Goal: Task Accomplishment & Management: Manage account settings

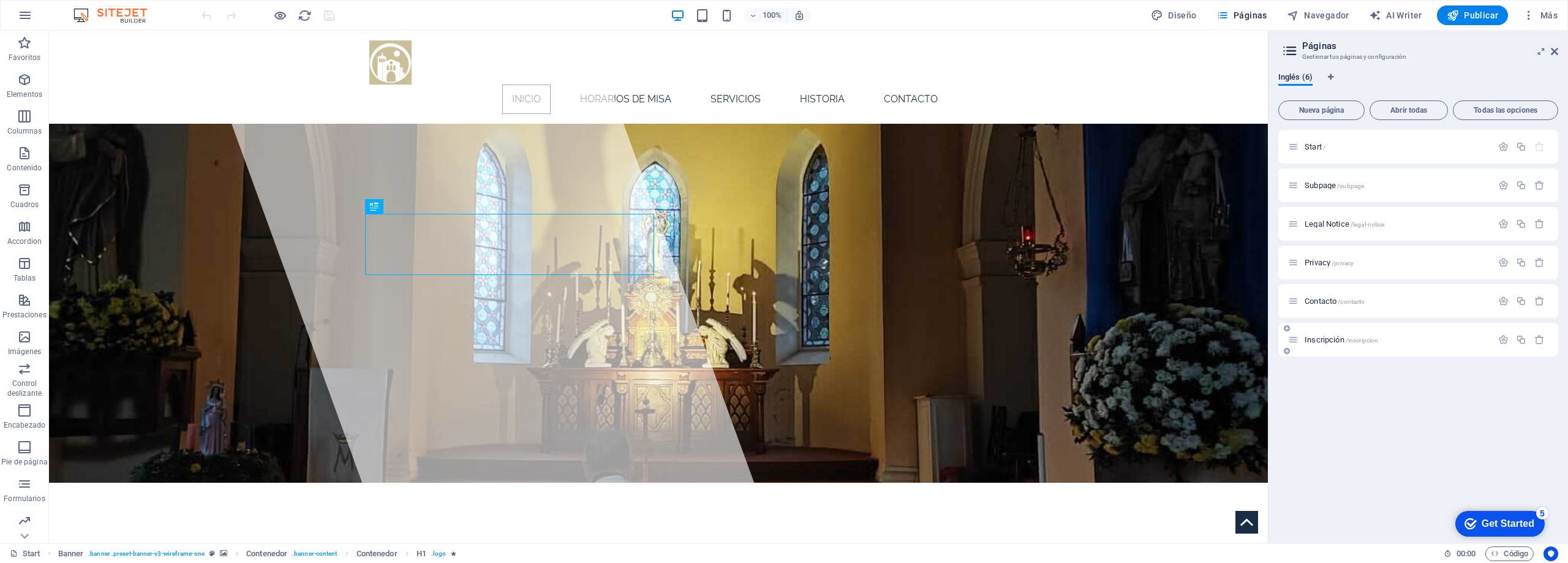
click at [1316, 338] on span "Inscripción /inscripcion" at bounding box center [1342, 340] width 74 height 9
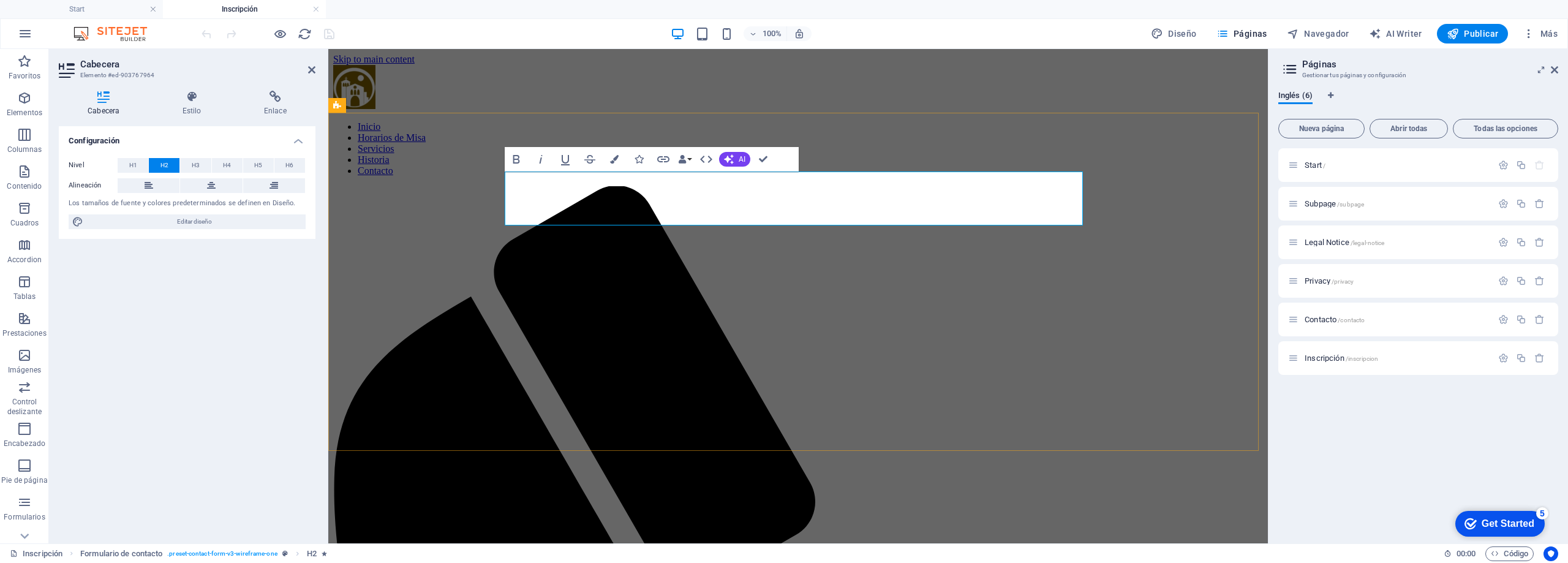
scroll to position [26, 4]
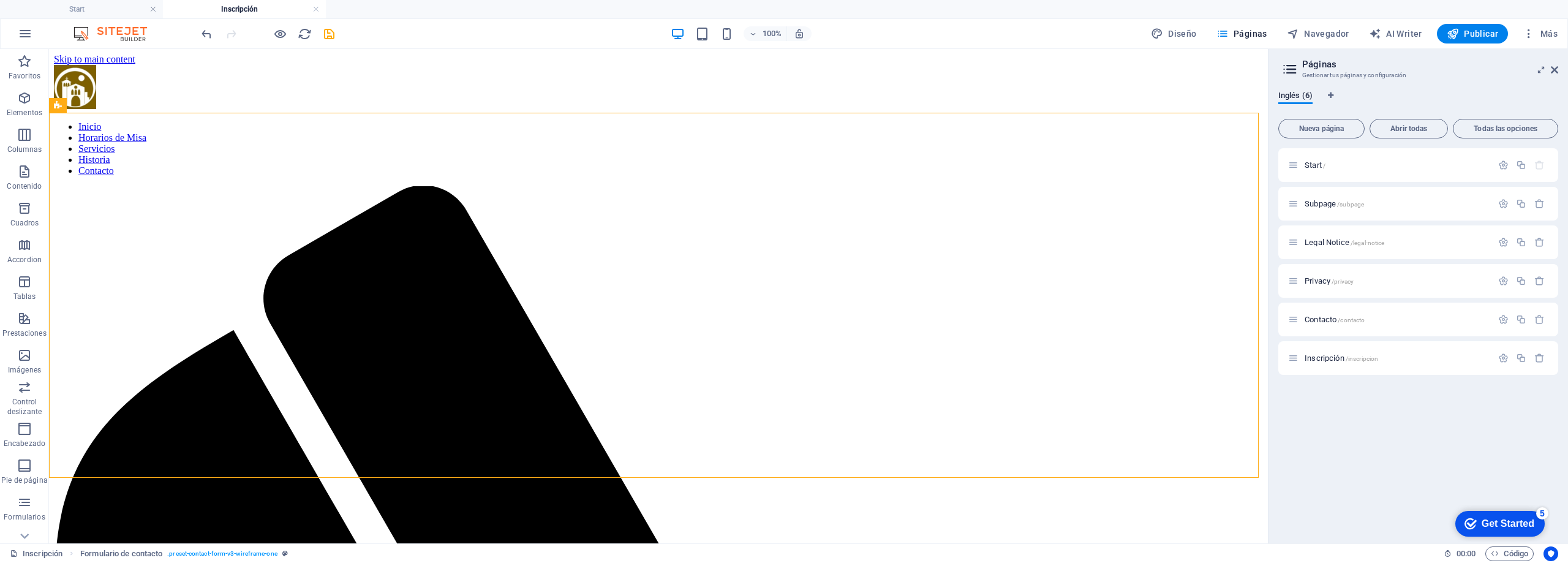
click at [333, 34] on icon "save" at bounding box center [329, 34] width 14 height 14
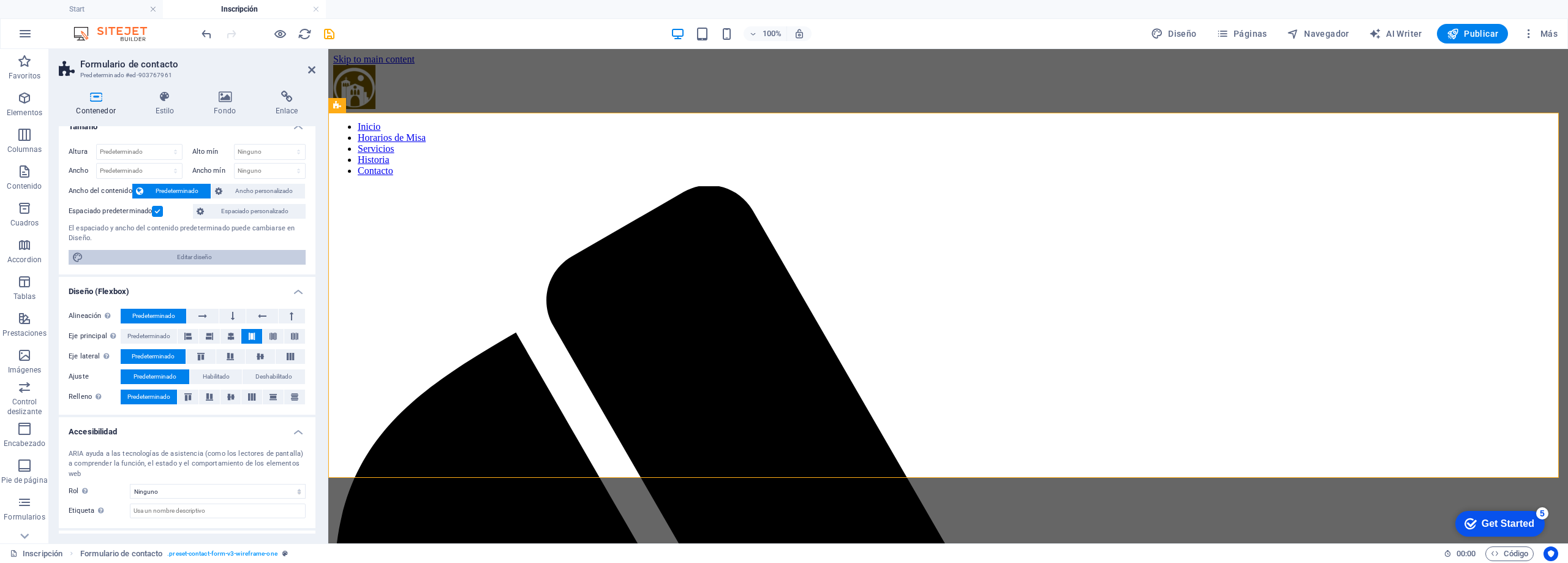
scroll to position [0, 0]
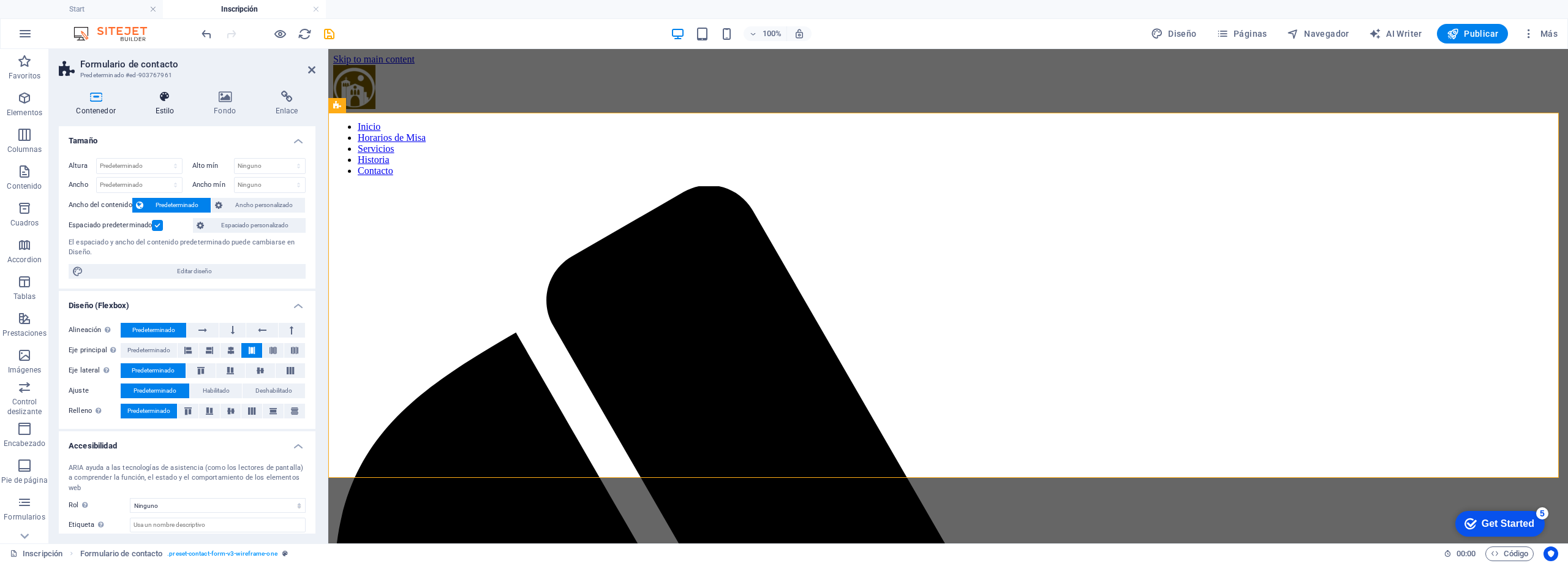
click at [178, 99] on icon at bounding box center [165, 97] width 54 height 12
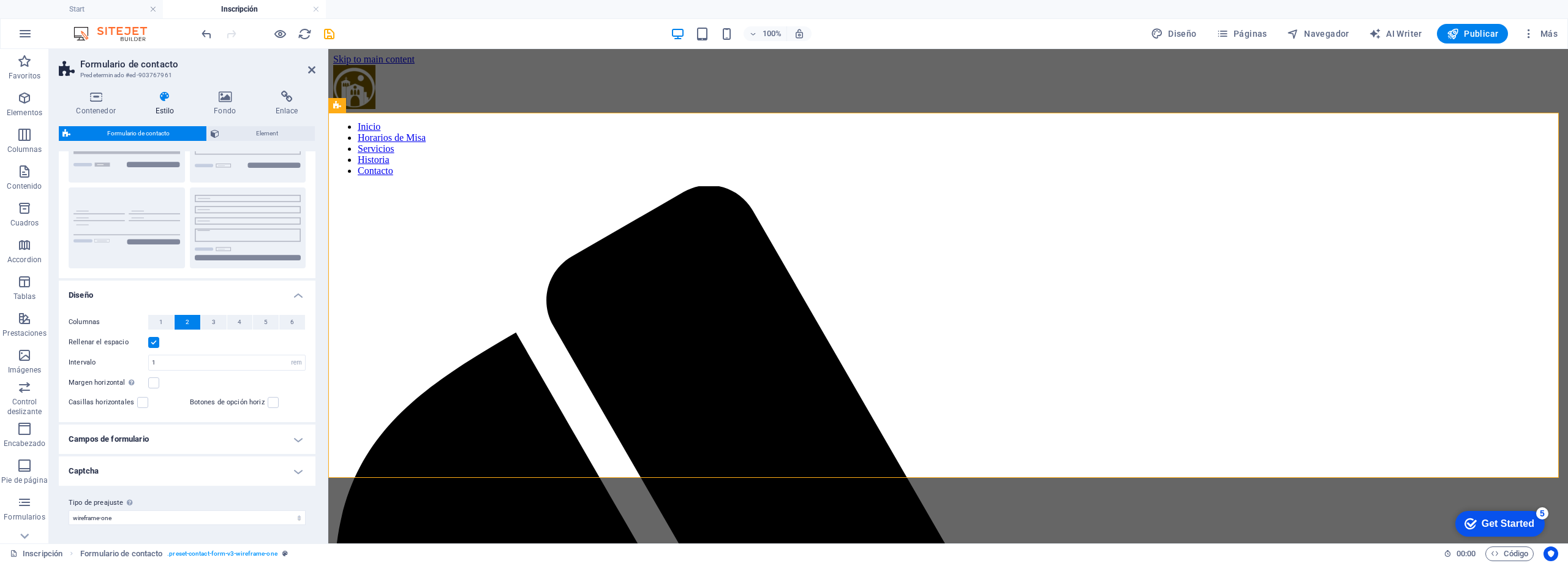
scroll to position [83, 0]
click at [261, 443] on h4 "Campos de formulario" at bounding box center [187, 438] width 257 height 29
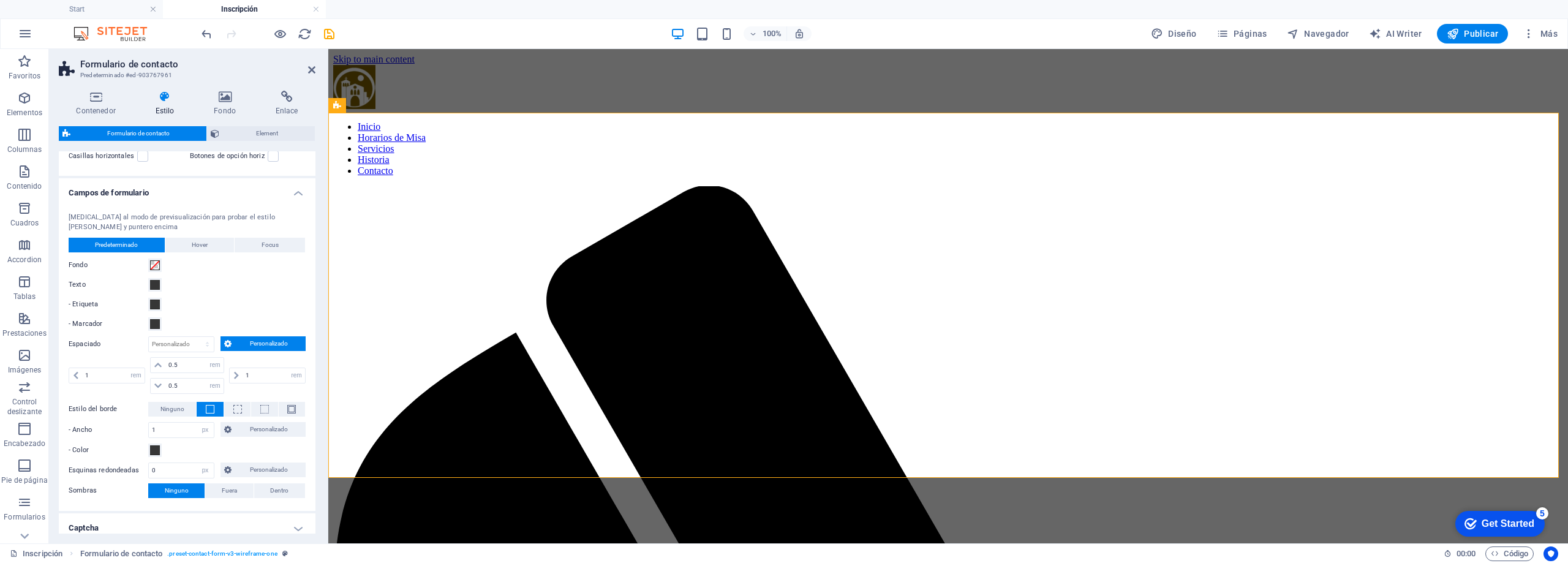
scroll to position [386, 0]
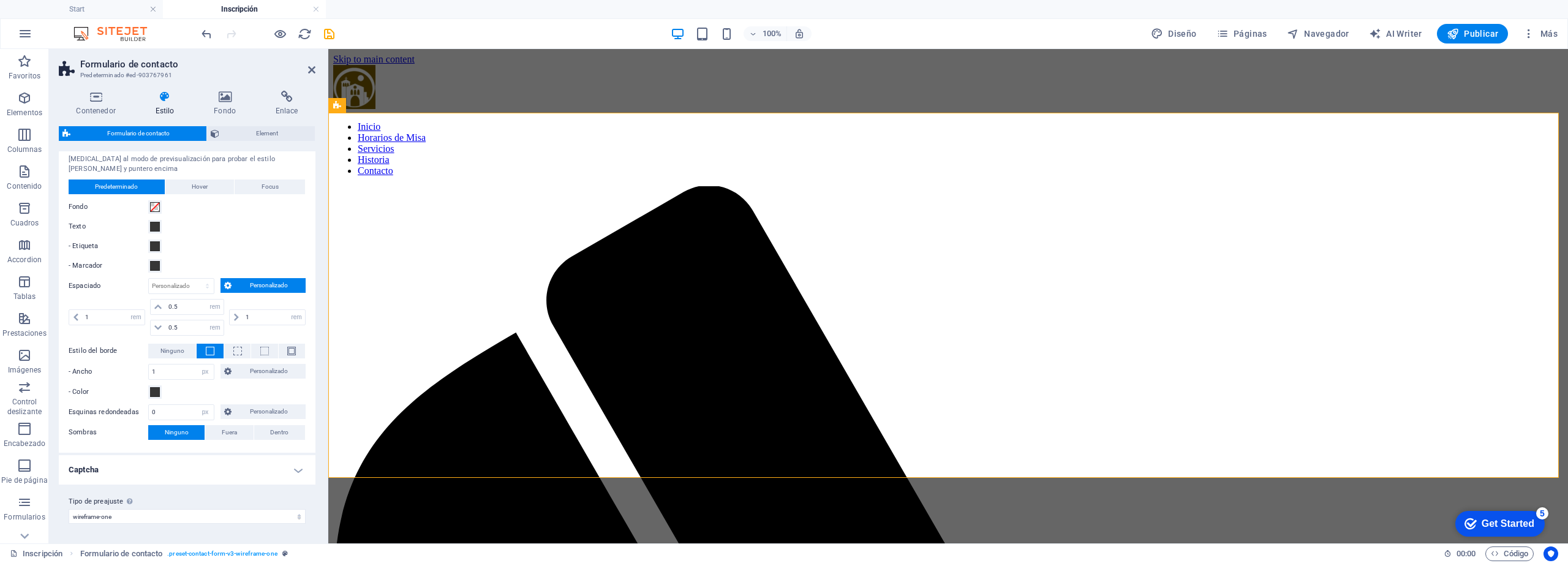
click at [209, 474] on h4 "Captcha" at bounding box center [187, 470] width 257 height 29
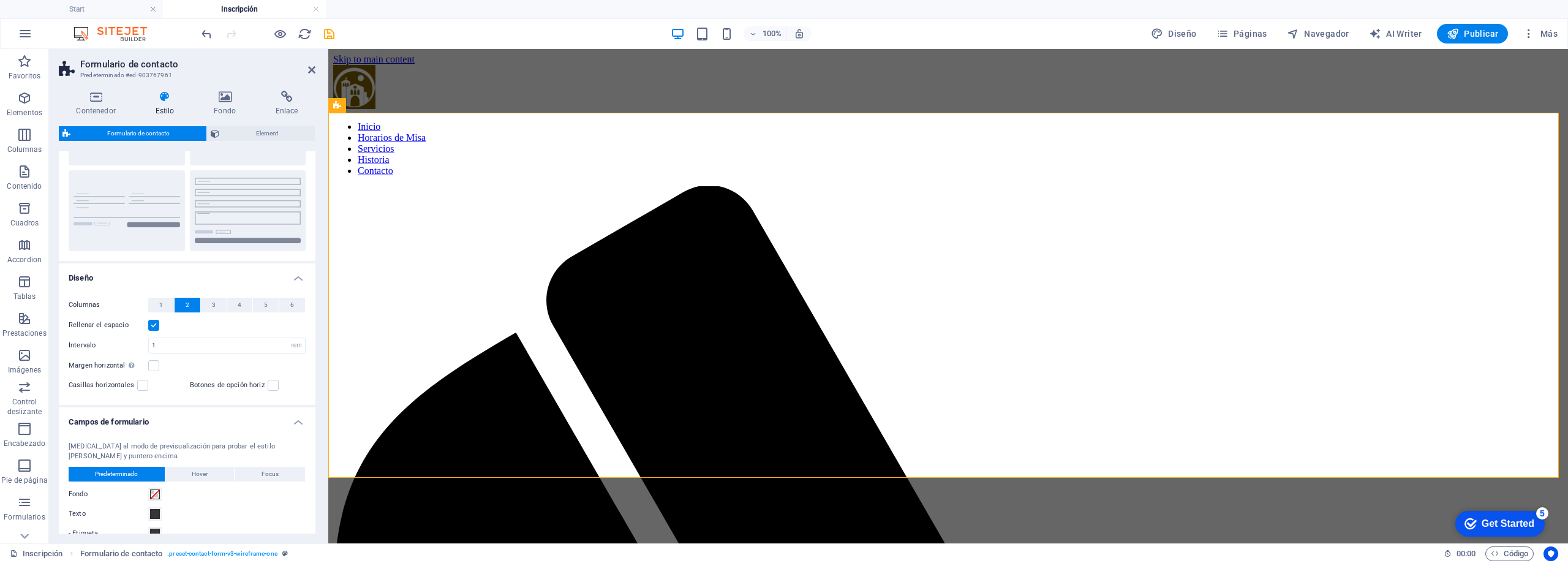
scroll to position [92, 0]
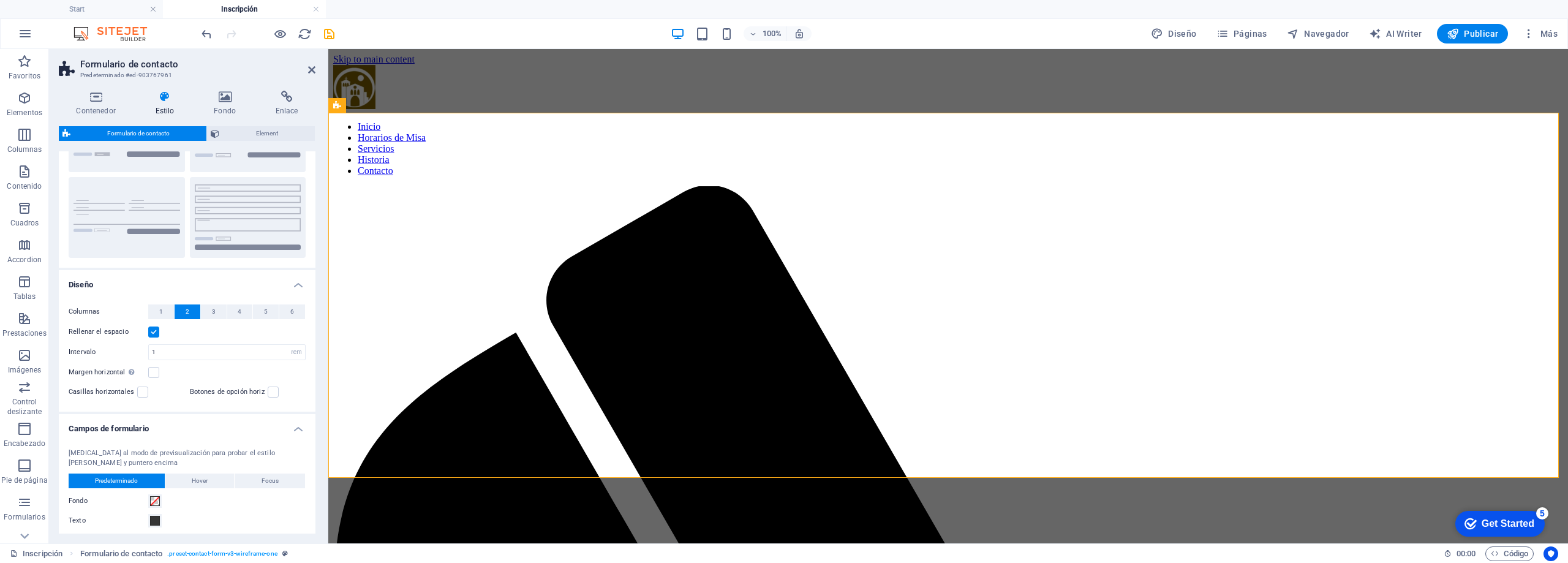
click at [156, 333] on label at bounding box center [154, 332] width 11 height 11
click at [0, 0] on input "Rellenar el espacio" at bounding box center [0, 0] width 0 height 0
click at [155, 333] on label at bounding box center [154, 332] width 11 height 11
click at [0, 0] on input "Rellenar el espacio" at bounding box center [0, 0] width 0 height 0
click at [161, 309] on span "1" at bounding box center [161, 312] width 4 height 15
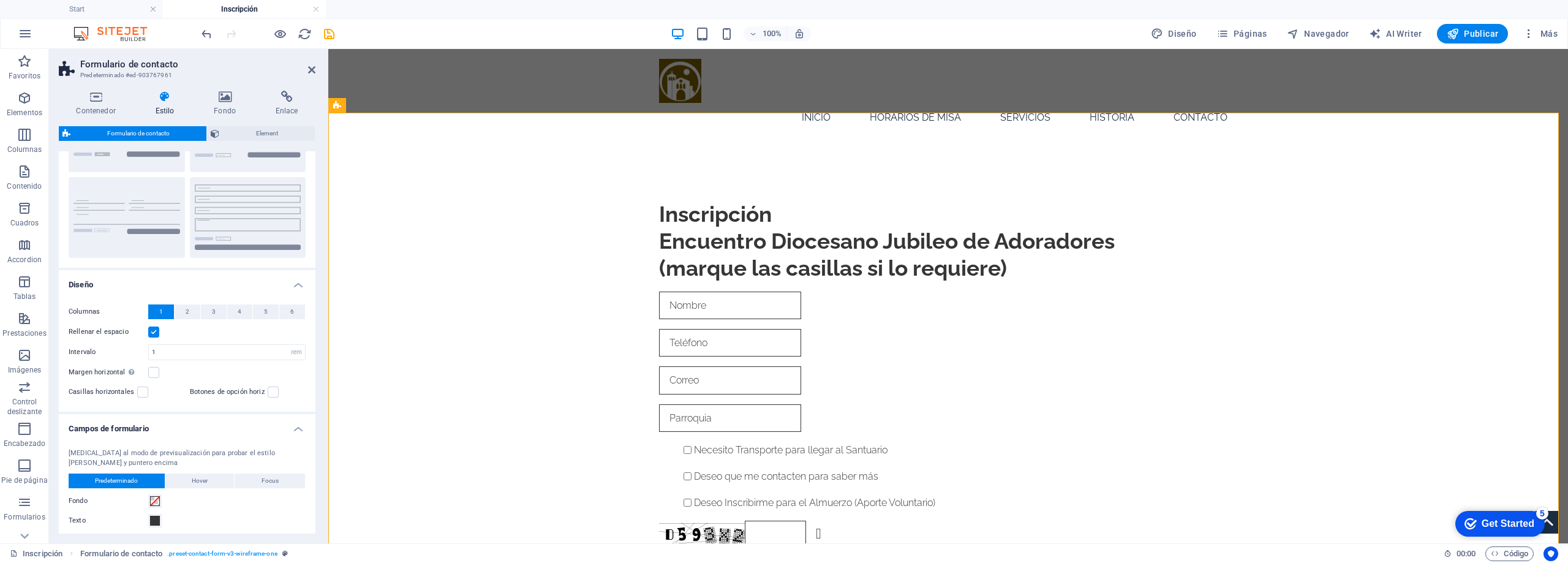
click at [158, 330] on label at bounding box center [154, 332] width 11 height 11
click at [0, 0] on input "Rellenar el espacio" at bounding box center [0, 0] width 0 height 0
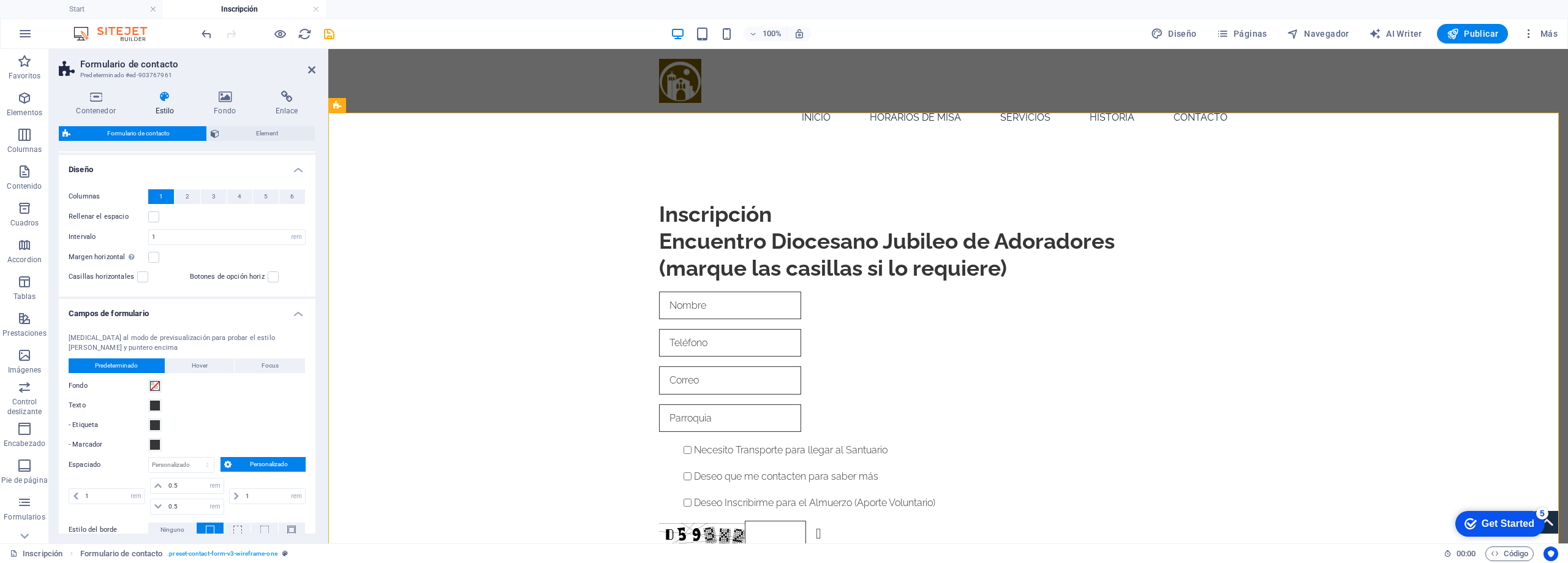
scroll to position [214, 0]
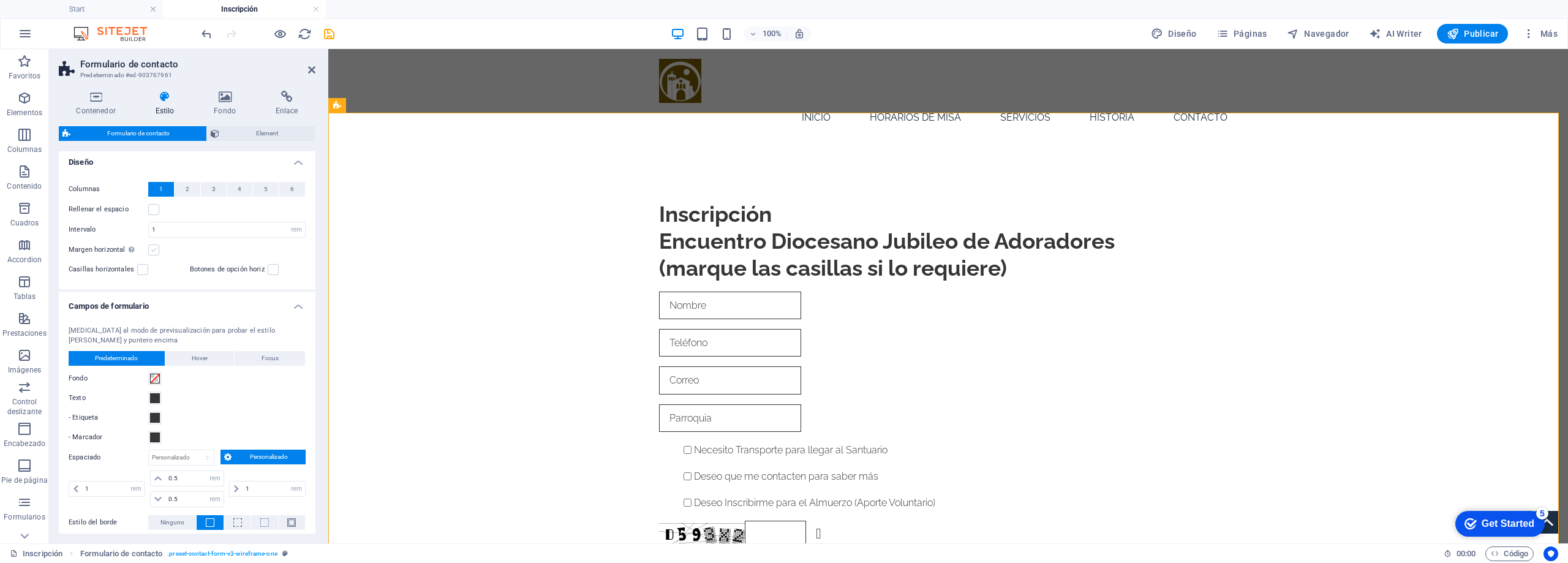
click at [152, 252] on label at bounding box center [154, 250] width 11 height 11
click at [0, 0] on input "Margen horizontal Solo si el "Ancho del contenido" de los contenedores no se ha…" at bounding box center [0, 0] width 0 height 0
click at [142, 270] on label at bounding box center [143, 270] width 11 height 11
click at [0, 0] on input "Casillas horizontales" at bounding box center [0, 0] width 0 height 0
click at [142, 270] on label at bounding box center [143, 270] width 11 height 11
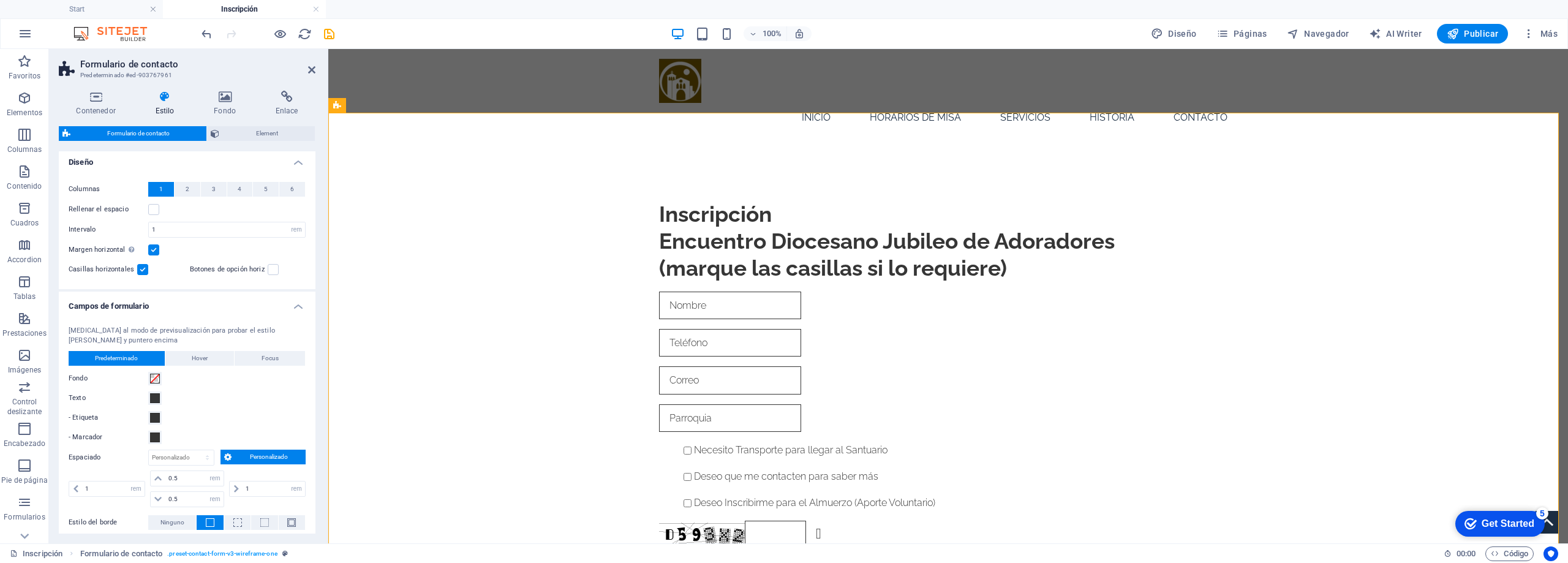
click at [0, 0] on input "Casillas horizontales" at bounding box center [0, 0] width 0 height 0
click at [268, 268] on label at bounding box center [273, 270] width 11 height 11
click at [0, 0] on input "Botones de opción horiz" at bounding box center [0, 0] width 0 height 0
click at [272, 271] on label at bounding box center [273, 270] width 11 height 11
click at [0, 0] on input "Botones de opción horiz" at bounding box center [0, 0] width 0 height 0
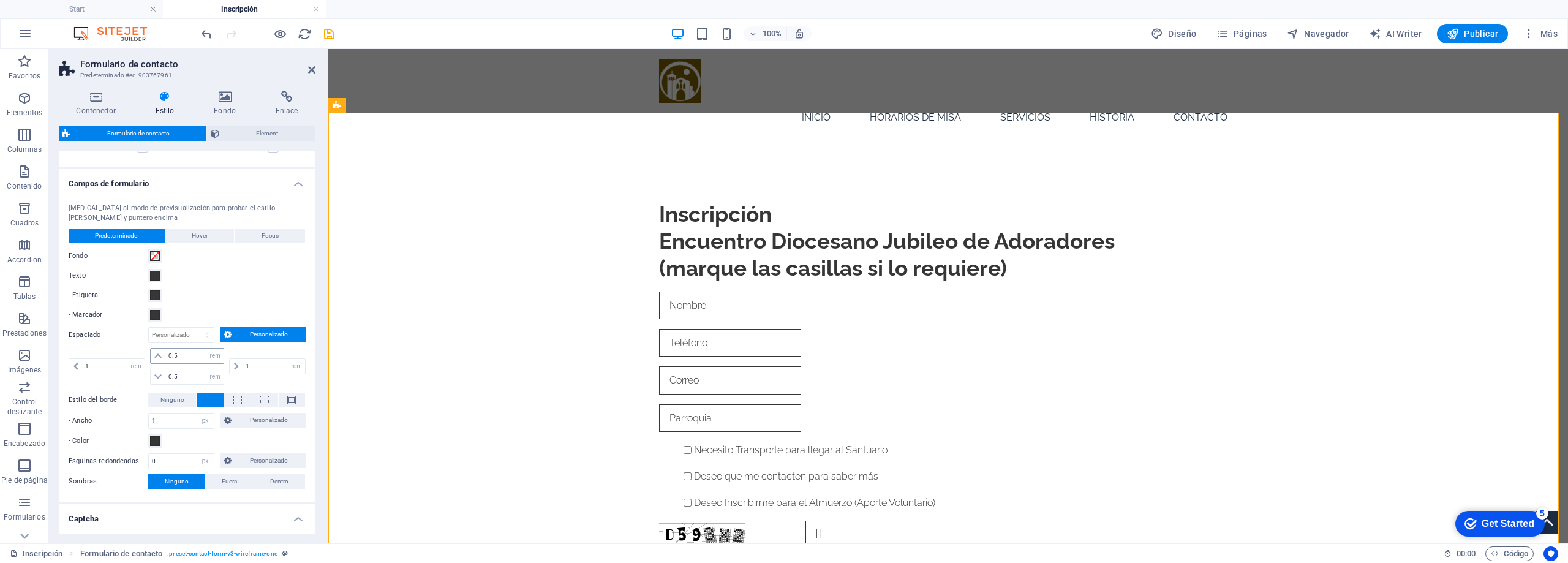
scroll to position [460, 0]
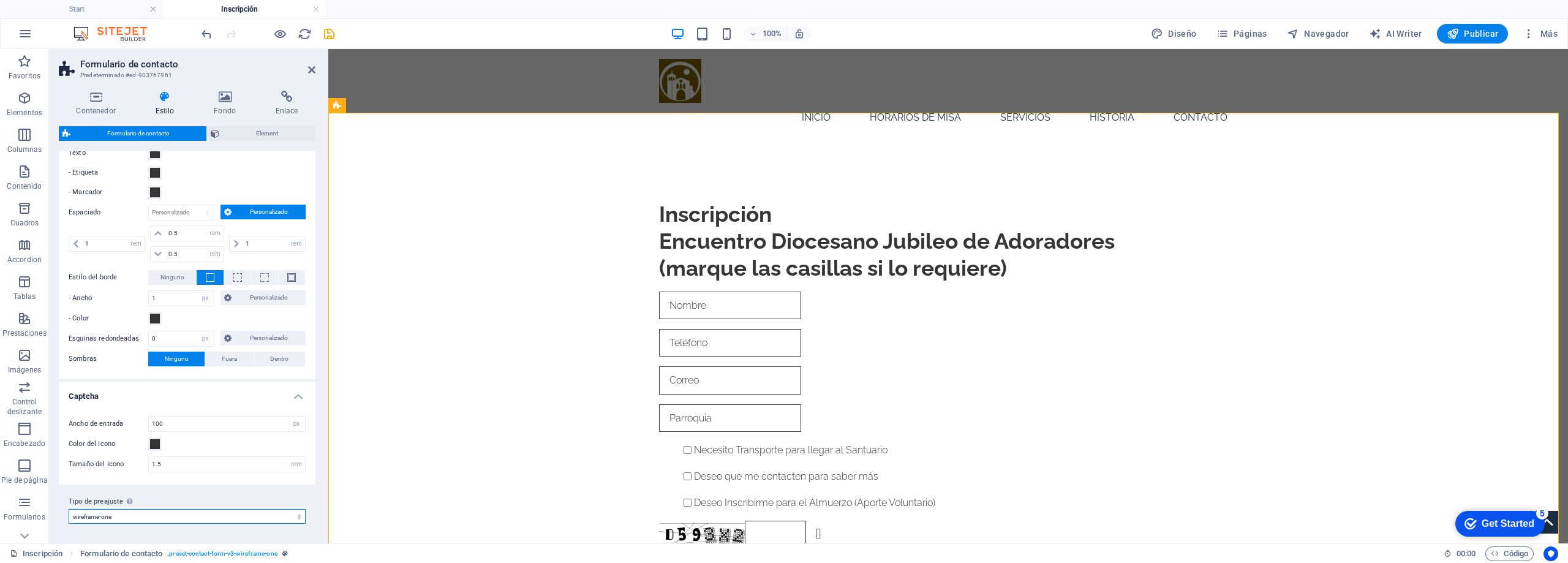
click at [183, 514] on select "wireframe-one Añadir tipo de preajuste" at bounding box center [187, 516] width 237 height 15
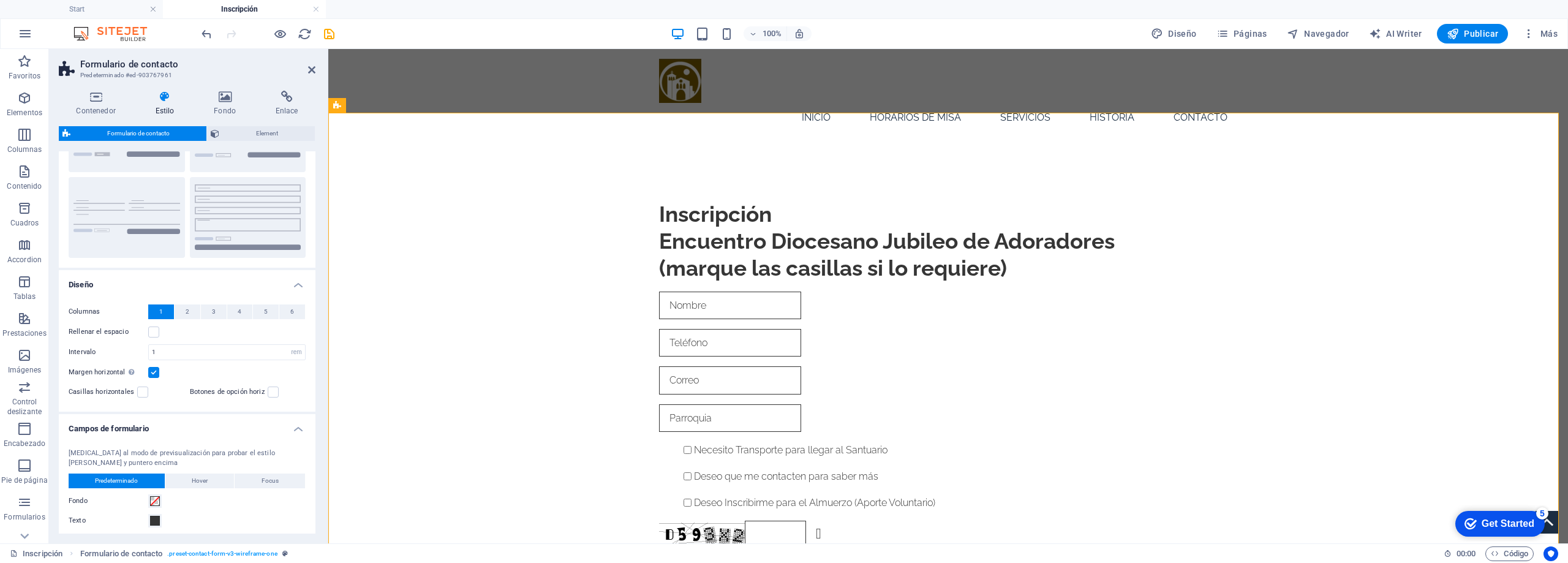
scroll to position [0, 0]
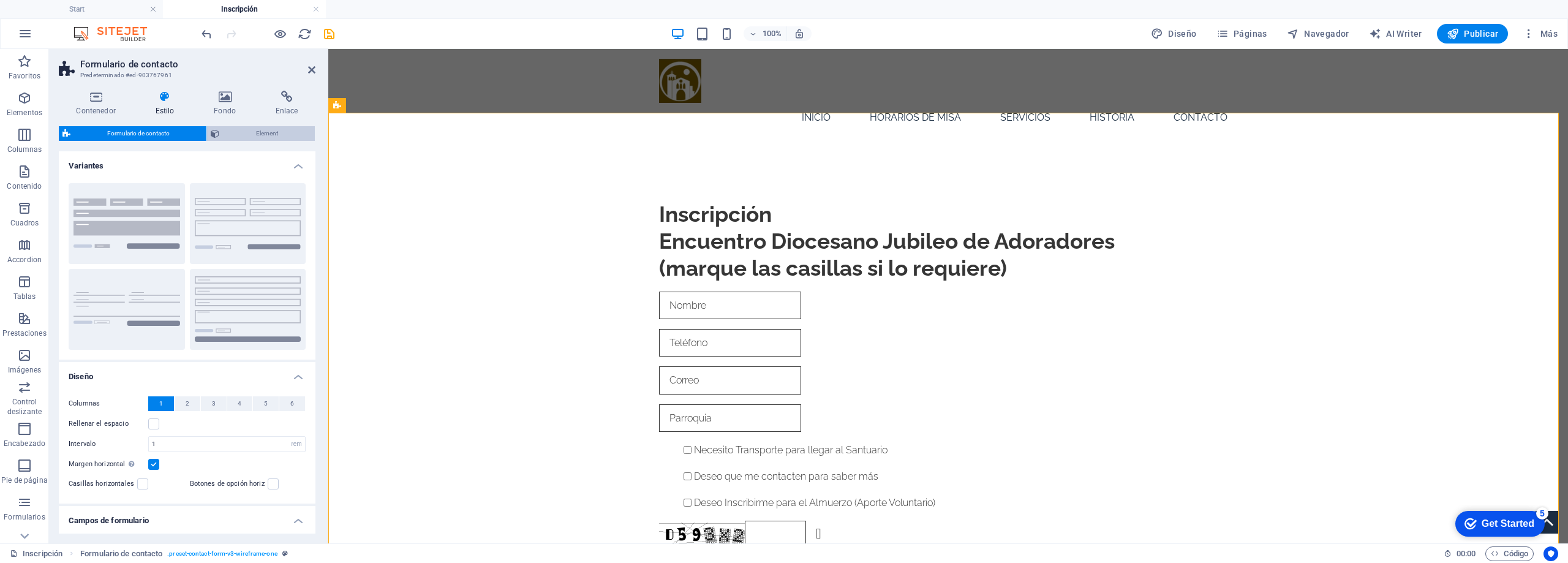
click at [265, 133] on span "Element" at bounding box center [267, 134] width 88 height 15
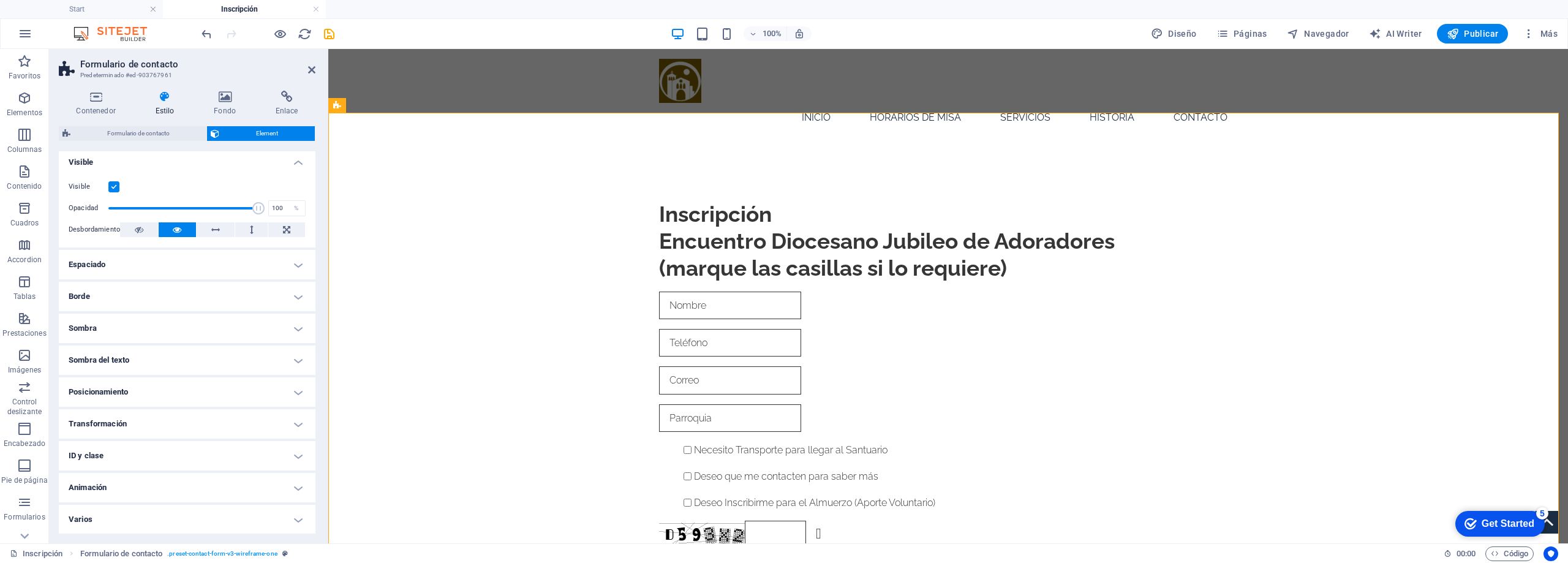
scroll to position [4, 0]
click at [131, 513] on h4 "Varios" at bounding box center [187, 519] width 257 height 29
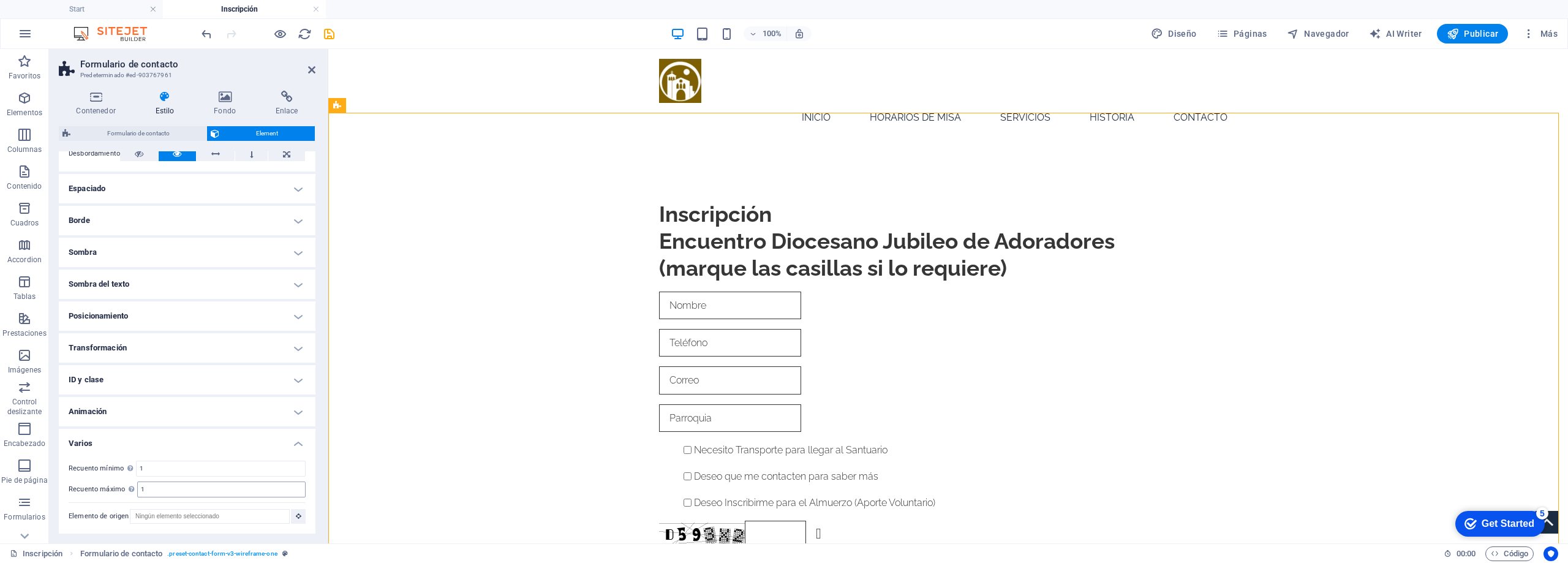
scroll to position [80, 0]
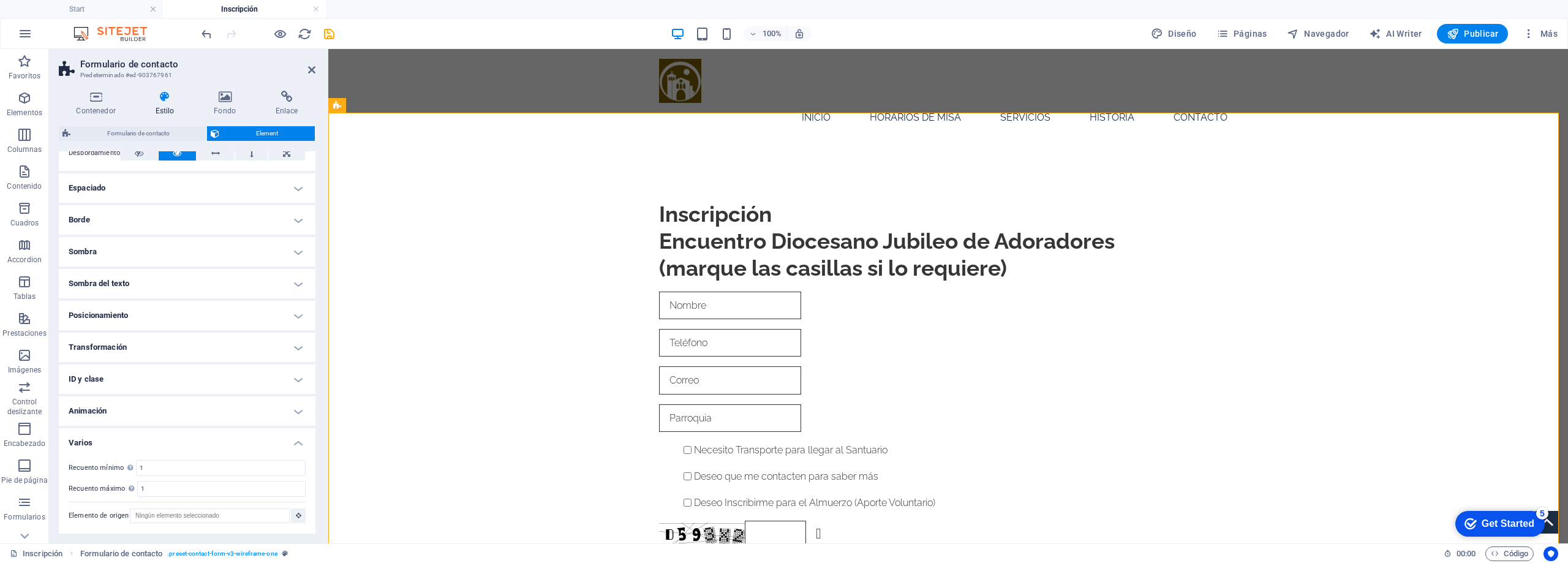
click at [121, 349] on h4 "Transformación" at bounding box center [187, 348] width 257 height 29
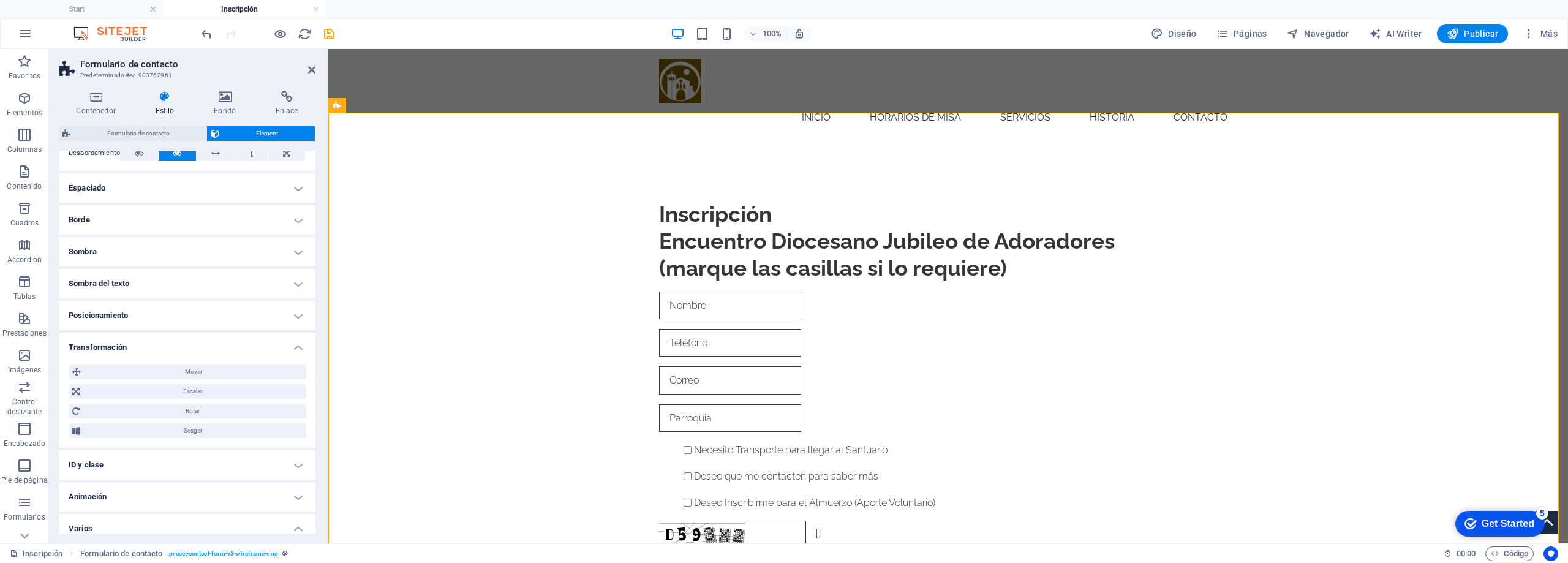
click at [121, 349] on h4 "Transformación" at bounding box center [187, 344] width 257 height 22
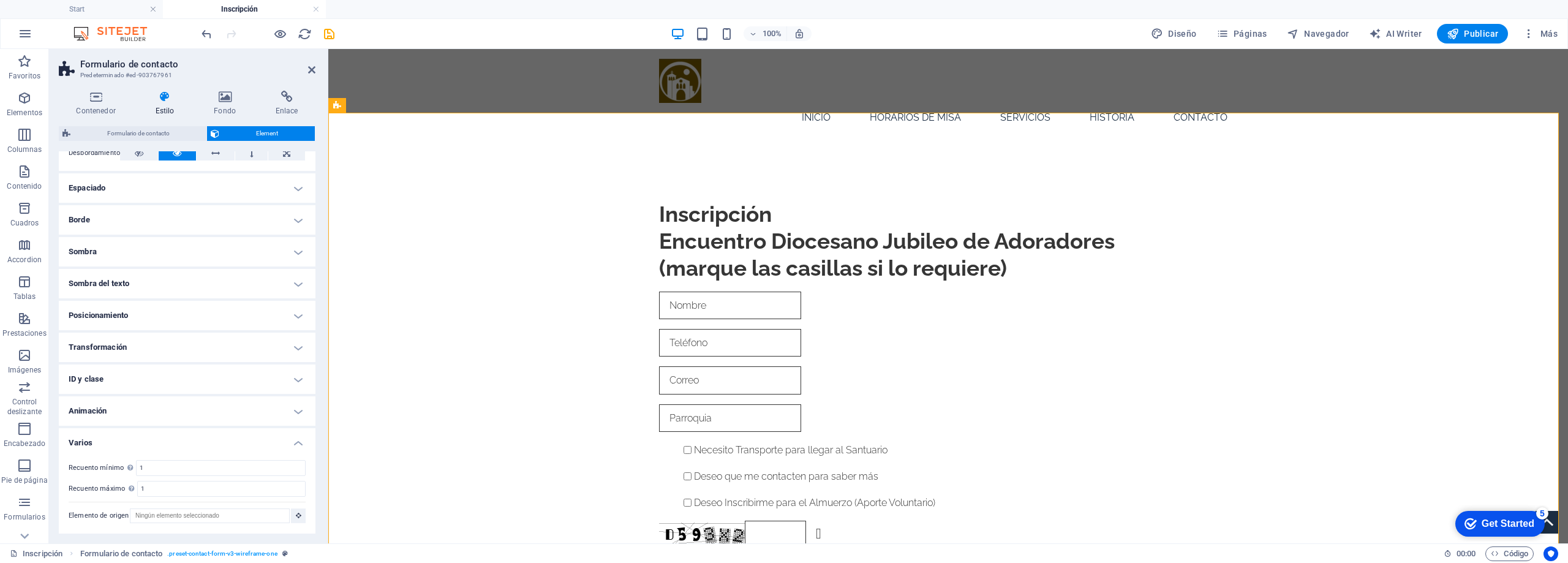
click at [121, 319] on h4 "Posicionamiento" at bounding box center [187, 316] width 257 height 29
click at [121, 316] on h4 "Posicionamiento" at bounding box center [187, 312] width 257 height 22
click at [120, 285] on h4 "Sombra del texto" at bounding box center [187, 284] width 257 height 29
click at [122, 275] on h4 "Sombra del texto" at bounding box center [187, 280] width 257 height 22
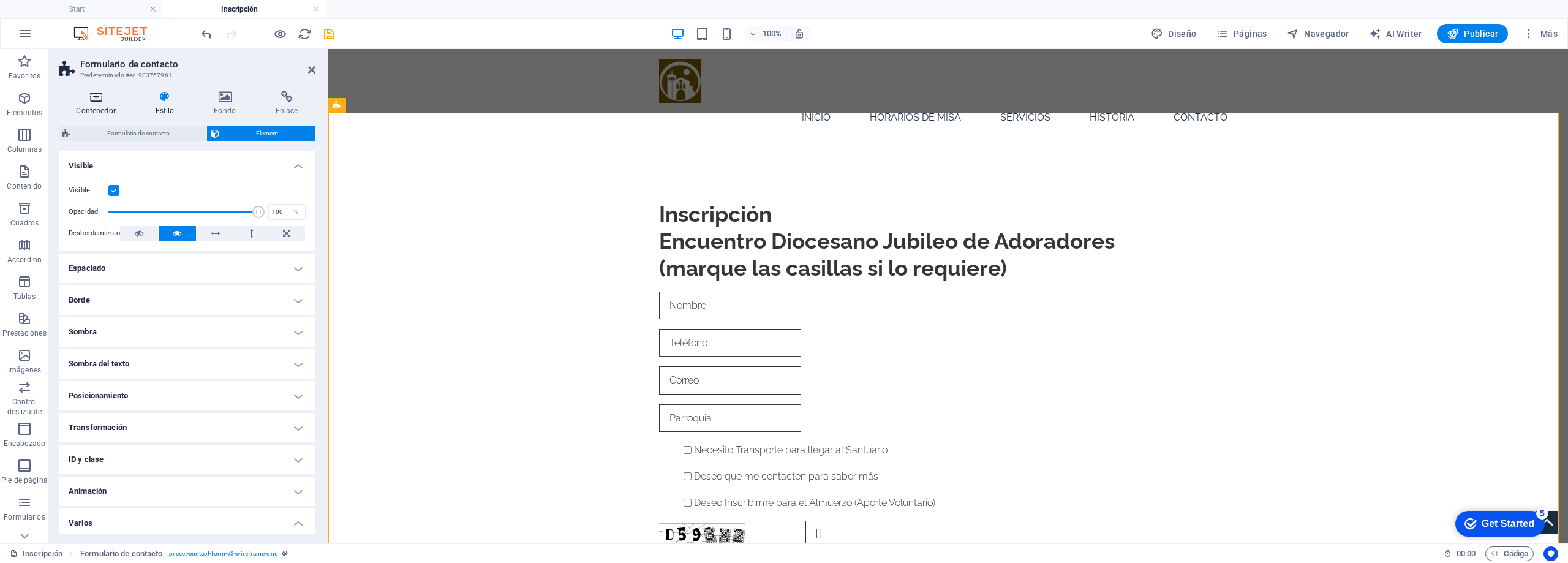
click at [95, 104] on h4 "Contenedor" at bounding box center [98, 104] width 79 height 26
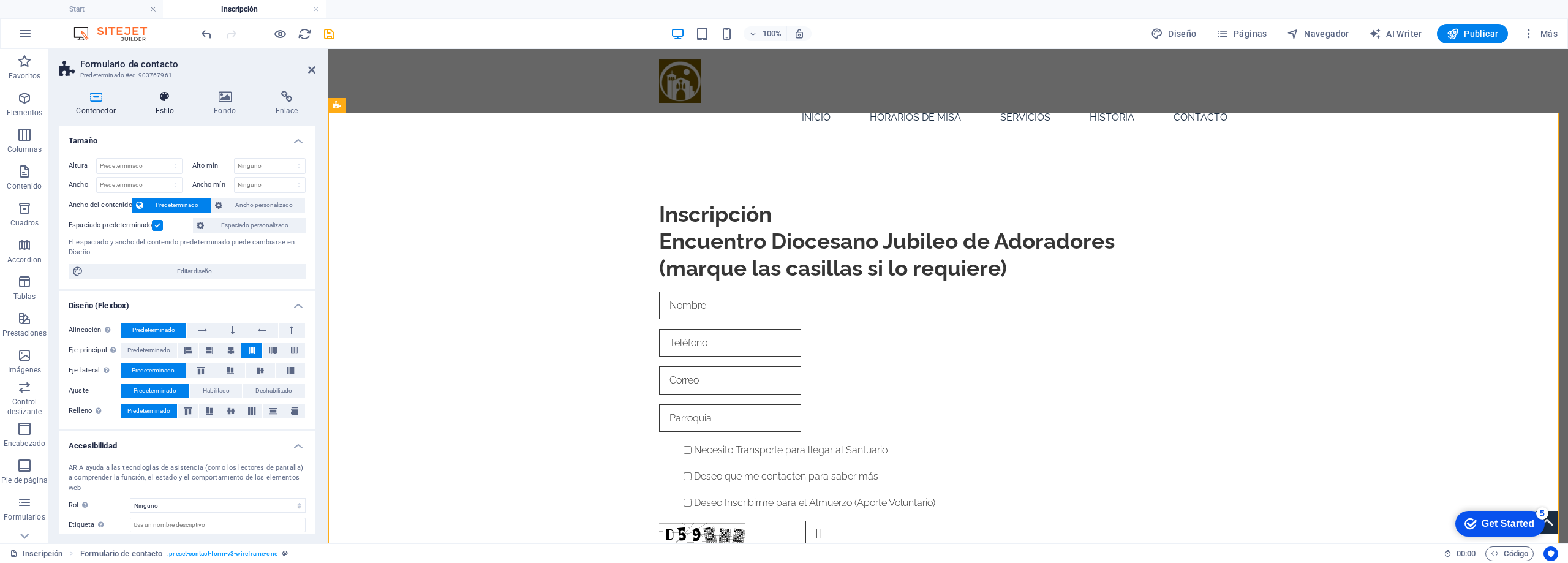
click at [166, 95] on icon at bounding box center [165, 97] width 54 height 12
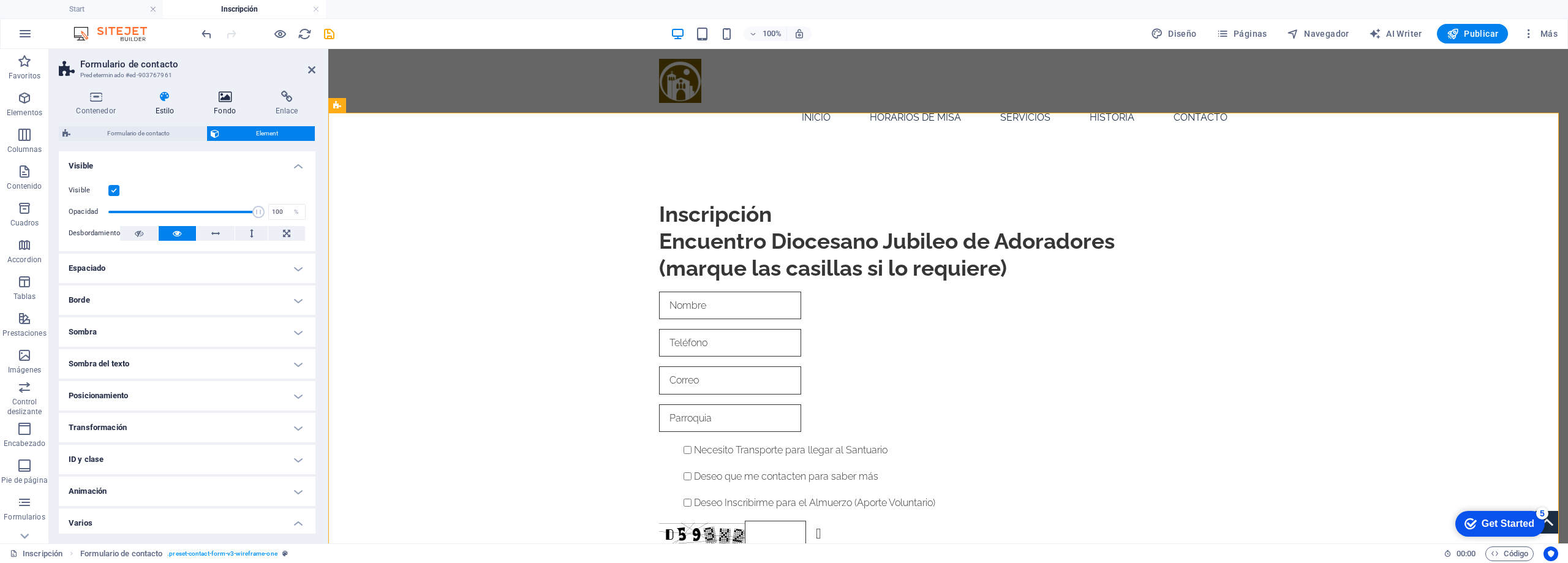
click at [222, 98] on icon at bounding box center [225, 97] width 57 height 12
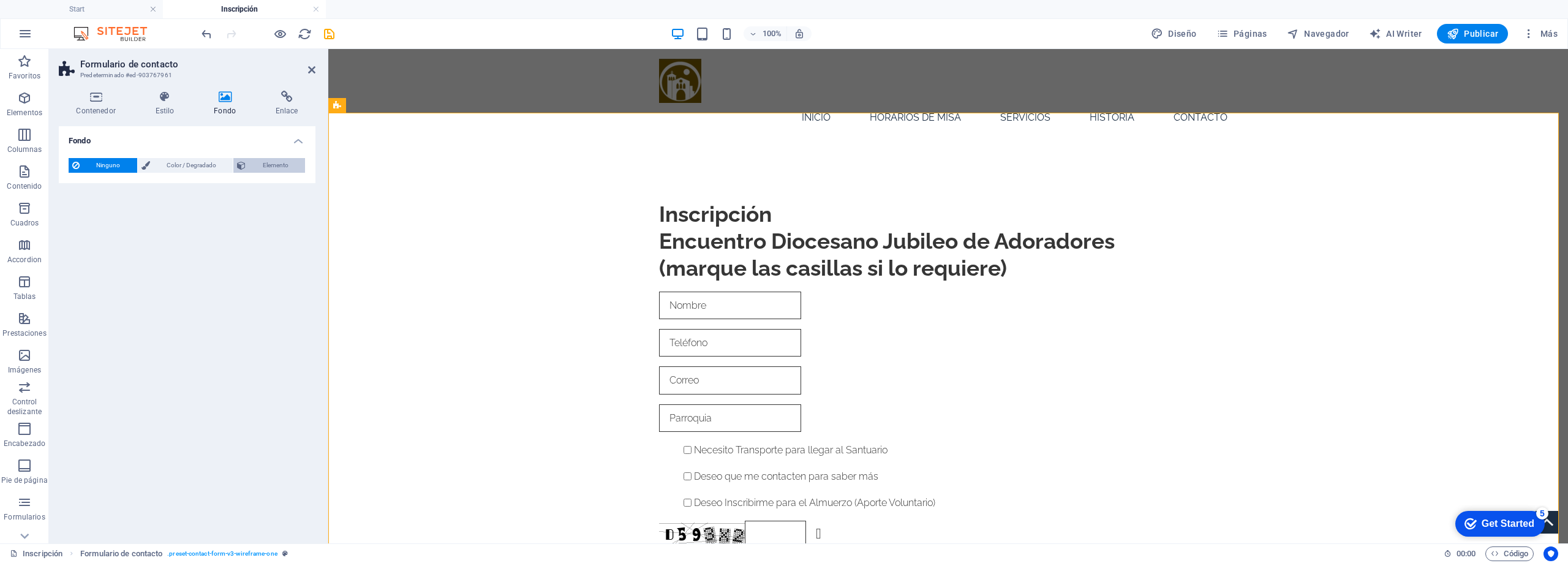
click at [269, 166] on span "Elemento" at bounding box center [275, 166] width 52 height 15
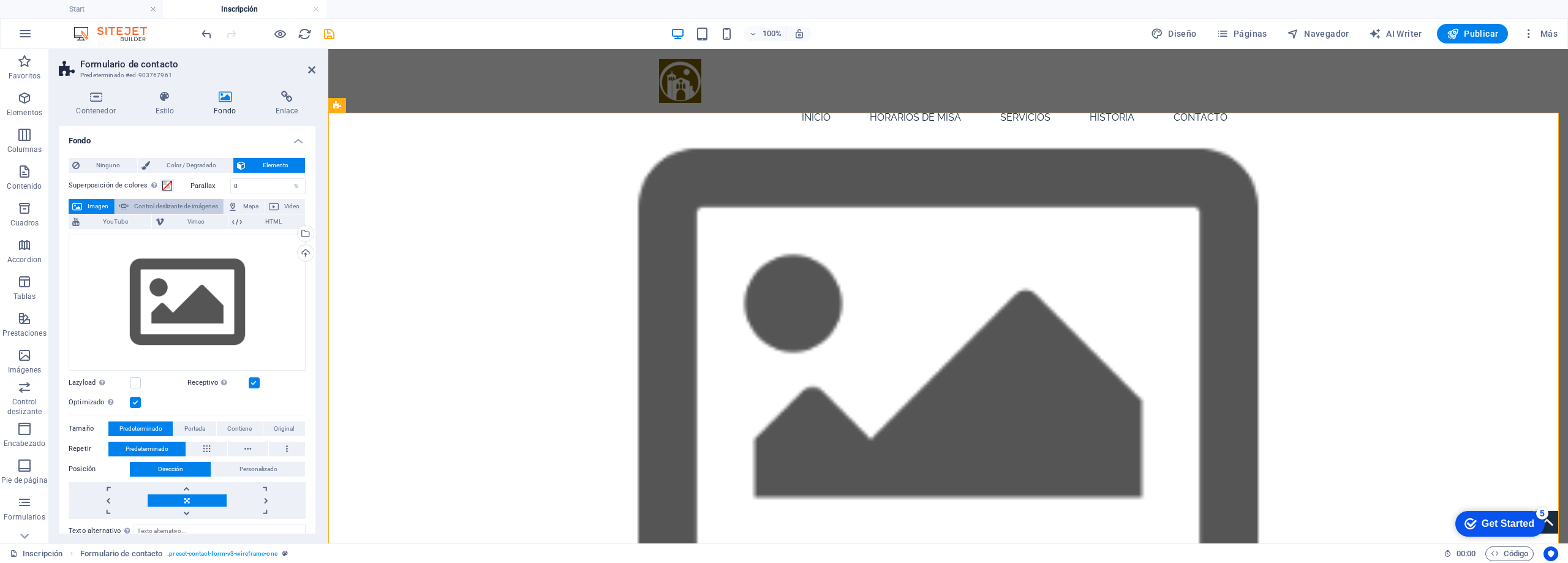
click at [166, 204] on span "Control deslizante de imágenes" at bounding box center [177, 206] width 88 height 15
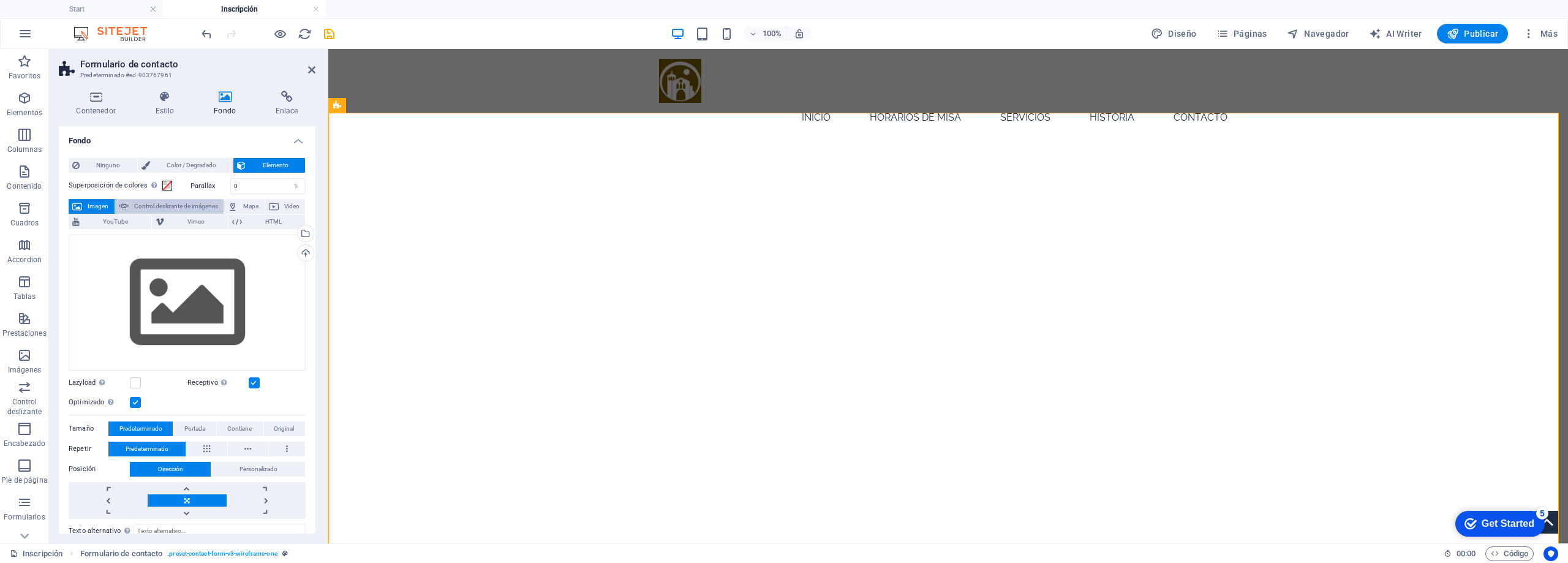
select select "ms"
select select "s"
select select "progressive"
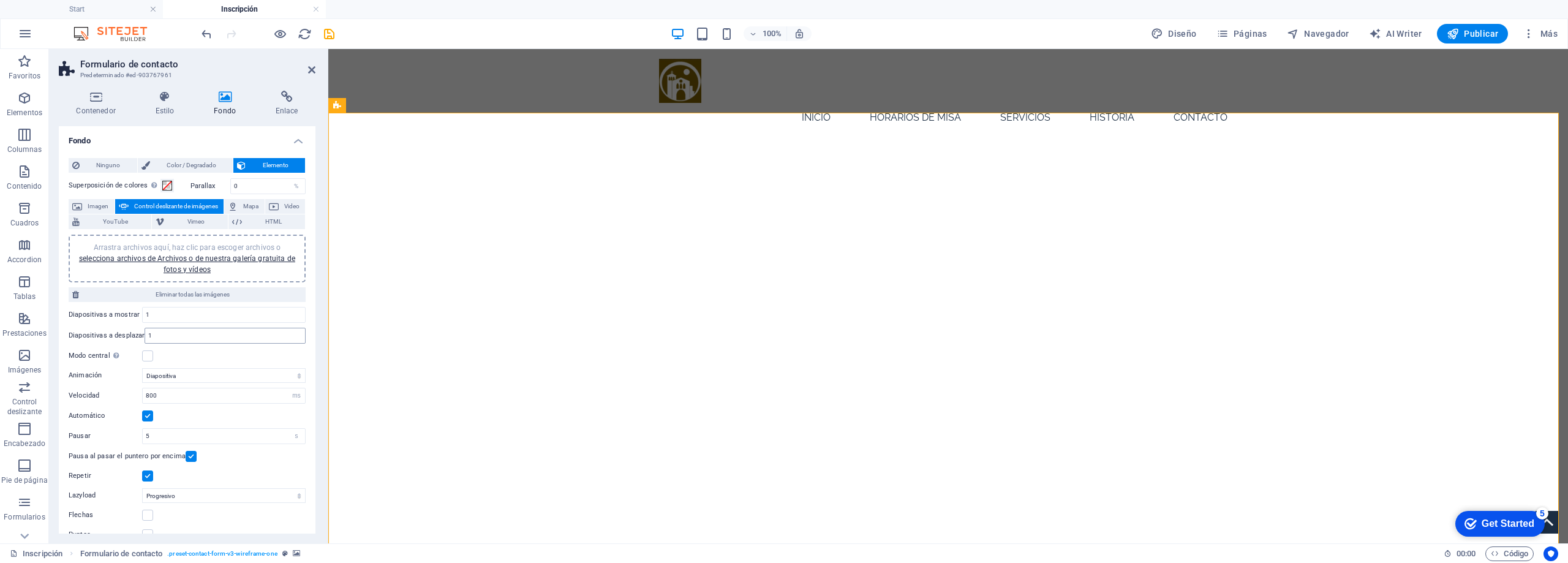
scroll to position [18, 0]
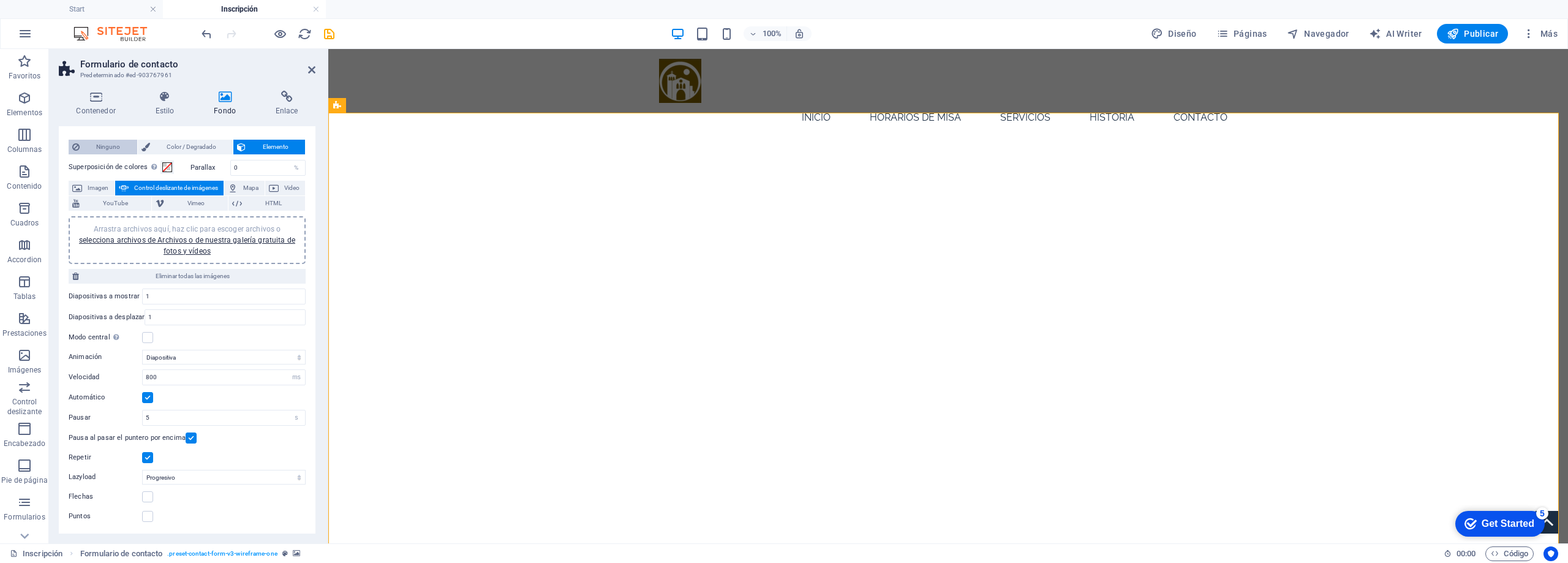
click at [103, 148] on span "Ninguno" at bounding box center [109, 147] width 50 height 15
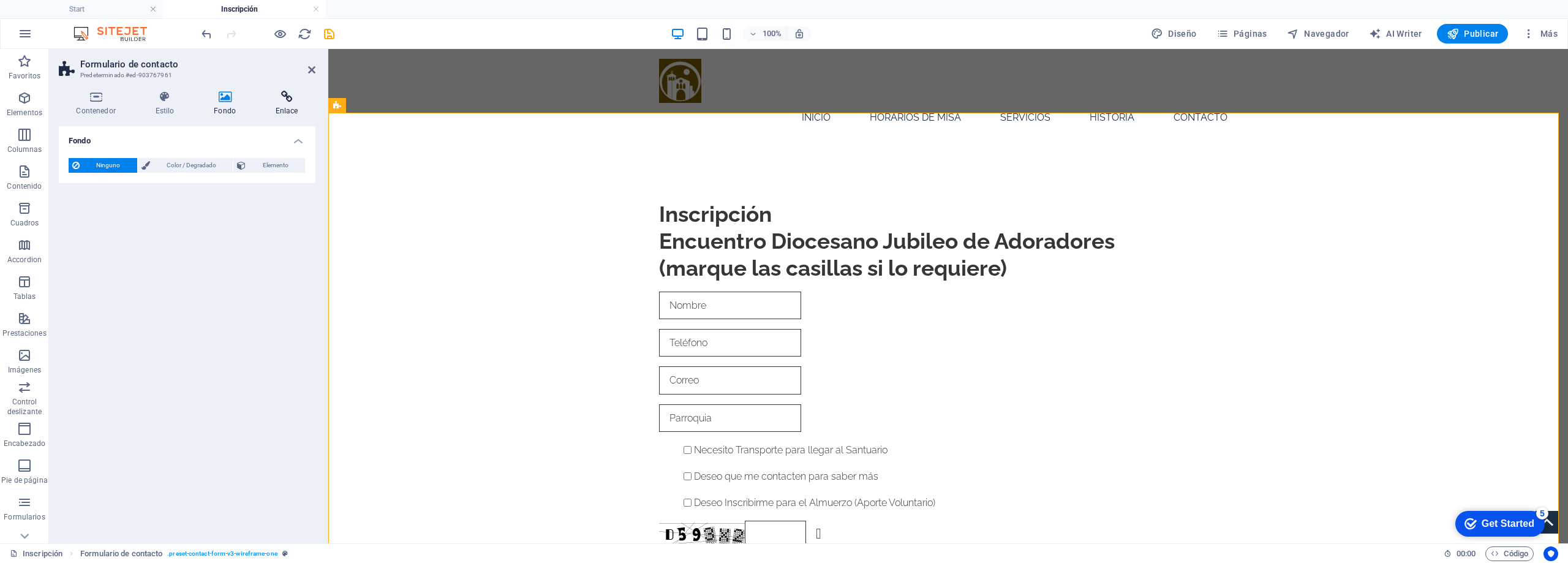
click at [295, 99] on icon at bounding box center [287, 97] width 58 height 12
click at [183, 180] on button "Teléfono" at bounding box center [205, 181] width 72 height 15
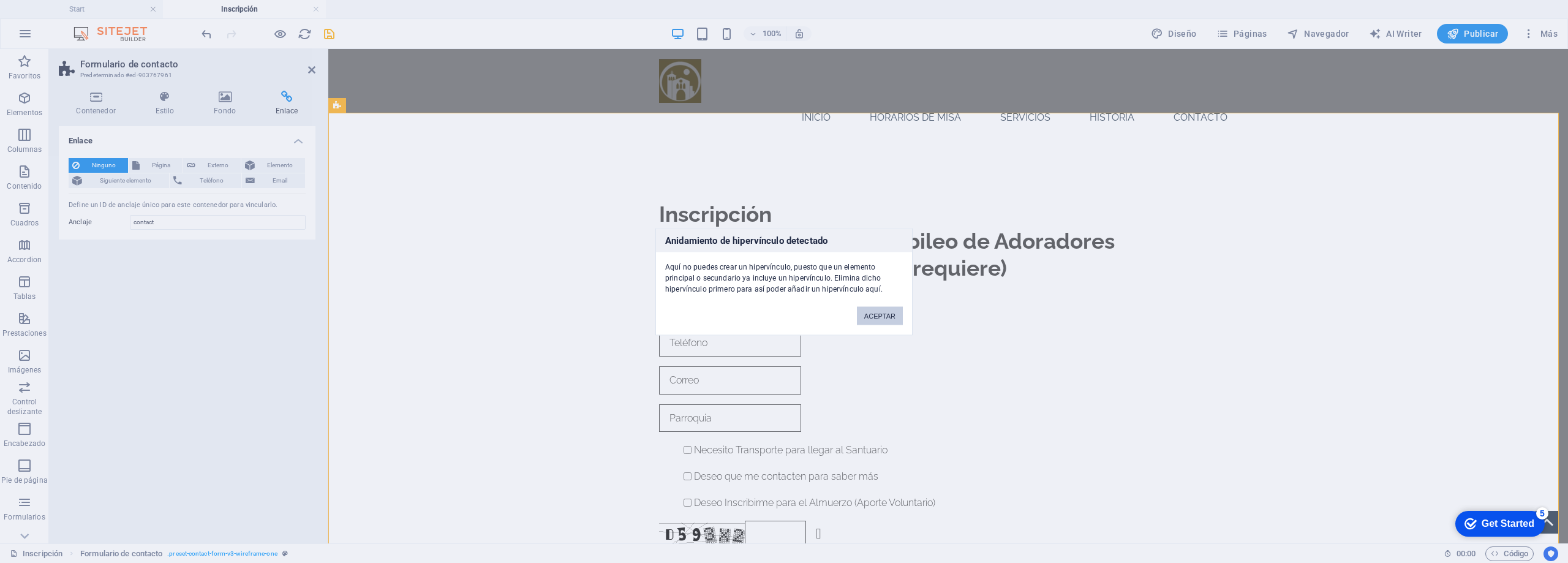
click at [889, 315] on button "ACEPTAR" at bounding box center [879, 316] width 46 height 18
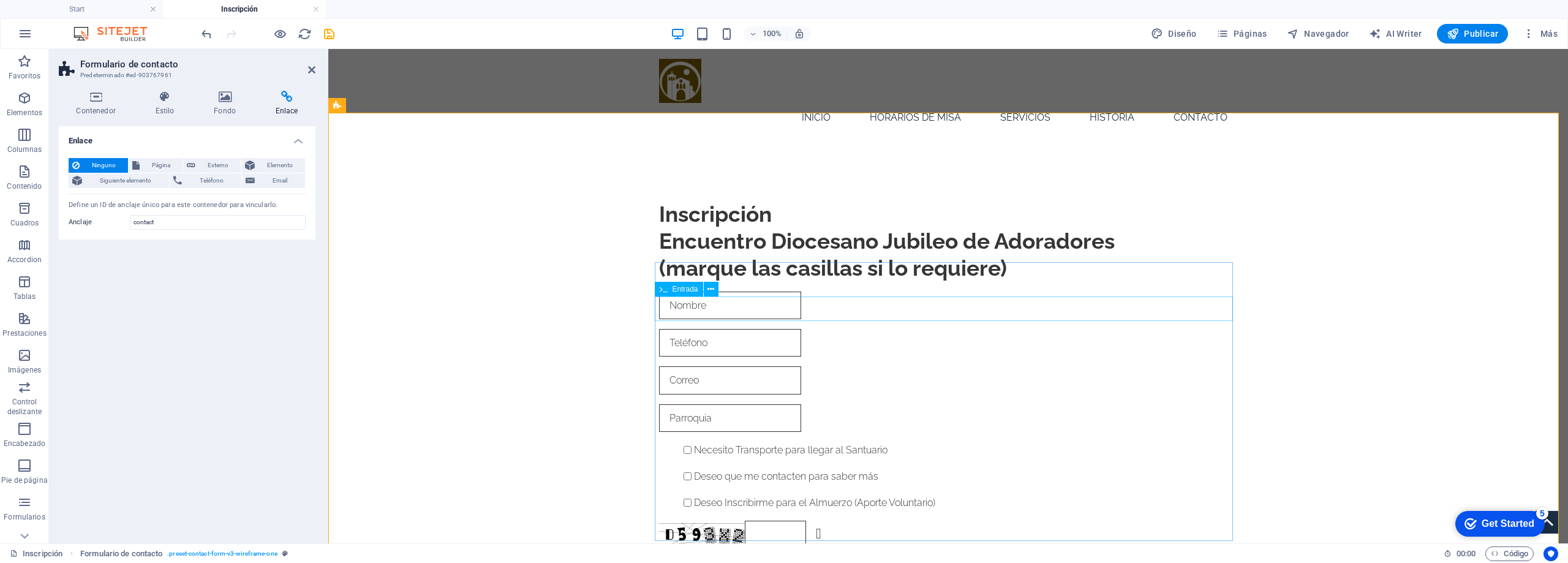
click at [713, 329] on input "Teléfono" at bounding box center [730, 343] width 142 height 28
click at [683, 367] on input "email" at bounding box center [730, 380] width 142 height 28
click at [676, 329] on input "Teléfono" at bounding box center [730, 343] width 142 height 28
click at [678, 292] on input "Nombre" at bounding box center [730, 305] width 142 height 28
click at [684, 329] on input "Teléfono" at bounding box center [730, 343] width 142 height 28
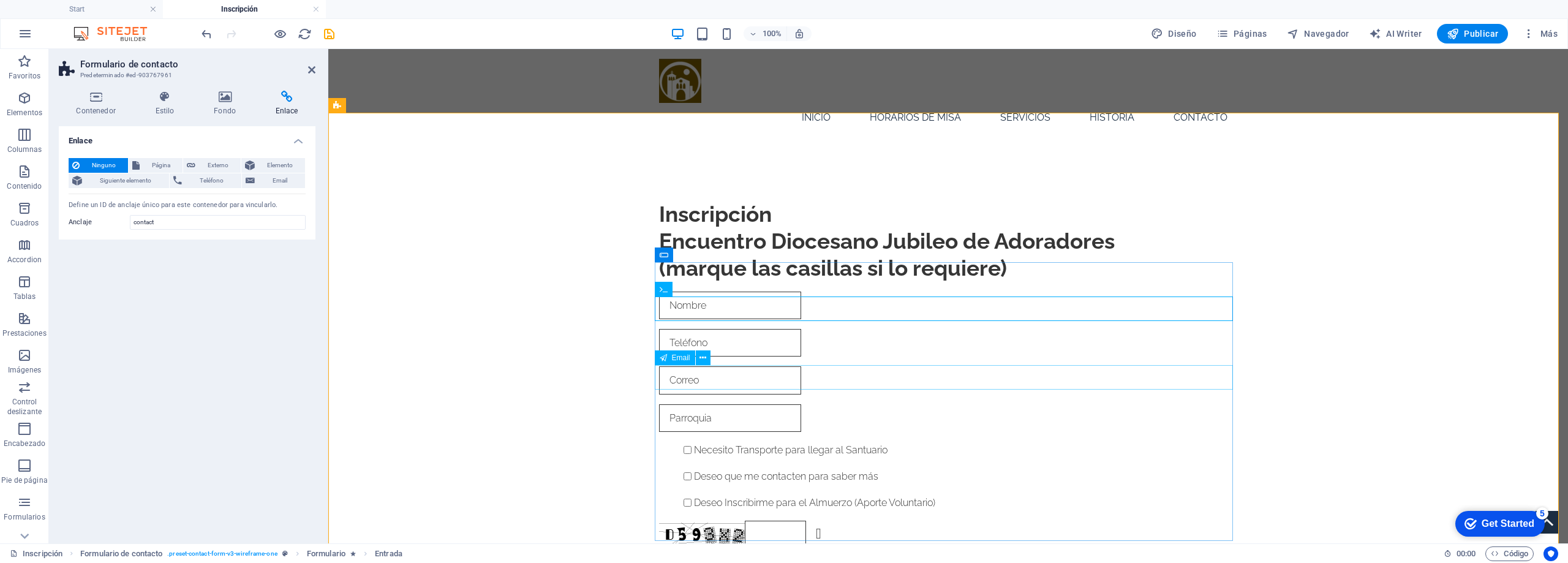
click at [686, 405] on input "email" at bounding box center [730, 418] width 142 height 28
click at [688, 405] on input "email" at bounding box center [730, 418] width 142 height 28
click at [682, 405] on input "email" at bounding box center [730, 418] width 142 height 28
drag, startPoint x: 713, startPoint y: 381, endPoint x: 1028, endPoint y: 411, distance: 316.4
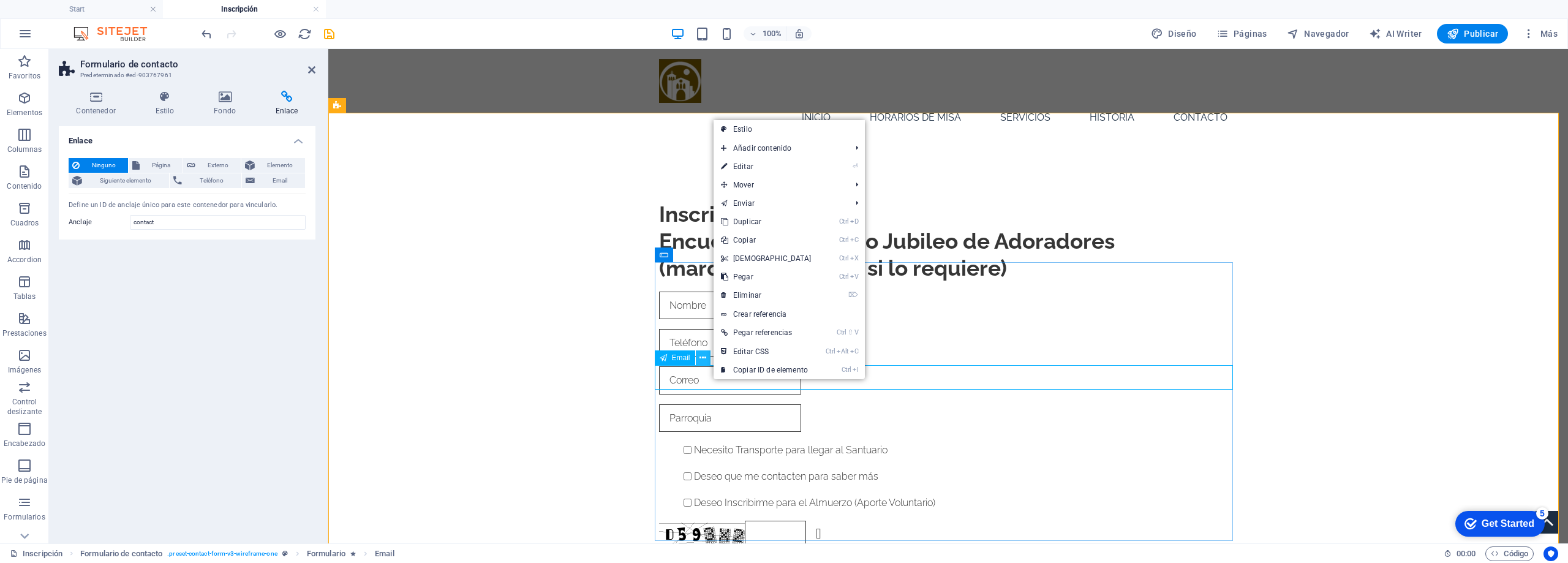
click at [697, 357] on button at bounding box center [703, 358] width 15 height 15
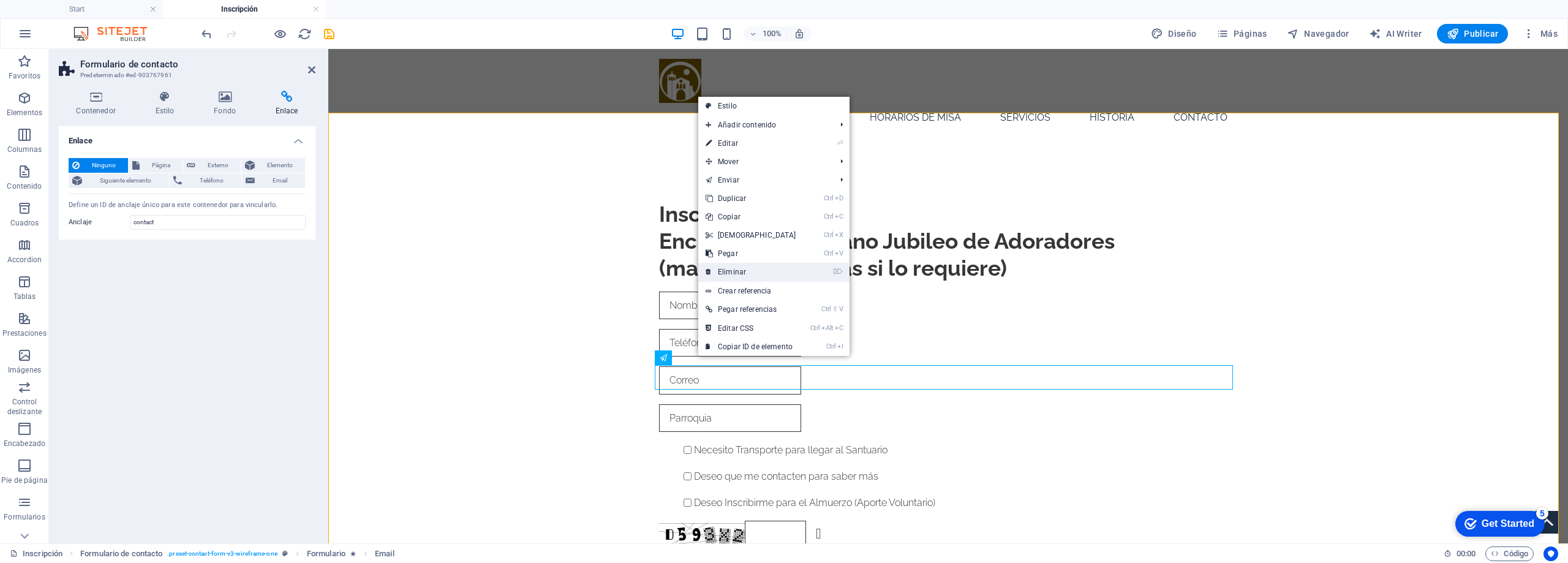
click at [741, 268] on link "⌦ Eliminar" at bounding box center [751, 272] width 106 height 18
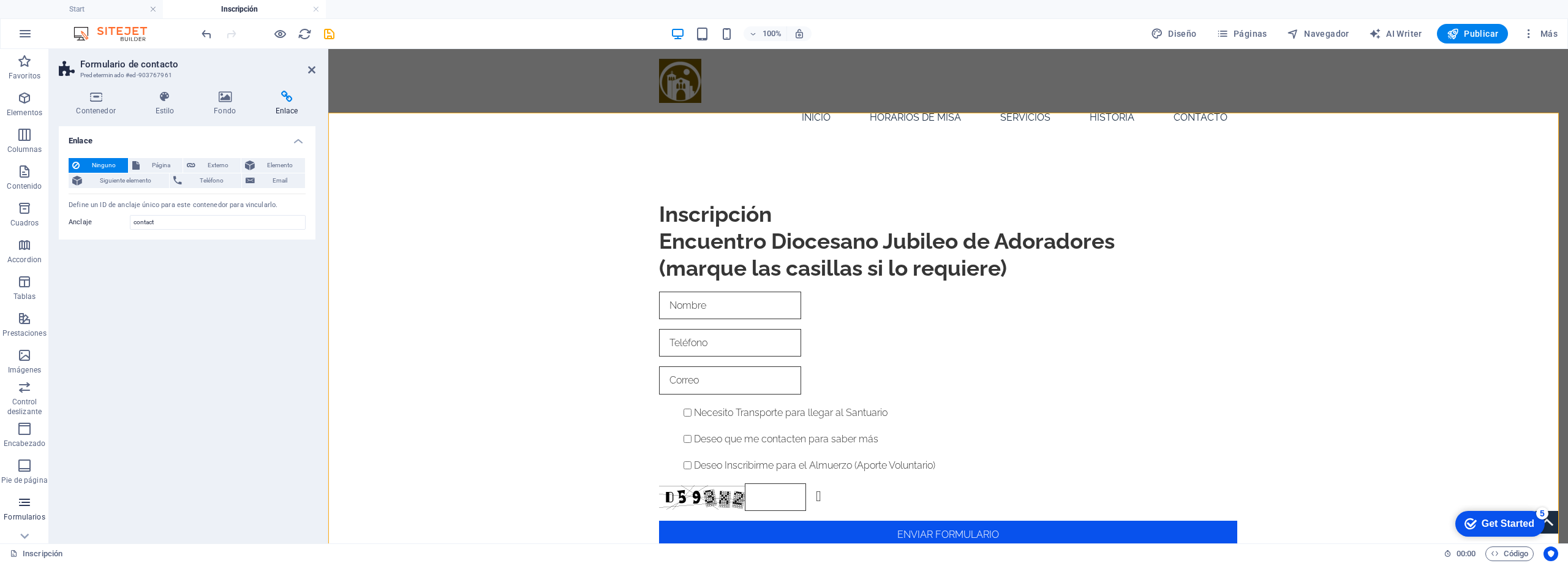
click at [25, 505] on icon "button" at bounding box center [25, 503] width 15 height 15
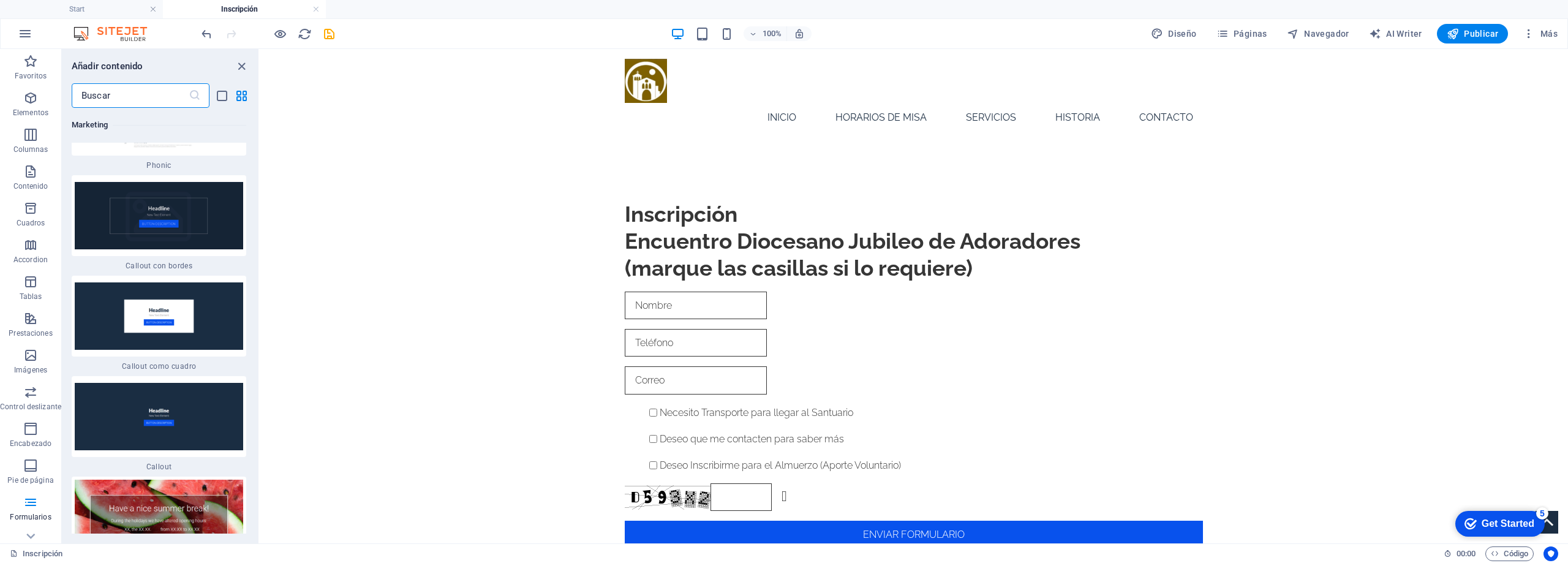
scroll to position [19315, 0]
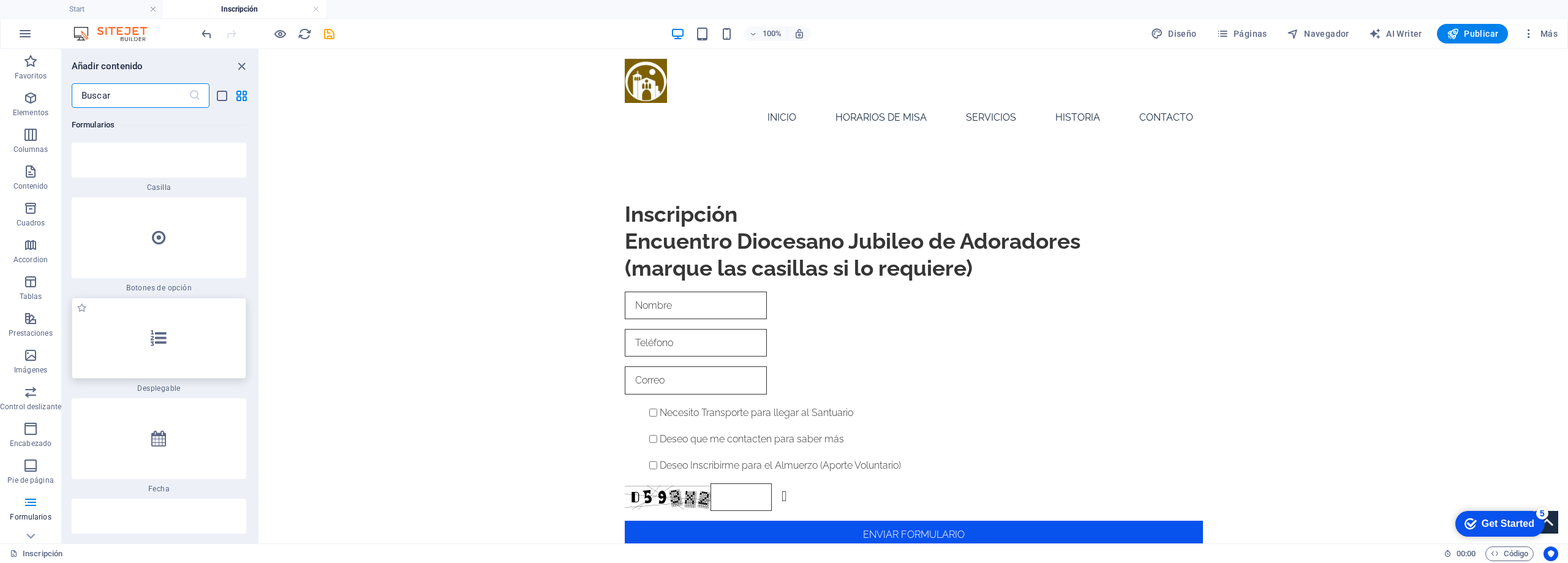
click at [162, 330] on icon at bounding box center [159, 338] width 16 height 16
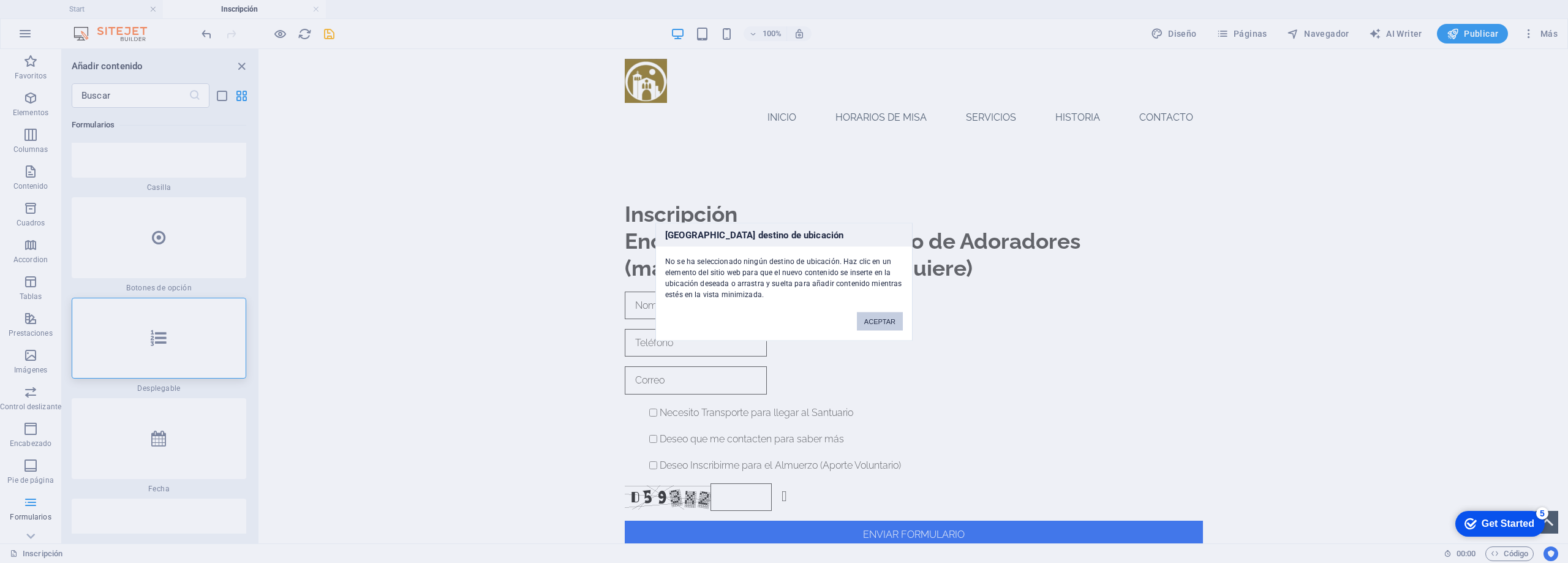
click at [874, 318] on button "ACEPTAR" at bounding box center [879, 321] width 46 height 18
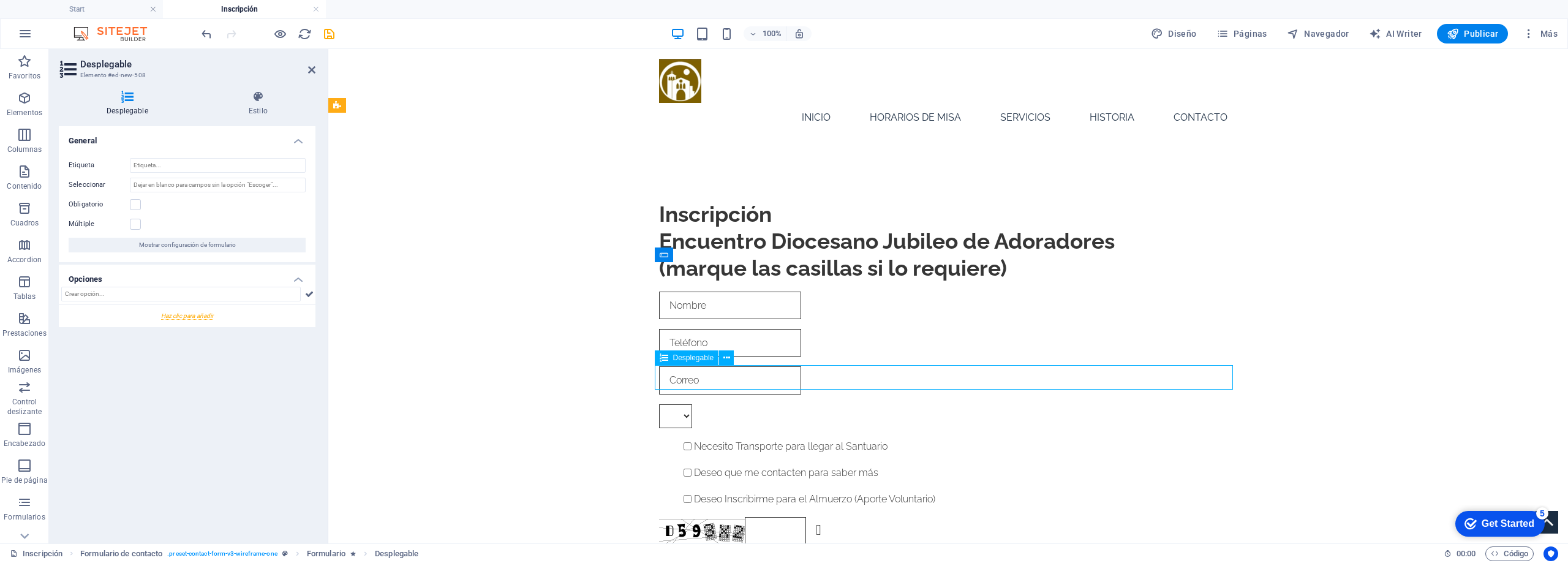
click at [722, 405] on div at bounding box center [948, 416] width 578 height 24
click at [169, 188] on input "Seleccionar" at bounding box center [218, 185] width 176 height 15
click at [157, 169] on input "Etiqueta" at bounding box center [218, 166] width 176 height 15
type input "P"
click at [223, 179] on input "Seleccionar" at bounding box center [218, 185] width 176 height 15
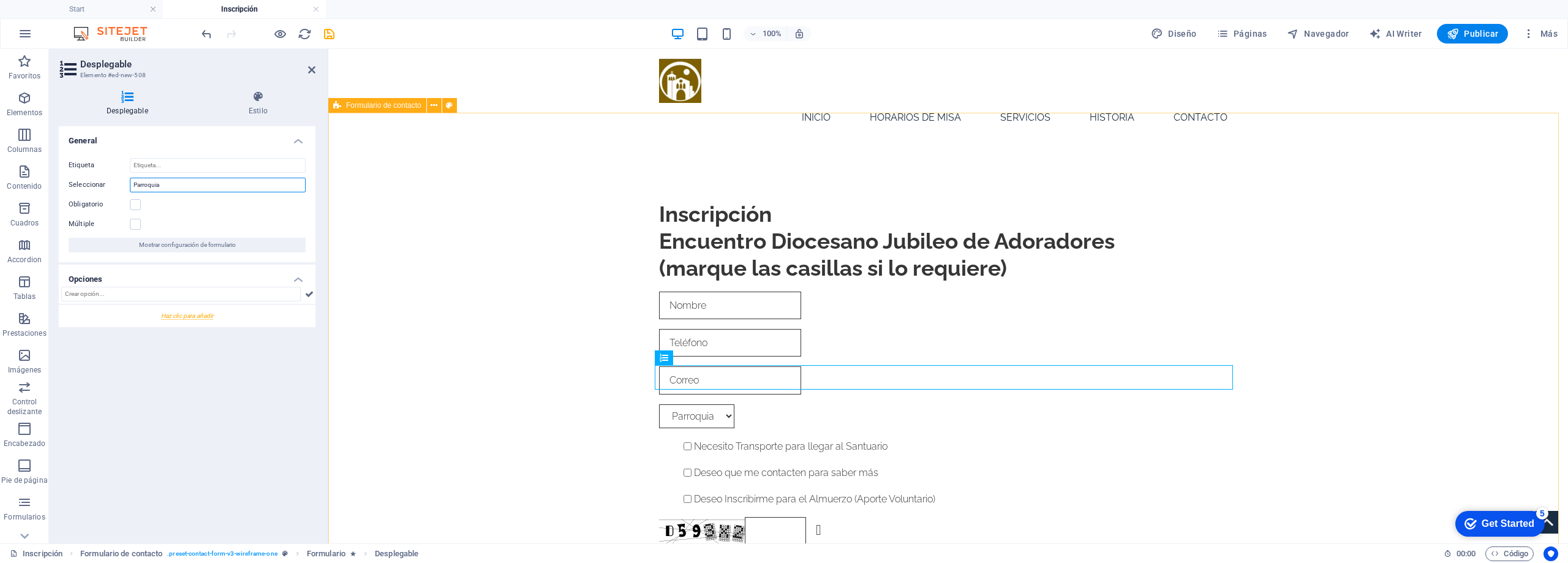
type input "Parroquia"
click at [548, 345] on div "Inscripción Encuentro Diocesano Jubileo de Adoradores (marque las casillas si l…" at bounding box center [948, 392] width 1240 height 499
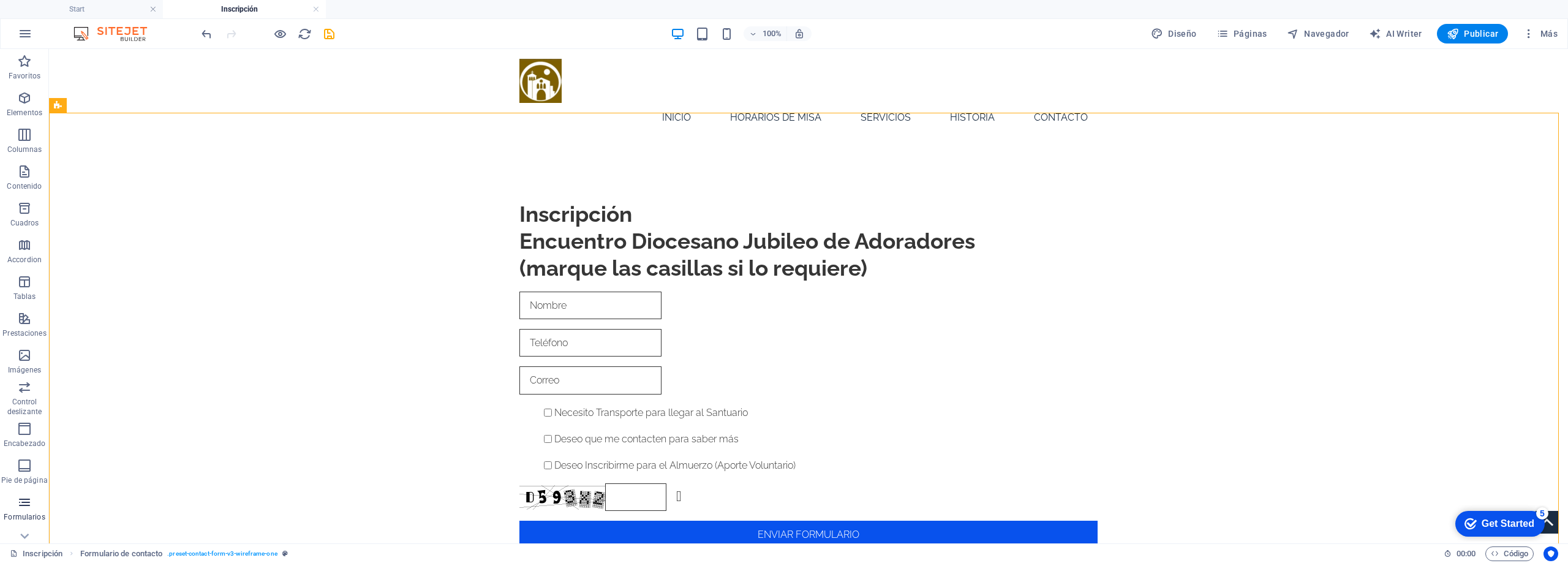
click at [25, 507] on icon "button" at bounding box center [25, 503] width 15 height 15
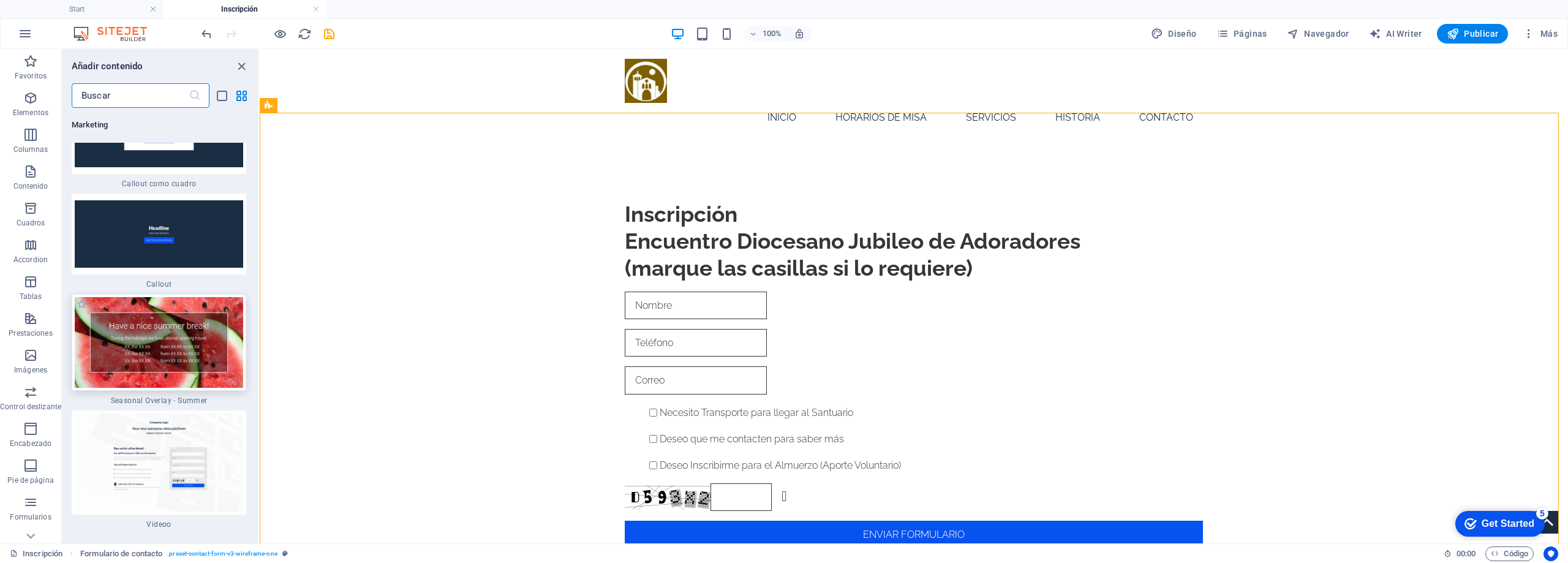
scroll to position [20028, 0]
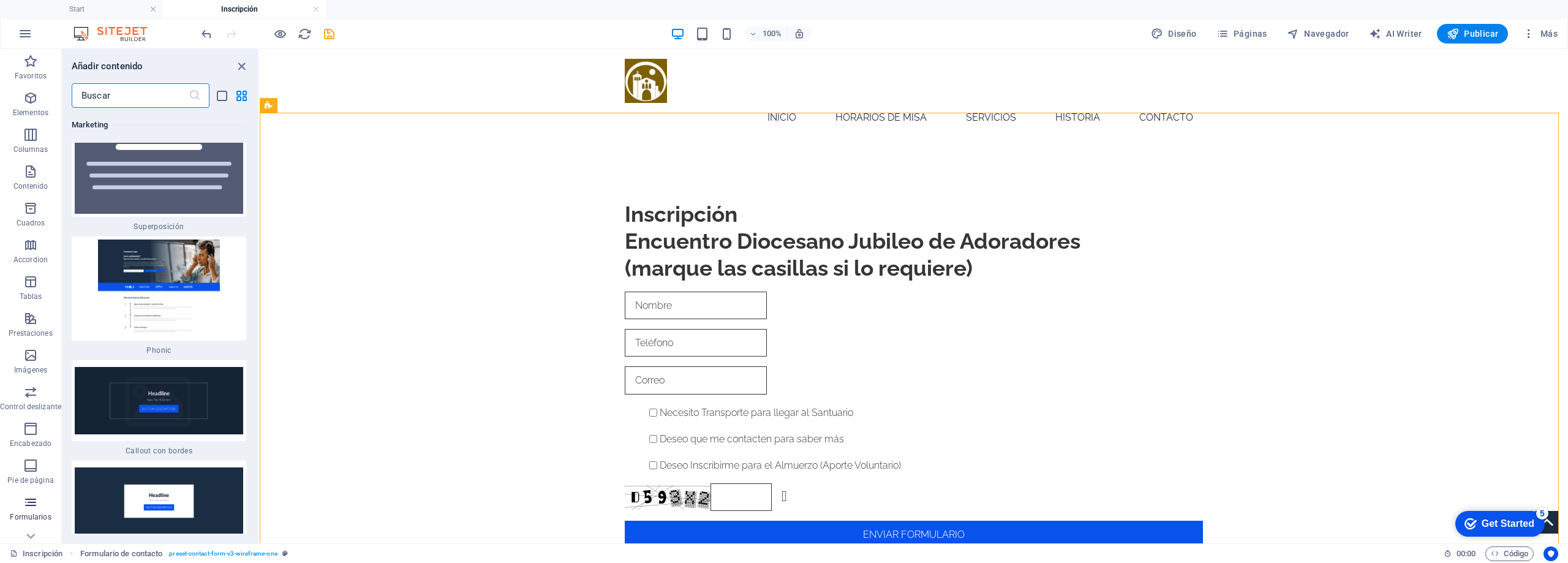
click at [35, 499] on icon "button" at bounding box center [31, 503] width 15 height 15
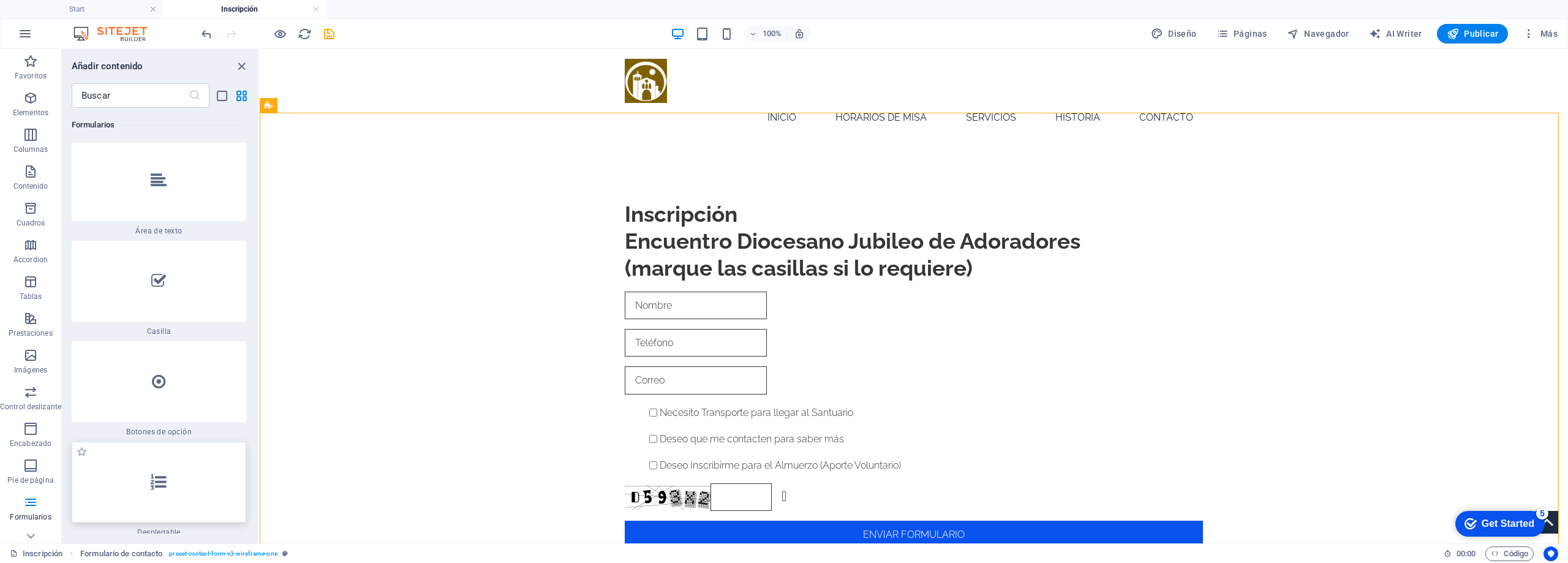
scroll to position [19293, 0]
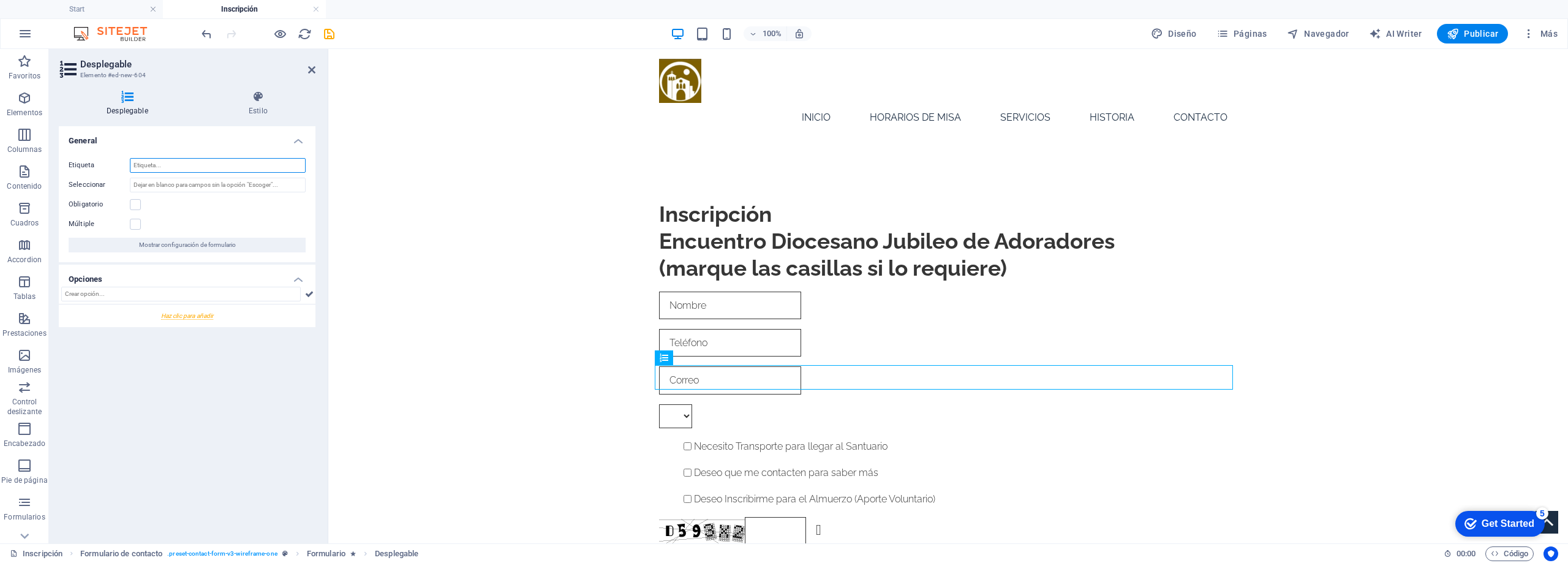
click at [174, 168] on input "Etiqueta" at bounding box center [218, 166] width 176 height 15
click at [150, 182] on input "Seleccionar" at bounding box center [218, 185] width 176 height 15
type input "Parroquia"
click at [311, 294] on icon at bounding box center [309, 294] width 9 height 15
click at [212, 316] on input "Nombre" at bounding box center [227, 322] width 158 height 15
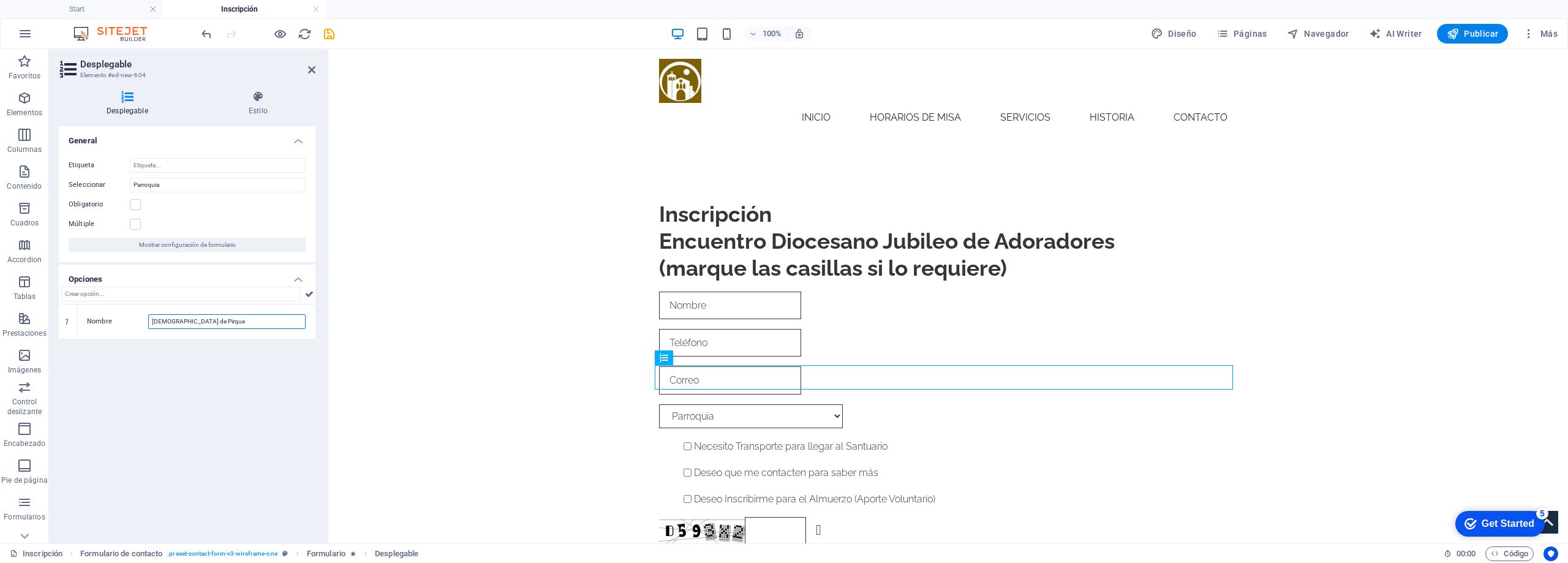
type input "Santísimo Sacramento de Pirque"
click at [166, 344] on div "General Etiqueta Seleccionar Parroquia Obligatorio Múltiple Mostrar configuraci…" at bounding box center [187, 330] width 257 height 408
click at [153, 319] on input "Santísimo Sacramento de Pirque" at bounding box center [227, 322] width 158 height 15
click at [739, 405] on div "Parroquia Santísimo Sacramento de Pirque" at bounding box center [948, 416] width 578 height 24
click at [1289, 371] on div "Inscripción Encuentro Diocesano Jubileo de Adoradores (marque las casillas si l…" at bounding box center [948, 392] width 1240 height 499
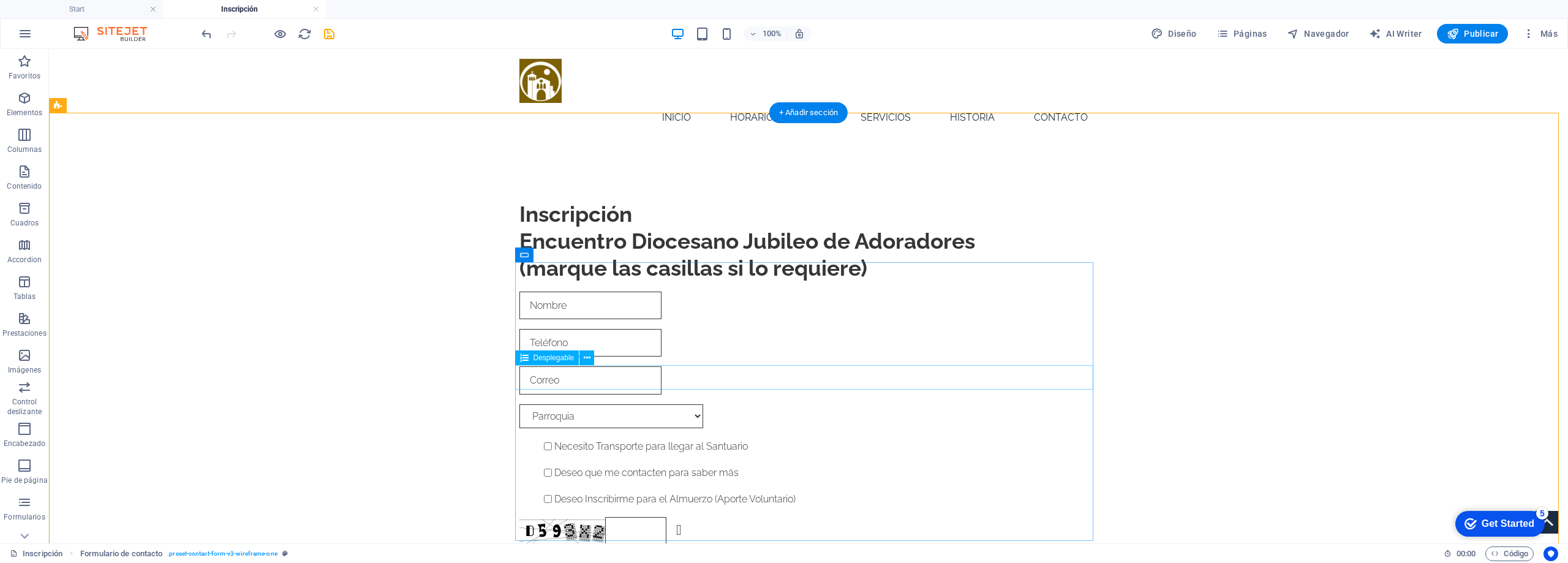
click at [1086, 405] on div "Parroquia Santísimo Sacramento de Pirque" at bounding box center [808, 416] width 578 height 24
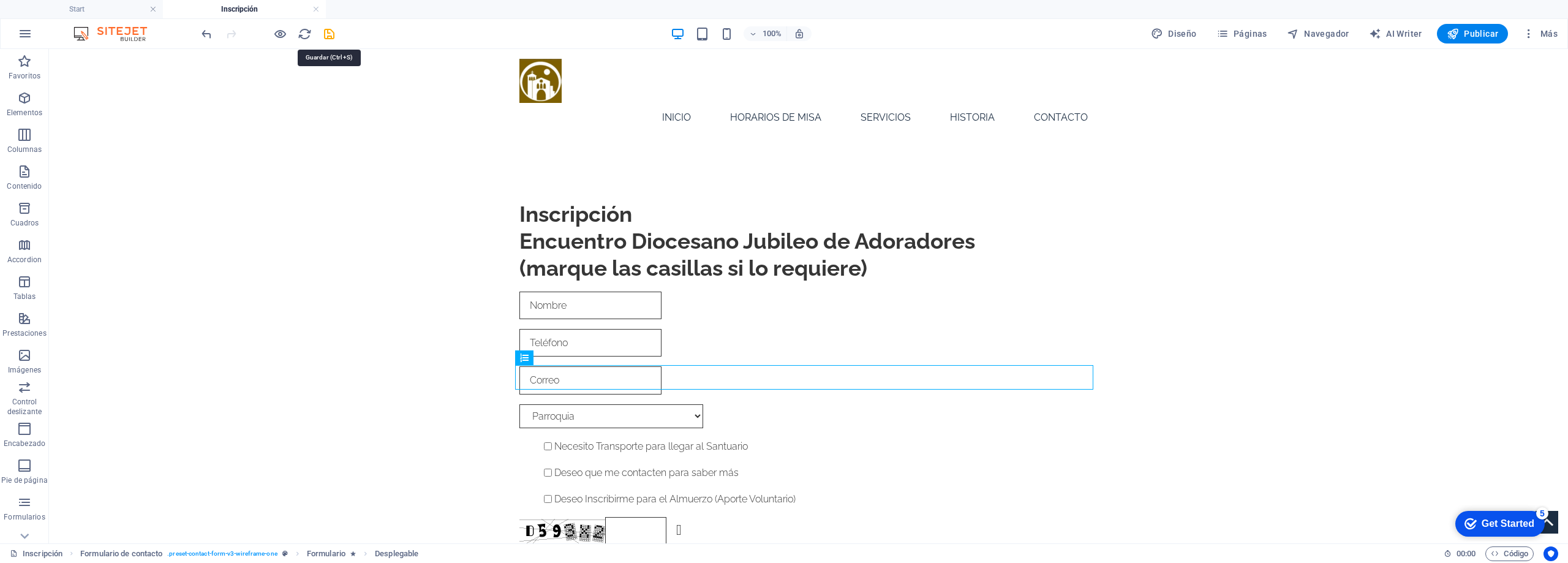
click at [325, 29] on icon "save" at bounding box center [329, 34] width 14 height 14
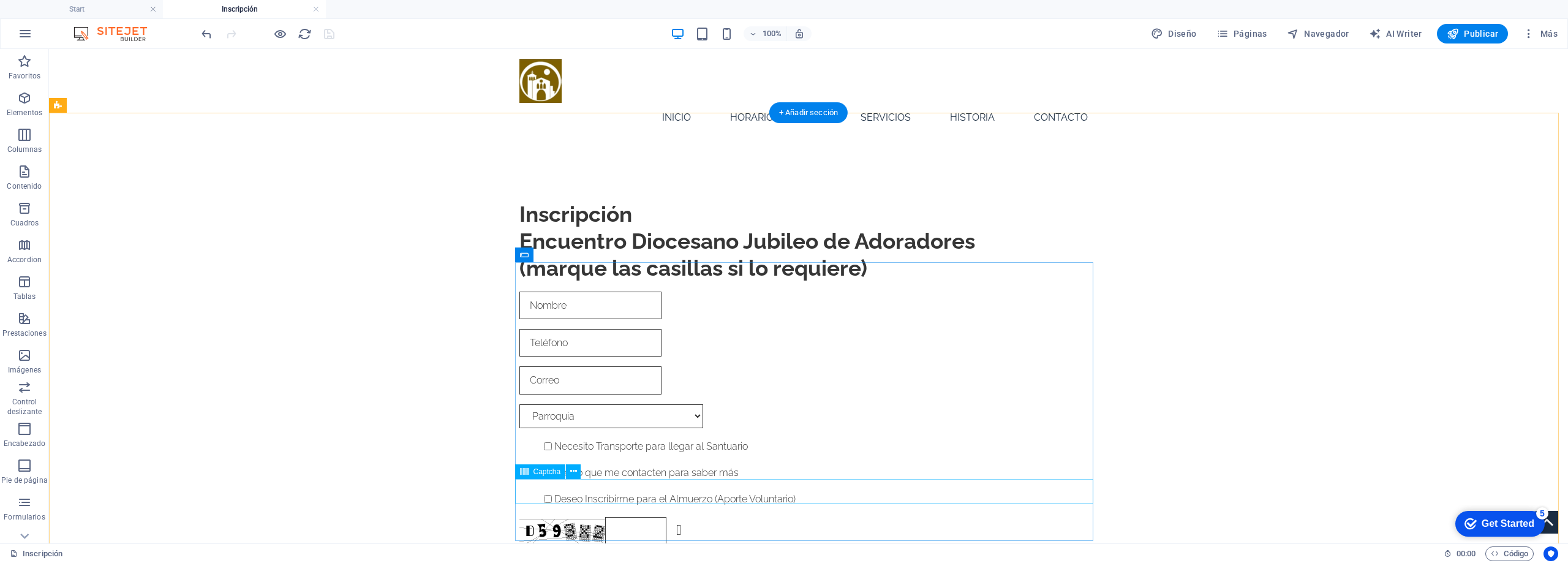
click at [559, 517] on div "¿Ilegible? Cargar nuevo" at bounding box center [808, 530] width 578 height 28
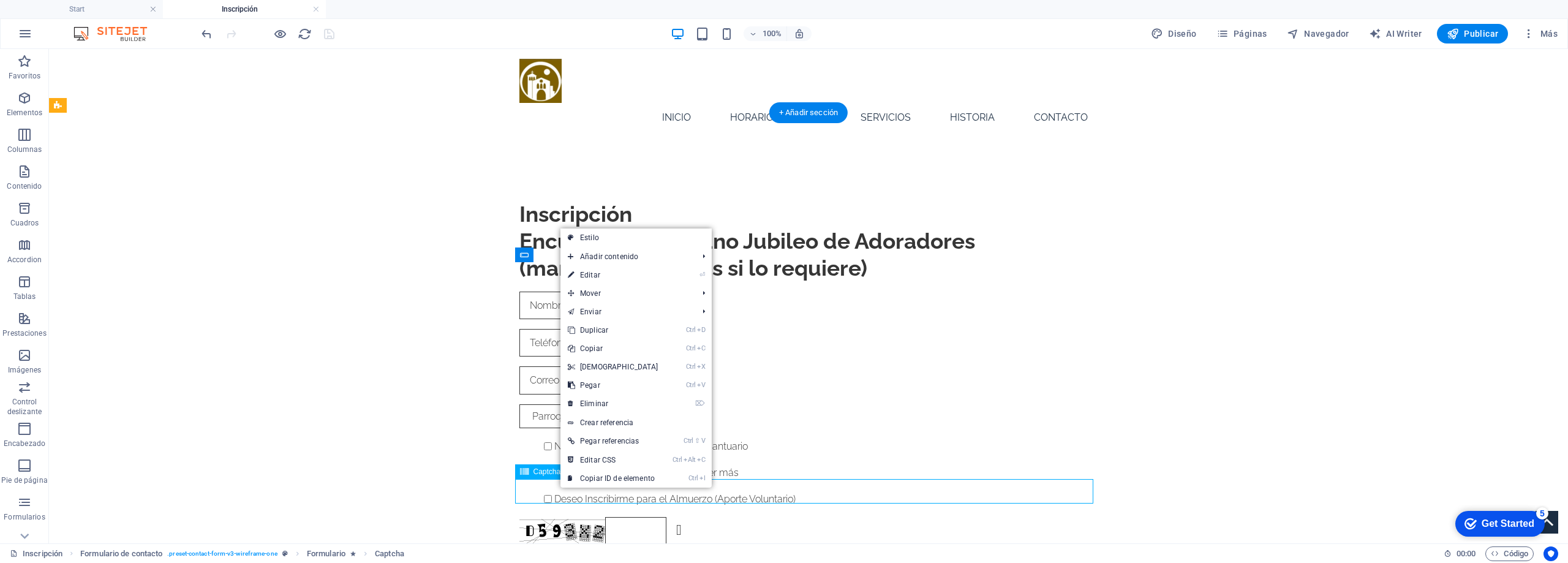
click at [543, 517] on div "¿Ilegible? Cargar nuevo" at bounding box center [808, 530] width 578 height 28
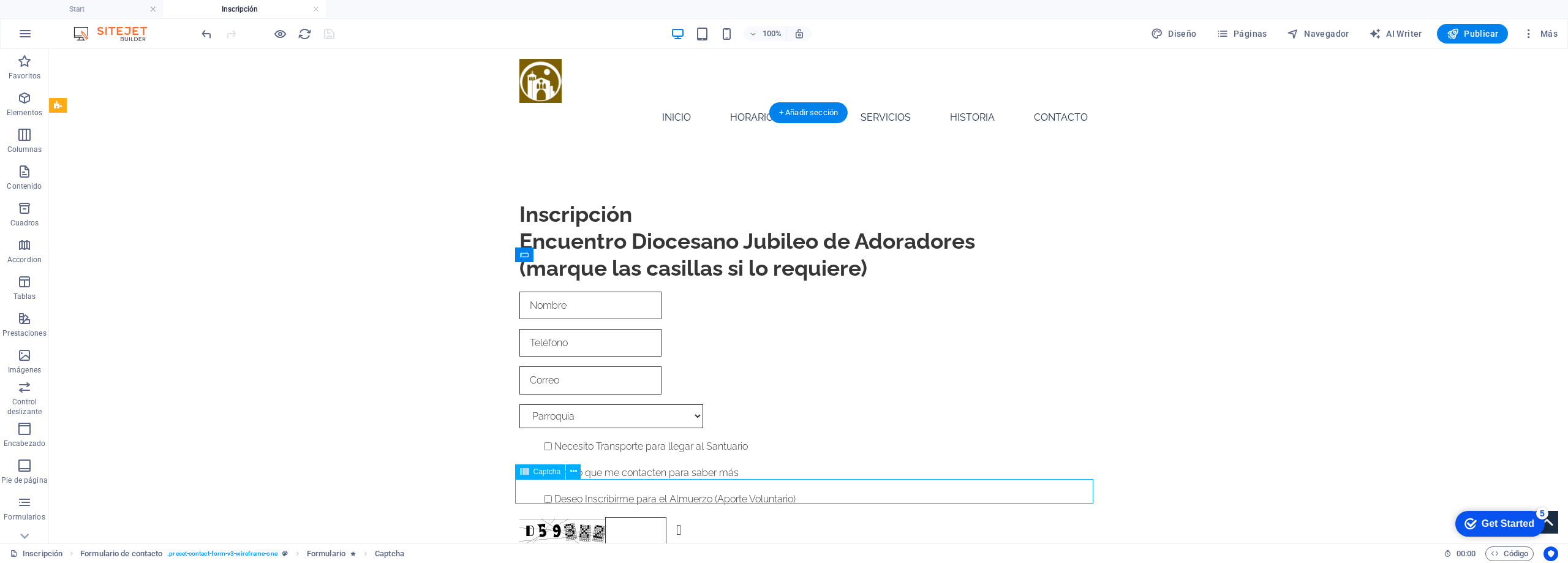
click at [543, 517] on div "¿Ilegible? Cargar nuevo" at bounding box center [808, 530] width 578 height 28
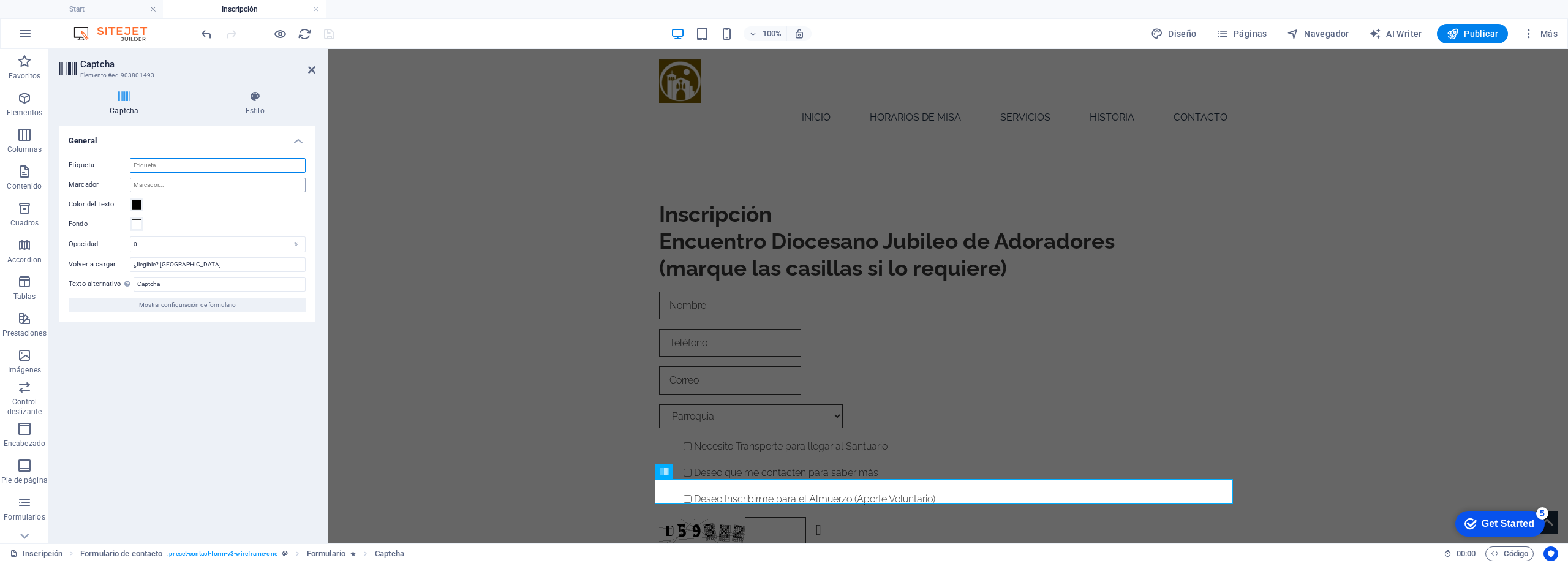
drag, startPoint x: 169, startPoint y: 171, endPoint x: 187, endPoint y: 177, distance: 19.0
click at [171, 171] on input "Etiqueta" at bounding box center [218, 166] width 176 height 15
click at [126, 96] on icon at bounding box center [125, 97] width 131 height 12
click at [185, 165] on input "Ingrese los" at bounding box center [218, 166] width 176 height 15
click at [183, 166] on input "Ingrese el sigientes texto" at bounding box center [218, 166] width 176 height 15
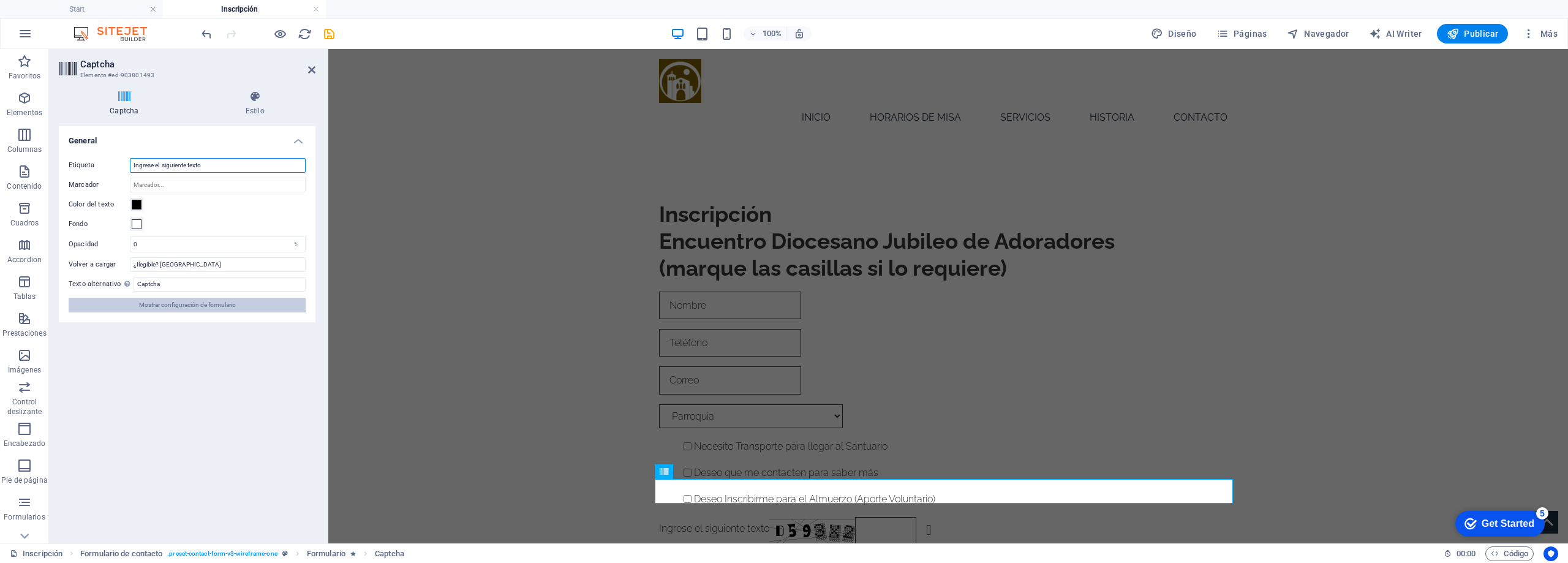
type input "Ingrese el siguiente texto"
click at [190, 305] on span "Mostrar configuración de formulario" at bounding box center [188, 305] width 97 height 15
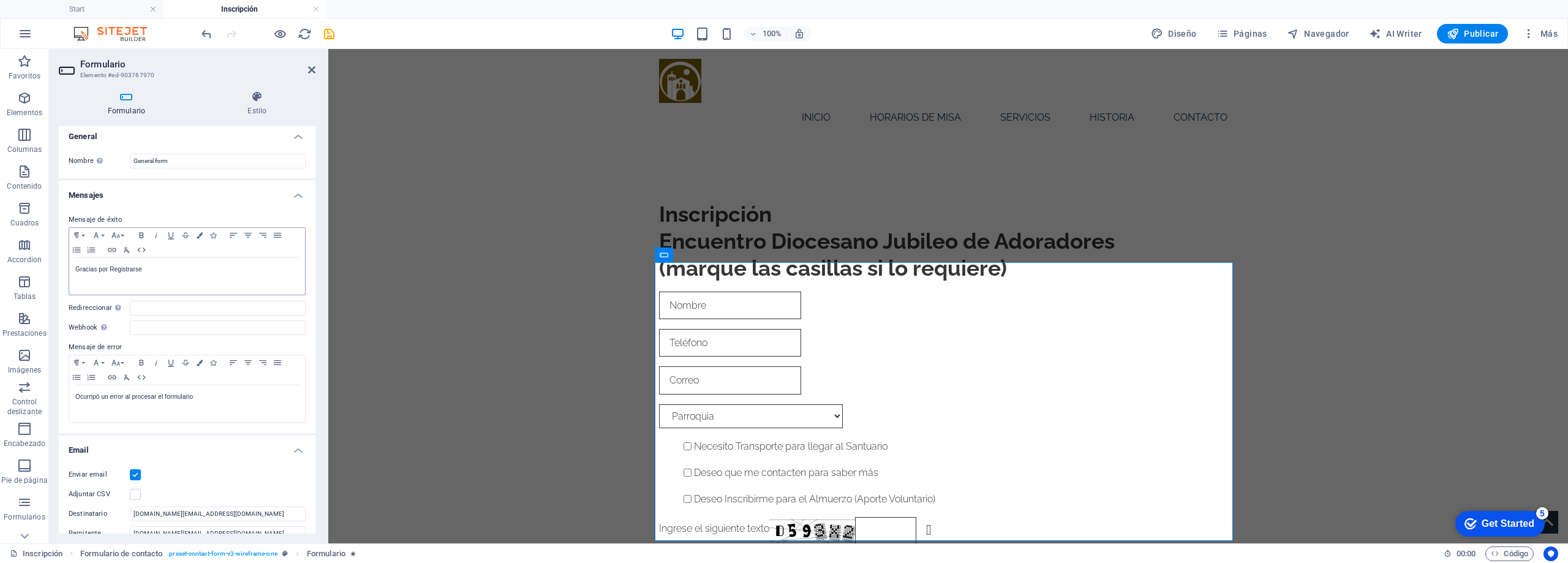
scroll to position [0, 0]
click at [258, 99] on icon at bounding box center [257, 97] width 117 height 12
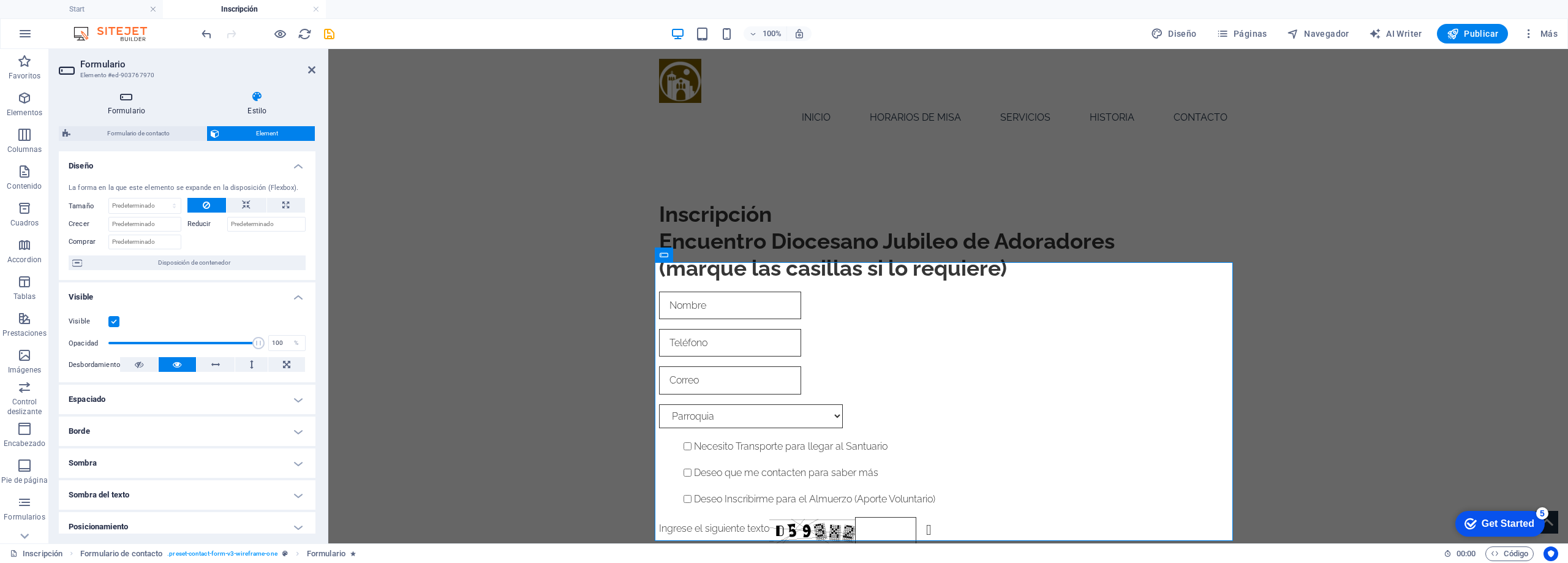
click at [129, 103] on h4 "Formulario" at bounding box center [129, 104] width 141 height 26
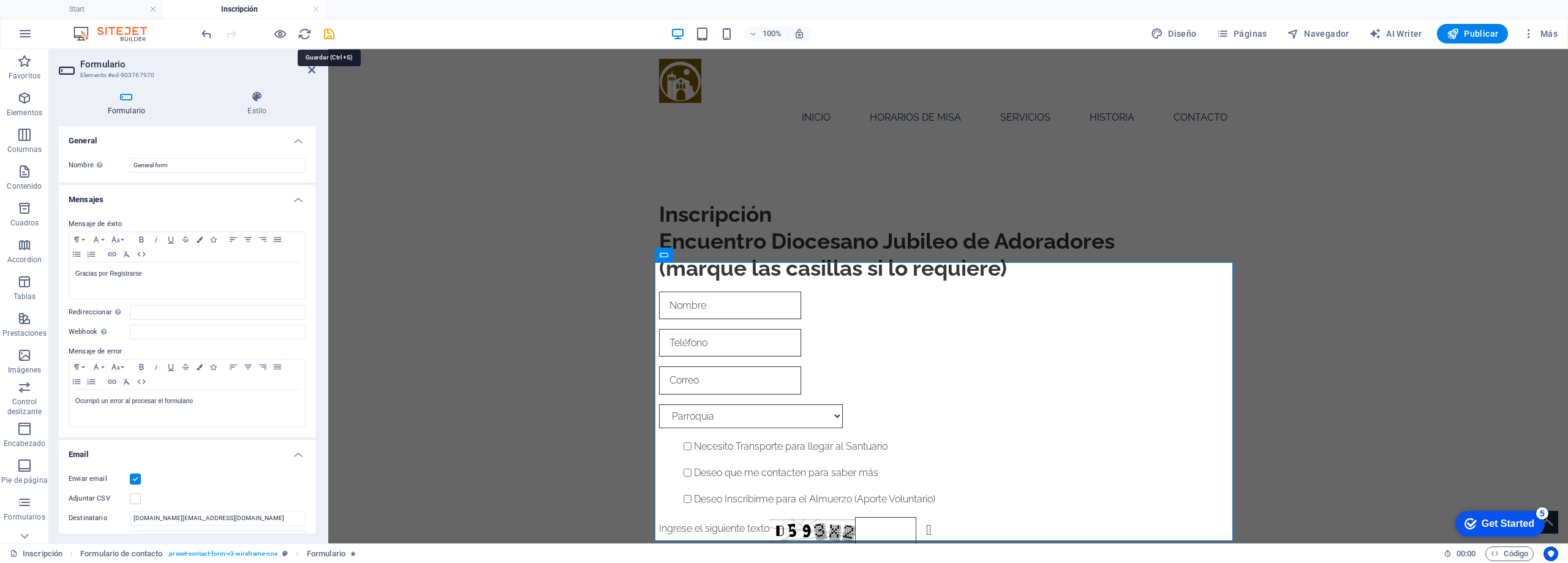
click at [331, 33] on icon "save" at bounding box center [329, 34] width 14 height 14
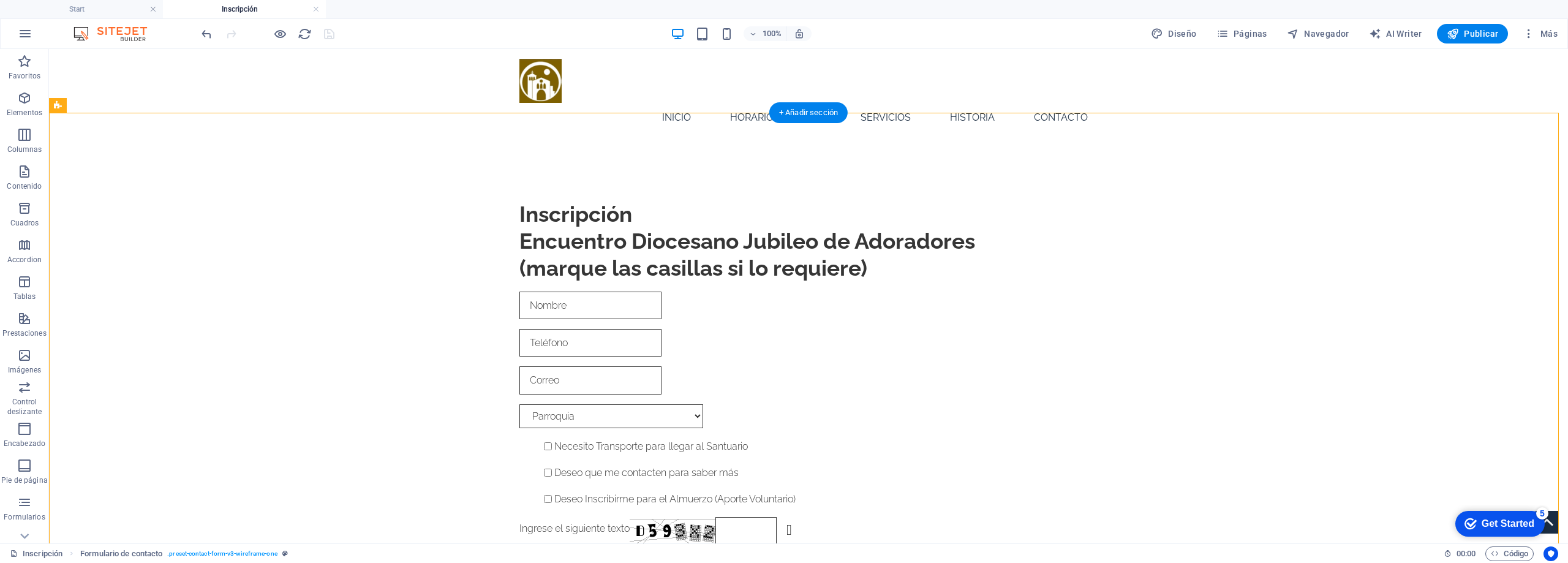
drag, startPoint x: 611, startPoint y: 436, endPoint x: 612, endPoint y: 470, distance: 34.0
click at [612, 470] on div "Nombre Teléfono Parroquia Santísimo Sacramento de Pirque Necesito Transporte pa…" at bounding box center [808, 437] width 578 height 301
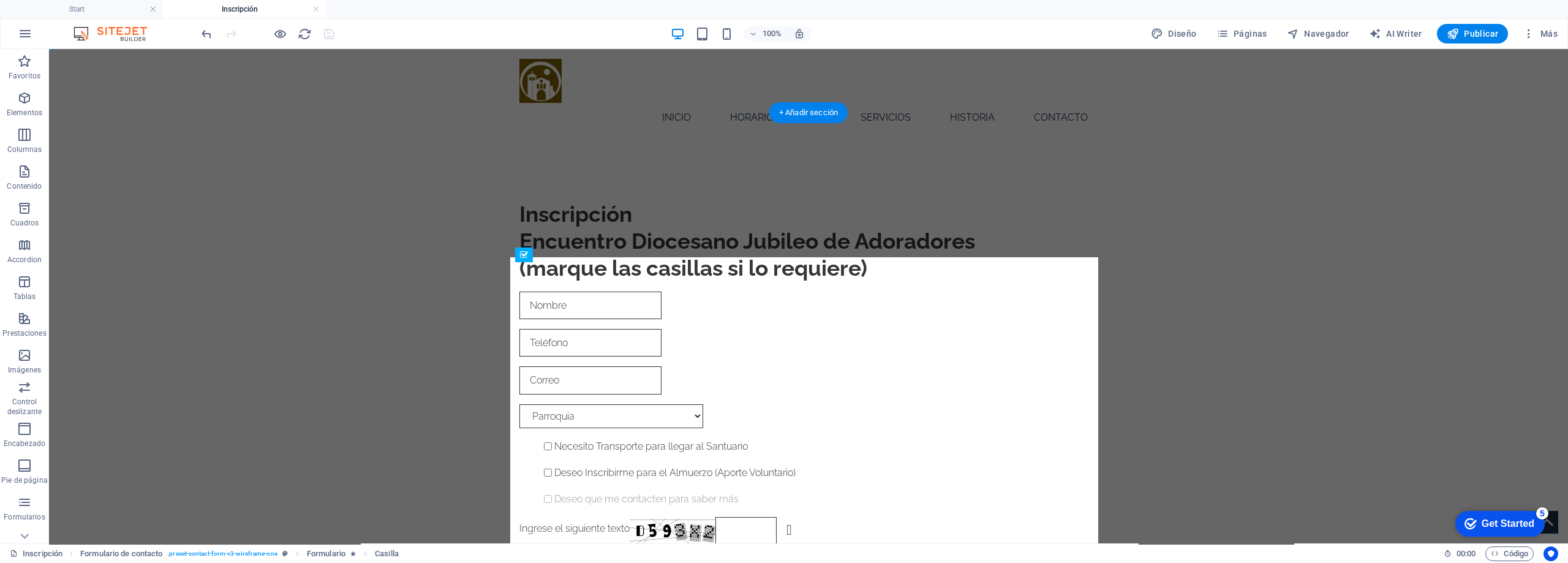
drag, startPoint x: 587, startPoint y: 470, endPoint x: 537, endPoint y: 467, distance: 50.1
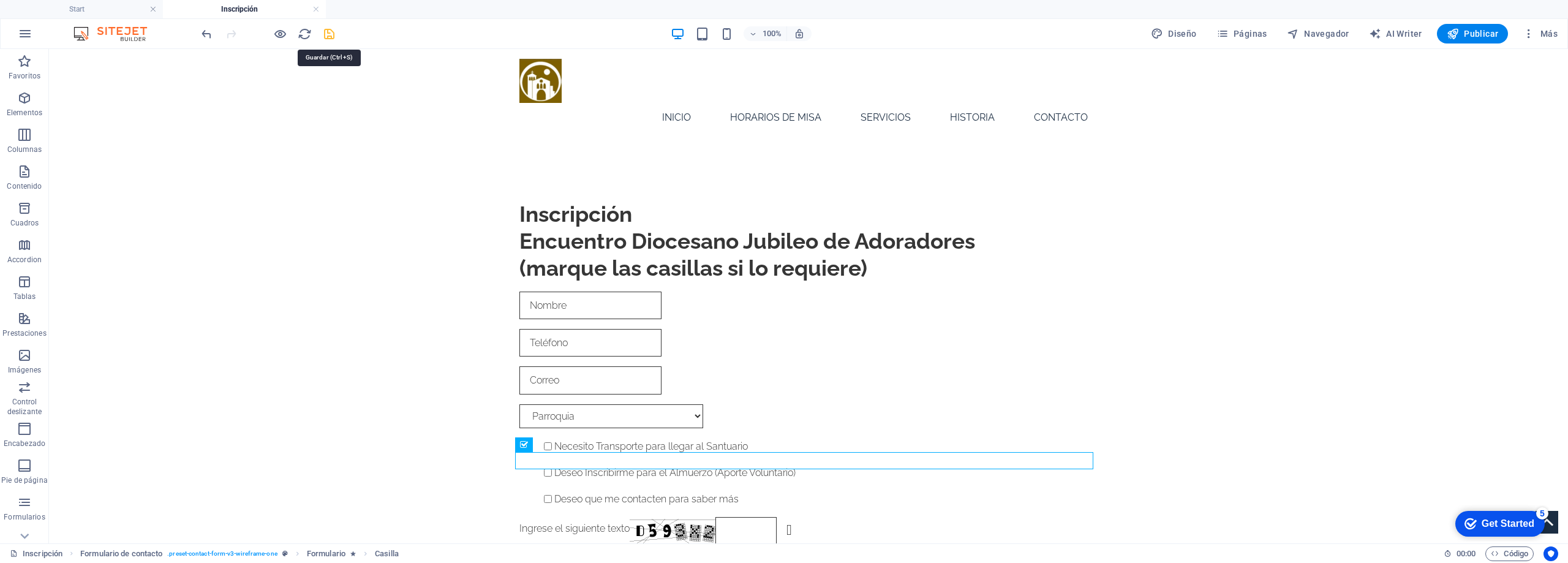
click at [331, 32] on icon "save" at bounding box center [329, 34] width 14 height 14
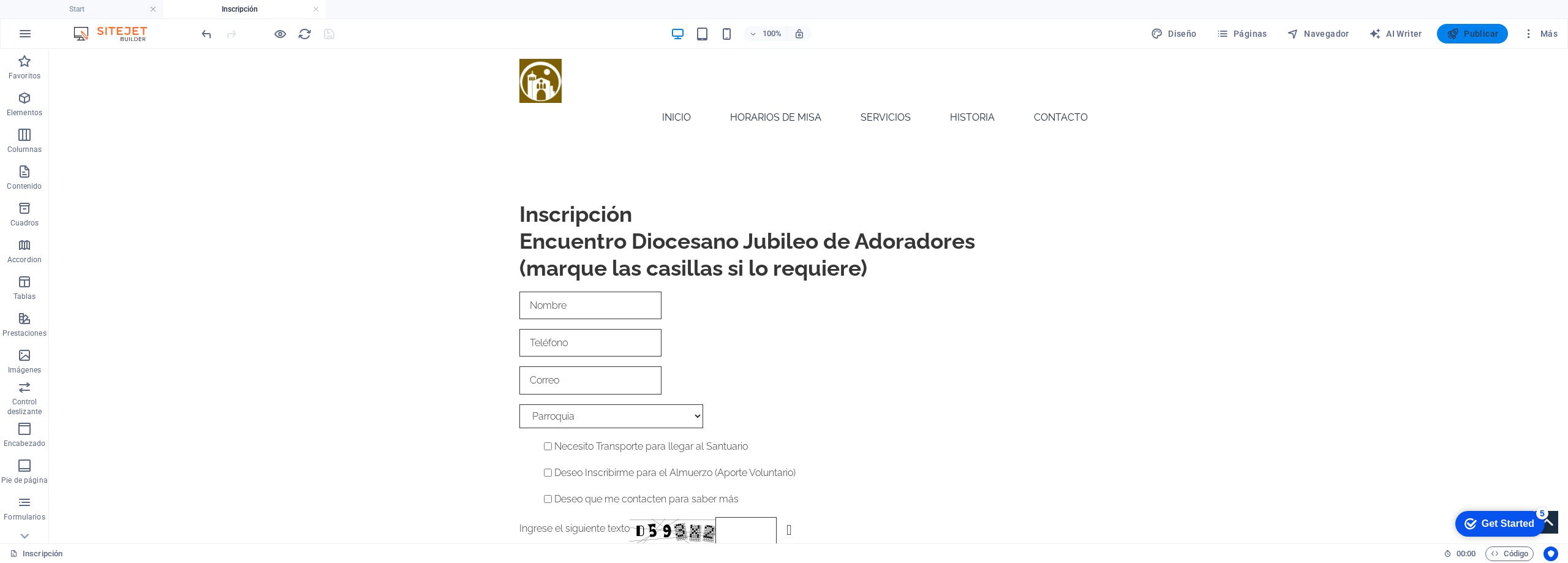
click at [1488, 33] on span "Publicar" at bounding box center [1473, 34] width 52 height 12
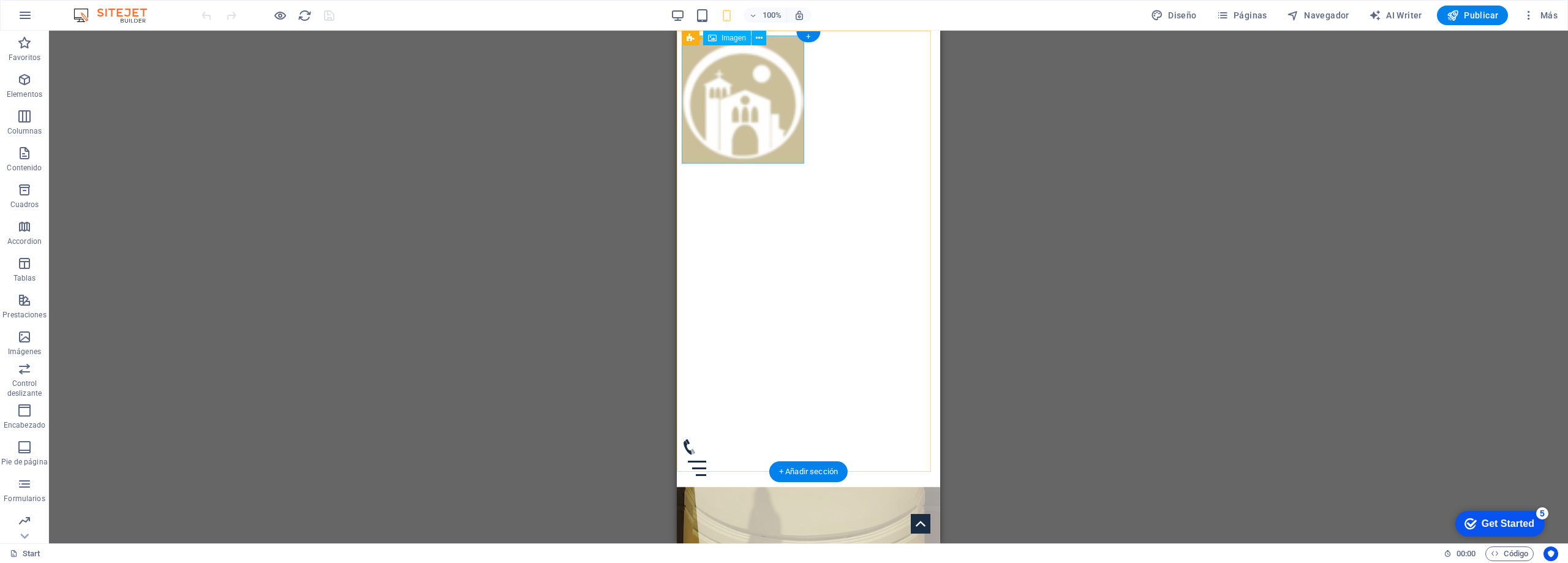
click at [769, 114] on figure at bounding box center [808, 99] width 253 height 128
click at [750, 118] on figure at bounding box center [808, 99] width 253 height 128
select select "px"
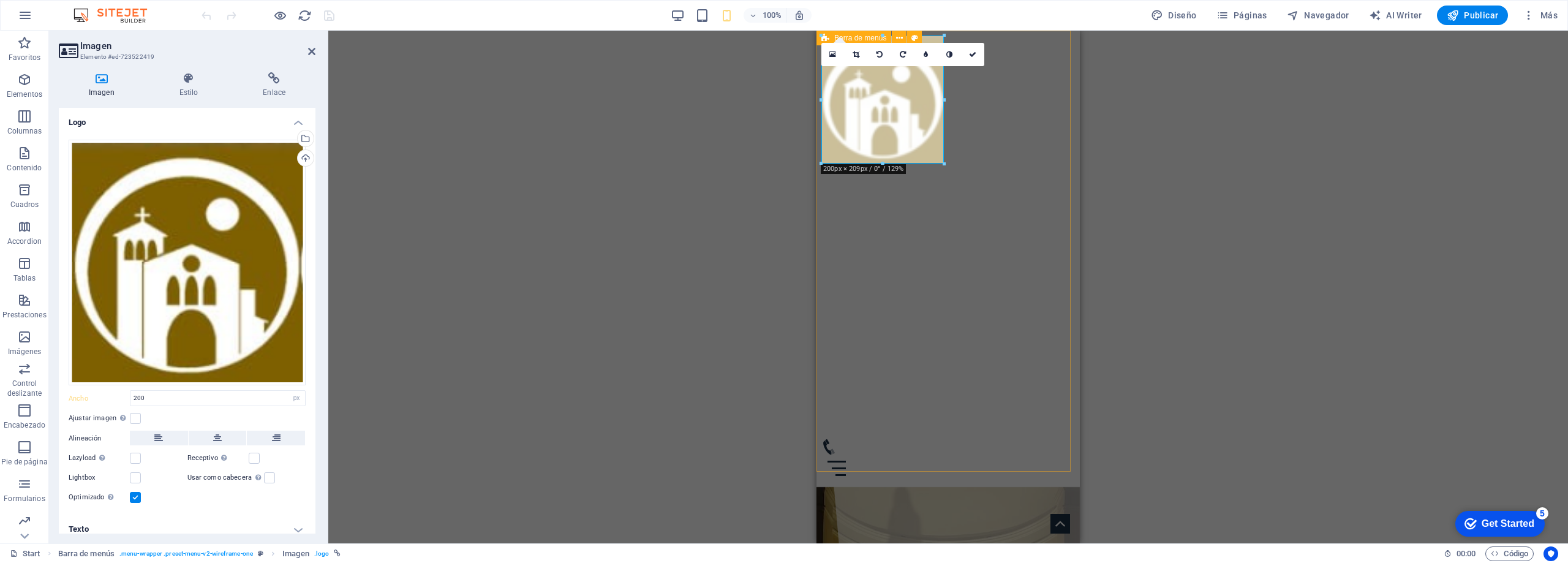
click at [851, 317] on div "Inicio Horarios de Misa Servicios Historia Contacto" at bounding box center [948, 259] width 263 height 457
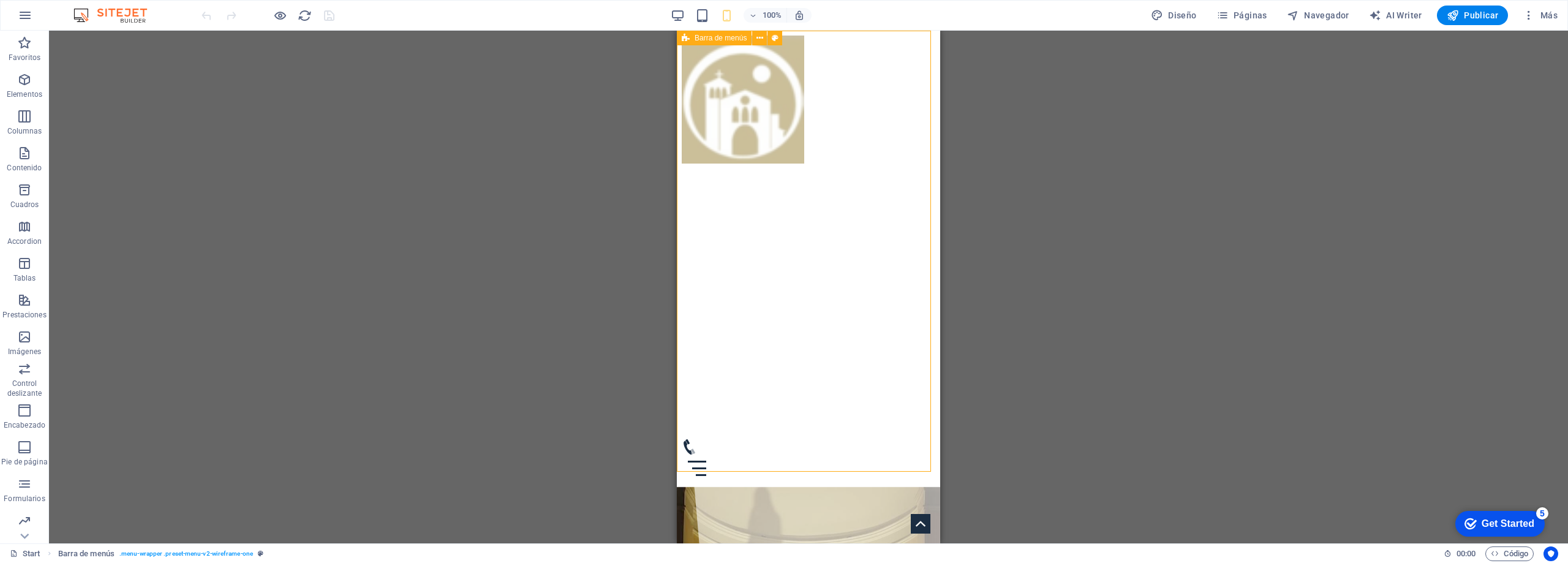
click at [846, 301] on div "Inicio Horarios de Misa Servicios Historia Contacto" at bounding box center [808, 259] width 263 height 457
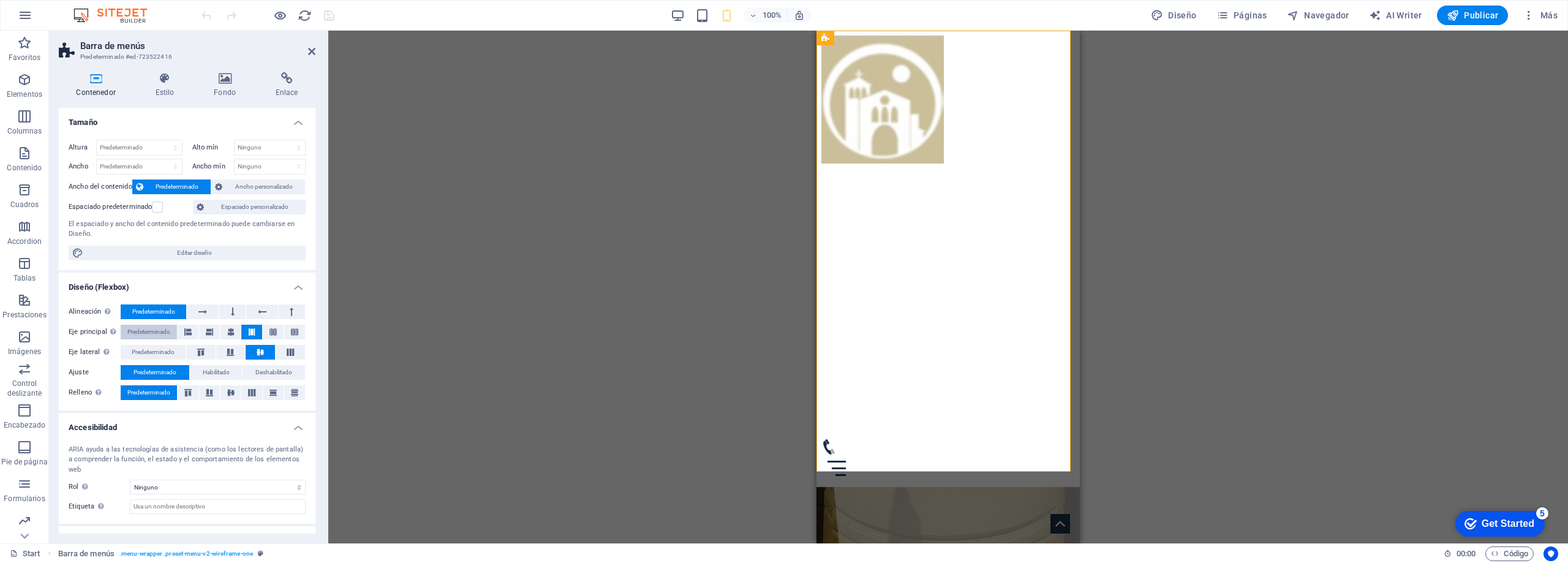
click at [161, 332] on span "Predeterminado" at bounding box center [149, 332] width 43 height 15
click at [156, 335] on span "Predeterminado" at bounding box center [149, 332] width 43 height 15
click at [184, 330] on icon at bounding box center [188, 332] width 7 height 15
click at [248, 330] on icon at bounding box center [252, 332] width 7 height 15
click at [156, 207] on label at bounding box center [158, 207] width 11 height 11
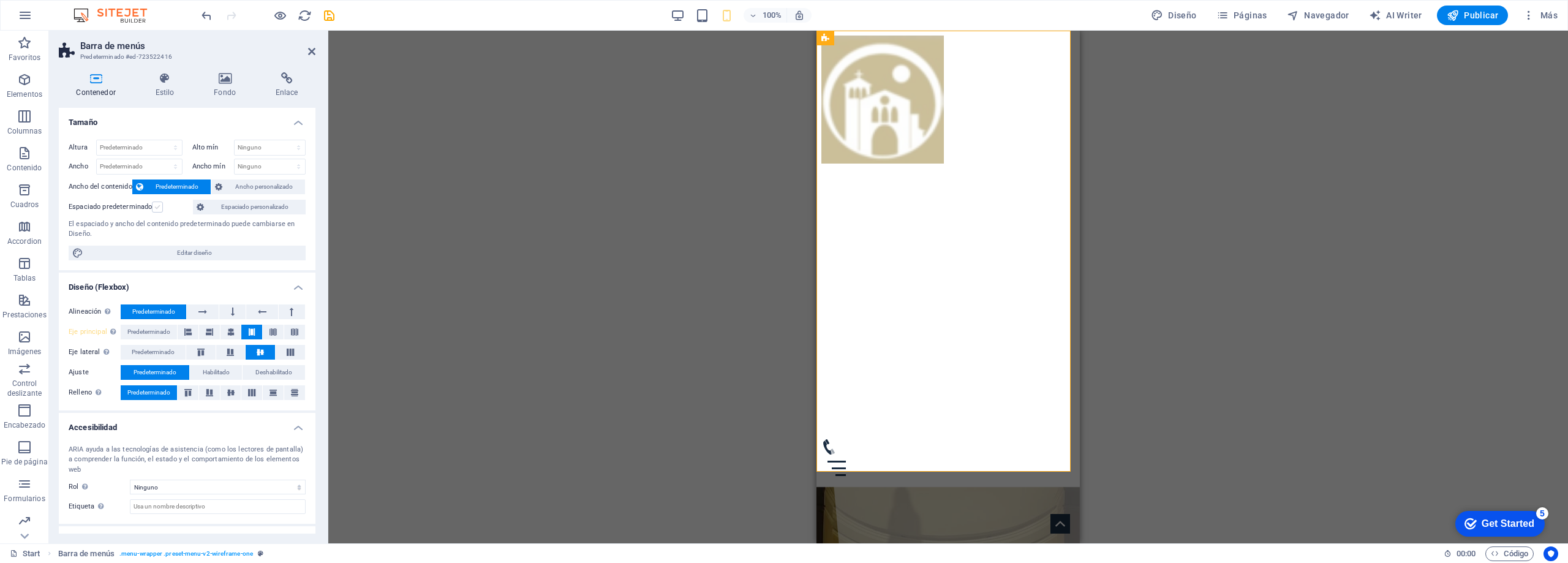
click at [0, 0] on input "Espaciado predeterminado" at bounding box center [0, 0] width 0 height 0
click at [167, 81] on icon at bounding box center [165, 79] width 54 height 12
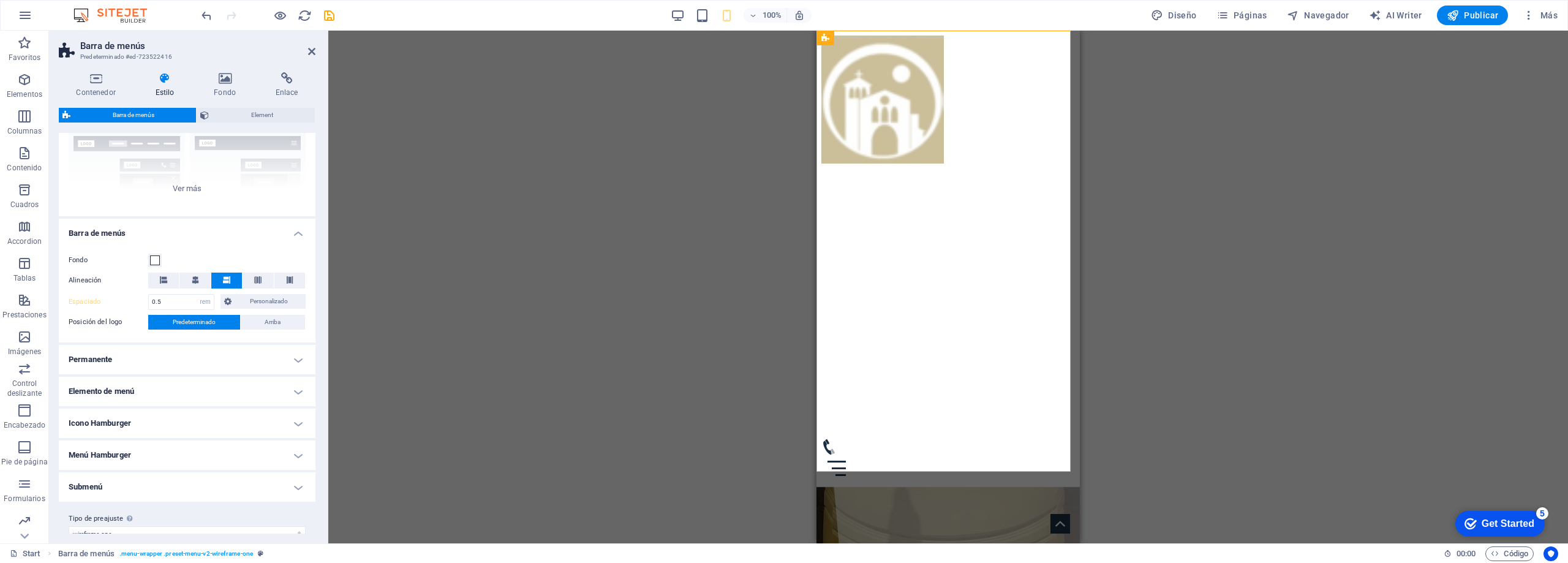
scroll to position [140, 0]
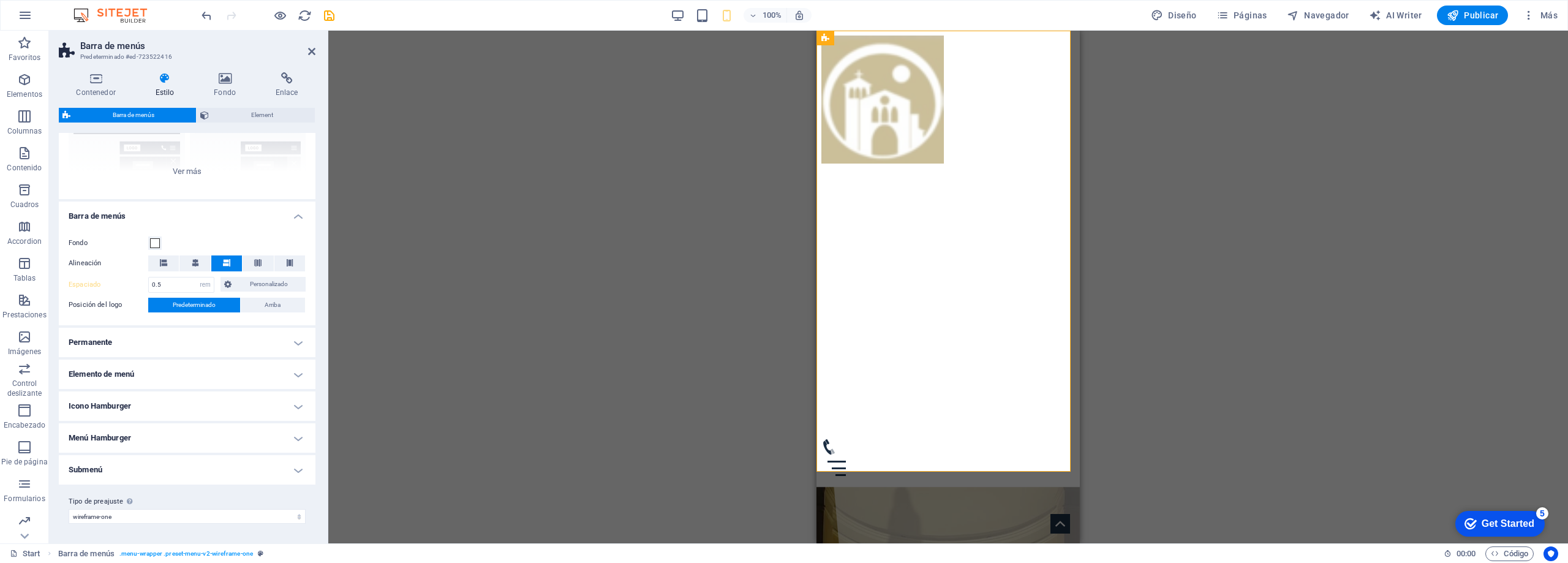
click at [160, 405] on h4 "Icono Hamburger" at bounding box center [187, 406] width 257 height 29
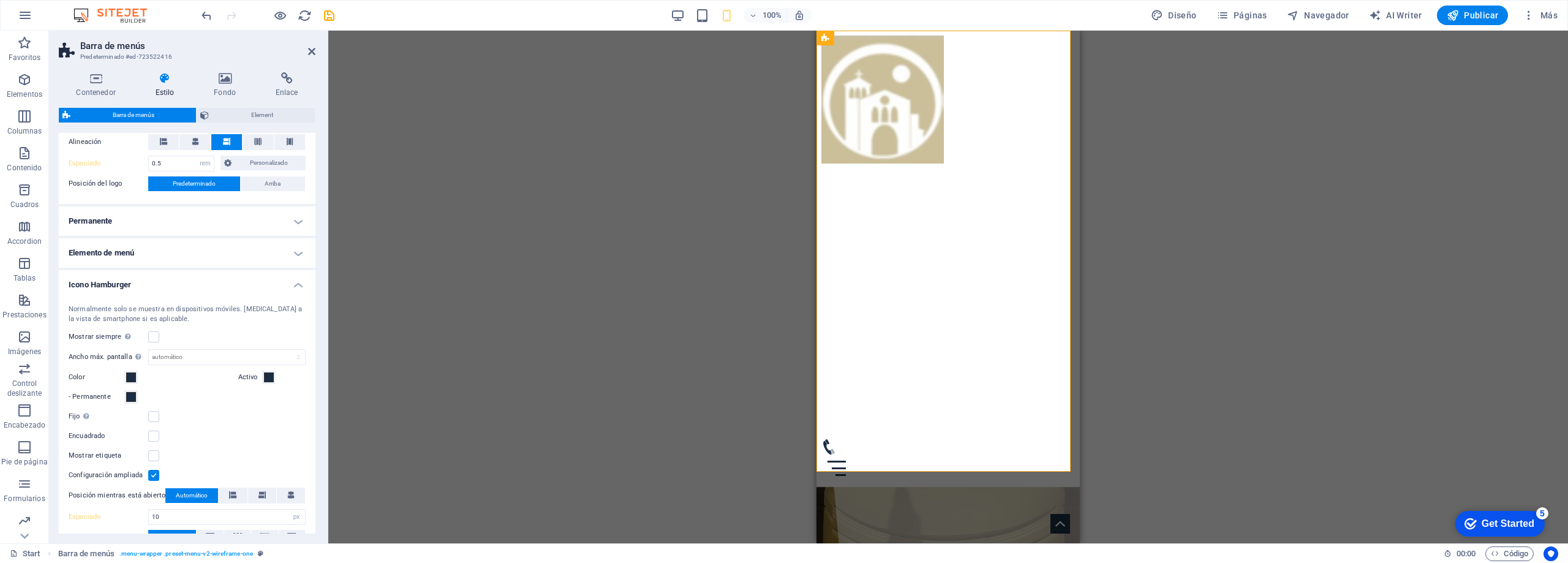
scroll to position [262, 0]
click at [156, 340] on label at bounding box center [154, 336] width 11 height 11
click at [0, 0] on input "Mostrar siempre Muestra el desencadenador para todas las ventanillas." at bounding box center [0, 0] width 0 height 0
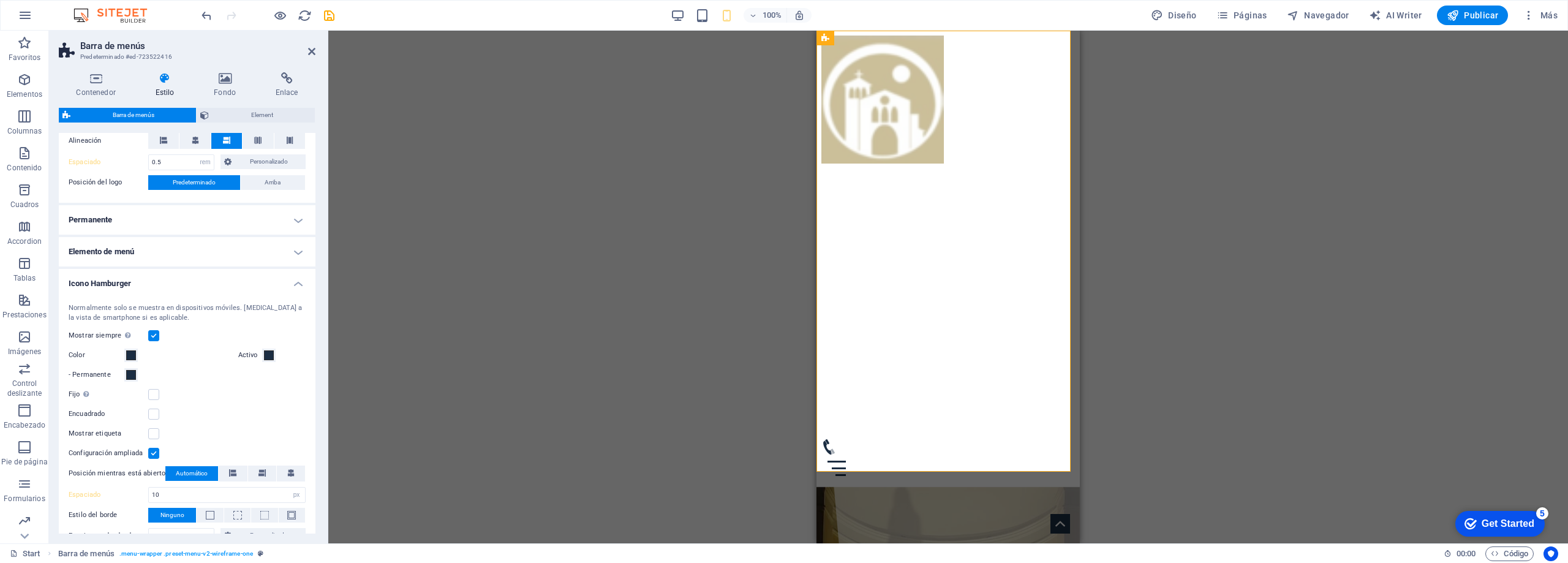
click at [155, 338] on label at bounding box center [154, 336] width 11 height 11
click at [0, 0] on input "Mostrar siempre Muestra el desencadenador para todas las ventanillas." at bounding box center [0, 0] width 0 height 0
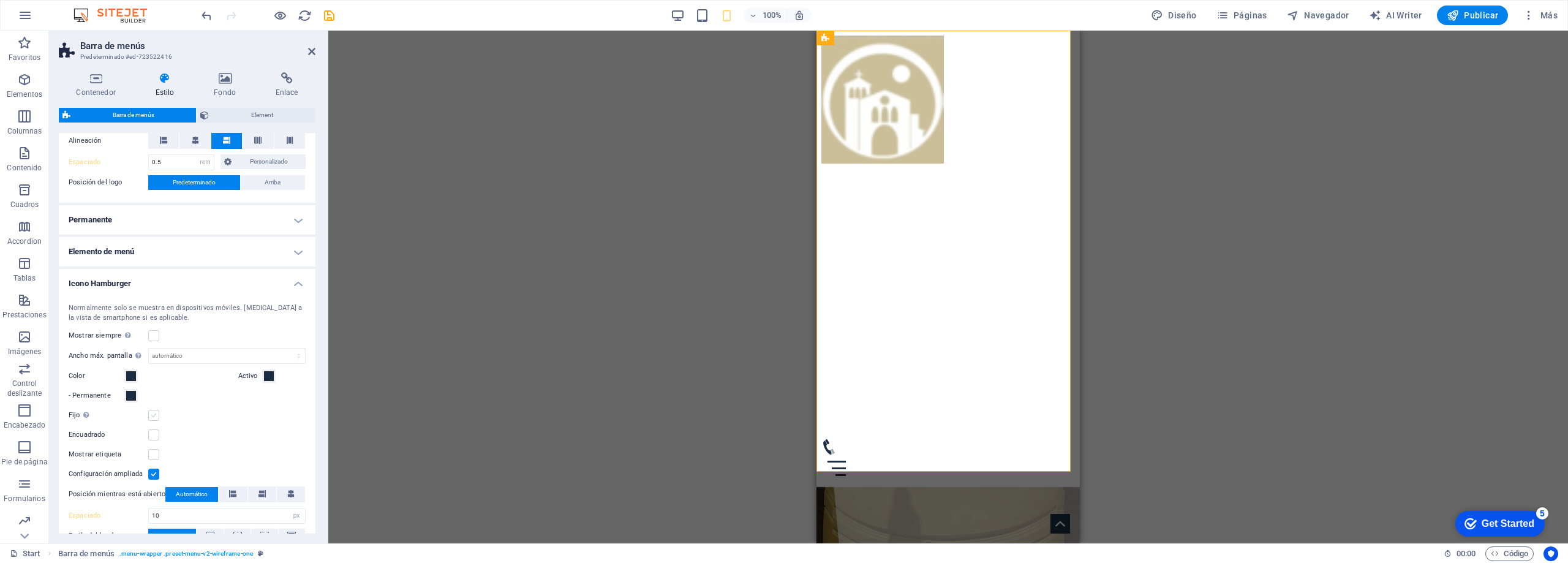
click at [155, 419] on label at bounding box center [154, 416] width 11 height 11
click at [0, 0] on input "Fijo Posiciona el desencadenador en un estado fijo para que esté en la ventanil…" at bounding box center [0, 0] width 0 height 0
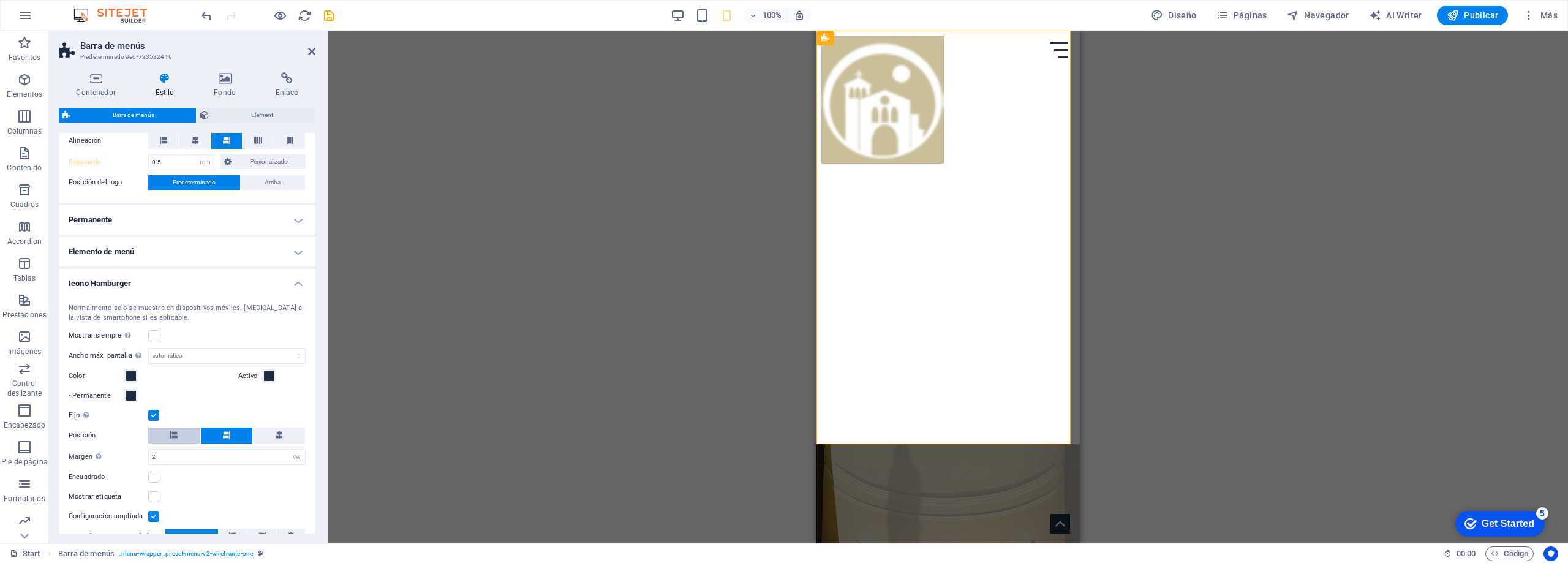
click at [166, 435] on button at bounding box center [174, 436] width 52 height 16
click at [218, 433] on button at bounding box center [226, 436] width 52 height 16
click at [152, 413] on label at bounding box center [154, 416] width 11 height 11
click at [0, 0] on input "Fijo Posiciona el desencadenador en un estado fijo para que esté en la ventanil…" at bounding box center [0, 0] width 0 height 0
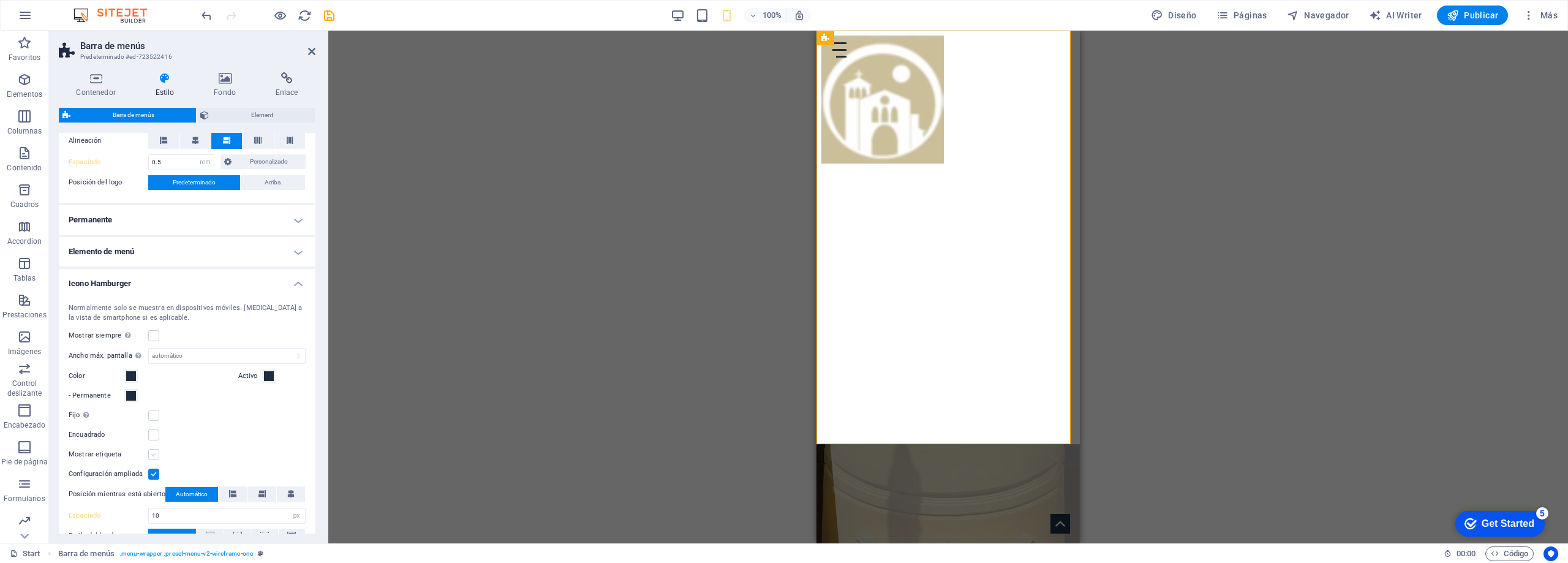
click at [156, 453] on label at bounding box center [154, 455] width 11 height 11
click at [0, 0] on input "Mostrar etiqueta" at bounding box center [0, 0] width 0 height 0
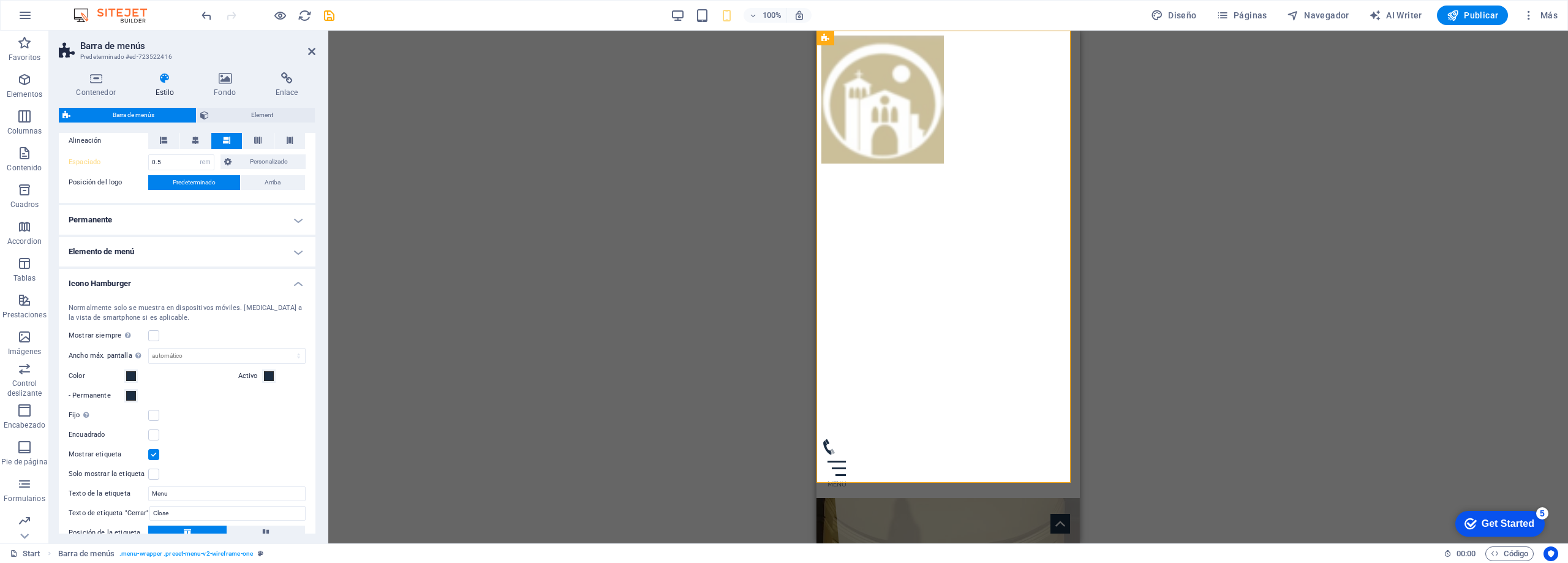
click at [155, 455] on label at bounding box center [154, 455] width 11 height 11
click at [0, 0] on input "Mostrar etiqueta" at bounding box center [0, 0] width 0 height 0
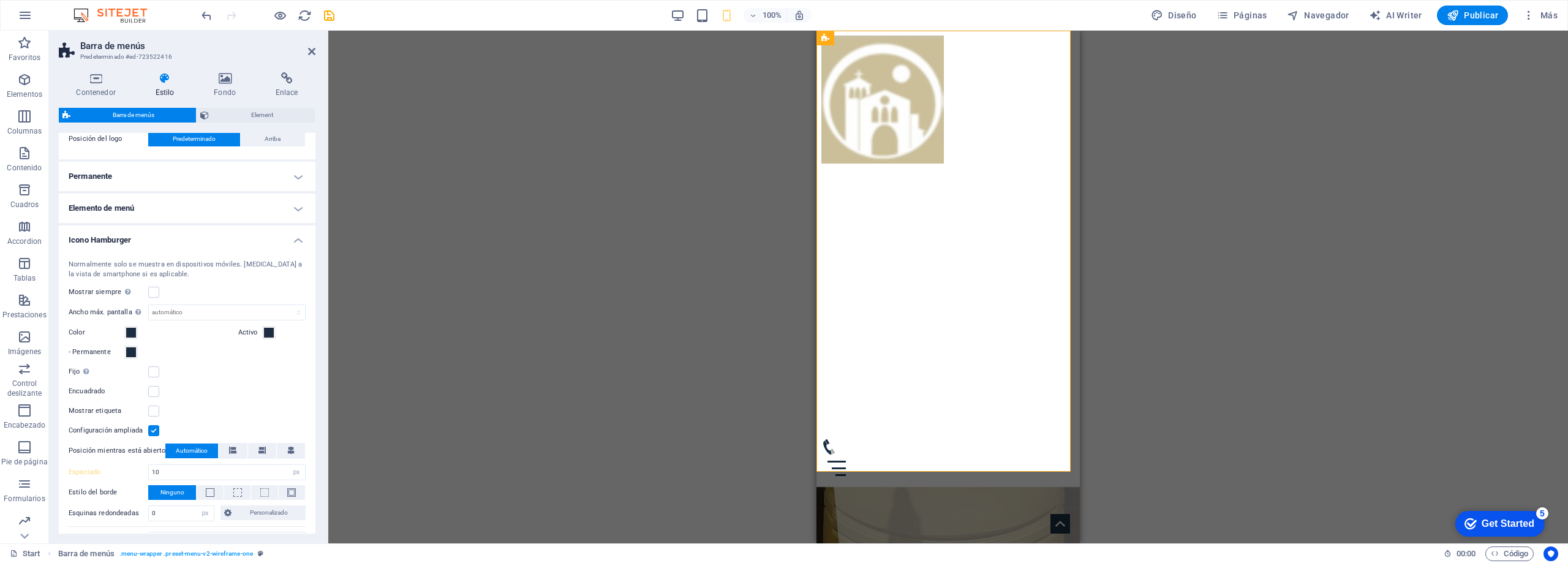
scroll to position [324, 0]
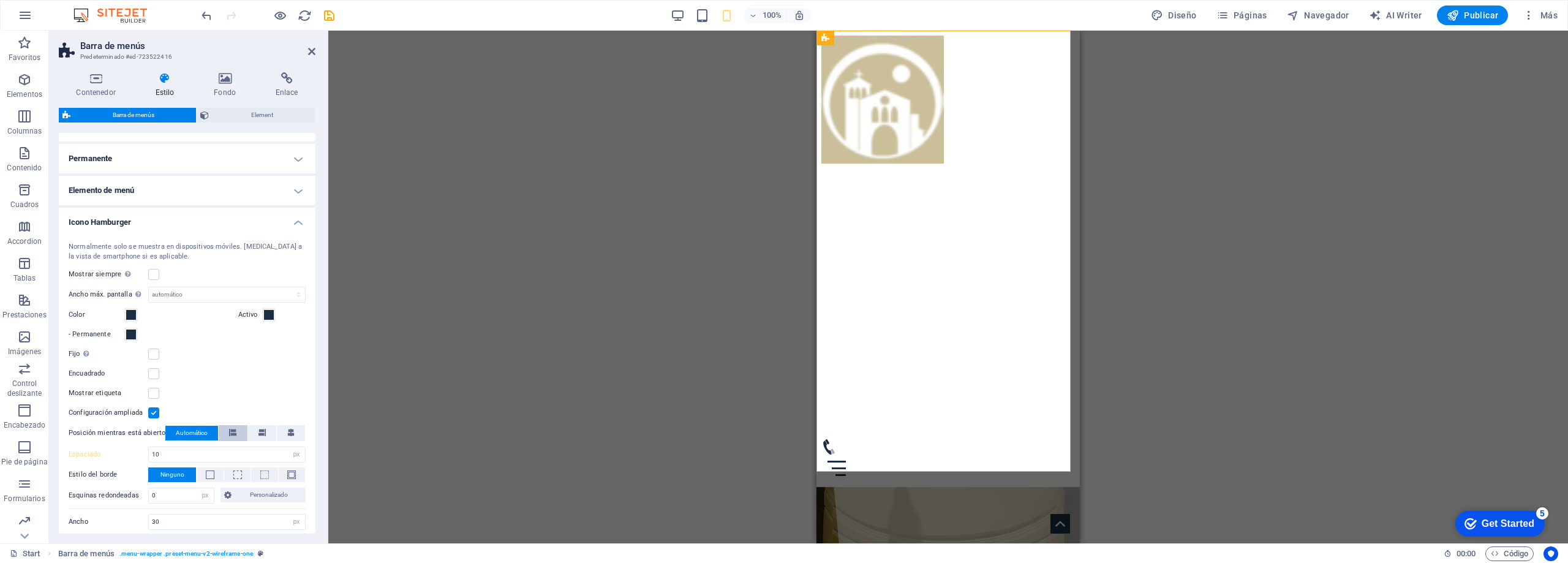
click at [229, 430] on icon at bounding box center [233, 433] width 7 height 7
click at [195, 431] on span "Automático" at bounding box center [191, 433] width 32 height 15
click at [261, 453] on input "10" at bounding box center [227, 455] width 156 height 15
type input "5"
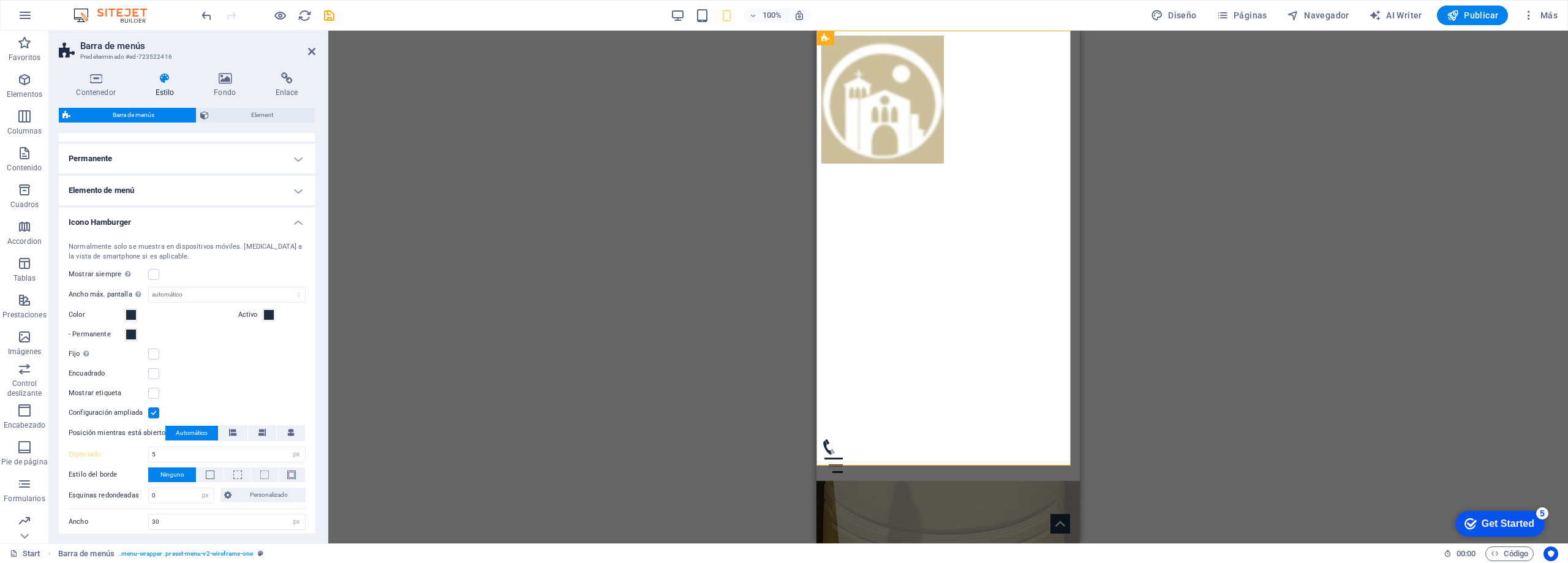
click at [269, 400] on div "Mostrar etiqueta" at bounding box center [187, 394] width 237 height 15
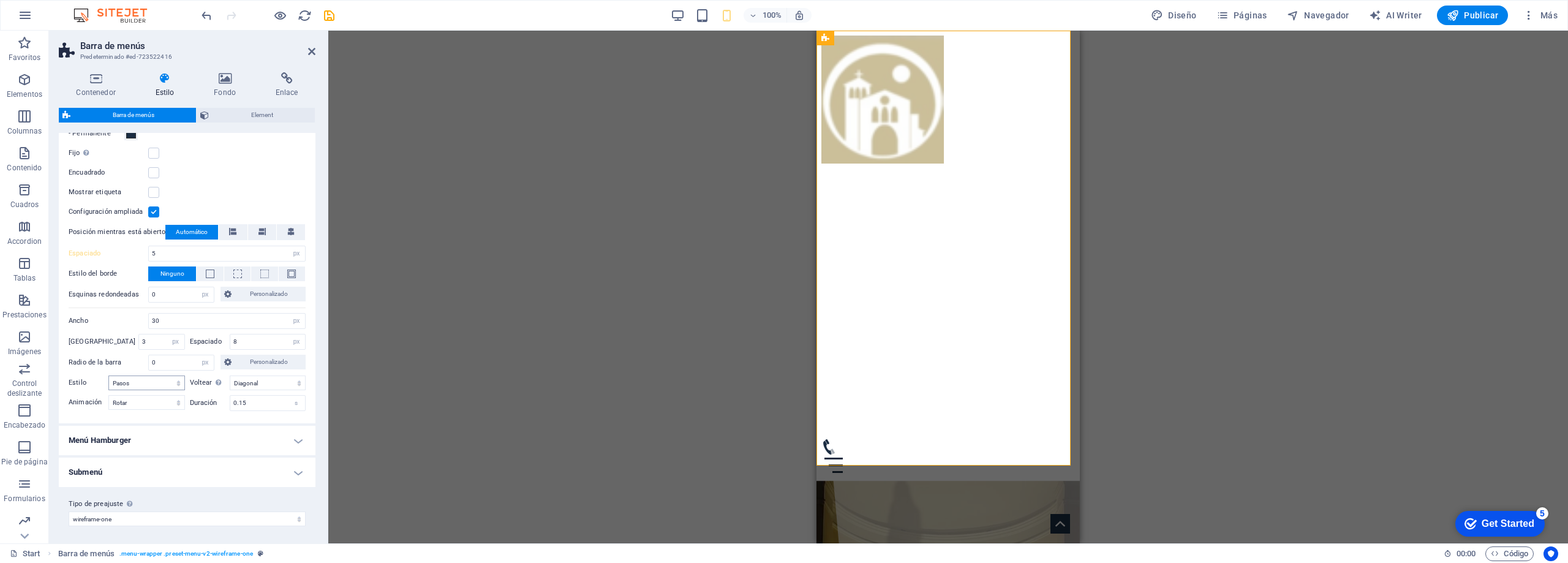
scroll to position [527, 0]
click at [182, 440] on h4 "Menú Hamburger" at bounding box center [187, 438] width 257 height 29
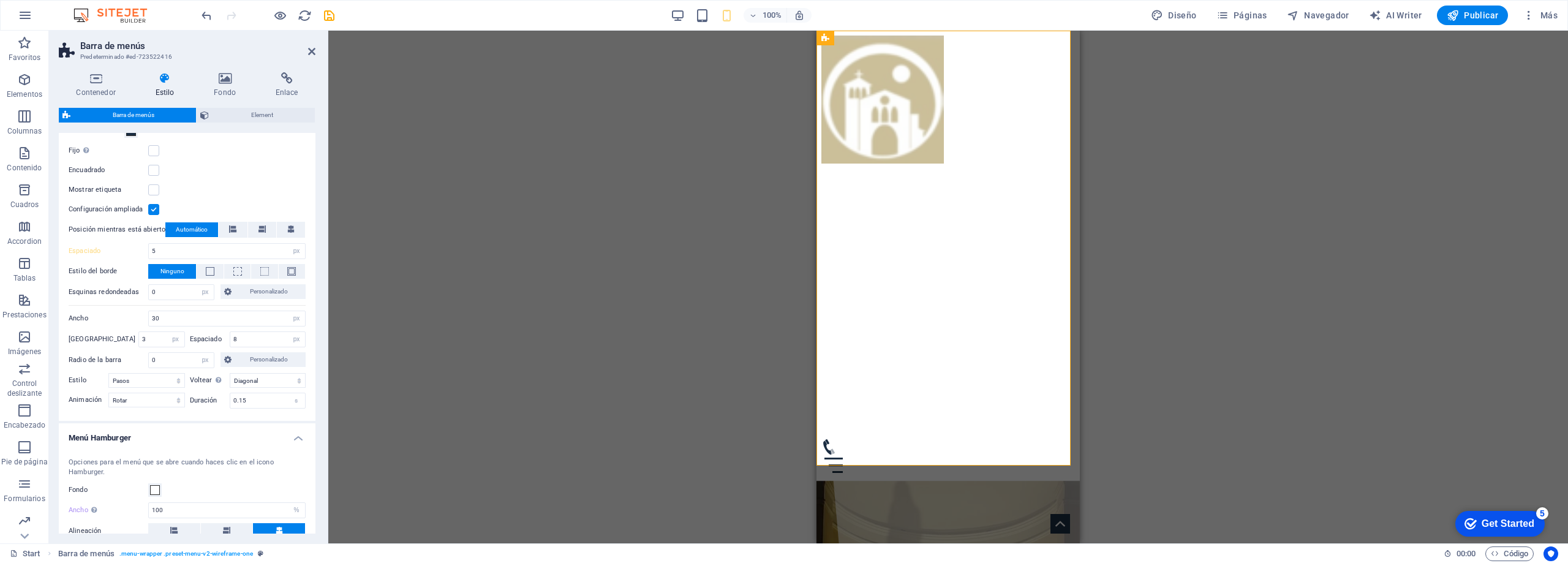
click at [182, 440] on h4 "Menú Hamburger" at bounding box center [187, 435] width 257 height 22
click at [183, 440] on h4 "Menú Hamburger" at bounding box center [187, 438] width 257 height 29
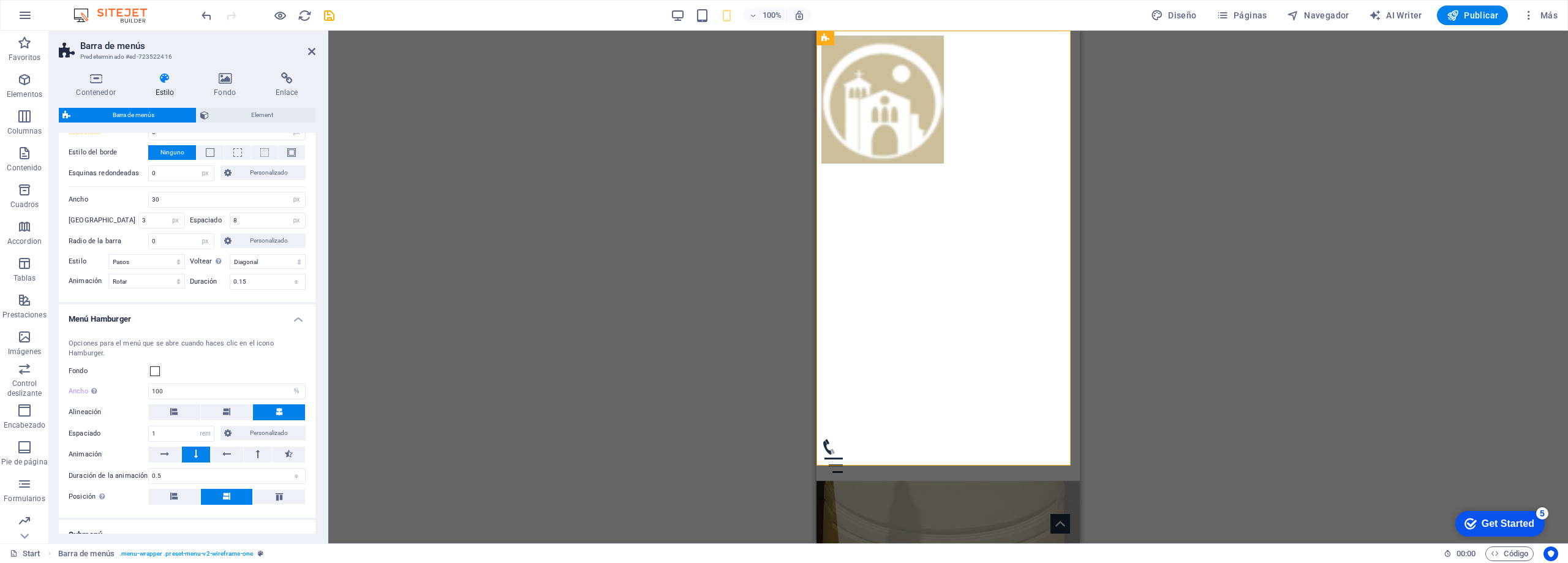
scroll to position [650, 0]
click at [247, 449] on button at bounding box center [258, 451] width 28 height 16
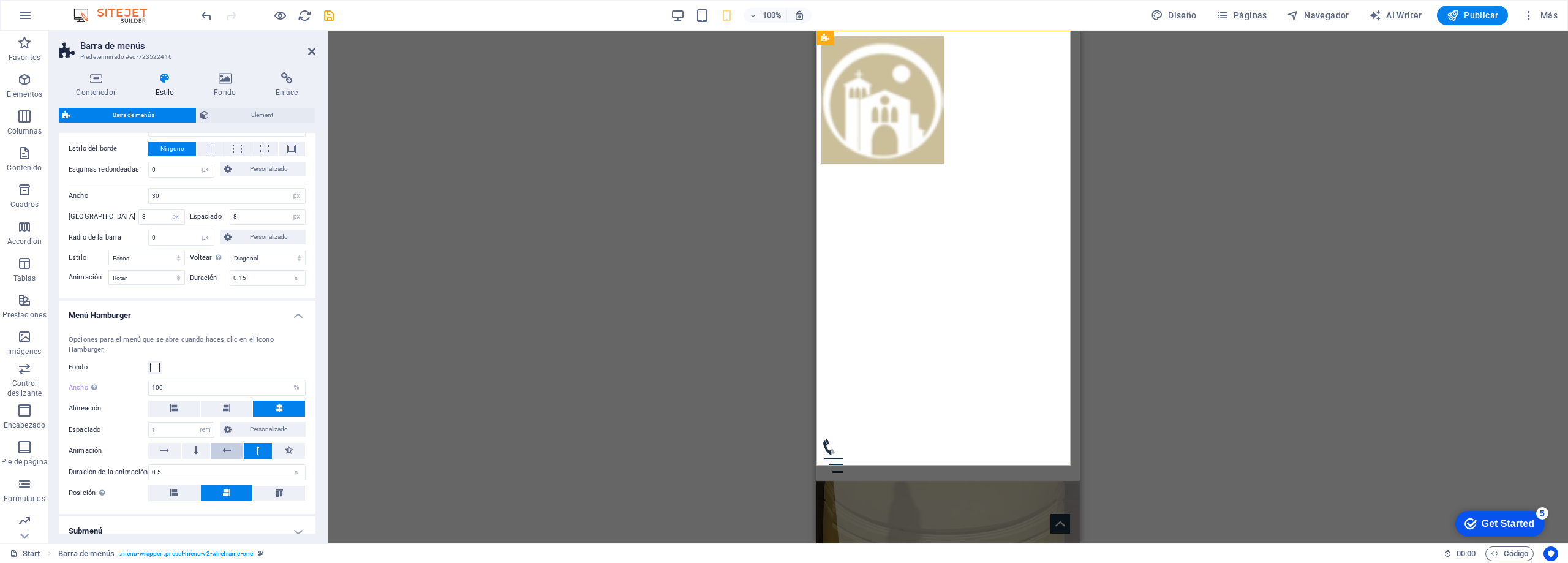
click at [222, 451] on icon at bounding box center [226, 451] width 9 height 15
click at [195, 451] on icon at bounding box center [196, 451] width 4 height 15
click at [164, 452] on icon at bounding box center [165, 451] width 9 height 15
click at [174, 492] on icon at bounding box center [174, 493] width 7 height 7
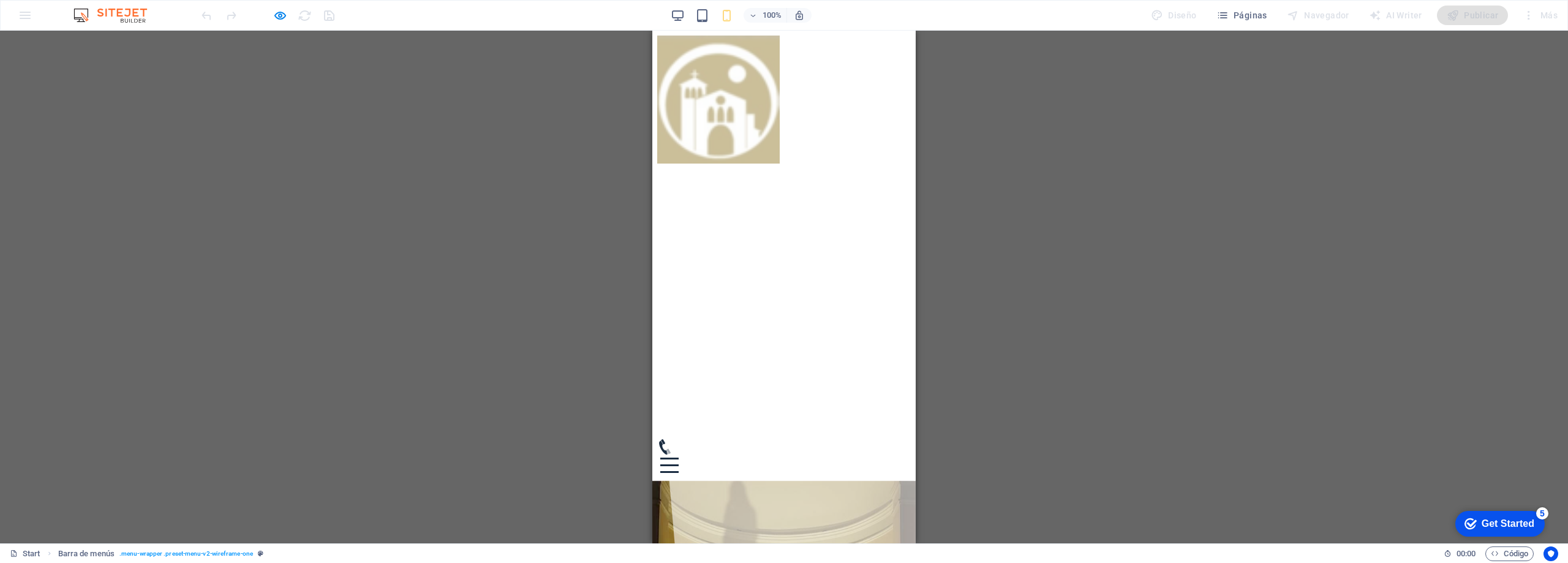
click at [679, 465] on div at bounding box center [670, 465] width 18 height 2
click at [679, 458] on div at bounding box center [670, 465] width 18 height 15
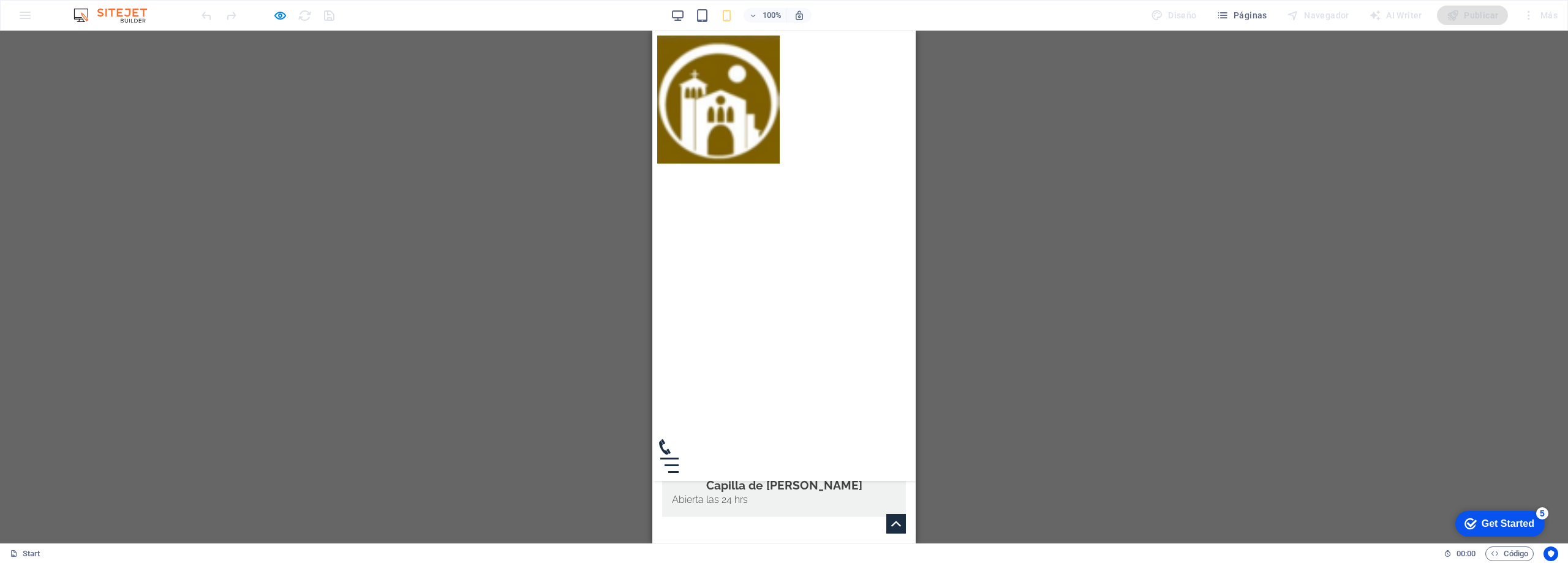
click at [891, 519] on icon at bounding box center [896, 524] width 10 height 10
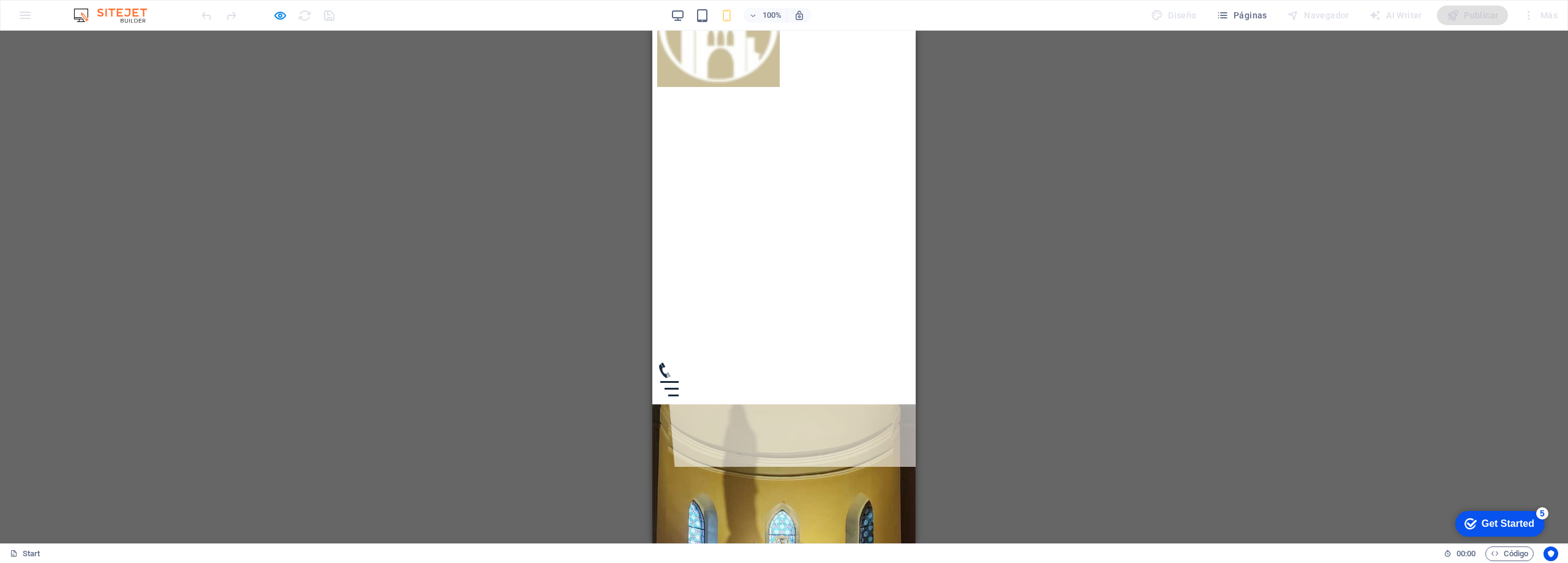
scroll to position [0, 0]
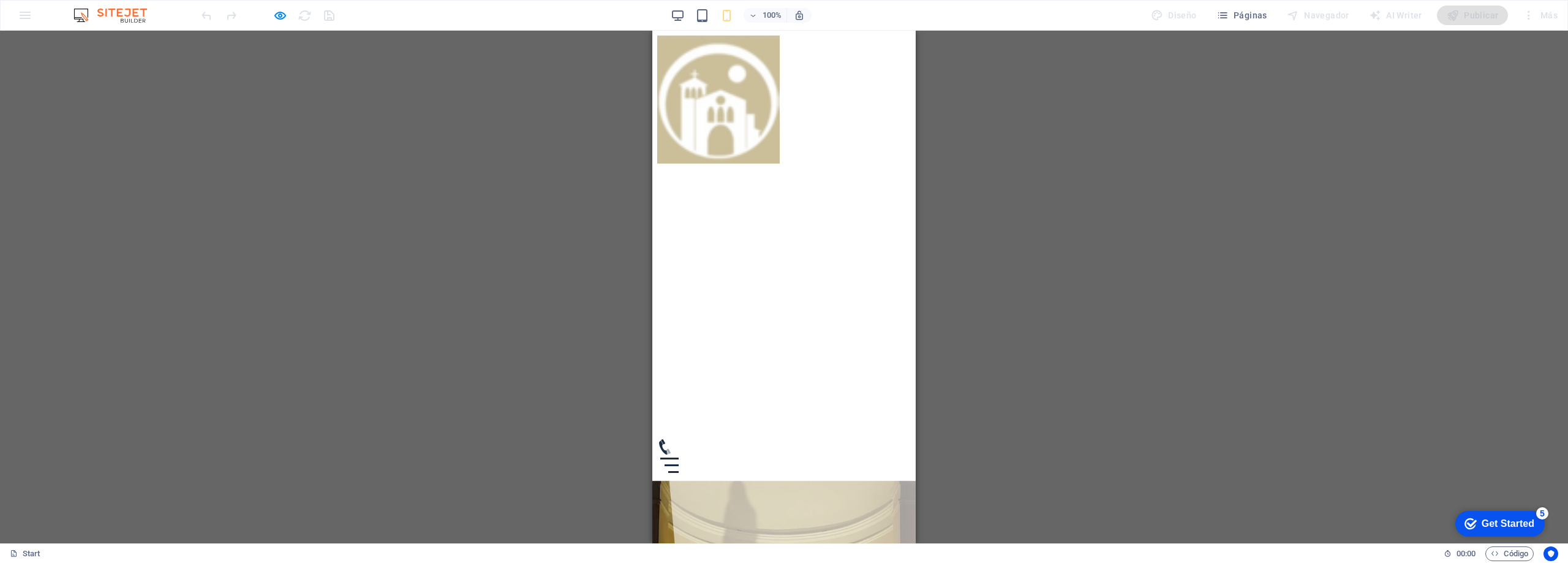
click at [803, 188] on div "Inicio Horarios de Misa Servicios Historia Contacto" at bounding box center [784, 256] width 263 height 451
click at [785, 233] on div "Inicio Horarios de Misa Servicios Historia Contacto" at bounding box center [784, 256] width 263 height 451
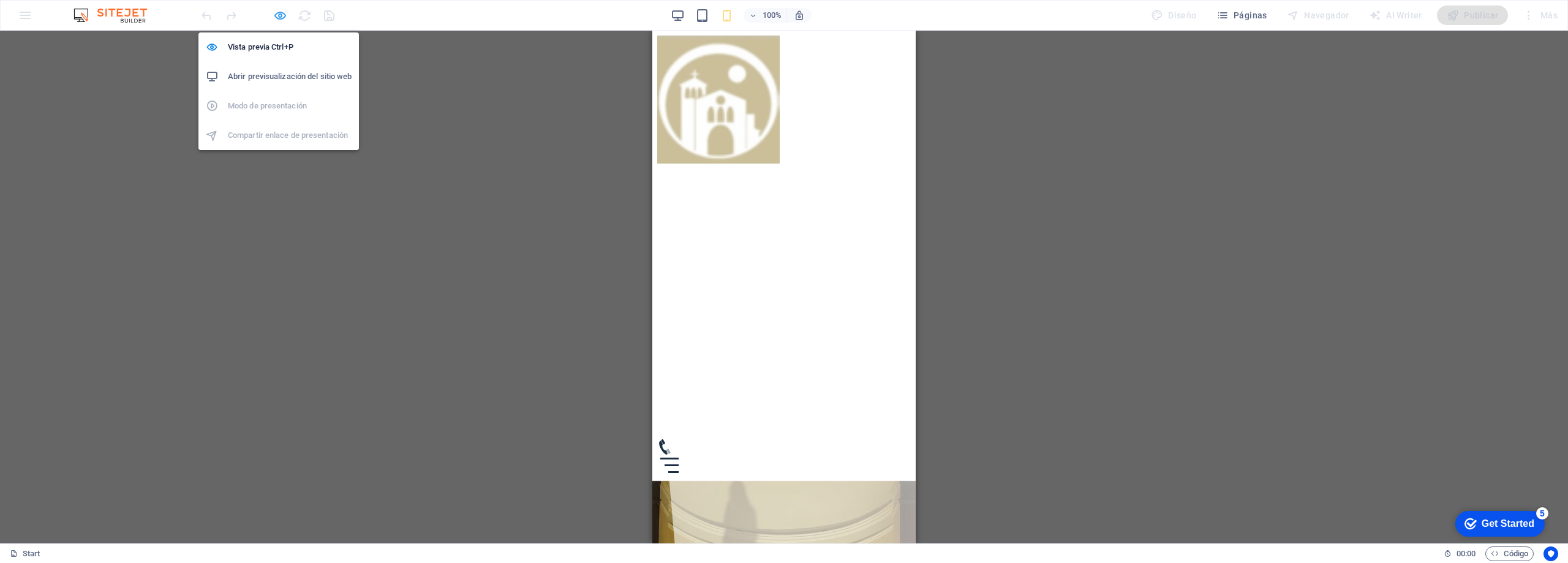
select select "rem"
select select "px"
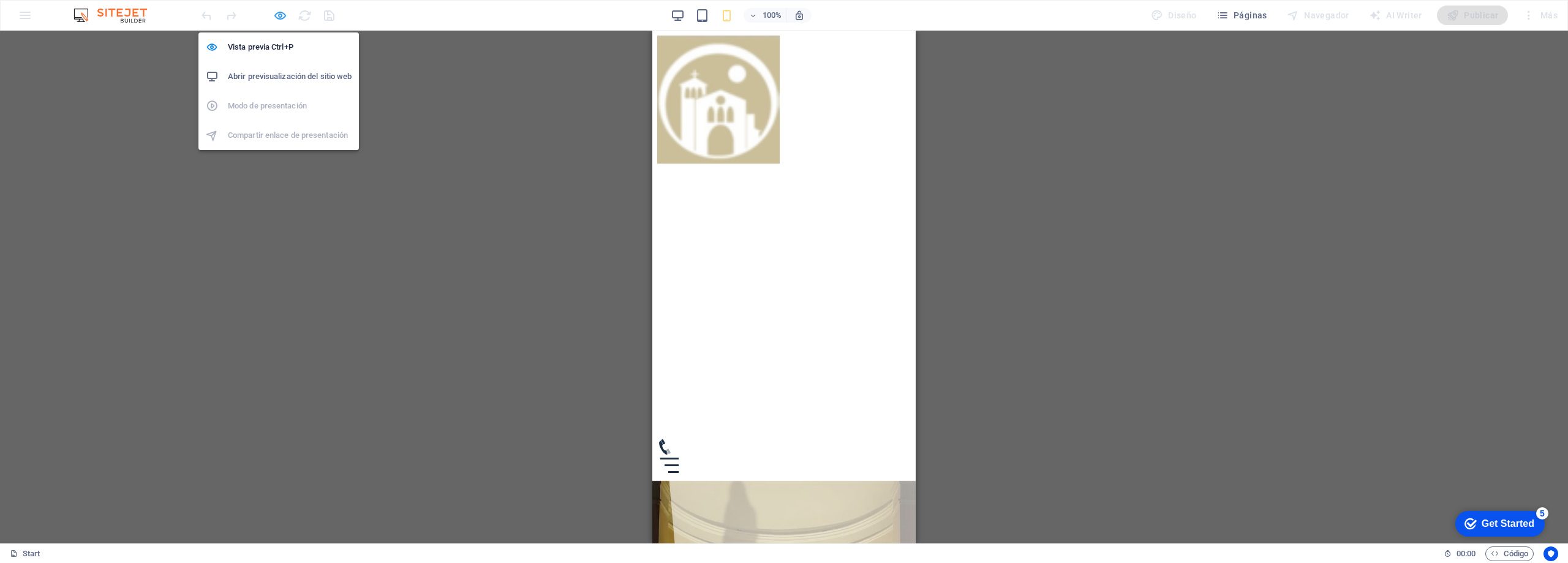
select select "px"
select select "steps"
select select "flip_horizontal-vertical"
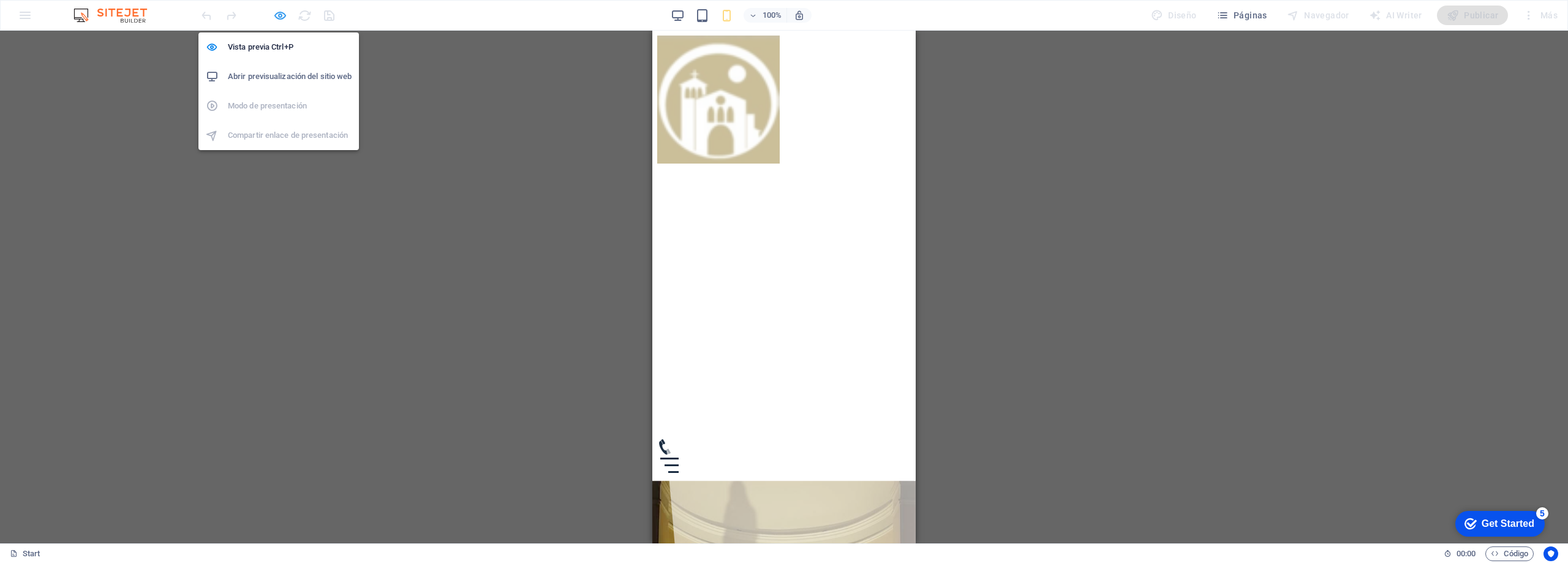
select select "rotate"
select select "%"
select select "rem"
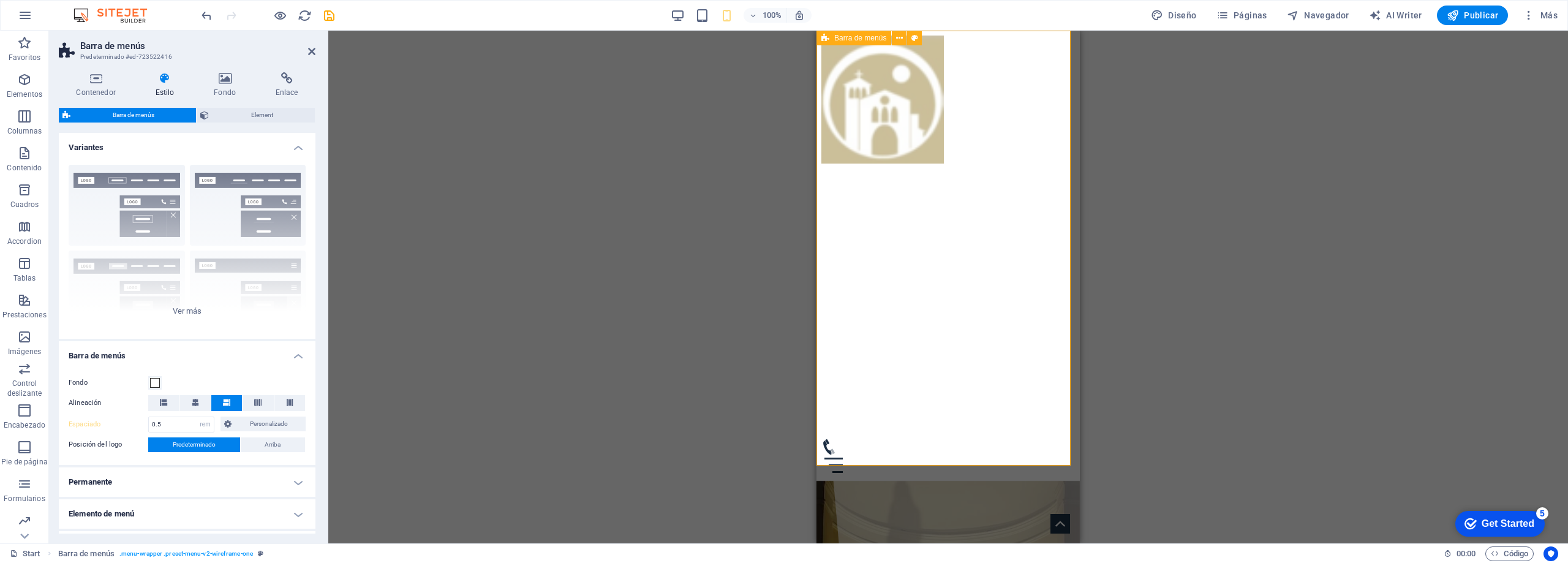
click at [953, 237] on div "Inicio Horarios de Misa Servicios Historia Contacto" at bounding box center [948, 256] width 263 height 451
click at [240, 114] on span "Element" at bounding box center [261, 115] width 99 height 15
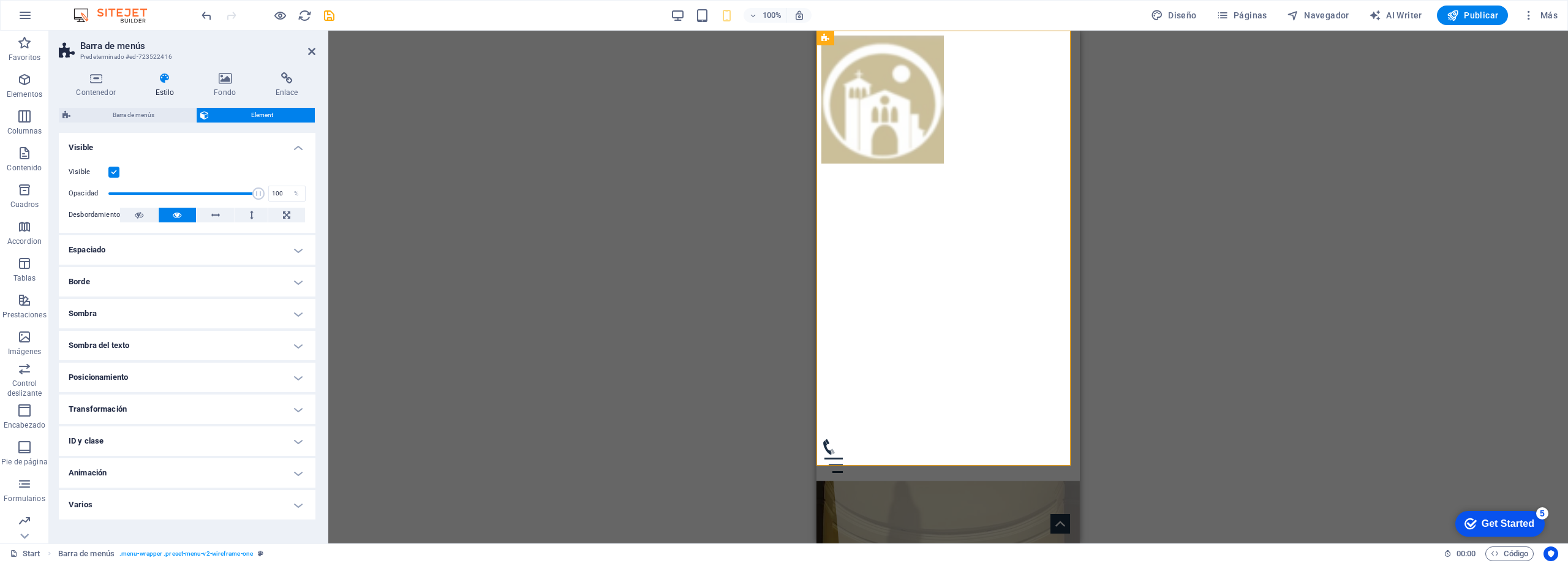
click at [115, 169] on label at bounding box center [114, 172] width 11 height 11
click at [0, 0] on input "Visible" at bounding box center [0, 0] width 0 height 0
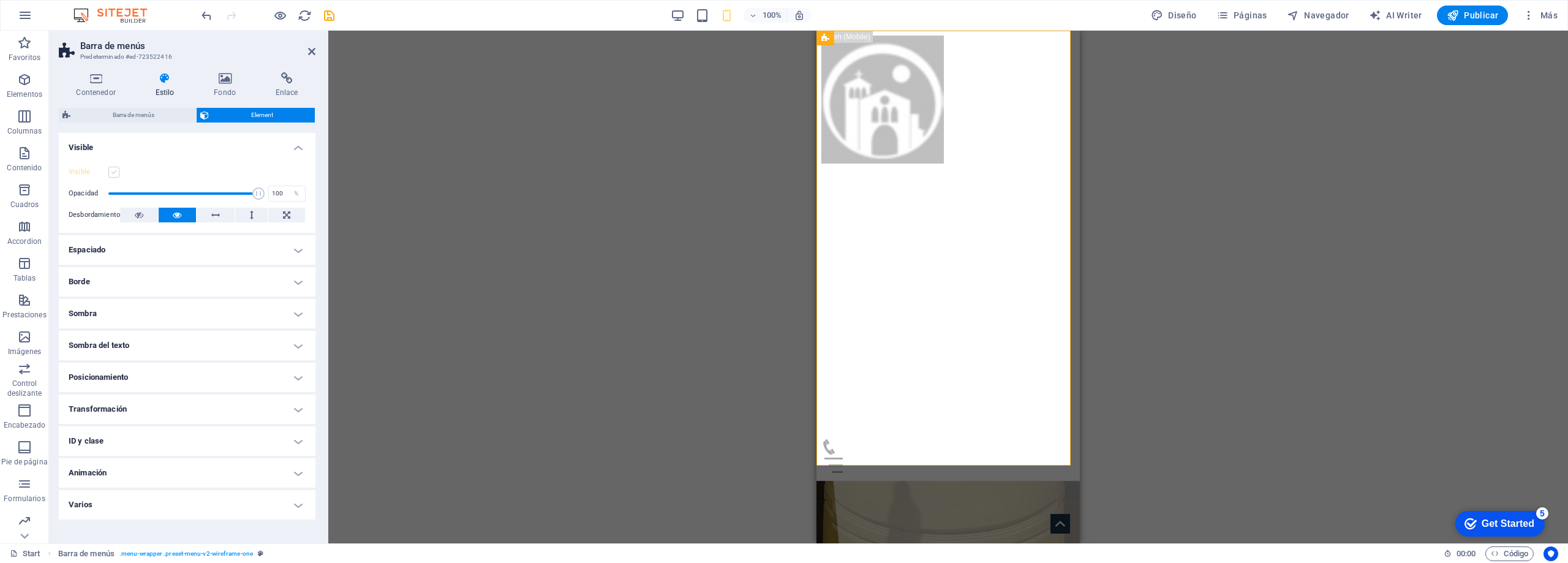
click at [115, 169] on label at bounding box center [114, 172] width 11 height 11
click at [0, 0] on input "Visible" at bounding box center [0, 0] width 0 height 0
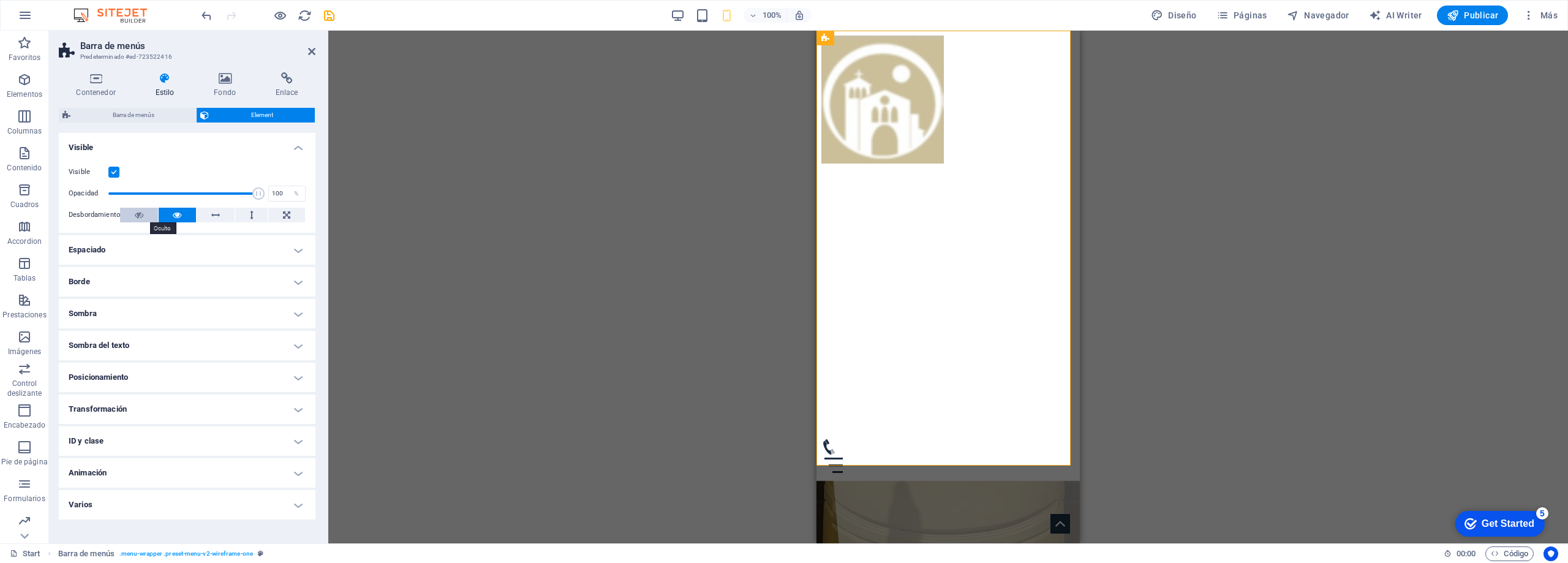
click at [135, 214] on icon at bounding box center [139, 215] width 9 height 15
click at [252, 216] on icon at bounding box center [252, 215] width 4 height 15
click at [223, 217] on button at bounding box center [215, 215] width 38 height 15
click at [288, 214] on icon at bounding box center [287, 215] width 7 height 15
click at [141, 211] on icon at bounding box center [139, 215] width 9 height 15
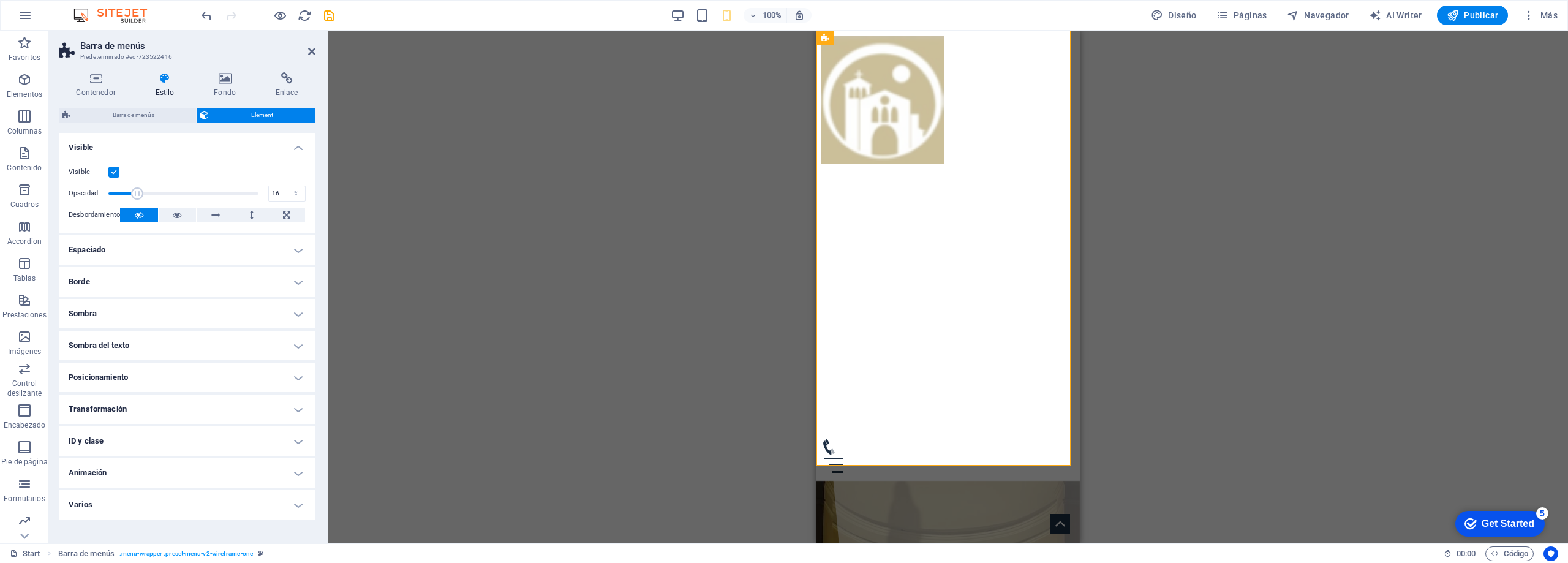
drag, startPoint x: 231, startPoint y: 184, endPoint x: 132, endPoint y: 189, distance: 99.1
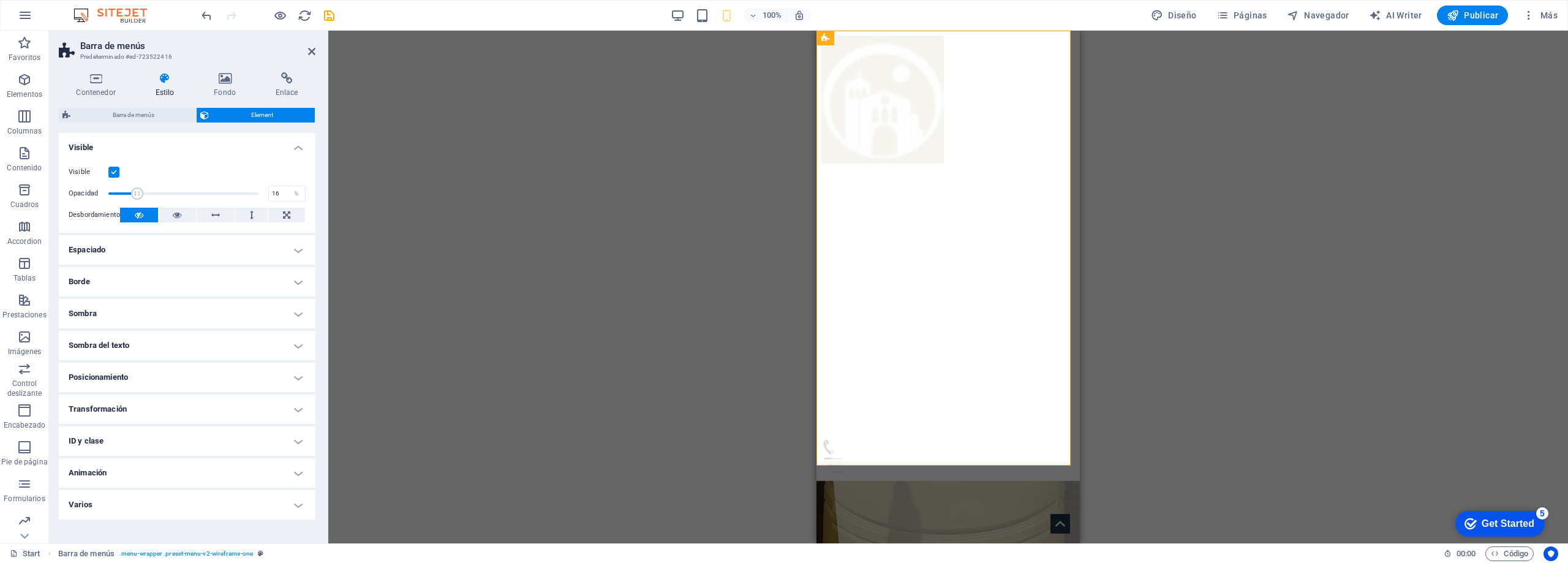
click at [132, 189] on span at bounding box center [137, 193] width 12 height 12
type input "100"
drag, startPoint x: 128, startPoint y: 191, endPoint x: 272, endPoint y: 174, distance: 145.0
click at [272, 174] on div "Visible Opacidad 100 % Desbordamiento" at bounding box center [187, 194] width 257 height 78
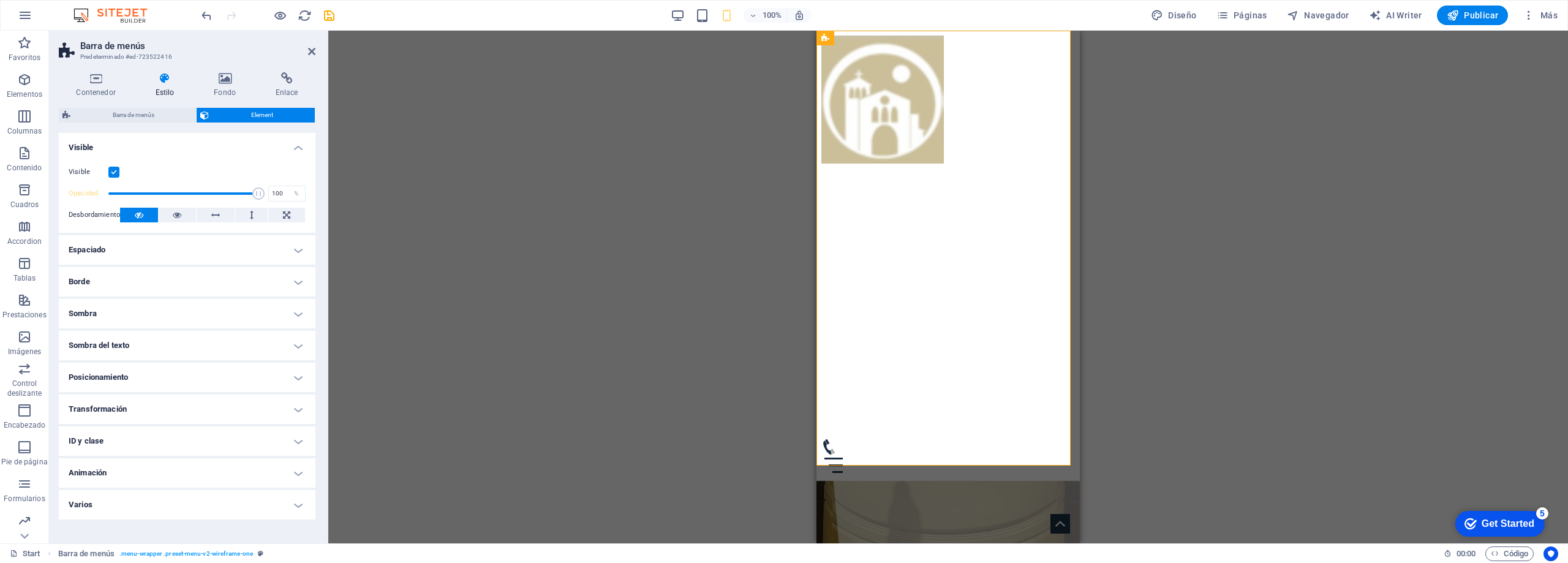
click at [299, 249] on h4 "Espaciado" at bounding box center [187, 250] width 257 height 29
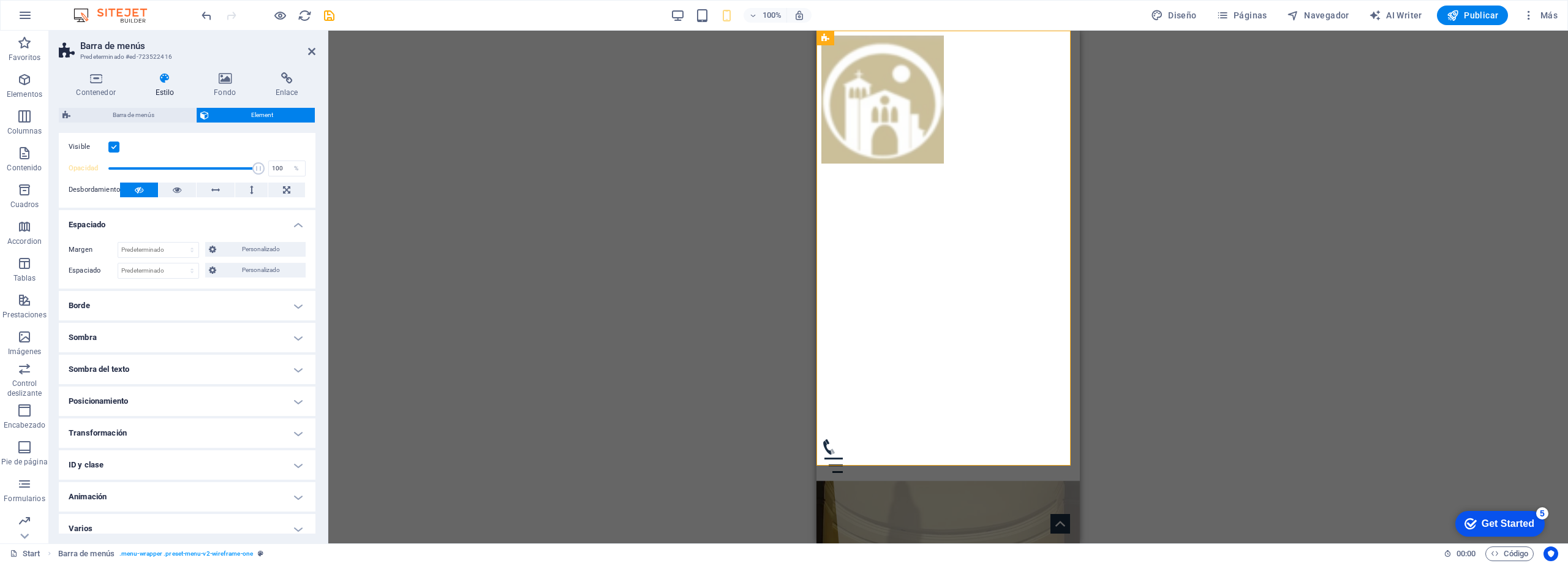
scroll to position [35, 0]
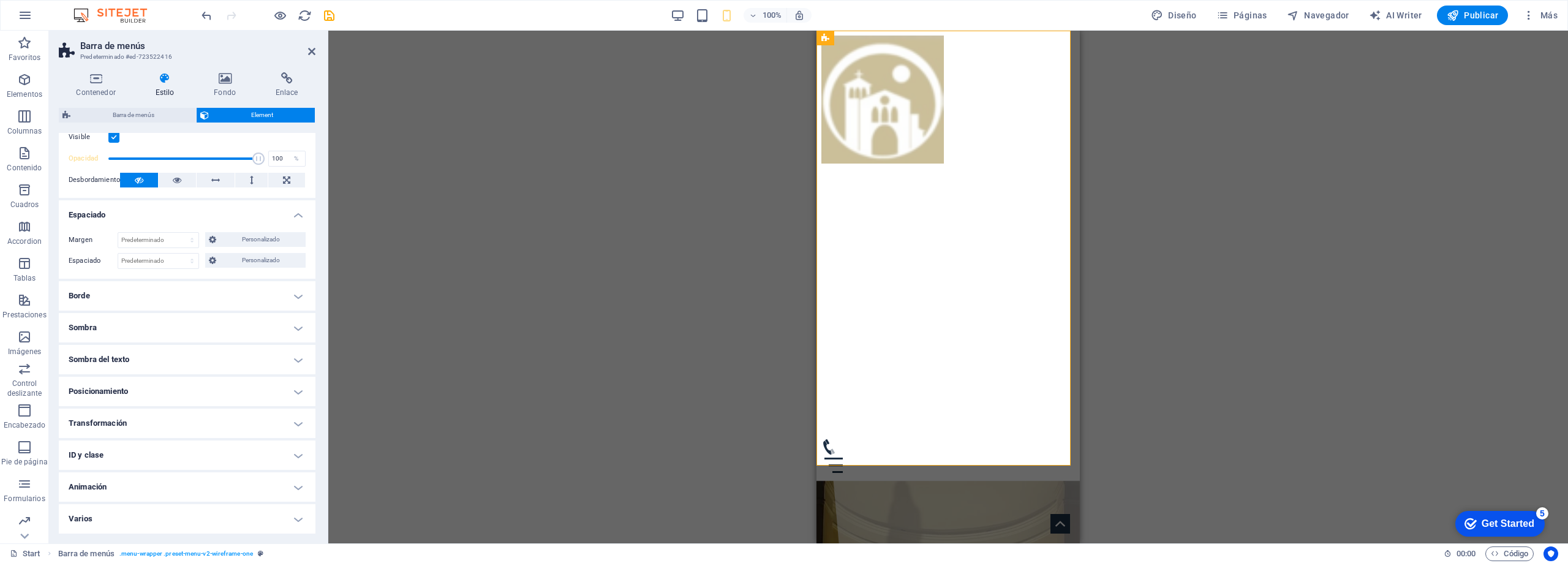
click at [166, 425] on h4 "Transformación" at bounding box center [187, 424] width 257 height 29
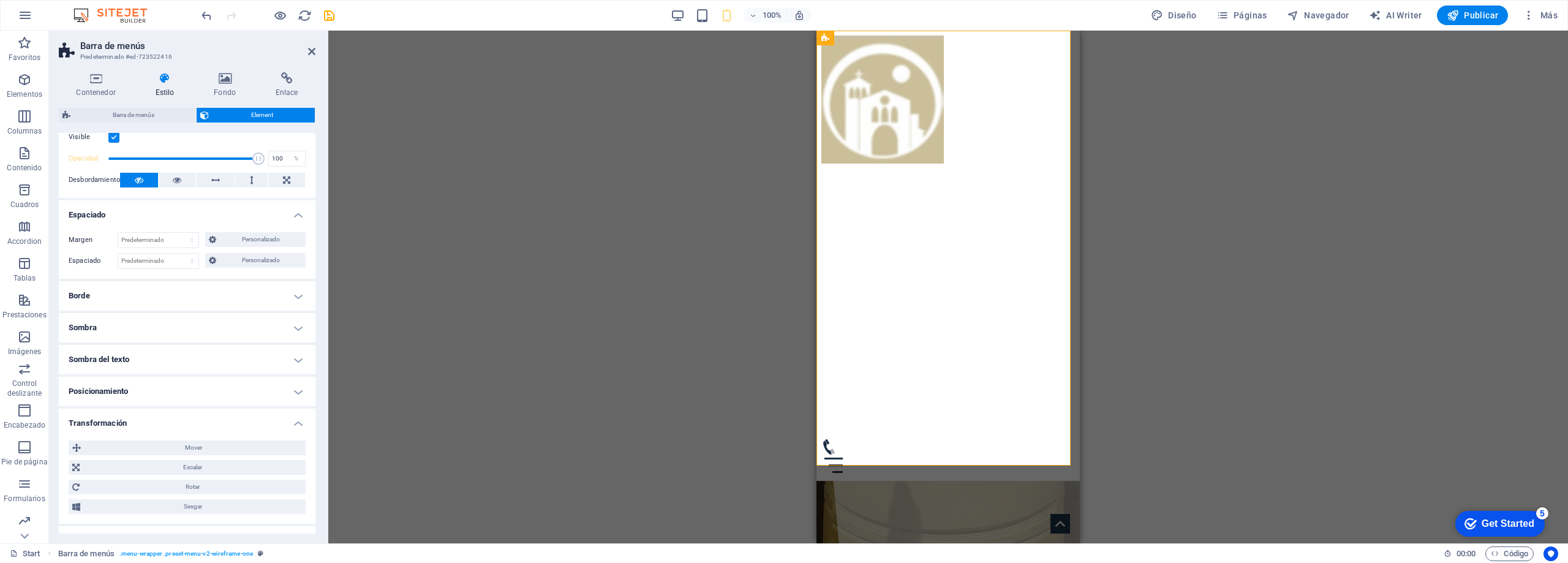
click at [166, 425] on h4 "Transformación" at bounding box center [187, 420] width 257 height 22
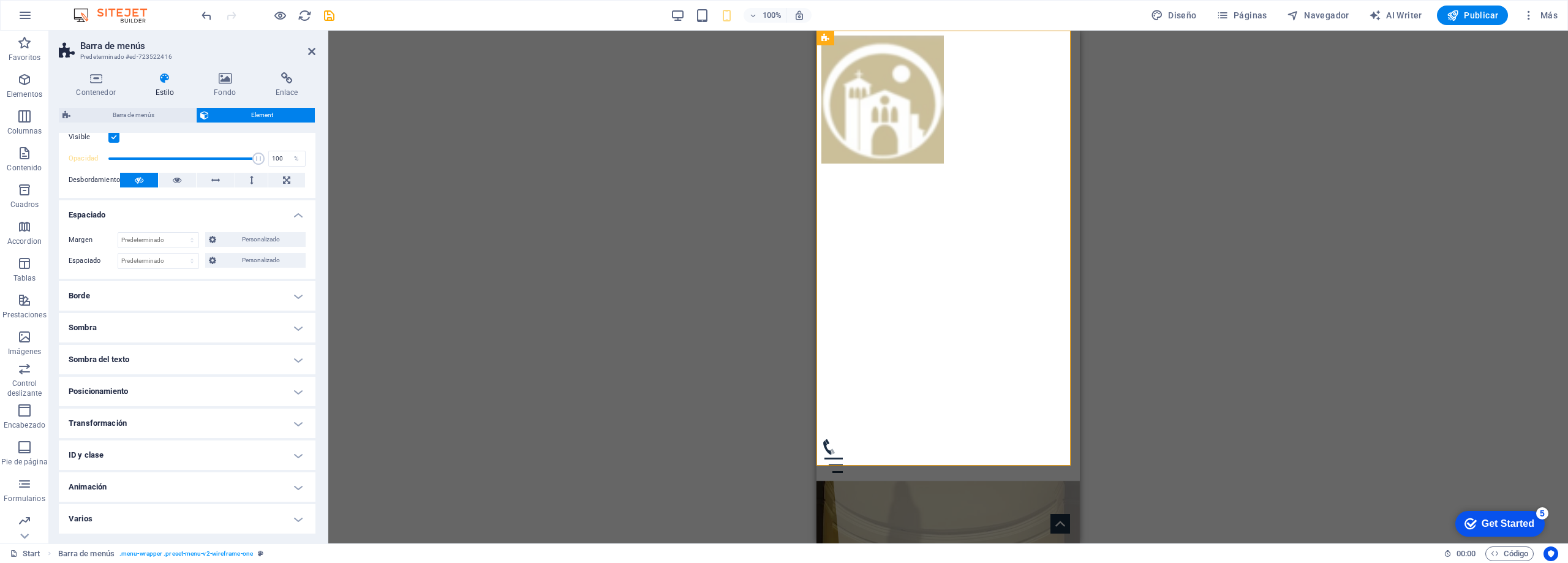
click at [129, 519] on h4 "Varios" at bounding box center [187, 519] width 257 height 29
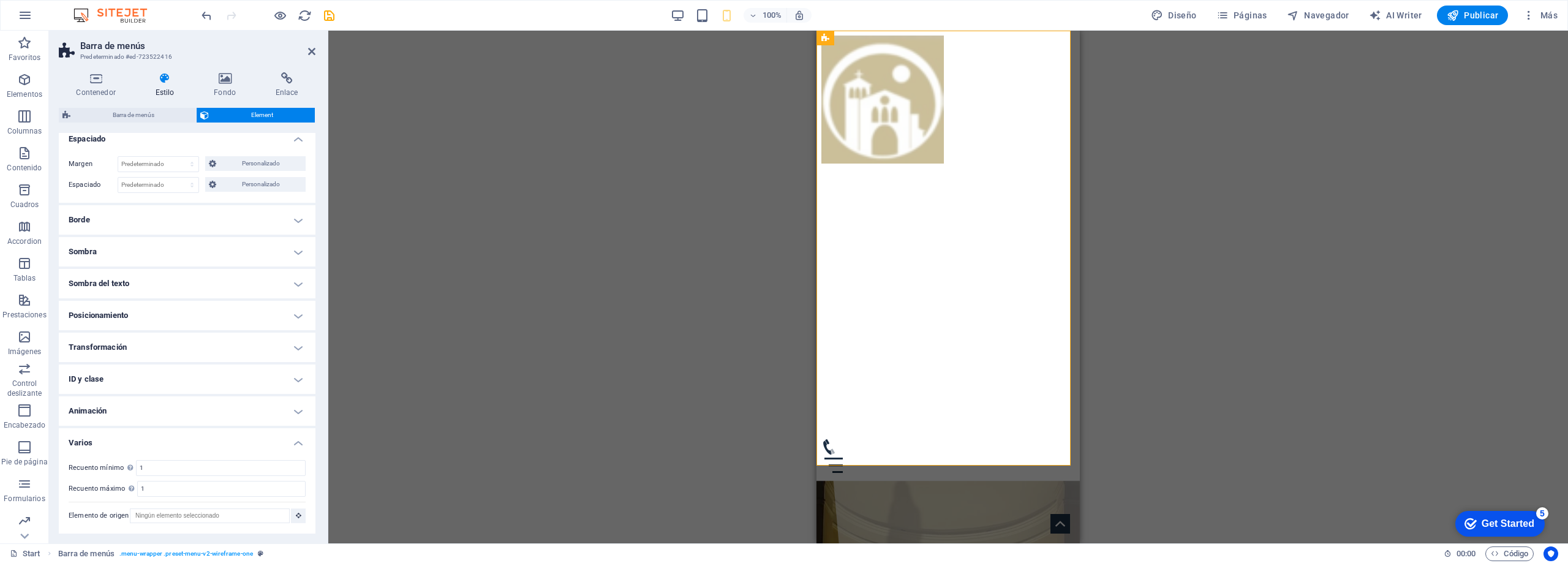
click at [133, 317] on h4 "Posicionamiento" at bounding box center [187, 316] width 257 height 29
click at [133, 317] on h4 "Posicionamiento" at bounding box center [187, 312] width 257 height 22
click at [130, 355] on h4 "Transformación" at bounding box center [187, 348] width 257 height 29
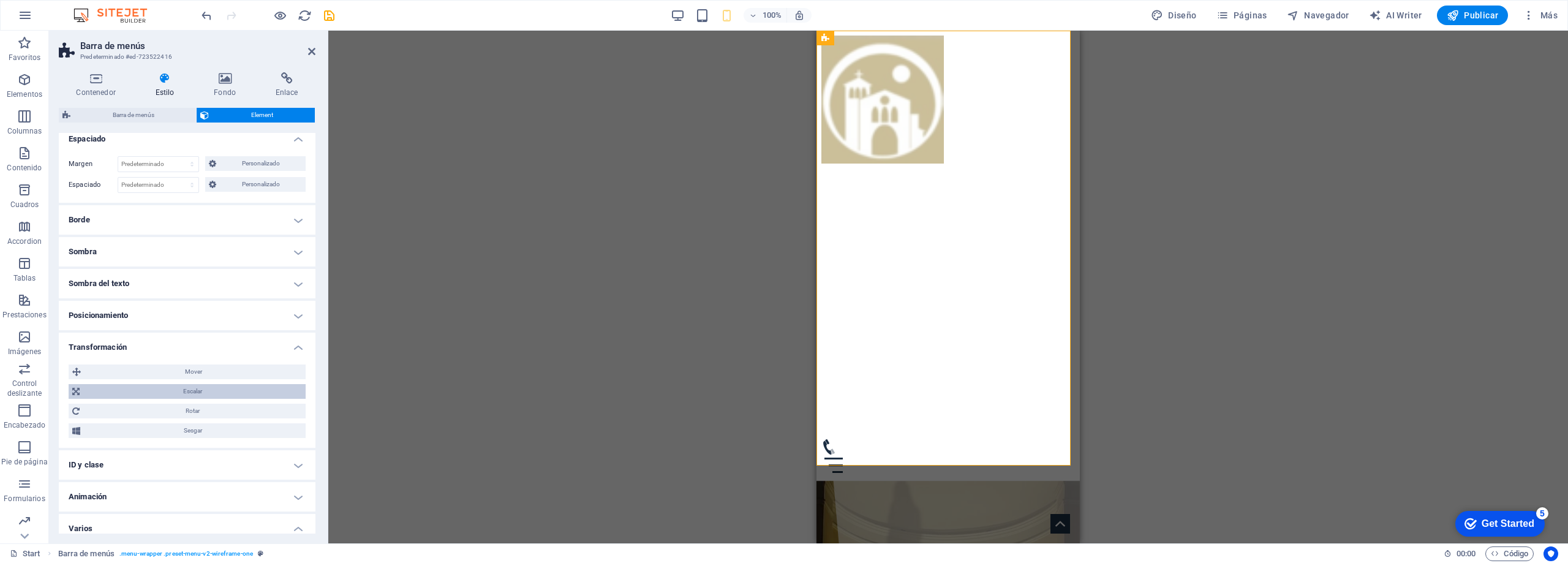
click at [192, 387] on span "Escalar" at bounding box center [193, 392] width 218 height 15
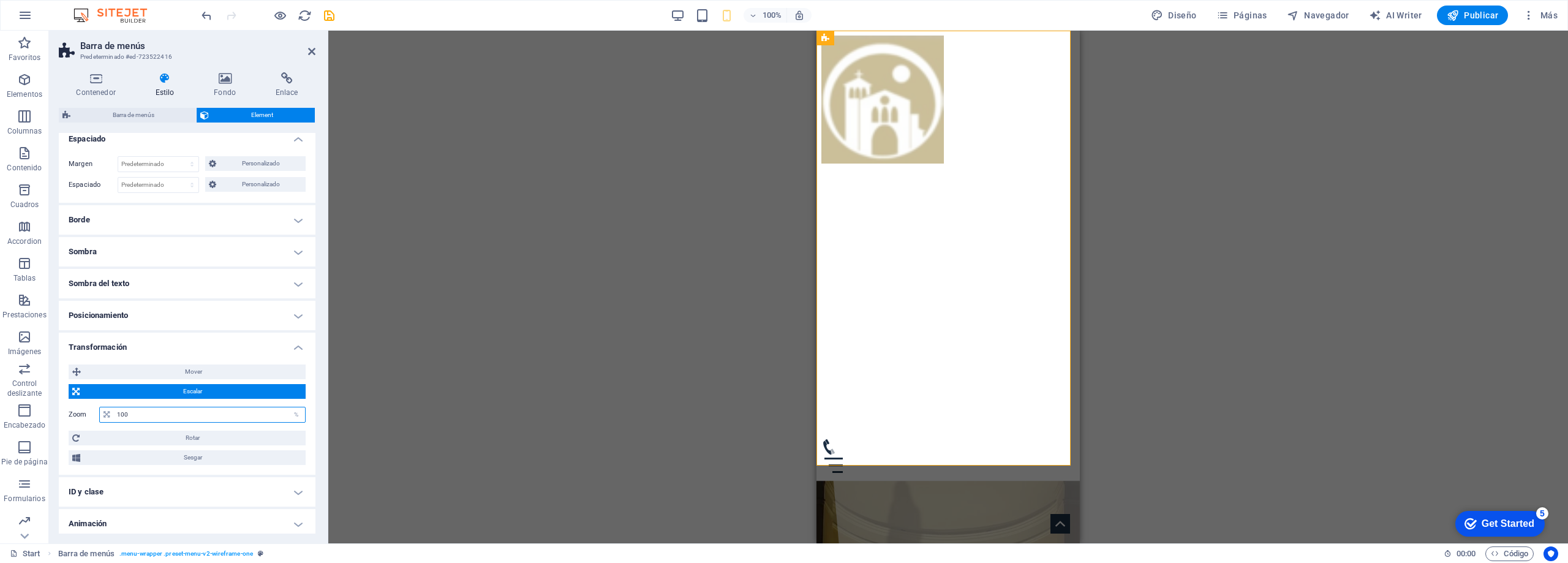
click at [180, 410] on input "100" at bounding box center [209, 415] width 191 height 15
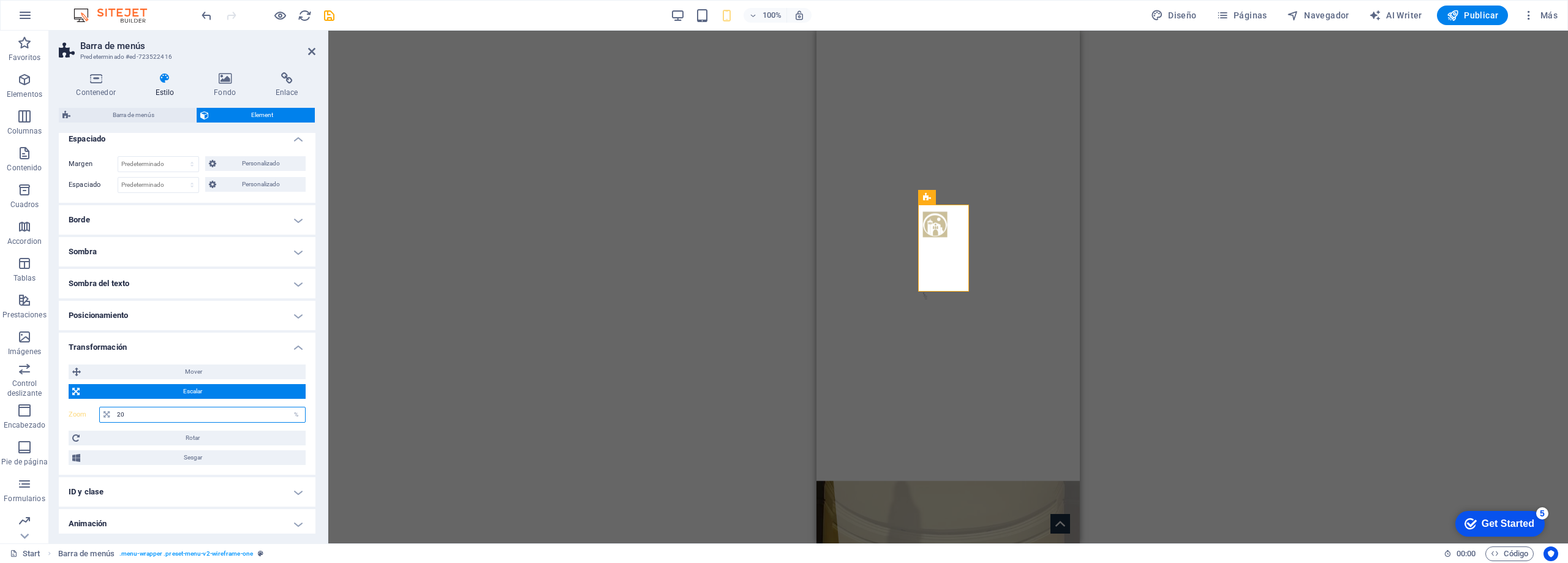
click at [180, 409] on input "20" at bounding box center [209, 415] width 191 height 15
type input "100"
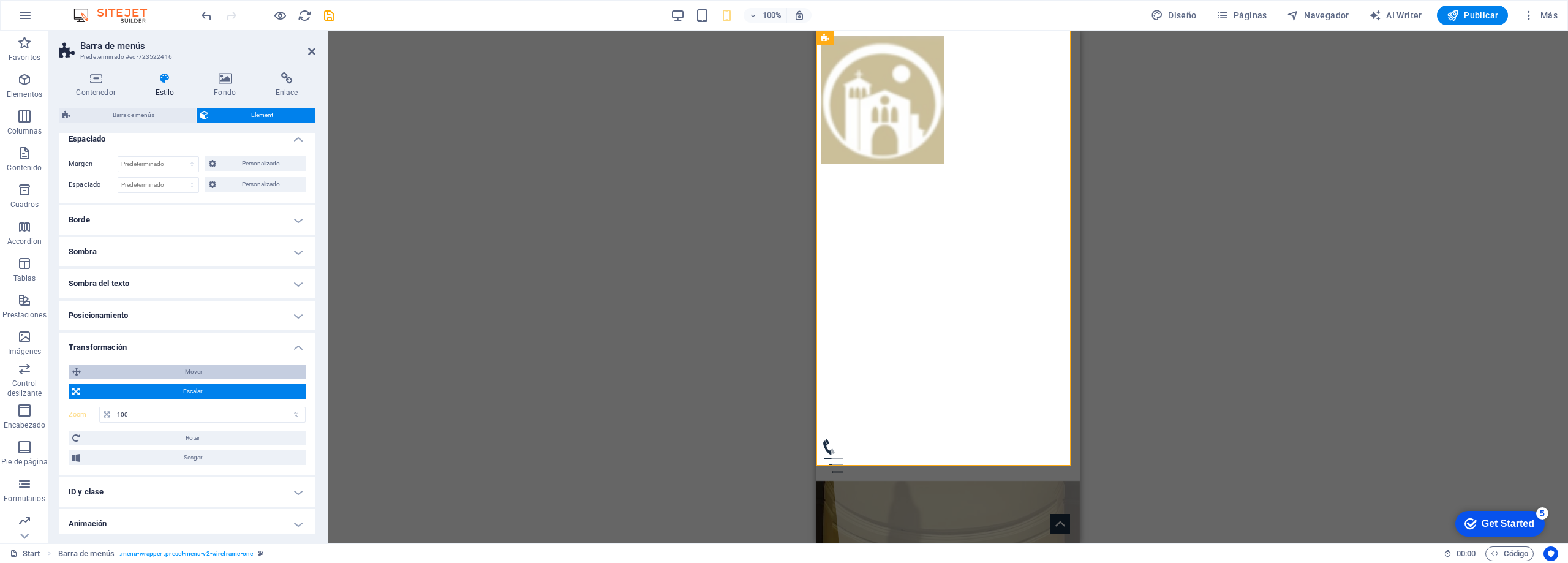
click at [231, 370] on span "Mover" at bounding box center [193, 372] width 217 height 15
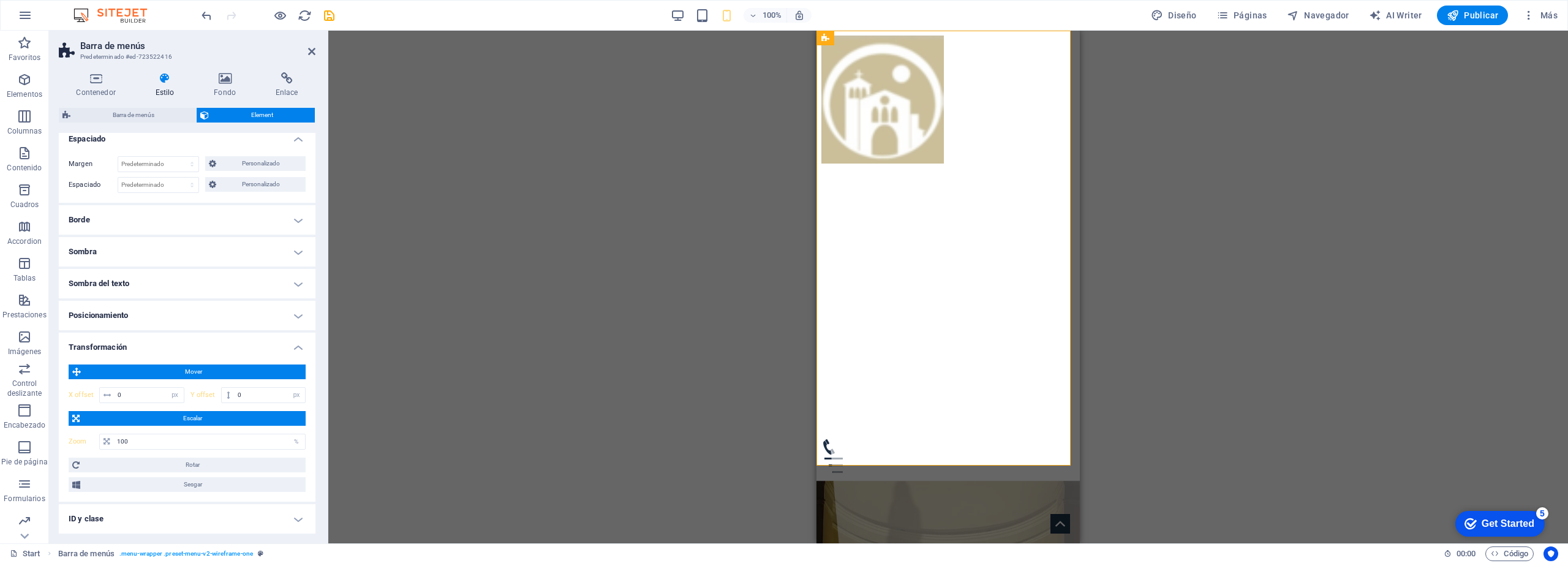
click at [167, 218] on h4 "Borde" at bounding box center [187, 220] width 257 height 29
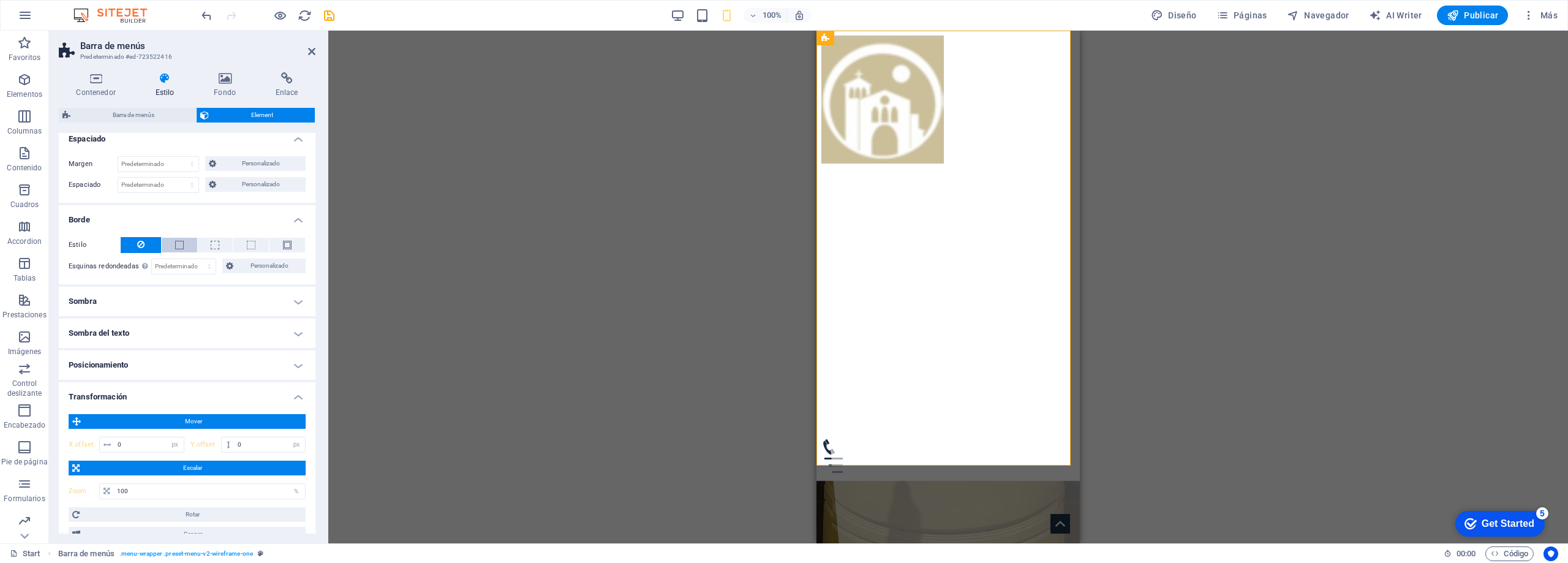
click at [180, 246] on span at bounding box center [179, 245] width 9 height 9
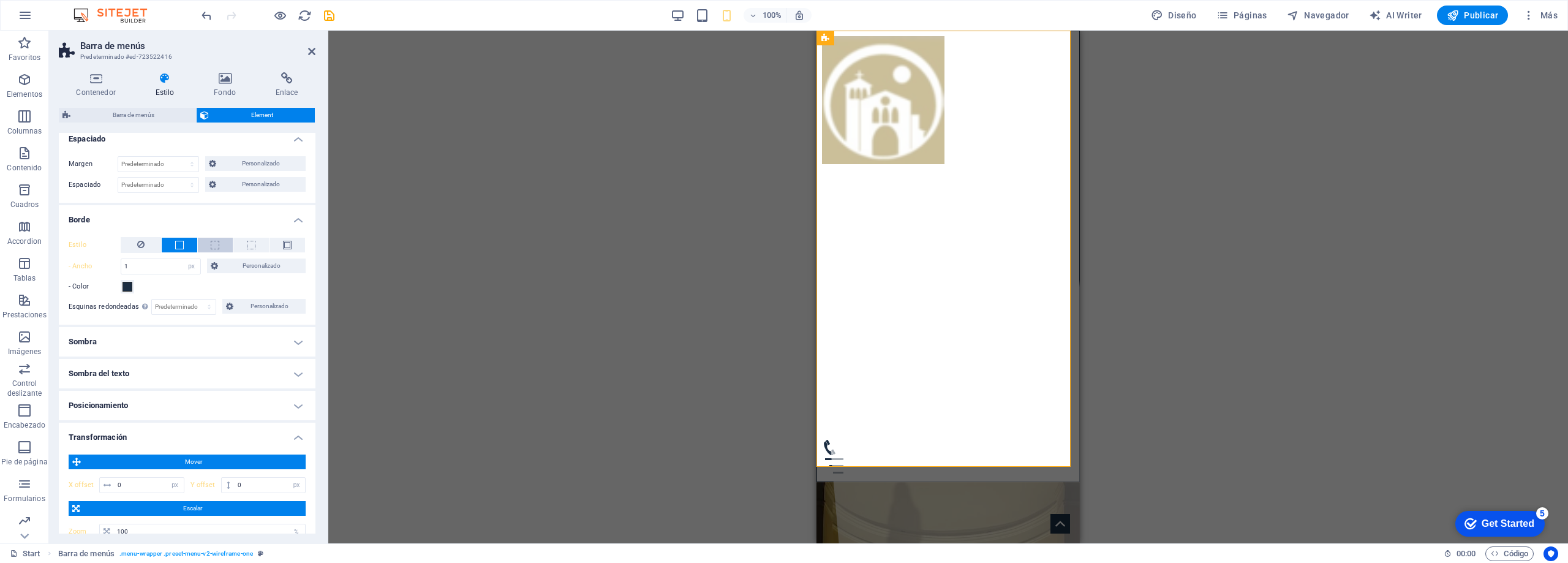
click at [209, 244] on button at bounding box center [215, 245] width 36 height 15
click at [247, 243] on span at bounding box center [251, 245] width 9 height 9
click at [287, 242] on span at bounding box center [287, 245] width 9 height 9
click at [255, 243] on button at bounding box center [251, 245] width 36 height 15
click at [144, 246] on icon at bounding box center [141, 244] width 7 height 15
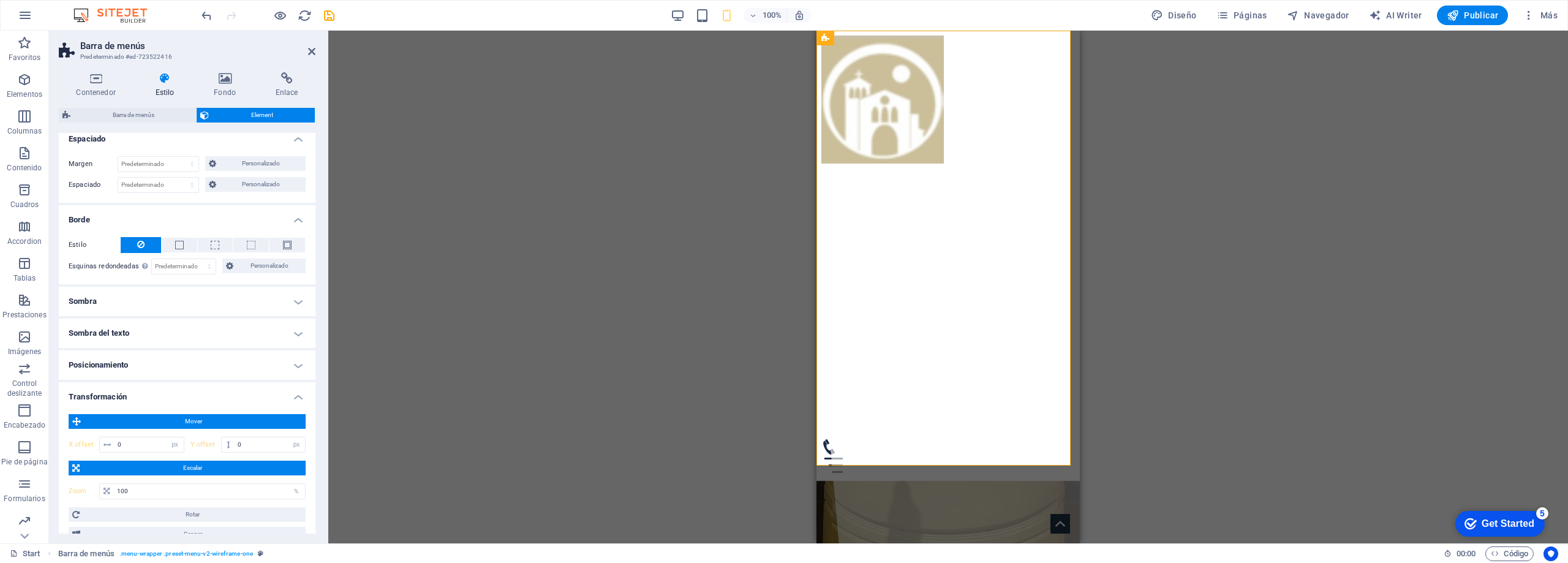
click at [150, 364] on h4 "Posicionamiento" at bounding box center [187, 365] width 257 height 29
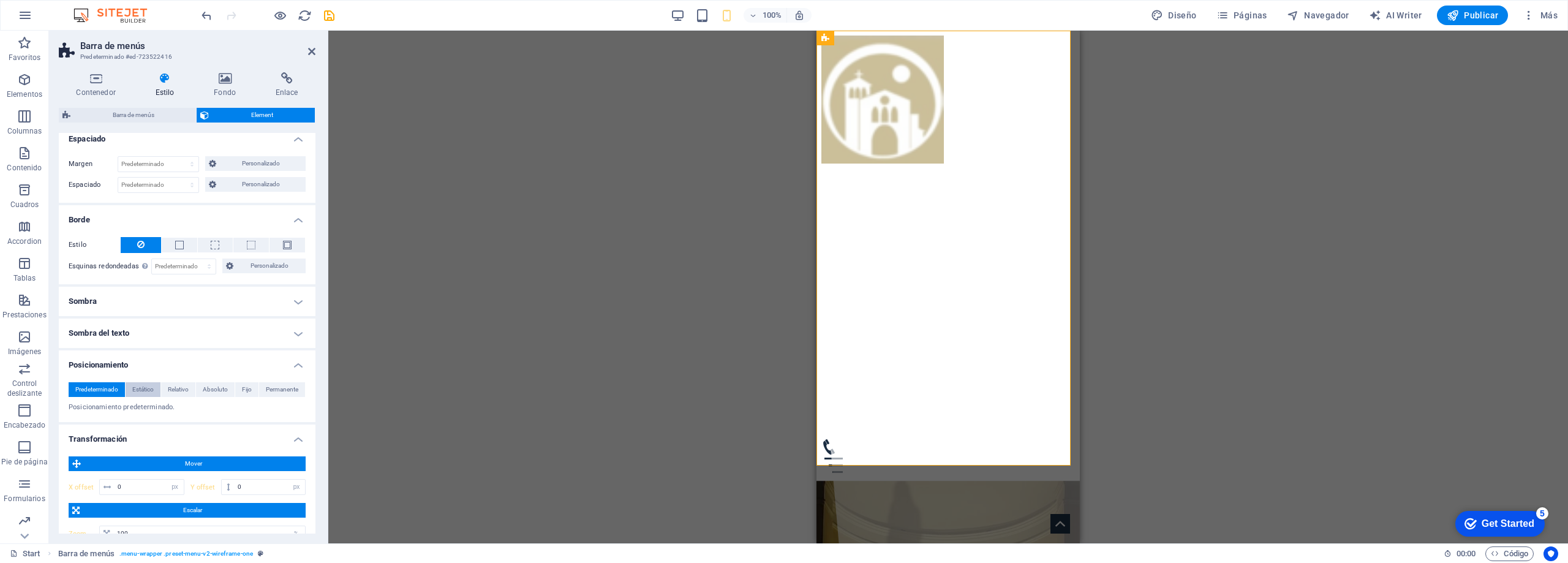
click at [150, 389] on span "Estático" at bounding box center [143, 390] width 21 height 15
click at [181, 389] on span "Relativo" at bounding box center [178, 390] width 21 height 15
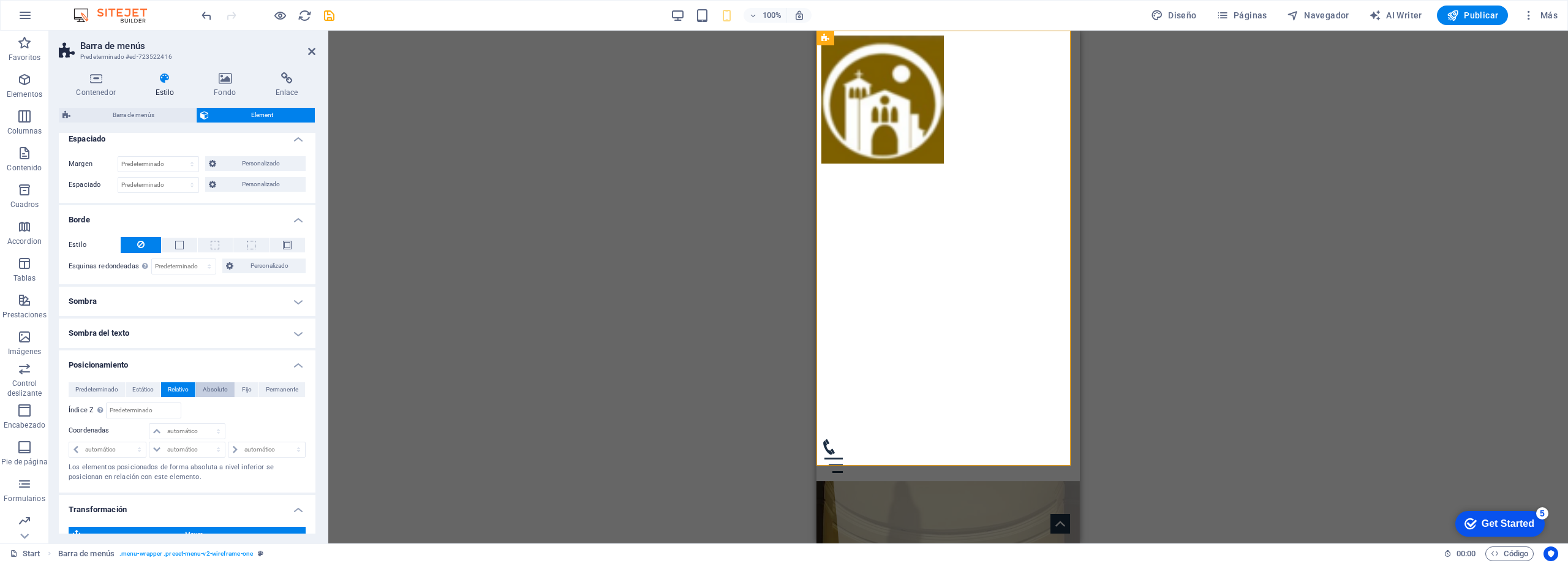
click at [207, 387] on span "Absoluto" at bounding box center [215, 390] width 25 height 15
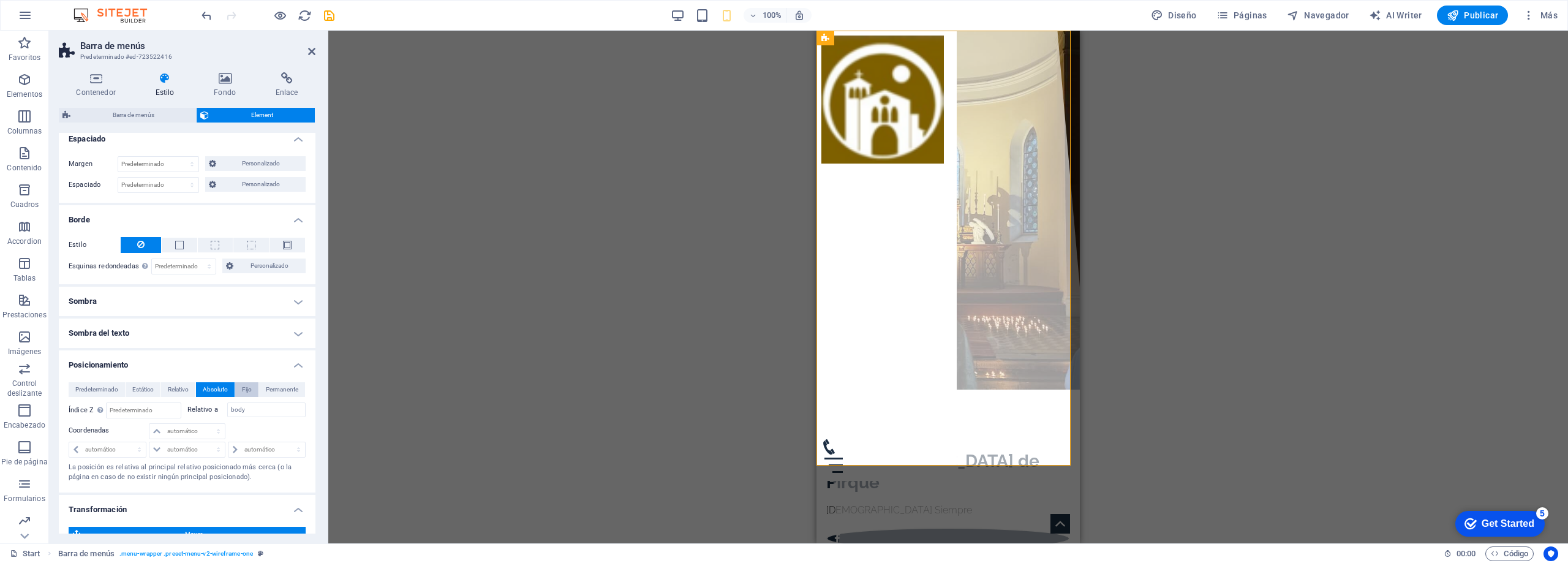
click at [251, 389] on button "Fijo" at bounding box center [247, 390] width 23 height 15
click at [278, 388] on span "Permanente" at bounding box center [282, 390] width 33 height 15
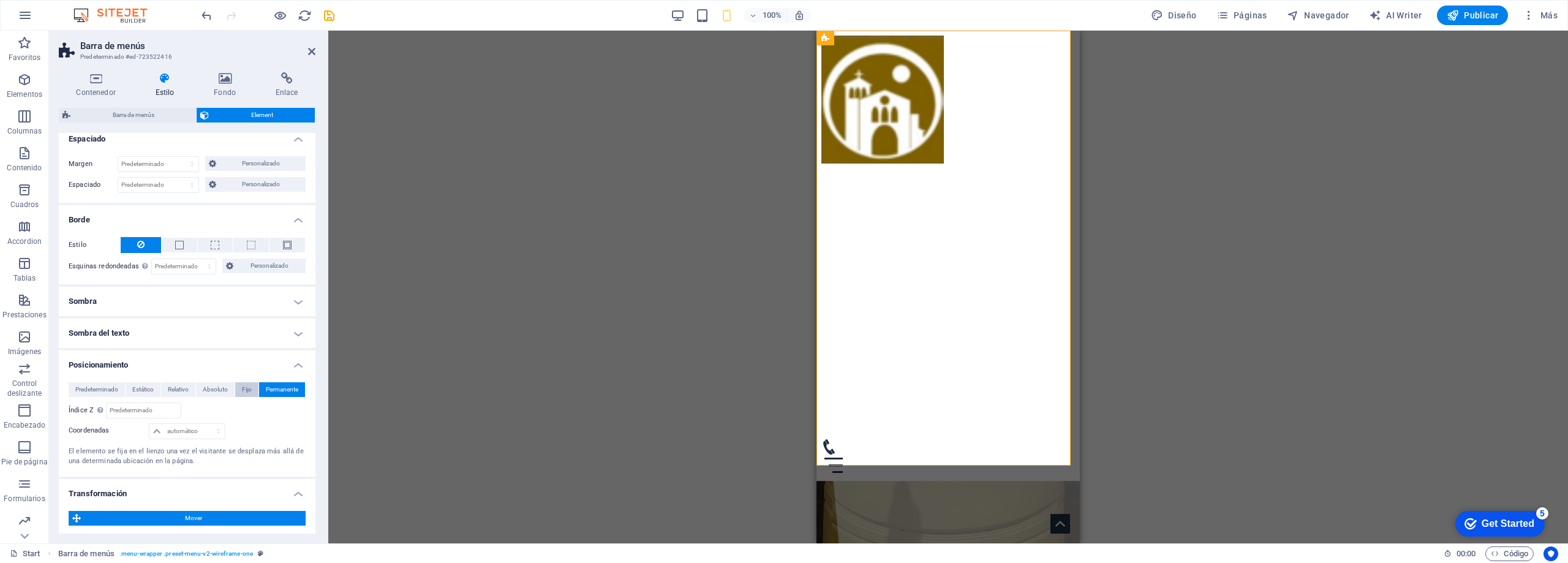
click at [250, 392] on button "Fijo" at bounding box center [247, 390] width 23 height 15
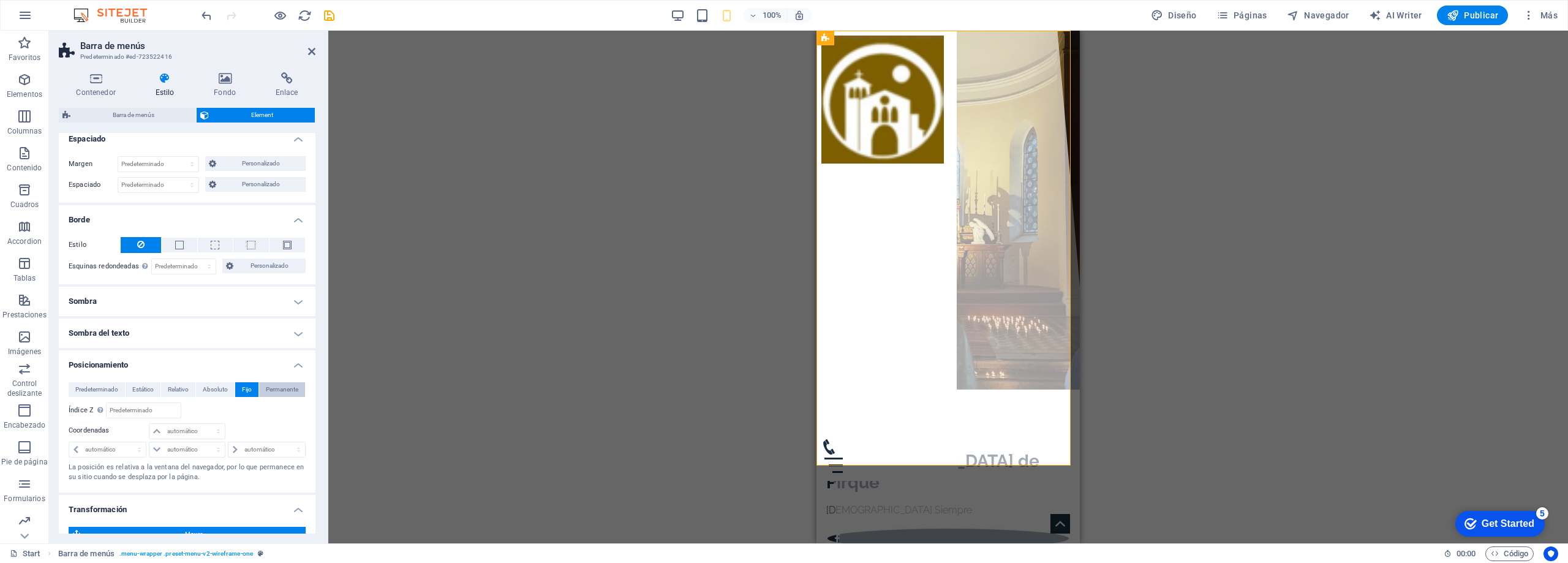
click at [274, 388] on span "Permanente" at bounding box center [282, 390] width 33 height 15
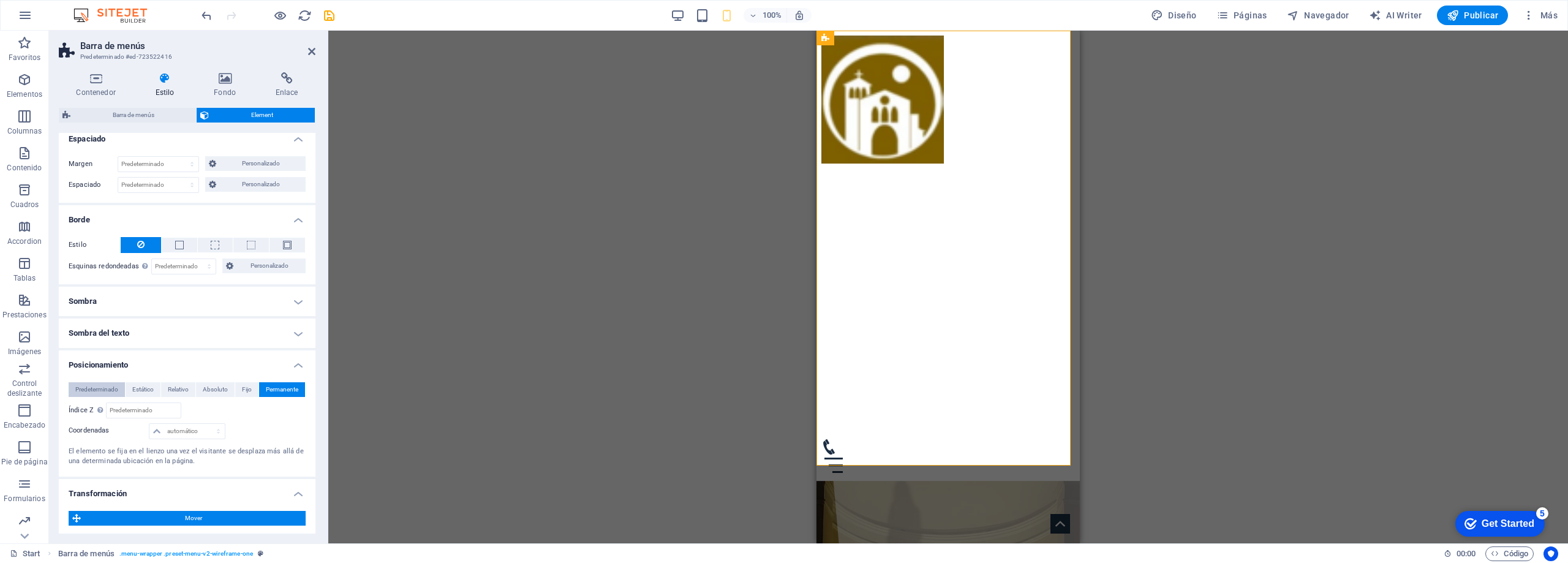
click at [82, 385] on span "Predeterminado" at bounding box center [97, 390] width 43 height 15
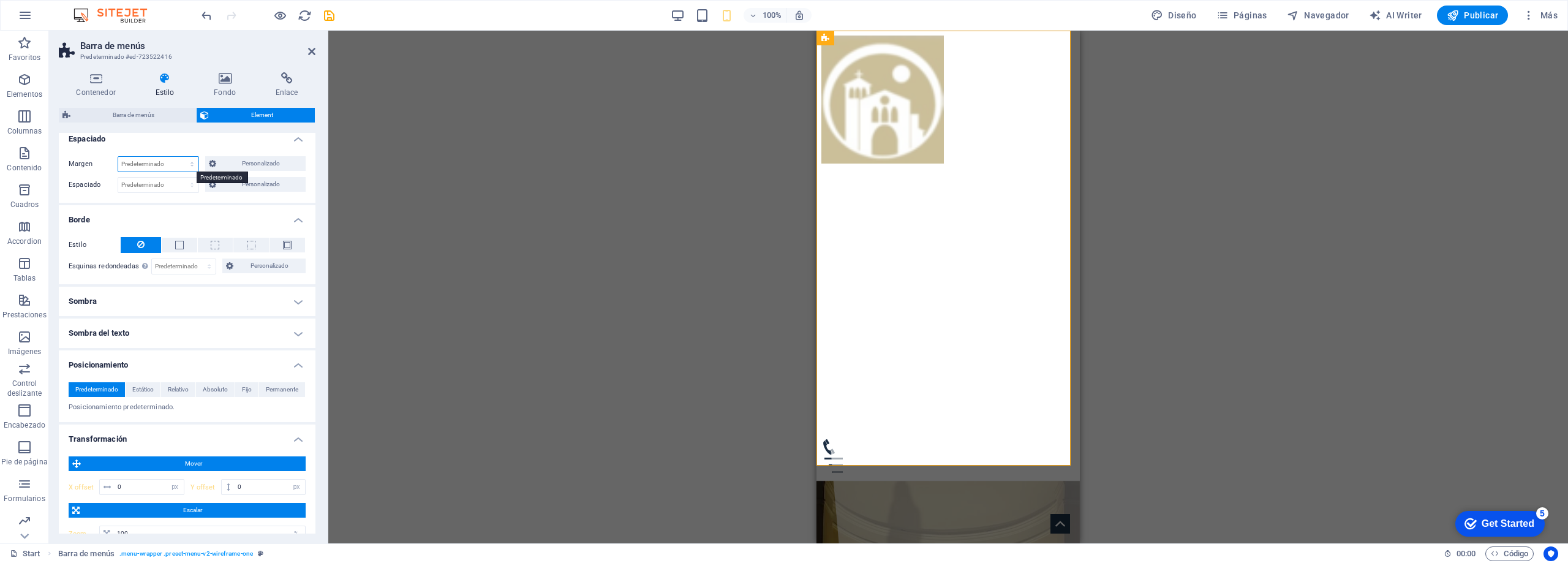
click at [173, 165] on select "Predeterminado automático px % rem vw vh Personalizado" at bounding box center [158, 165] width 80 height 15
click at [118, 157] on select "Predeterminado automático px % rem vw vh Personalizado" at bounding box center [158, 165] width 80 height 15
select select "DISABLED_OPTION_VALUE"
click at [166, 184] on select "Predeterminado px rem % vh vw Personalizado" at bounding box center [158, 185] width 80 height 15
click at [118, 177] on select "Predeterminado px rem % vh vw Personalizado" at bounding box center [158, 185] width 80 height 15
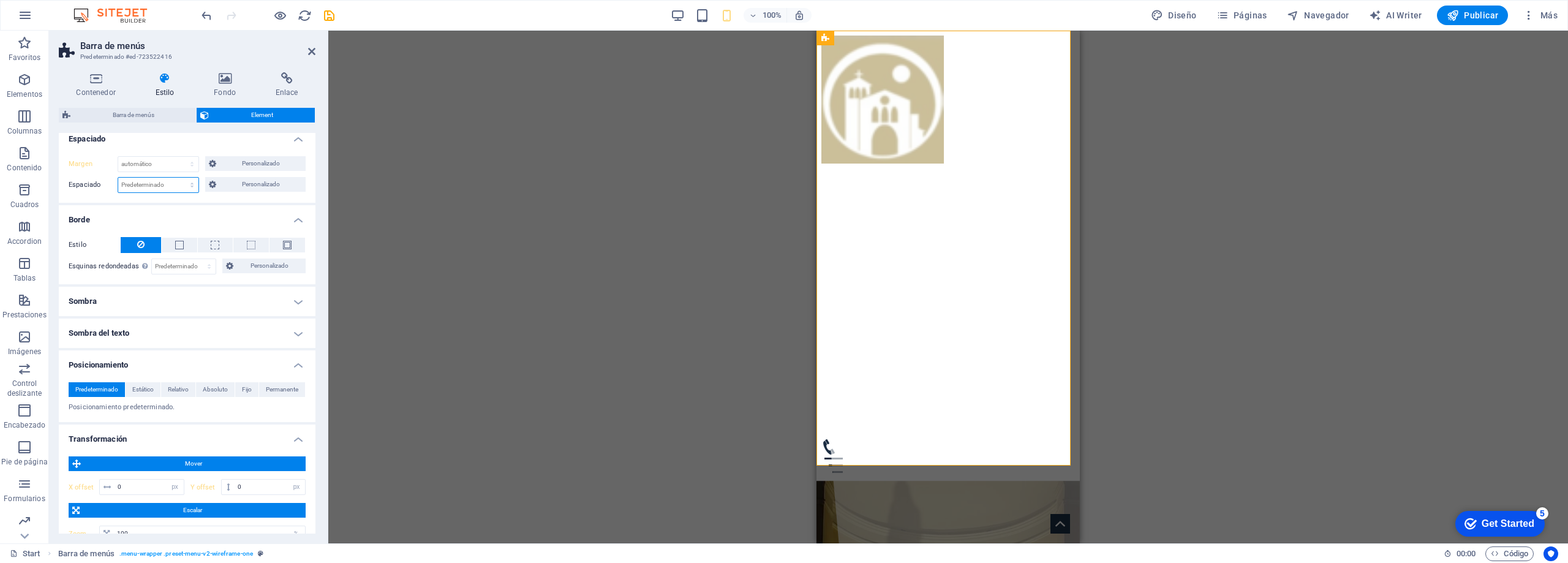
click at [169, 185] on select "Predeterminado px rem % vh vw Personalizado" at bounding box center [158, 185] width 80 height 15
select select "px"
click at [179, 177] on select "Predeterminado px rem % vh vw Personalizado" at bounding box center [158, 185] width 80 height 15
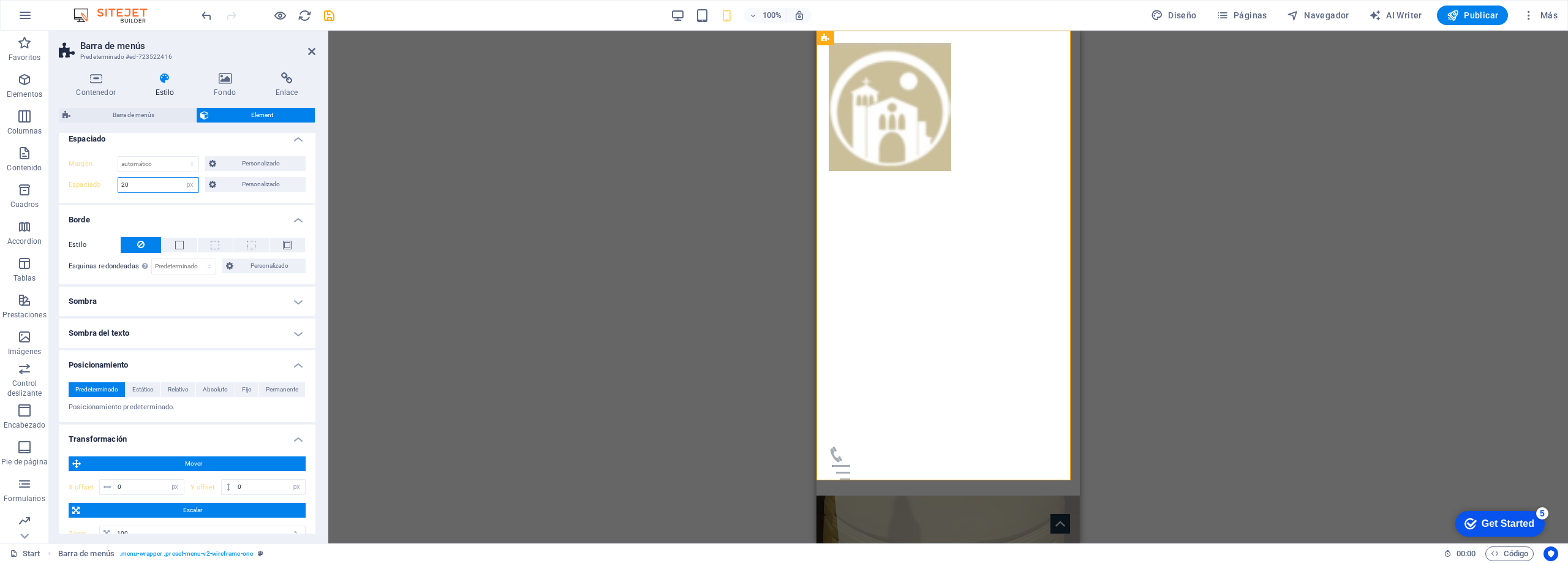
click at [144, 182] on input "20" at bounding box center [158, 185] width 80 height 15
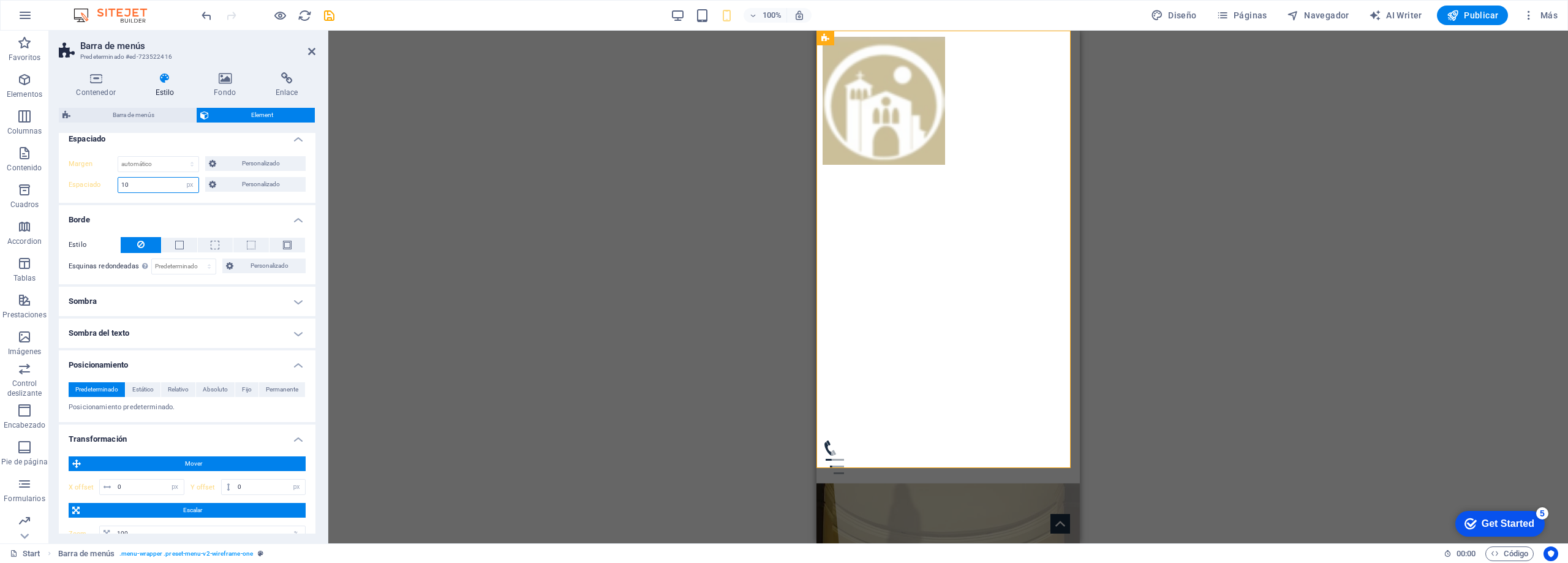
click at [126, 184] on input "10" at bounding box center [158, 185] width 80 height 15
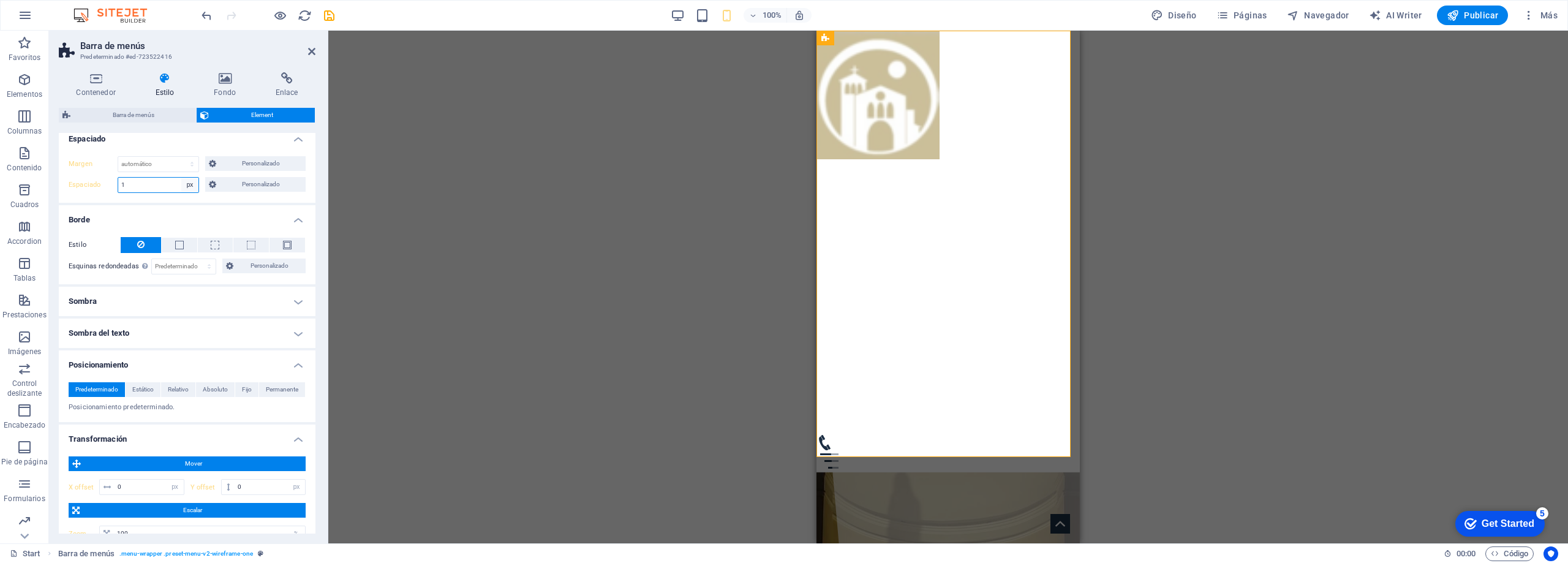
type input "1"
click at [187, 184] on select "Predeterminado px rem % vh vw Personalizado" at bounding box center [190, 185] width 17 height 15
select select "default"
click at [181, 177] on select "Predeterminado px rem % vh vw Personalizado" at bounding box center [190, 185] width 17 height 15
select select "DISABLED_OPTION_VALUE"
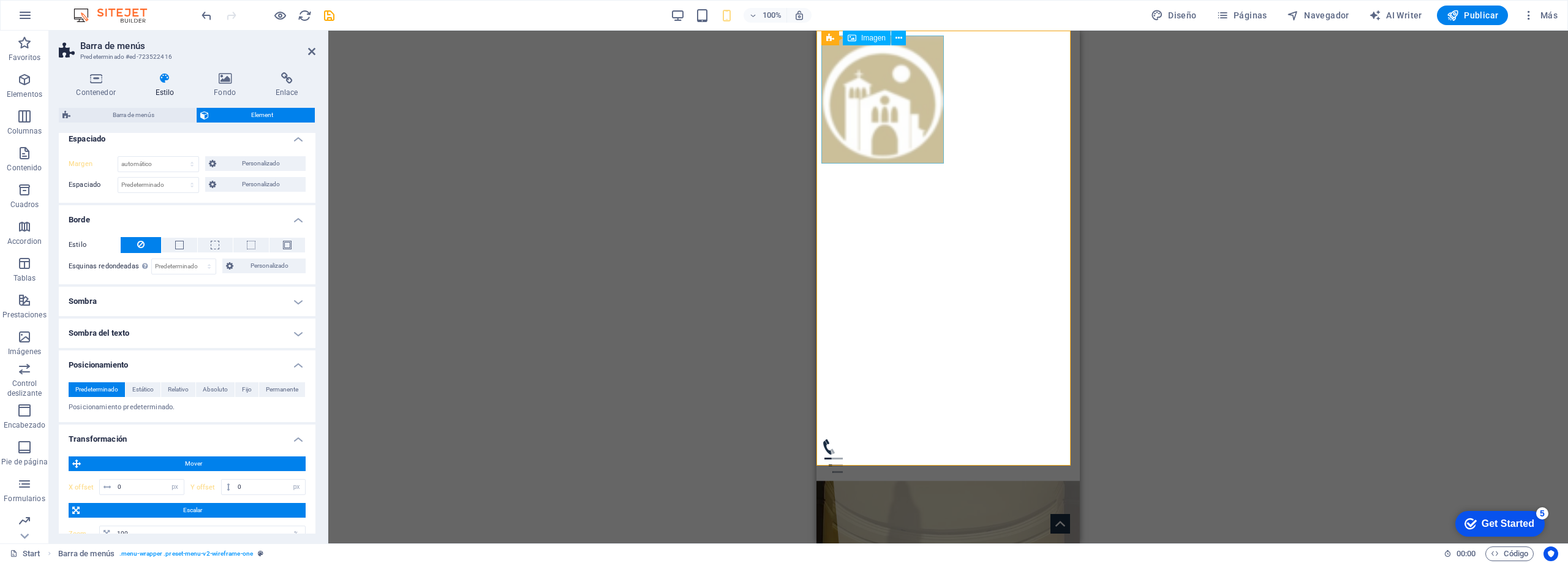
click at [903, 144] on figure at bounding box center [948, 99] width 253 height 128
click at [903, 138] on figure at bounding box center [948, 99] width 253 height 128
select select "px"
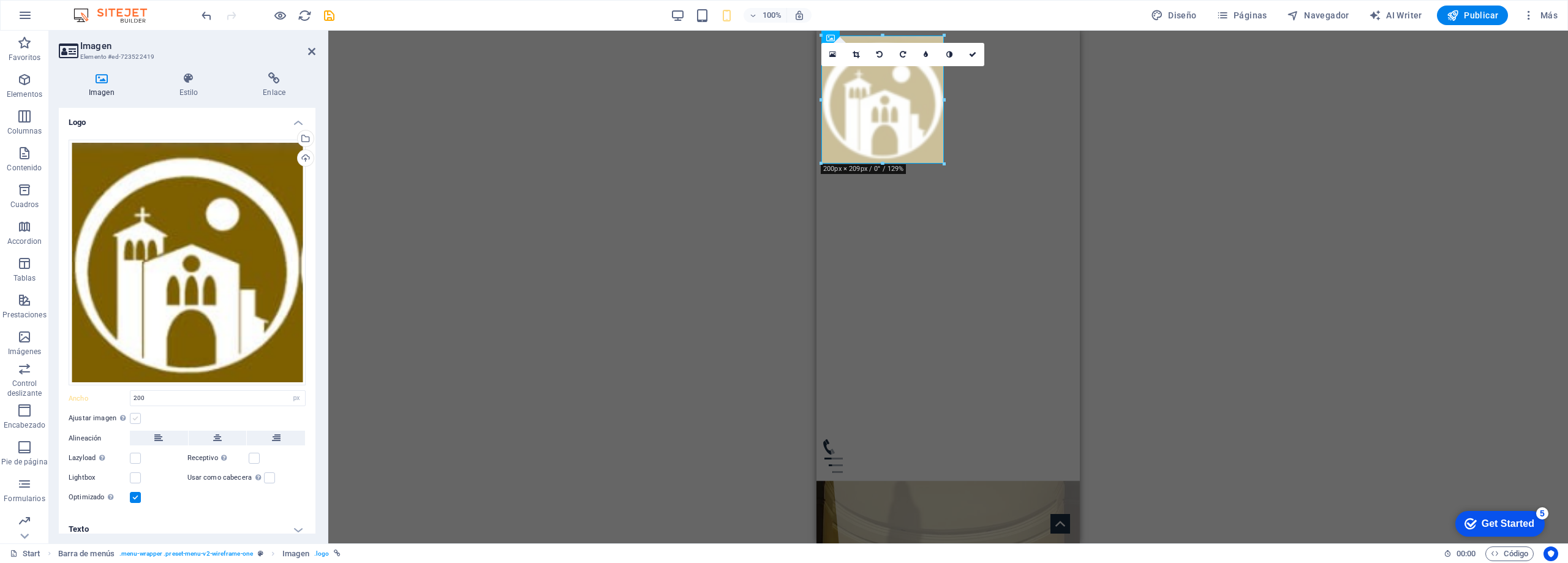
click at [140, 416] on label at bounding box center [136, 419] width 11 height 11
click at [0, 0] on input "Ajustar imagen Ajustar imagen automáticamente a un ancho y alto fijo" at bounding box center [0, 0] width 0 height 0
click at [137, 478] on label at bounding box center [136, 480] width 11 height 11
click at [0, 0] on input "Lazyload La carga de imágenes tras la carga de la página mejora la velocidad de…" at bounding box center [0, 0] width 0 height 0
click at [137, 478] on label at bounding box center [136, 480] width 11 height 11
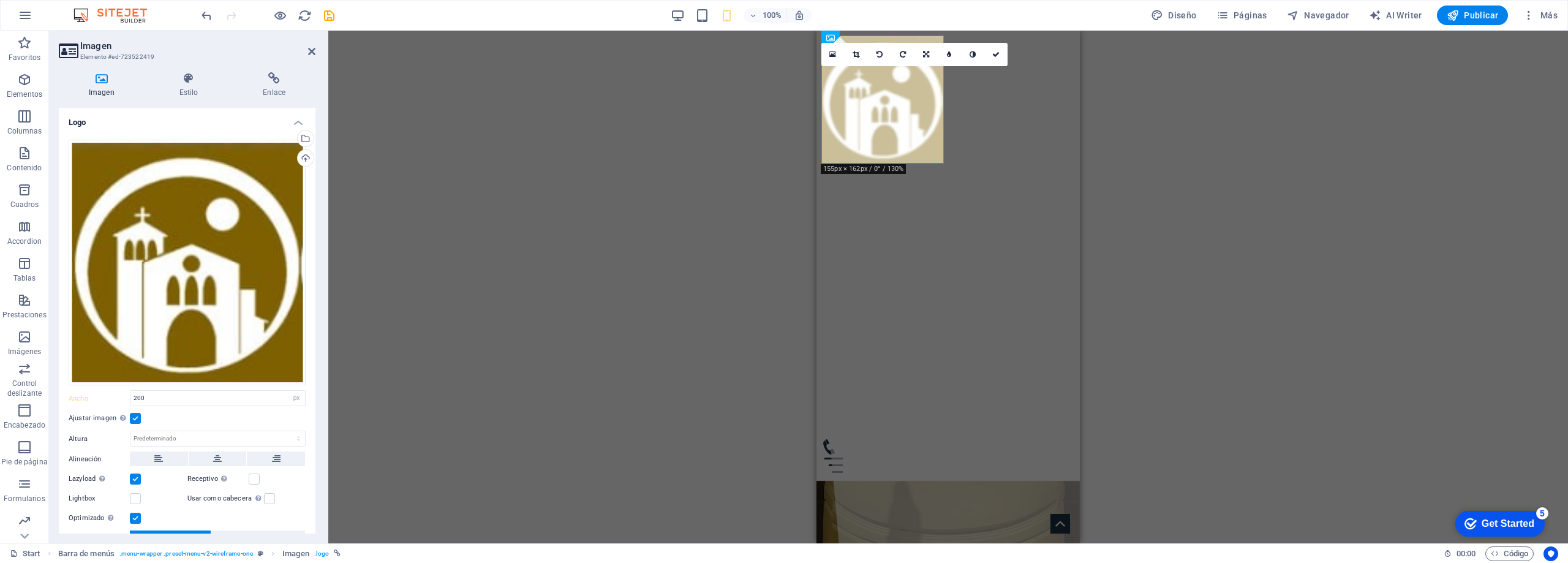
click at [0, 0] on input "Lazyload La carga de imágenes tras la carga de la página mejora la velocidad de…" at bounding box center [0, 0] width 0 height 0
click at [136, 494] on label at bounding box center [136, 499] width 11 height 11
click at [0, 0] on input "Lightbox" at bounding box center [0, 0] width 0 height 0
click at [135, 496] on label at bounding box center [136, 499] width 11 height 11
click at [0, 0] on input "Lightbox" at bounding box center [0, 0] width 0 height 0
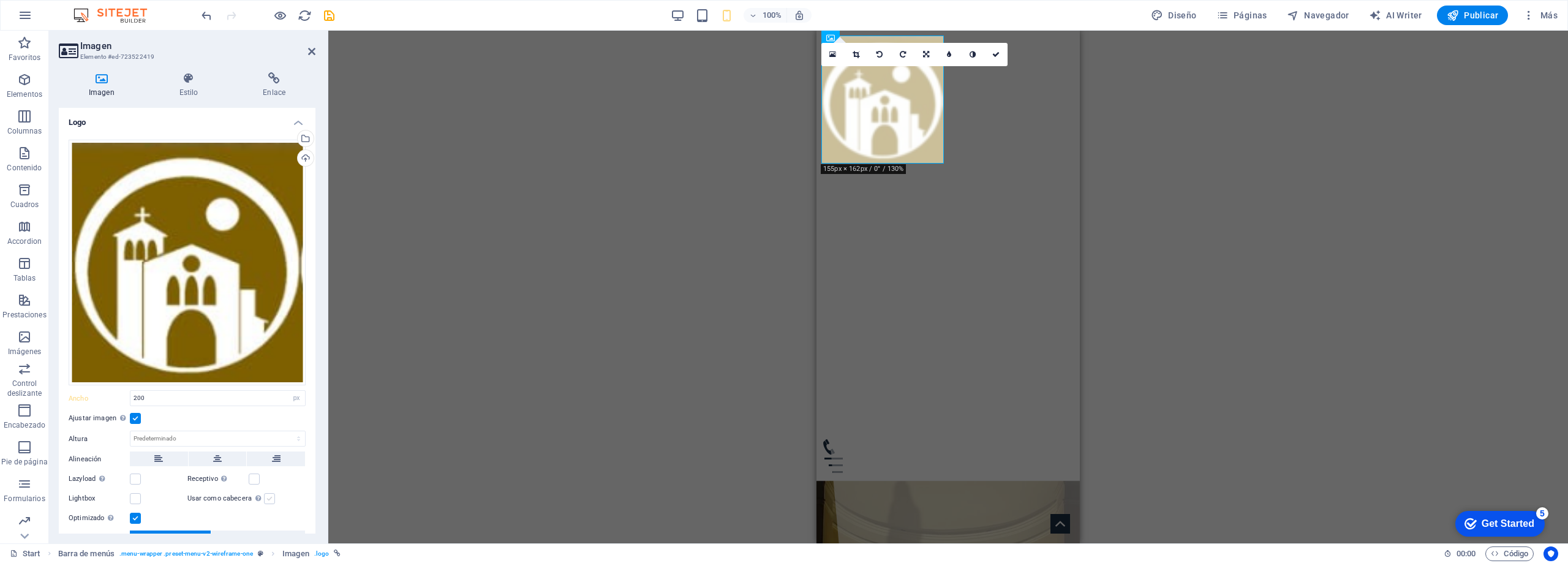
click at [269, 497] on label at bounding box center [269, 499] width 11 height 11
click at [0, 0] on input "Usar como cabecera La imagen se ajustará en una etiqueta de cabecera H1. Result…" at bounding box center [0, 0] width 0 height 0
click at [269, 497] on label at bounding box center [269, 499] width 11 height 11
click at [0, 0] on input "Usar como cabecera La imagen se ajustará en una etiqueta de cabecera H1. Result…" at bounding box center [0, 0] width 0 height 0
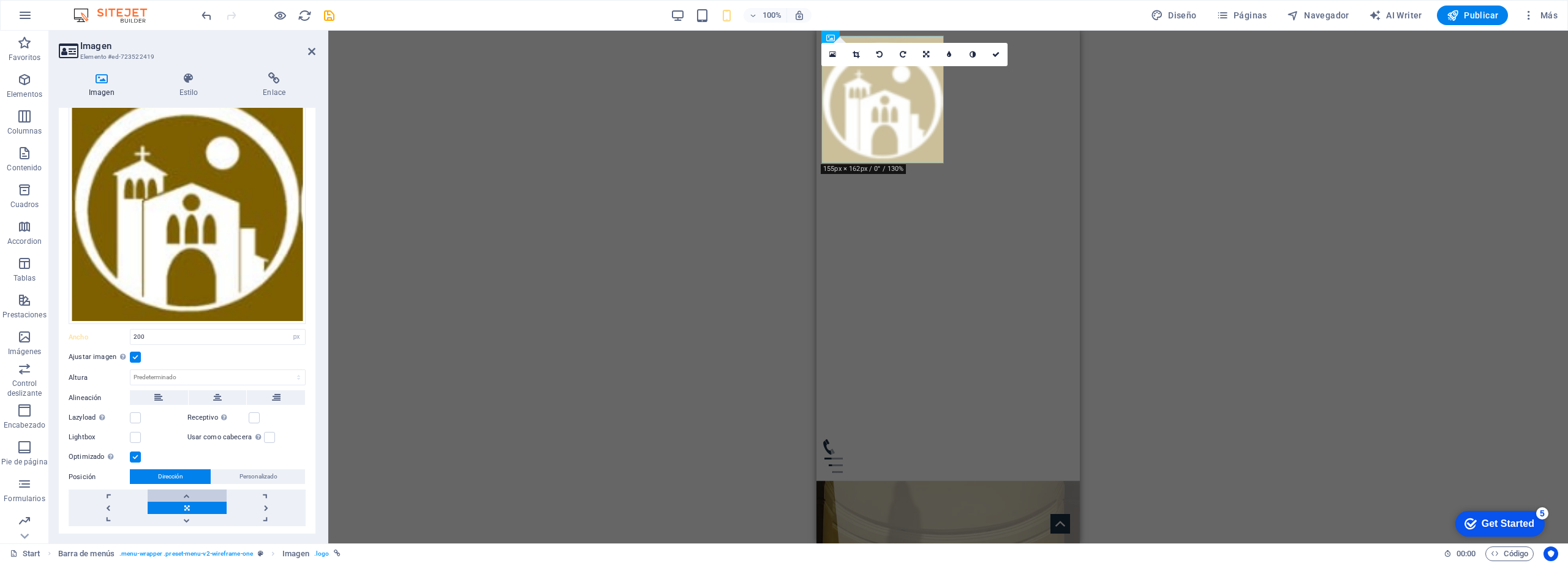
click at [200, 495] on link at bounding box center [187, 496] width 79 height 12
click at [185, 504] on link at bounding box center [187, 508] width 79 height 12
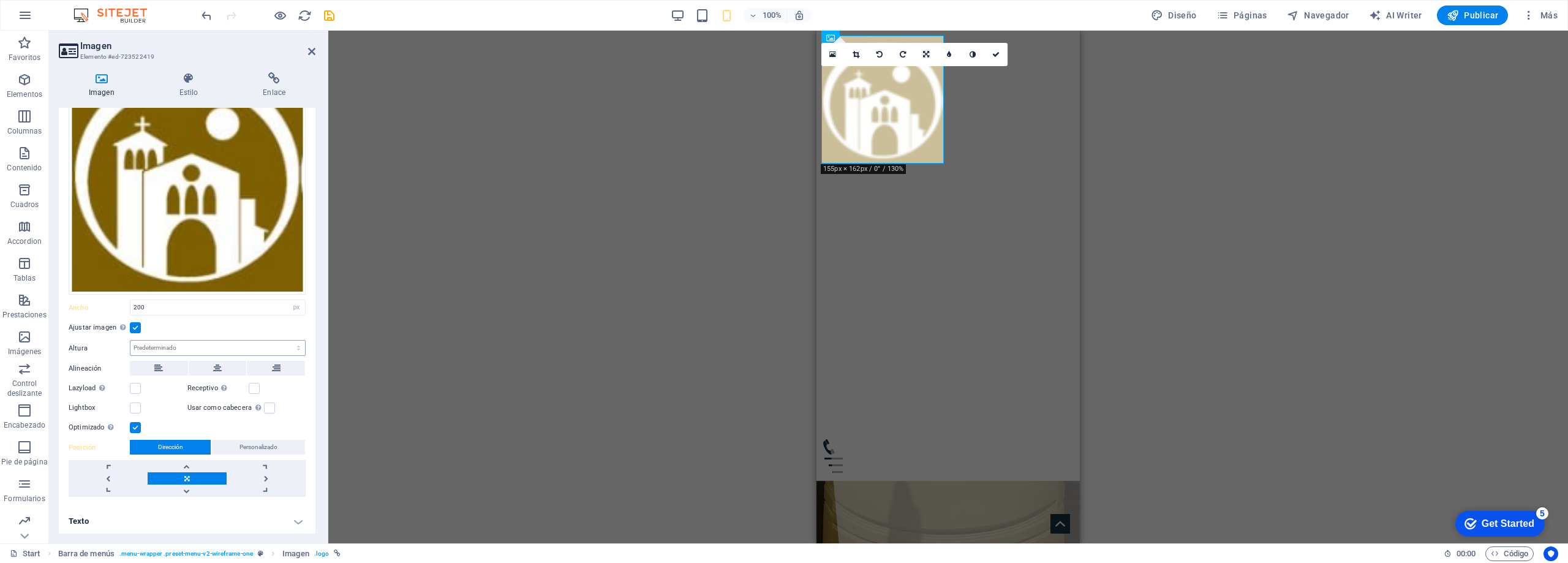
scroll to position [29, 0]
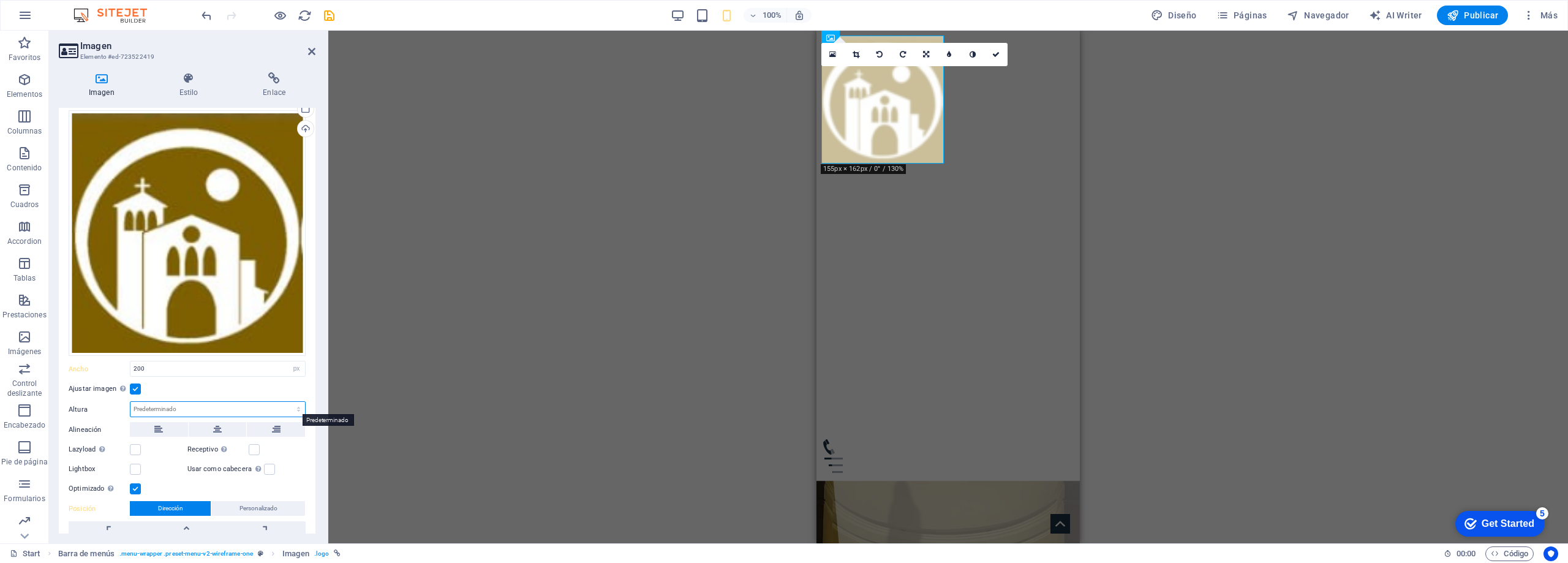
click at [196, 408] on select "Predeterminado automático px" at bounding box center [218, 410] width 174 height 15
click at [131, 402] on select "Predeterminado automático px" at bounding box center [218, 410] width 174 height 15
select select "DISABLED_OPTION_VALUE"
click at [210, 368] on input "200" at bounding box center [218, 369] width 174 height 15
click at [210, 368] on input "200" at bounding box center [218, 369] width 174 height 15
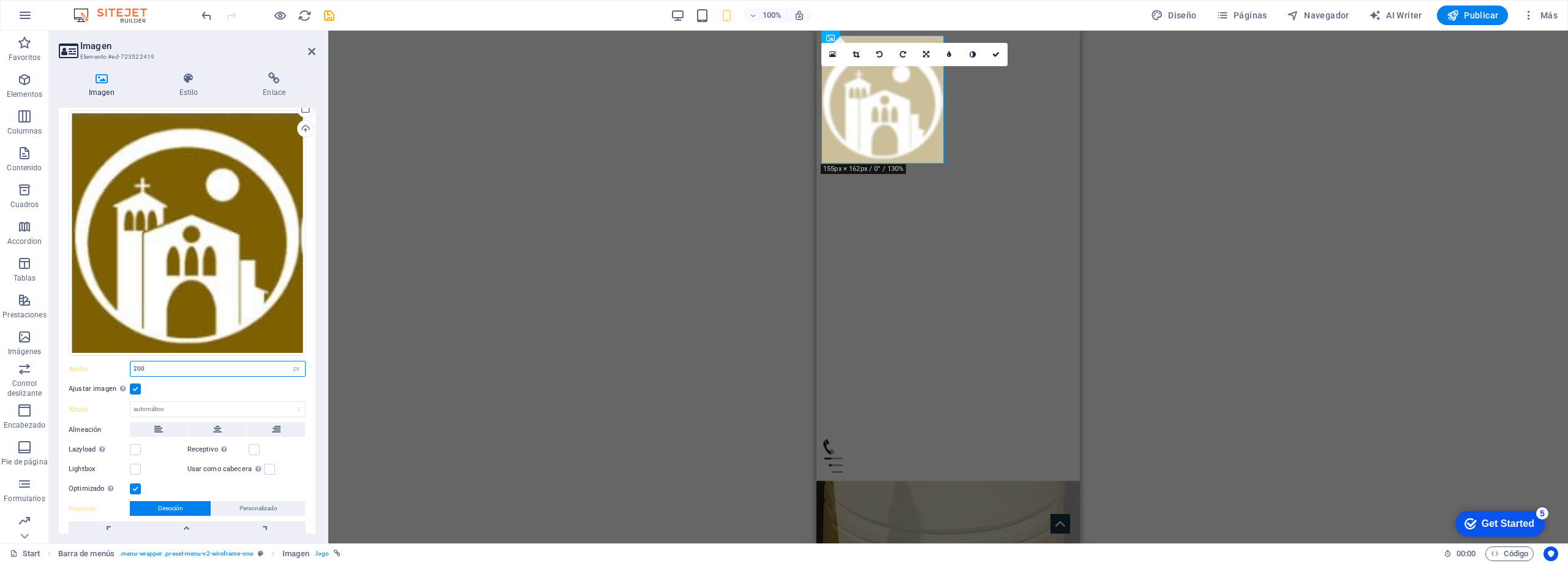
click at [210, 368] on input "200" at bounding box center [218, 369] width 174 height 15
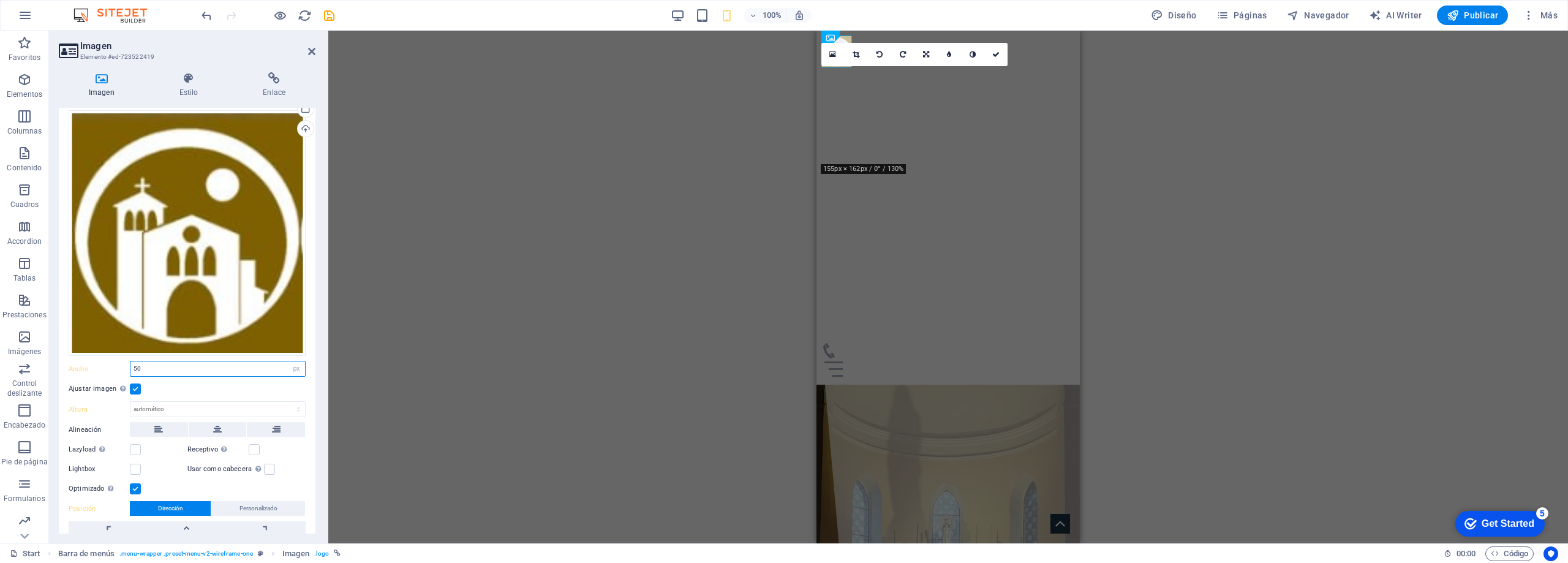
click at [154, 365] on input "50" at bounding box center [218, 369] width 174 height 15
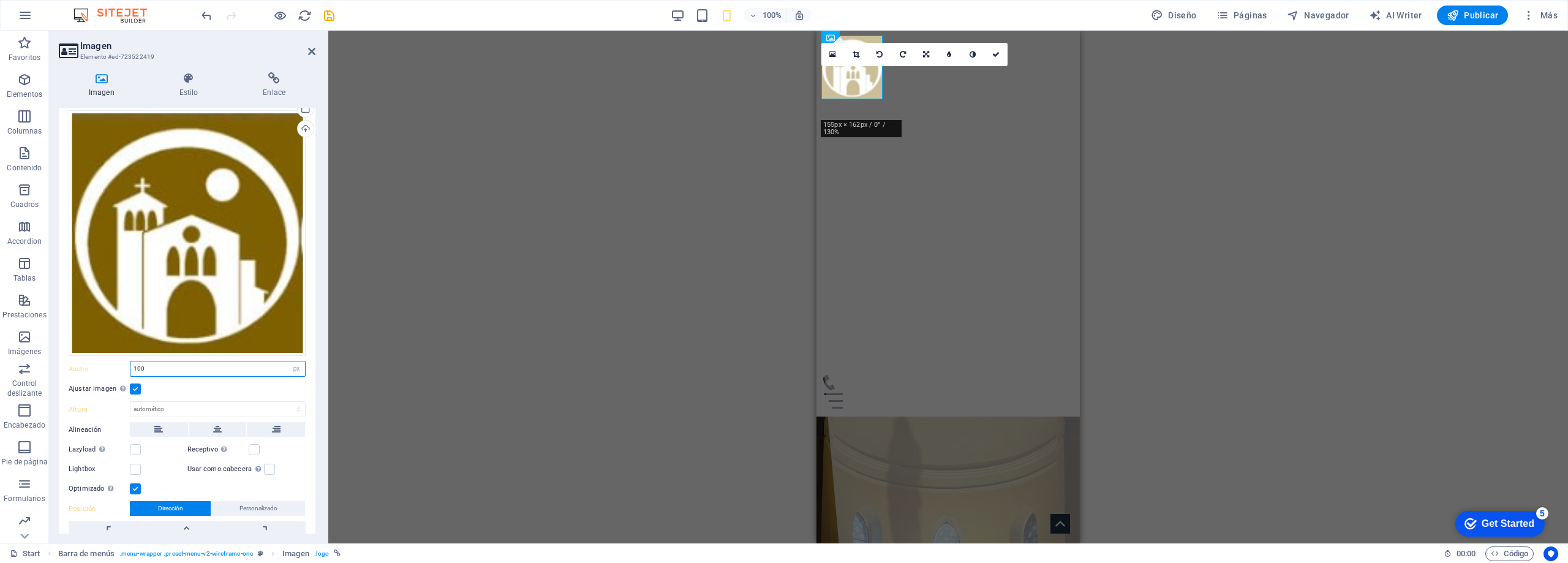
click at [174, 370] on input "100" at bounding box center [218, 369] width 174 height 15
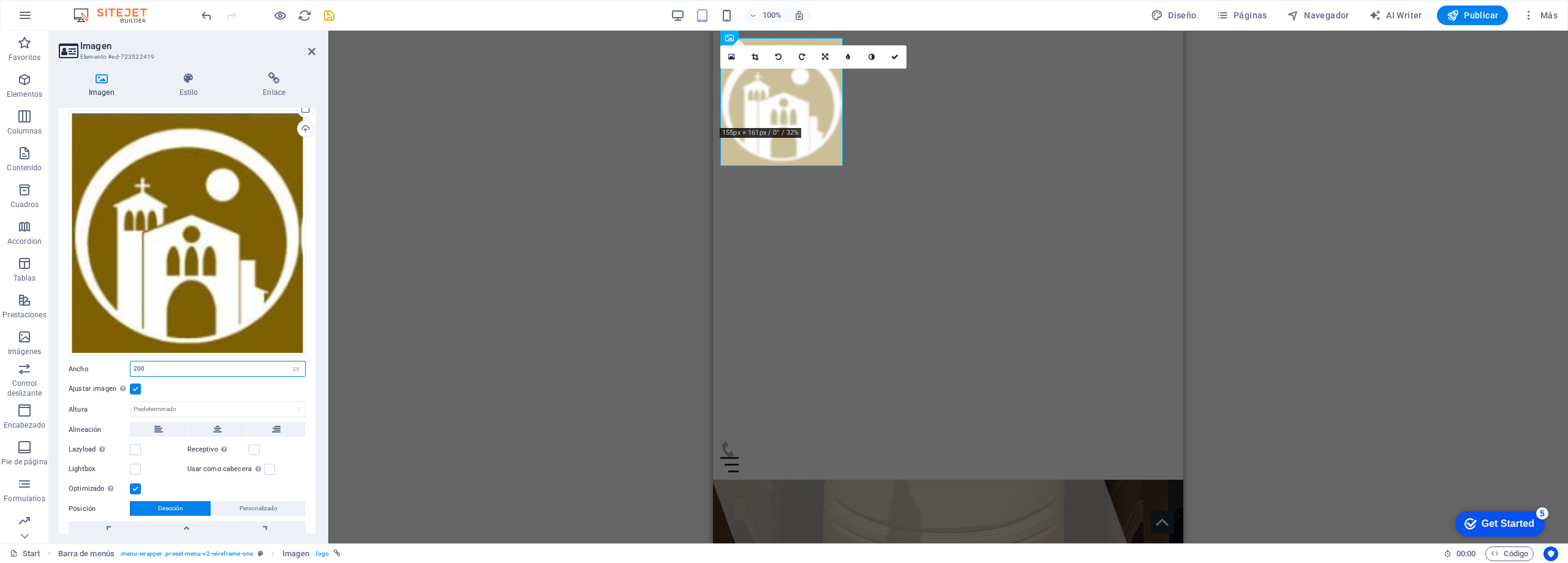
click at [160, 365] on input "200" at bounding box center [218, 369] width 174 height 15
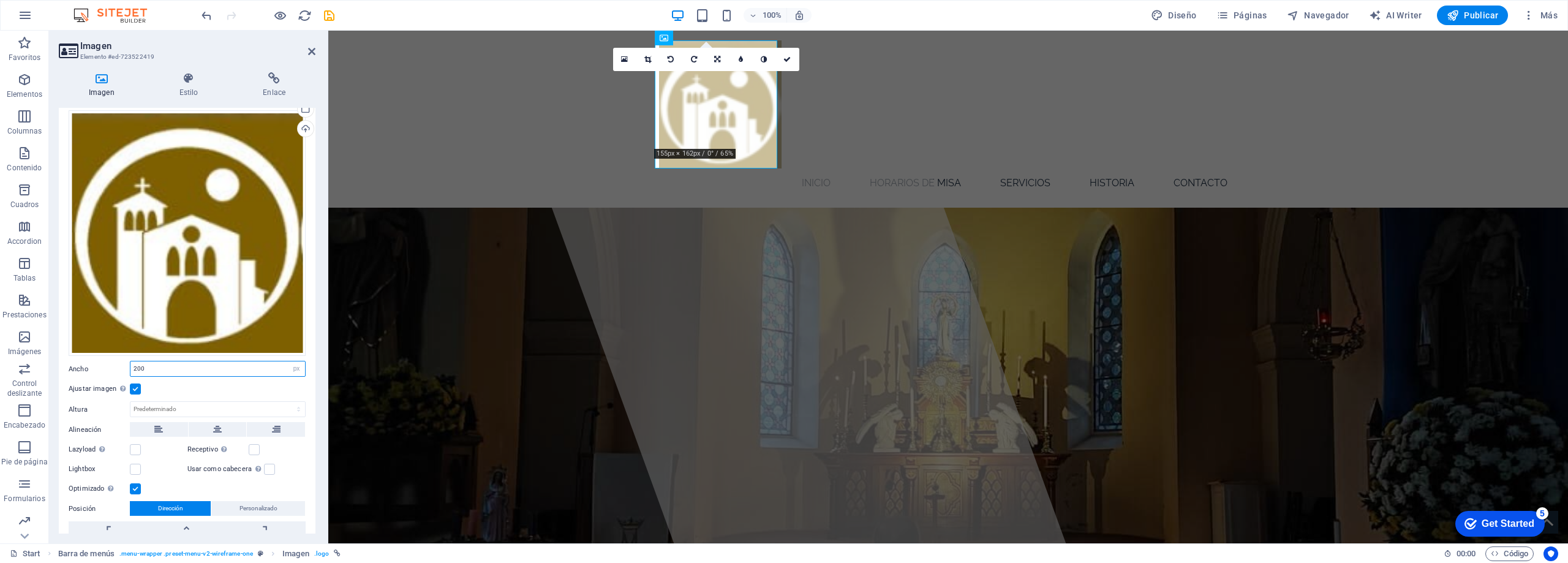
click at [176, 367] on input "200" at bounding box center [218, 369] width 174 height 15
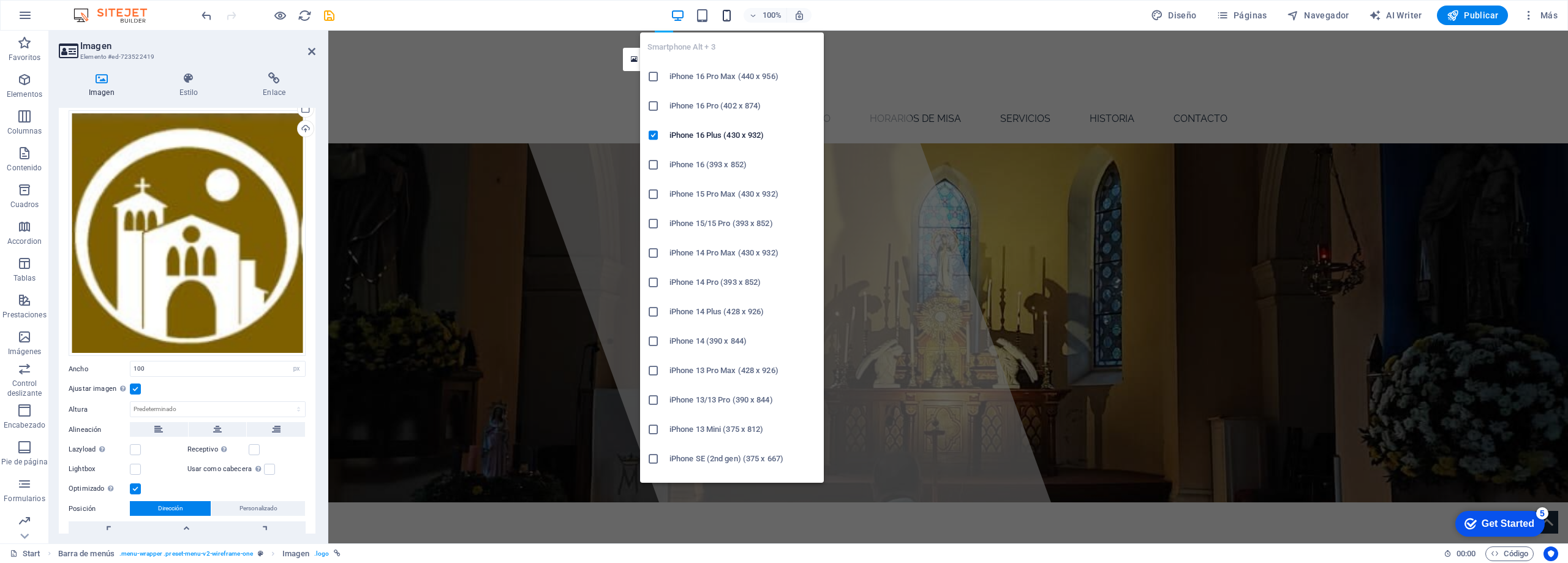
type input "50"
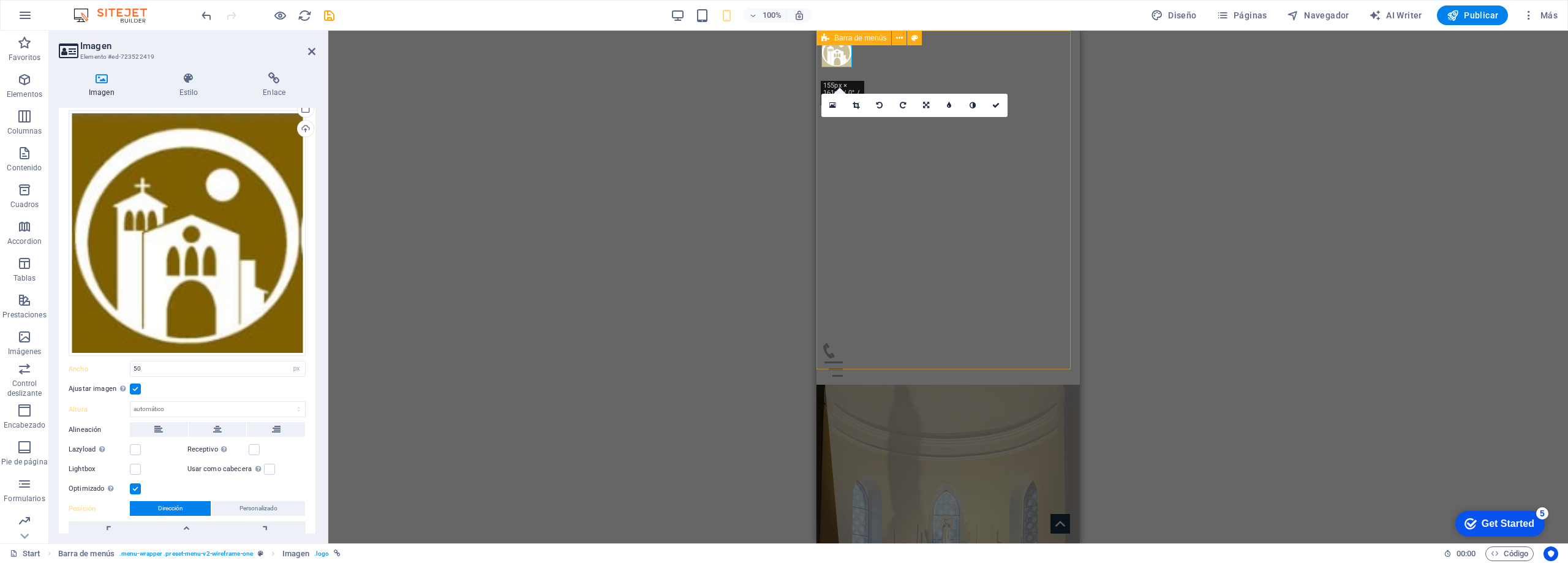
click at [891, 230] on div "Inicio Horarios de Misa Servicios Historia Contacto" at bounding box center [948, 208] width 263 height 354
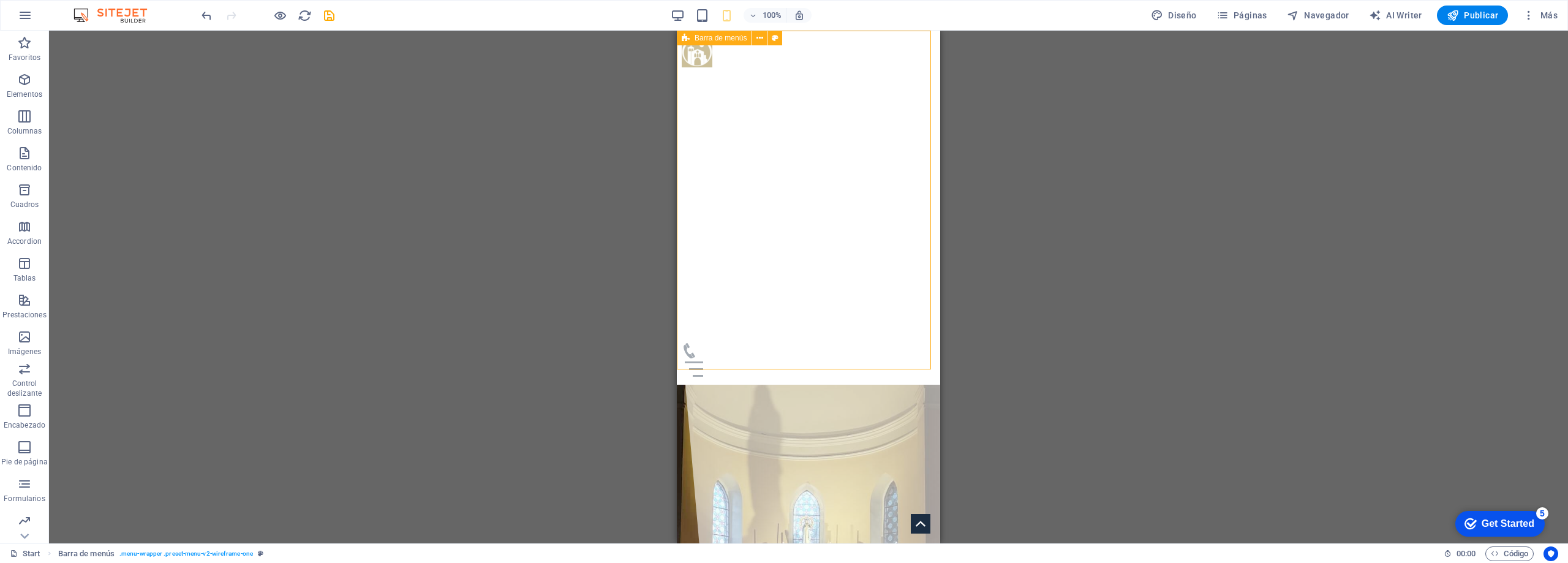
click at [879, 232] on div "Inicio Horarios de Misa Servicios Historia Contacto" at bounding box center [808, 208] width 263 height 354
select select "px"
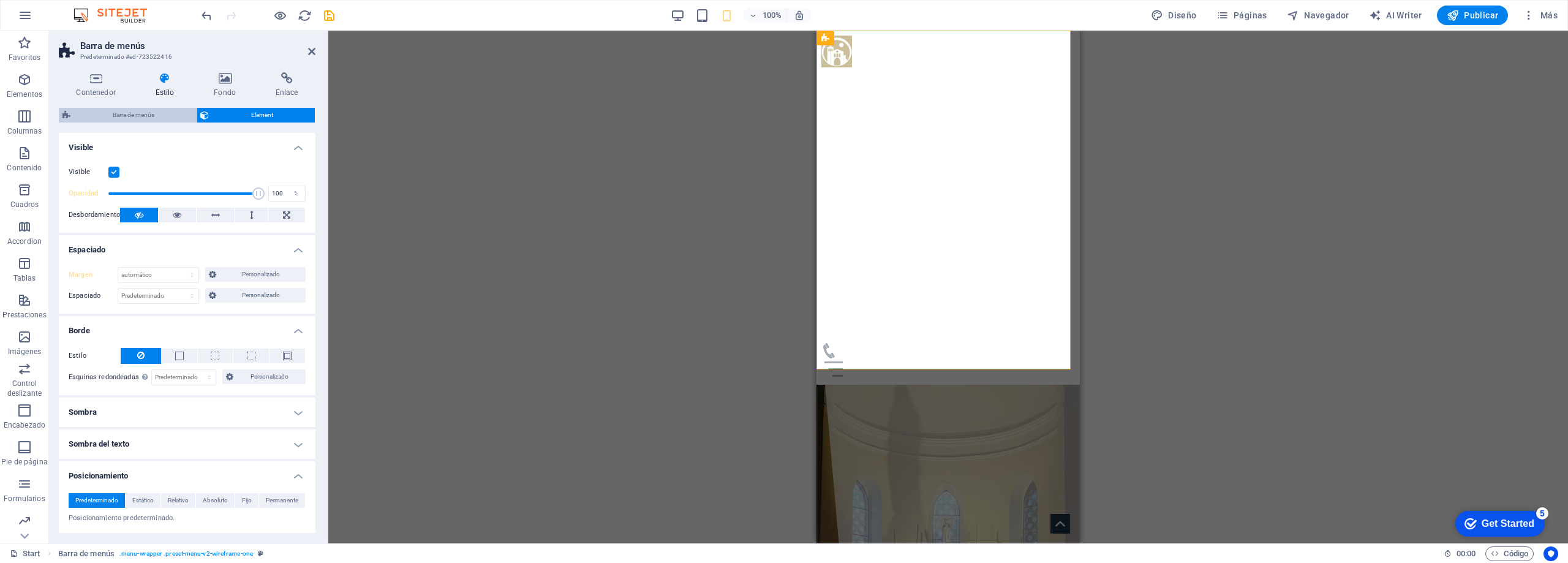
click at [141, 118] on span "Barra de menús" at bounding box center [133, 115] width 118 height 15
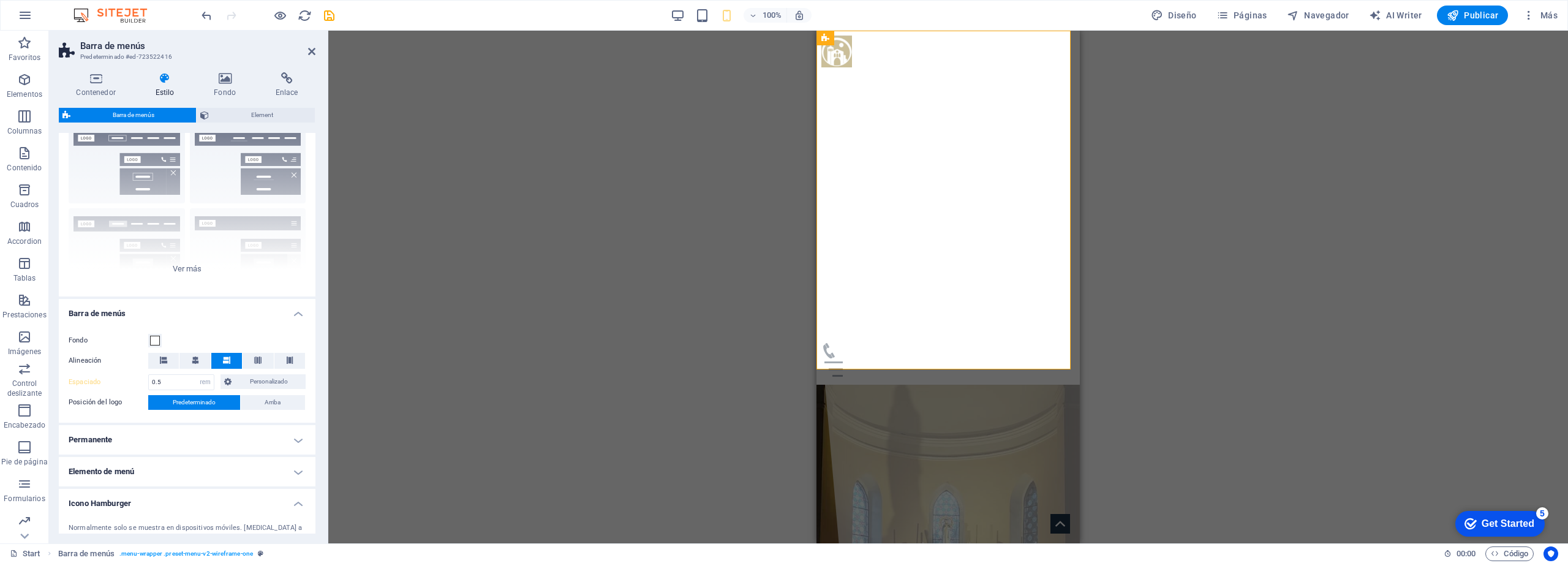
scroll to position [61, 0]
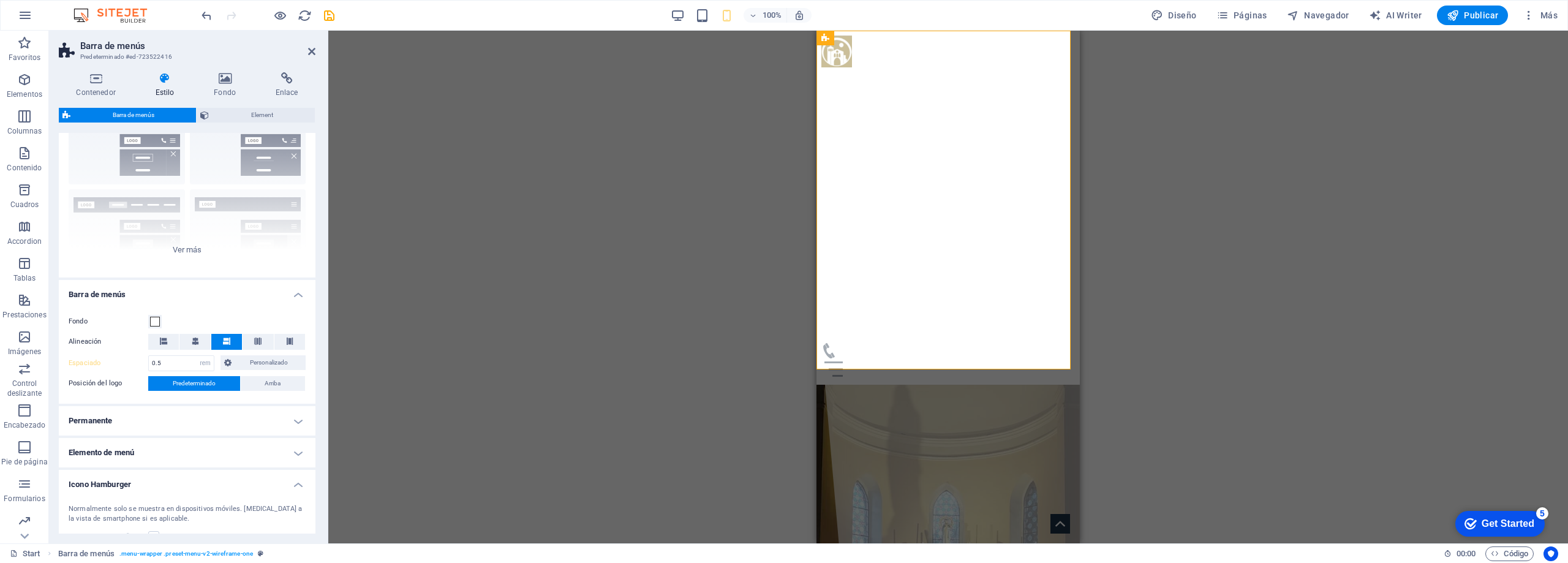
click at [164, 423] on h4 "Permanente" at bounding box center [187, 421] width 257 height 29
click at [171, 464] on select "Deshabilitado Instantáneo Tras el menú Tras el banner Al desplazarse hacia arri…" at bounding box center [227, 463] width 158 height 15
click at [149, 456] on select "Deshabilitado Instantáneo Tras el menú Tras el banner Al desplazarse hacia arri…" at bounding box center [227, 463] width 158 height 15
click at [180, 463] on select "Deshabilitado Instantáneo Tras el menú Tras el banner Al desplazarse hacia arri…" at bounding box center [227, 463] width 158 height 15
click at [149, 456] on select "Deshabilitado Instantáneo Tras el menú Tras el banner Al desplazarse hacia arri…" at bounding box center [227, 463] width 158 height 15
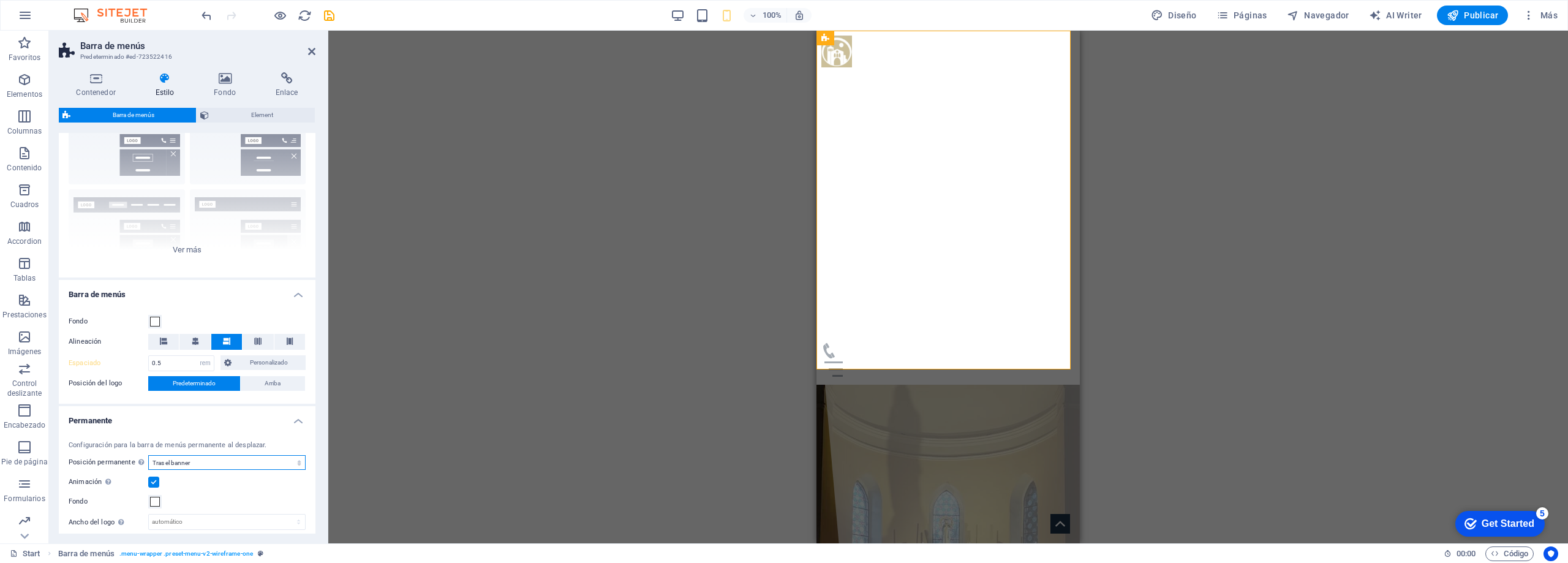
click at [187, 467] on select "Deshabilitado Instantáneo Tras el menú Tras el banner Al desplazarse hacia arri…" at bounding box center [227, 463] width 158 height 15
click at [149, 456] on select "Deshabilitado Instantáneo Tras el menú Tras el banner Al desplazarse hacia arri…" at bounding box center [227, 463] width 158 height 15
click at [196, 468] on select "Deshabilitado Instantáneo Tras el menú Tras el banner Al desplazarse hacia arri…" at bounding box center [227, 463] width 158 height 15
click at [149, 456] on select "Deshabilitado Instantáneo Tras el menú Tras el banner Al desplazarse hacia arri…" at bounding box center [227, 463] width 158 height 15
click at [199, 464] on select "Deshabilitado Instantáneo Tras el menú Tras el banner Al desplazarse hacia arri…" at bounding box center [227, 463] width 158 height 15
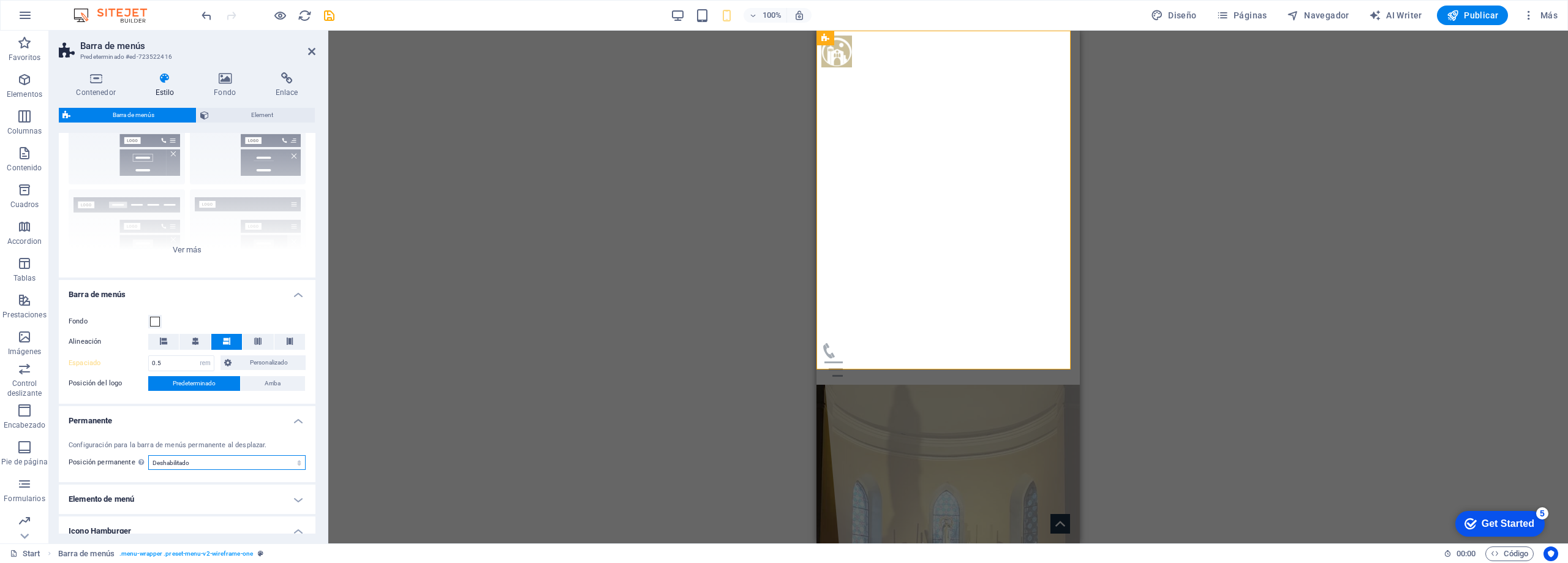
select select "sticky_instant"
click at [149, 456] on select "Deshabilitado Instantáneo Tras el menú Tras el banner Al desplazarse hacia arri…" at bounding box center [227, 463] width 158 height 15
click at [156, 319] on span at bounding box center [155, 322] width 10 height 10
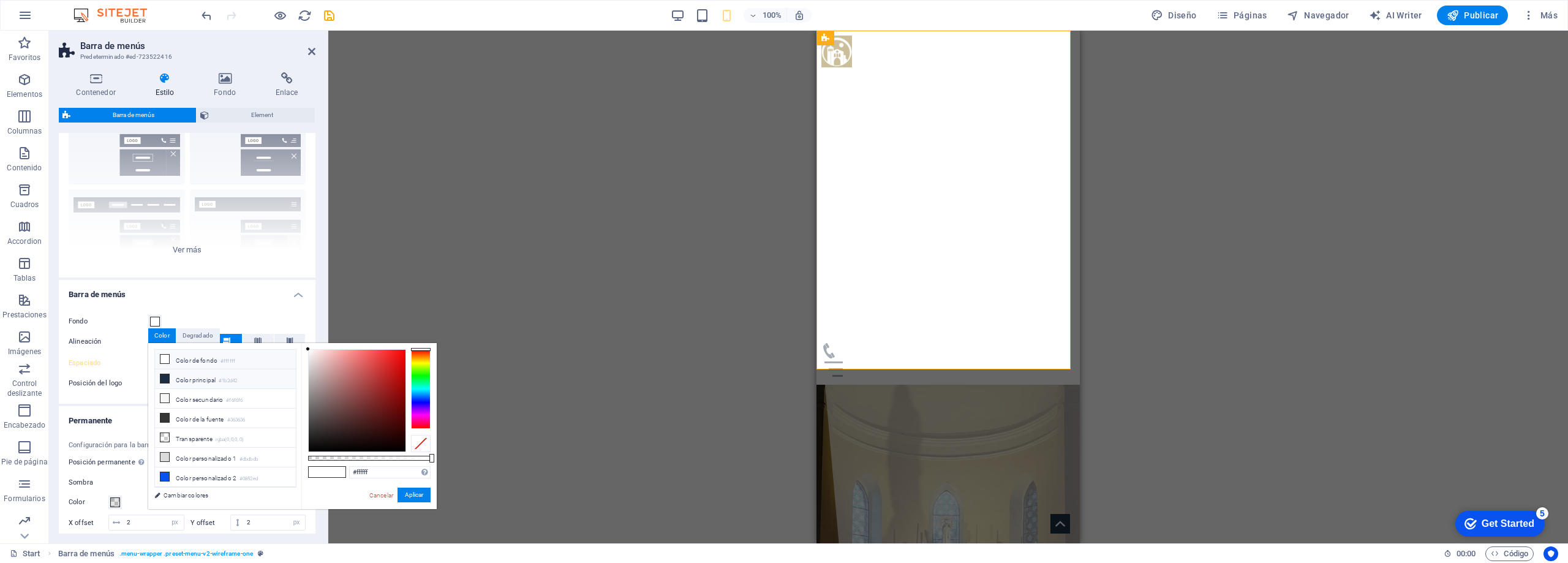
click at [174, 375] on li "Color principal #1b2d42" at bounding box center [226, 379] width 141 height 20
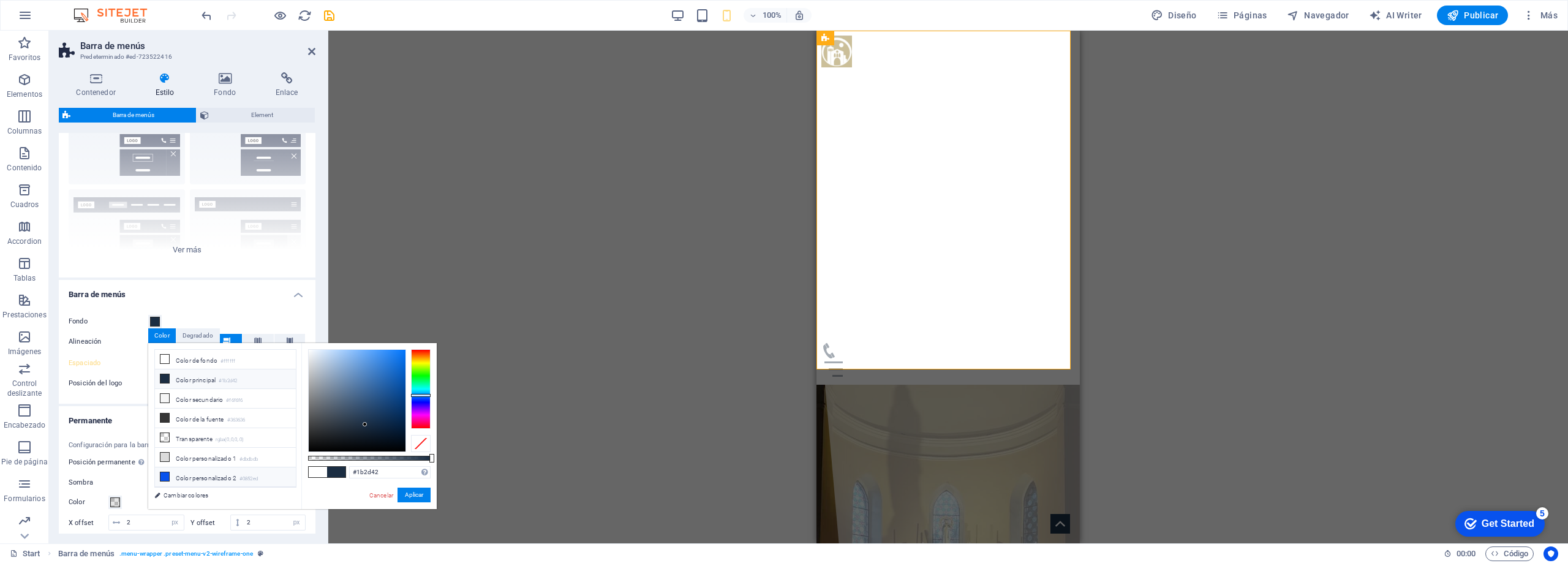
click at [174, 473] on li "Color personalizado 2 #0852ed" at bounding box center [226, 478] width 141 height 20
click at [155, 324] on span at bounding box center [155, 322] width 10 height 10
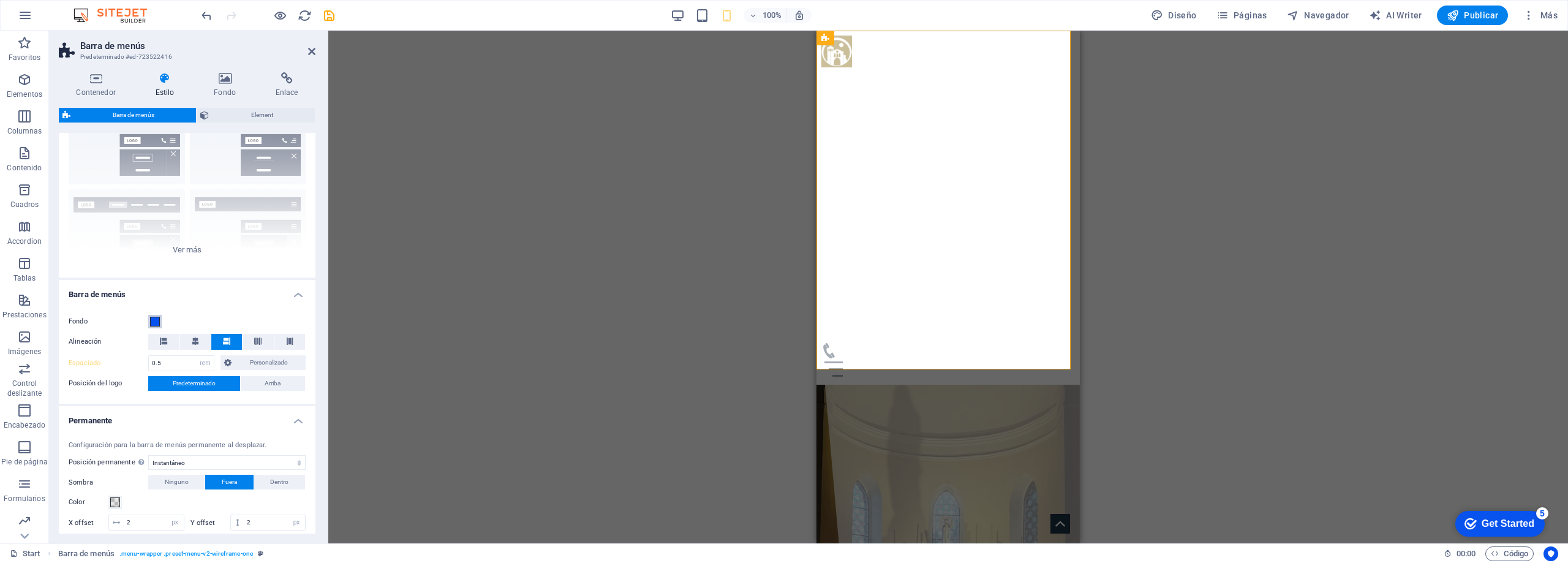
click at [155, 319] on span at bounding box center [155, 322] width 10 height 10
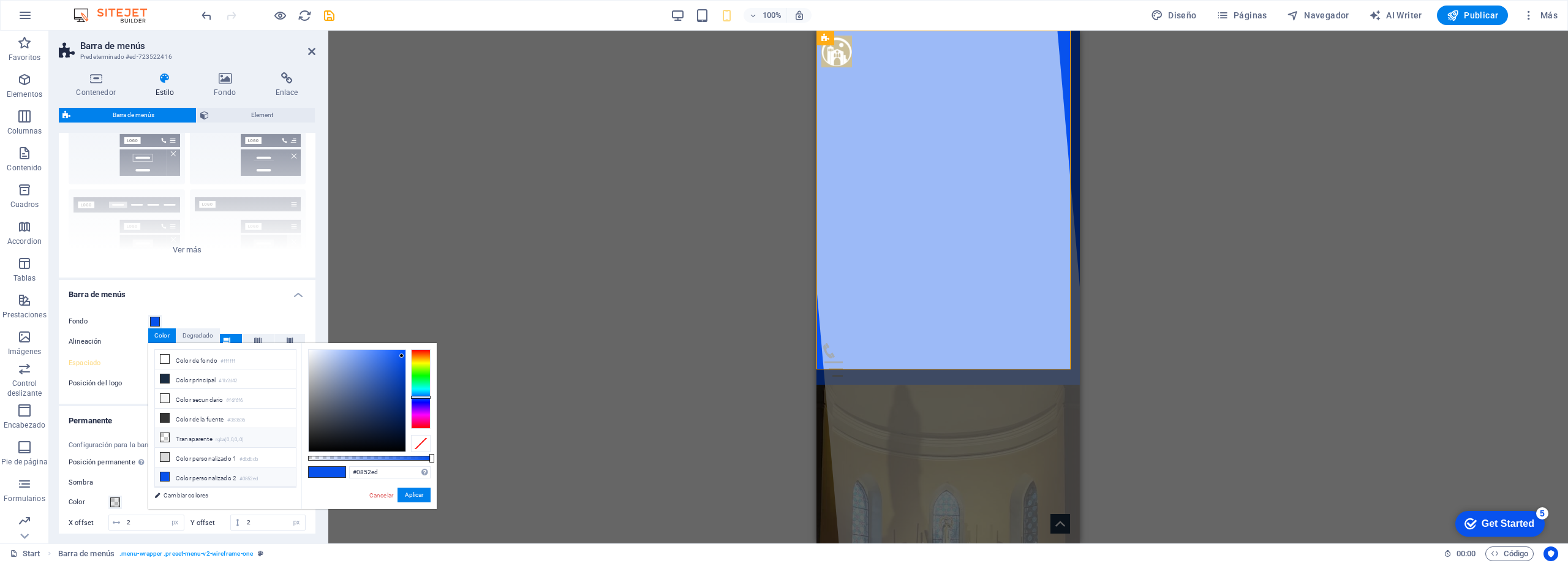
click at [190, 437] on li "Transparente rgba(0,0,0,.0)" at bounding box center [226, 438] width 141 height 20
type input "rgba(0, 0, 0, 0)"
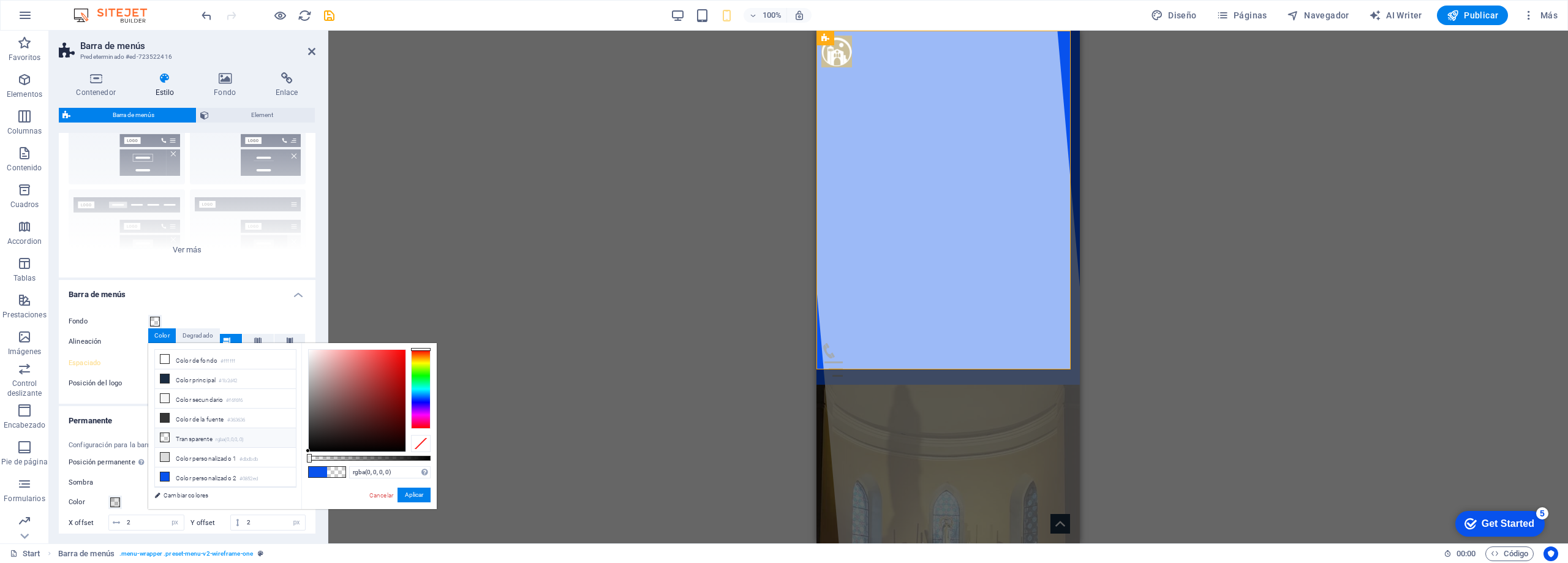
click at [217, 311] on div "Fondo Alineación Espaciado 0.5 px rem % vh vw Personalizado Personalizado 0.5 p…" at bounding box center [187, 353] width 261 height 102
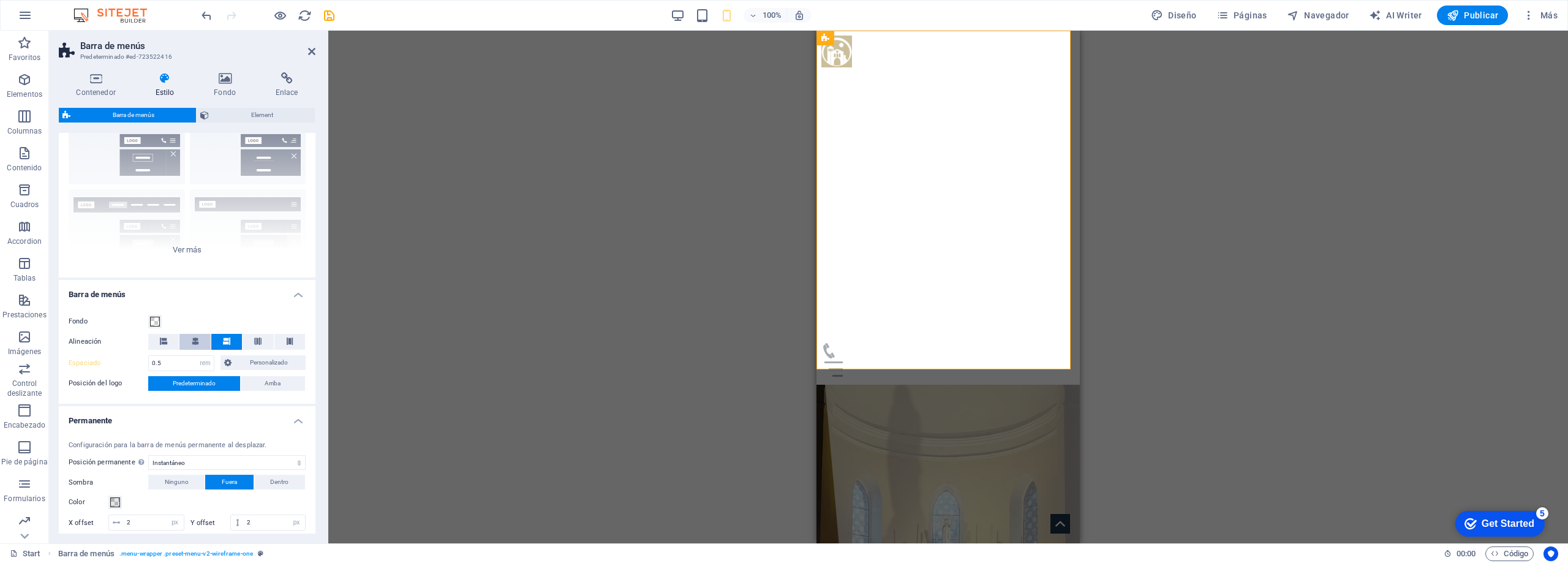
click at [199, 342] on button at bounding box center [195, 342] width 31 height 16
click at [166, 340] on icon at bounding box center [164, 341] width 7 height 7
click at [196, 309] on div "Fondo Alineación Espaciado 0.5 px rem % vh vw Personalizado Personalizado 0.5 p…" at bounding box center [187, 353] width 261 height 102
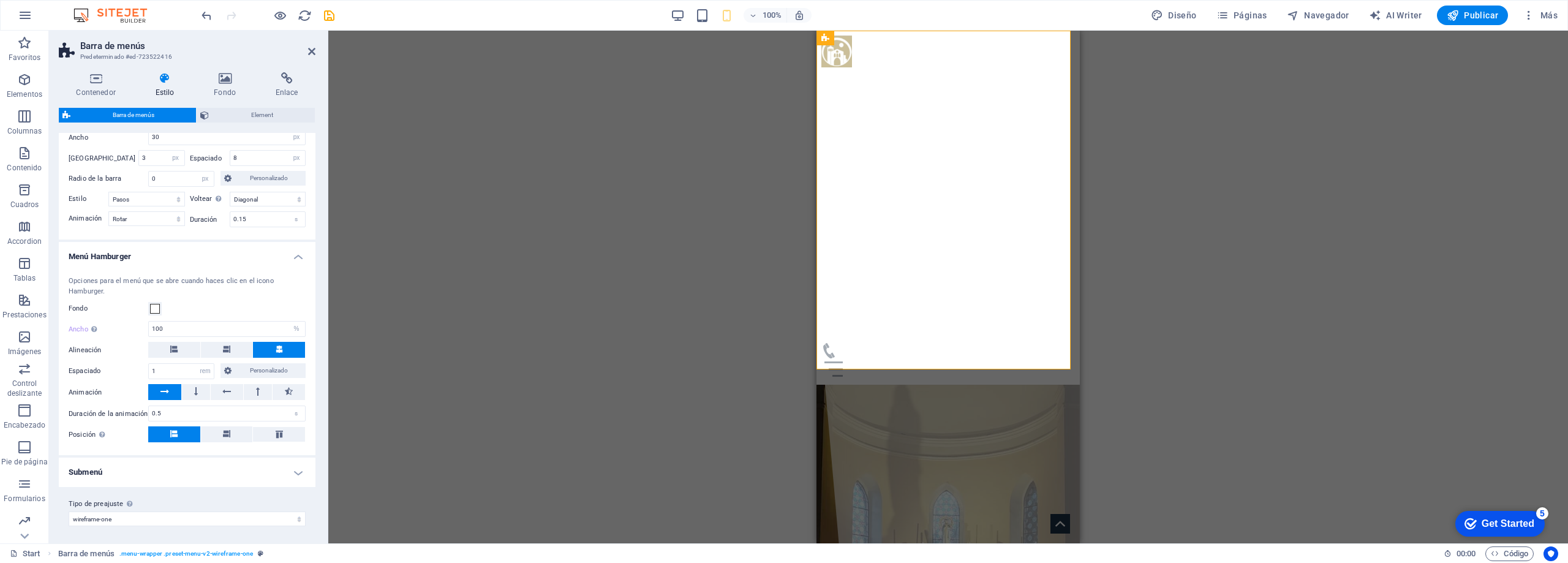
scroll to position [826, 0]
click at [204, 368] on select "px rem % vh vw Personalizado" at bounding box center [205, 369] width 17 height 15
select select "px"
click at [196, 362] on select "px rem % vh vw Personalizado" at bounding box center [205, 369] width 17 height 15
click at [174, 372] on input "16" at bounding box center [182, 369] width 65 height 15
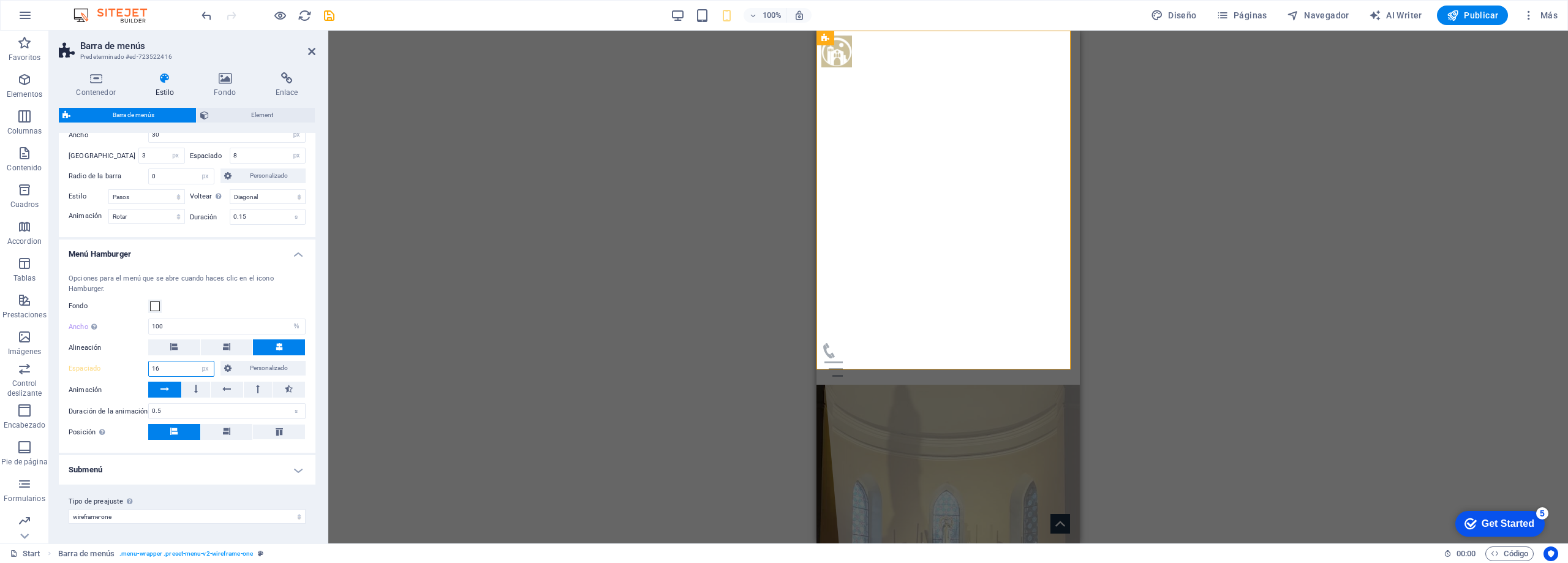
click at [174, 372] on input "16" at bounding box center [182, 369] width 65 height 15
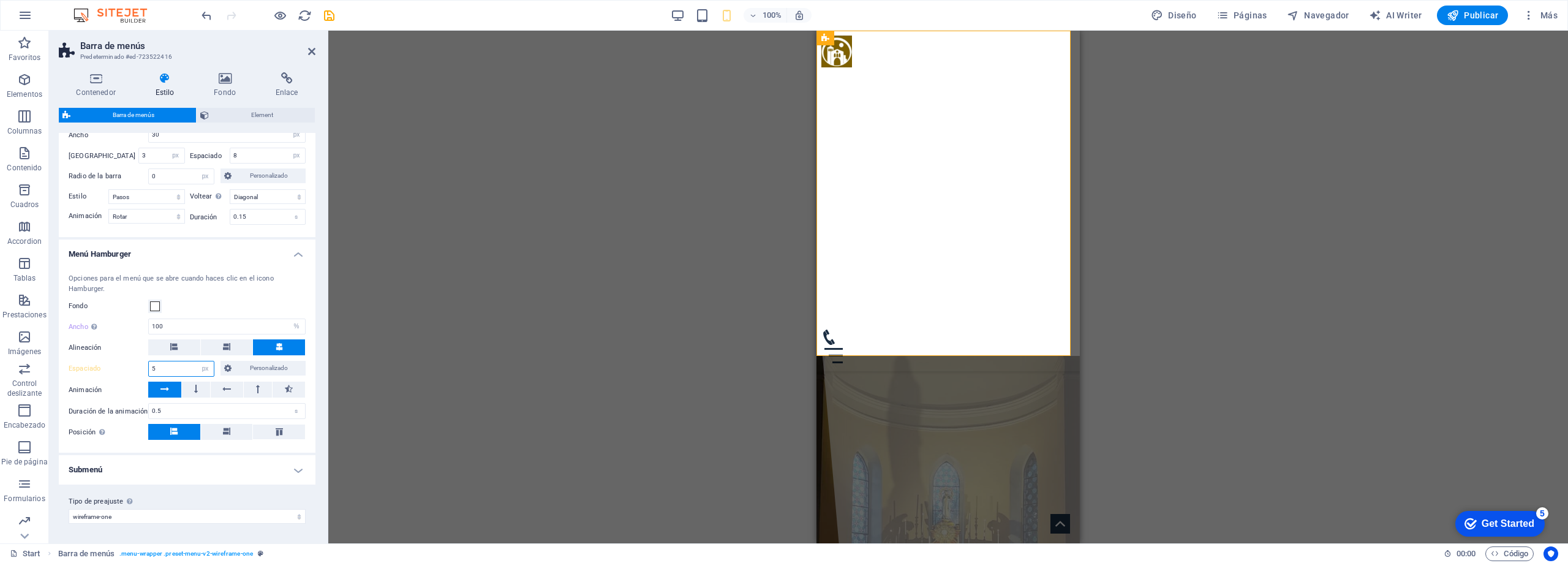
type input "5"
click at [134, 445] on div "Opciones para el menú que se abre cuando haces clic en el icono Hamburger. Fond…" at bounding box center [187, 357] width 261 height 191
click at [277, 432] on icon at bounding box center [279, 432] width 15 height 7
click at [236, 432] on button at bounding box center [226, 432] width 52 height 16
click at [210, 451] on div "Opciones para el menú que se abre cuando haces clic en el icono Hamburger. Fond…" at bounding box center [187, 357] width 261 height 191
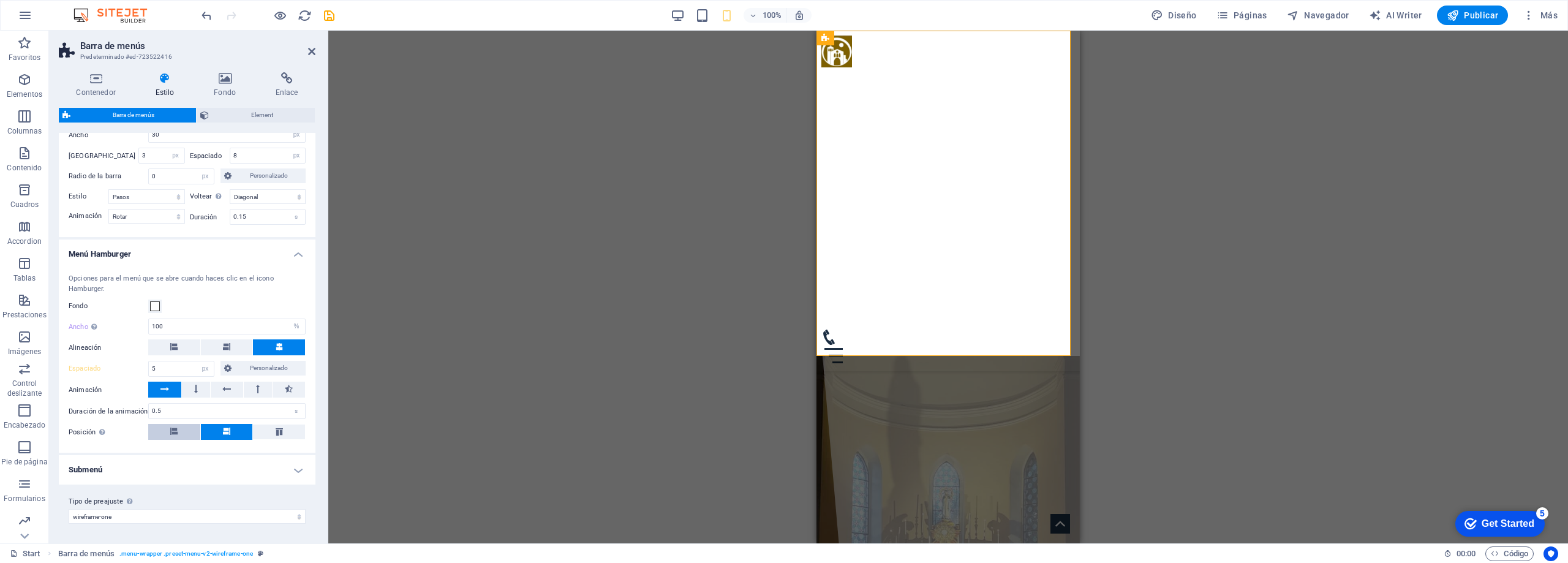
click at [174, 432] on icon at bounding box center [174, 432] width 7 height 7
click at [198, 454] on ul "Barra de menús Fondo Alineación Espaciado 0.5 px rem % vh vw Personalizado Pers…" at bounding box center [187, 0] width 257 height 969
click at [173, 471] on h4 "Submenú" at bounding box center [187, 470] width 257 height 29
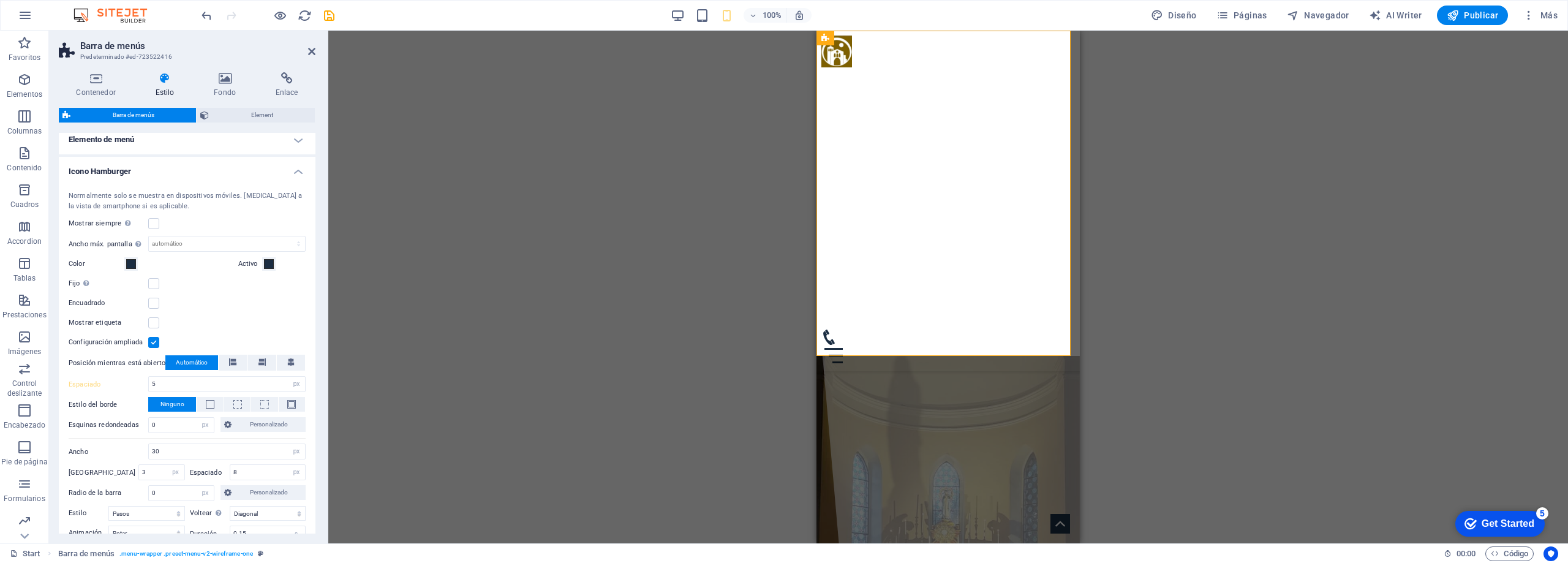
scroll to position [458, 0]
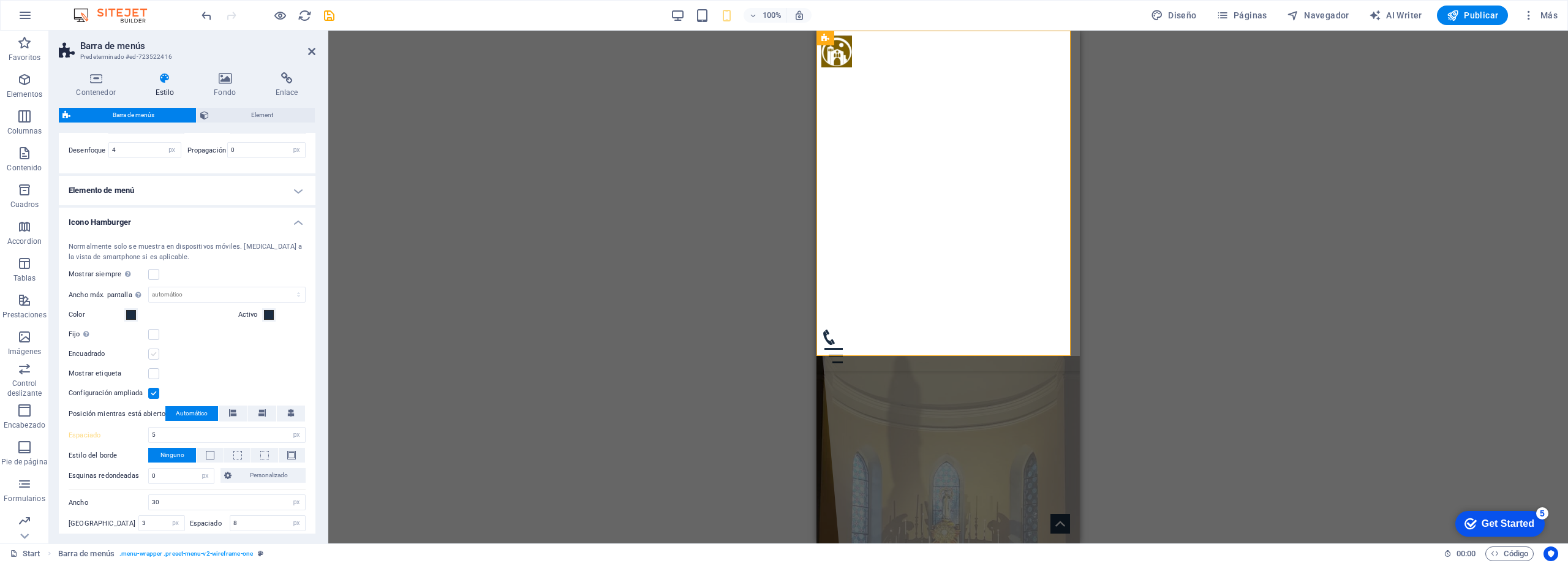
click at [156, 353] on label at bounding box center [154, 354] width 11 height 11
click at [0, 0] on input "Encuadrado" at bounding box center [0, 0] width 0 height 0
click at [188, 368] on div "Color del cuadro" at bounding box center [151, 374] width 165 height 15
click at [156, 353] on label at bounding box center [154, 354] width 11 height 11
click at [0, 0] on input "Encuadrado" at bounding box center [0, 0] width 0 height 0
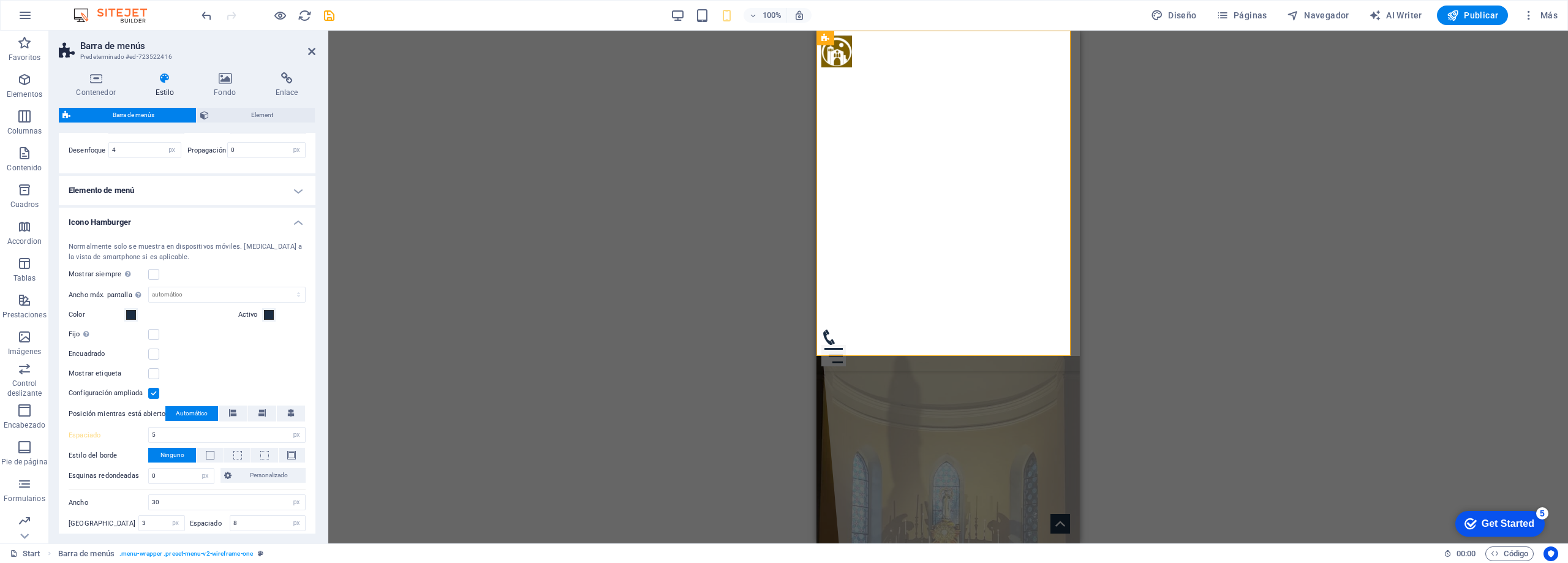
click at [195, 362] on div "Encuadrado" at bounding box center [187, 354] width 237 height 15
click at [188, 193] on h4 "Elemento de menú" at bounding box center [187, 190] width 257 height 29
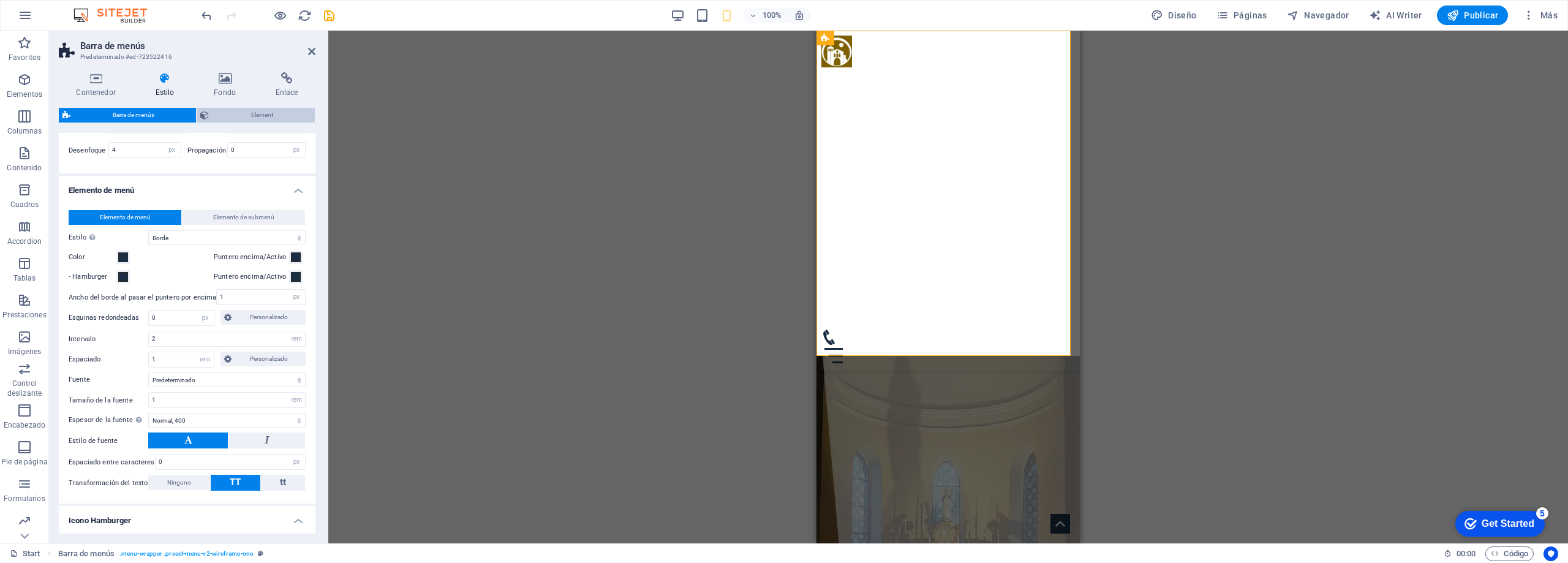
click at [234, 115] on span "Element" at bounding box center [261, 115] width 99 height 15
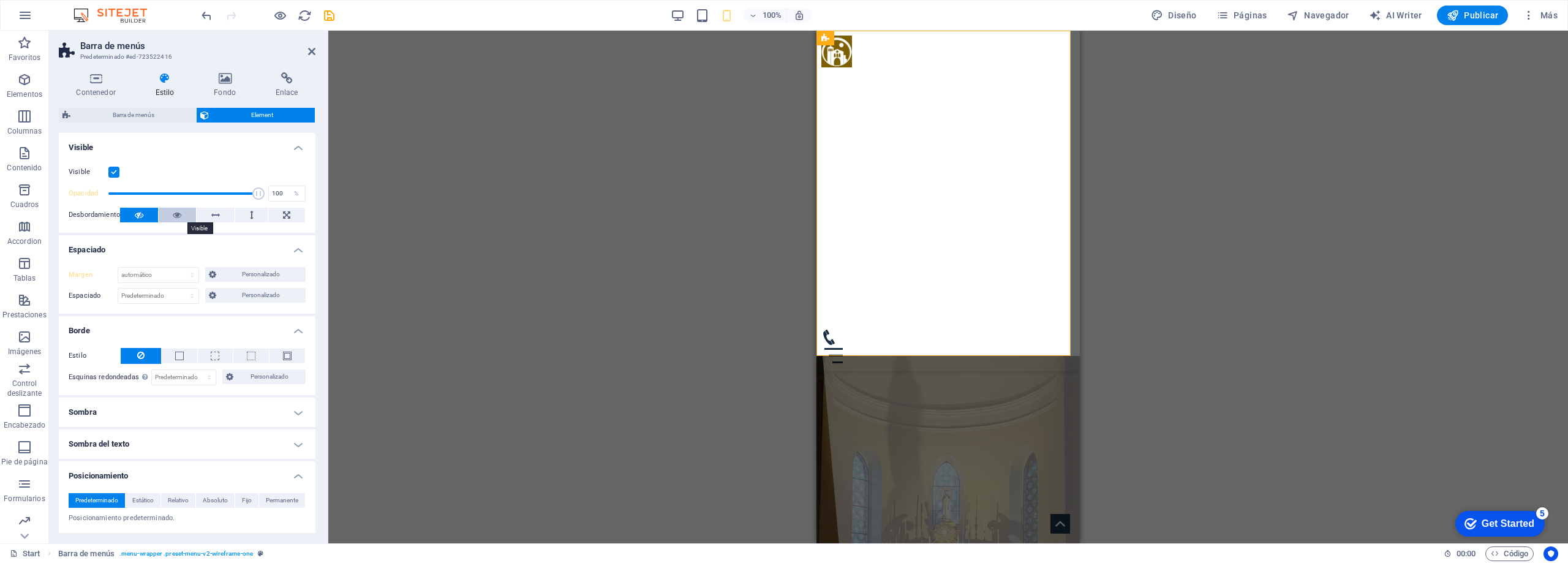
click at [176, 213] on icon at bounding box center [177, 215] width 9 height 15
click at [211, 212] on icon at bounding box center [215, 215] width 9 height 15
click at [180, 219] on icon at bounding box center [177, 215] width 9 height 15
click at [166, 278] on select "Predeterminado automático px % rem vw vh Personalizado" at bounding box center [158, 275] width 80 height 15
click at [118, 268] on select "Predeterminado automático px % rem vw vh Personalizado" at bounding box center [158, 275] width 80 height 15
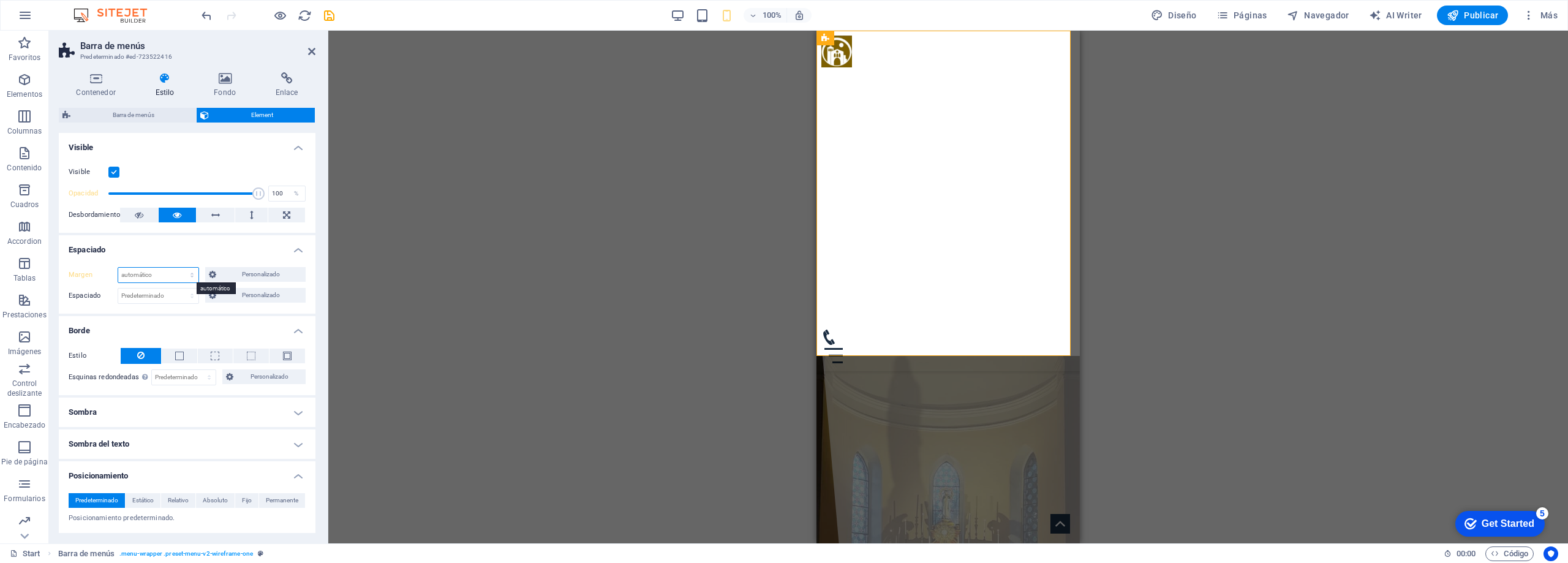
click at [174, 275] on select "Predeterminado automático px % rem vw vh Personalizado" at bounding box center [158, 275] width 80 height 15
select select "px"
click at [179, 268] on select "Predeterminado automático px % rem vw vh Personalizado" at bounding box center [158, 275] width 80 height 15
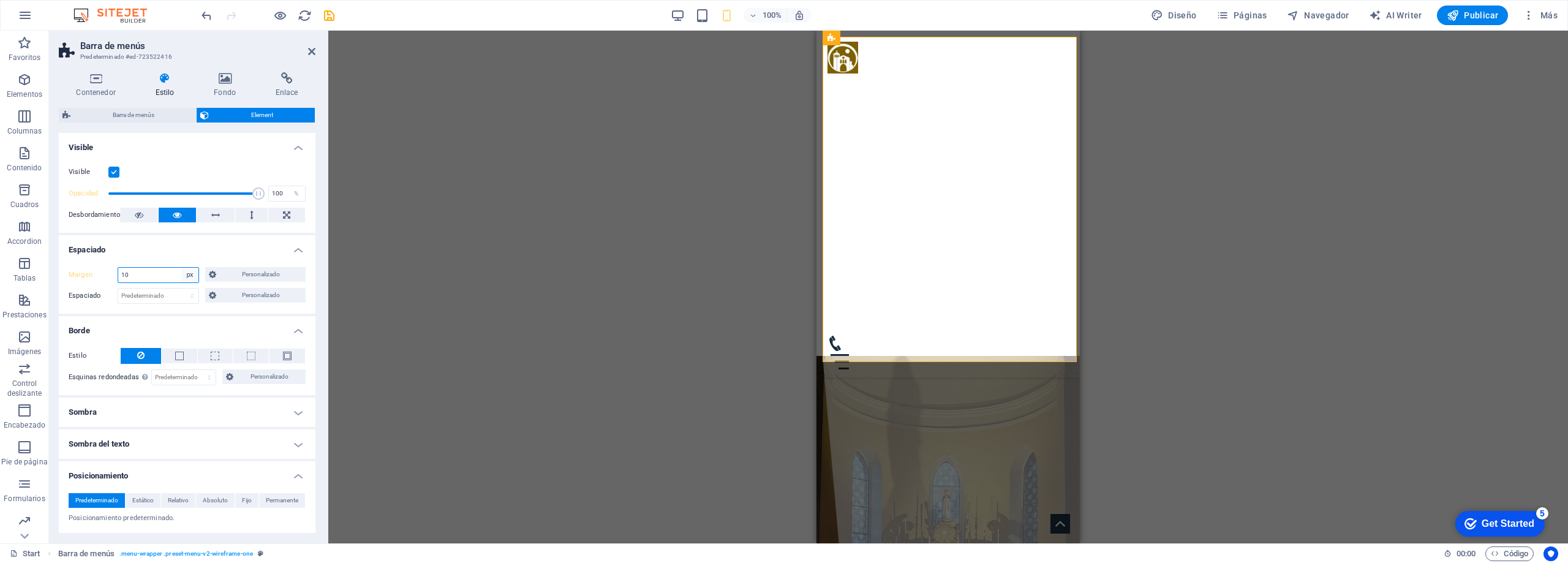
type input "10"
click at [187, 273] on select "Predeterminado automático px % rem vw vh Personalizado" at bounding box center [190, 275] width 17 height 15
select select "auto"
click at [181, 268] on select "Predeterminado automático px % rem vw vh Personalizado" at bounding box center [190, 275] width 17 height 15
select select "DISABLED_OPTION_VALUE"
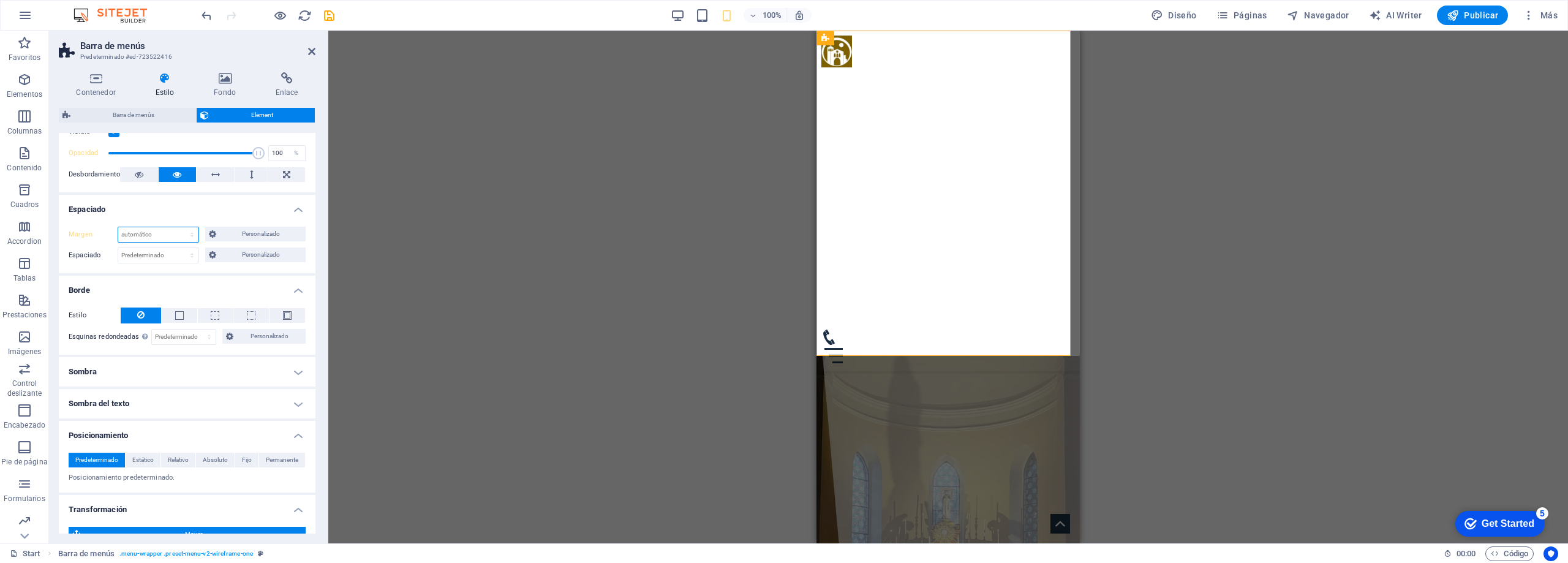
scroll to position [0, 0]
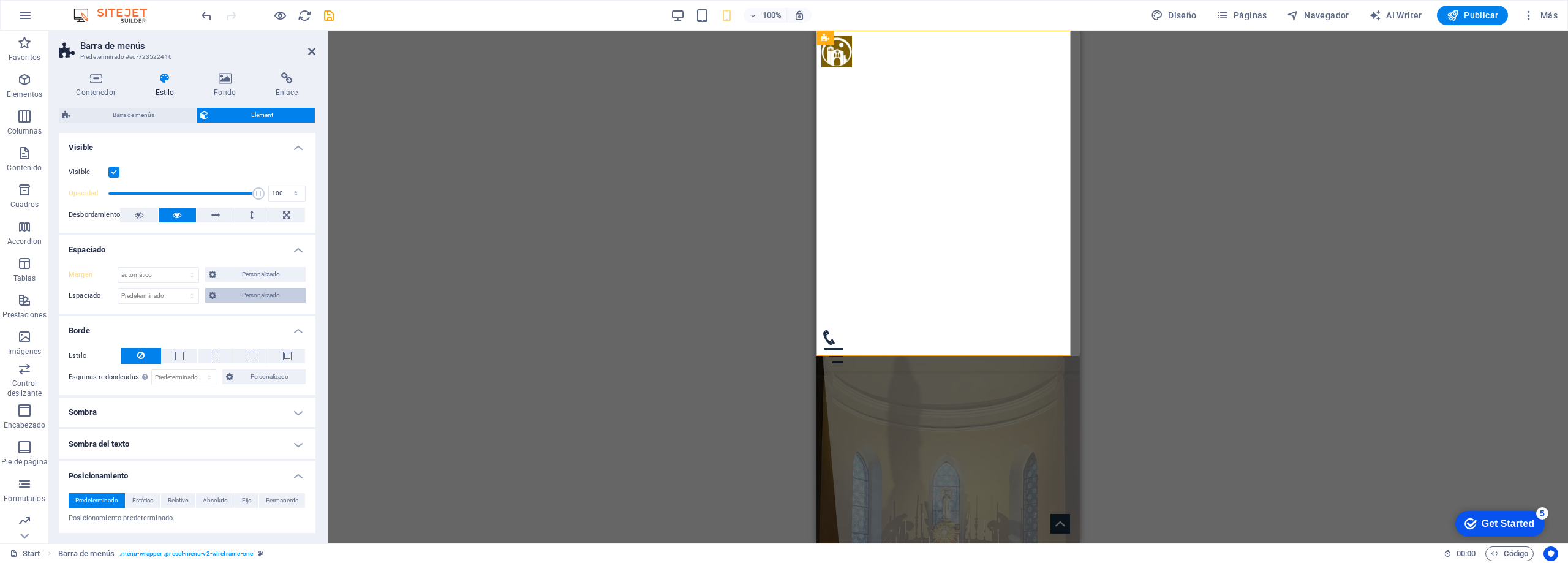
click at [247, 295] on span "Personalizado" at bounding box center [261, 295] width 82 height 15
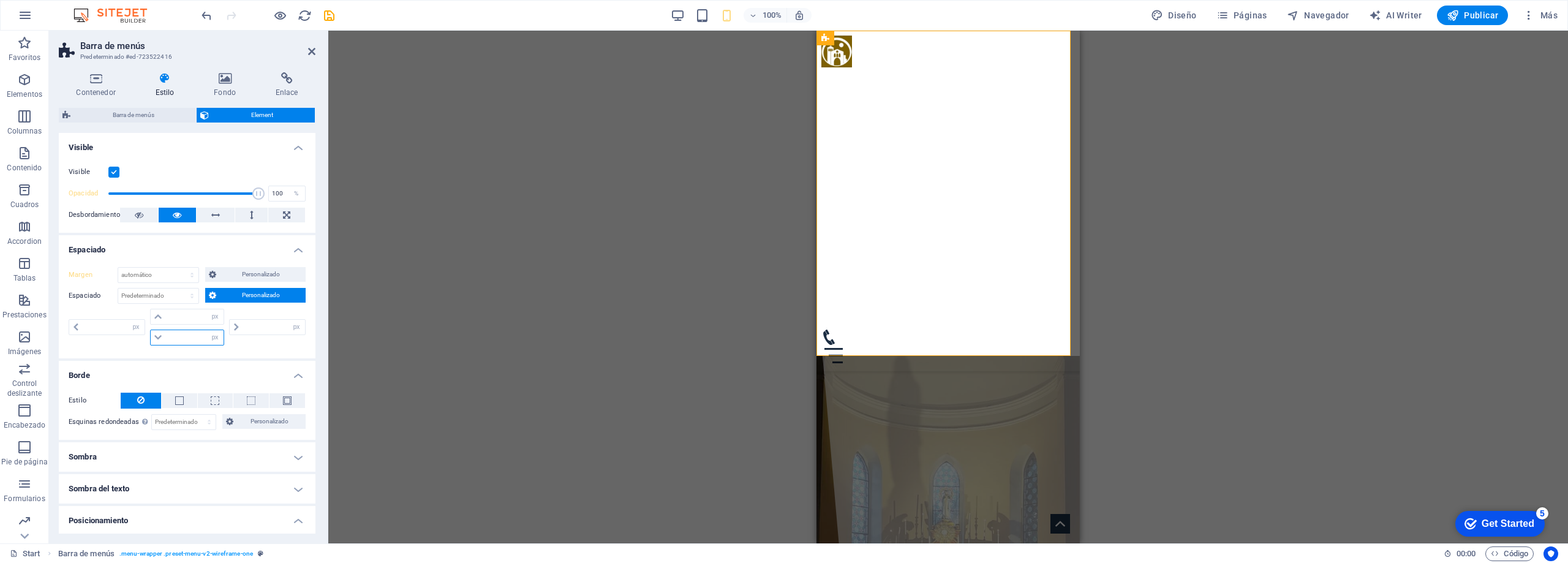
click at [187, 338] on input "number" at bounding box center [194, 338] width 58 height 15
type input "10"
type input "0"
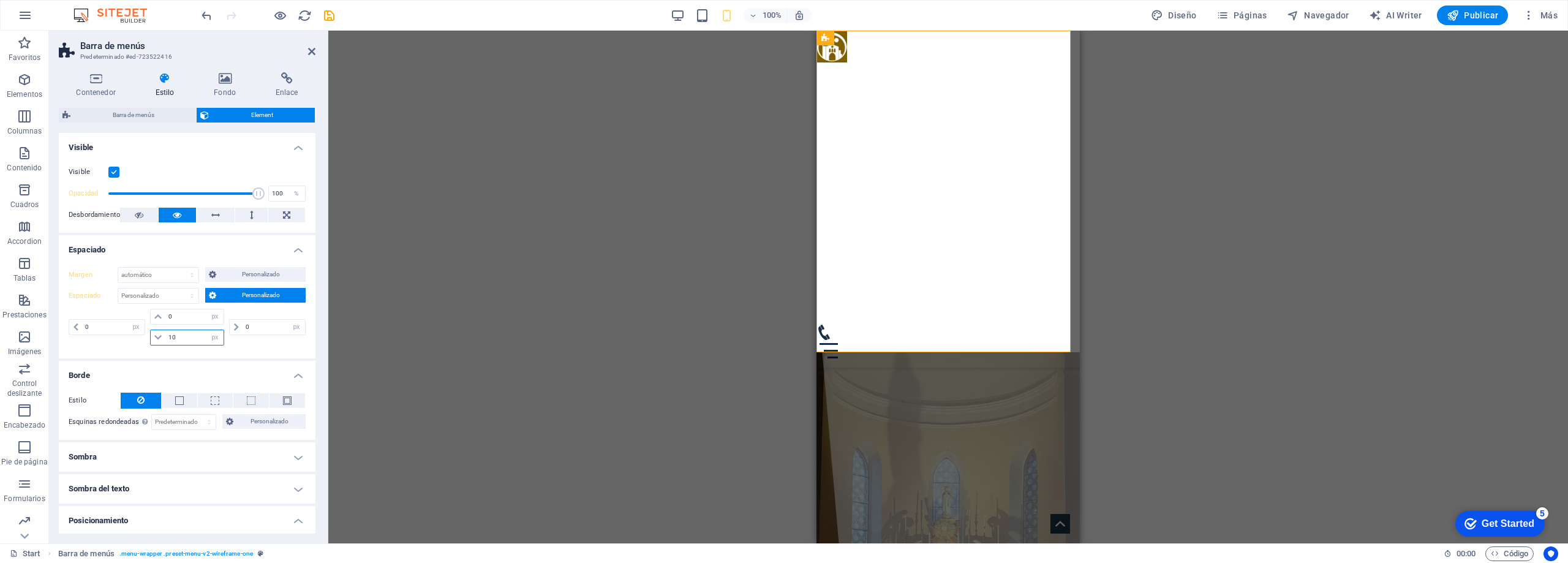
click at [187, 338] on input "10" at bounding box center [194, 338] width 58 height 15
click at [183, 336] on input "20" at bounding box center [194, 338] width 58 height 15
type input "5"
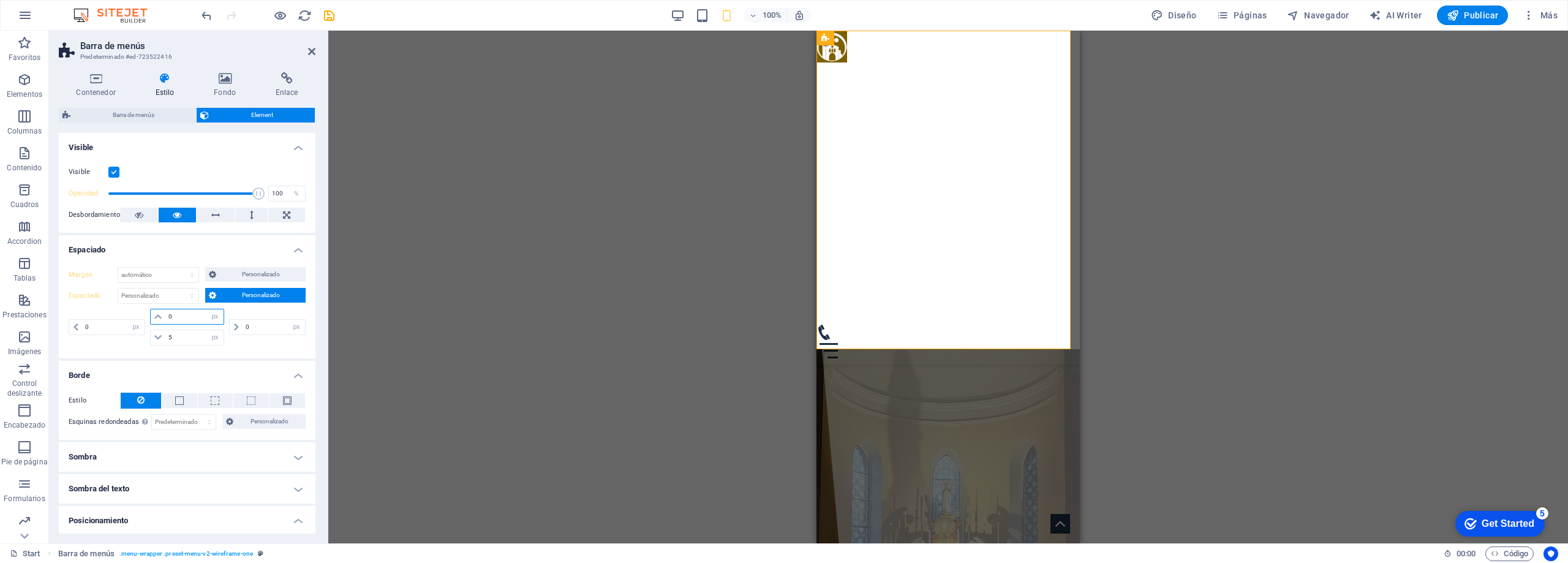
click at [183, 316] on input "0" at bounding box center [194, 317] width 58 height 15
click at [174, 316] on input "5" at bounding box center [194, 317] width 58 height 15
type input "0"
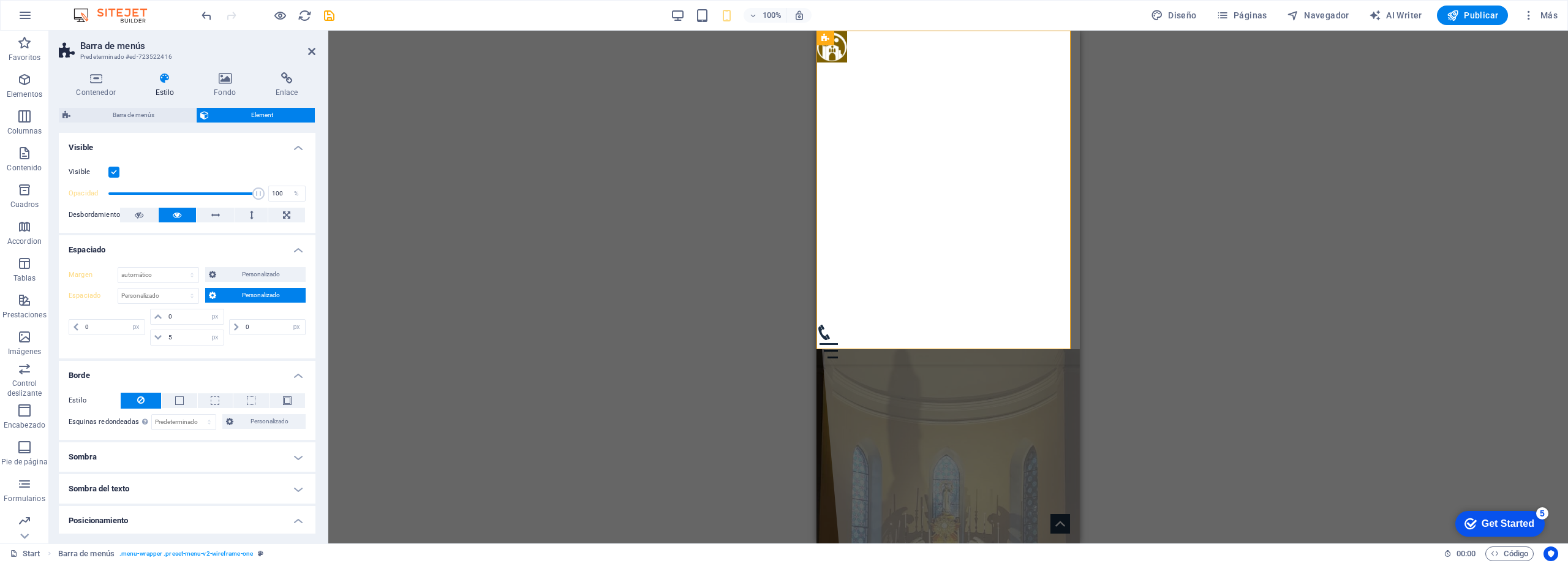
click at [206, 354] on div "Margen Predeterminado automático px % rem vw vh Personalizado Personalizado aut…" at bounding box center [187, 308] width 257 height 101
click at [179, 338] on input "5" at bounding box center [194, 338] width 58 height 15
type input "10"
click at [186, 337] on input "10" at bounding box center [194, 338] width 58 height 15
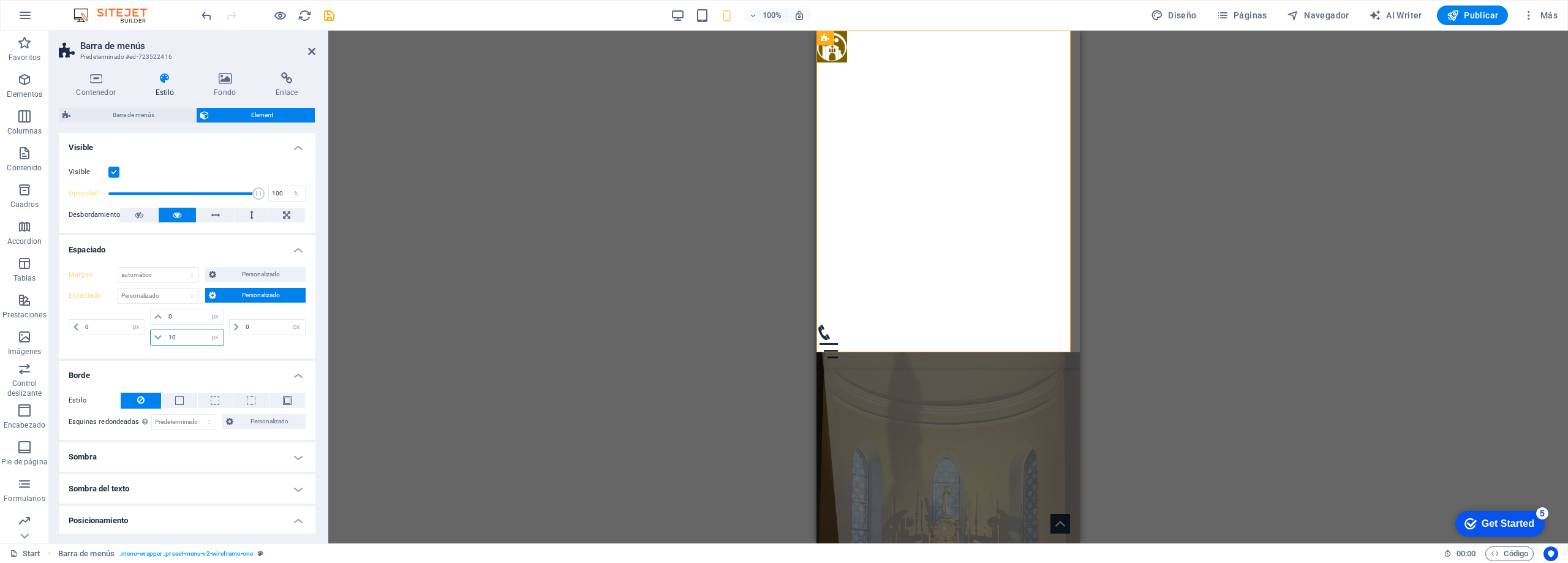
click at [186, 337] on input "10" at bounding box center [194, 338] width 58 height 15
click at [185, 336] on input "10" at bounding box center [194, 338] width 58 height 15
type input "10"
click at [214, 340] on select "px rem % vh vw" at bounding box center [215, 338] width 17 height 15
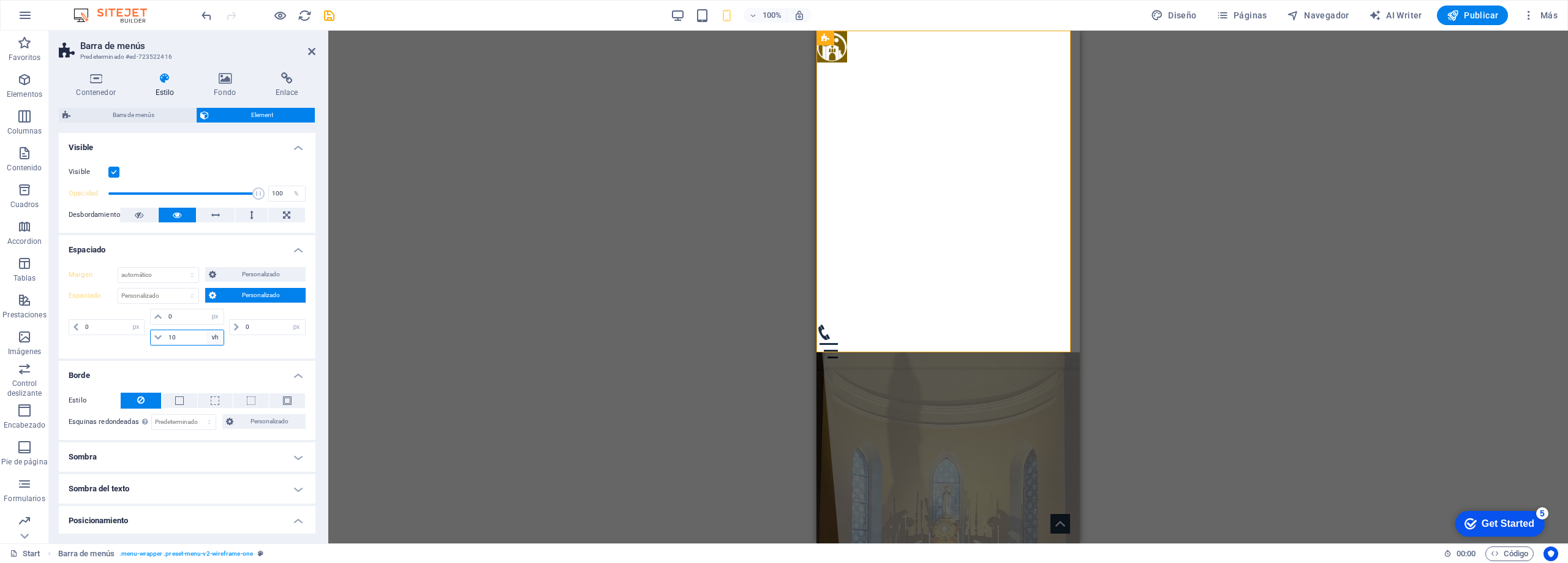
click at [206, 330] on select "px rem % vh vw" at bounding box center [215, 338] width 17 height 15
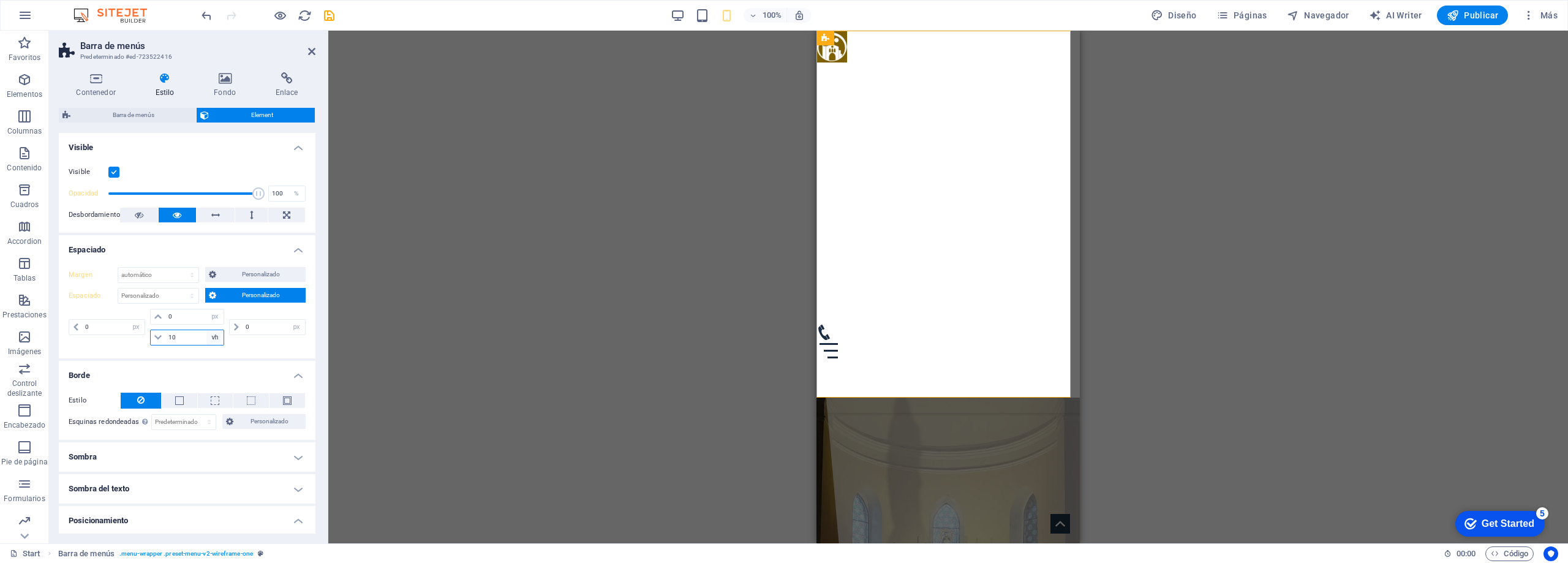
click at [220, 338] on select "px rem % vh vw" at bounding box center [215, 338] width 17 height 15
select select "vw"
click at [206, 330] on select "px rem % vh vw" at bounding box center [215, 338] width 17 height 15
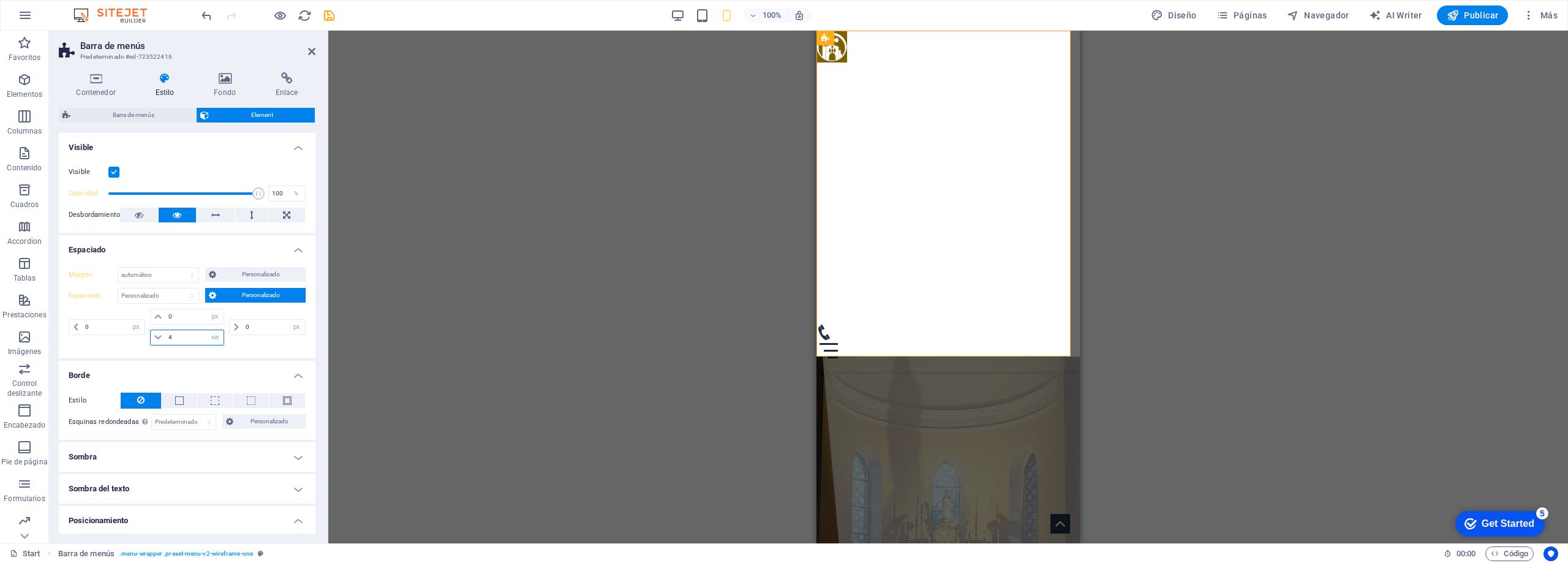
click at [188, 338] on input "4" at bounding box center [194, 338] width 58 height 15
type input "1"
click at [251, 273] on span "Personalizado" at bounding box center [261, 274] width 82 height 15
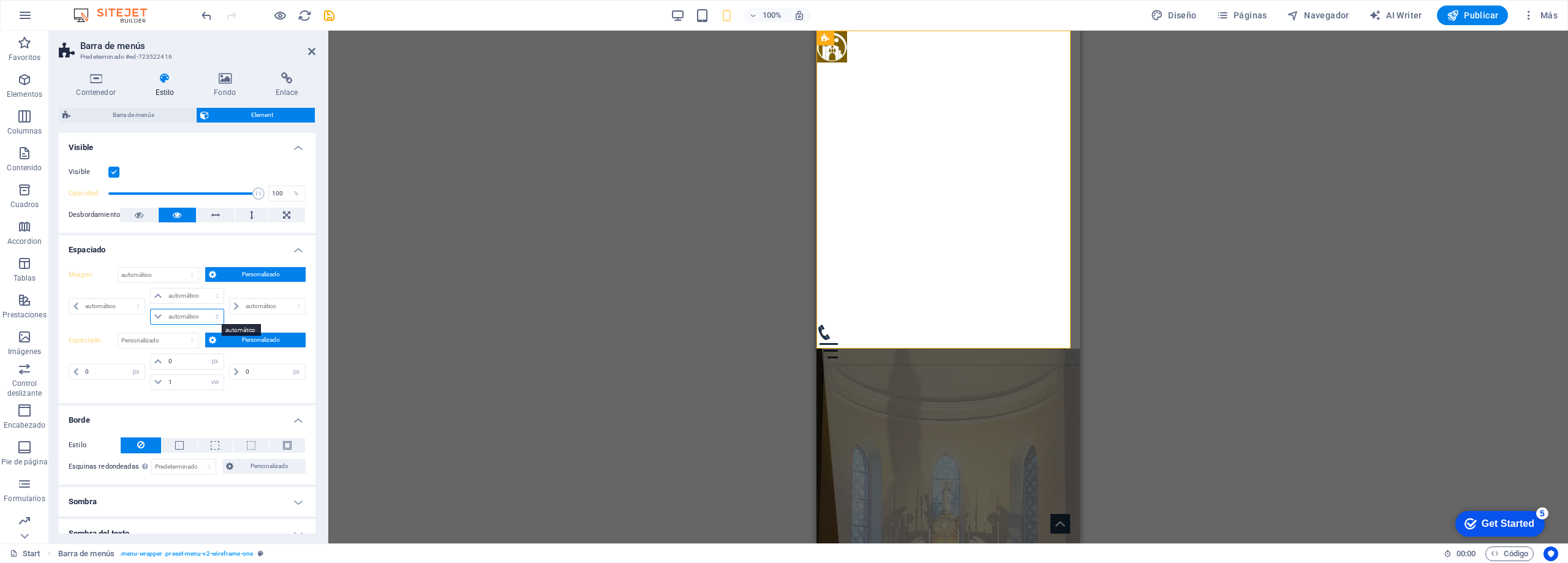
click at [177, 316] on select "automático px % rem vw vh" at bounding box center [187, 317] width 73 height 15
select select "px"
click at [204, 309] on select "automático px % rem vw vh" at bounding box center [187, 317] width 73 height 15
type input "2"
click at [184, 274] on select "Predeterminado automático px % rem vw vh Personalizado" at bounding box center [158, 275] width 80 height 15
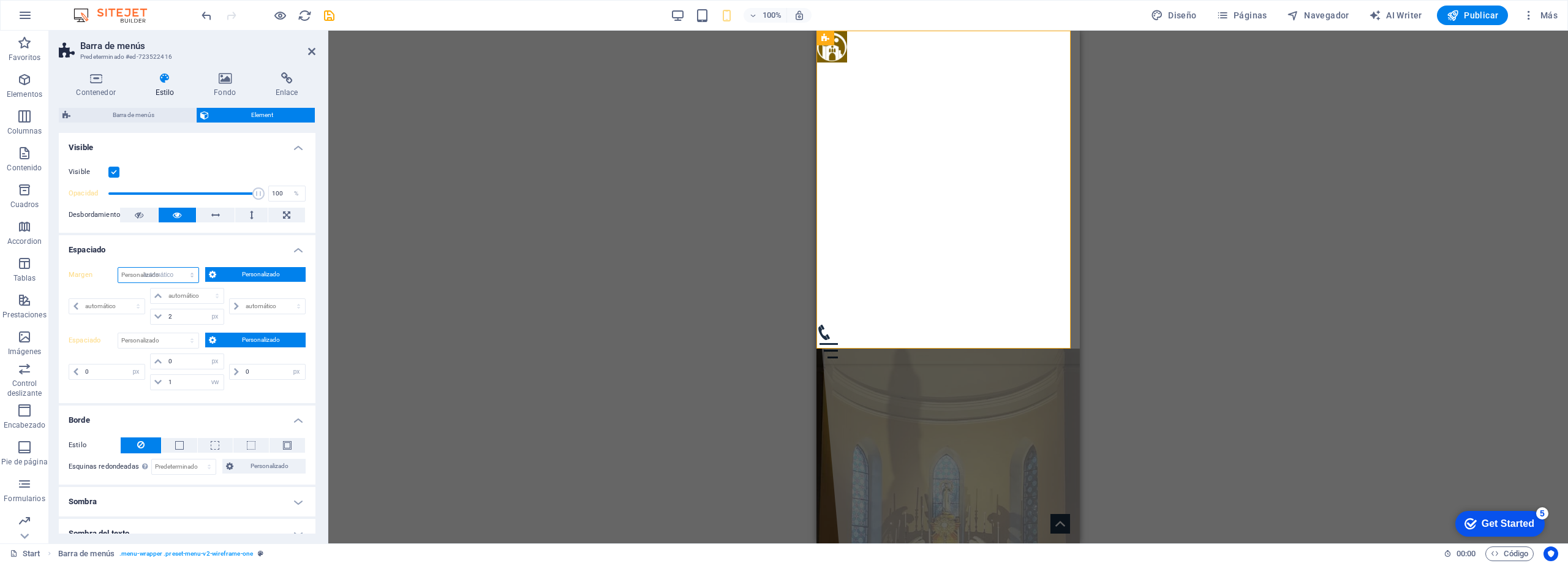
click at [118, 268] on select "Predeterminado automático px % rem vw vh Personalizado" at bounding box center [158, 275] width 80 height 15
select select "DISABLED_OPTION_VALUE"
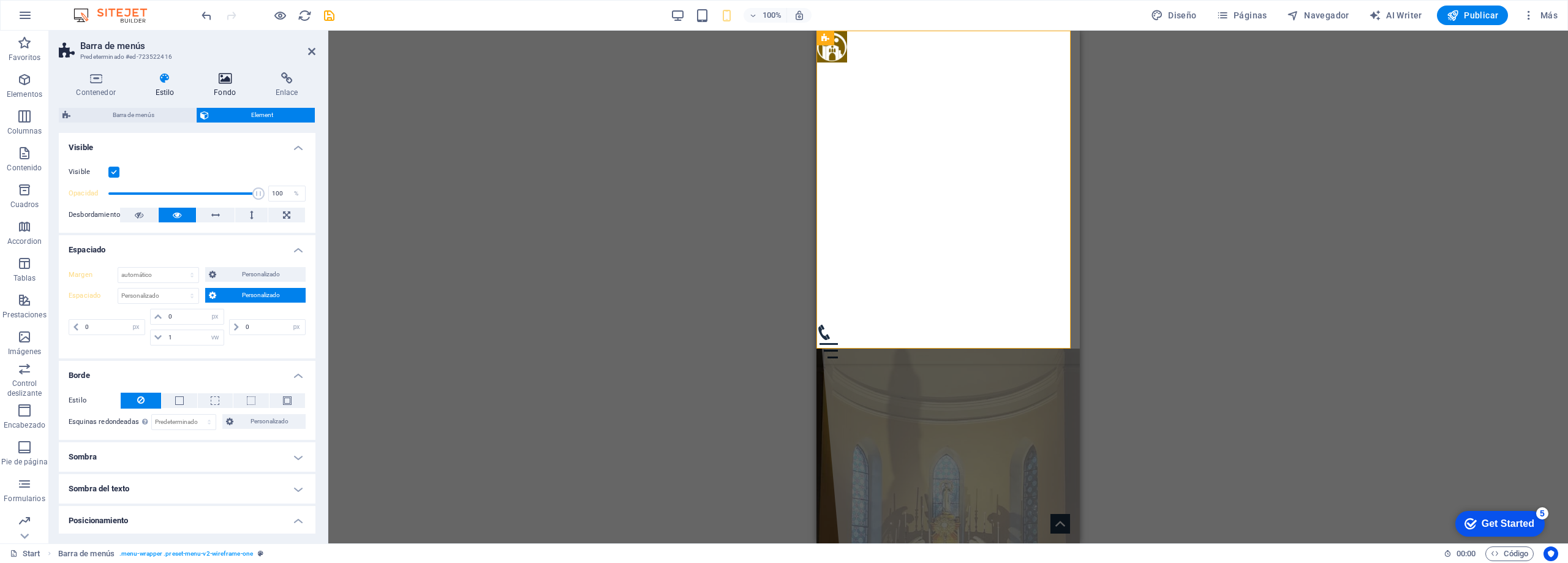
click at [225, 83] on icon at bounding box center [225, 79] width 57 height 12
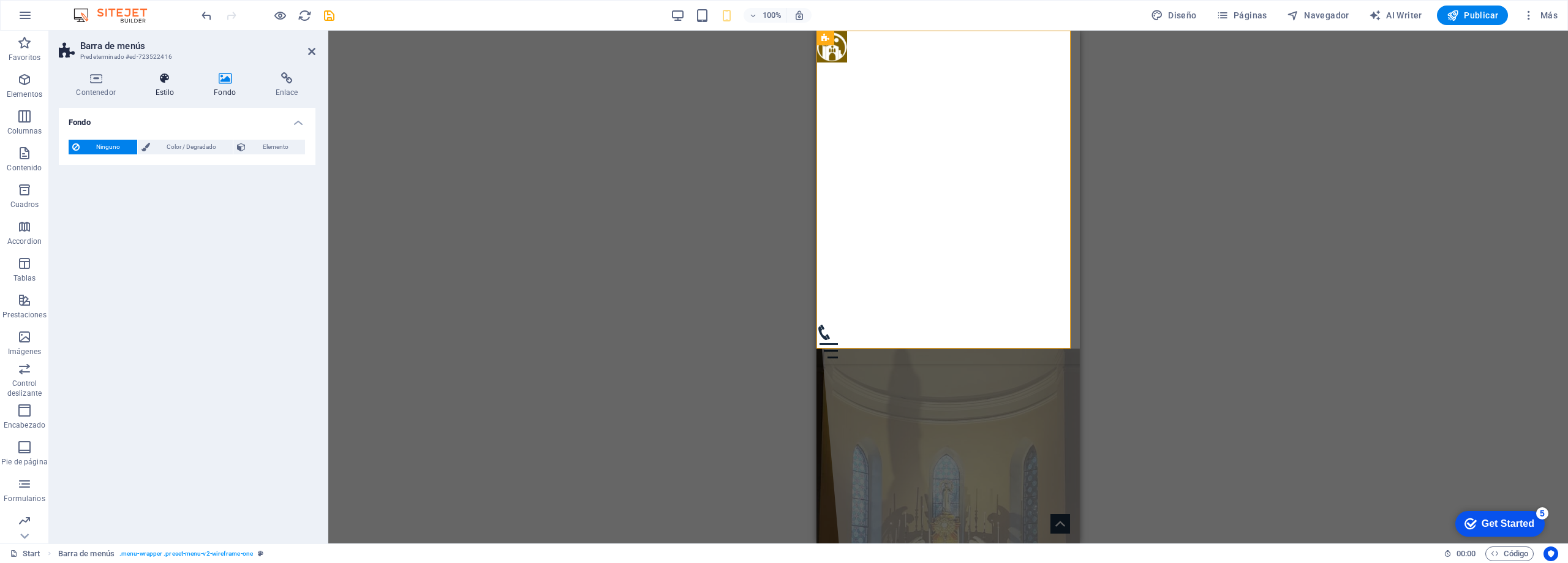
click at [168, 87] on h4 "Estilo" at bounding box center [168, 85] width 59 height 26
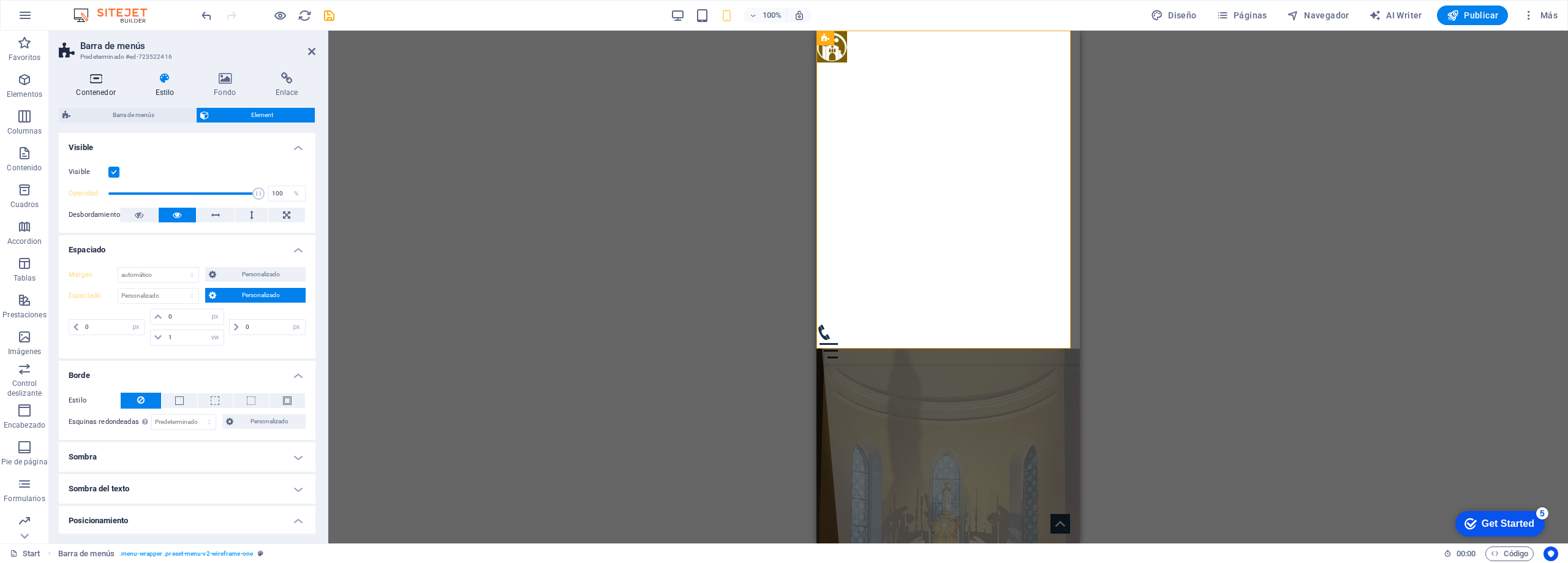
click at [95, 87] on h4 "Contenedor" at bounding box center [98, 85] width 79 height 26
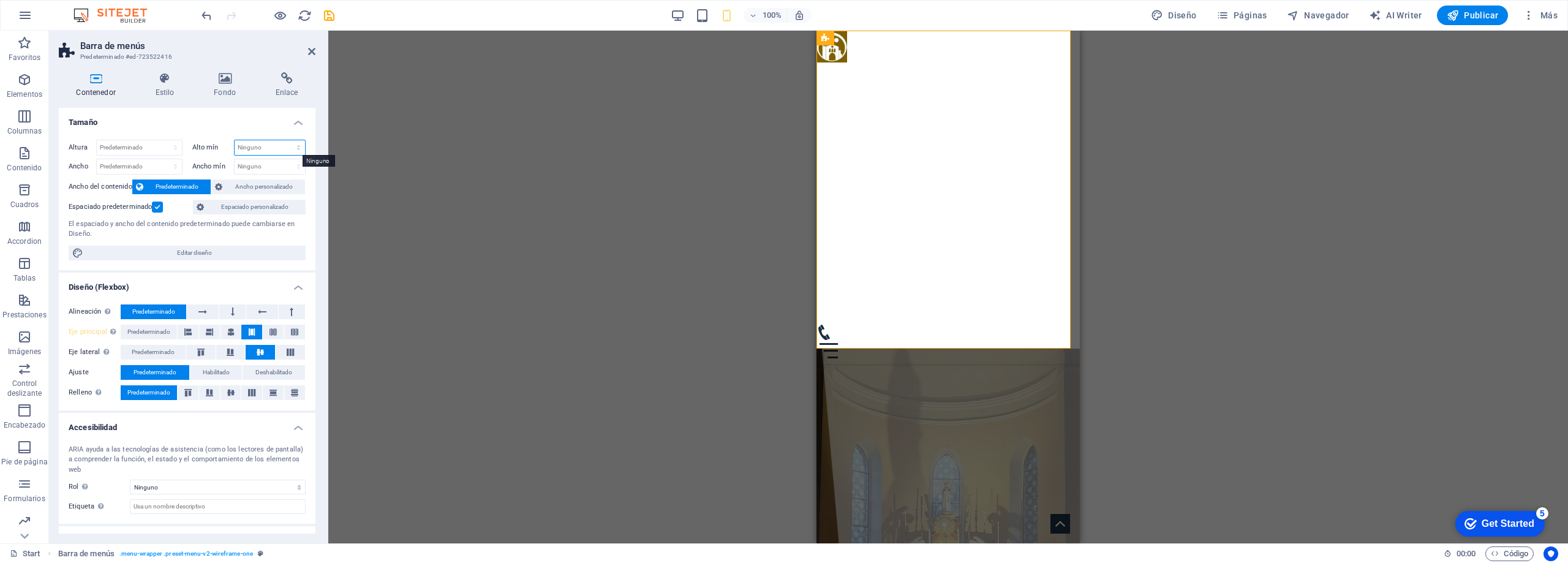
click at [257, 146] on select "Ninguno px rem % vh vw" at bounding box center [270, 148] width 71 height 15
select select "px"
click at [285, 141] on select "Ninguno px rem % vh vw" at bounding box center [270, 148] width 71 height 15
type input "20"
click at [234, 136] on div "Altura Predeterminado px rem % vh vw Alto mín 20 Ninguno px rem % vh vw Ancho P…" at bounding box center [187, 200] width 257 height 141
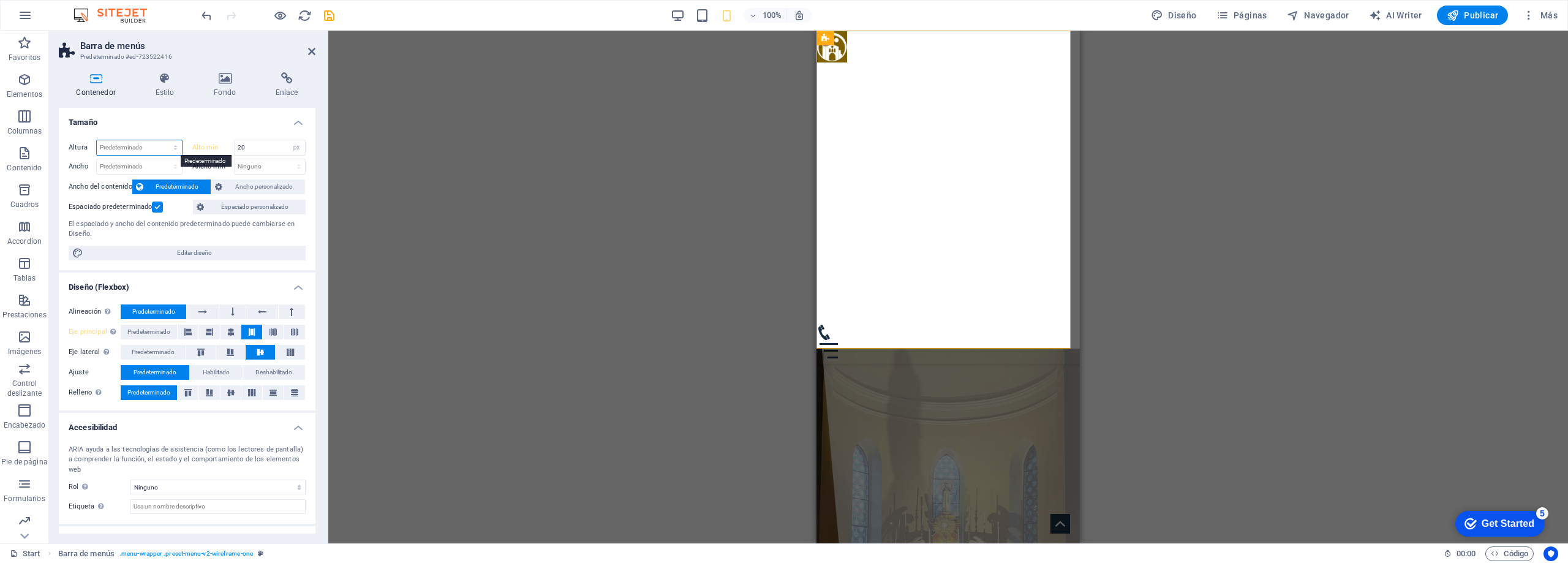
click at [145, 149] on select "Predeterminado px rem % vh vw" at bounding box center [139, 148] width 85 height 15
select select "px"
click at [163, 141] on select "Predeterminado px rem % vh vw" at bounding box center [139, 148] width 85 height 15
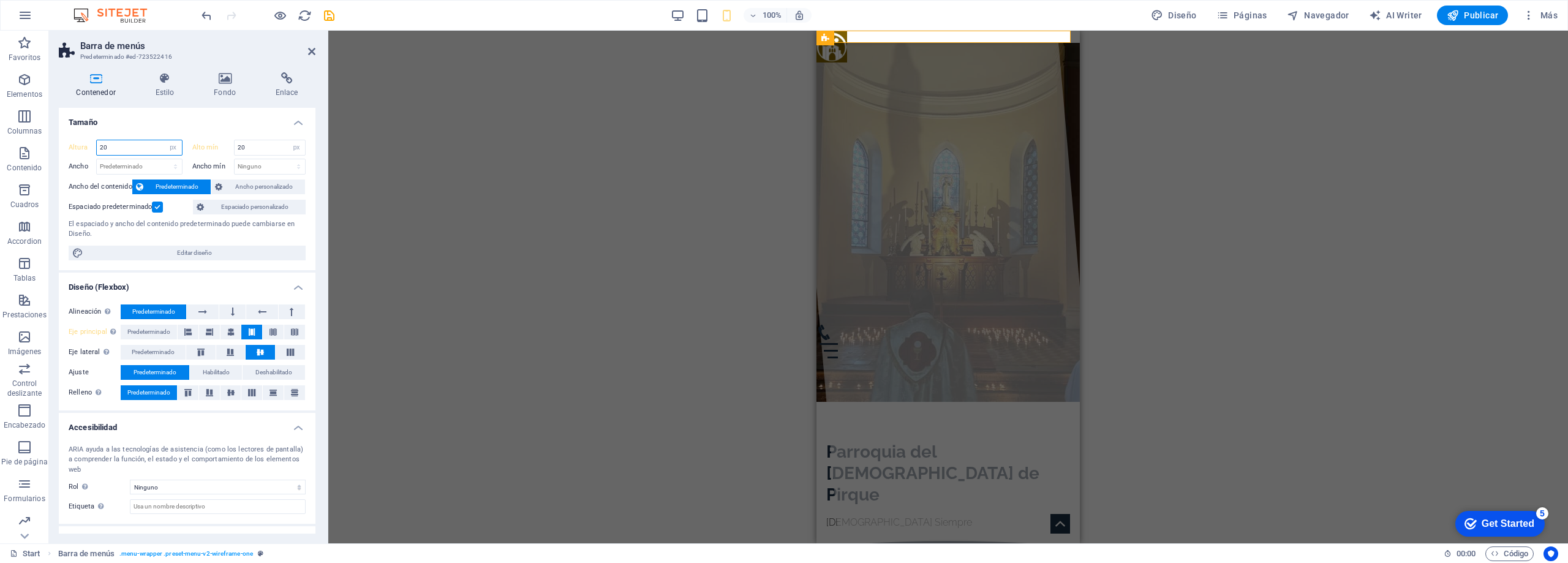
click at [141, 151] on input "20" at bounding box center [139, 148] width 85 height 15
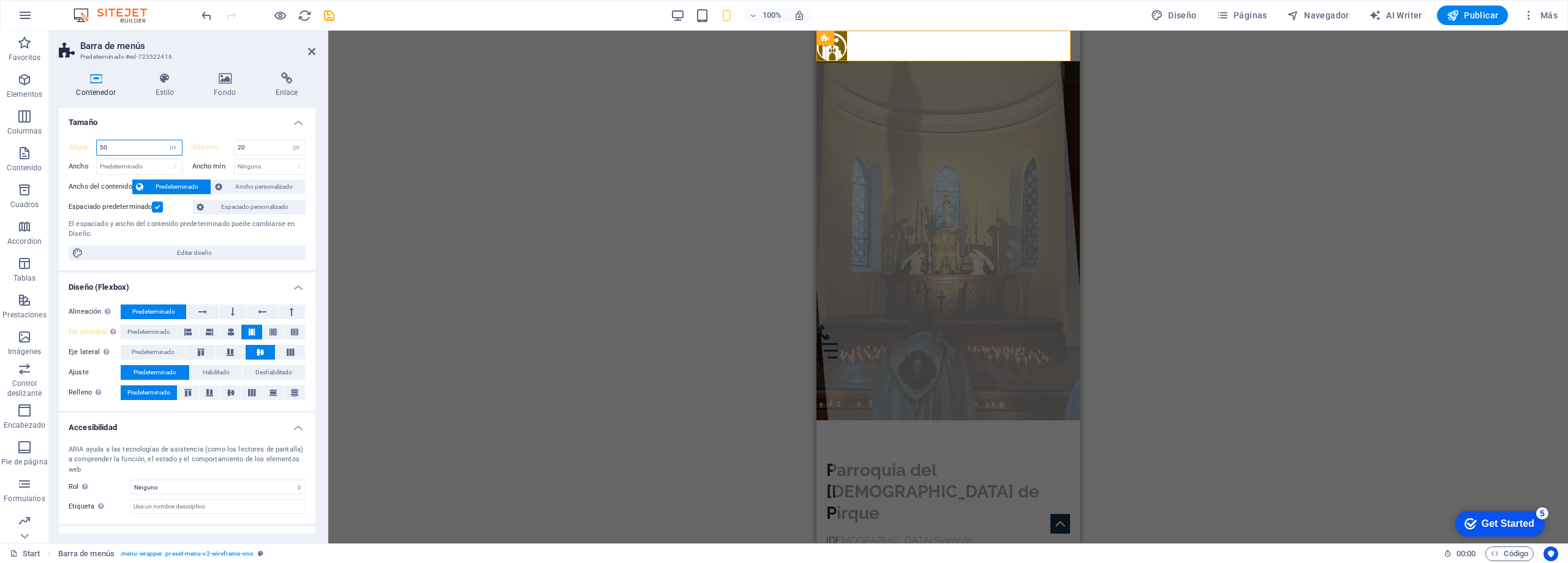
click at [133, 149] on input "50" at bounding box center [139, 148] width 85 height 15
type input "60"
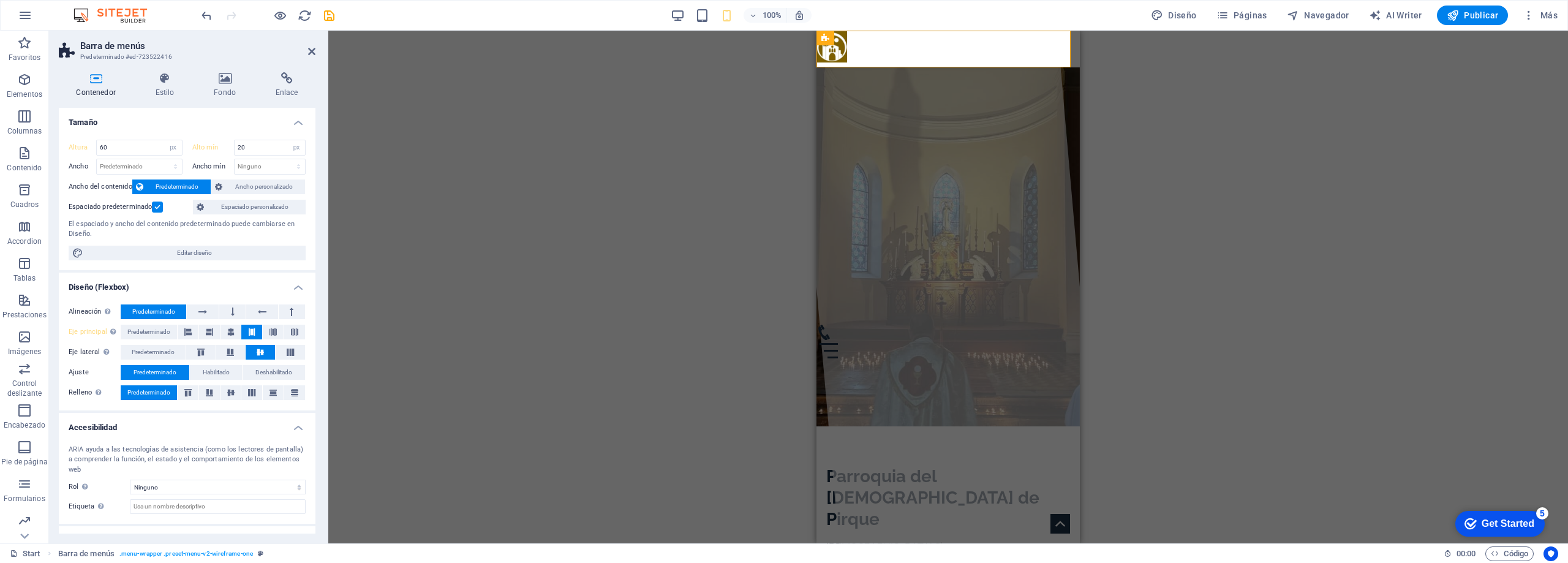
click at [181, 122] on h4 "Tamaño" at bounding box center [187, 119] width 257 height 22
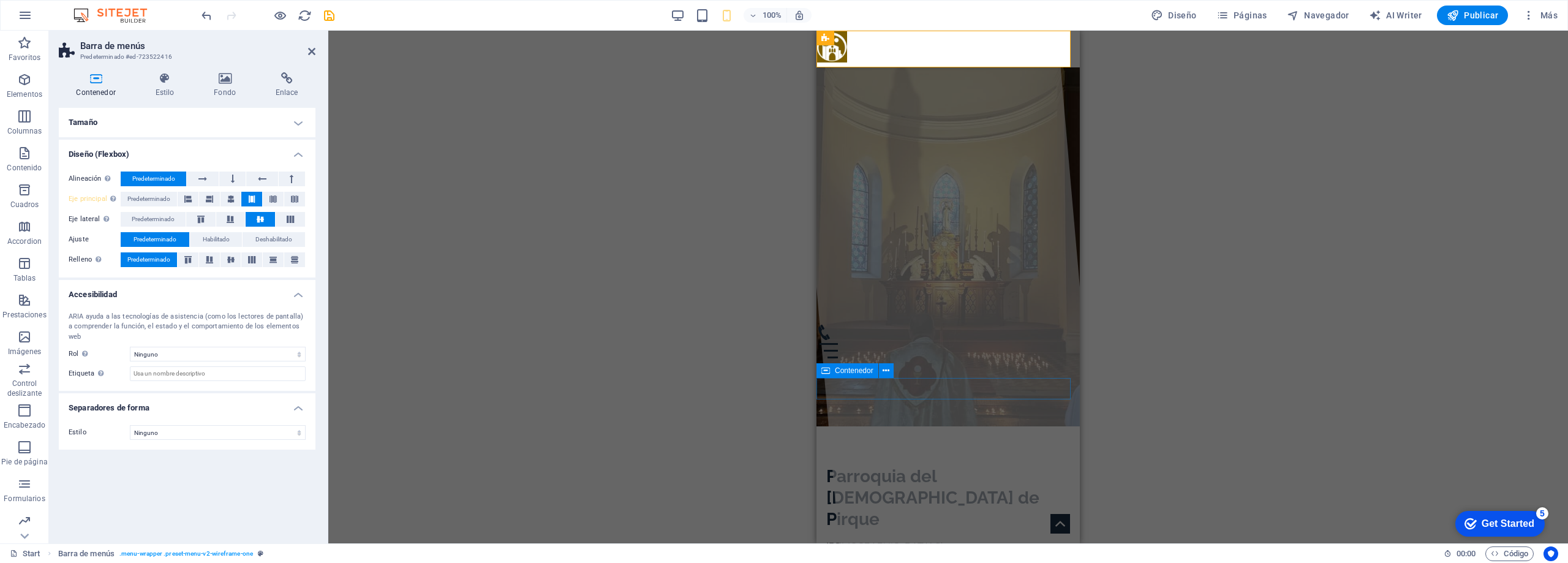
click at [984, 362] on div at bounding box center [948, 343] width 263 height 37
click at [978, 362] on div at bounding box center [948, 343] width 263 height 37
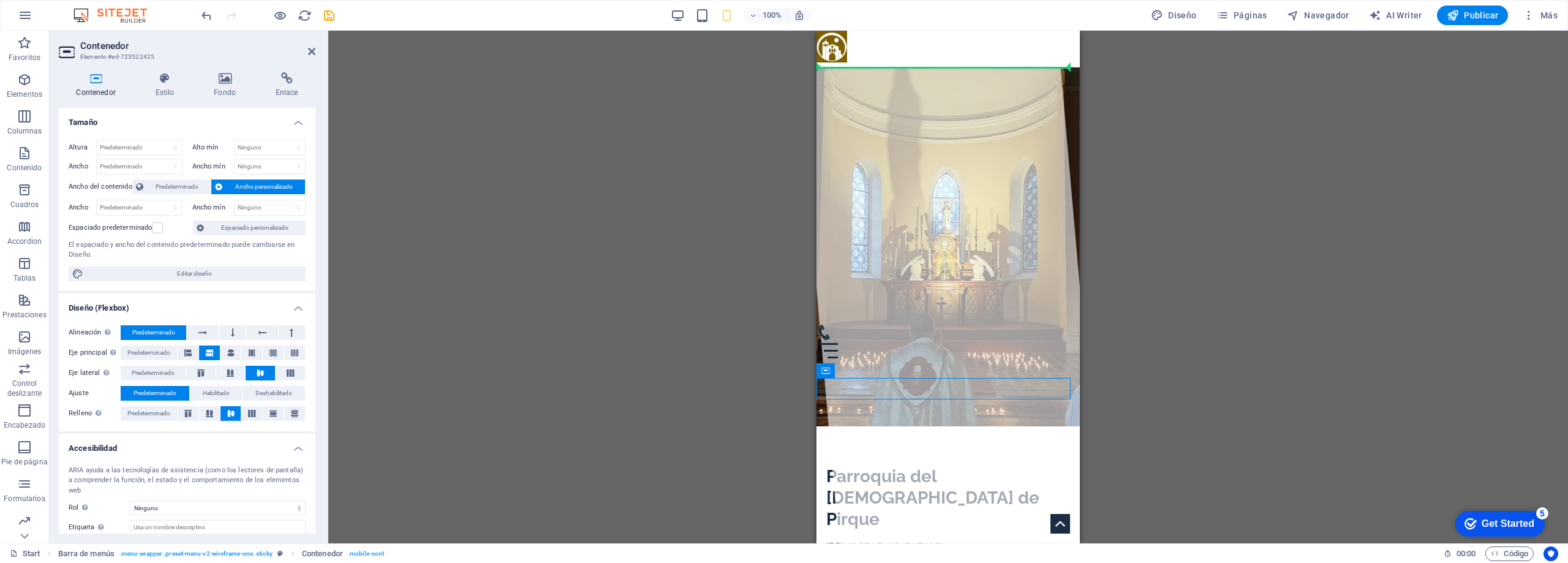
drag, startPoint x: 905, startPoint y: 388, endPoint x: 929, endPoint y: 56, distance: 332.9
click at [998, 362] on div at bounding box center [948, 343] width 263 height 37
click at [994, 362] on div at bounding box center [948, 343] width 263 height 37
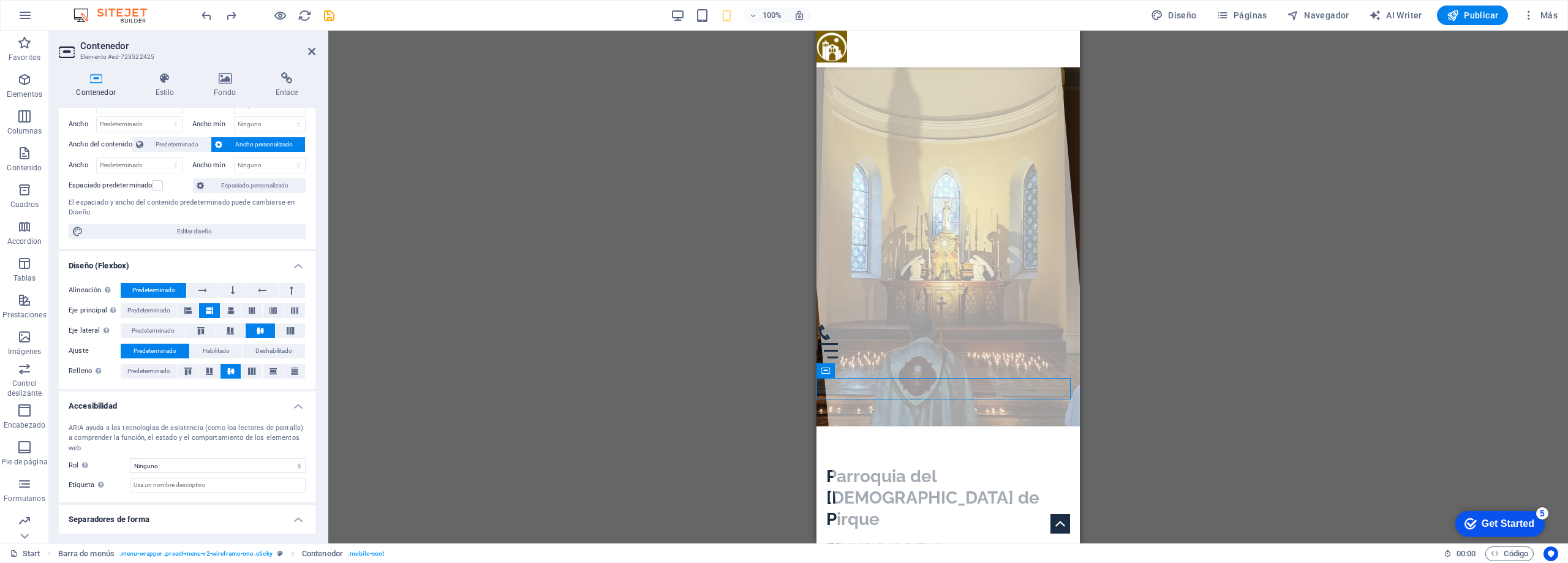
scroll to position [60, 0]
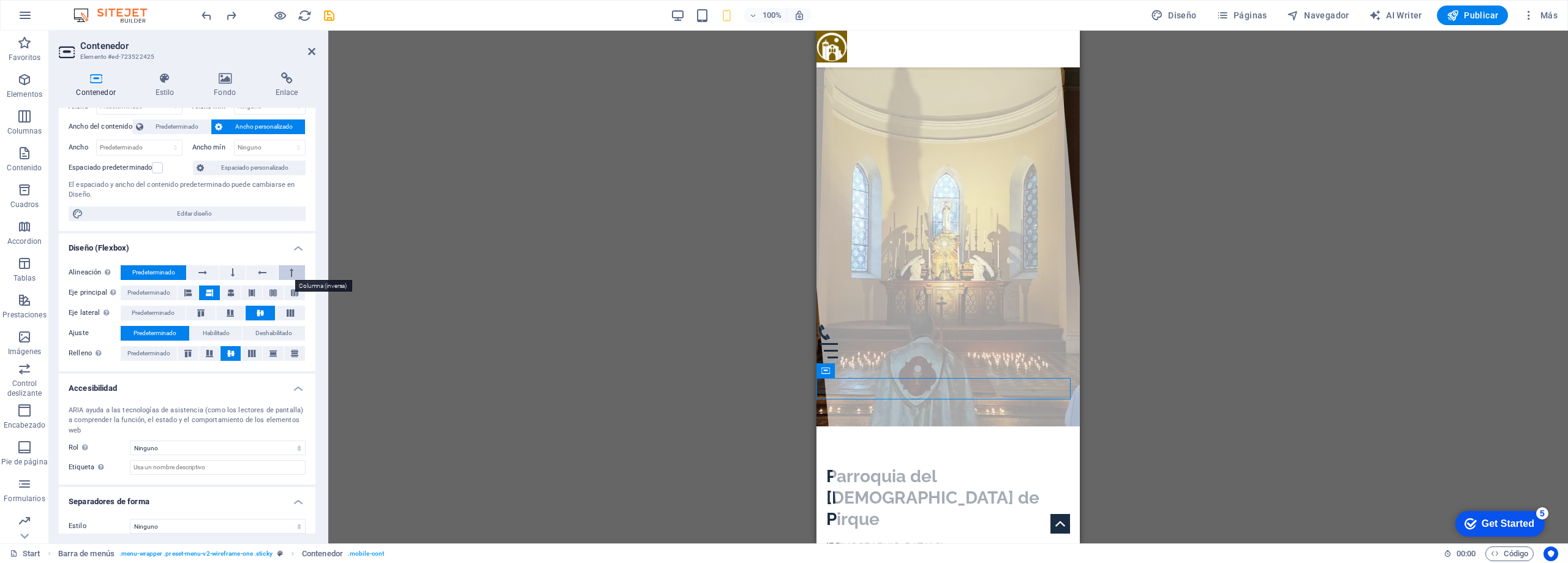
click at [286, 272] on button at bounding box center [292, 273] width 26 height 15
click at [267, 274] on button at bounding box center [261, 273] width 31 height 15
click at [224, 274] on button at bounding box center [232, 273] width 26 height 15
click at [210, 273] on button at bounding box center [202, 273] width 31 height 15
click at [153, 270] on span "Predeterminado" at bounding box center [154, 273] width 43 height 15
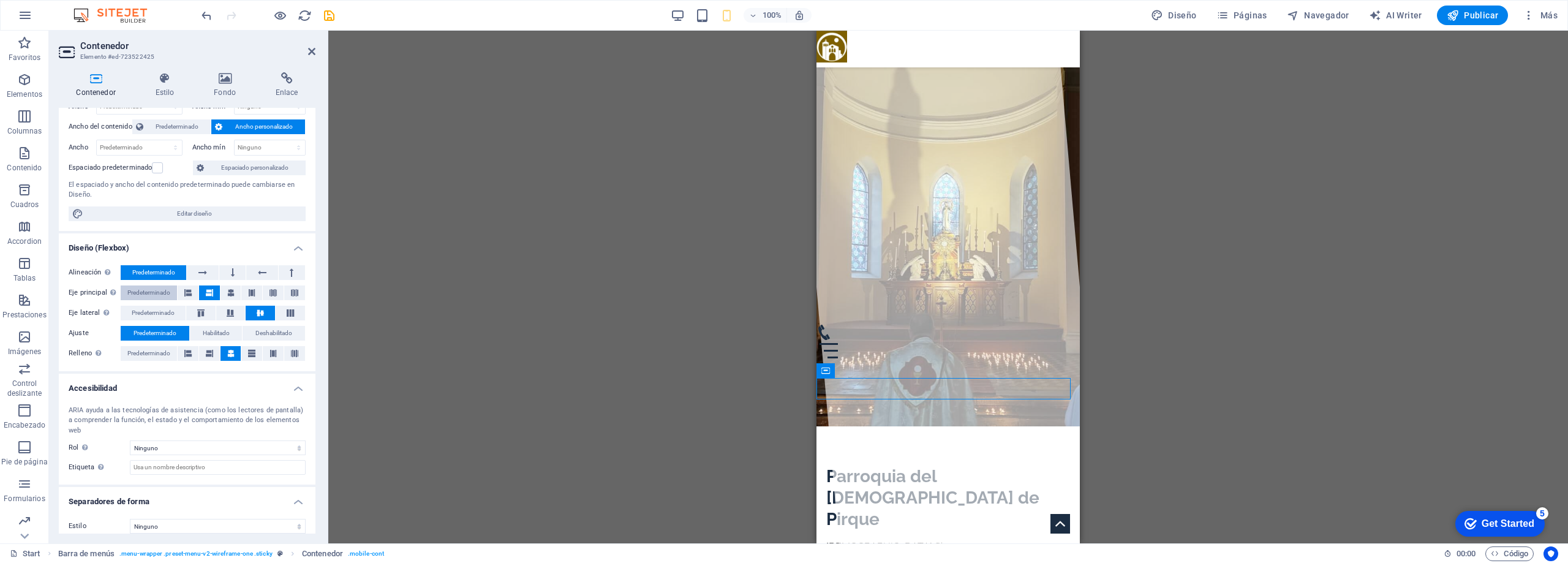
click at [164, 289] on span "Predeterminado" at bounding box center [149, 293] width 43 height 15
click at [190, 293] on icon at bounding box center [188, 293] width 7 height 15
click at [210, 292] on icon at bounding box center [209, 293] width 7 height 15
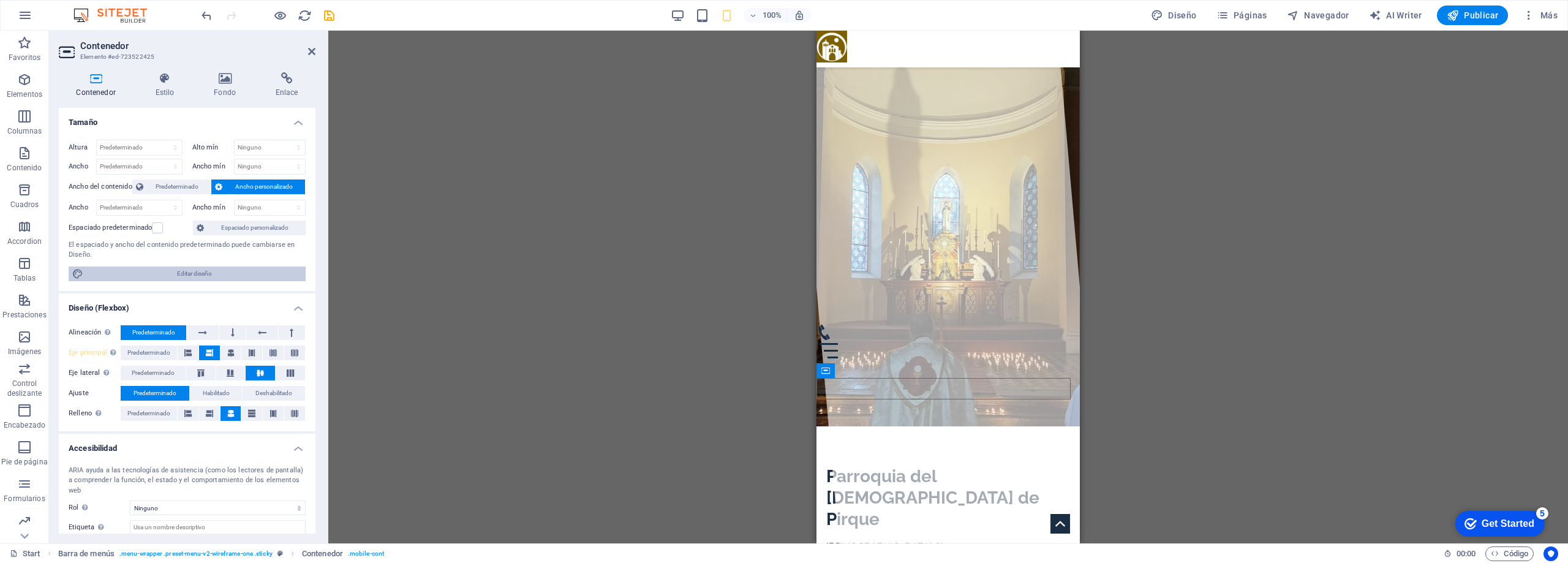
drag, startPoint x: 174, startPoint y: 276, endPoint x: 79, endPoint y: 131, distance: 173.3
click at [174, 276] on span "Editar diseño" at bounding box center [195, 274] width 215 height 15
select select "px"
select select "300"
select select "px"
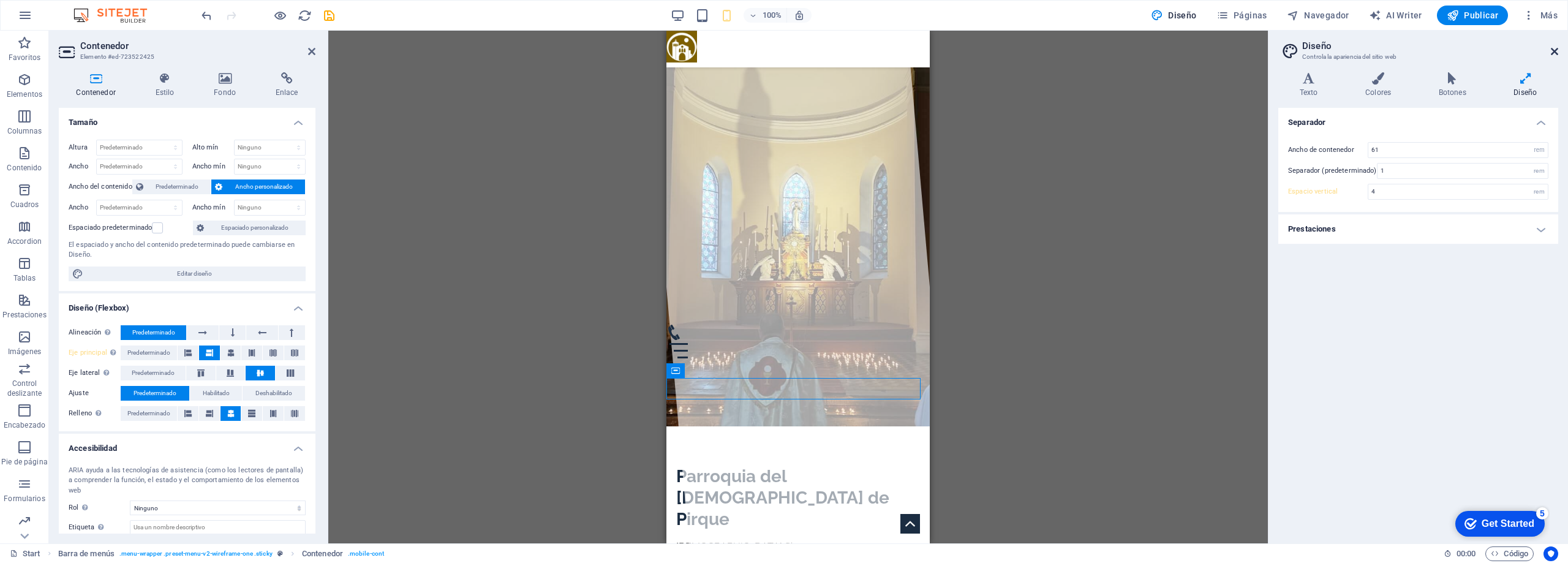
click at [1553, 54] on icon at bounding box center [1554, 52] width 7 height 10
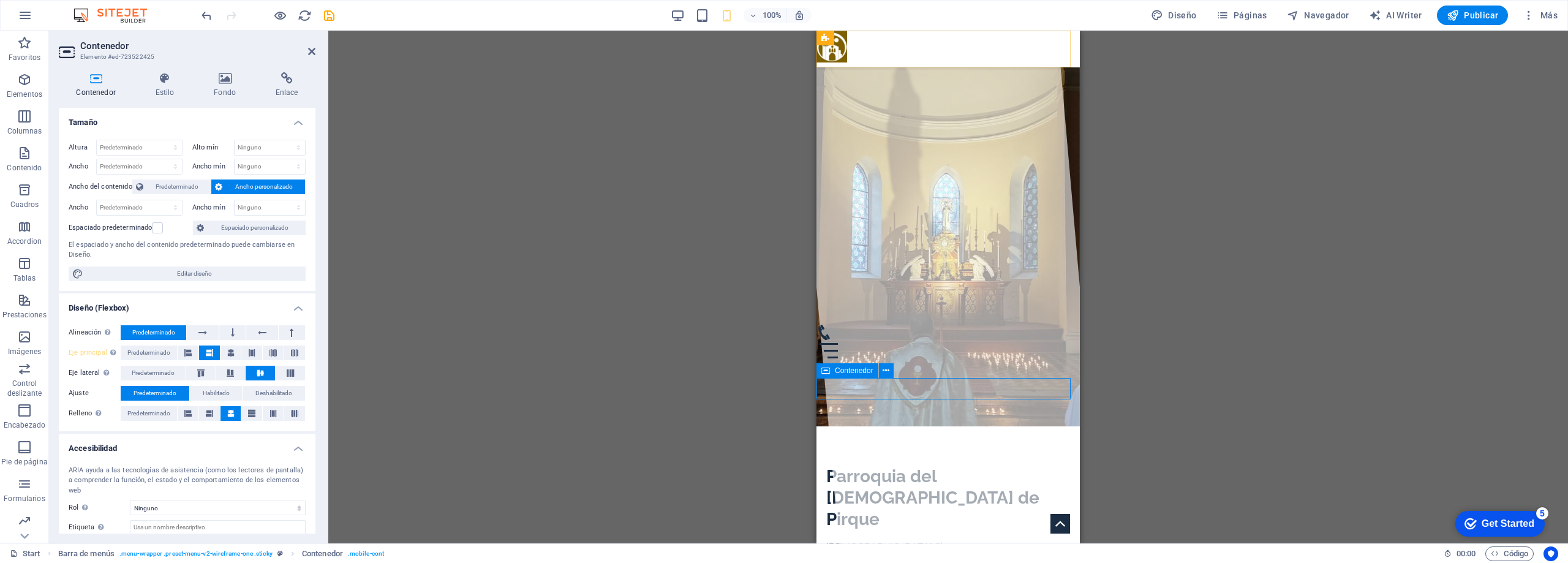
click at [993, 362] on div at bounding box center [948, 343] width 263 height 37
click at [152, 374] on span "Predeterminado" at bounding box center [153, 373] width 43 height 15
click at [163, 373] on span "Predeterminado" at bounding box center [153, 373] width 43 height 15
click at [159, 416] on span "Predeterminado" at bounding box center [149, 414] width 43 height 15
click at [213, 410] on button at bounding box center [209, 414] width 21 height 15
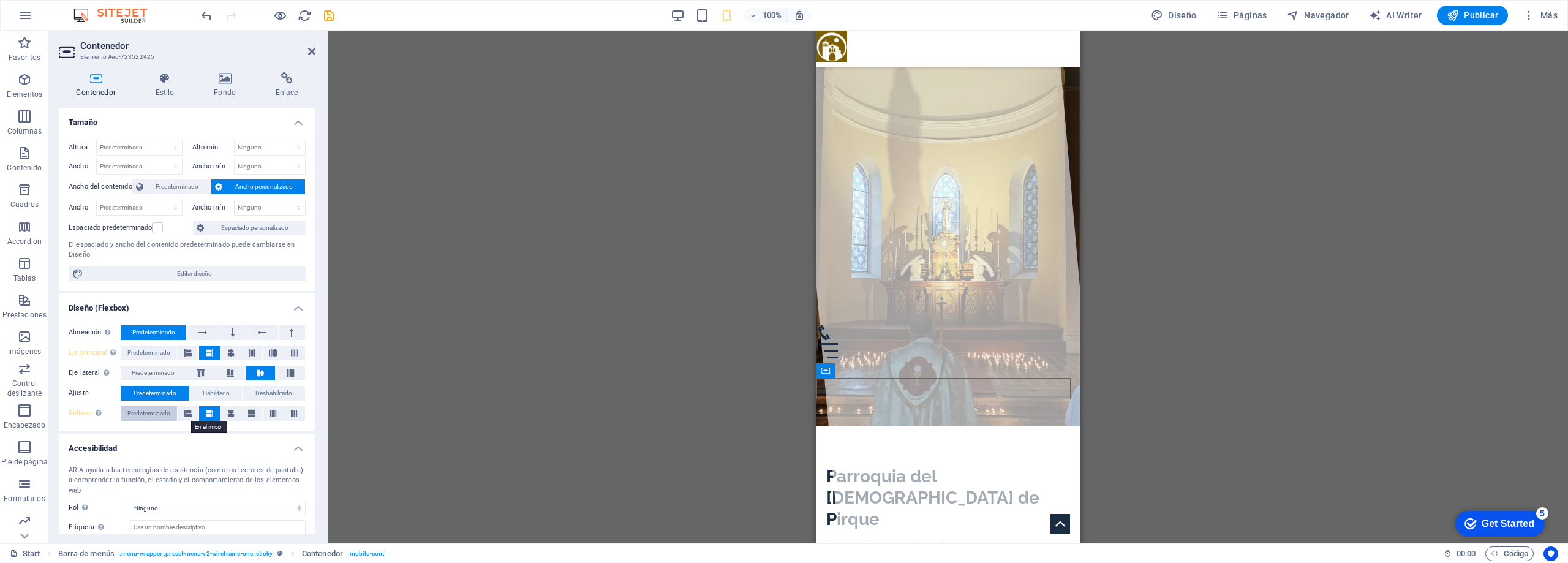
click at [177, 416] on button "Predeterminado" at bounding box center [149, 414] width 56 height 15
click at [187, 413] on icon at bounding box center [188, 414] width 7 height 15
click at [227, 414] on icon at bounding box center [231, 414] width 7 height 15
click at [252, 413] on icon at bounding box center [252, 414] width 7 height 15
click at [271, 416] on icon at bounding box center [273, 414] width 7 height 15
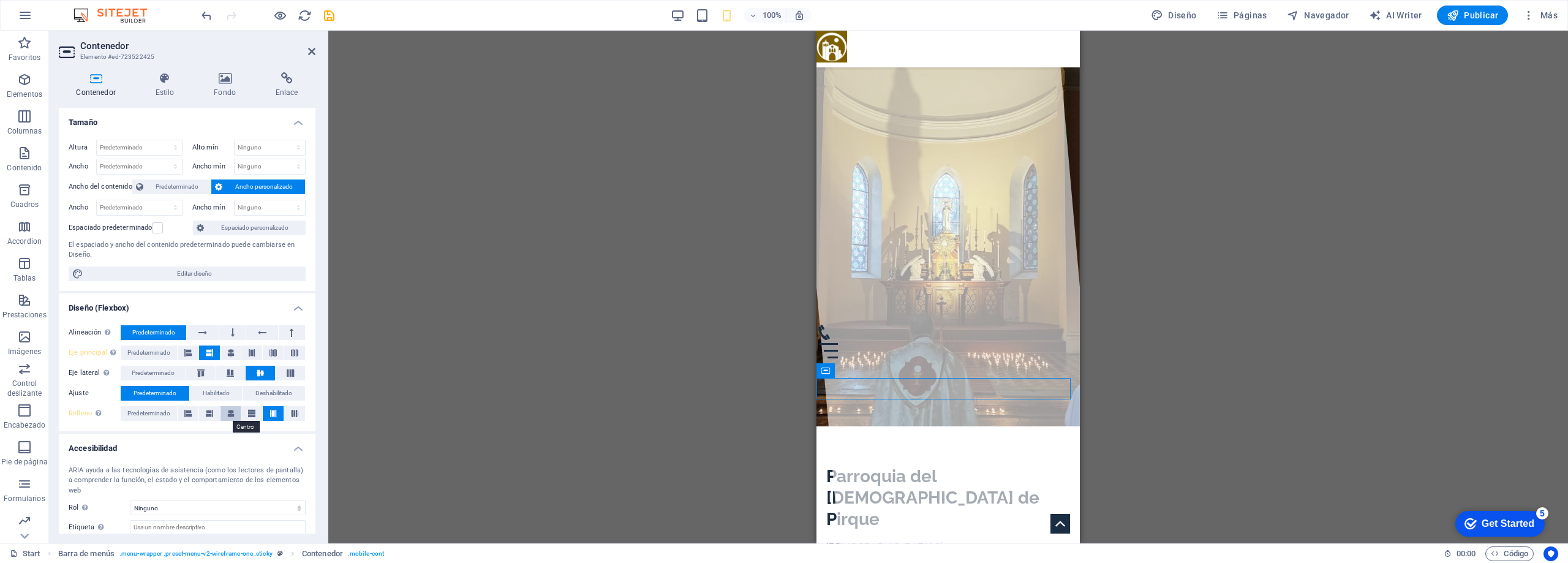
click at [233, 413] on icon at bounding box center [231, 414] width 7 height 15
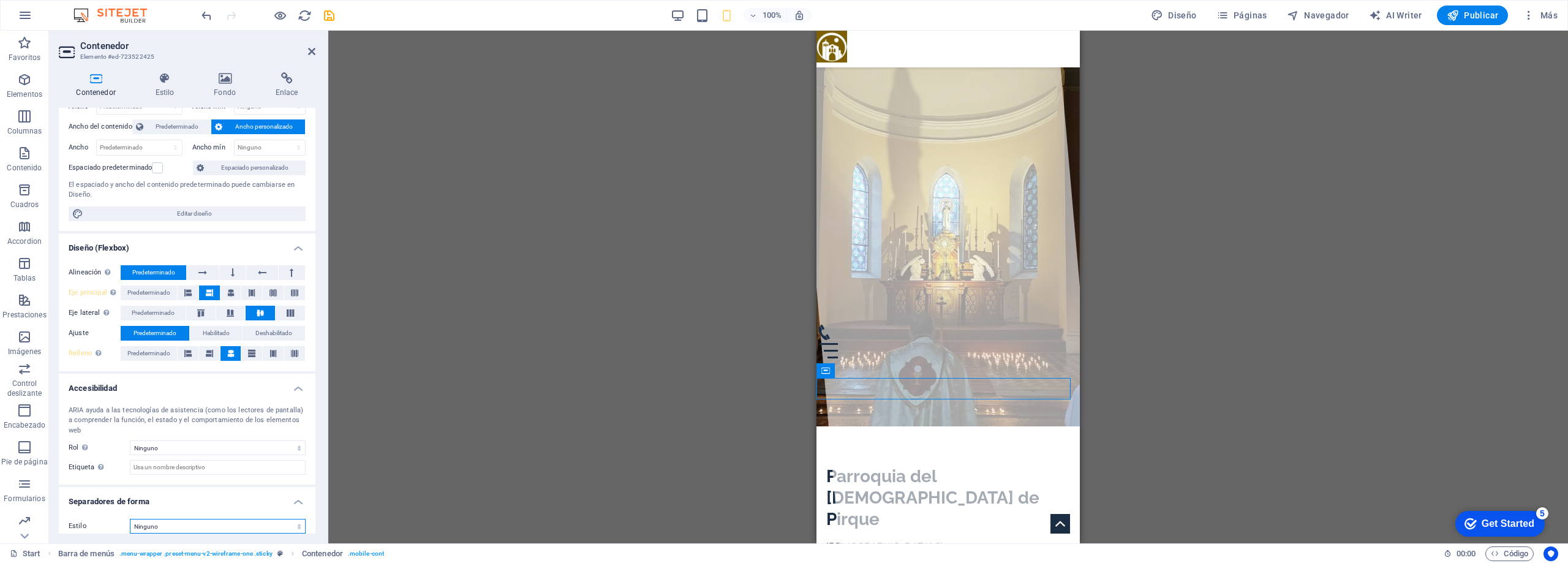
click at [165, 519] on select "Ninguno Triángulo Cuadrado Diagonal Polígono 1 Polígono 2 Zigzag Múltiples zigz…" at bounding box center [218, 526] width 176 height 15
click at [87, 494] on h4 "Separadores de forma" at bounding box center [187, 499] width 257 height 22
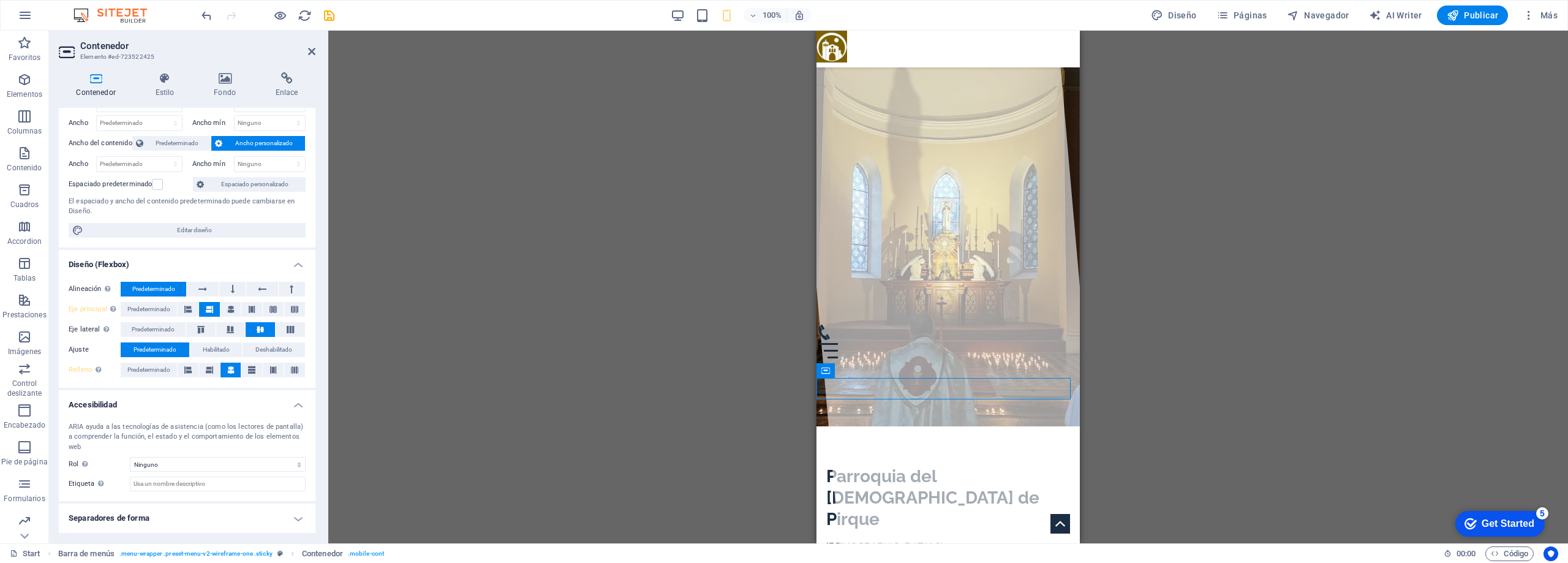
scroll to position [33, 0]
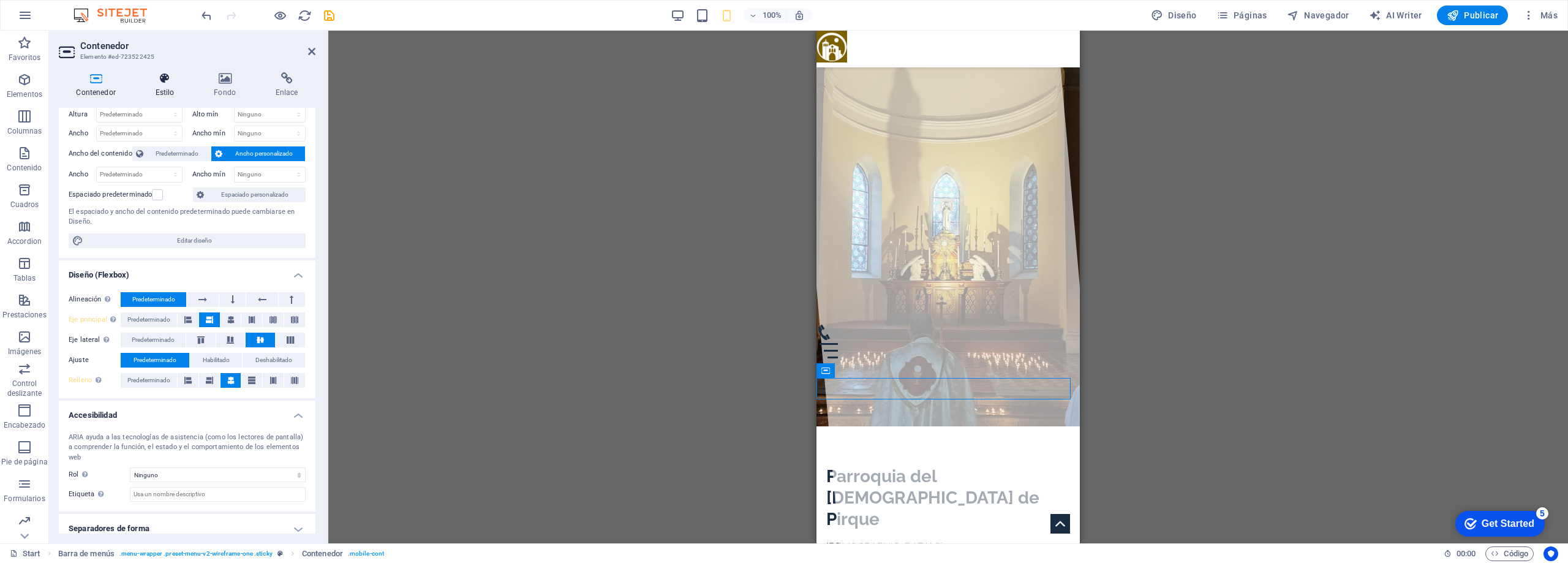
click at [165, 80] on icon at bounding box center [165, 79] width 54 height 12
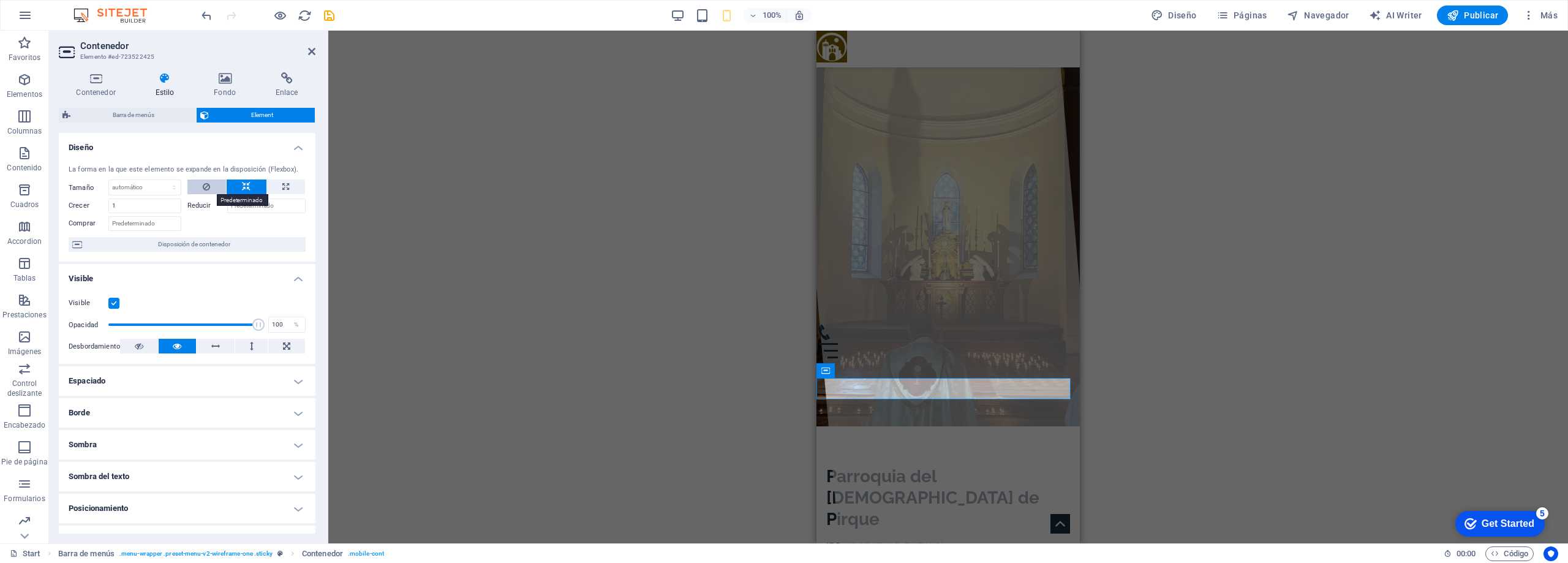
click at [203, 185] on icon at bounding box center [206, 187] width 7 height 15
click at [274, 188] on button at bounding box center [286, 187] width 38 height 15
type input "100"
select select "%"
click at [249, 188] on button at bounding box center [246, 187] width 40 height 15
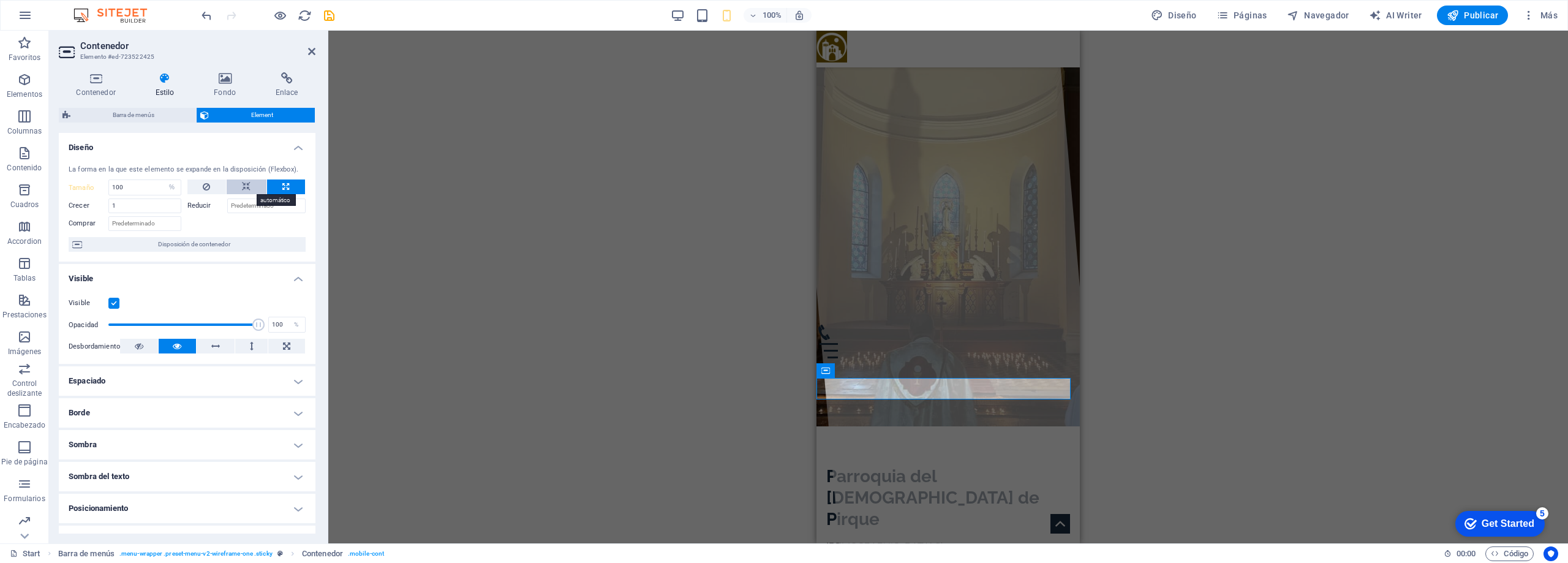
select select "DISABLED_OPTION_VALUE"
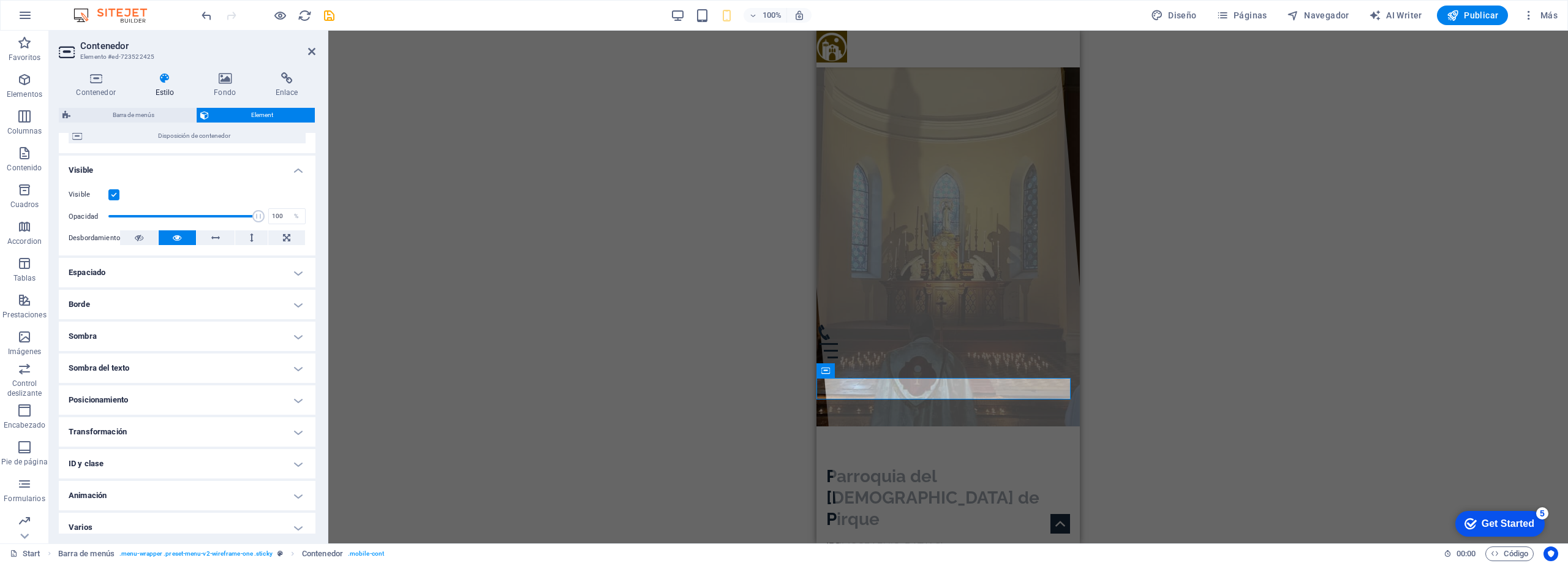
scroll to position [117, 0]
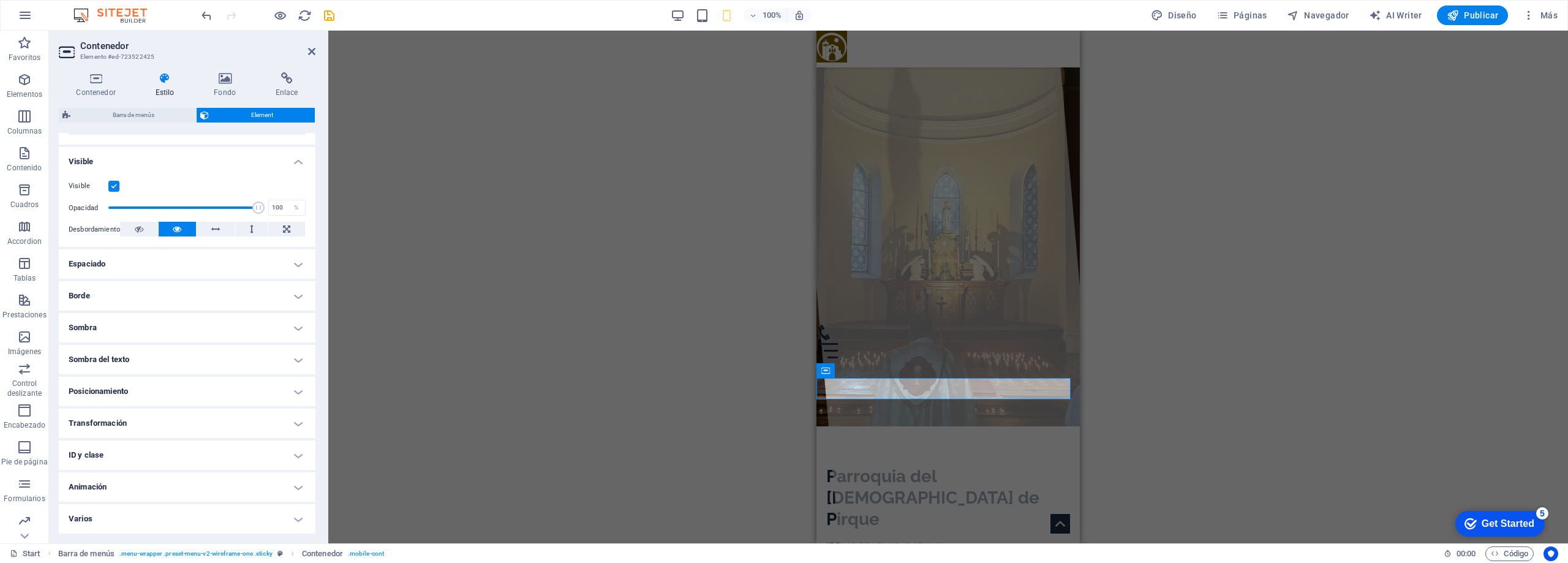
click at [136, 386] on h4 "Posicionamiento" at bounding box center [187, 392] width 257 height 29
click at [157, 413] on button "Estático" at bounding box center [143, 416] width 35 height 15
click at [175, 415] on span "Relativo" at bounding box center [178, 416] width 21 height 15
click at [206, 415] on span "Absoluto" at bounding box center [215, 416] width 25 height 15
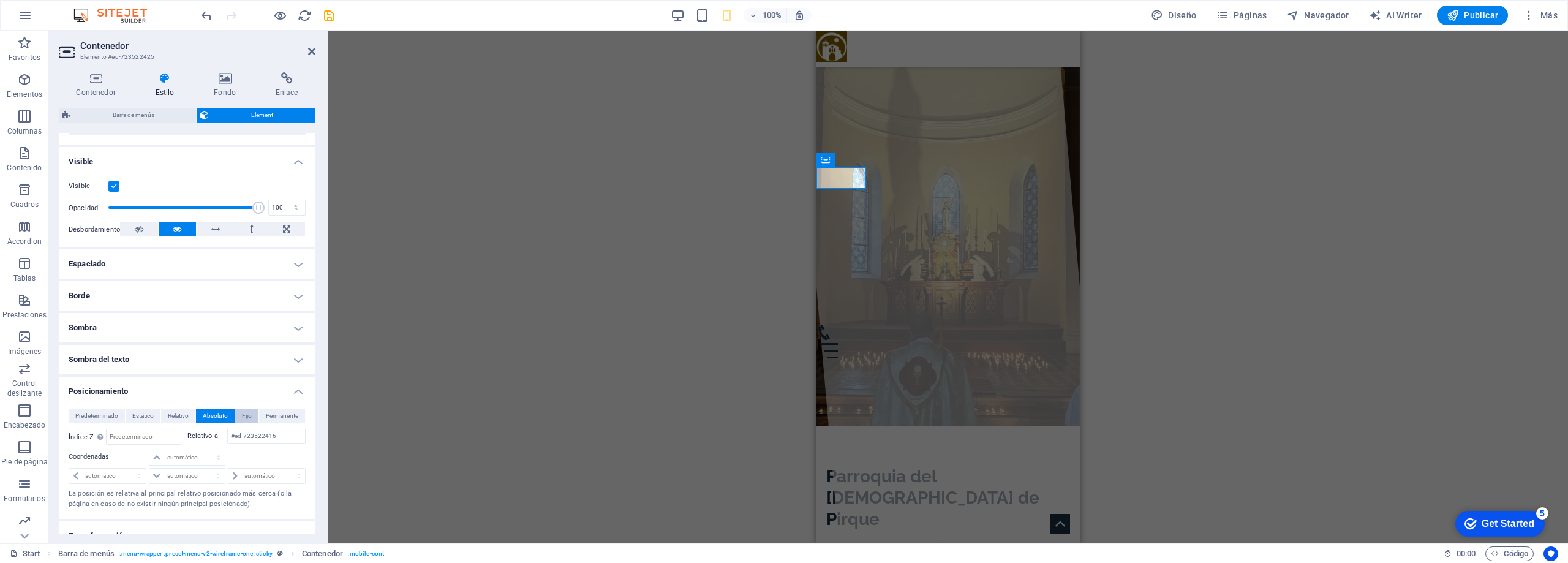
click at [249, 418] on span "Fijo" at bounding box center [247, 416] width 10 height 15
click at [272, 417] on span "Permanente" at bounding box center [282, 416] width 33 height 15
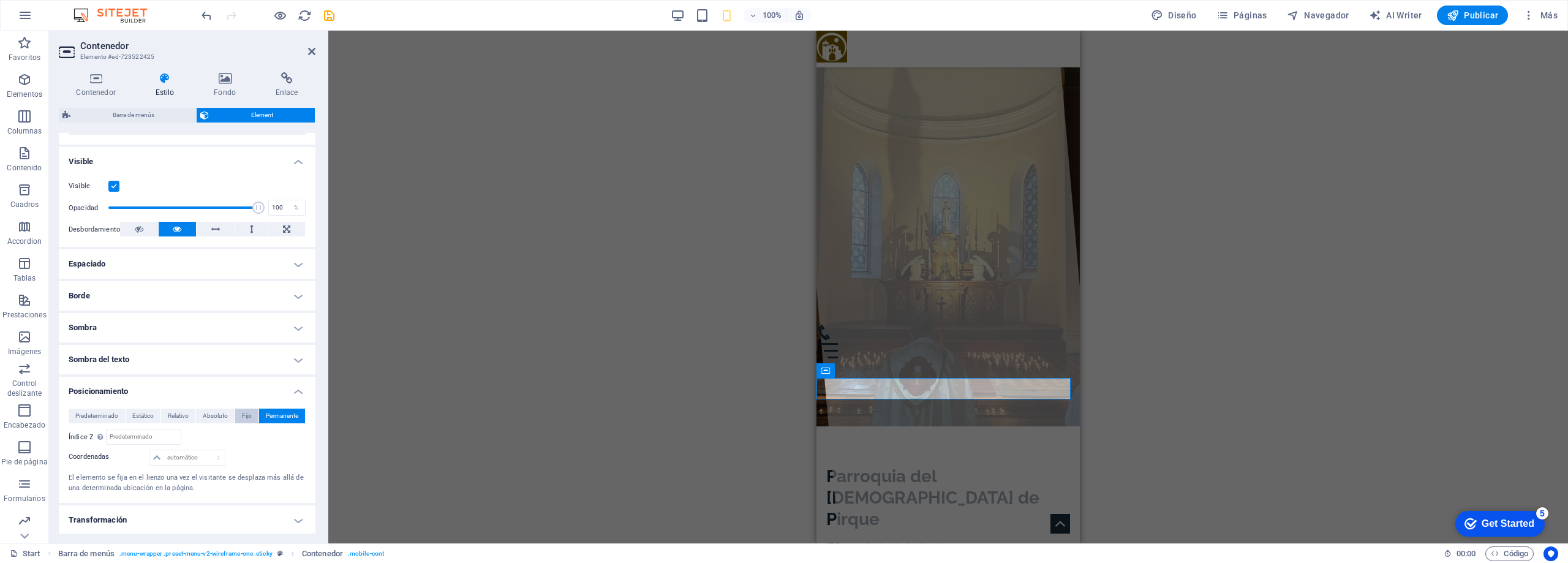
click at [235, 419] on button "Fijo" at bounding box center [247, 416] width 23 height 15
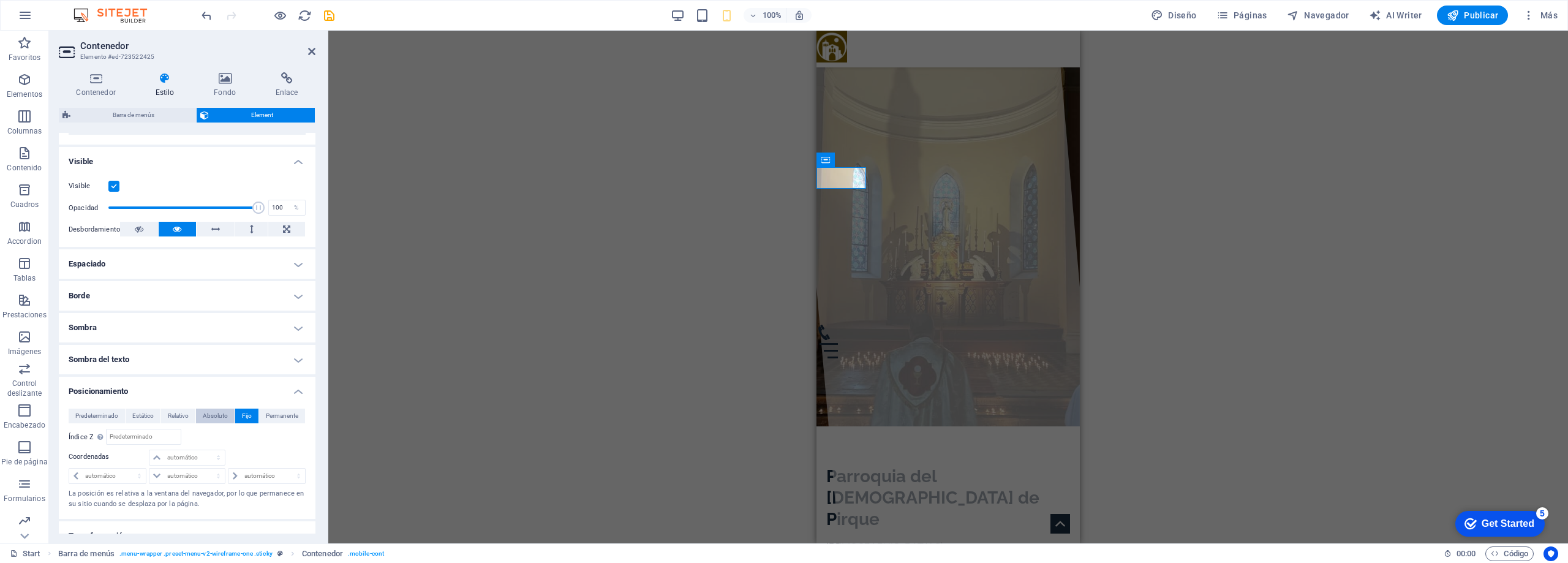
click at [219, 416] on span "Absoluto" at bounding box center [215, 416] width 25 height 15
click at [182, 416] on span "Relativo" at bounding box center [178, 416] width 21 height 15
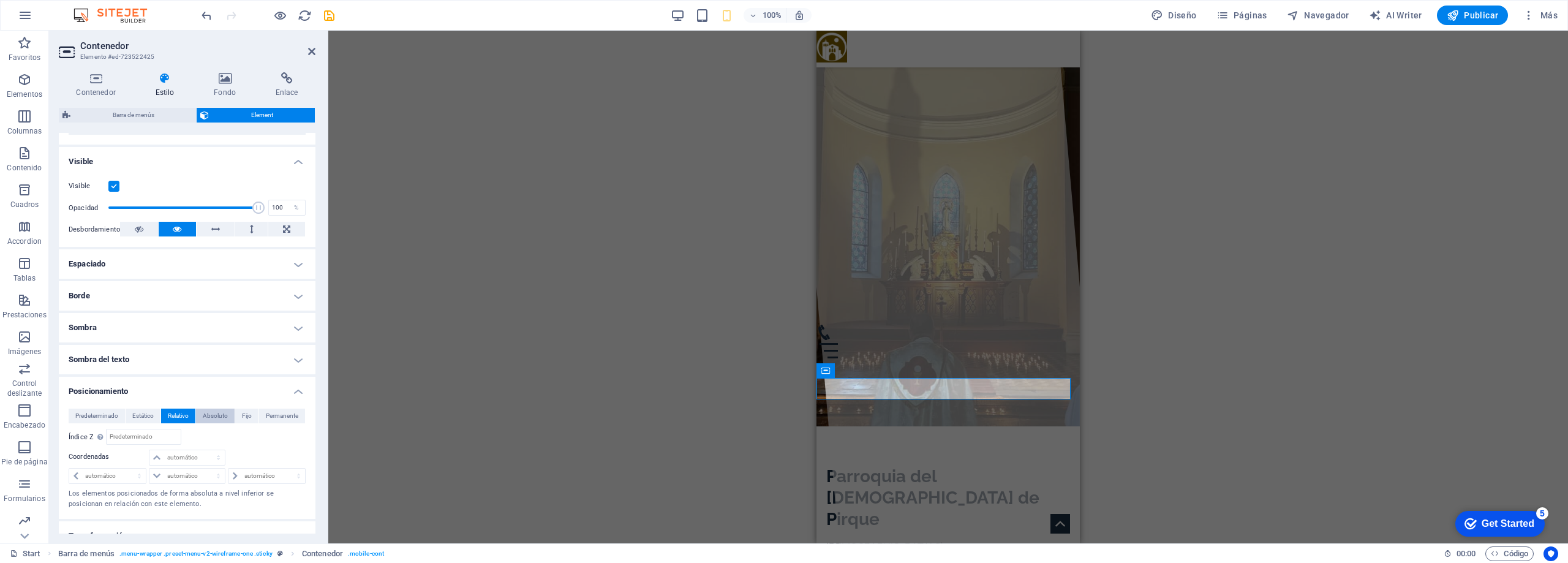
click at [212, 414] on span "Absoluto" at bounding box center [215, 416] width 25 height 15
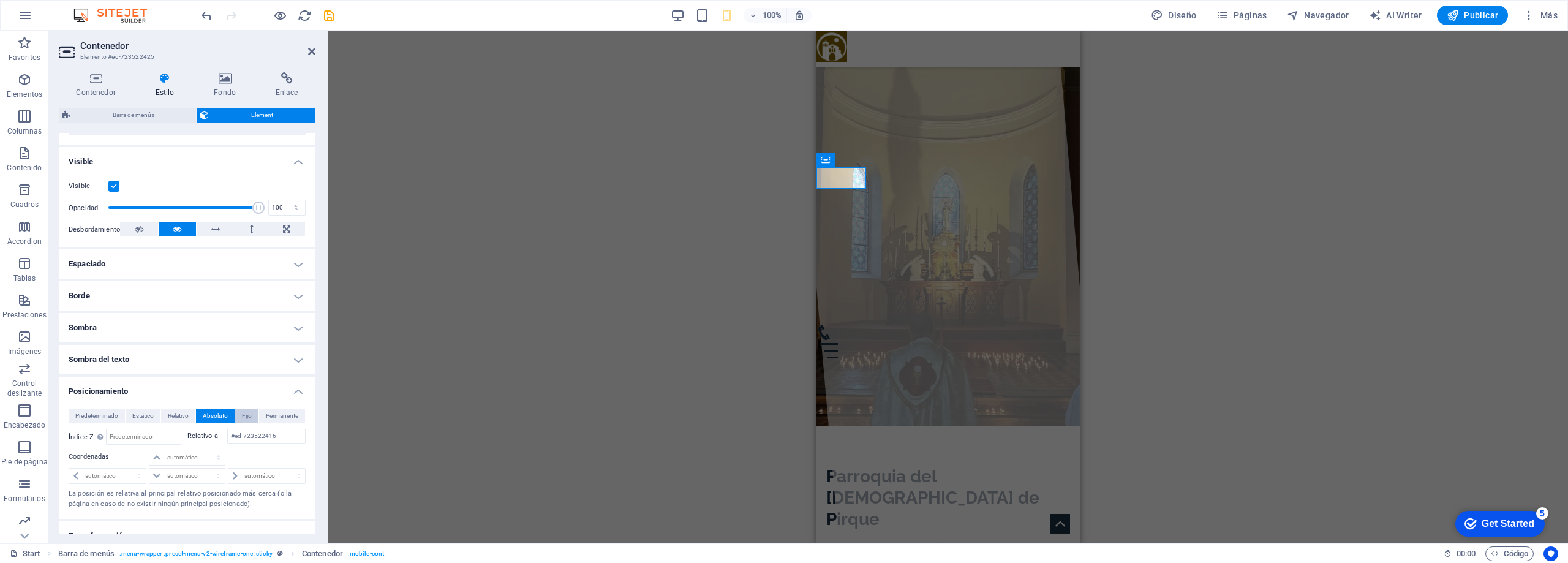
click at [247, 416] on span "Fijo" at bounding box center [247, 416] width 10 height 15
click at [183, 460] on select "automático px rem % em" at bounding box center [187, 458] width 75 height 15
click at [150, 451] on select "automático px rem % em" at bounding box center [187, 458] width 75 height 15
click at [188, 453] on select "automático px rem % em" at bounding box center [187, 458] width 75 height 15
select select "px"
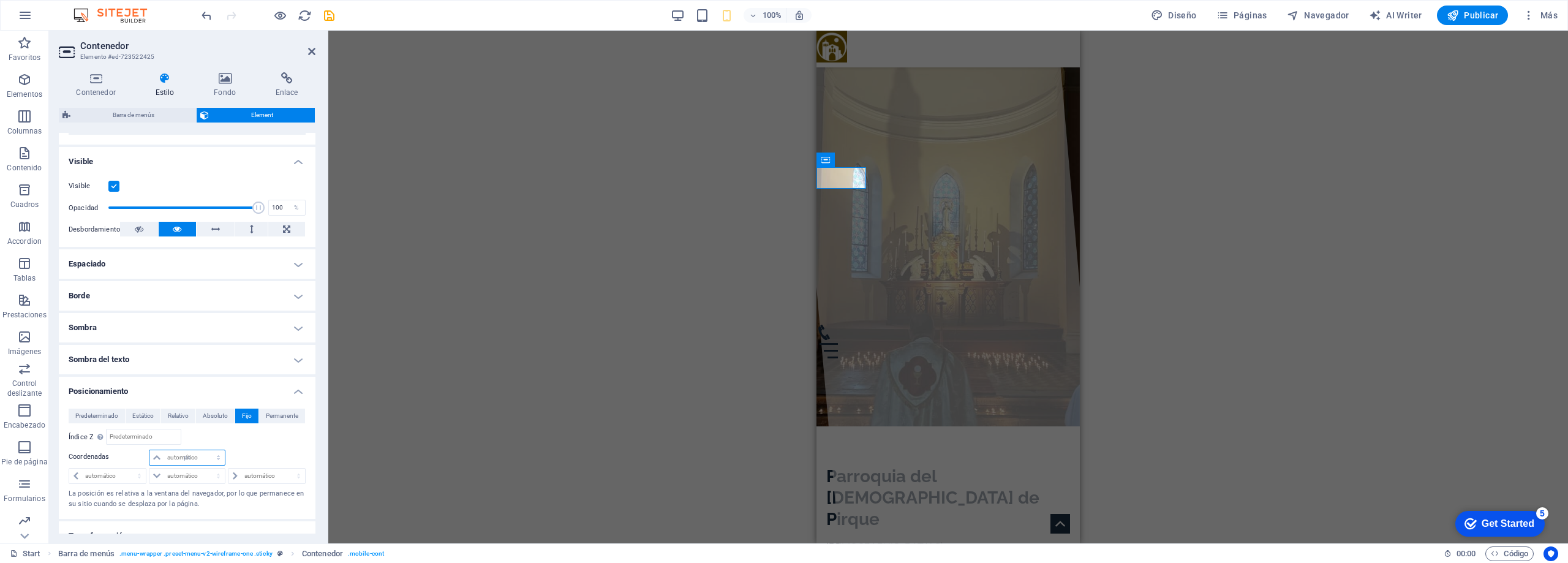
click at [206, 451] on select "automático px rem % em" at bounding box center [187, 458] width 75 height 15
type input "0"
click at [250, 477] on select "automático px rem % em" at bounding box center [266, 476] width 77 height 15
select select "px"
click at [285, 469] on select "automático px rem % em" at bounding box center [266, 476] width 77 height 15
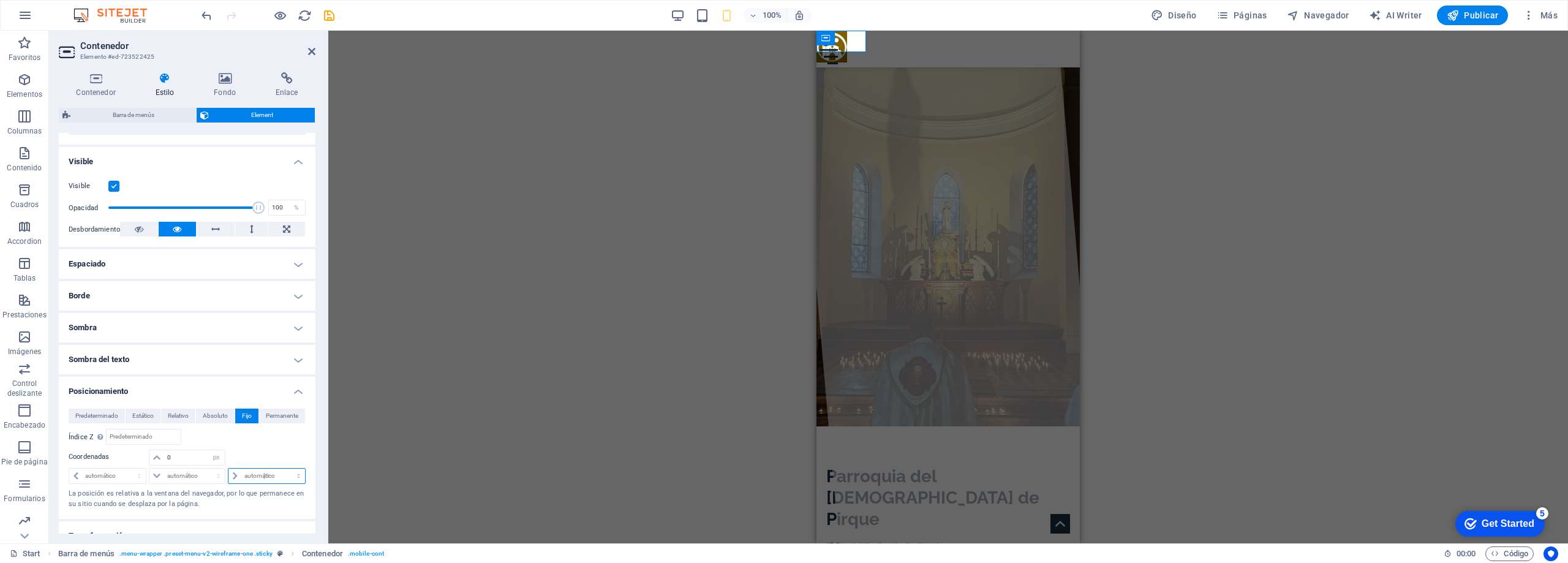
type input "0"
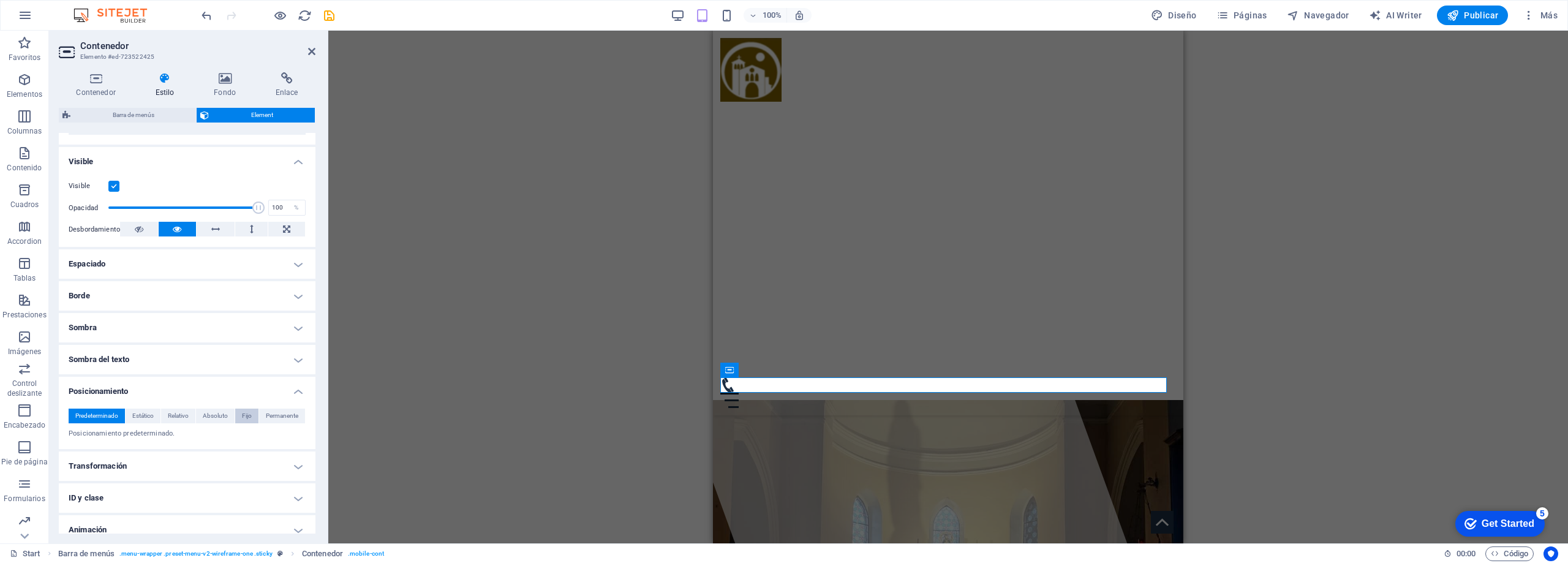
click at [252, 416] on button "Fijo" at bounding box center [247, 416] width 23 height 15
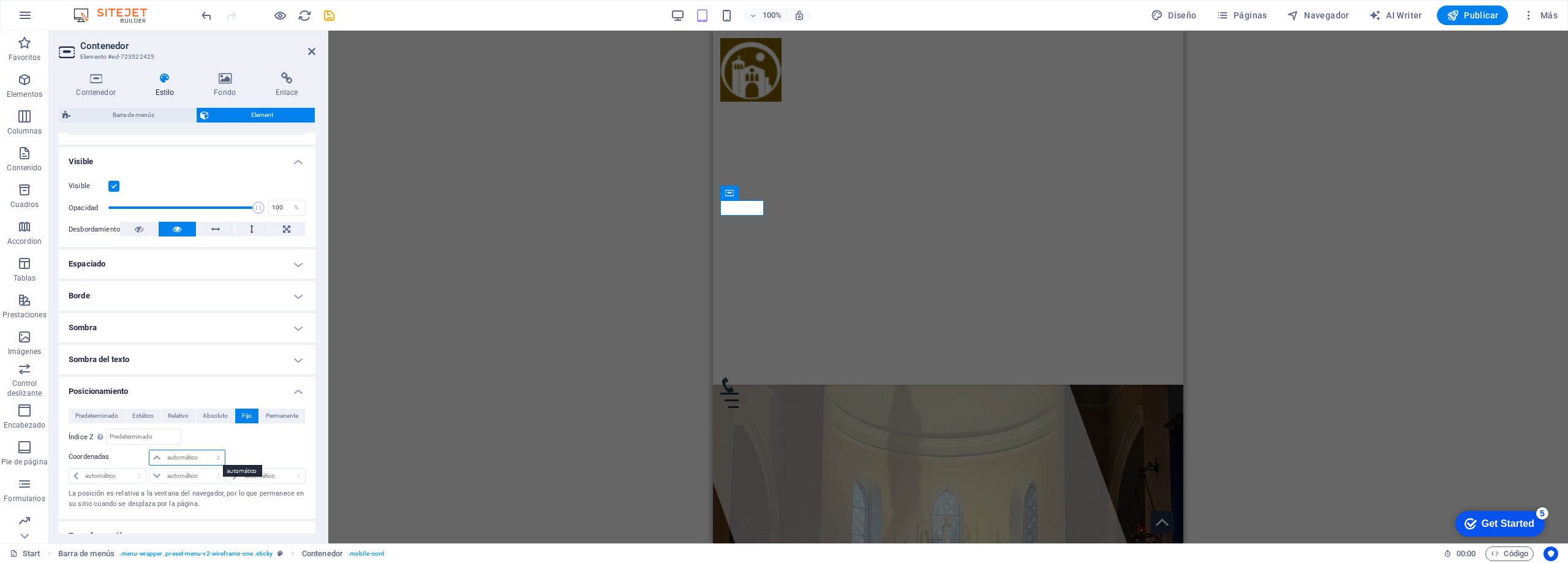
click at [204, 460] on select "automático px rem % em" at bounding box center [187, 458] width 75 height 15
select select "px"
click at [206, 451] on select "automático px rem % em" at bounding box center [187, 458] width 75 height 15
type input "0"
click at [220, 478] on select "automático px rem % em" at bounding box center [187, 476] width 75 height 15
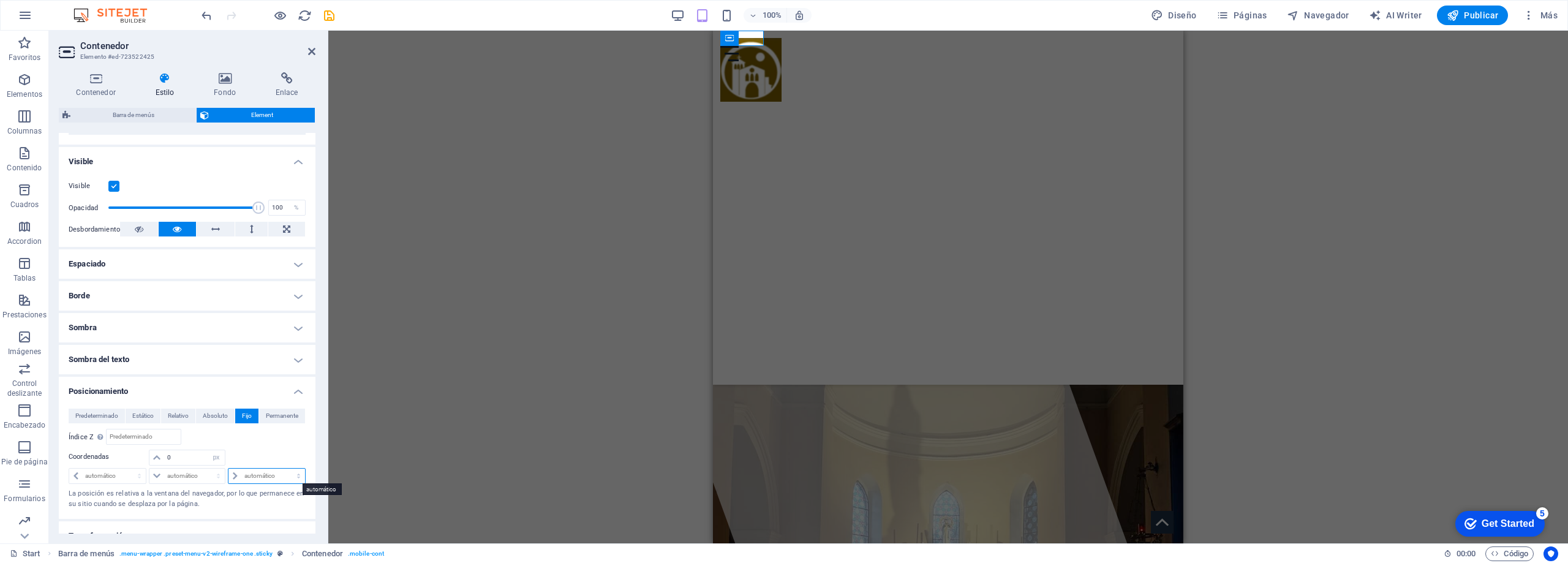
click at [254, 477] on select "automático px rem % em" at bounding box center [266, 476] width 77 height 15
select select "px"
click at [285, 469] on select "automático px rem % em" at bounding box center [266, 476] width 77 height 15
type input "0"
click at [329, 13] on icon "save" at bounding box center [329, 15] width 14 height 14
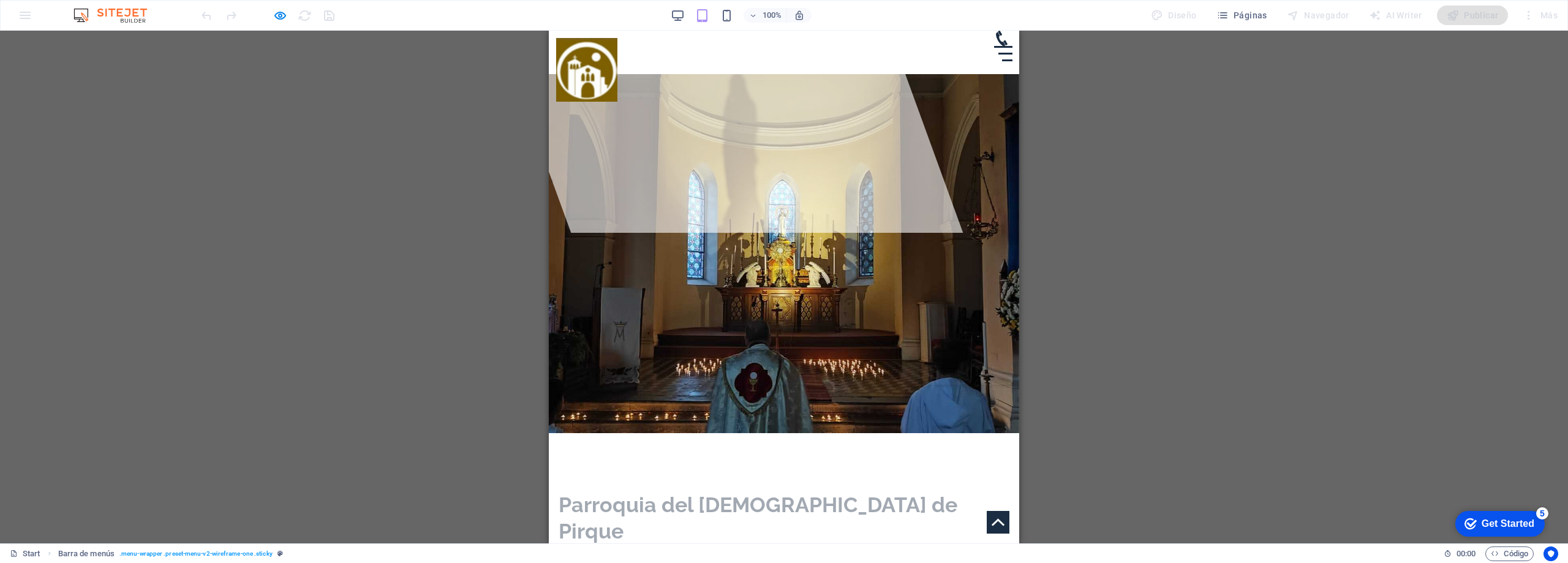
scroll to position [491, 0]
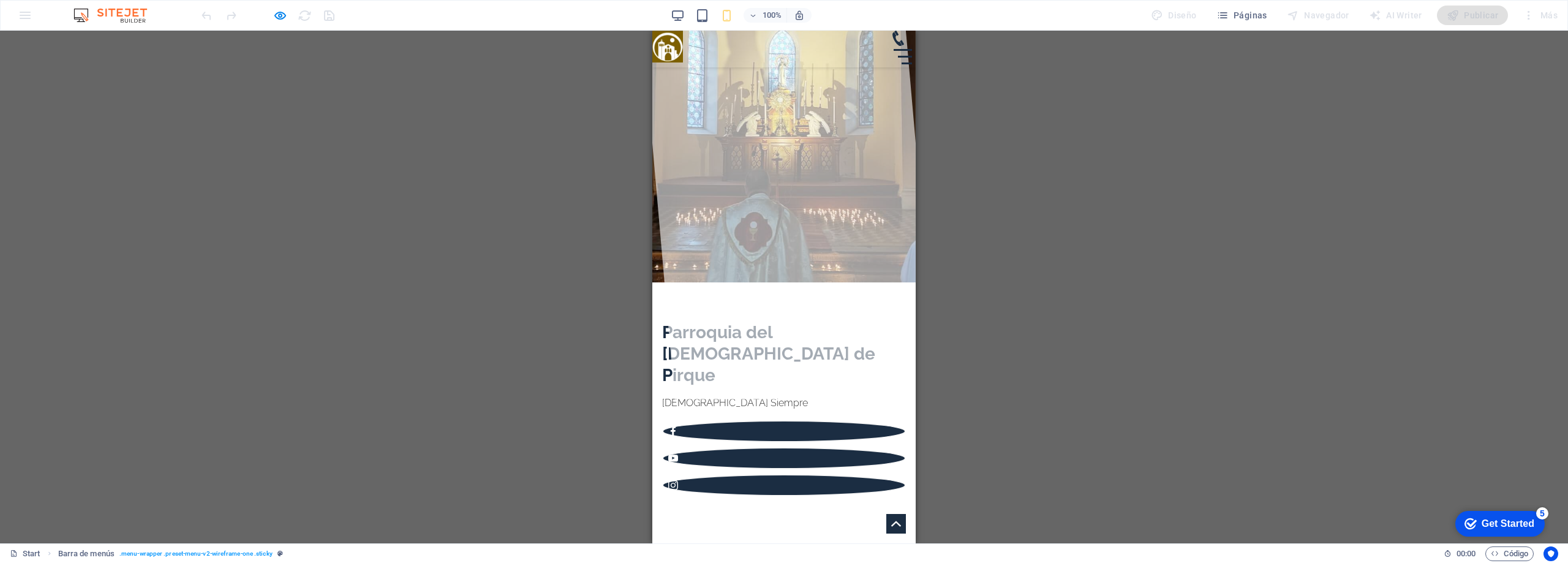
scroll to position [0, 0]
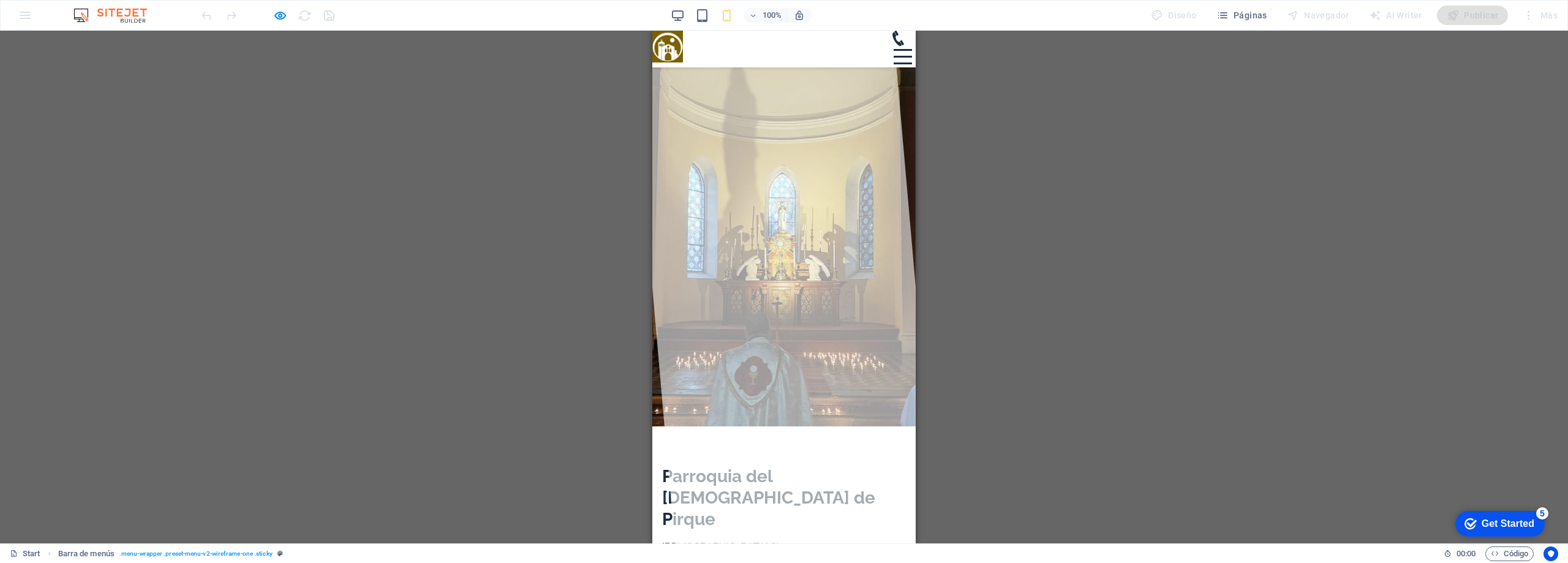
click at [894, 49] on div at bounding box center [903, 56] width 18 height 15
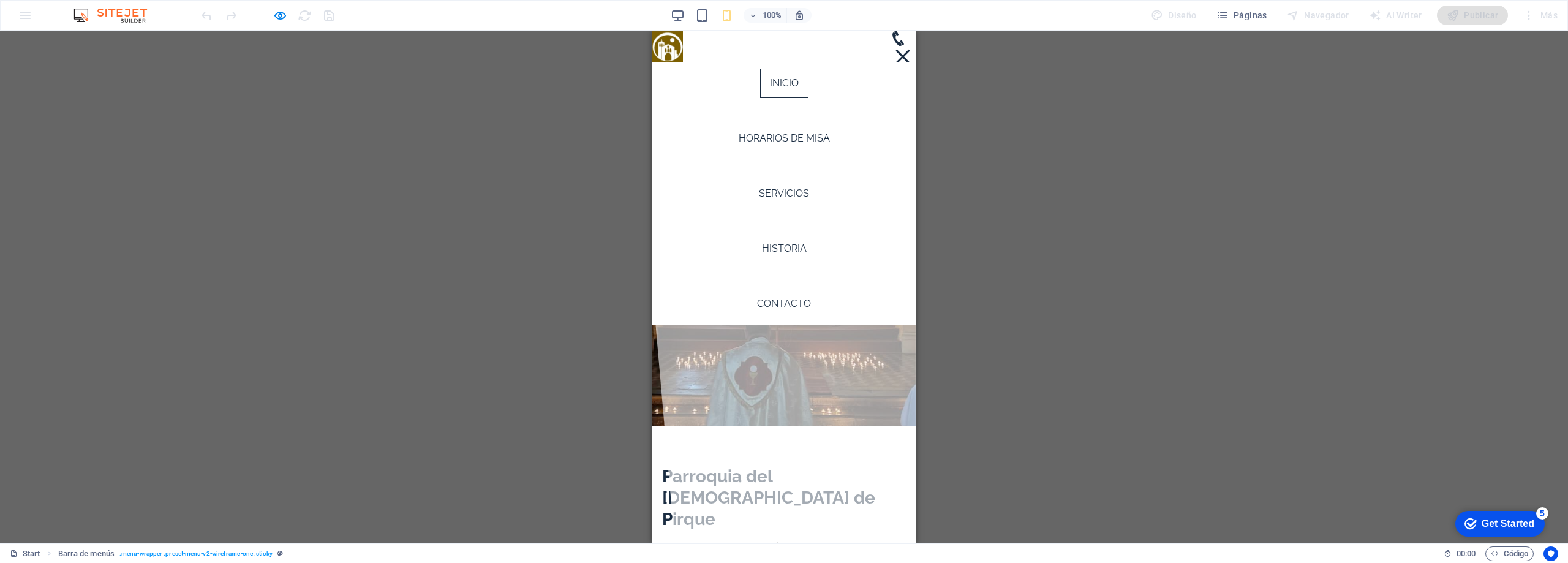
click at [894, 49] on div at bounding box center [903, 56] width 18 height 15
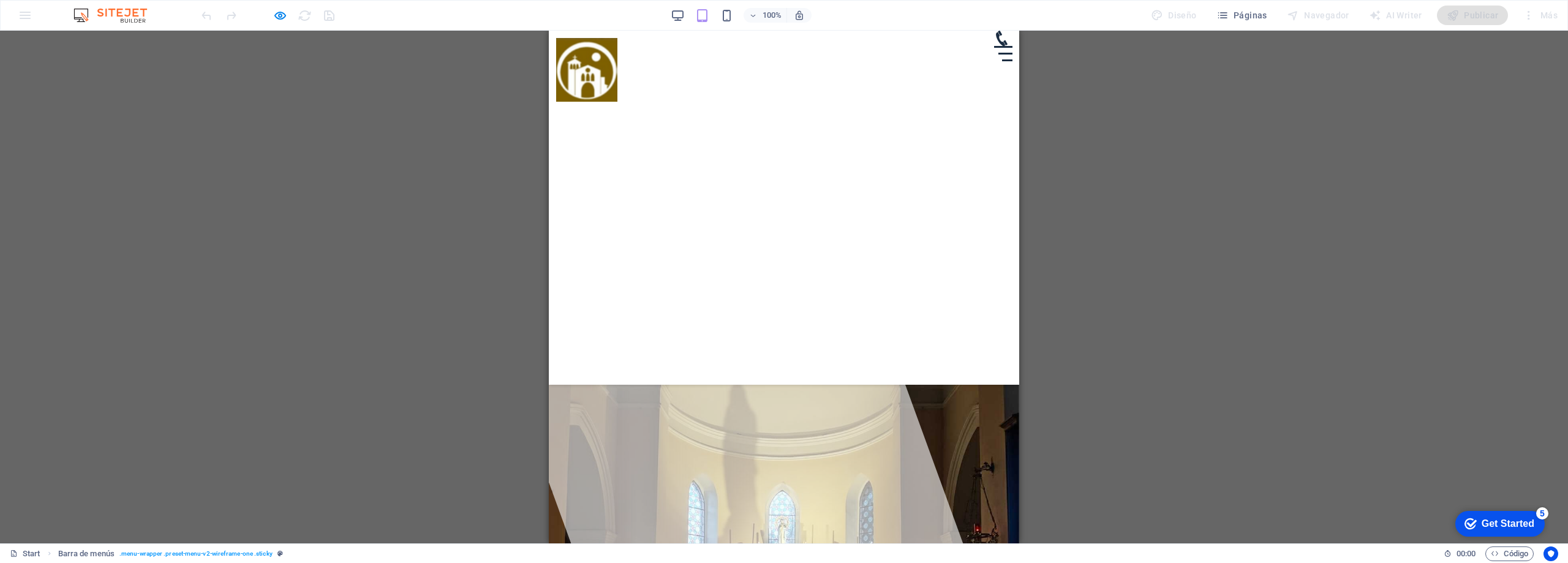
click at [859, 352] on div "Inicio Horarios de Misa Servicios Historia Contacto" at bounding box center [784, 208] width 471 height 354
click at [682, 278] on div "Inicio Horarios de Misa Servicios Historia Contacto" at bounding box center [784, 208] width 471 height 354
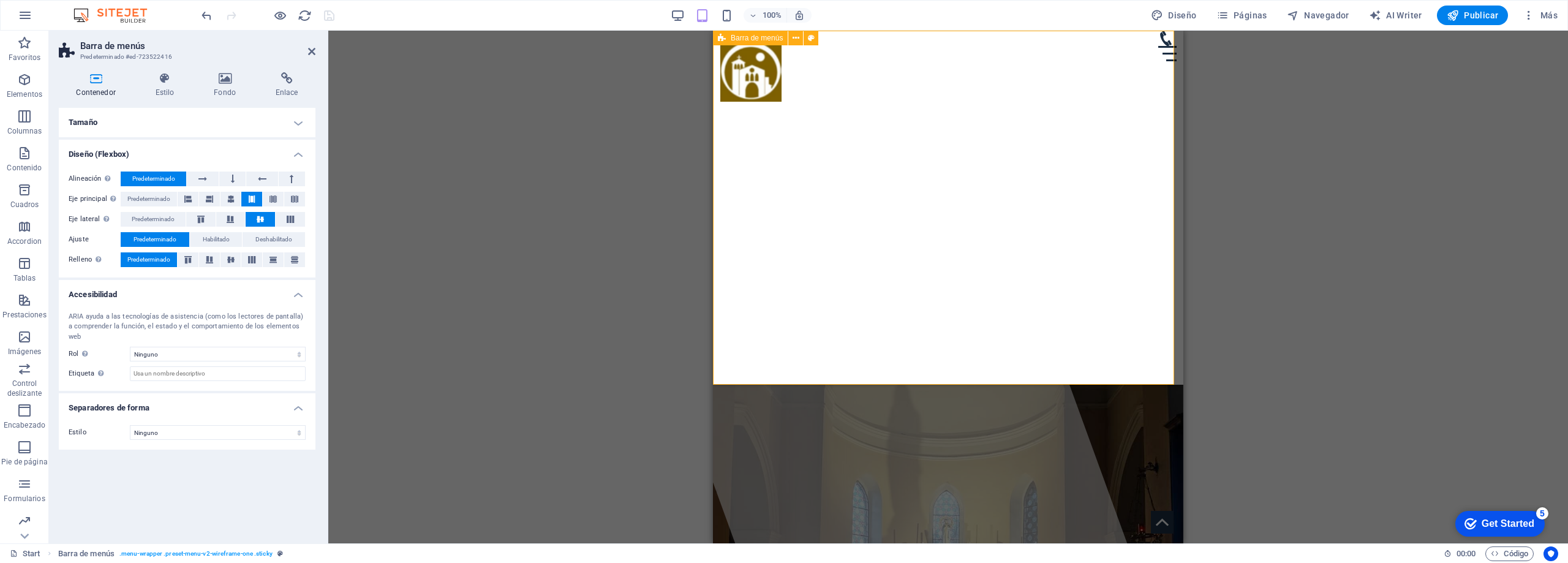
click at [854, 234] on div "Inicio Horarios de Misa Servicios Historia Contacto" at bounding box center [948, 208] width 471 height 354
click at [178, 85] on h4 "Estilo" at bounding box center [168, 85] width 59 height 26
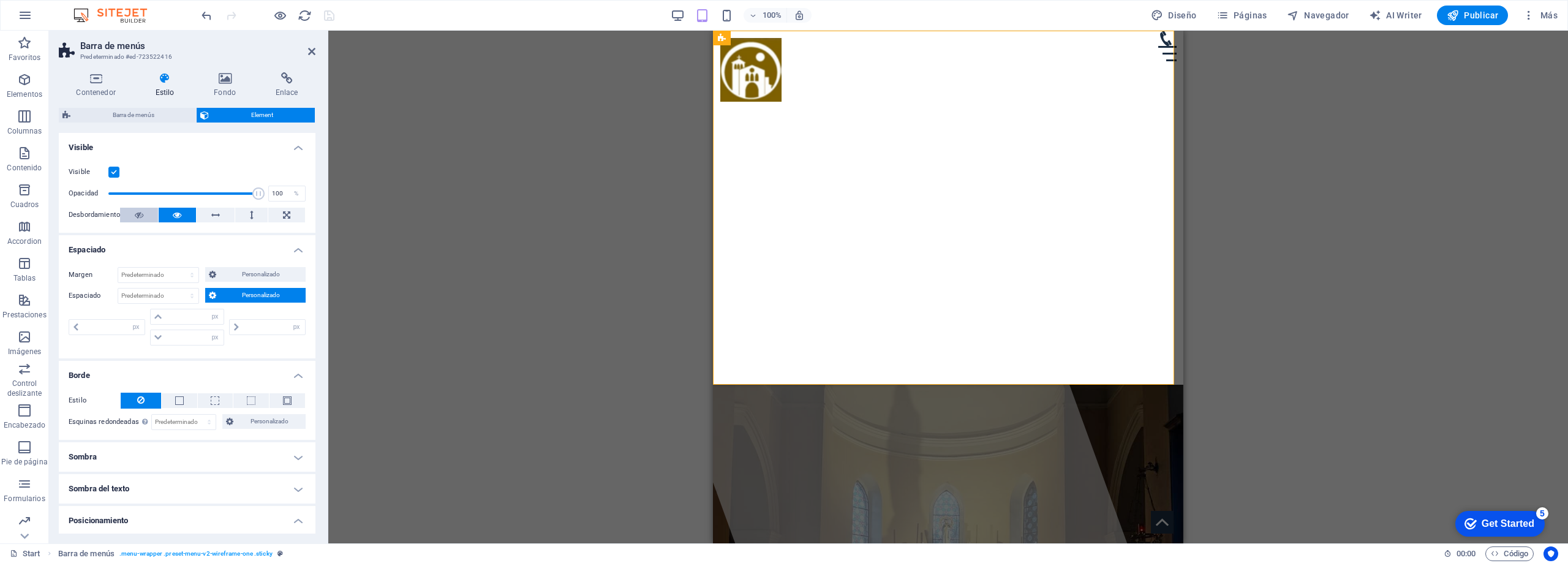
click at [145, 209] on button at bounding box center [139, 215] width 38 height 15
click at [175, 213] on icon at bounding box center [177, 215] width 9 height 15
click at [259, 274] on span "Personalizado" at bounding box center [261, 274] width 82 height 15
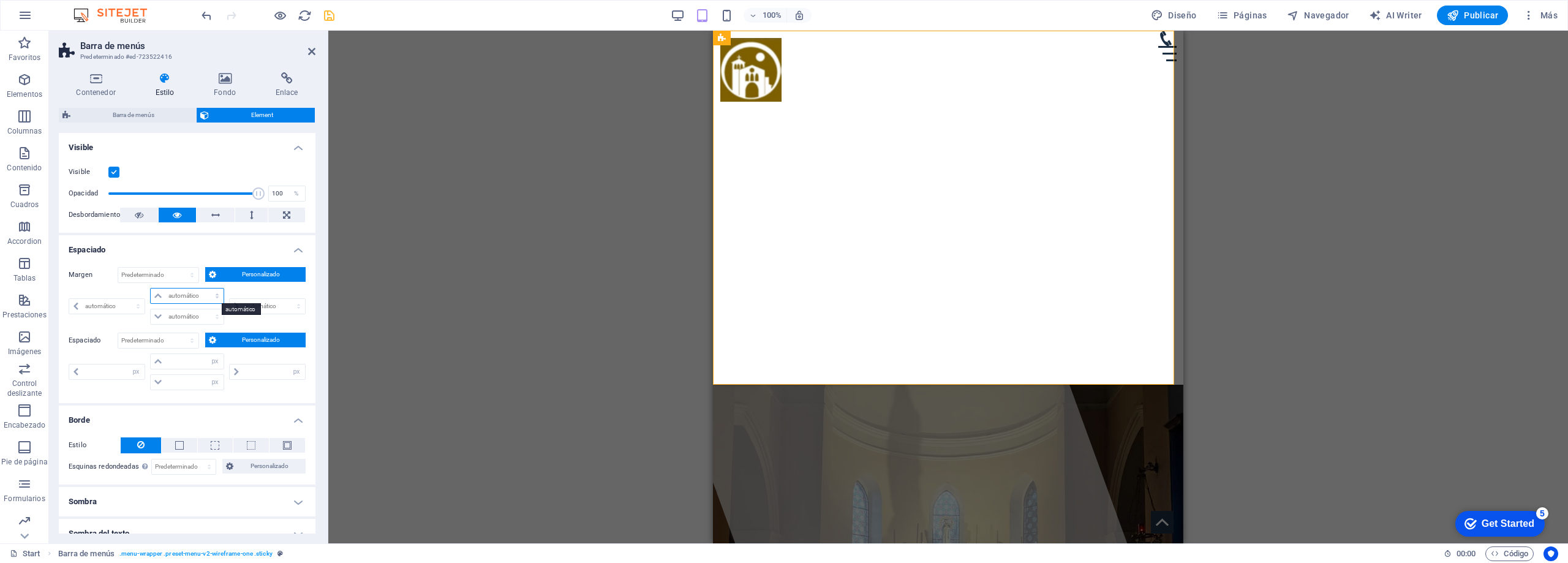
click at [196, 295] on select "automático px % rem vw vh" at bounding box center [187, 296] width 73 height 15
select select "px"
click at [204, 289] on select "automático px % rem vw vh" at bounding box center [187, 296] width 73 height 15
type input "0"
select select "px"
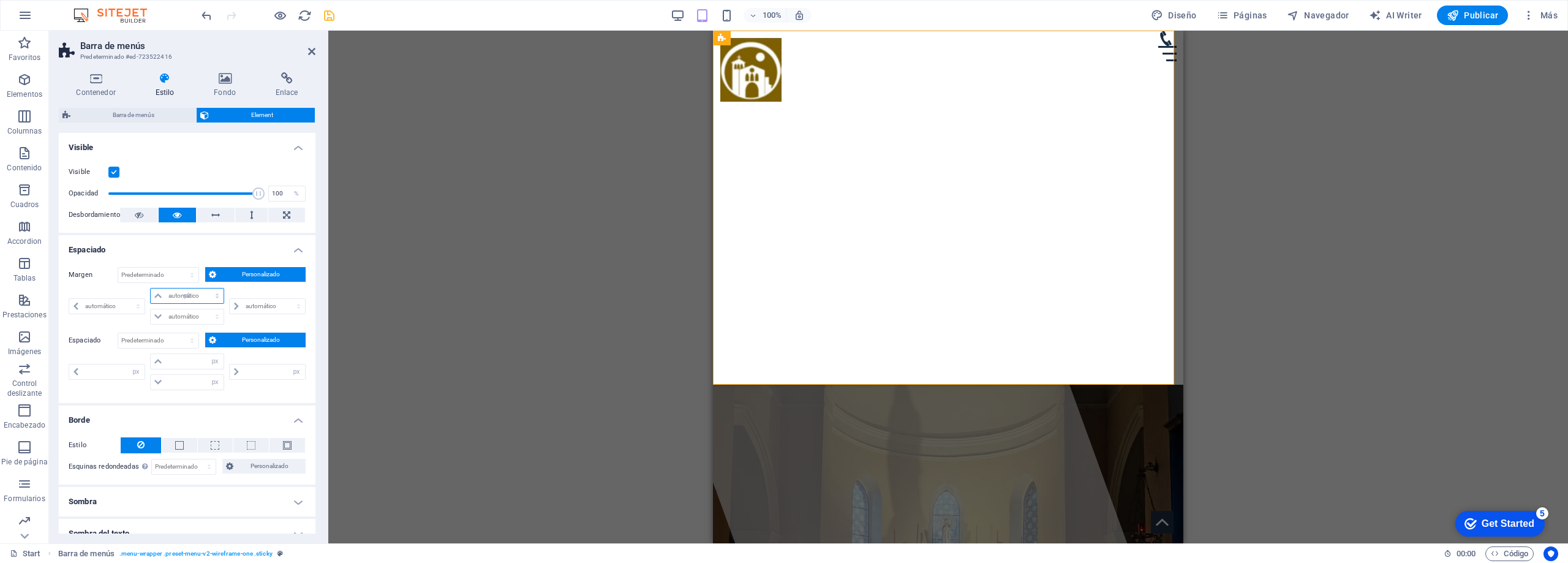
type input "0"
select select "px"
type input "0"
select select "px"
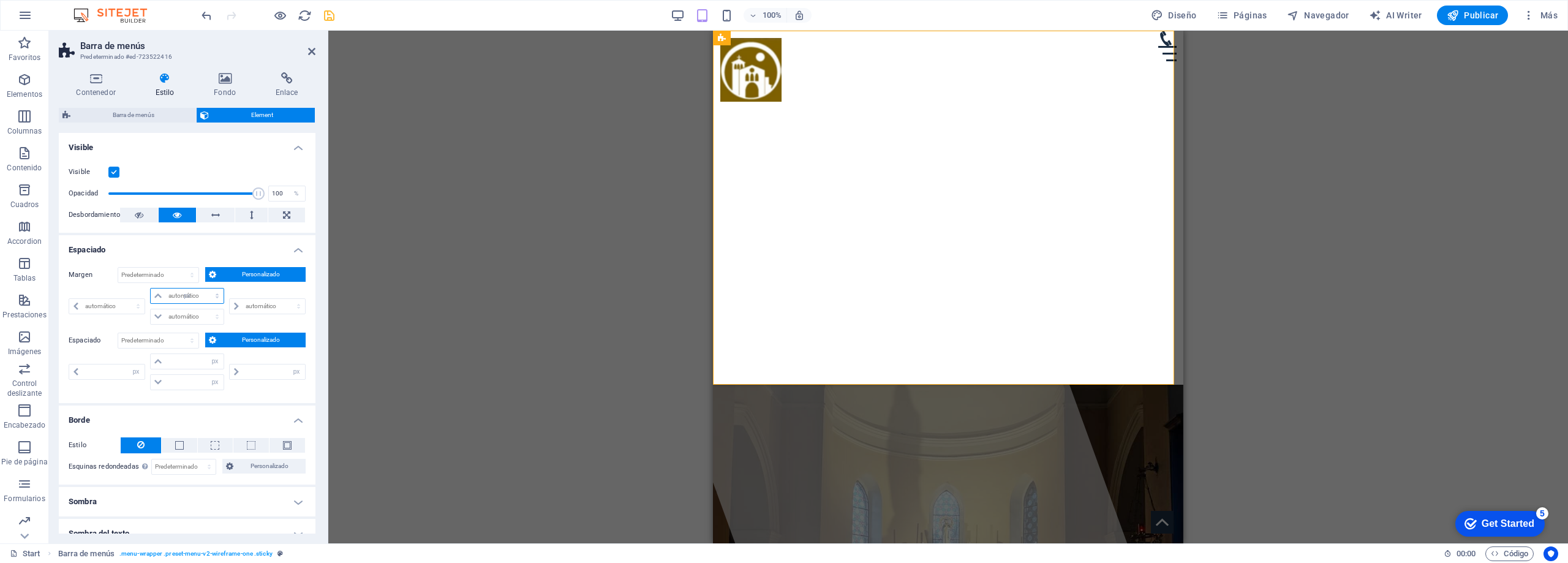
type input "0"
select select "px"
type input "5"
select select "DISABLED_OPTION_VALUE"
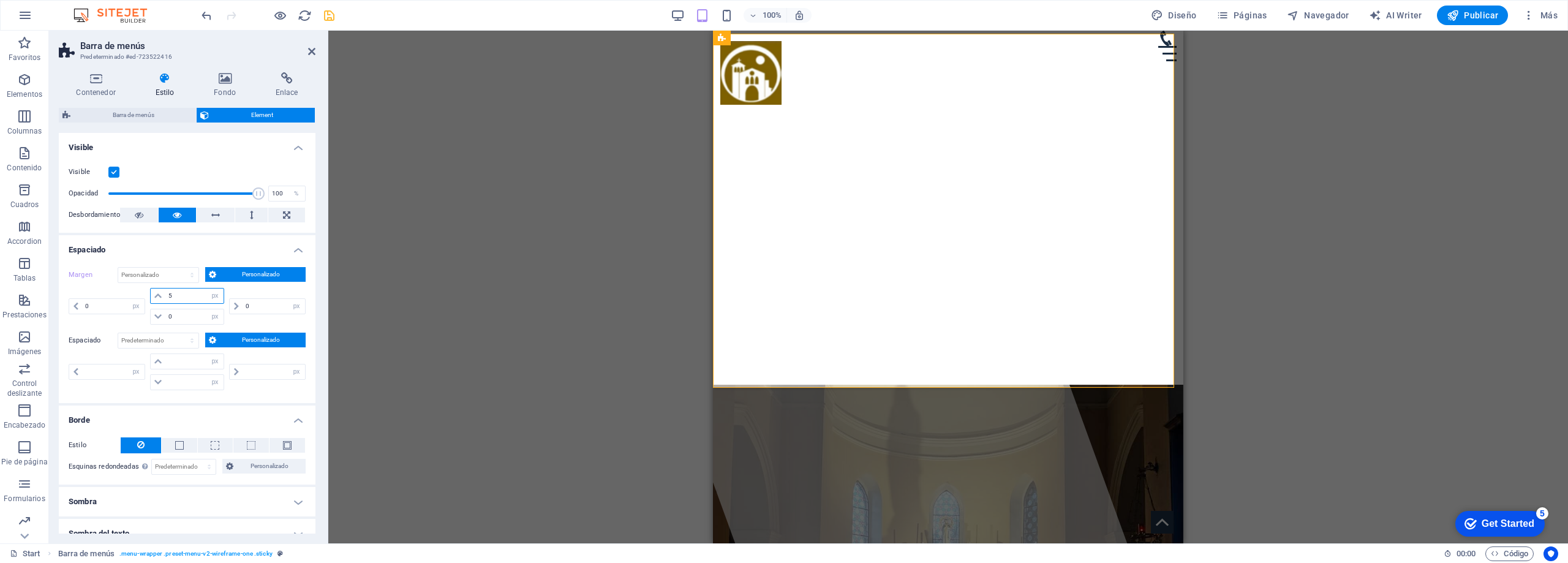
click at [187, 295] on input "5" at bounding box center [194, 296] width 58 height 15
type input "0"
select select "px"
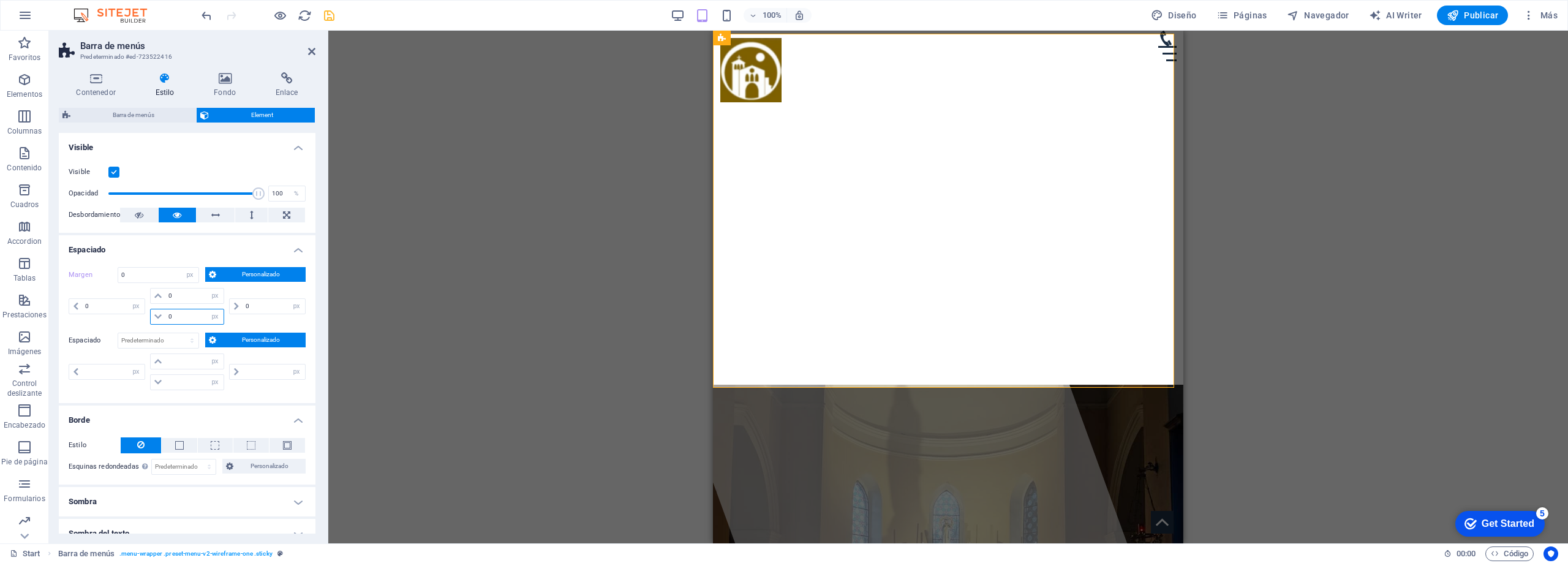
click at [179, 315] on input "0" at bounding box center [194, 317] width 58 height 15
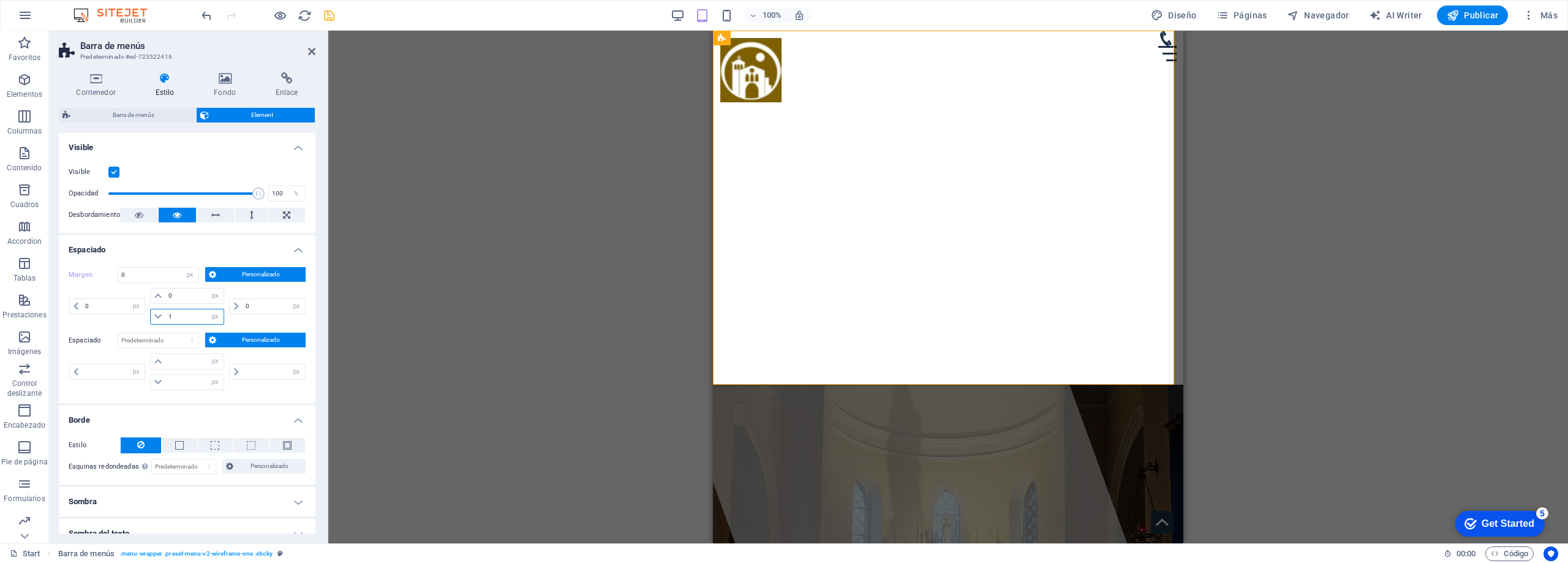
type input "10"
select select "DISABLED_OPTION_VALUE"
type input "10"
click at [245, 323] on div "0 automático px % rem vw vh" at bounding box center [266, 306] width 79 height 37
click at [181, 316] on input "10" at bounding box center [194, 317] width 58 height 15
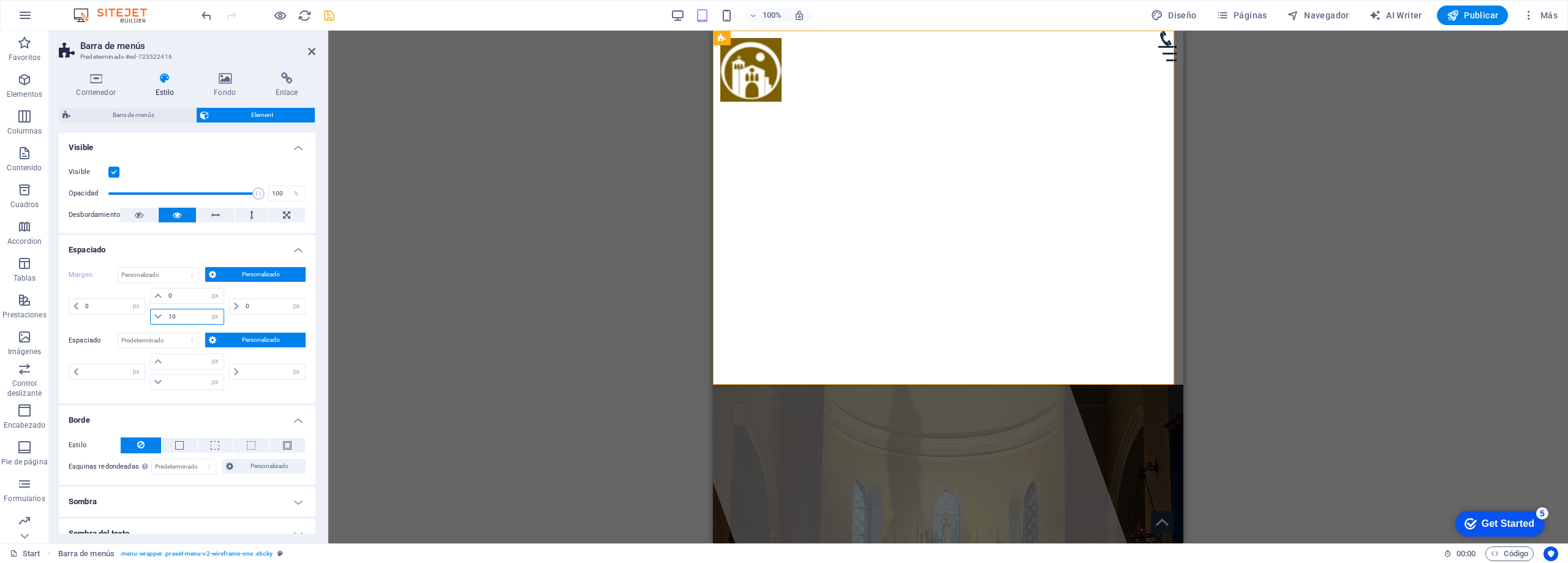
click at [181, 316] on input "10" at bounding box center [194, 317] width 58 height 15
click at [175, 277] on select "Predeterminado automático px % rem vw vh Personalizado" at bounding box center [158, 275] width 80 height 15
select select "px"
click at [179, 268] on select "Predeterminado automático px % rem vw vh Personalizado" at bounding box center [158, 275] width 80 height 15
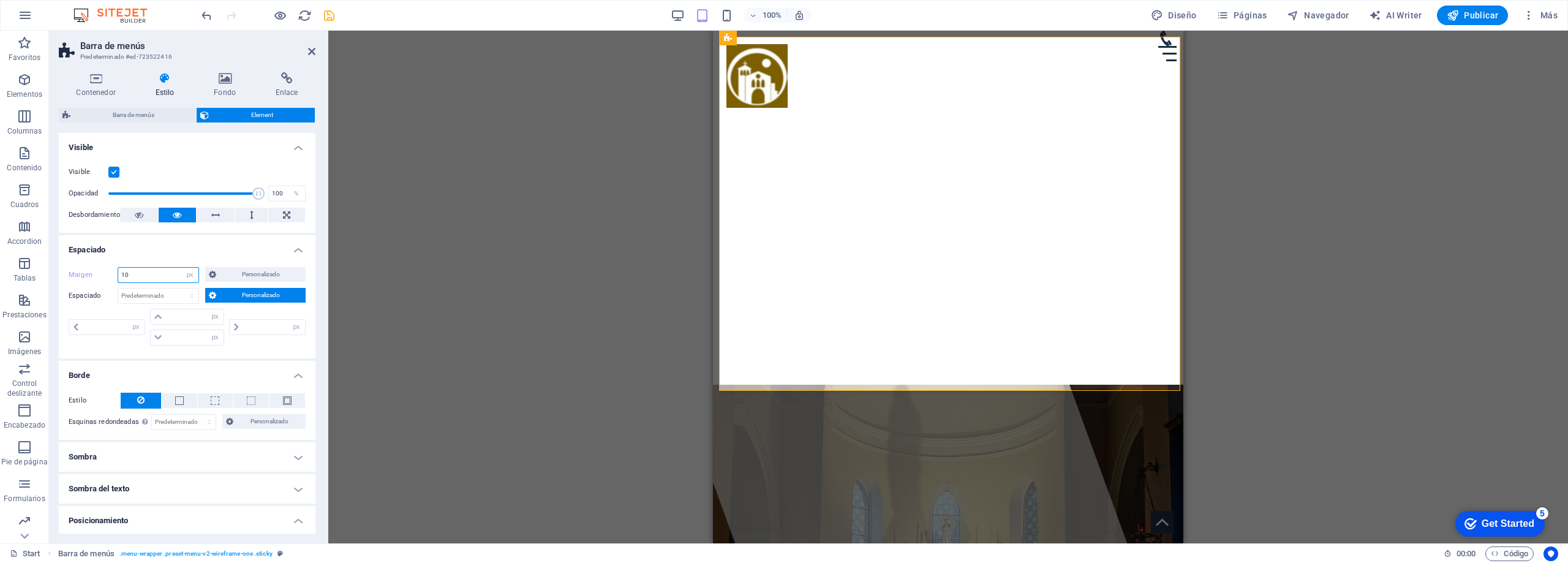
click at [162, 275] on input "10" at bounding box center [158, 275] width 80 height 15
type input "0"
click at [237, 244] on h4 "Espaciado" at bounding box center [187, 246] width 257 height 22
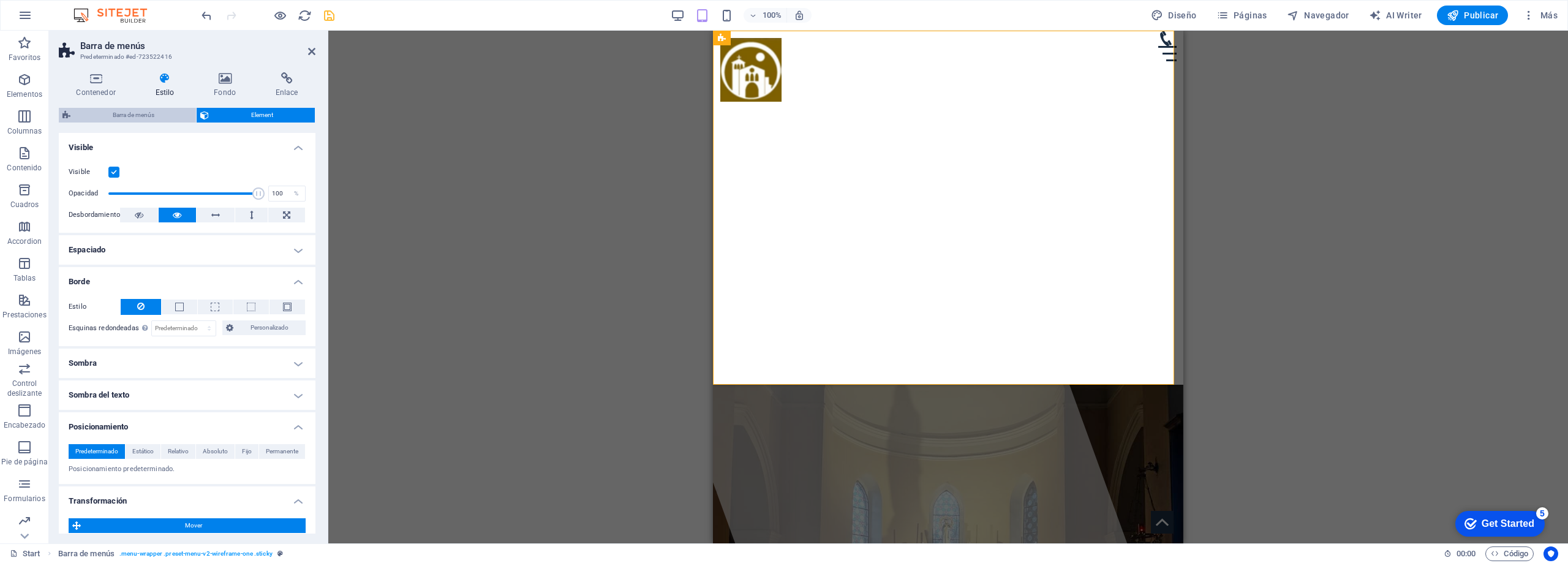
click at [148, 115] on span "Barra de menús" at bounding box center [133, 115] width 118 height 15
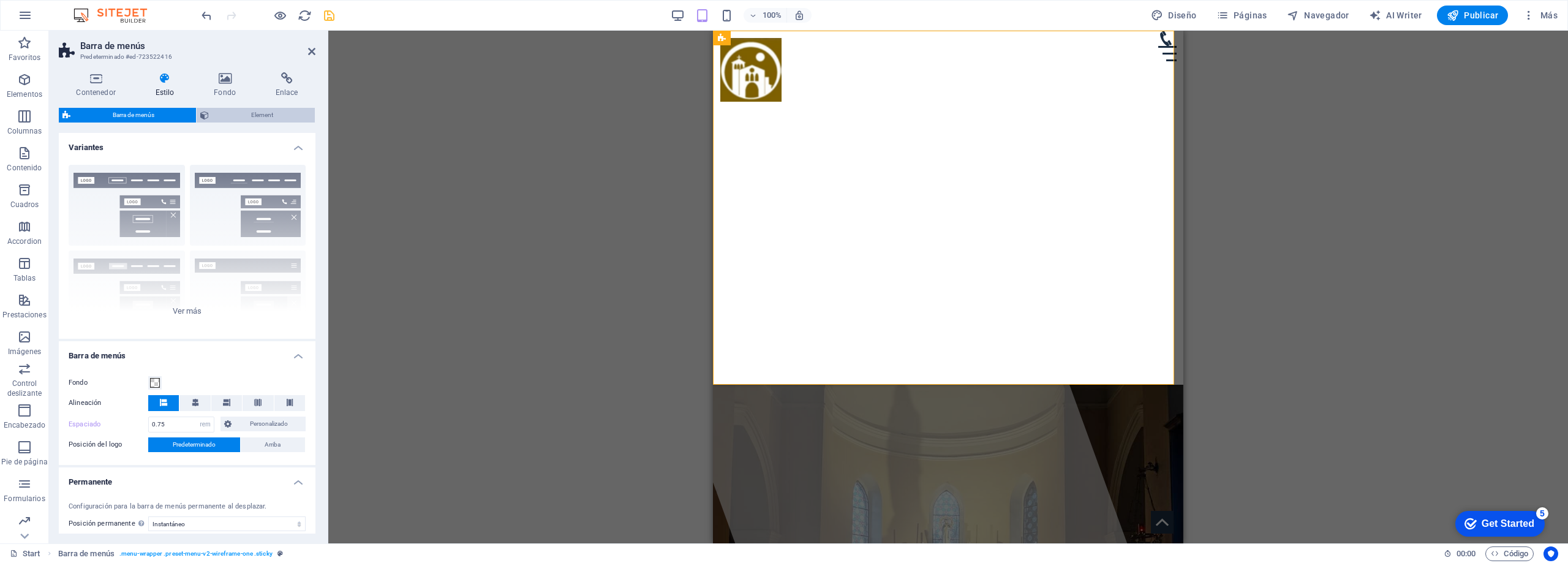
click at [247, 114] on span "Element" at bounding box center [261, 115] width 99 height 15
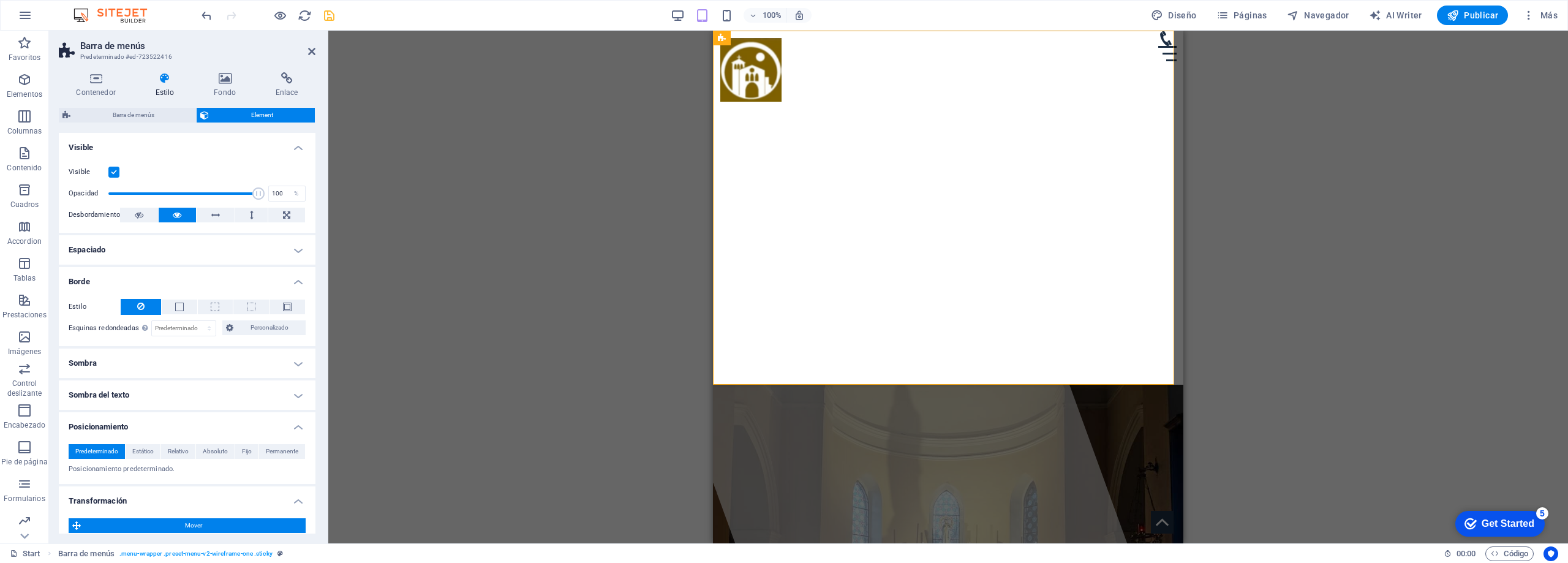
click at [142, 250] on h4 "Espaciado" at bounding box center [187, 250] width 257 height 29
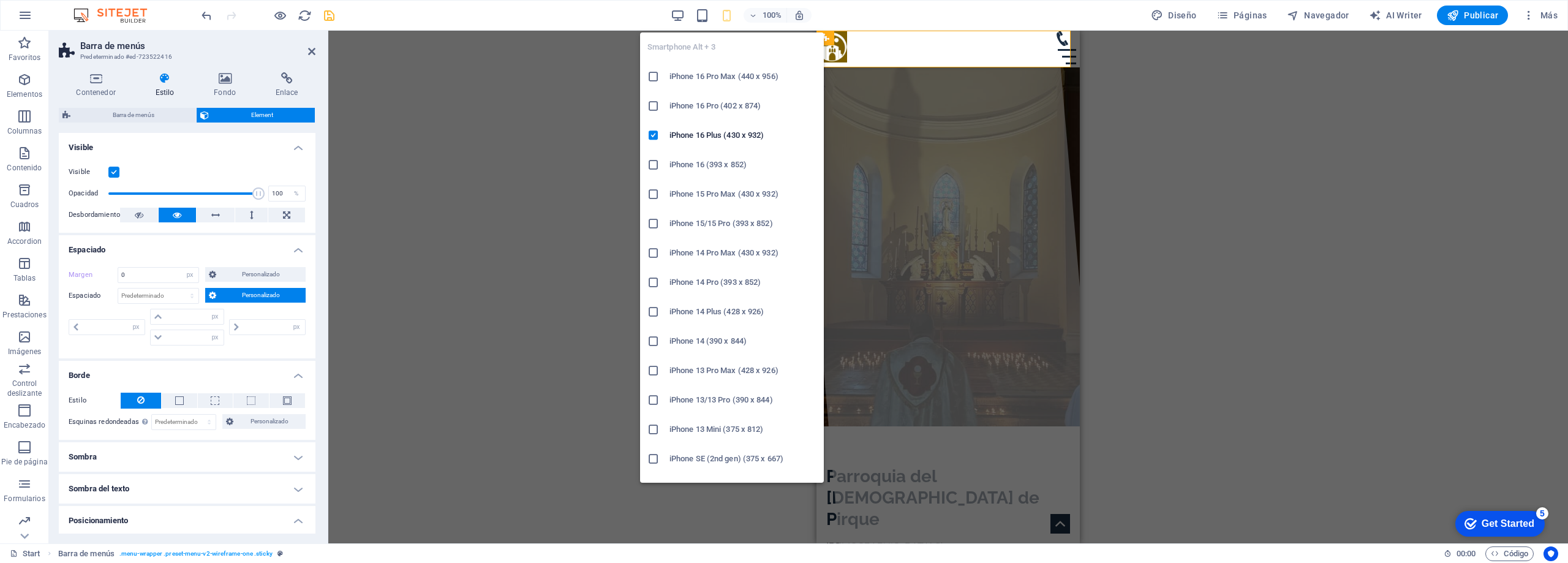
select select "DISABLED_OPTION_VALUE"
type input "0"
type input "1"
select select "vw"
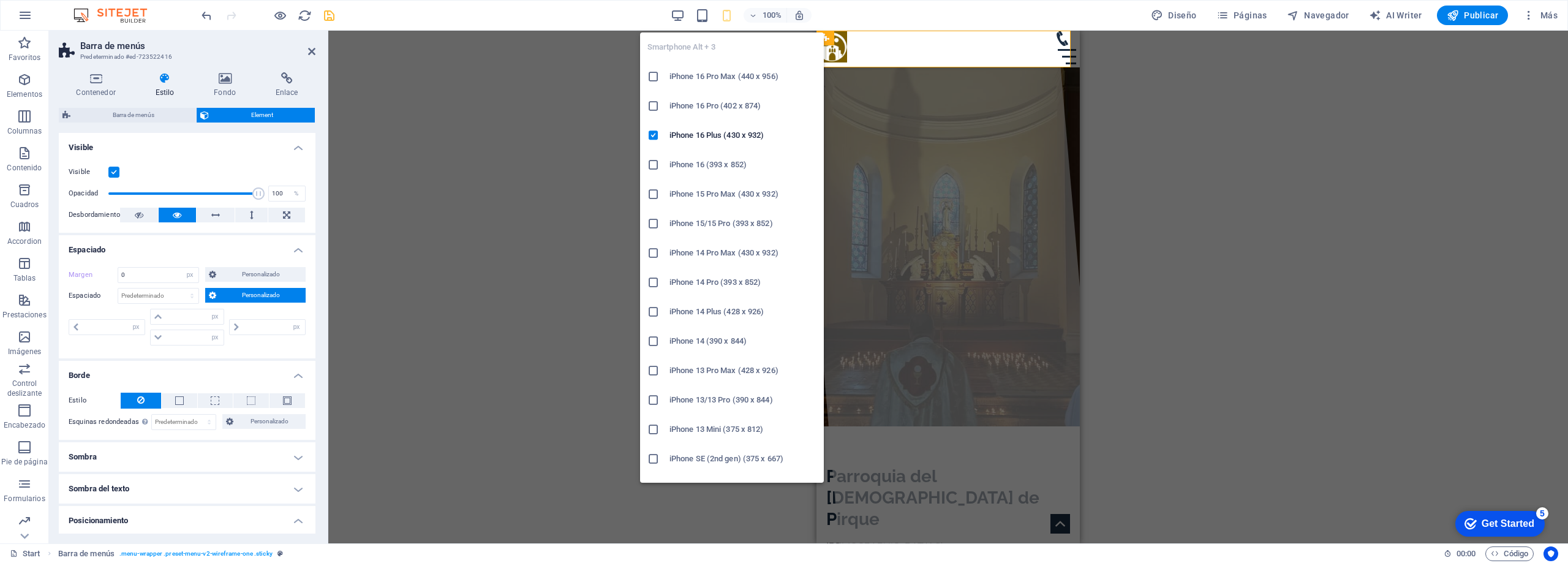
type input "0"
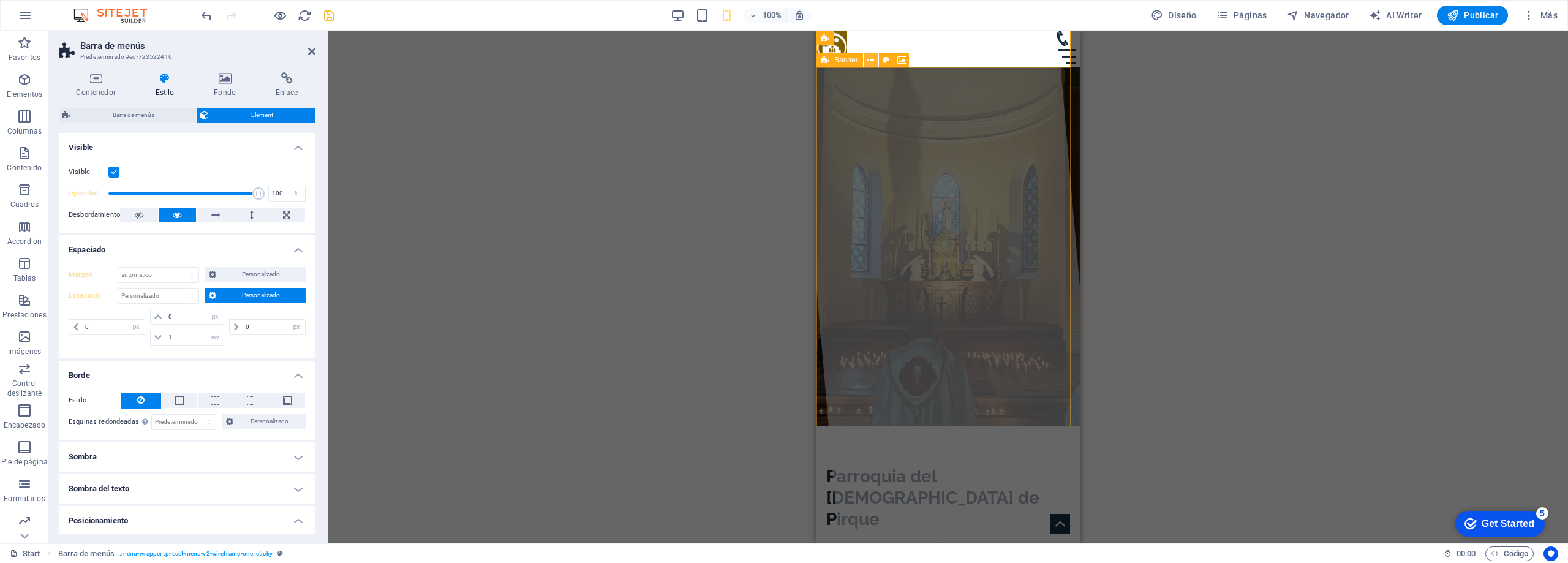
click at [876, 62] on button at bounding box center [871, 60] width 15 height 15
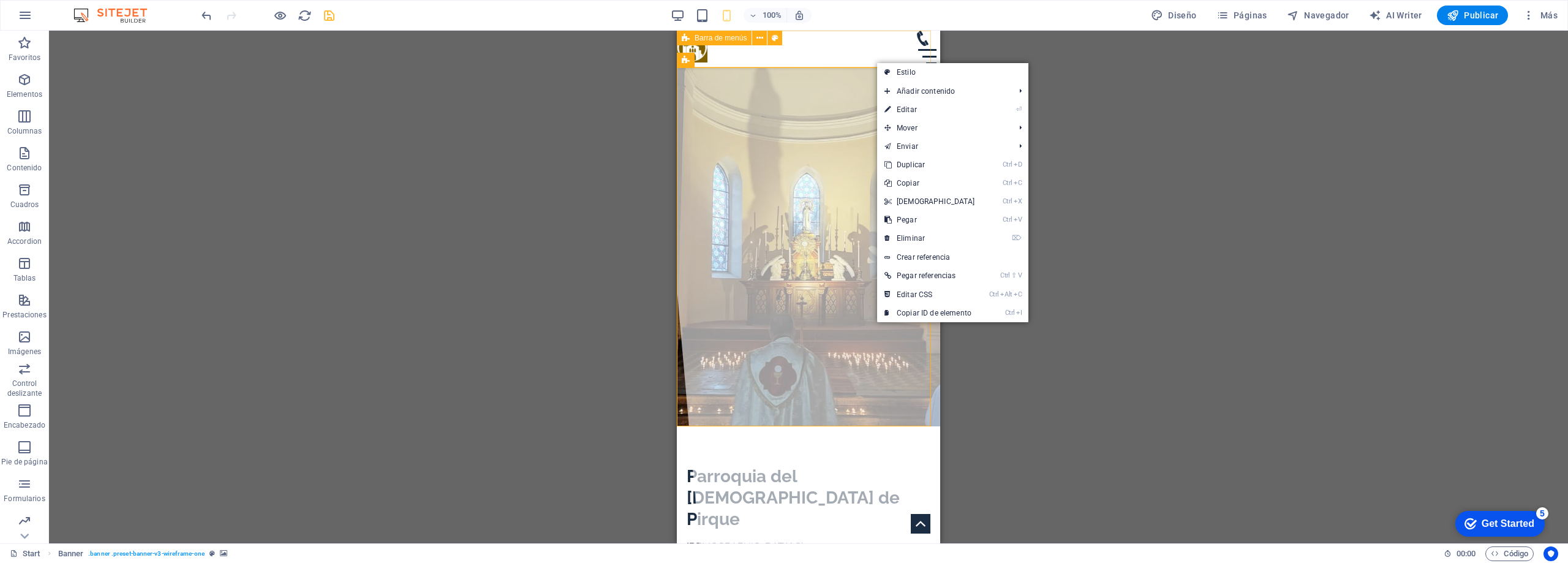
click at [799, 53] on div "Inicio Horarios de Misa Servicios Historia Contacto" at bounding box center [808, 49] width 263 height 37
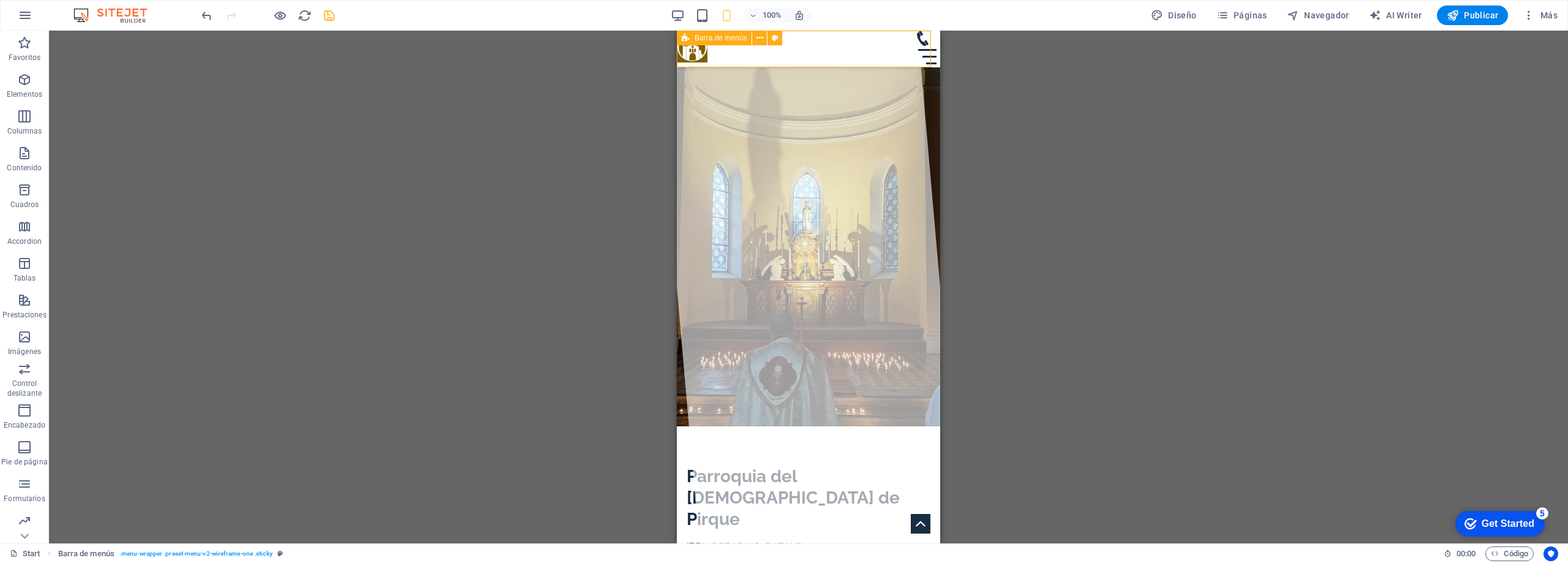
click at [799, 53] on div "Inicio Horarios de Misa Servicios Historia Contacto" at bounding box center [808, 49] width 263 height 37
select select "px"
select select "vw"
select select "px"
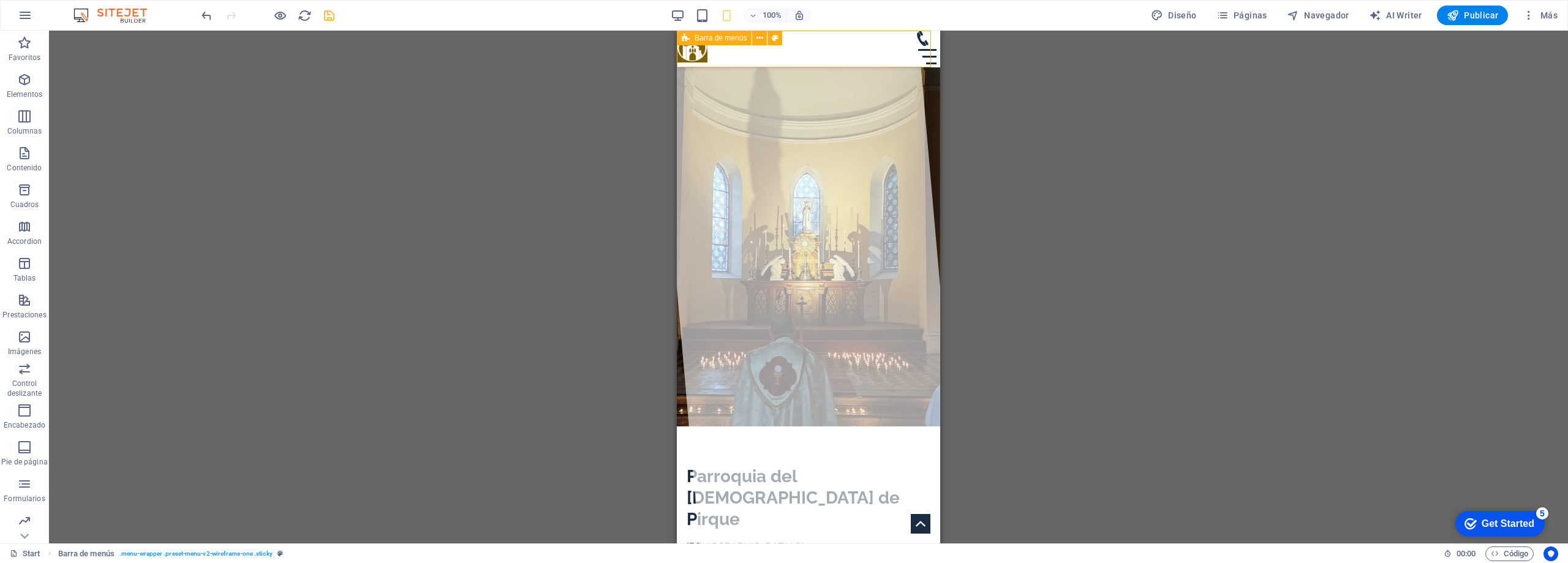
select select "px"
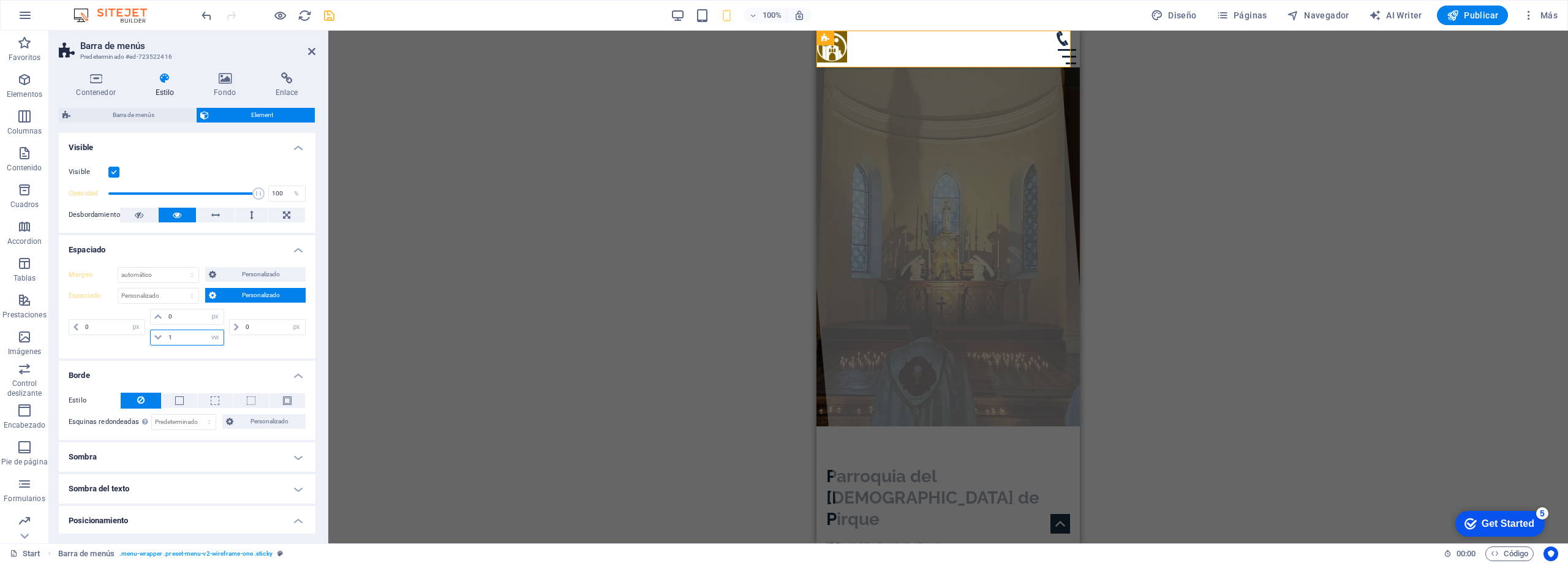
click at [190, 340] on input "1" at bounding box center [194, 338] width 58 height 15
click at [232, 354] on div "Margen Predeterminado automático px % rem vw vh Personalizado Personalizado aut…" at bounding box center [187, 308] width 257 height 101
click at [189, 339] on input "2" at bounding box center [194, 338] width 58 height 15
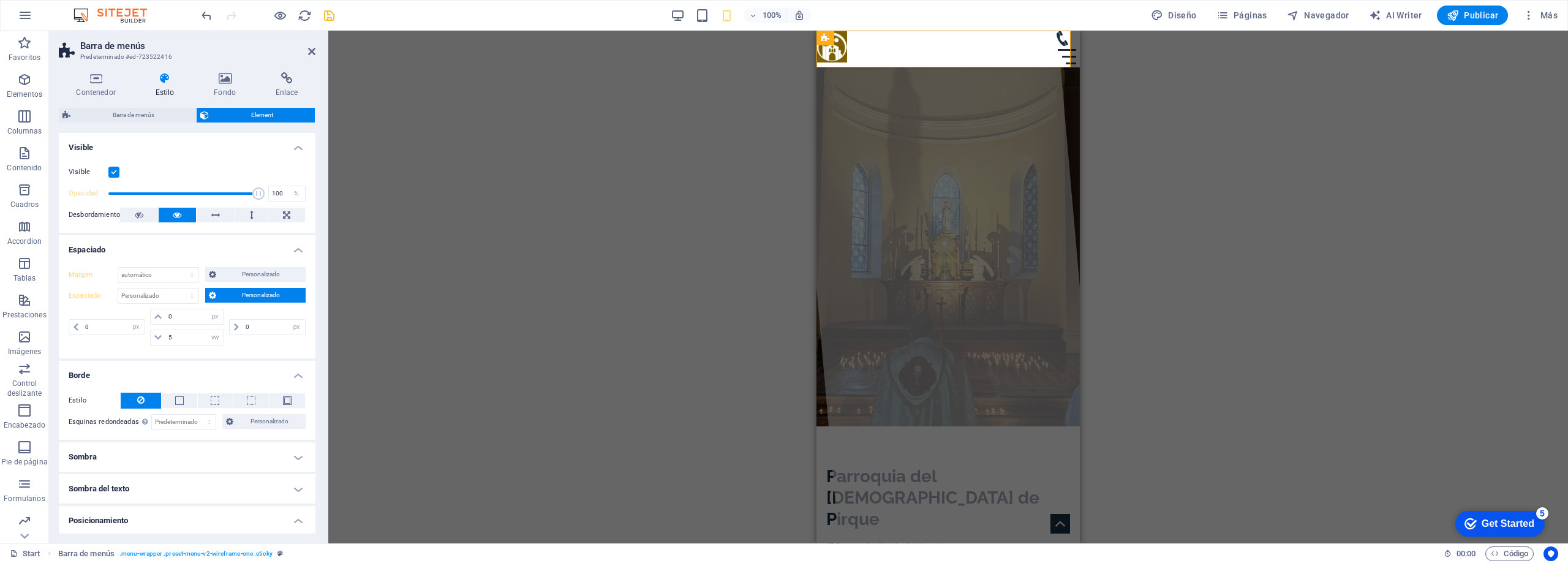
click at [255, 350] on div "Margen Predeterminado automático px % rem vw vh Personalizado Personalizado aut…" at bounding box center [187, 308] width 257 height 101
click at [182, 340] on input "5" at bounding box center [194, 338] width 58 height 15
type input "1"
click at [153, 118] on span "Barra de menús" at bounding box center [133, 115] width 118 height 15
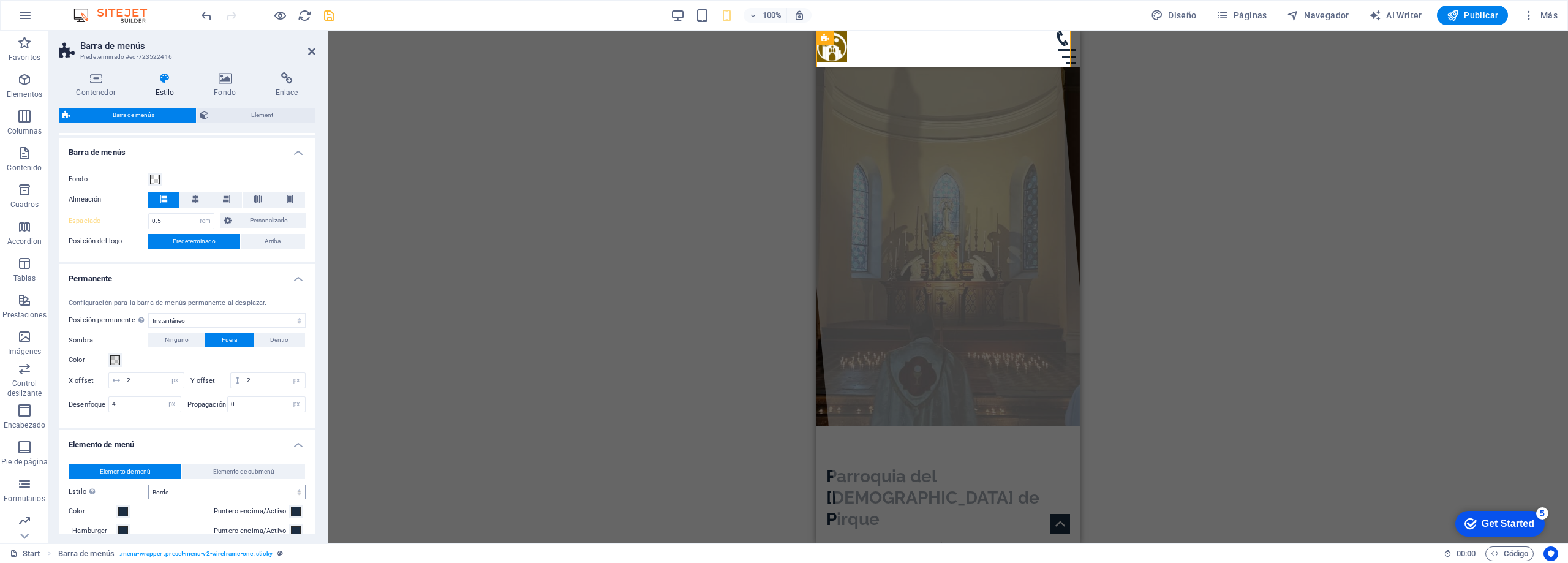
scroll to position [184, 0]
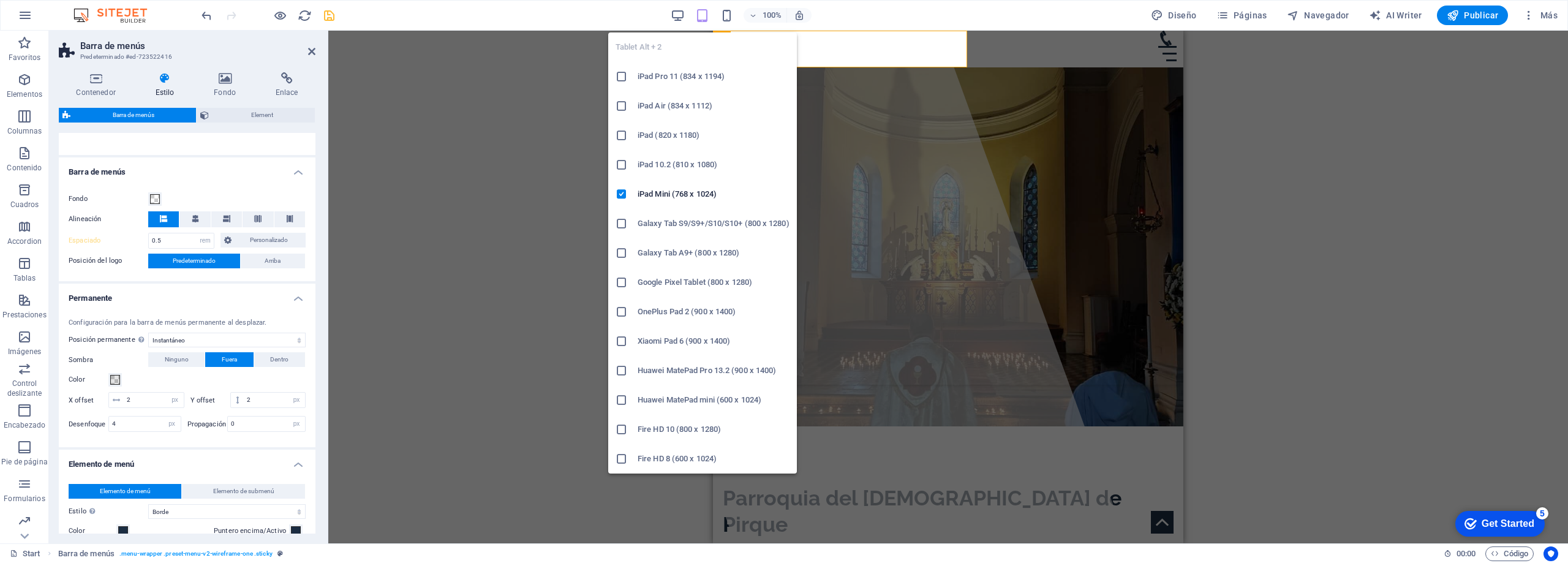
type input "0.75"
type input "0"
type input "1"
select select "rem"
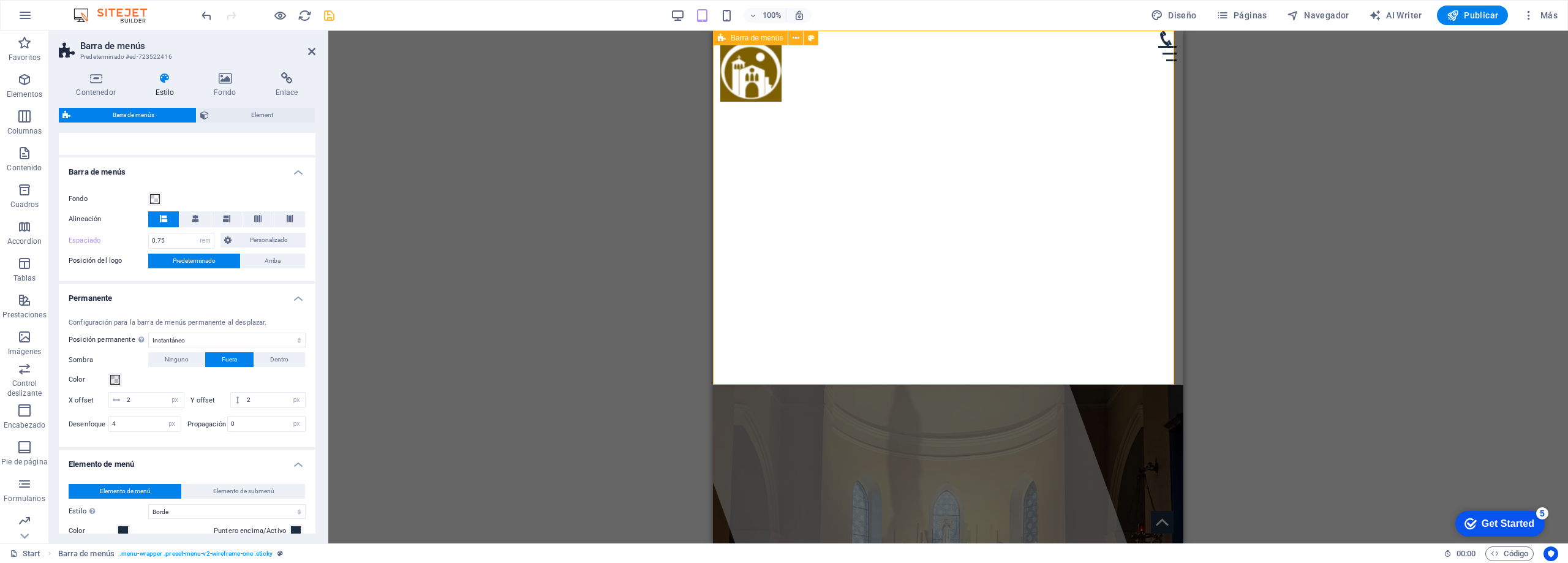
click at [826, 126] on div "Inicio Horarios de Misa Servicios Historia Contacto" at bounding box center [948, 208] width 471 height 354
click at [102, 82] on icon at bounding box center [96, 79] width 74 height 12
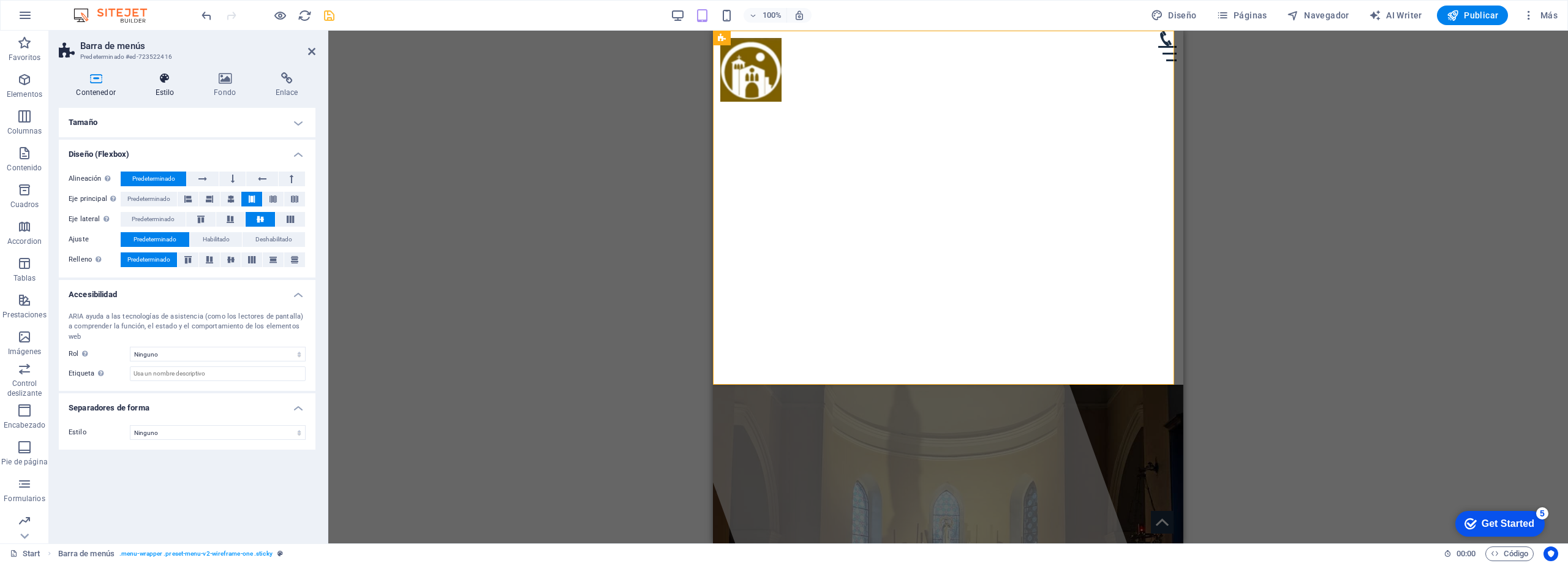
click at [174, 83] on icon at bounding box center [165, 79] width 54 height 12
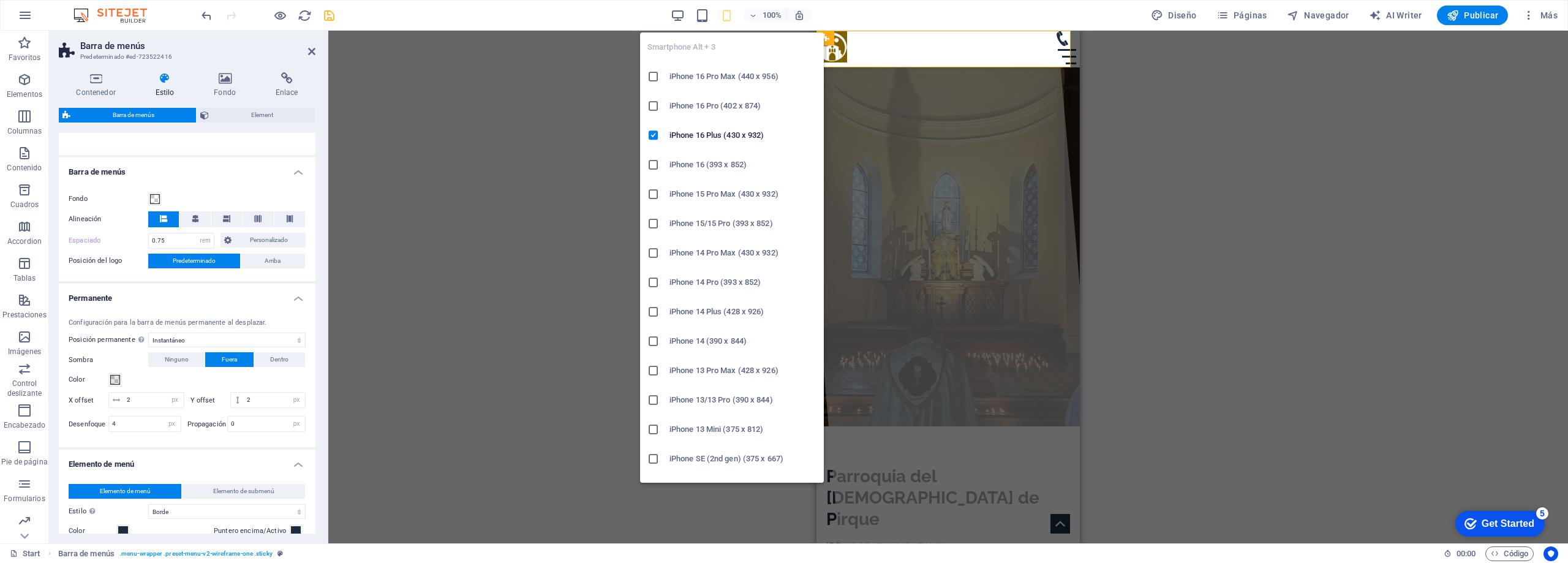
type input "0.5"
type input "5"
select select "px"
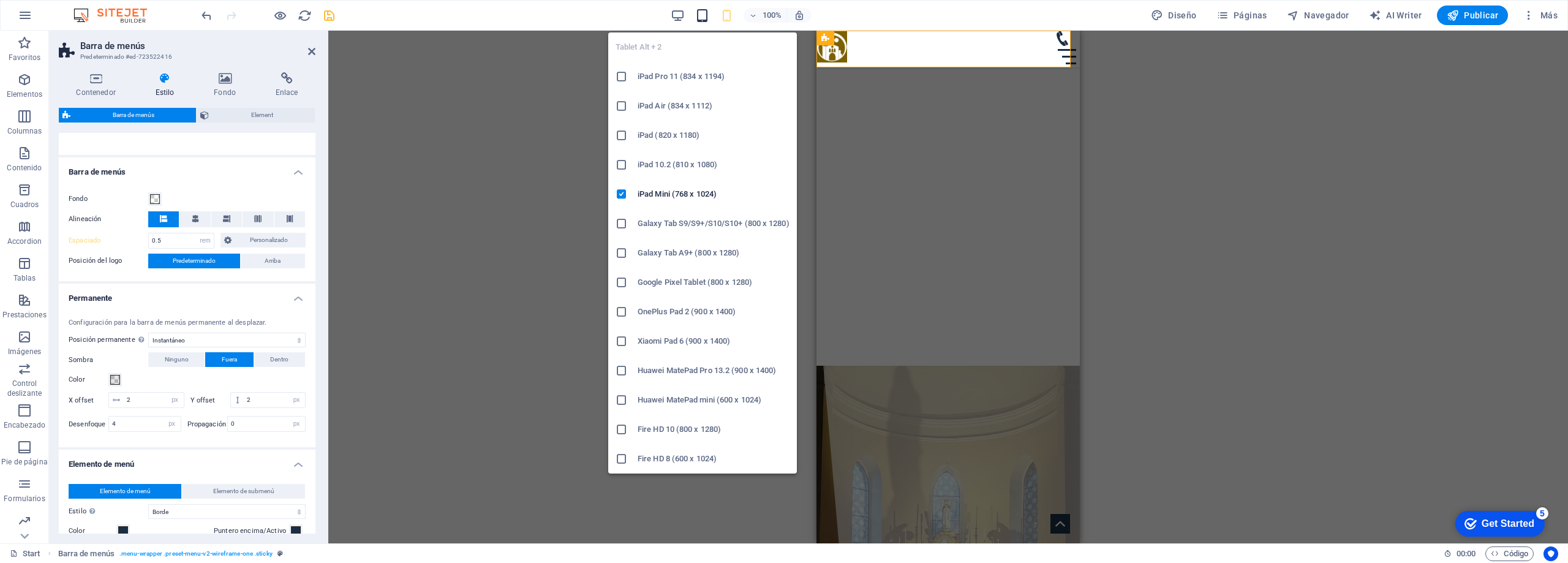
type input "0.75"
type input "0"
type input "1"
select select "rem"
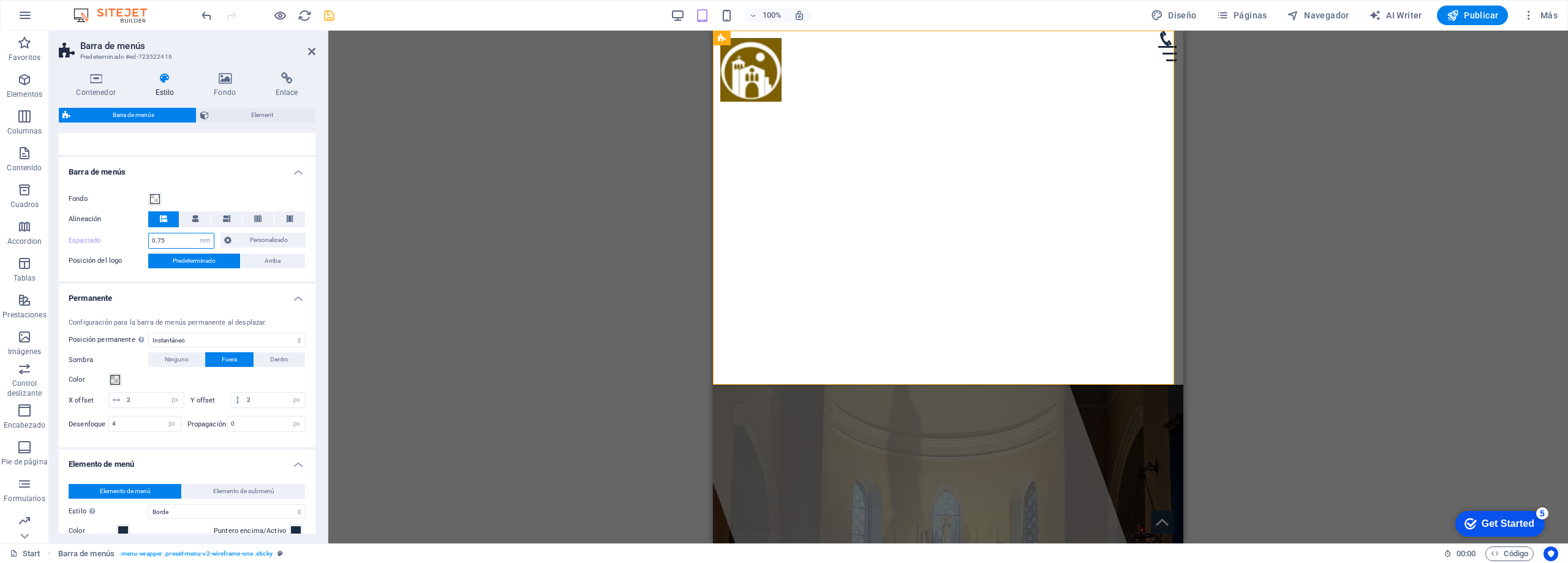
click at [175, 240] on input "0.75" at bounding box center [182, 241] width 65 height 15
click at [211, 181] on div "Fondo Alineación Espaciado 0.5 px rem % vh vw Personalizado Personalizado 0.5 p…" at bounding box center [187, 230] width 261 height 102
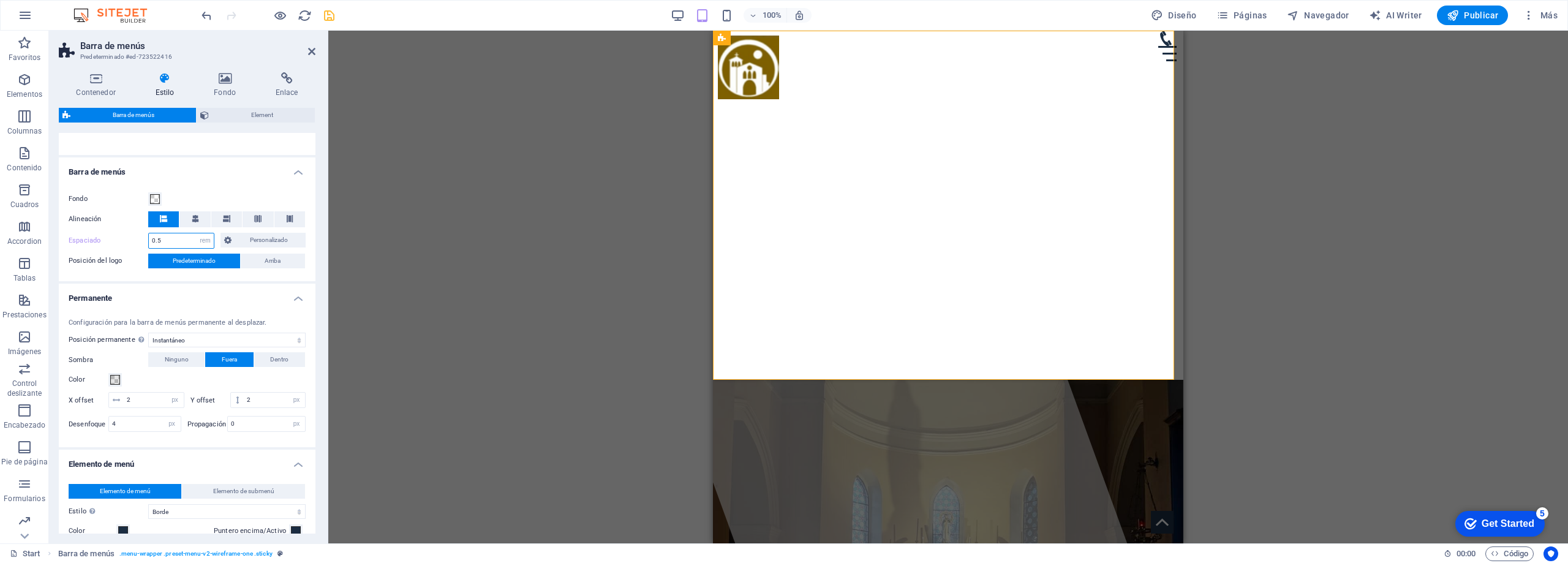
click at [185, 241] on input "0.5" at bounding box center [182, 241] width 65 height 15
type input "0"
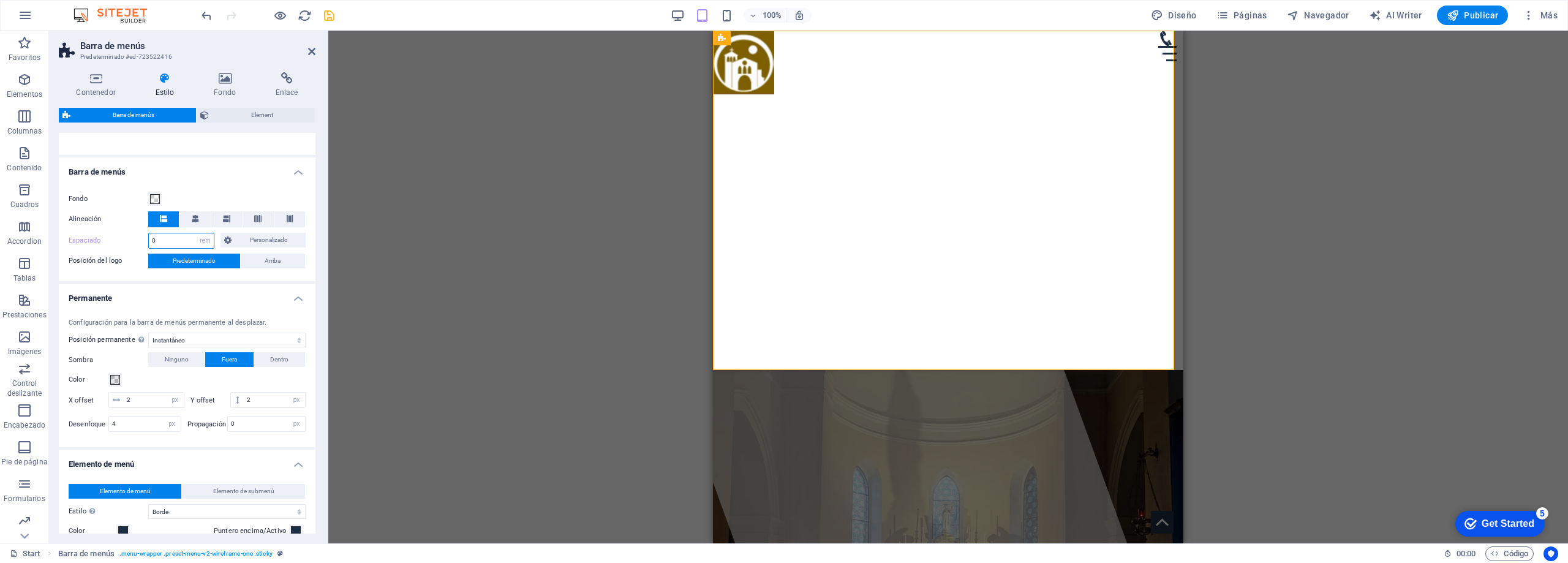
click at [177, 239] on input "0" at bounding box center [182, 241] width 65 height 15
click at [250, 237] on span "Personalizado" at bounding box center [268, 240] width 67 height 15
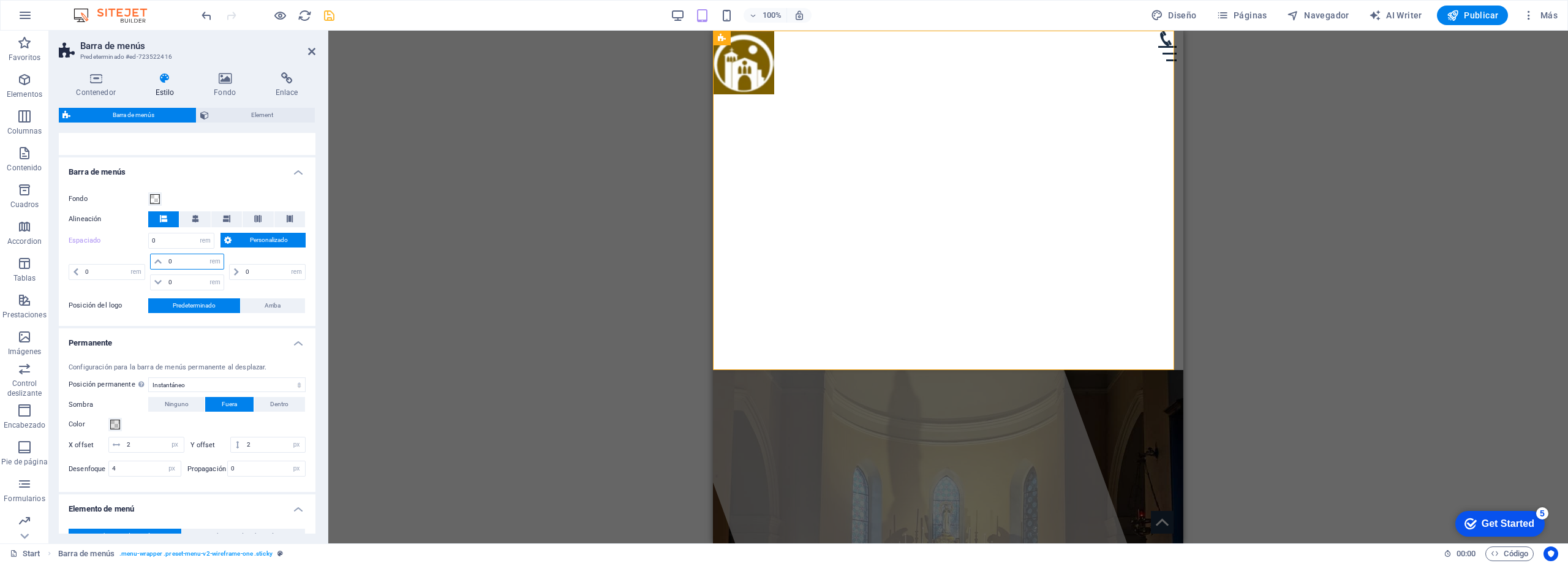
click at [192, 262] on input "0" at bounding box center [194, 262] width 58 height 15
click at [190, 282] on input "0" at bounding box center [194, 282] width 58 height 15
type input "10"
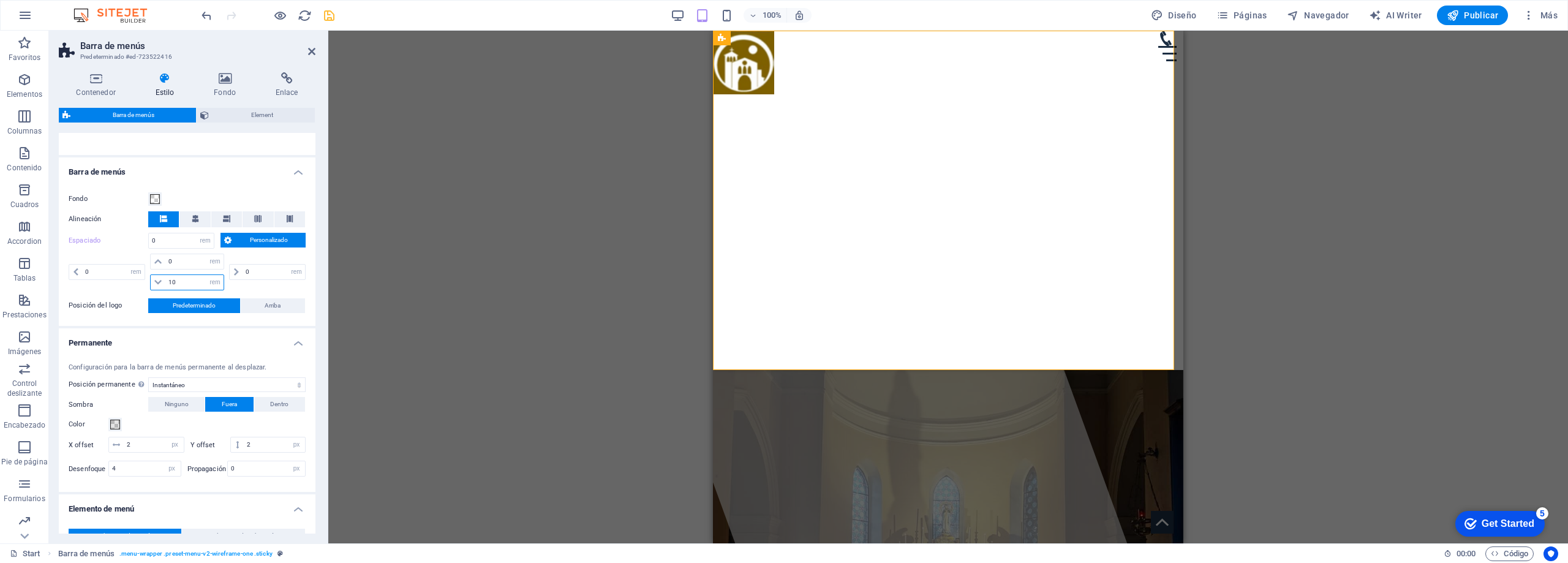
select select "DISABLED_OPTION_VALUE"
click at [244, 289] on div "0 px rem % vh vw" at bounding box center [266, 272] width 79 height 37
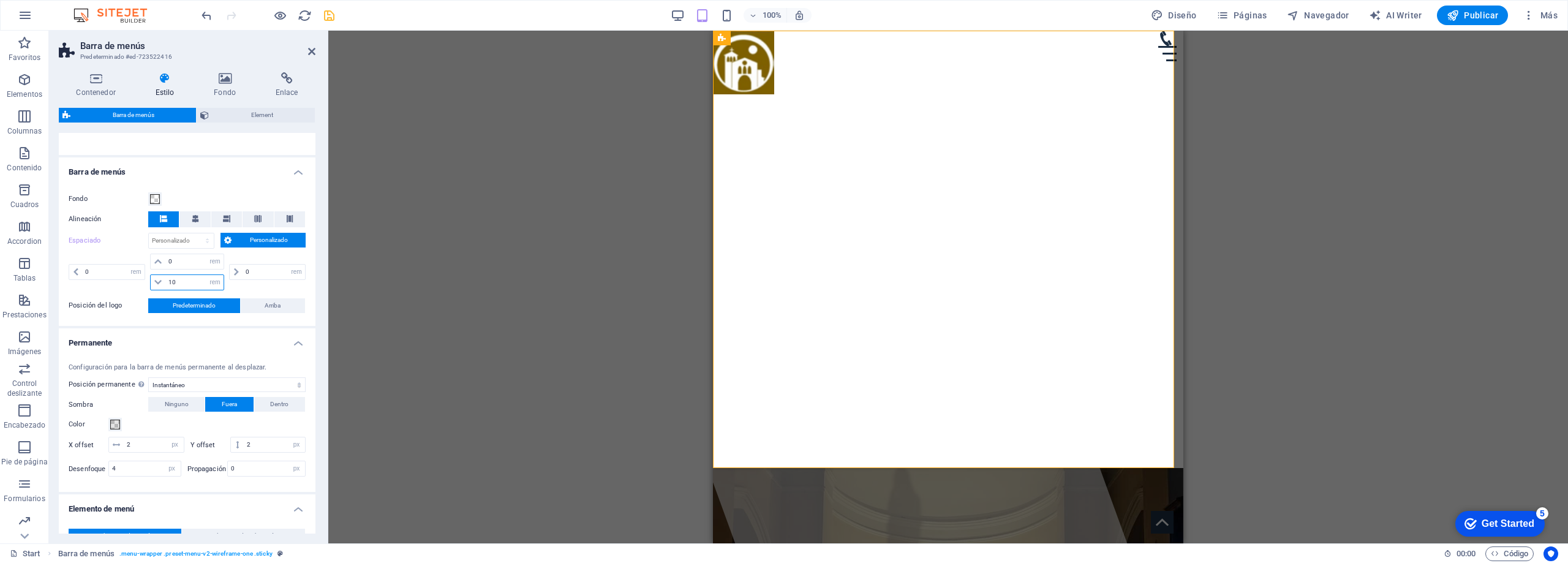
click at [198, 287] on input "10" at bounding box center [194, 282] width 58 height 15
type input "0"
select select "rem"
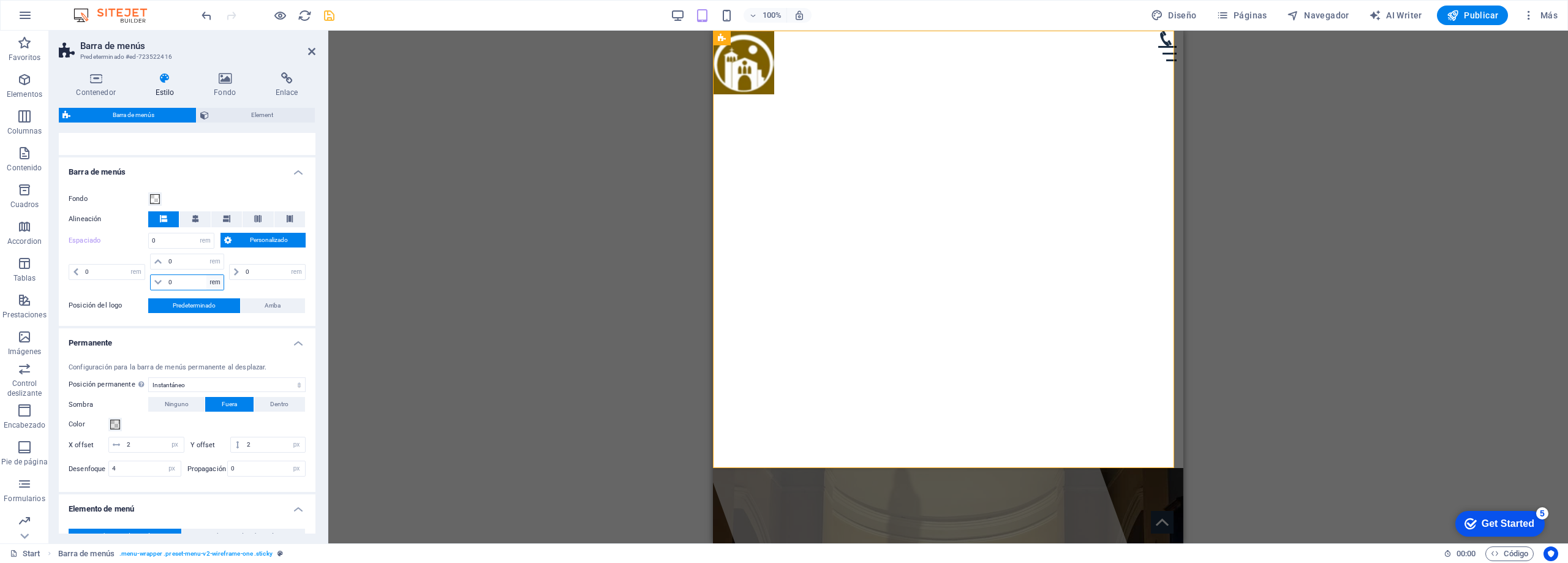
click at [212, 281] on select "px rem % vh vw" at bounding box center [215, 282] width 17 height 15
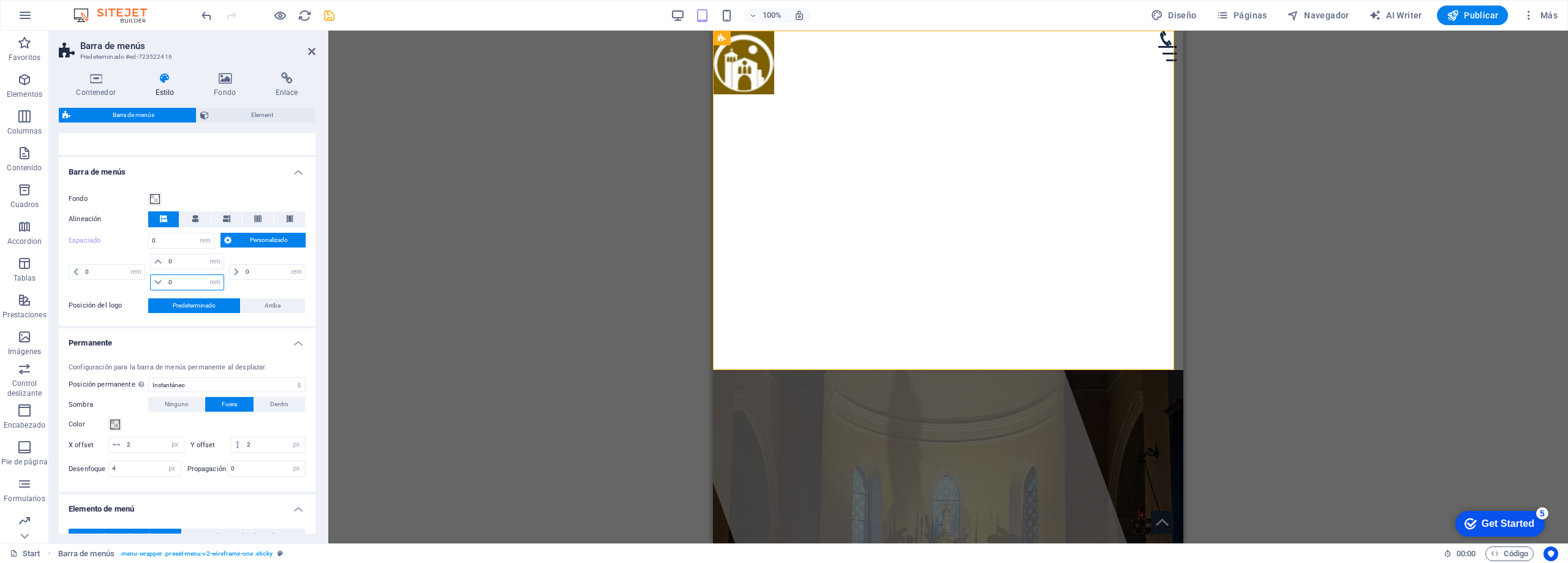
select select "px"
click at [206, 275] on select "px rem % vh vw" at bounding box center [215, 282] width 17 height 15
select select "DISABLED_OPTION_VALUE"
click at [242, 286] on div "0 px rem % vh vw" at bounding box center [266, 272] width 79 height 37
click at [217, 263] on select "px rem % vh vw" at bounding box center [215, 262] width 17 height 15
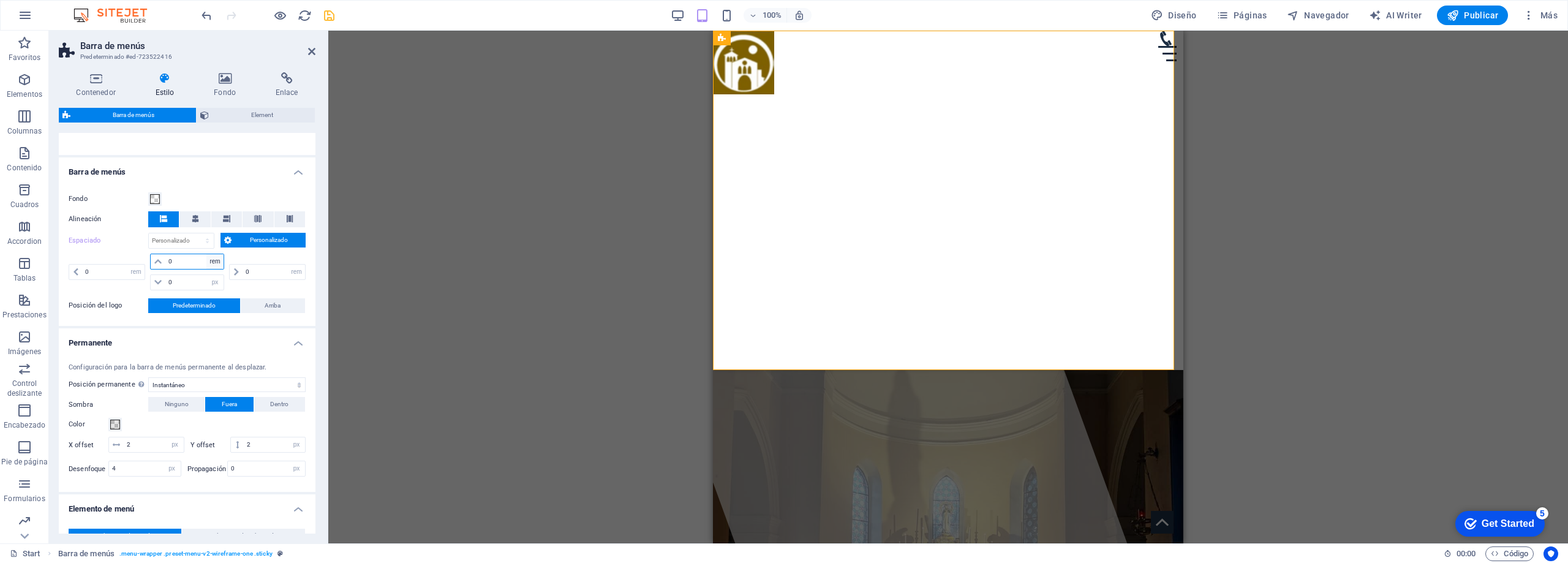
select select "px"
click at [206, 254] on select "px rem % vh vw" at bounding box center [215, 262] width 17 height 15
click at [269, 274] on input "0" at bounding box center [274, 272] width 63 height 15
click at [179, 283] on input "0" at bounding box center [194, 282] width 58 height 15
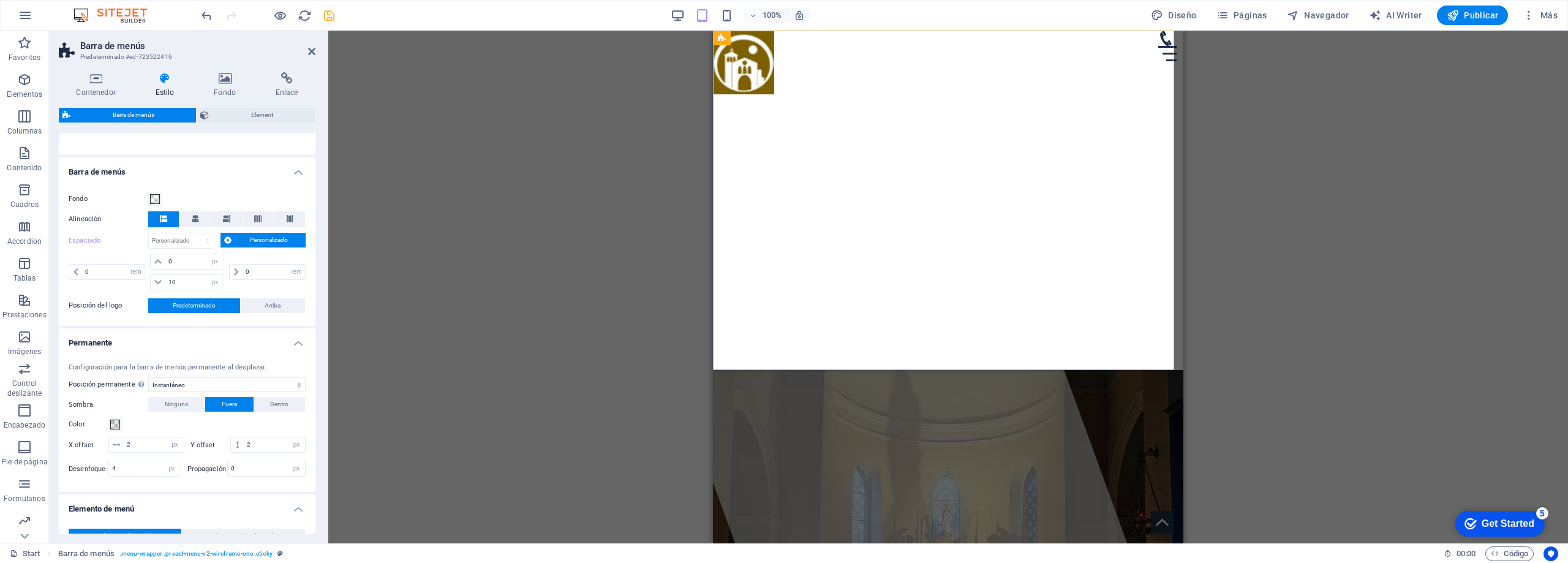
click at [276, 286] on div "0 px rem % vh vw" at bounding box center [266, 272] width 79 height 37
click at [186, 282] on input "10" at bounding box center [194, 282] width 58 height 15
type input "5"
click at [247, 285] on div "0 px rem % vh vw" at bounding box center [266, 272] width 79 height 37
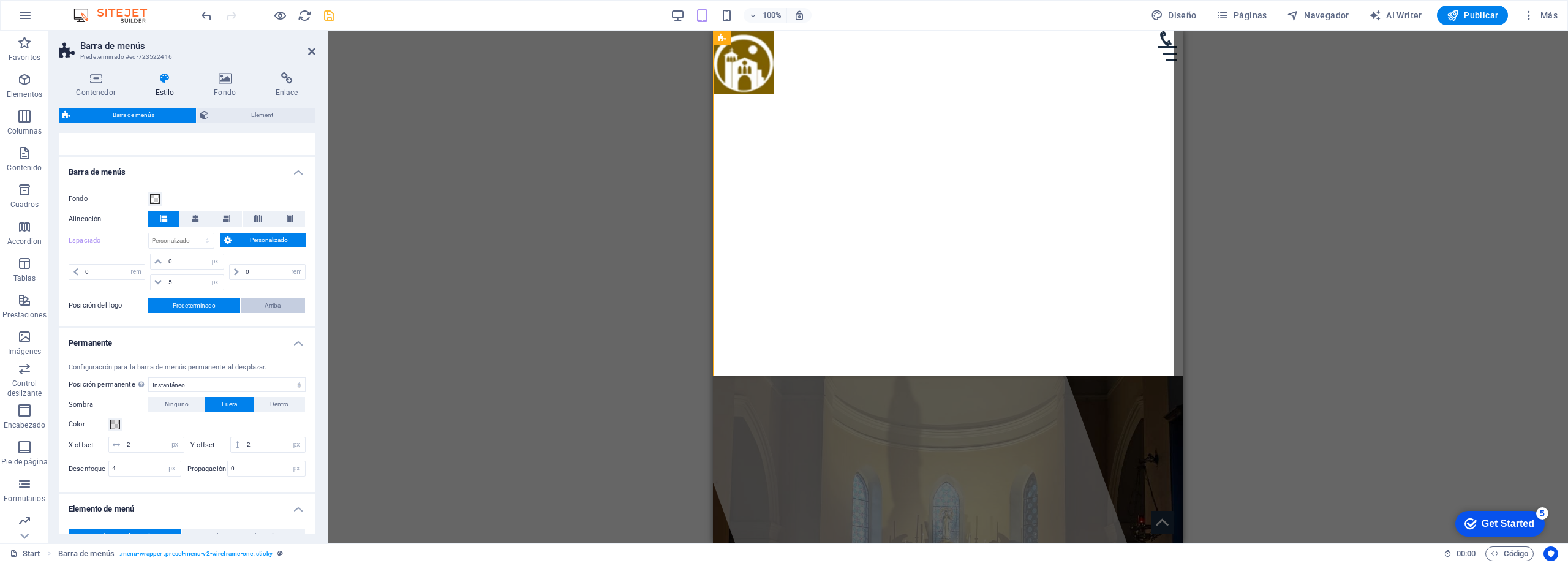
click at [274, 306] on span "Arriba" at bounding box center [272, 306] width 16 height 15
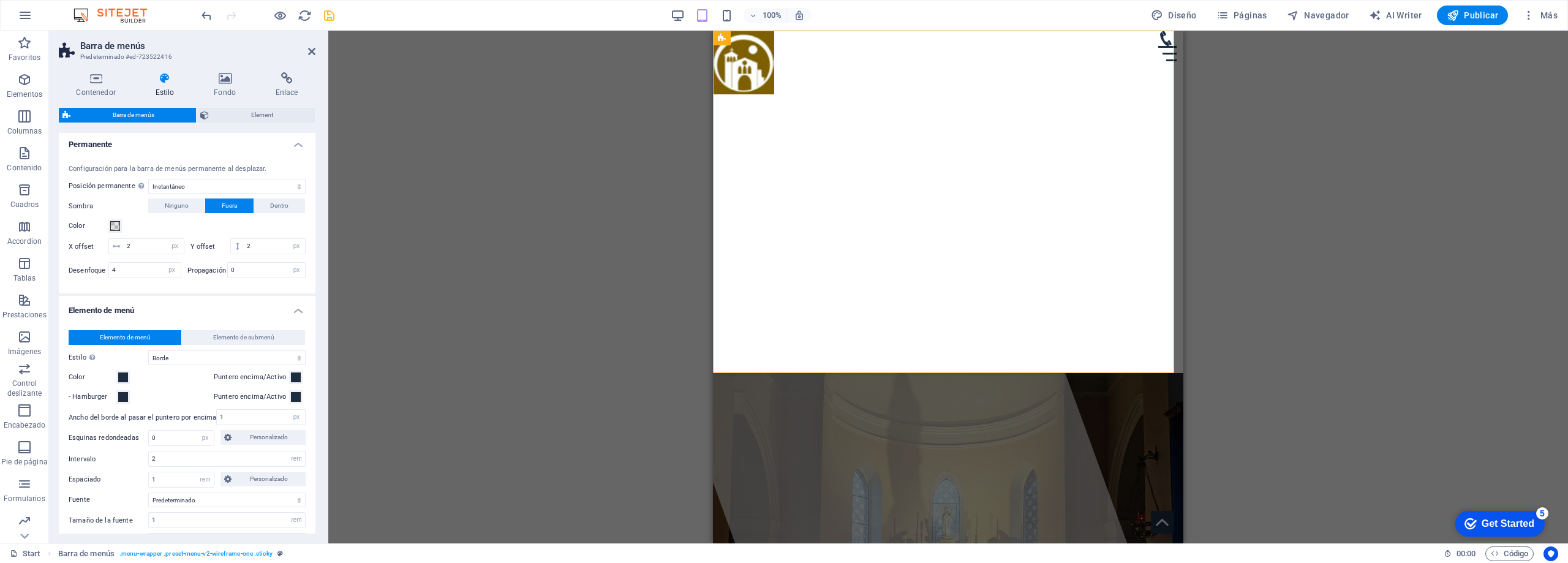
scroll to position [491, 0]
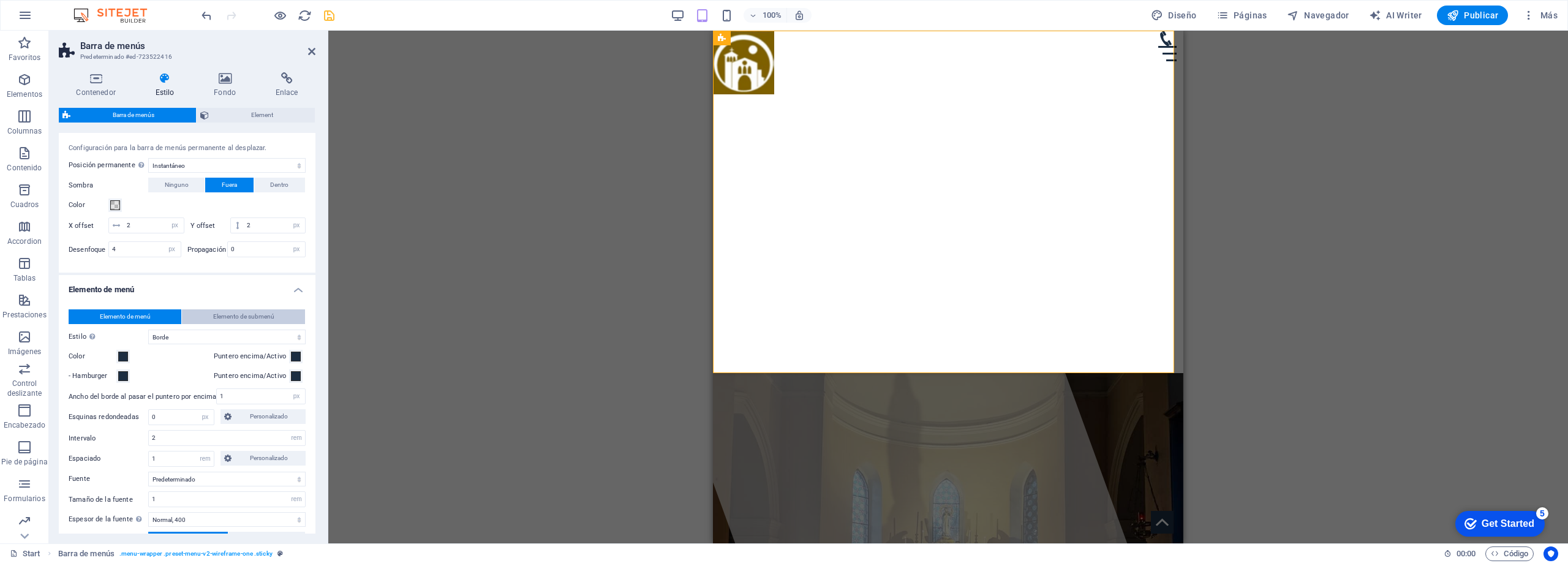
click at [234, 313] on span "Elemento de submenú" at bounding box center [244, 317] width 61 height 15
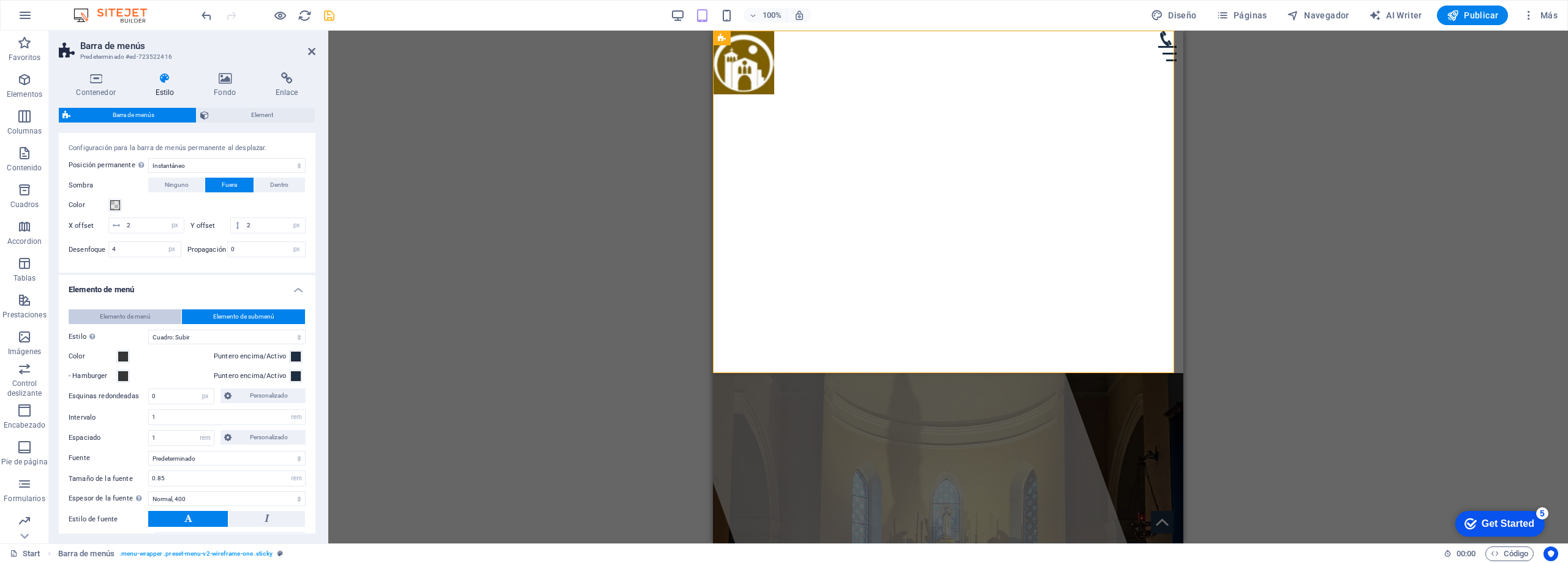
click at [127, 312] on span "Elemento de menú" at bounding box center [125, 317] width 51 height 15
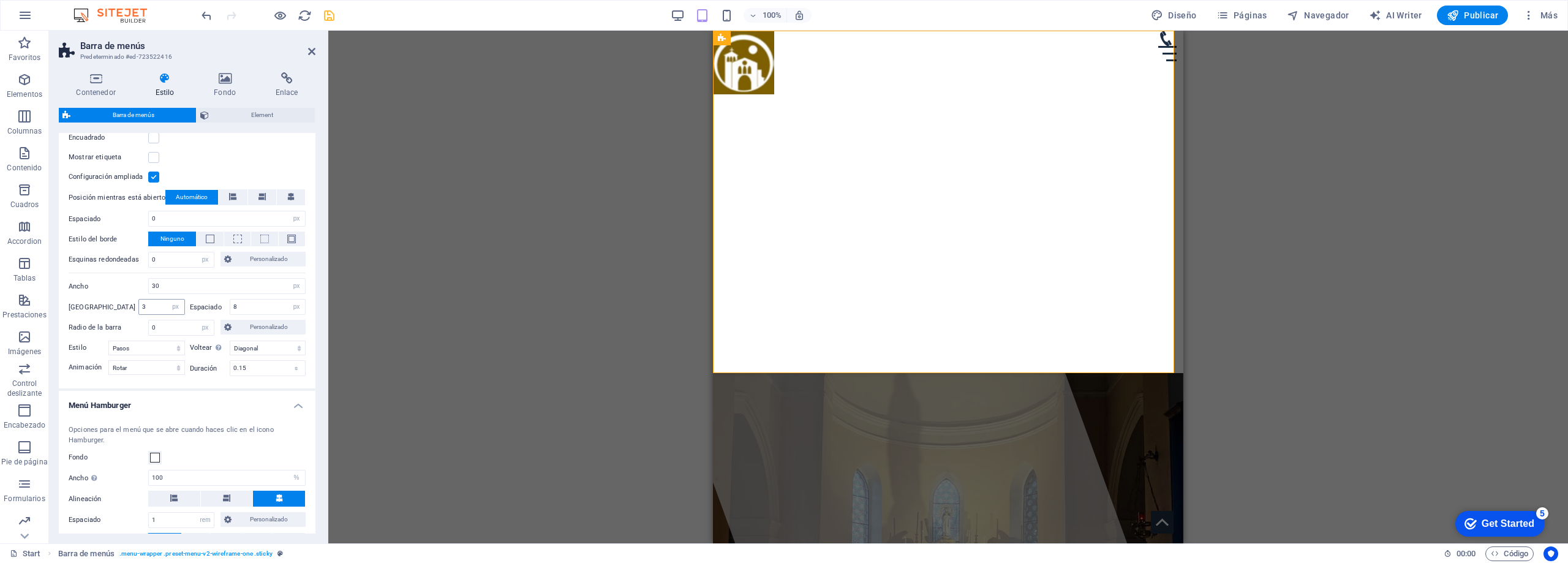
scroll to position [1103, 0]
click at [147, 307] on input "3" at bounding box center [161, 308] width 45 height 15
type input "5"
click at [107, 293] on div "Ancho 30 px rem vh vw" at bounding box center [187, 287] width 237 height 16
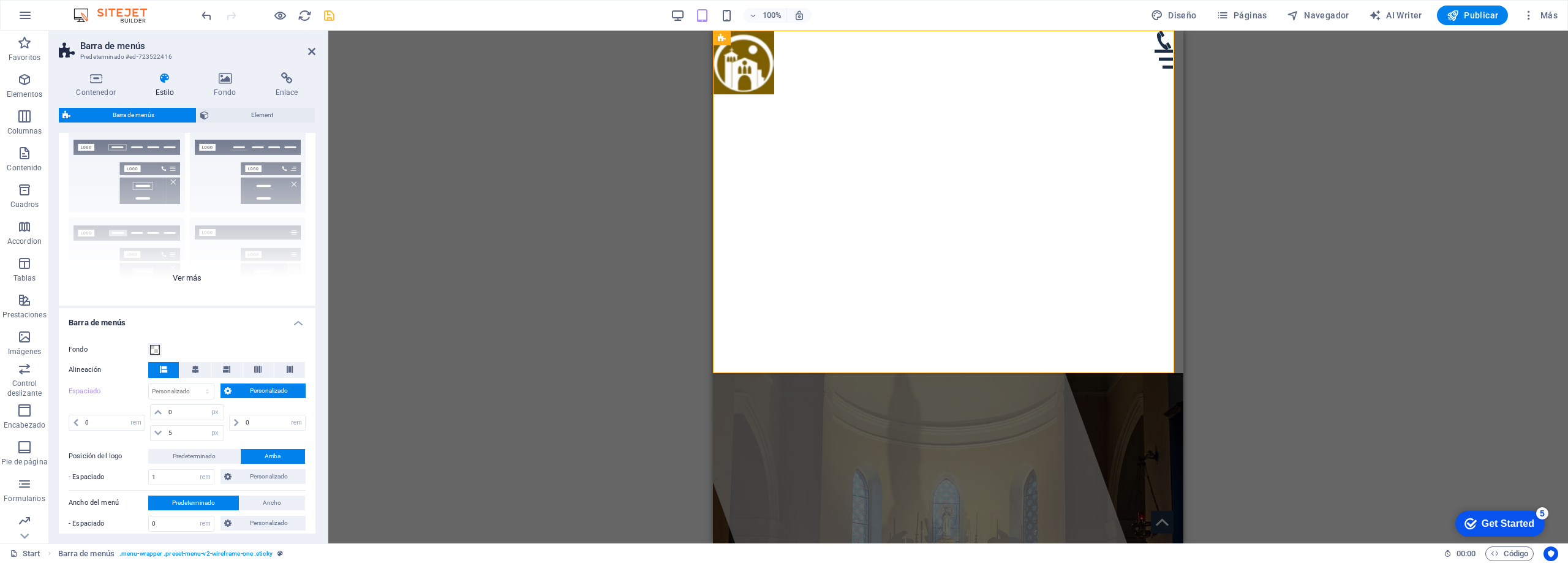
scroll to position [0, 0]
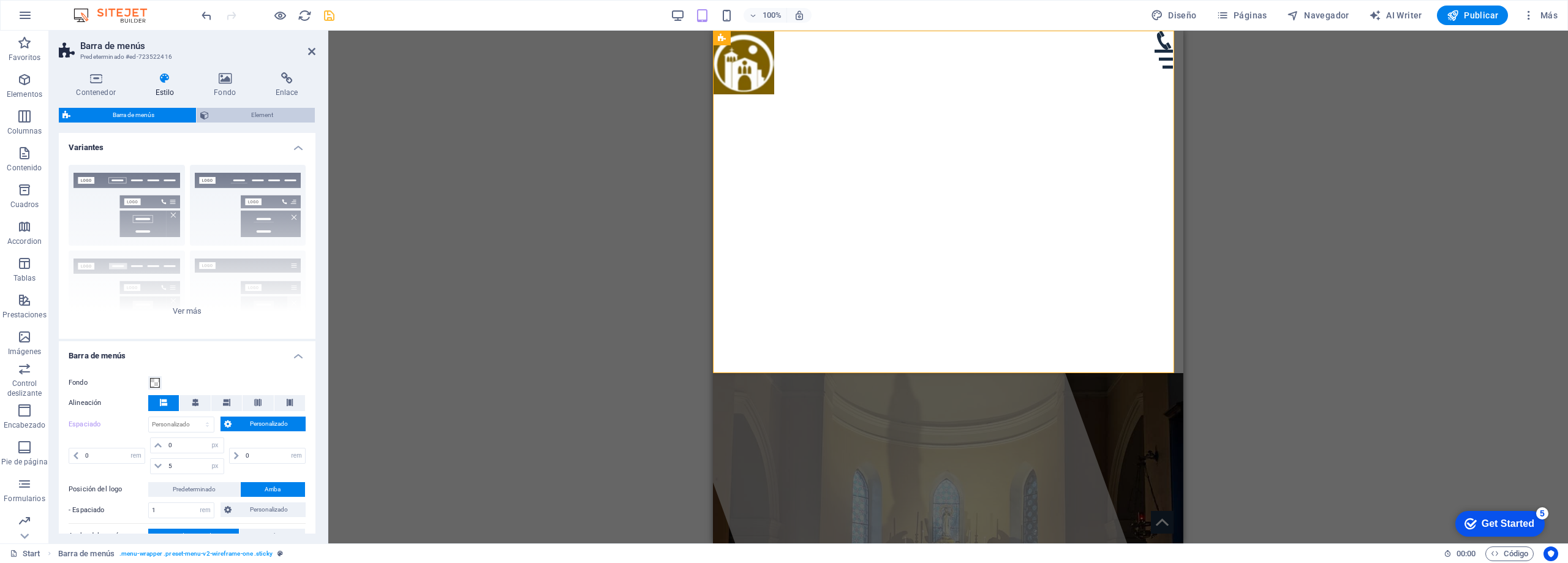
click at [211, 117] on button "Element" at bounding box center [255, 115] width 118 height 15
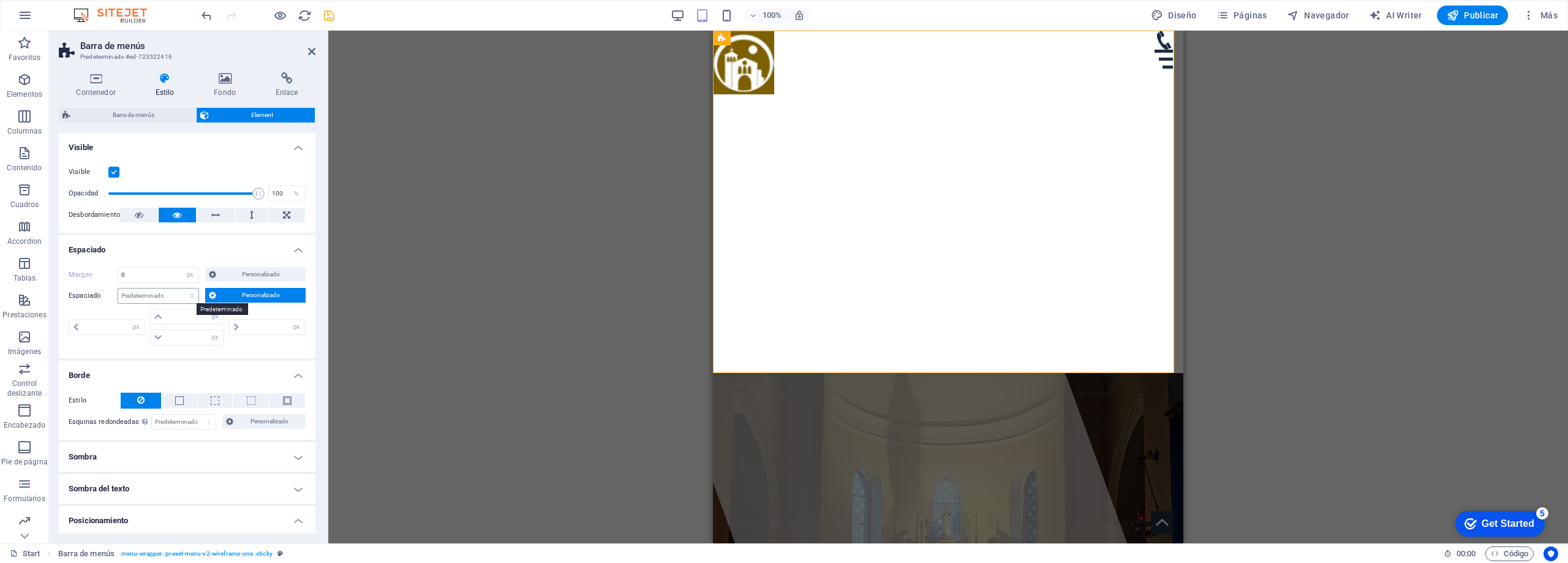
scroll to position [61, 0]
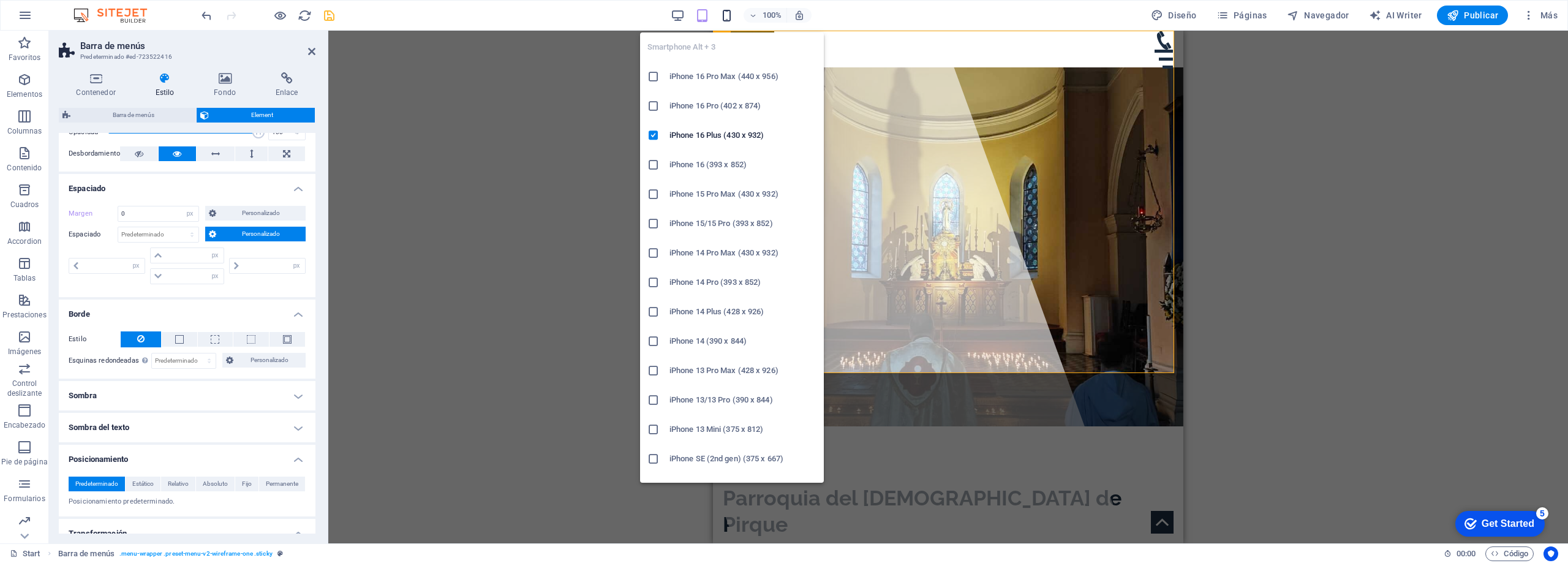
select select "DISABLED_OPTION_VALUE"
type input "0"
type input "1"
select select "vw"
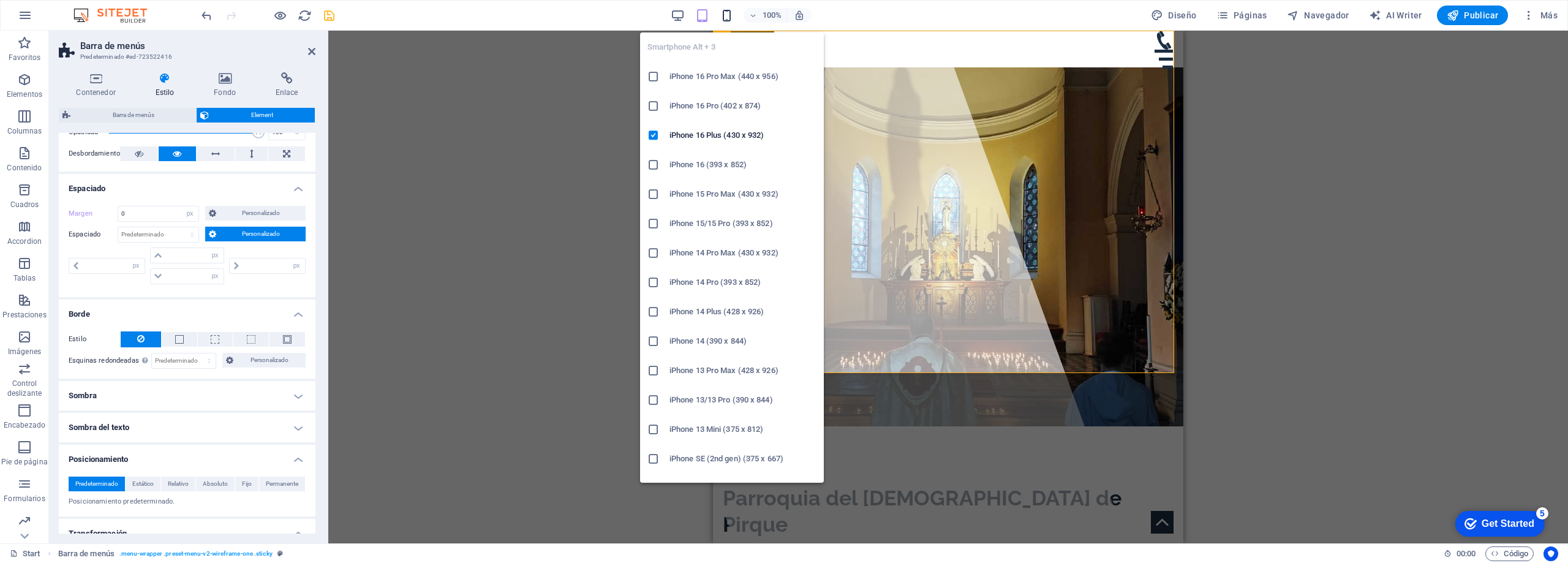
type input "0"
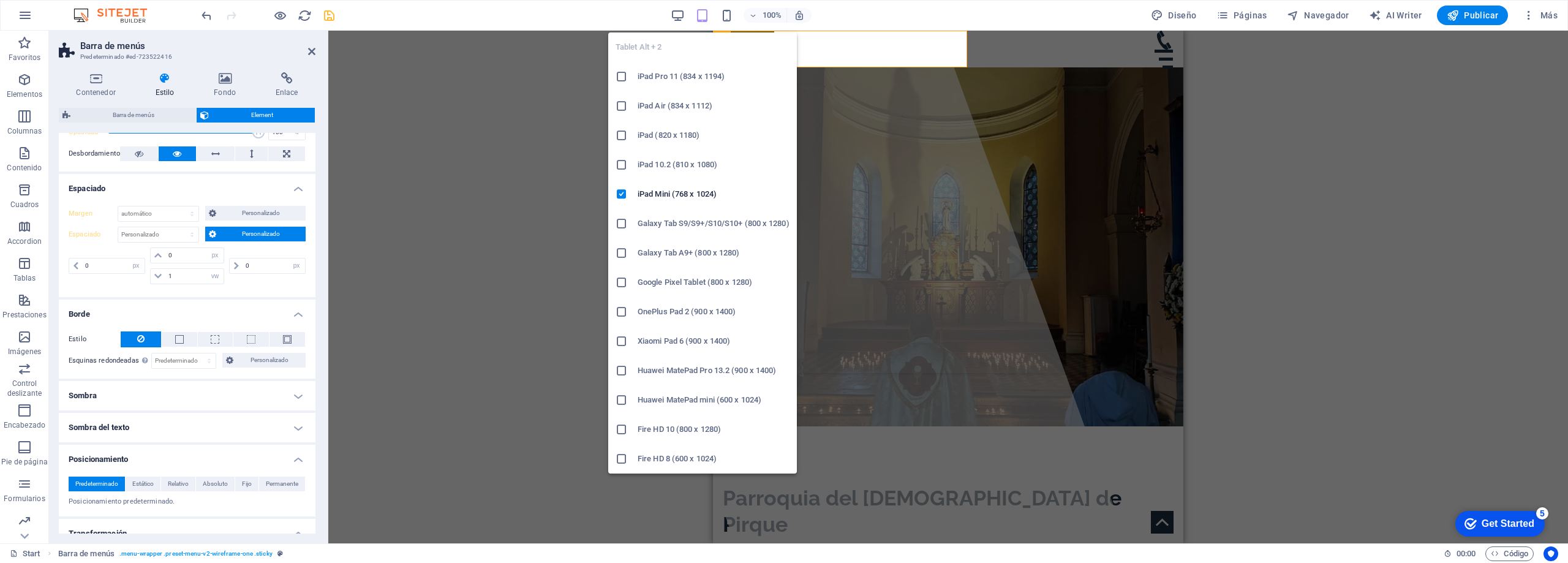
type input "0"
select select "px"
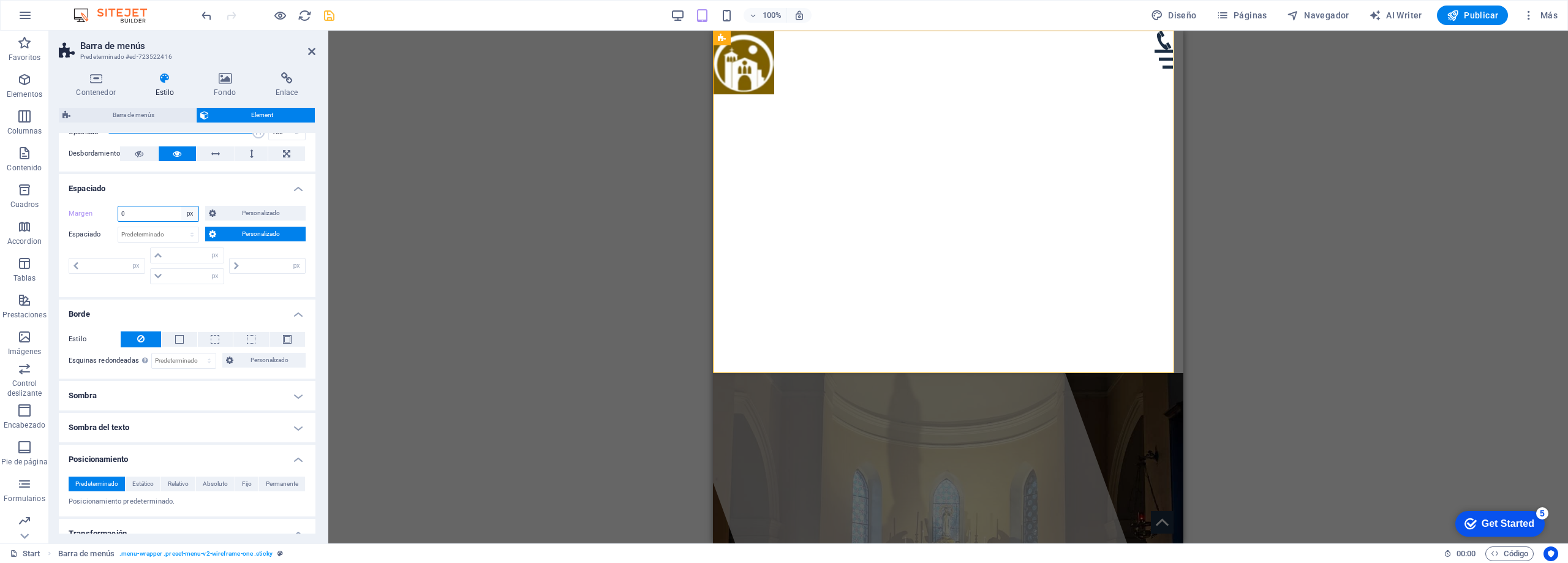
click at [195, 213] on select "Predeterminado automático px % rem vw vh Personalizado" at bounding box center [190, 214] width 17 height 15
select select "auto"
click at [181, 206] on select "Predeterminado automático px % rem vw vh Personalizado" at bounding box center [190, 214] width 17 height 15
select select "DISABLED_OPTION_VALUE"
click at [177, 234] on select "Predeterminado px rem % vh vw Personalizado" at bounding box center [158, 235] width 80 height 15
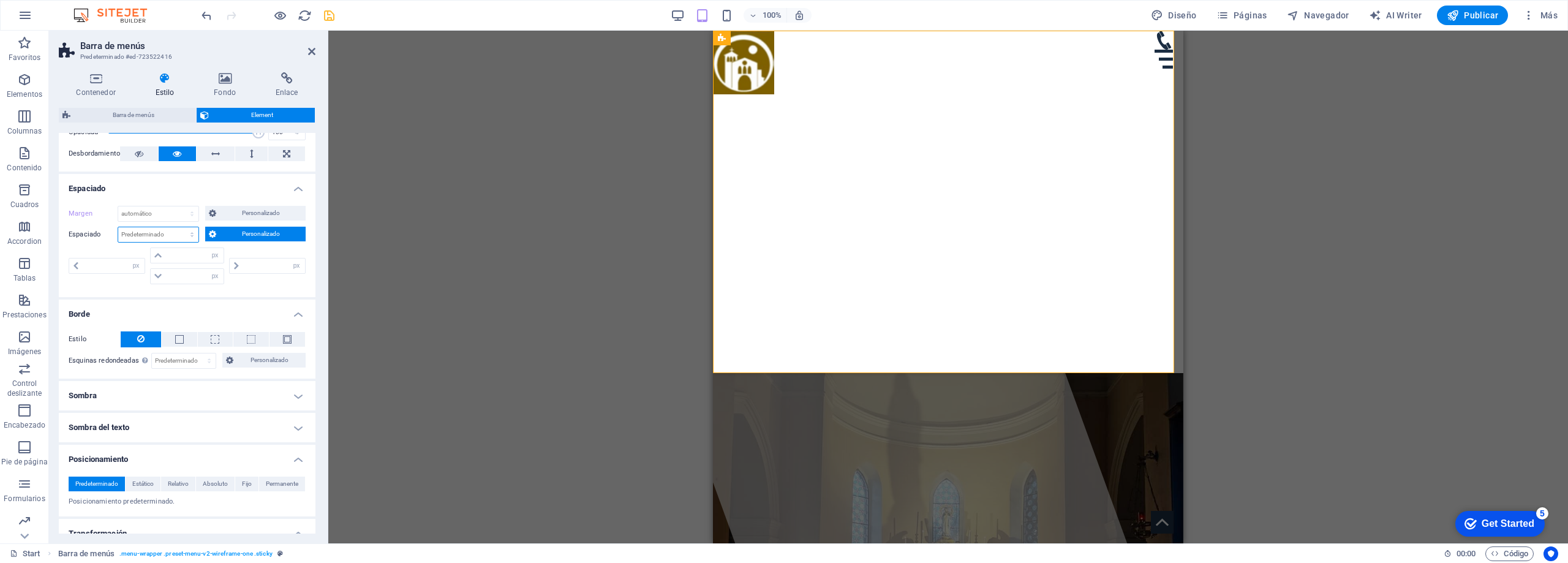
click at [176, 234] on select "Predeterminado px rem % vh vw Personalizado" at bounding box center [158, 235] width 80 height 15
click at [180, 253] on input "number" at bounding box center [194, 255] width 58 height 15
type input "0"
select select "px"
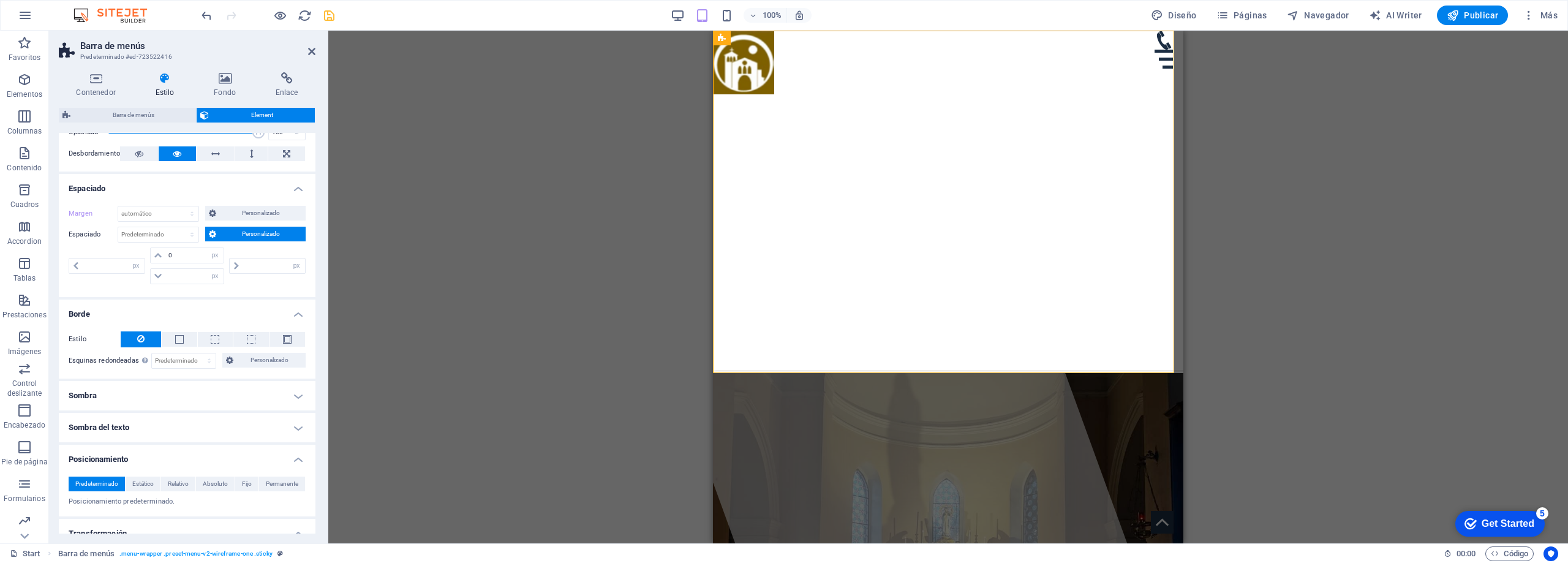
type input "0"
click at [253, 249] on div "0 px rem % vh vw" at bounding box center [266, 266] width 79 height 37
click at [189, 274] on input "0" at bounding box center [194, 276] width 58 height 15
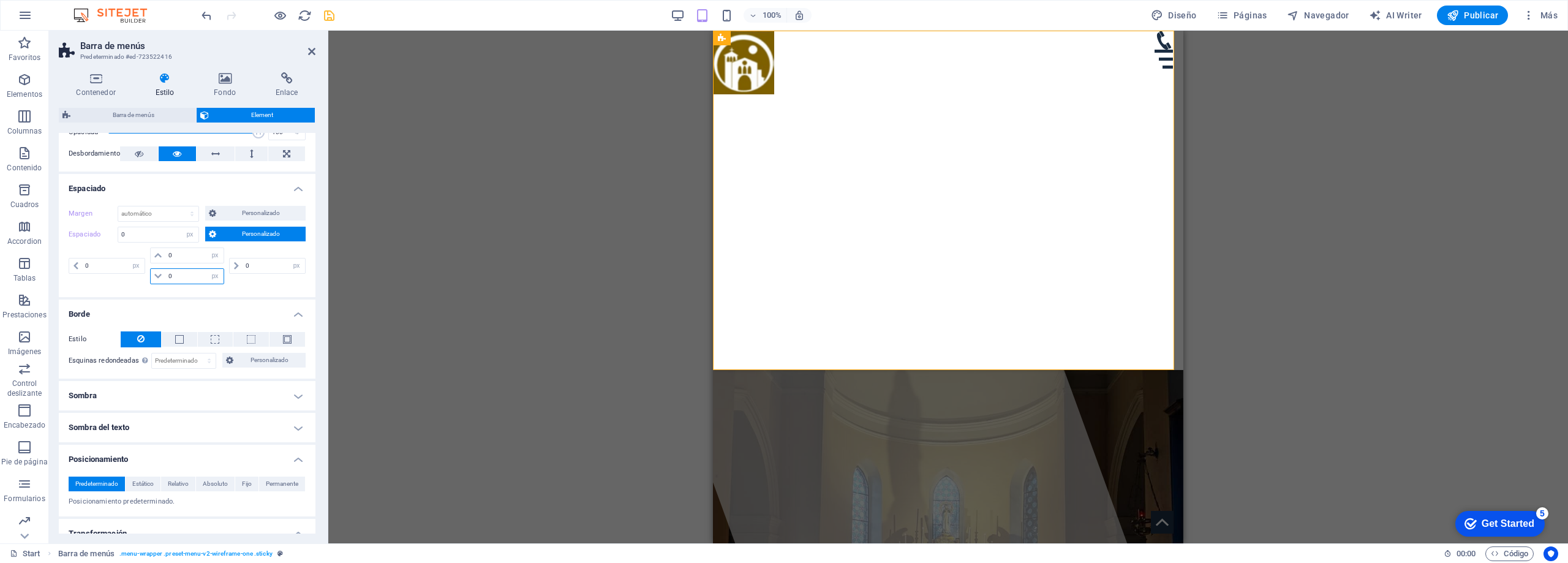
click at [189, 274] on input "0" at bounding box center [194, 276] width 58 height 15
type input "1"
select select "DISABLED_OPTION_VALUE"
click at [221, 276] on select "px rem % vh vw" at bounding box center [215, 276] width 17 height 15
select select "vw"
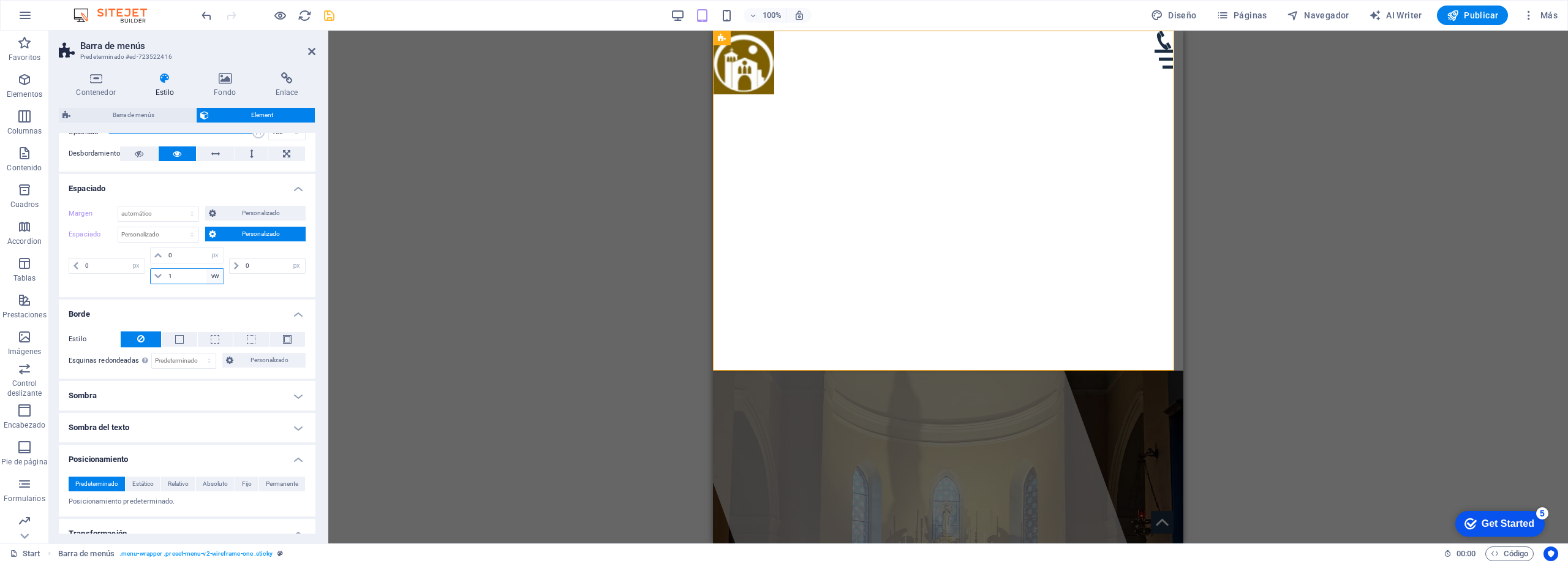
click at [206, 269] on select "px rem % vh vw" at bounding box center [215, 276] width 17 height 15
click at [242, 290] on div "Margen Predeterminado automático px % rem vw vh Personalizado Personalizado aut…" at bounding box center [187, 246] width 257 height 101
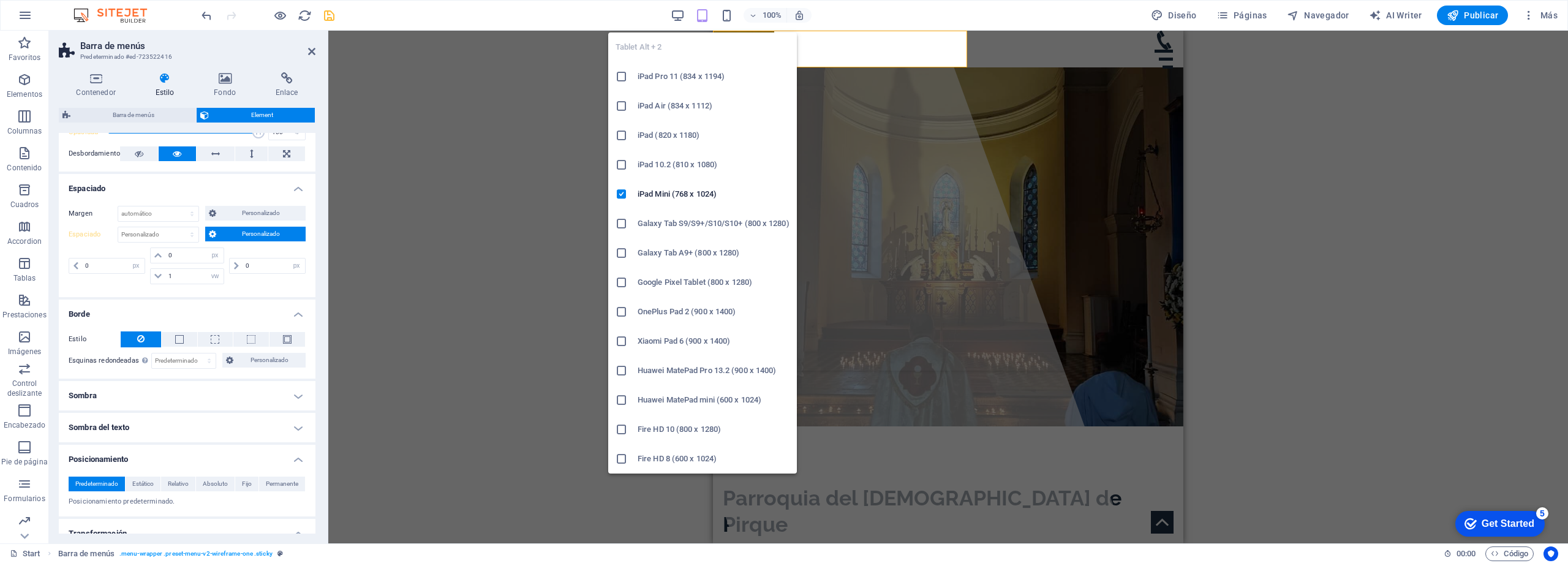
type input "0.1"
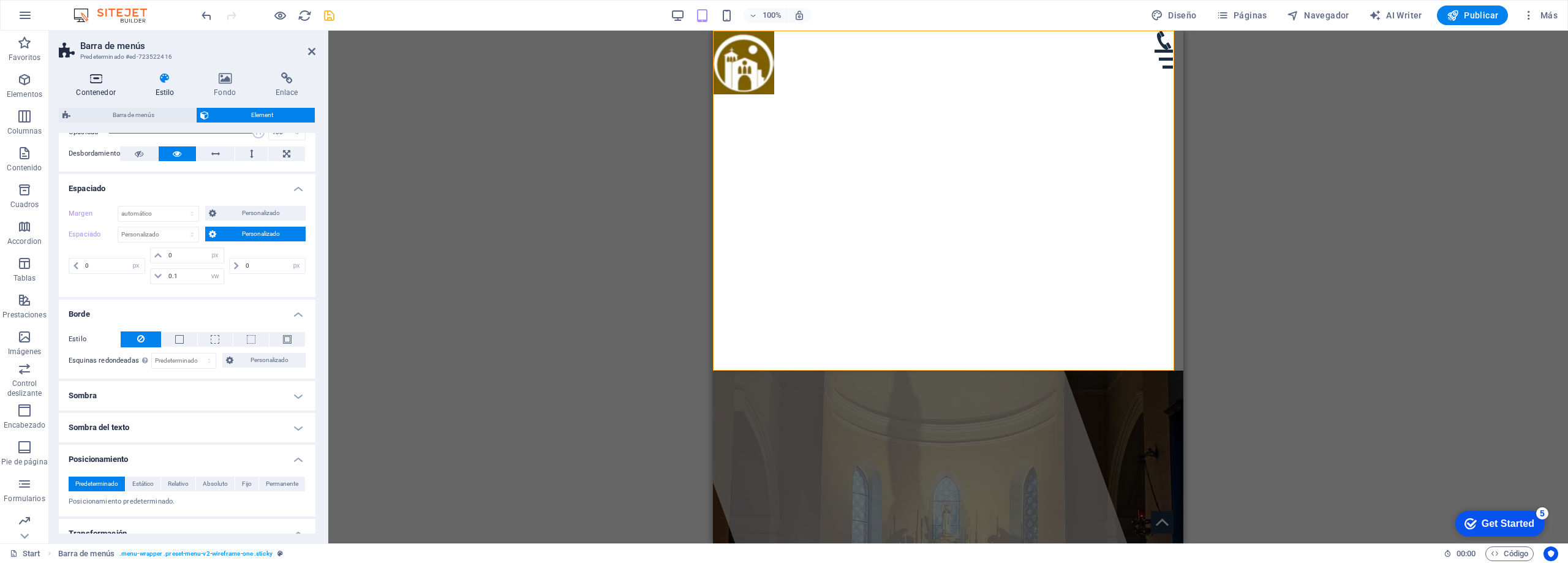
click at [97, 88] on h4 "Contenedor" at bounding box center [98, 85] width 79 height 26
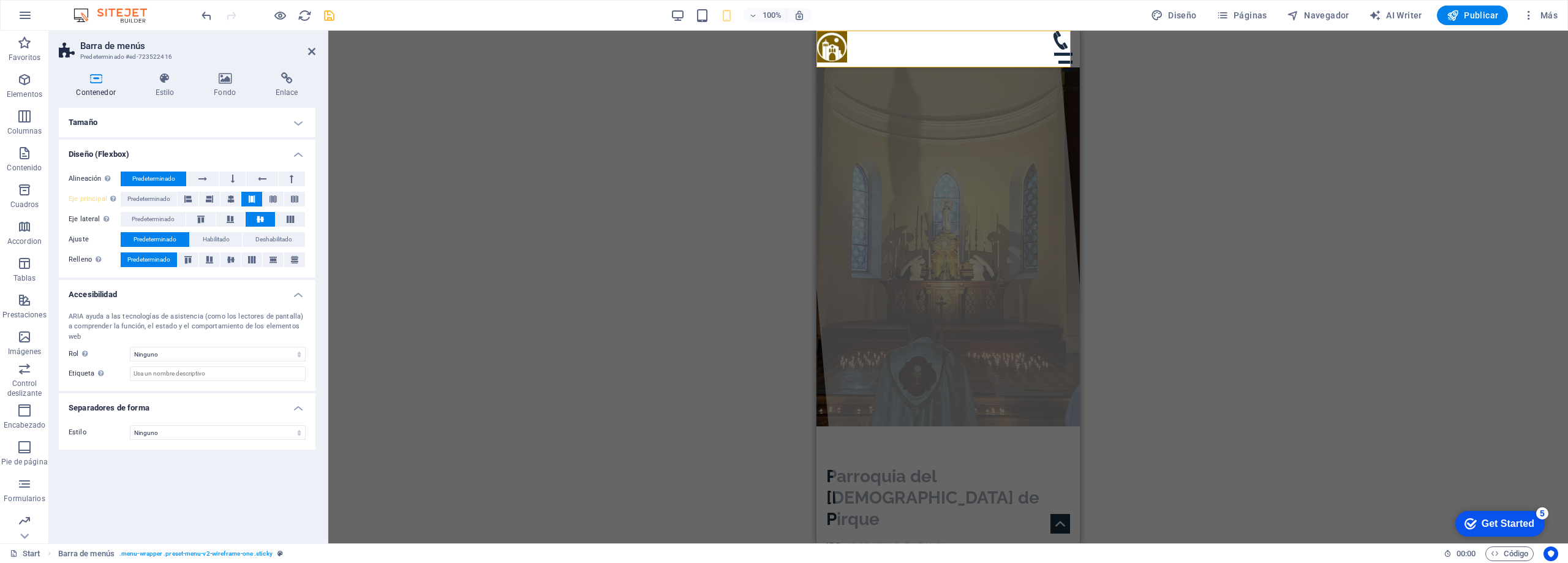
click at [250, 122] on h4 "Tamaño" at bounding box center [187, 123] width 257 height 29
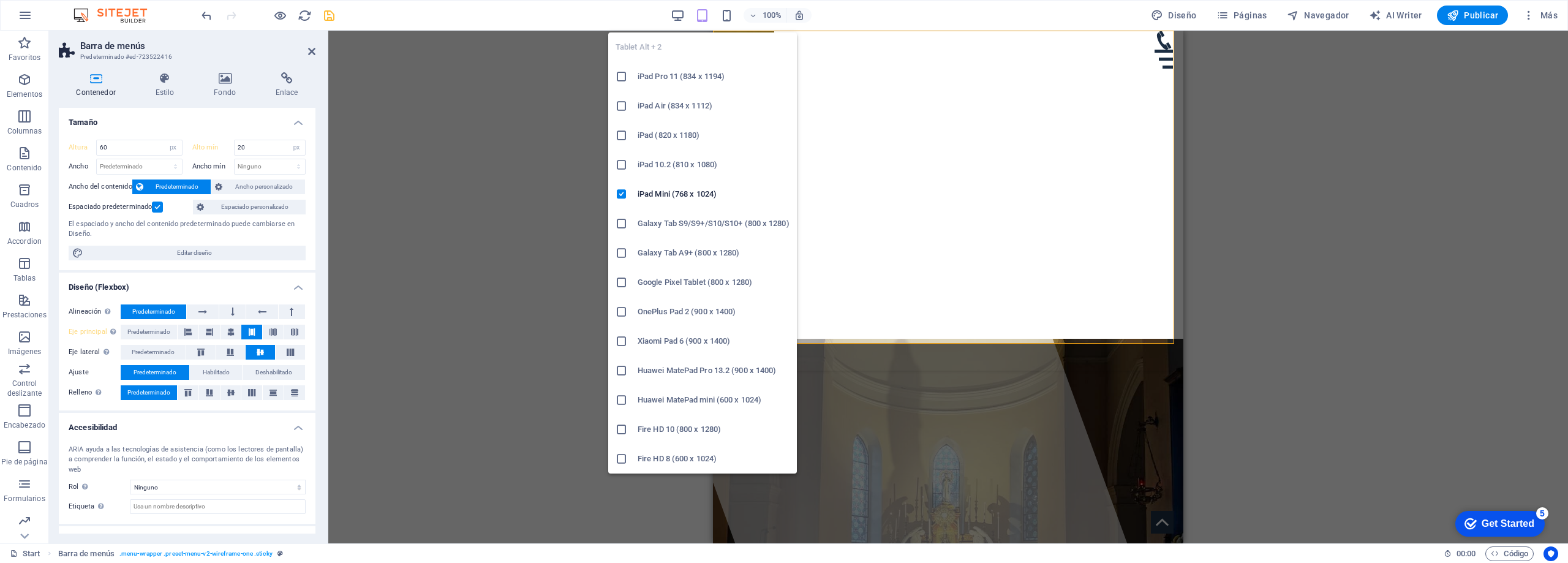
select select "DISABLED_OPTION_VALUE"
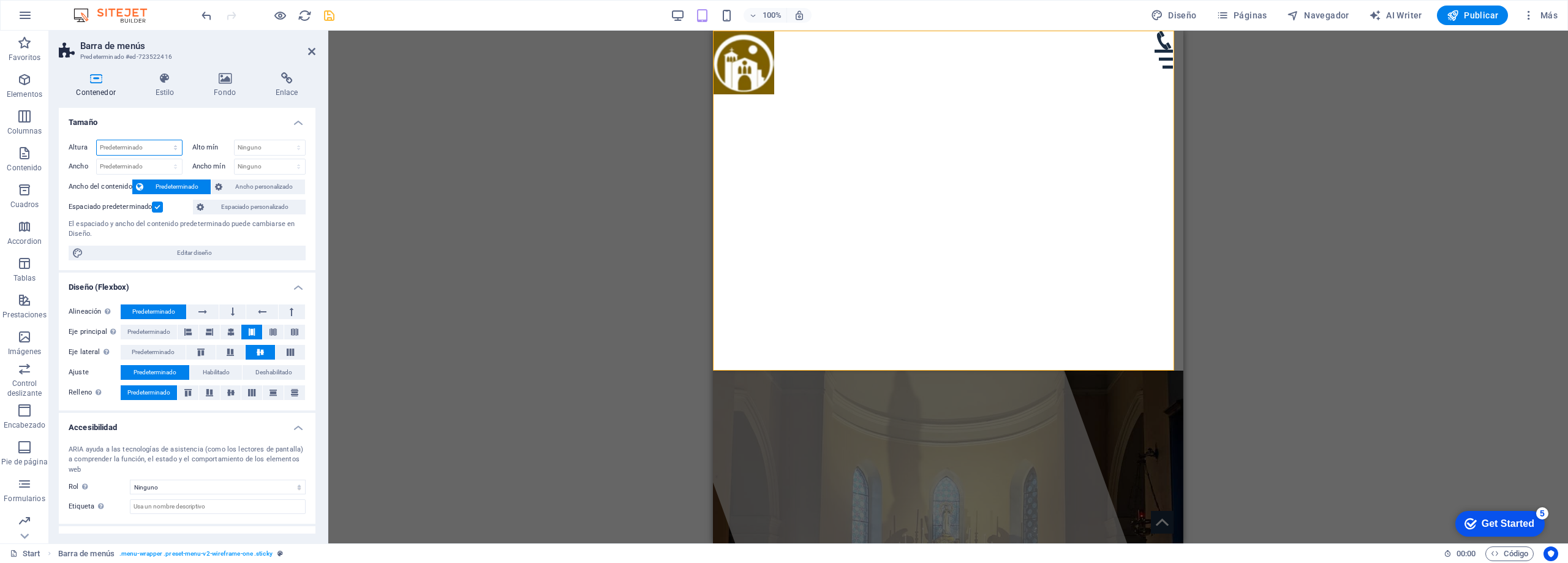
click at [142, 147] on select "Predeterminado px rem % vh vw" at bounding box center [139, 148] width 85 height 15
select select "px"
click at [163, 141] on select "Predeterminado px rem % vh vw" at bounding box center [139, 148] width 85 height 15
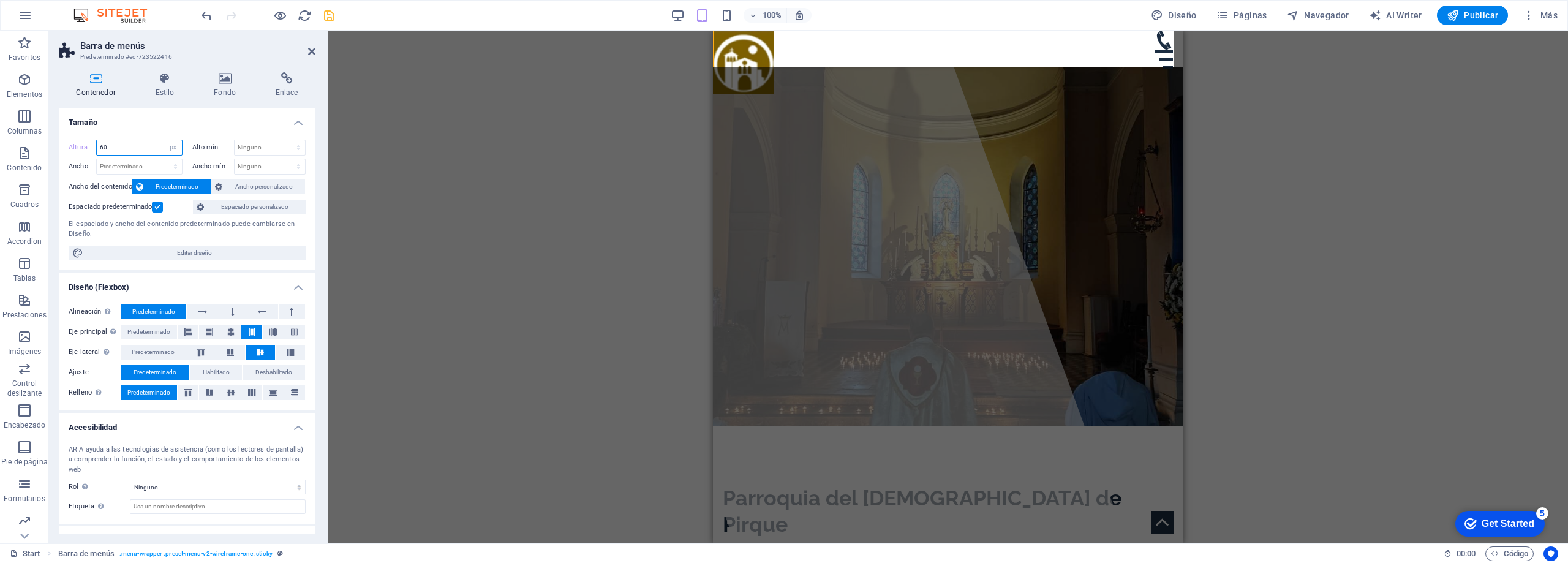
click at [152, 142] on input "60" at bounding box center [139, 148] width 85 height 15
click at [149, 152] on input "60" at bounding box center [139, 148] width 85 height 15
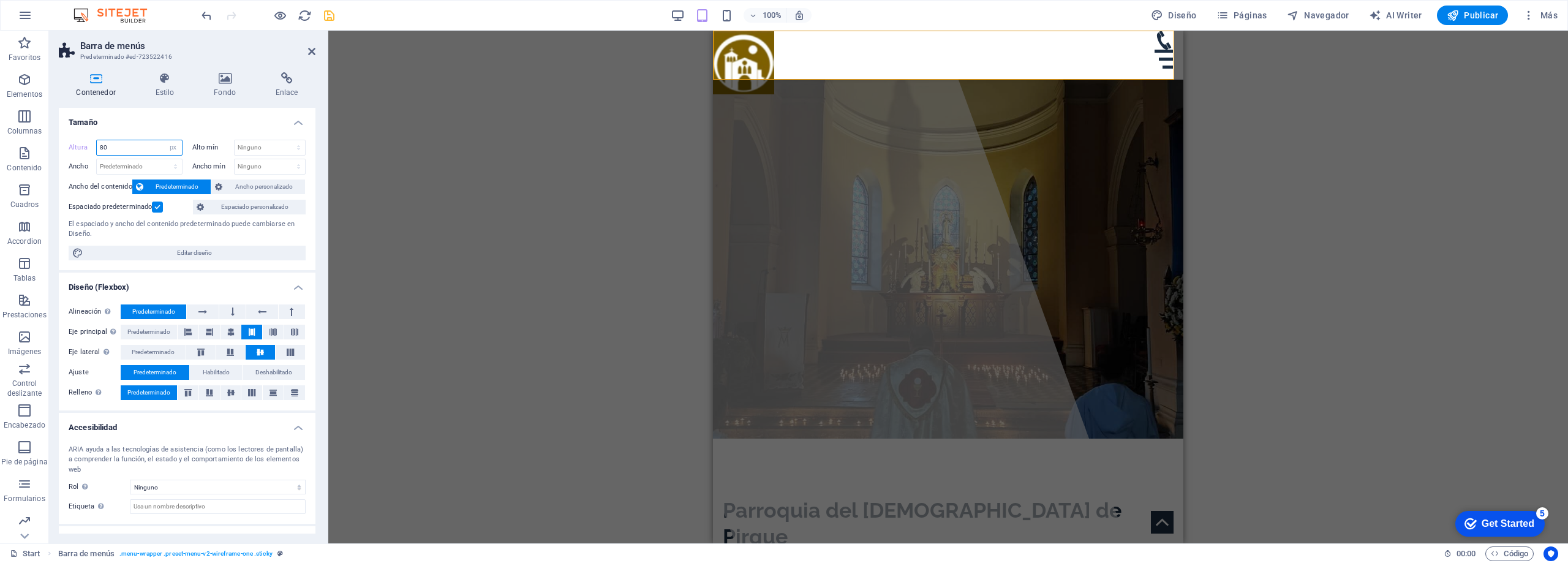
click at [128, 153] on input "80" at bounding box center [139, 148] width 85 height 15
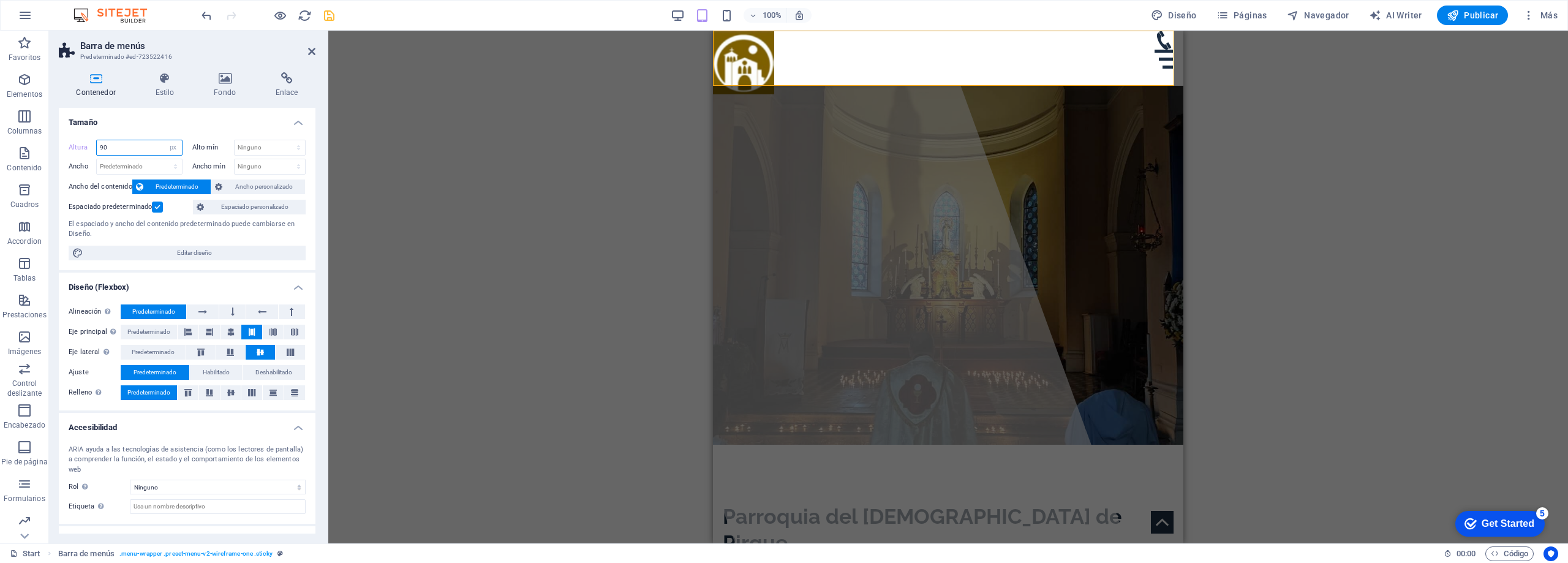
click at [128, 153] on input "90" at bounding box center [139, 148] width 85 height 15
type input "100"
click at [165, 123] on h4 "Tamaño" at bounding box center [187, 119] width 257 height 22
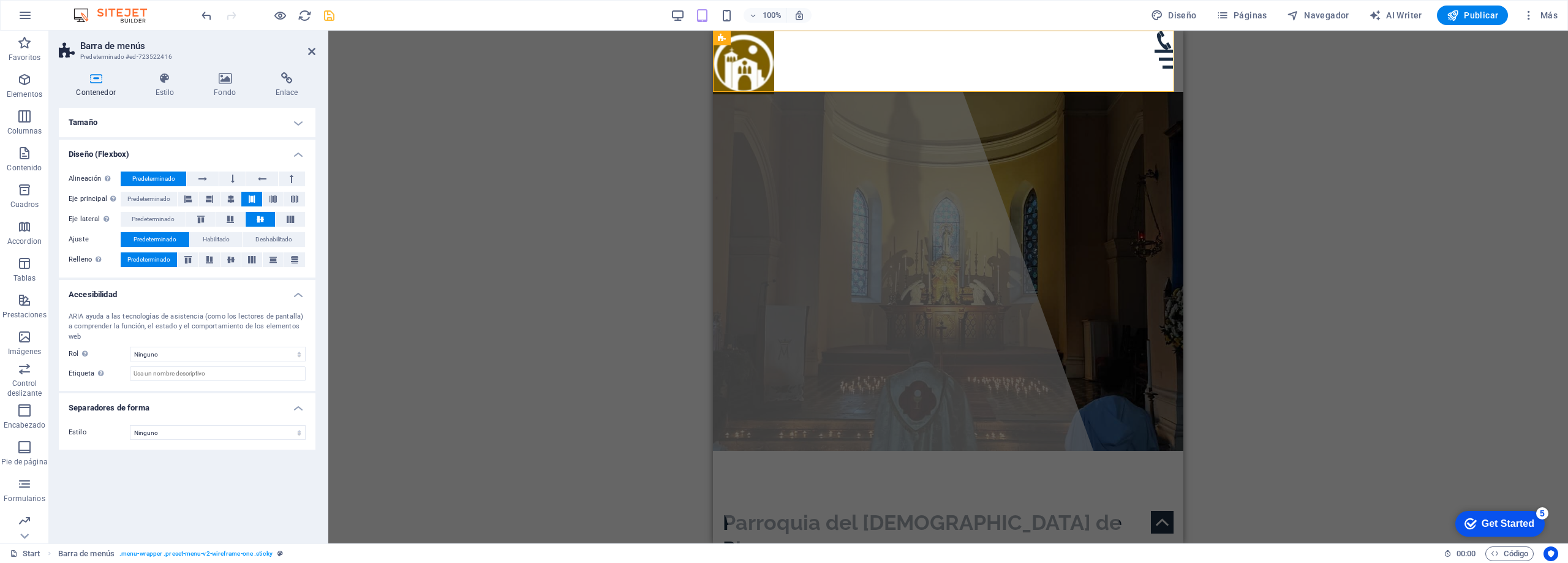
click at [327, 16] on icon "save" at bounding box center [329, 15] width 14 height 14
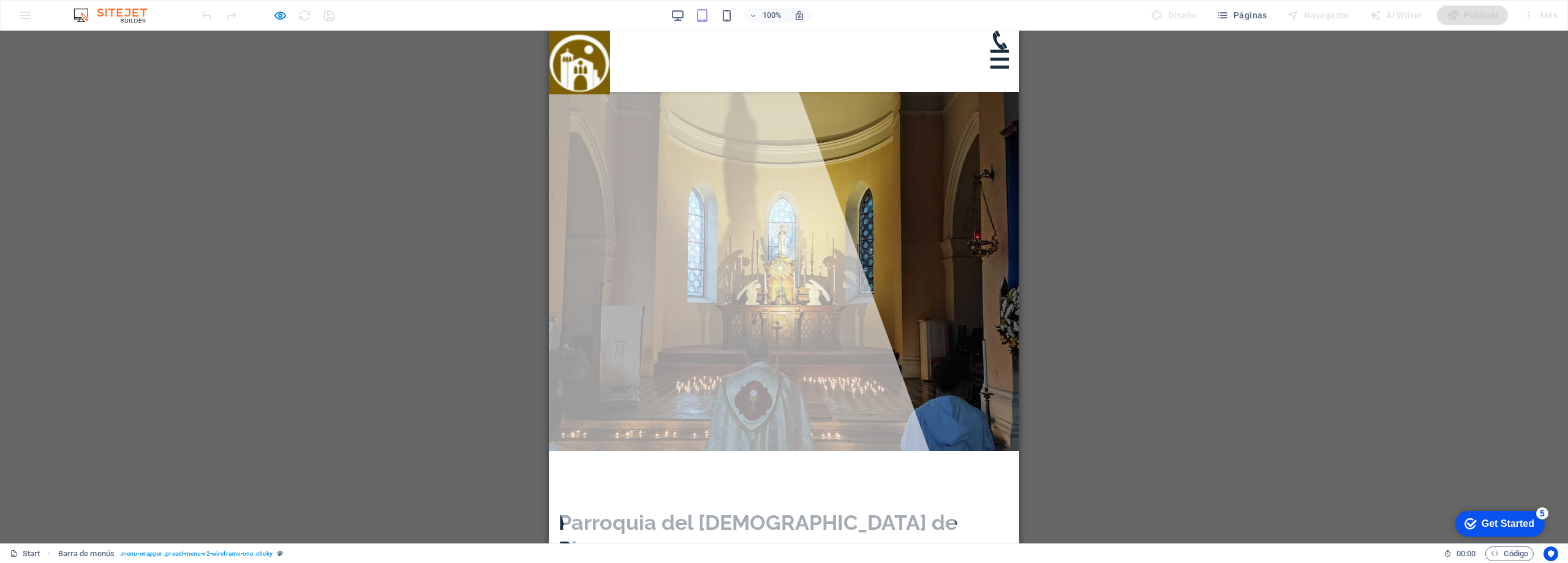
click at [1002, 50] on div at bounding box center [1000, 59] width 18 height 19
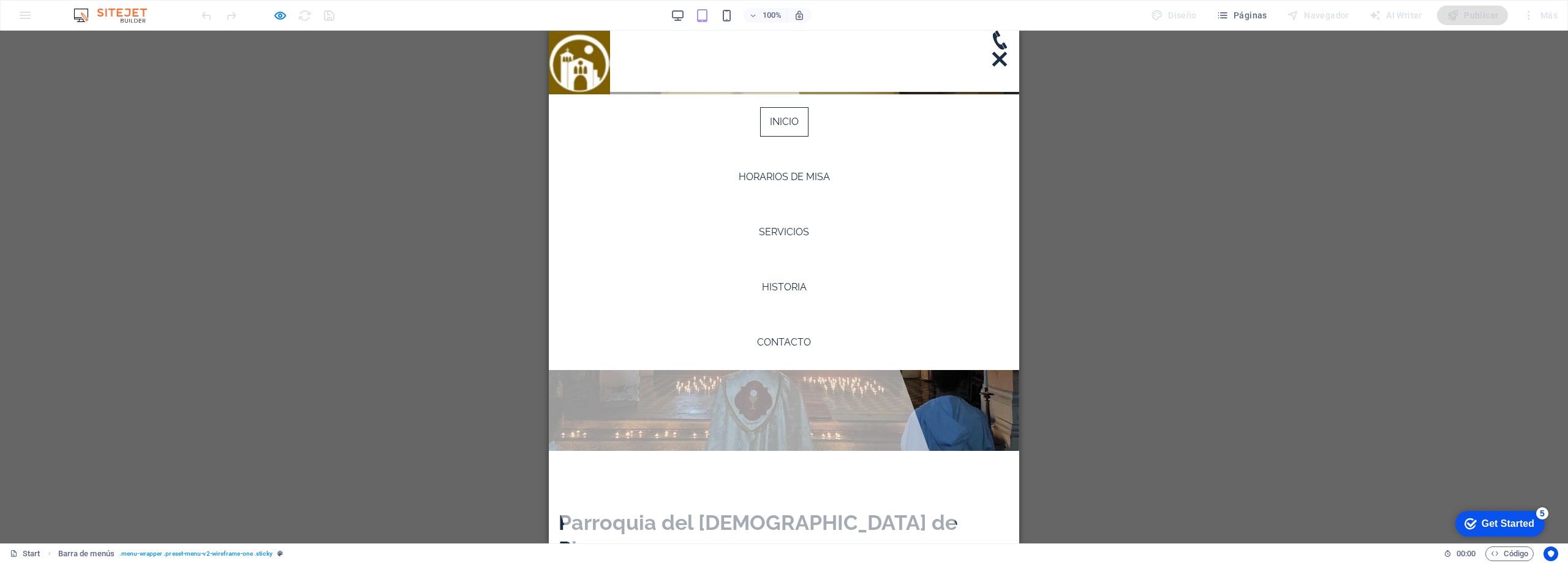
click at [1002, 52] on div at bounding box center [1000, 59] width 15 height 15
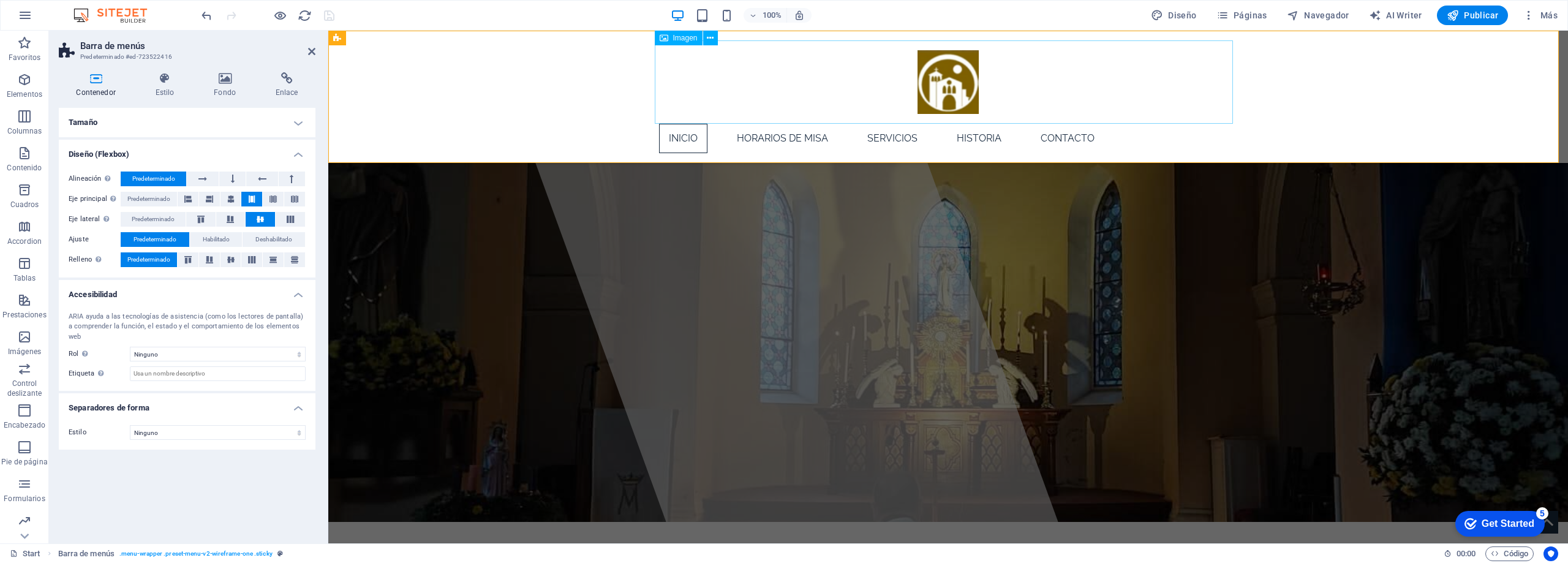
click at [939, 74] on figure at bounding box center [948, 82] width 578 height 83
click at [192, 196] on button at bounding box center [188, 199] width 21 height 15
click at [219, 197] on button at bounding box center [209, 199] width 21 height 15
click at [234, 197] on icon at bounding box center [231, 199] width 7 height 15
click at [203, 219] on icon at bounding box center [201, 219] width 15 height 7
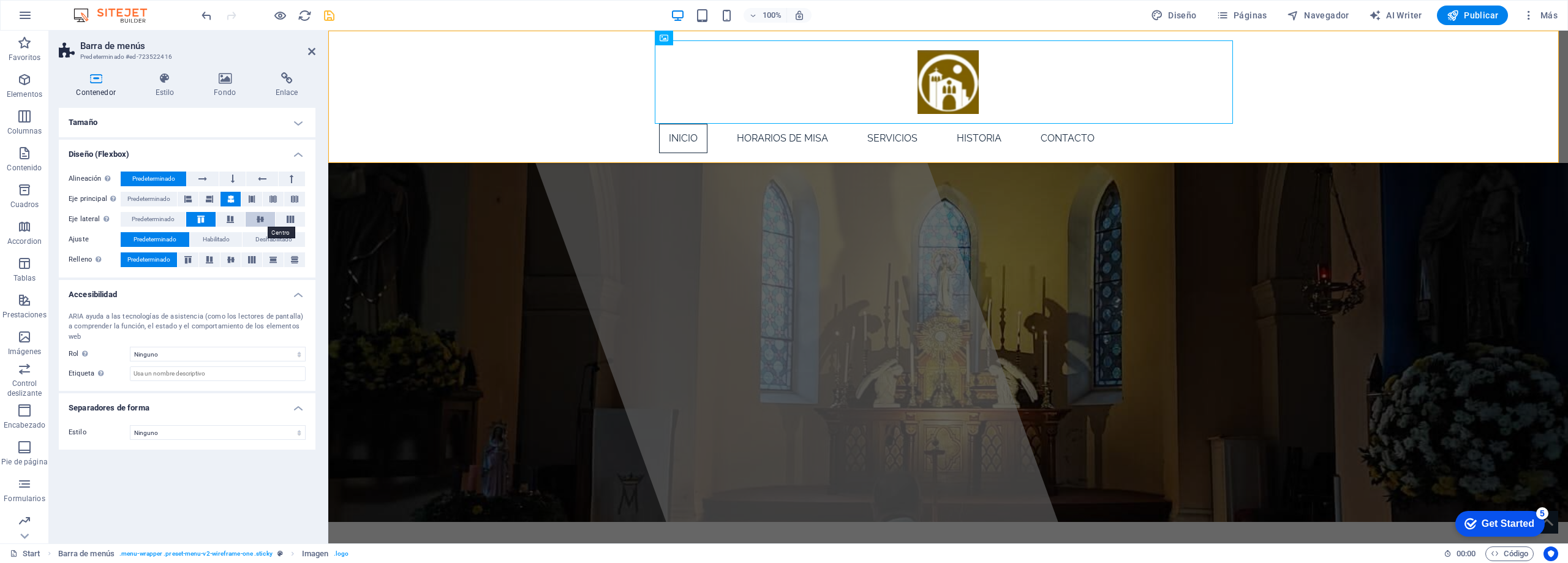
click at [259, 218] on icon at bounding box center [260, 219] width 15 height 7
click at [210, 239] on span "Habilitado" at bounding box center [216, 239] width 27 height 15
click at [172, 238] on span "Predeterminado" at bounding box center [155, 239] width 43 height 15
click at [258, 174] on icon at bounding box center [262, 179] width 9 height 15
click at [234, 180] on icon at bounding box center [233, 179] width 4 height 15
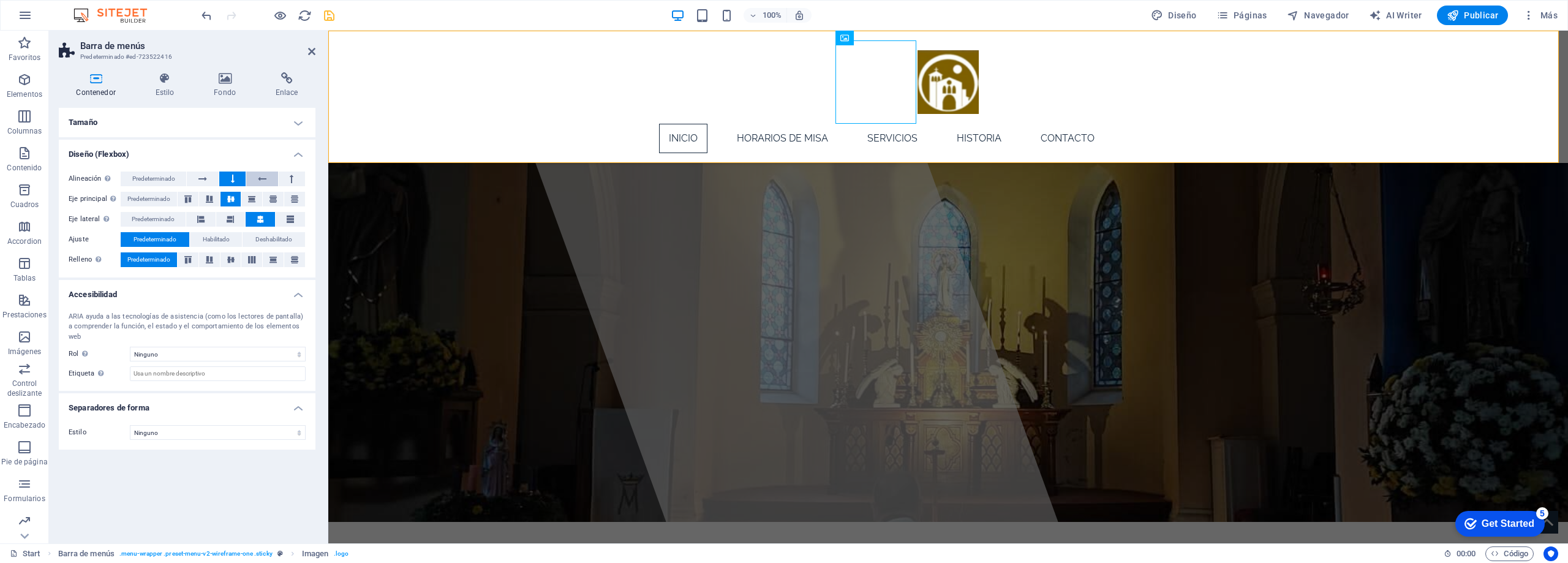
click at [255, 180] on button at bounding box center [261, 179] width 31 height 15
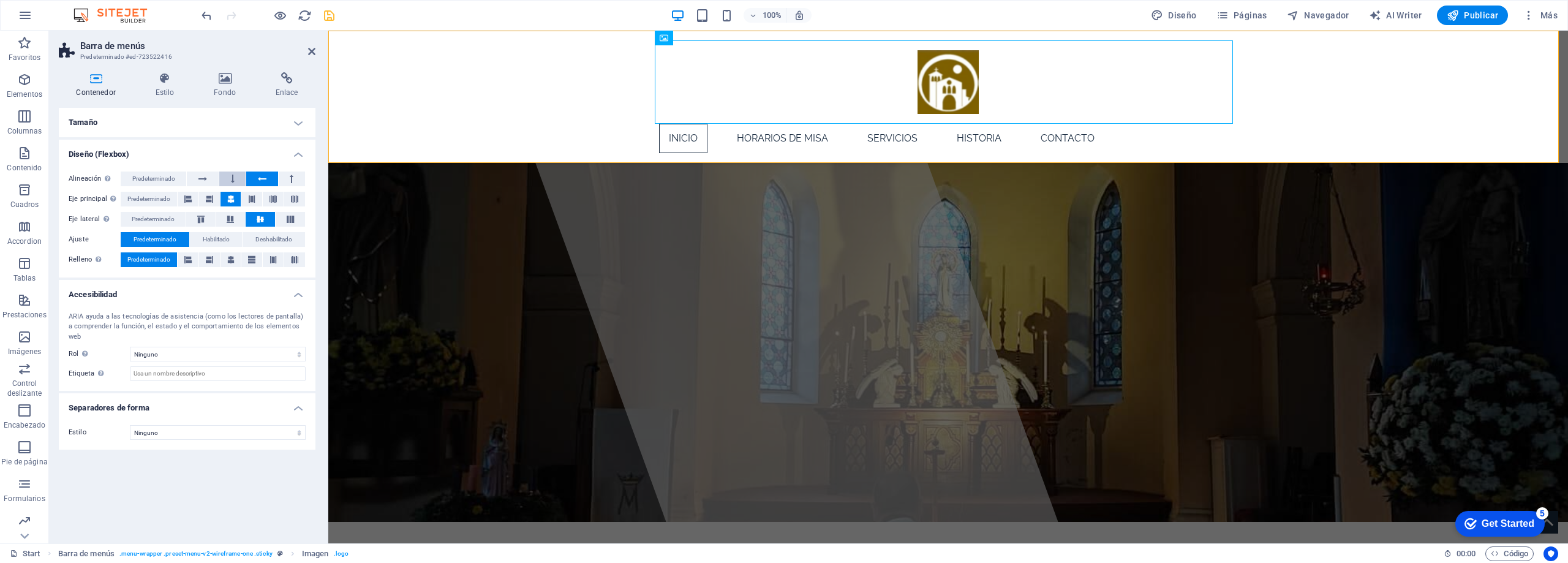
click at [225, 179] on button at bounding box center [232, 179] width 26 height 15
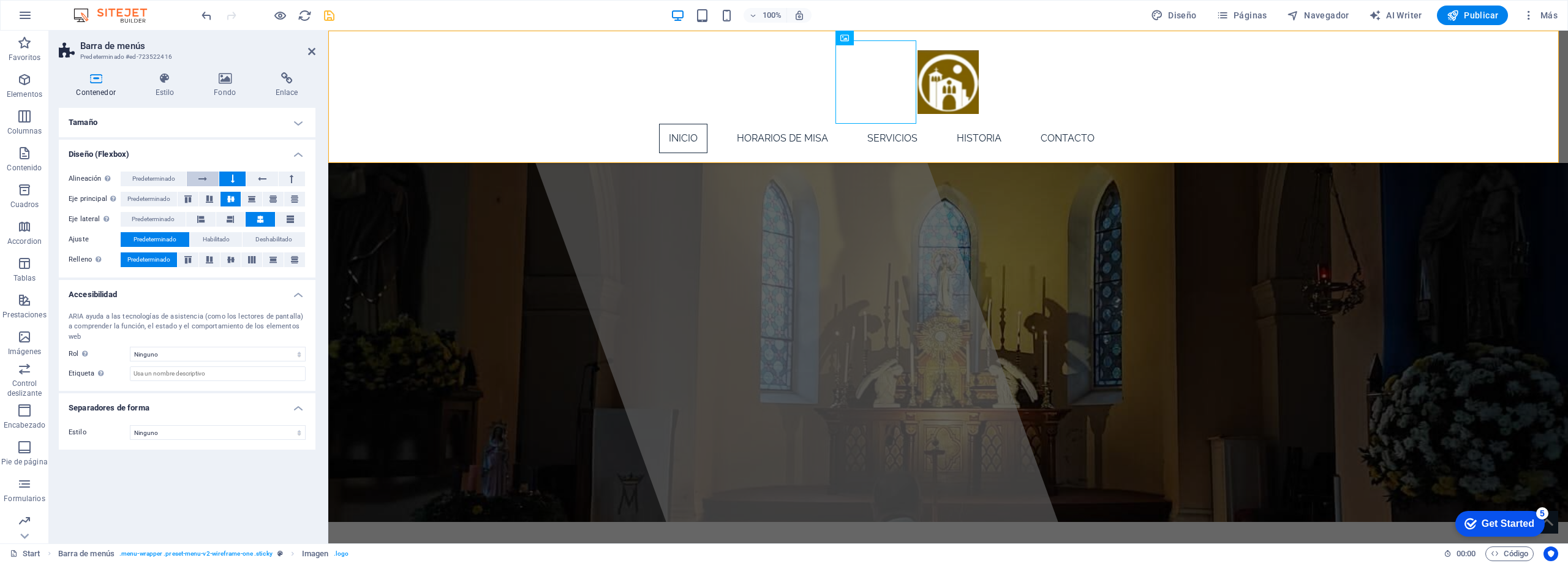
click at [209, 180] on button at bounding box center [202, 179] width 31 height 15
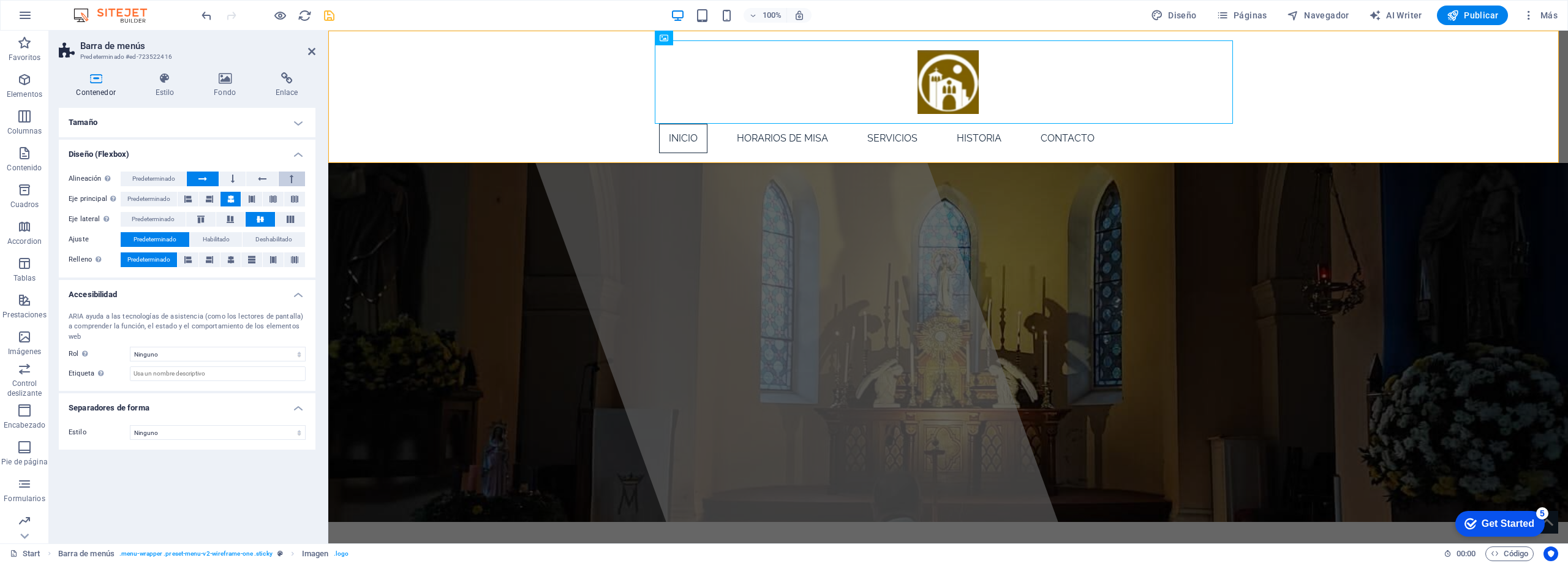
click at [284, 180] on button at bounding box center [292, 179] width 26 height 15
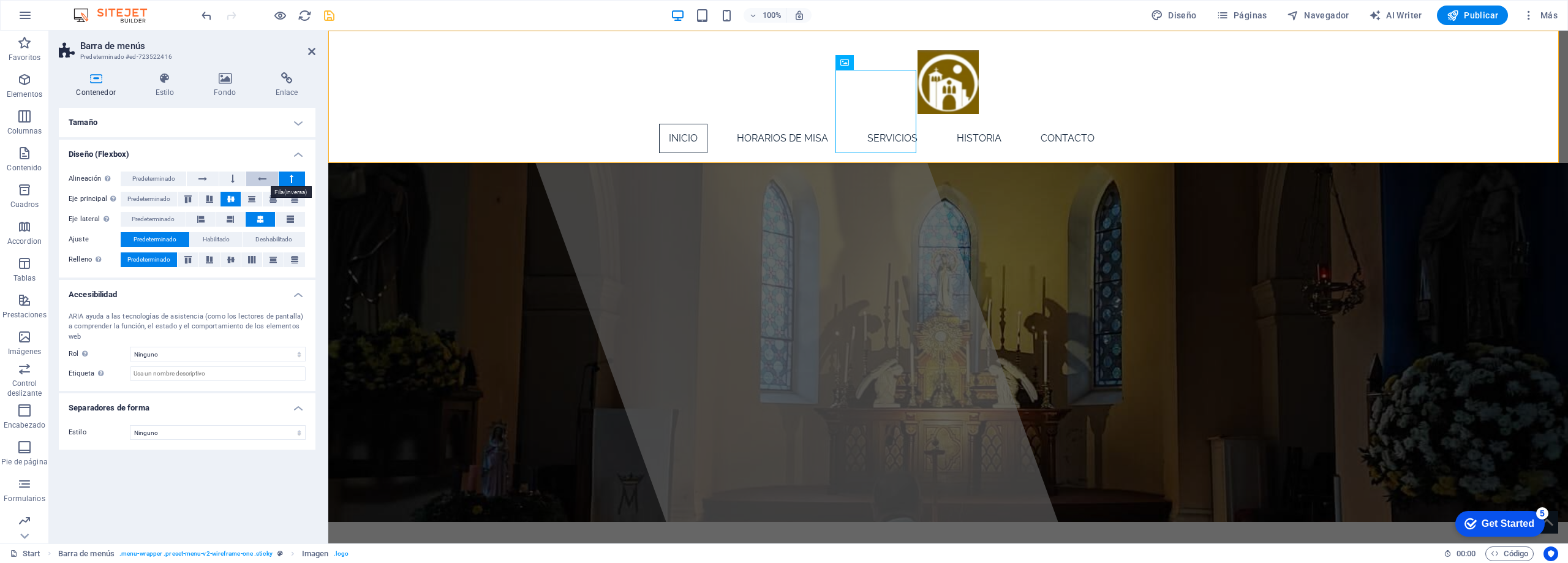
click at [260, 182] on icon at bounding box center [262, 179] width 9 height 15
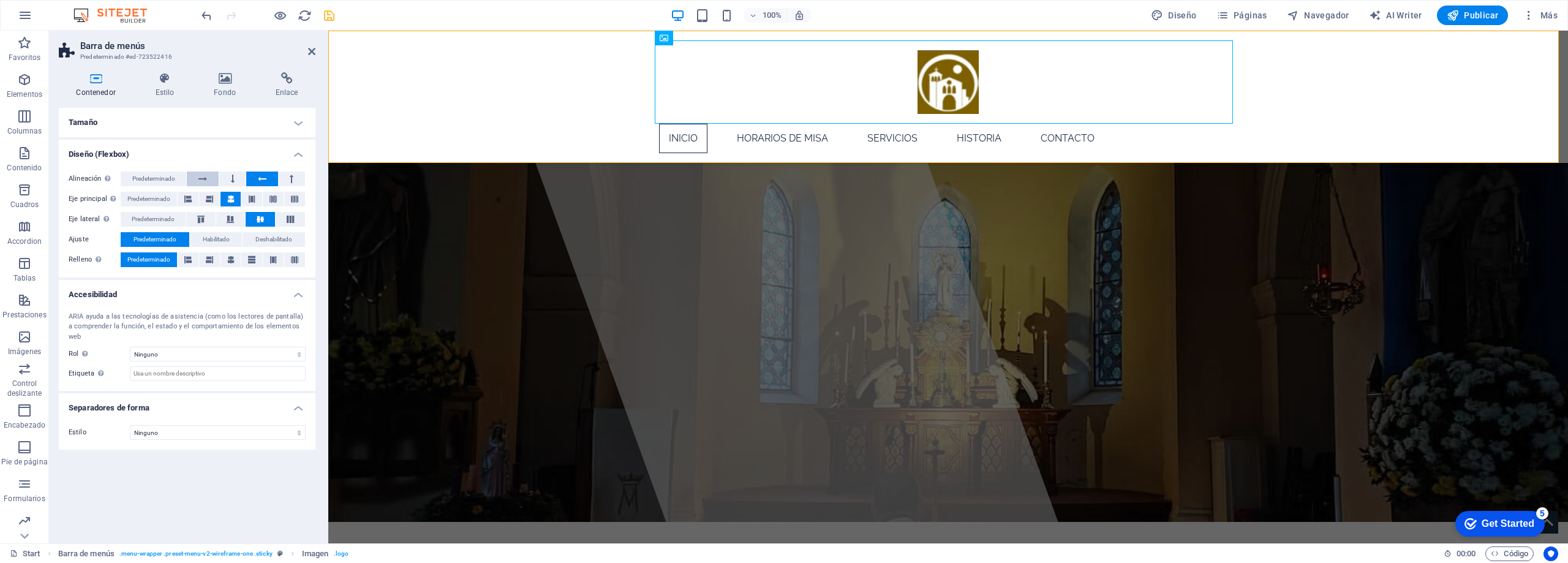
click at [198, 180] on button at bounding box center [202, 179] width 31 height 15
click at [165, 181] on span "Predeterminado" at bounding box center [154, 179] width 43 height 15
click at [232, 119] on h4 "Tamaño" at bounding box center [187, 123] width 257 height 29
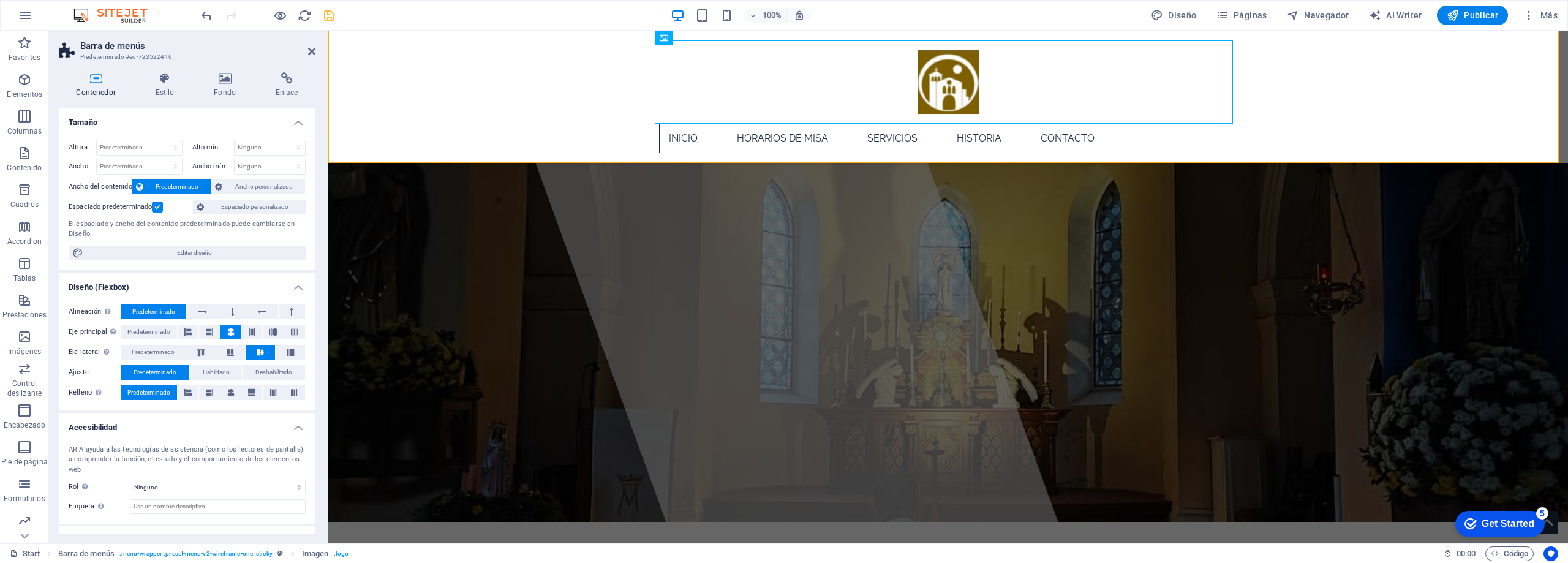
click at [160, 206] on label at bounding box center [158, 207] width 11 height 11
click at [0, 0] on input "Espaciado predeterminado" at bounding box center [0, 0] width 0 height 0
click at [160, 206] on label at bounding box center [158, 207] width 11 height 11
click at [0, 0] on input "Espaciado predeterminado" at bounding box center [0, 0] width 0 height 0
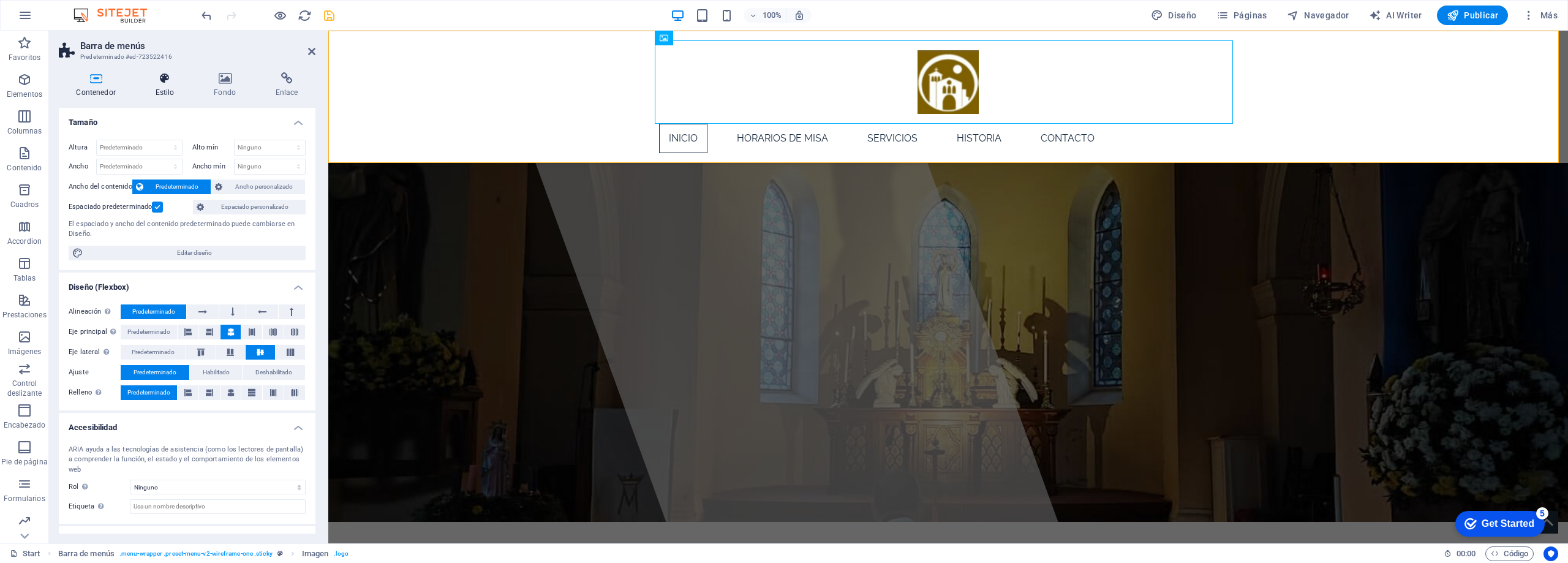
click at [166, 84] on icon at bounding box center [165, 79] width 54 height 12
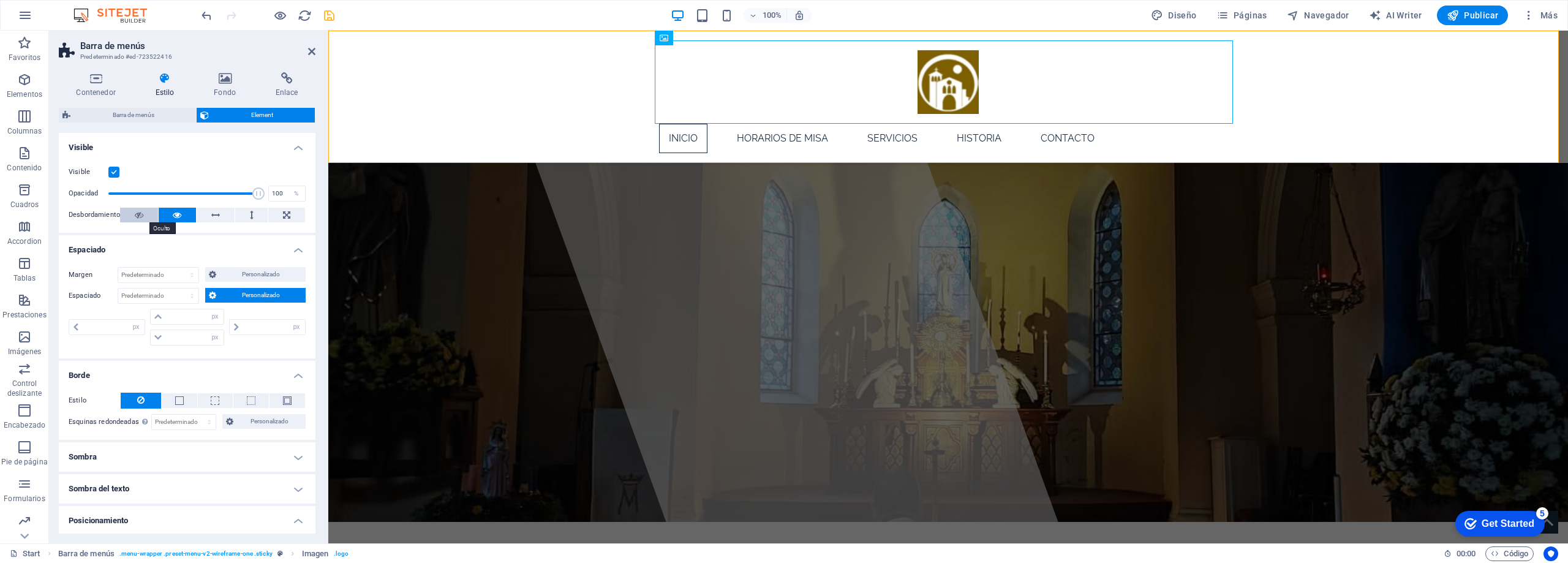
click at [138, 215] on icon at bounding box center [139, 215] width 9 height 15
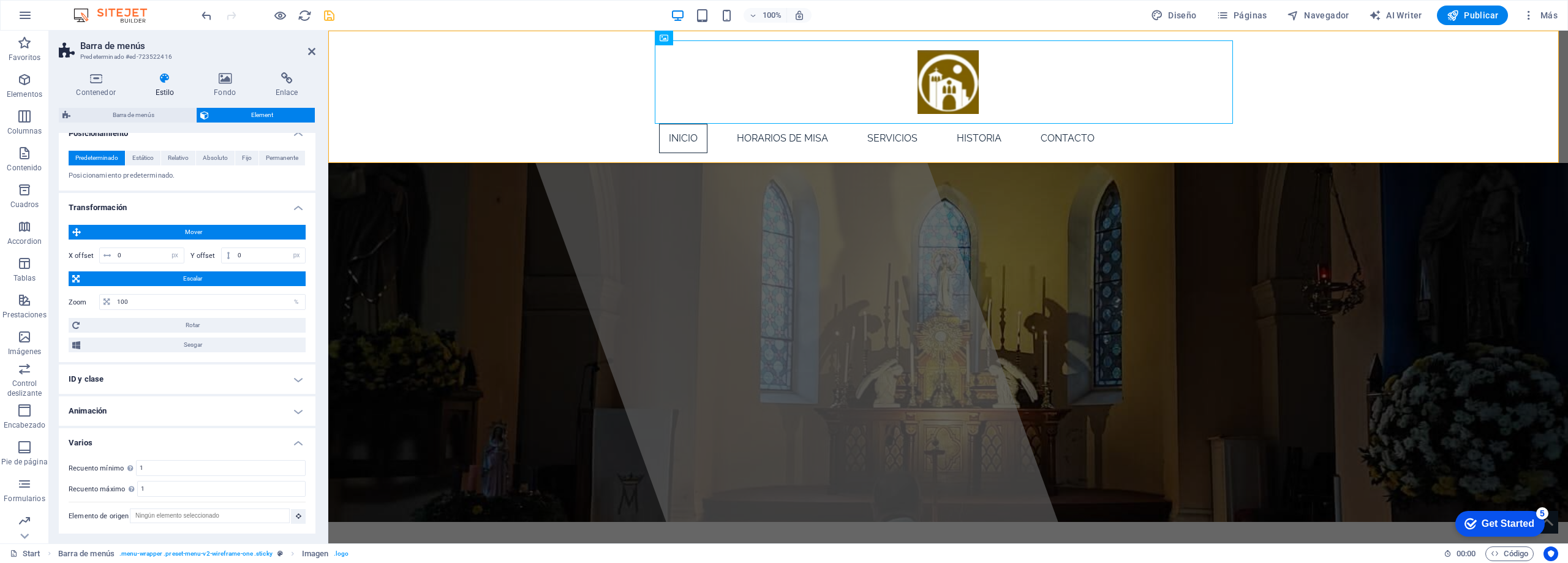
scroll to position [142, 0]
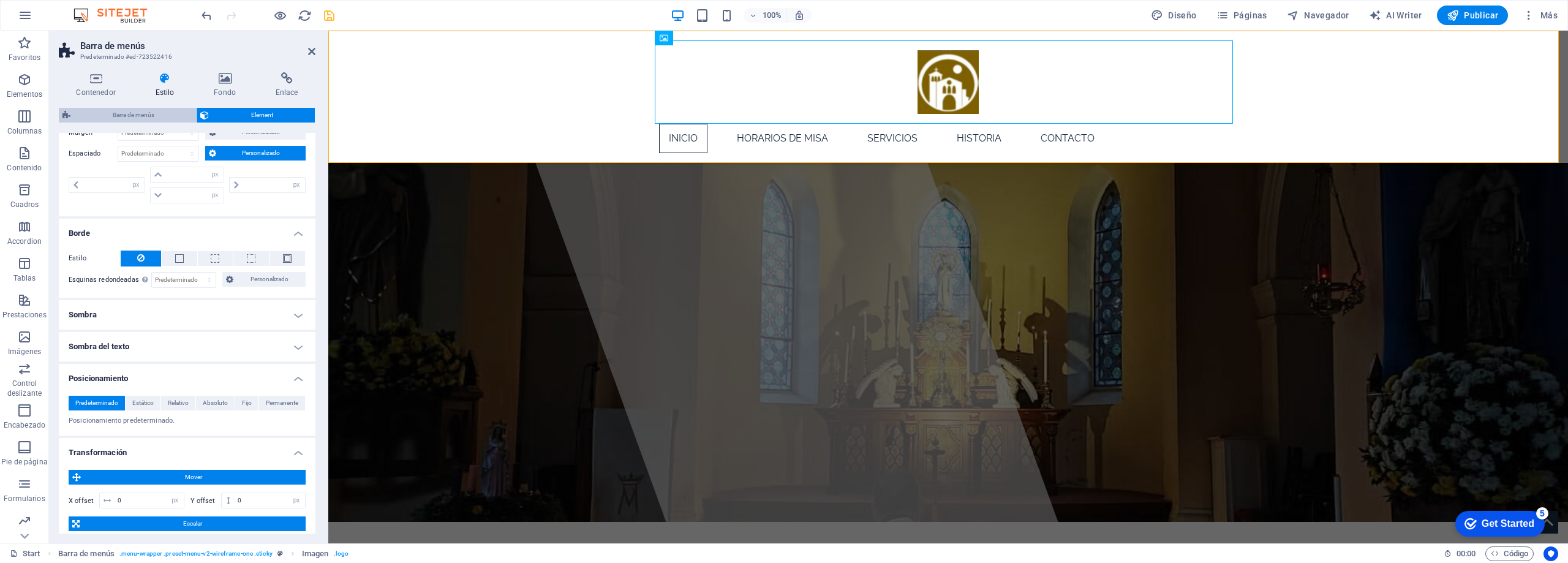
click at [132, 112] on span "Barra de menús" at bounding box center [133, 115] width 118 height 15
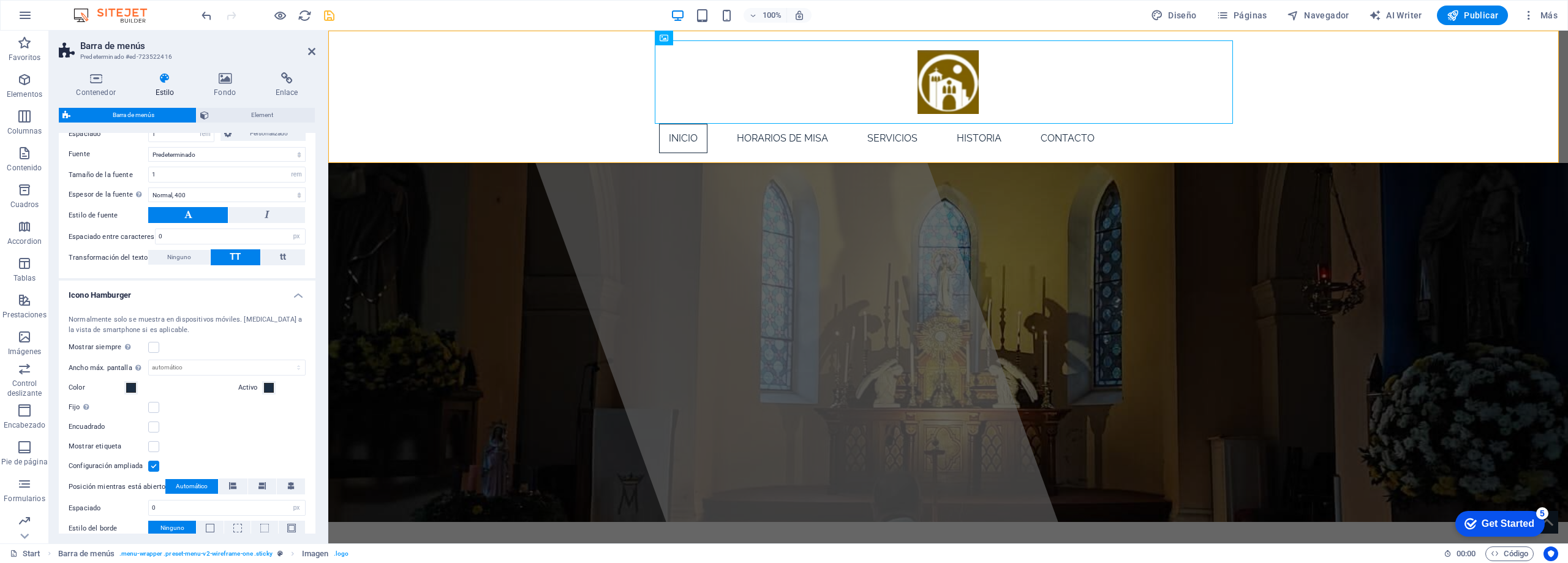
scroll to position [919, 0]
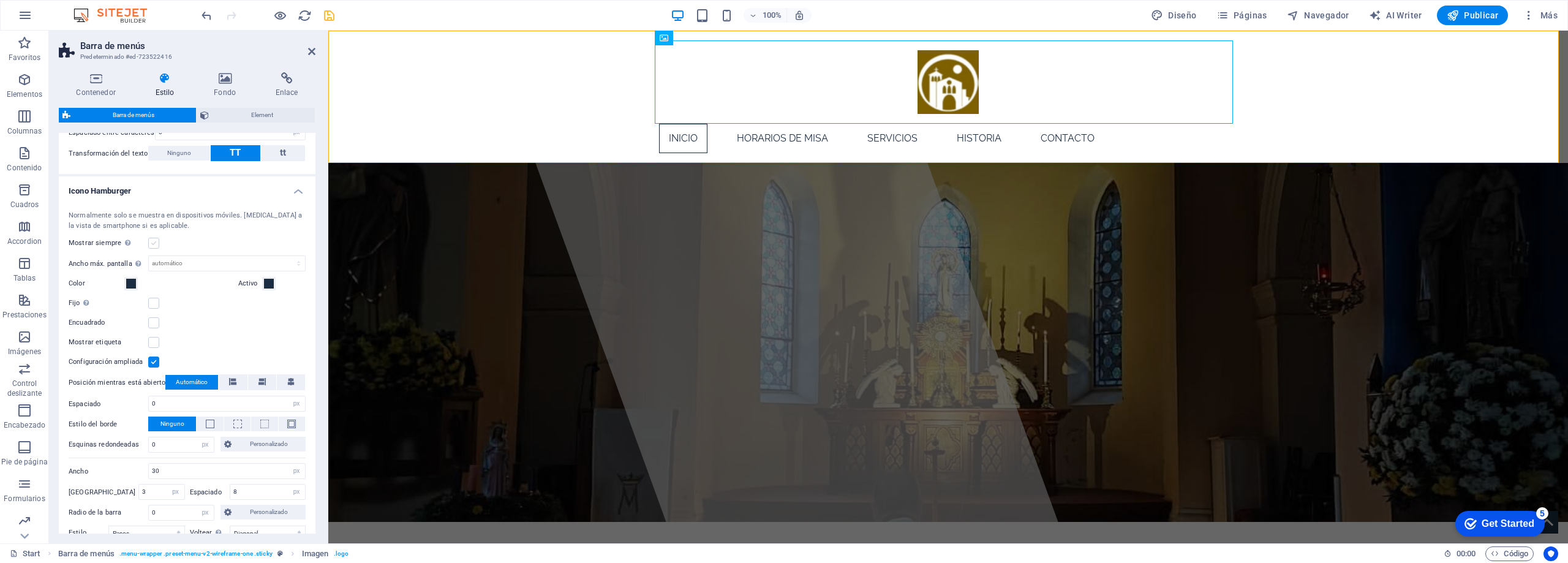
click at [154, 244] on label at bounding box center [154, 243] width 11 height 11
click at [0, 0] on input "Mostrar siempre Muestra el desencadenador para todas las ventanillas." at bounding box center [0, 0] width 0 height 0
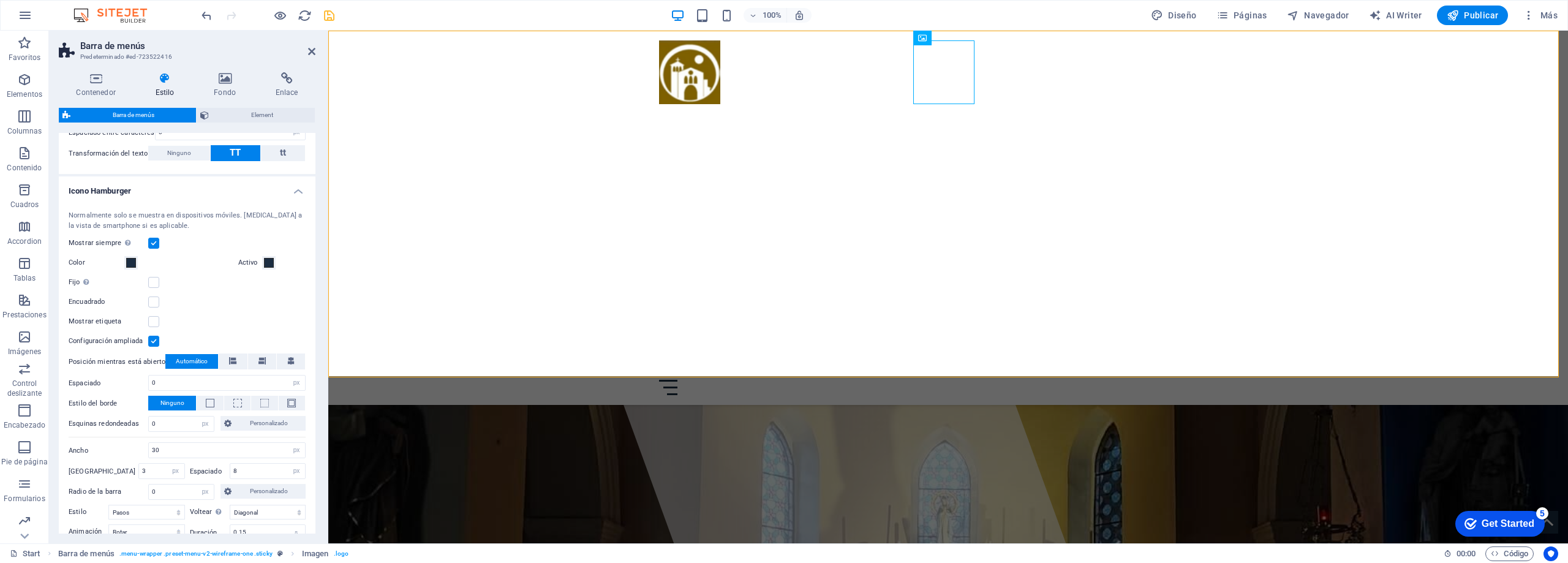
click at [154, 244] on label at bounding box center [154, 243] width 11 height 11
click at [0, 0] on input "Mostrar siempre Muestra el desencadenador para todas las ventanillas." at bounding box center [0, 0] width 0 height 0
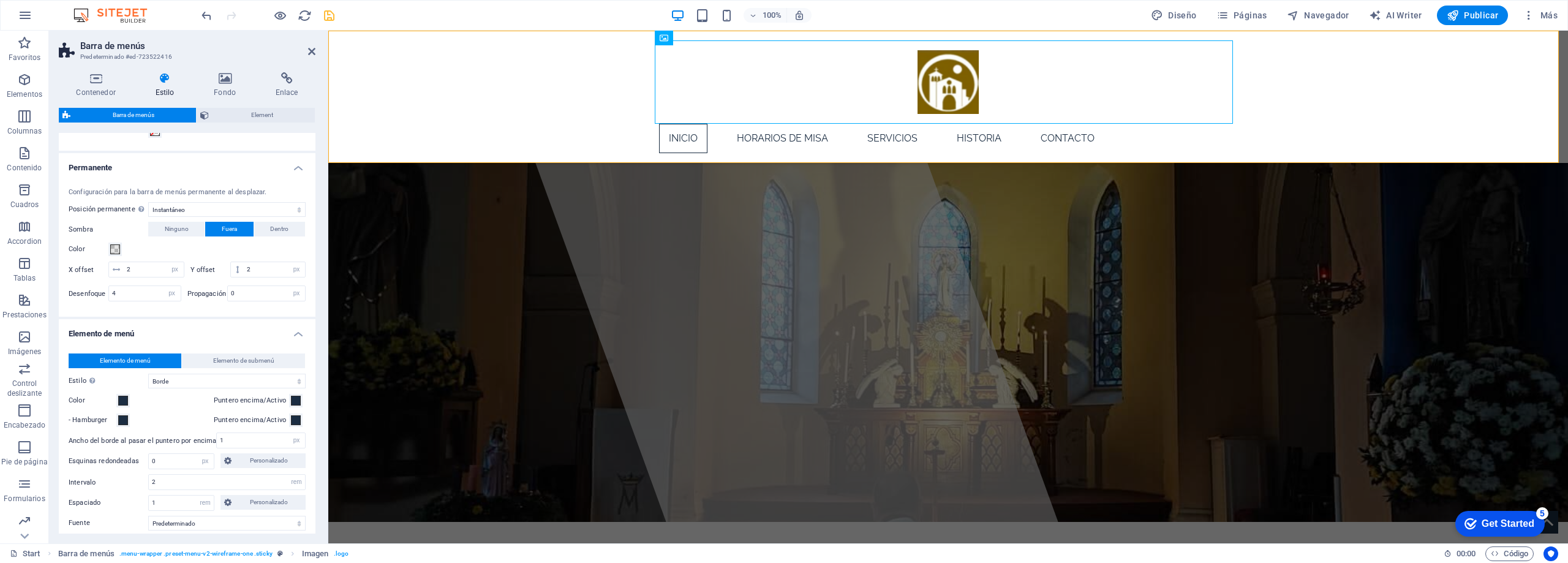
scroll to position [368, 0]
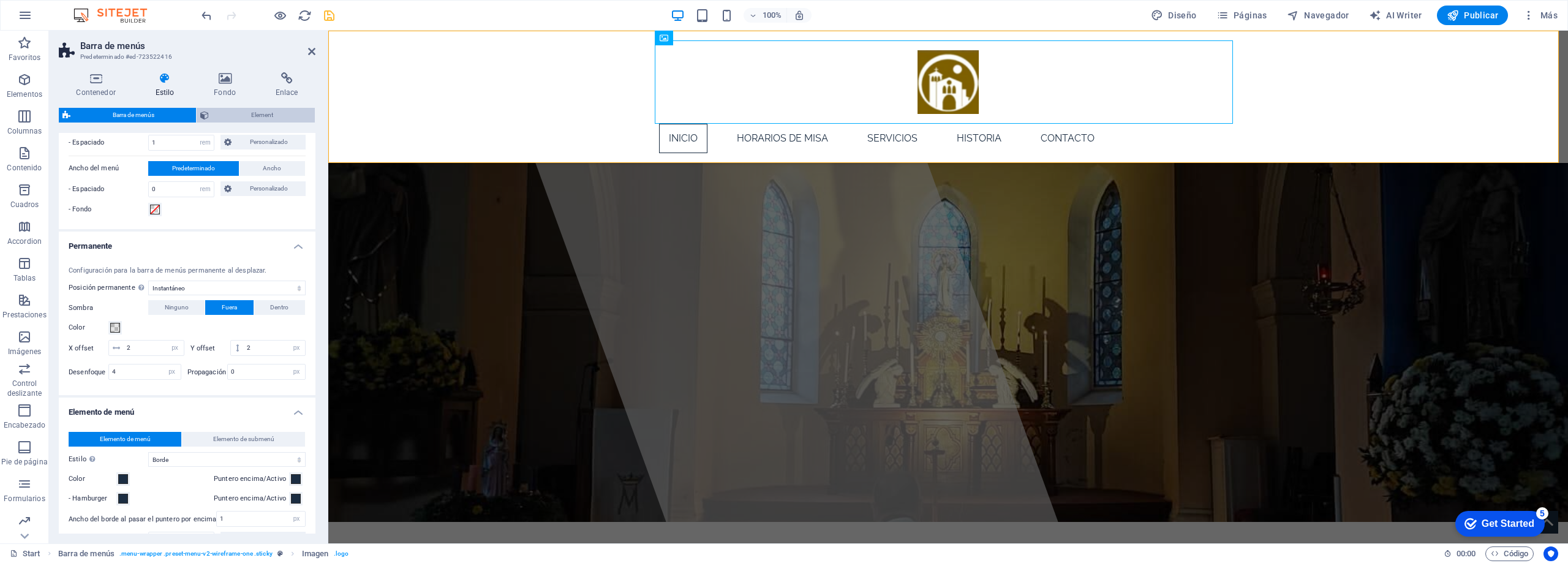
click at [253, 108] on span "Element" at bounding box center [261, 115] width 99 height 15
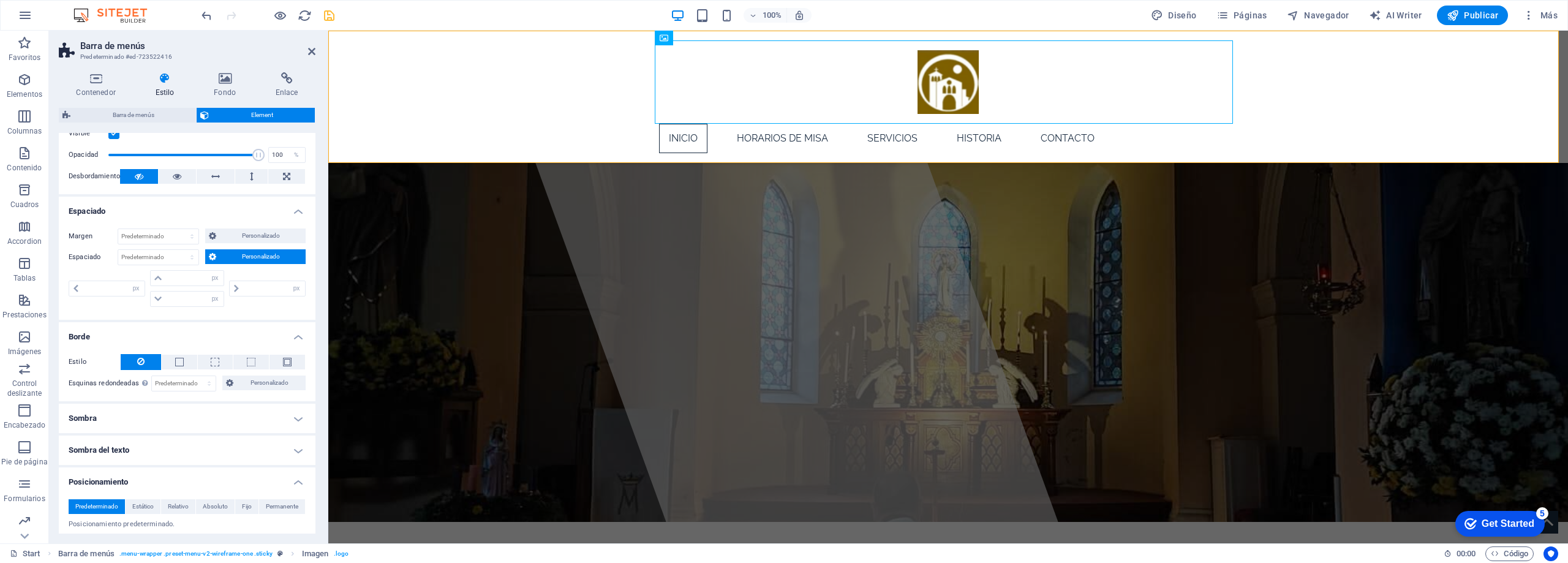
scroll to position [0, 0]
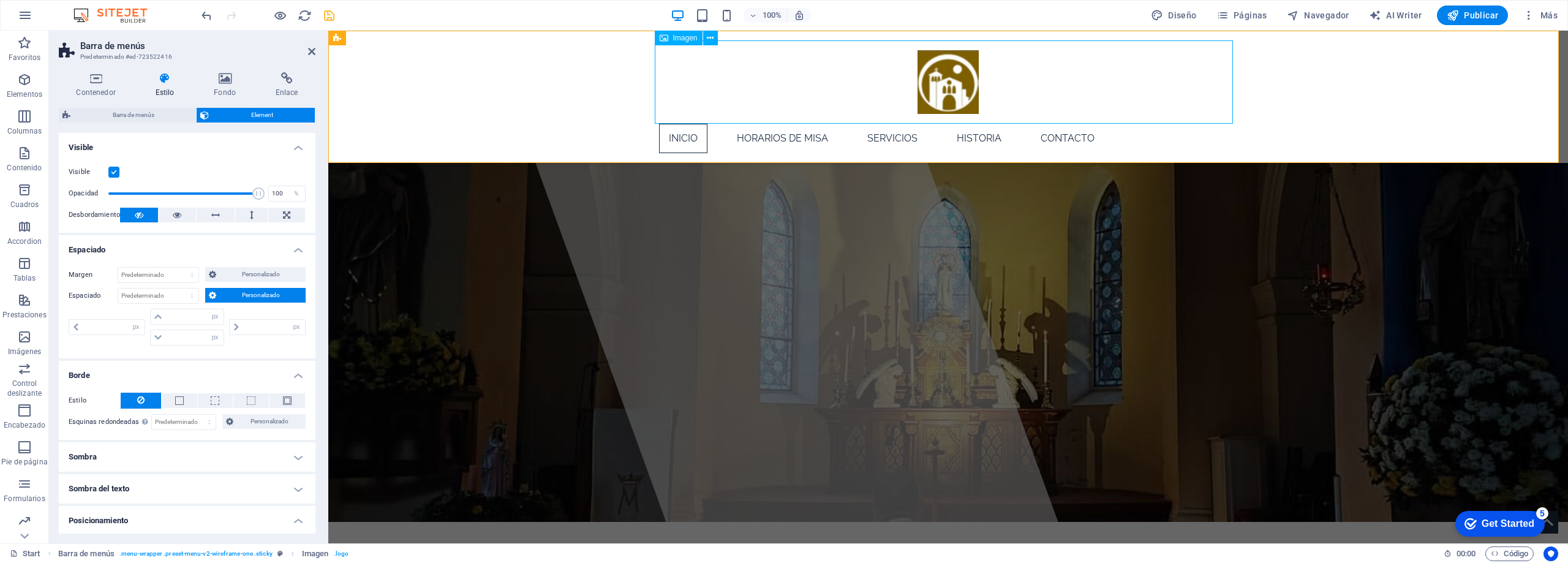
click at [688, 39] on span "Imagen" at bounding box center [686, 38] width 25 height 7
select select "px"
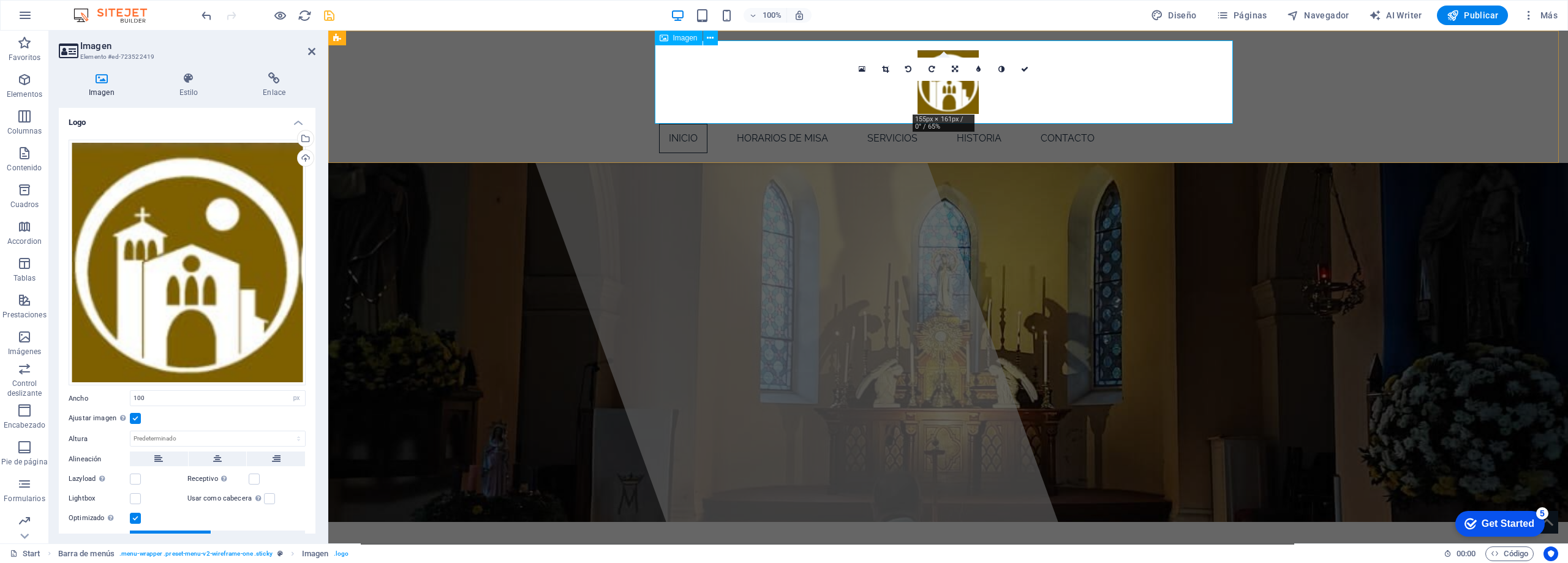
click at [705, 83] on figure at bounding box center [948, 82] width 578 height 83
click at [164, 399] on input "100" at bounding box center [218, 398] width 174 height 15
click at [158, 457] on icon at bounding box center [159, 459] width 9 height 15
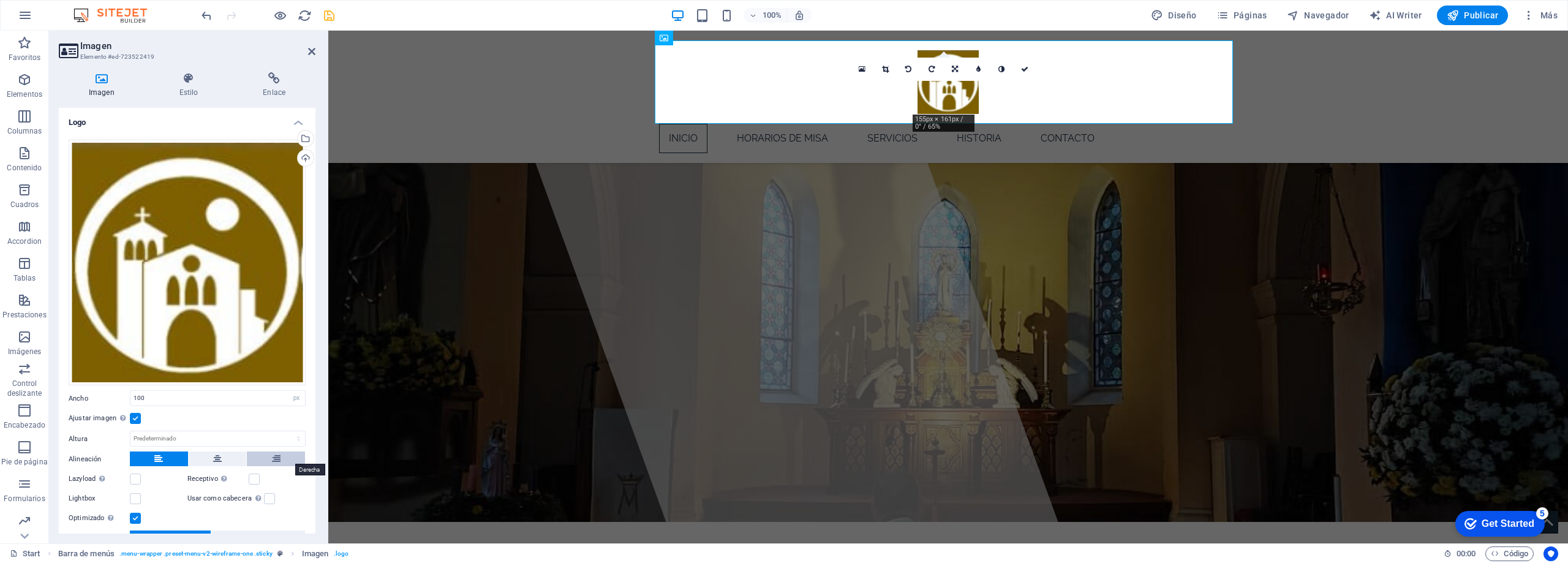
click at [280, 456] on button at bounding box center [276, 459] width 58 height 15
click at [220, 452] on button at bounding box center [217, 459] width 58 height 15
click at [137, 414] on label at bounding box center [136, 419] width 11 height 11
click at [0, 0] on input "Ajustar imagen Ajustar imagen automáticamente a un ancho y alto fijo" at bounding box center [0, 0] width 0 height 0
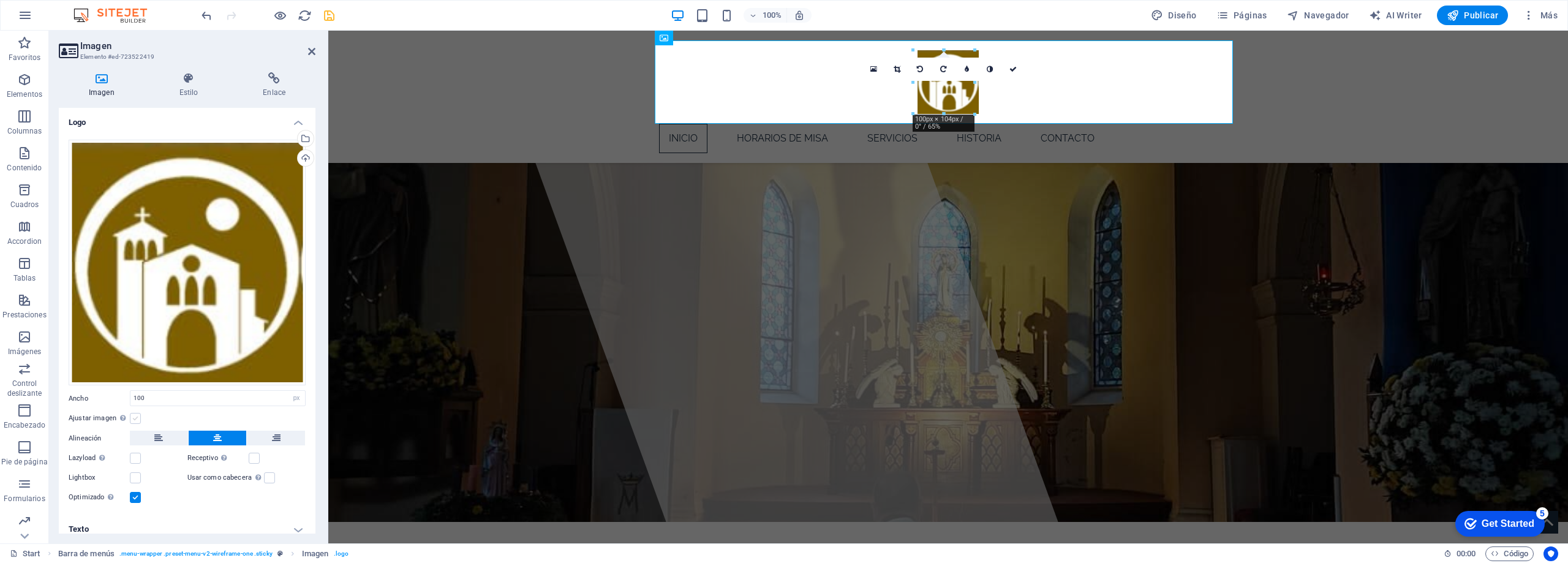
click at [137, 414] on label at bounding box center [136, 419] width 11 height 11
click at [0, 0] on input "Ajustar imagen Ajustar imagen automáticamente a un ancho y alto fijo" at bounding box center [0, 0] width 0 height 0
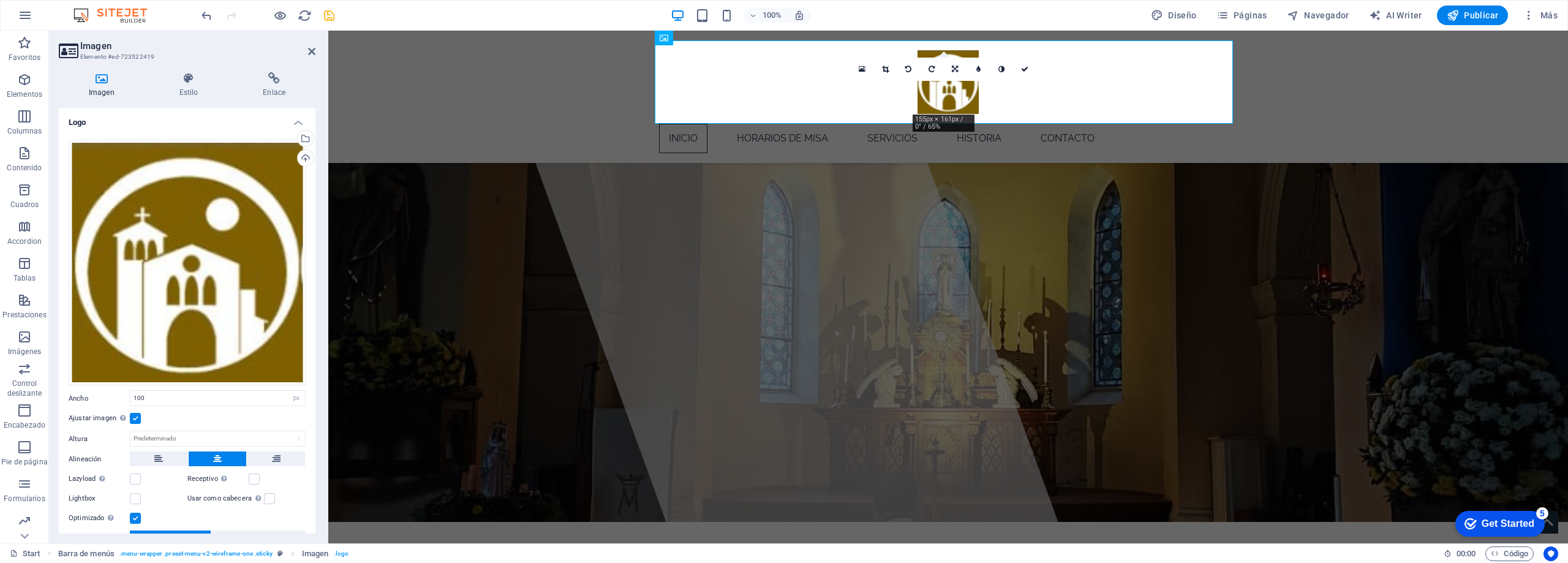
click at [137, 414] on label at bounding box center [136, 419] width 11 height 11
click at [0, 0] on input "Ajustar imagen Ajustar imagen automáticamente a un ancho y alto fijo" at bounding box center [0, 0] width 0 height 0
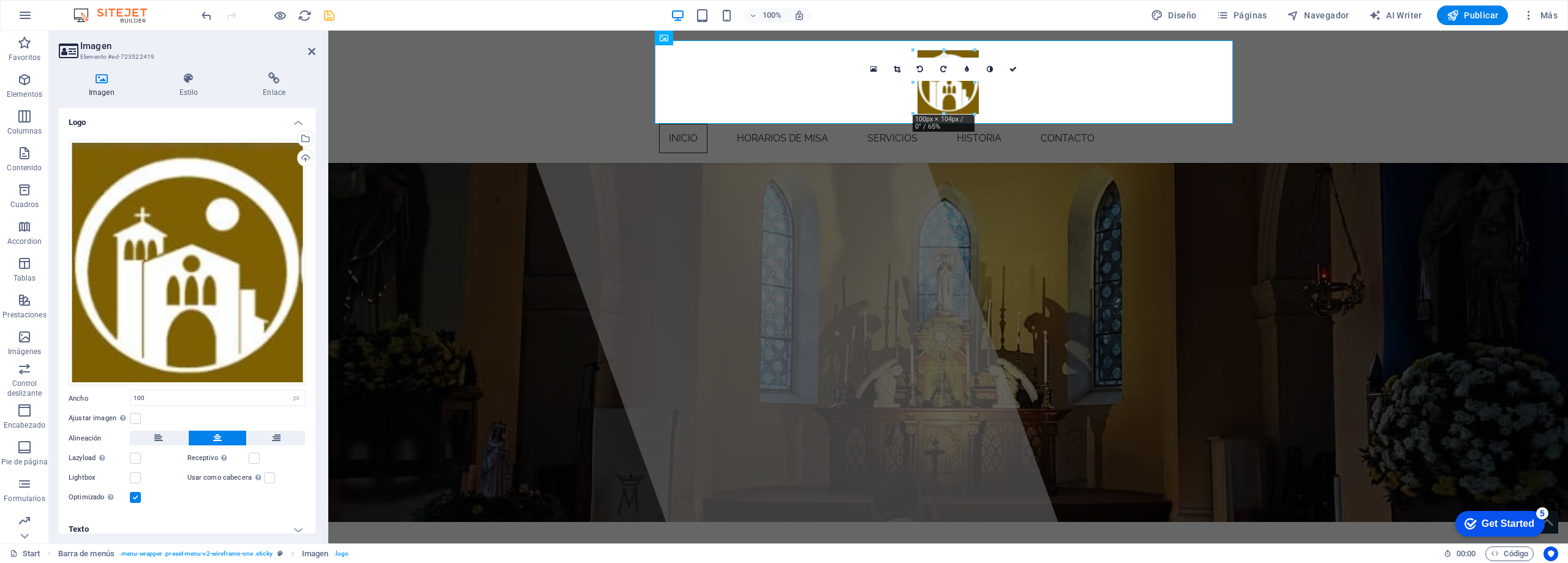
scroll to position [8, 0]
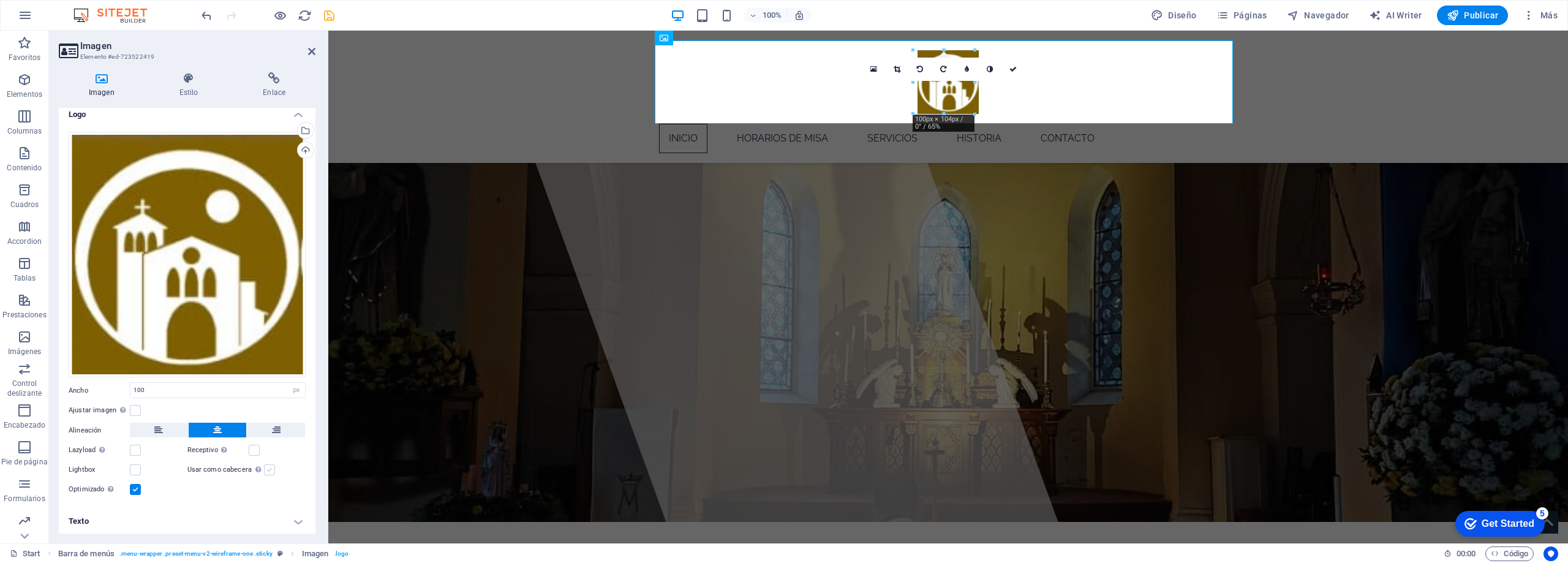
click at [266, 468] on label at bounding box center [269, 470] width 11 height 11
click at [0, 0] on input "Usar como cabecera La imagen se ajustará en una etiqueta de cabecera H1. Result…" at bounding box center [0, 0] width 0 height 0
click at [266, 468] on label at bounding box center [269, 470] width 11 height 11
click at [0, 0] on input "Usar como cabecera La imagen se ajustará en una etiqueta de cabecera H1. Result…" at bounding box center [0, 0] width 0 height 0
click at [280, 451] on div "Receptivo Automáticamente cargar tamaños optimizados de smartphone e imagen ret…" at bounding box center [247, 451] width 119 height 15
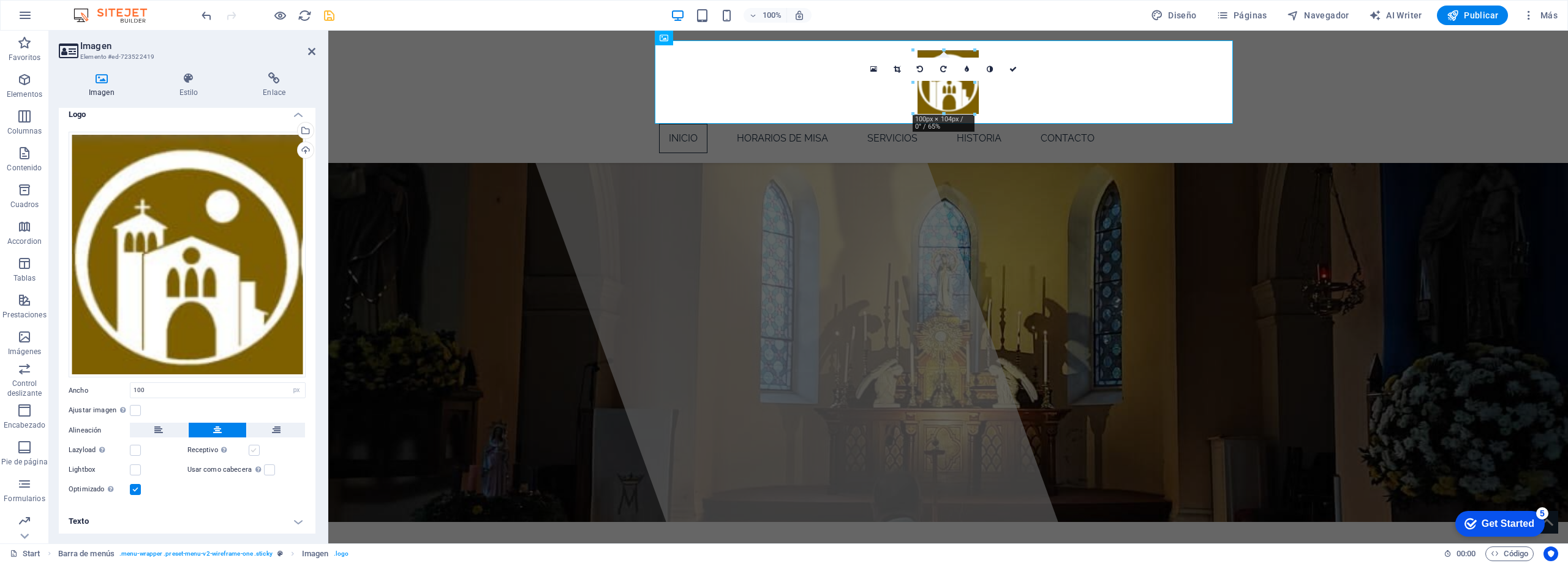
click at [256, 448] on label at bounding box center [254, 451] width 11 height 11
click at [0, 0] on input "Receptivo Automáticamente cargar tamaños optimizados de smartphone e imagen ret…" at bounding box center [0, 0] width 0 height 0
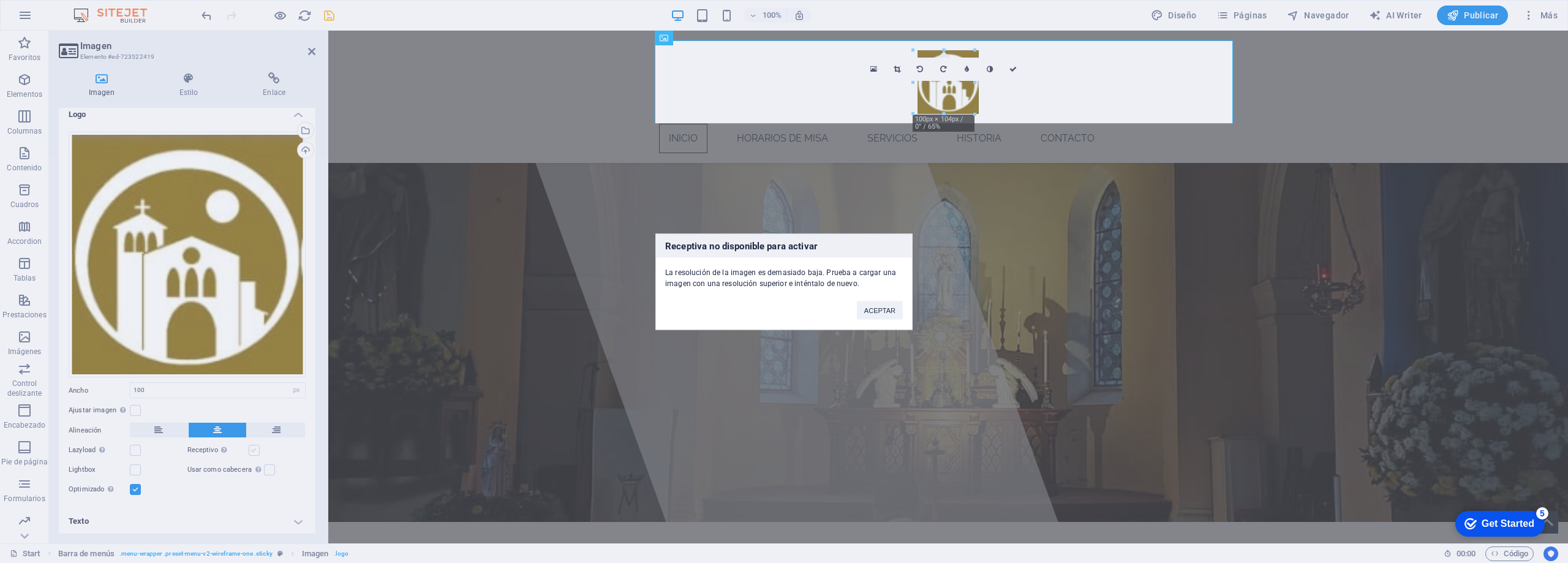
click at [256, 448] on div "Receptiva no disponible para activar La resolución de la imagen es demasiado ba…" at bounding box center [784, 281] width 1568 height 563
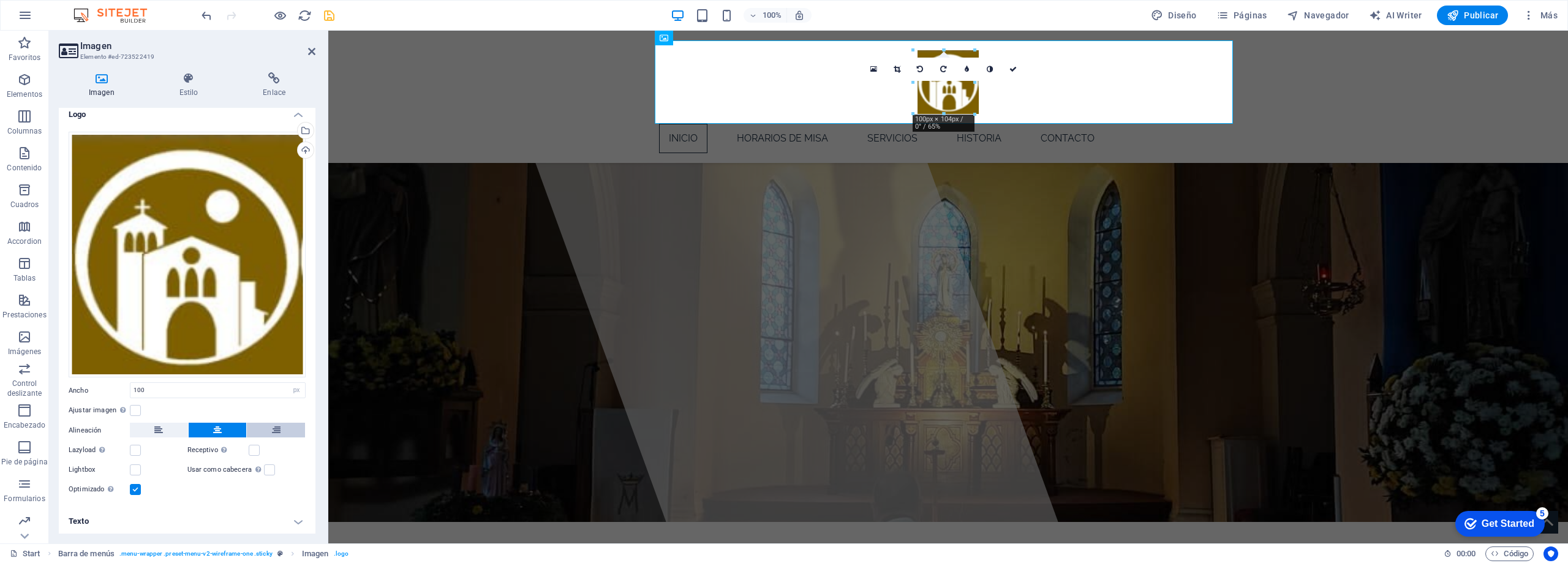
click at [274, 427] on icon at bounding box center [276, 430] width 9 height 15
click at [166, 428] on button at bounding box center [159, 430] width 58 height 15
click at [171, 387] on input "100" at bounding box center [218, 390] width 174 height 15
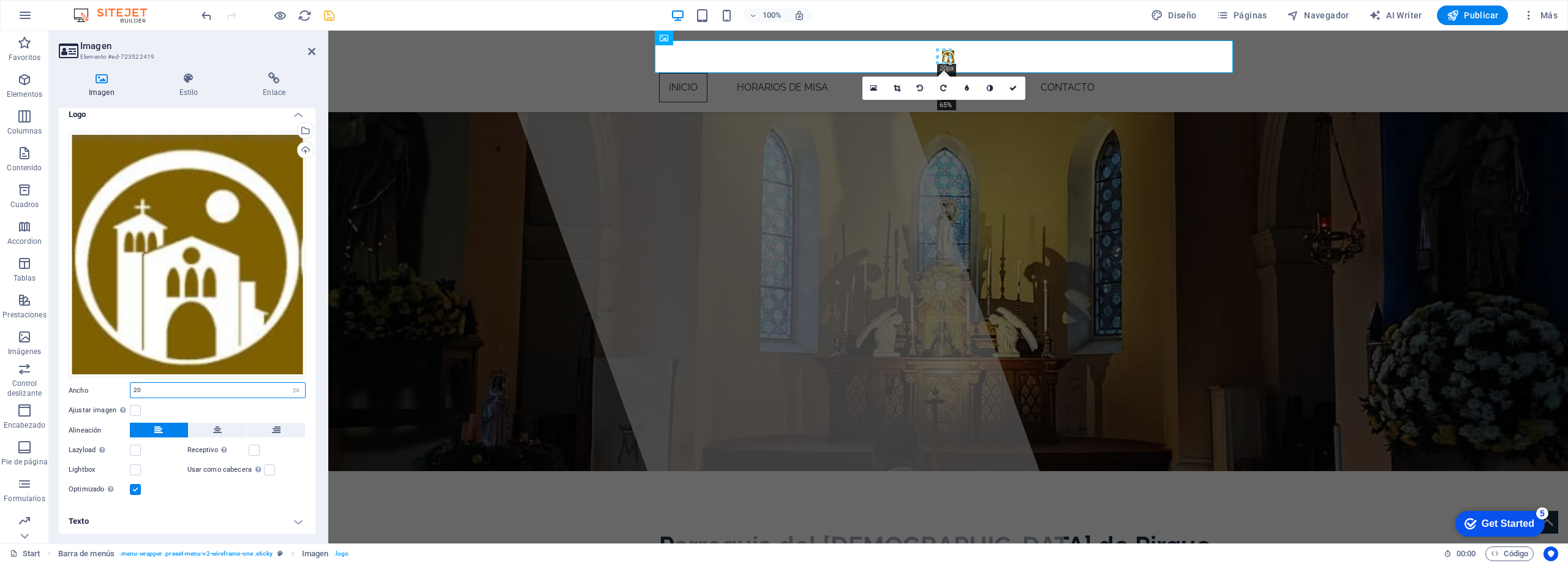
click at [171, 387] on input "20" at bounding box center [218, 390] width 174 height 15
type input "100"
click at [168, 413] on div "Ajustar imagen Ajustar imagen automáticamente a un ancho y alto fijo" at bounding box center [187, 411] width 237 height 15
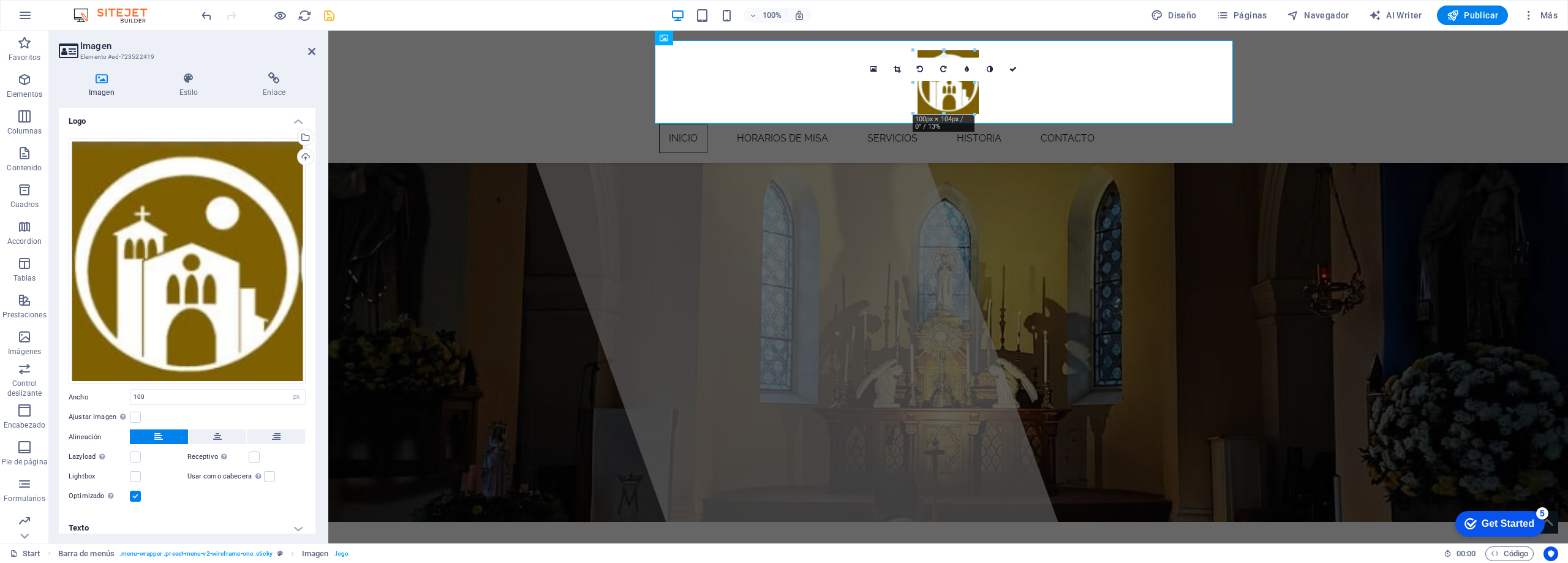
scroll to position [0, 0]
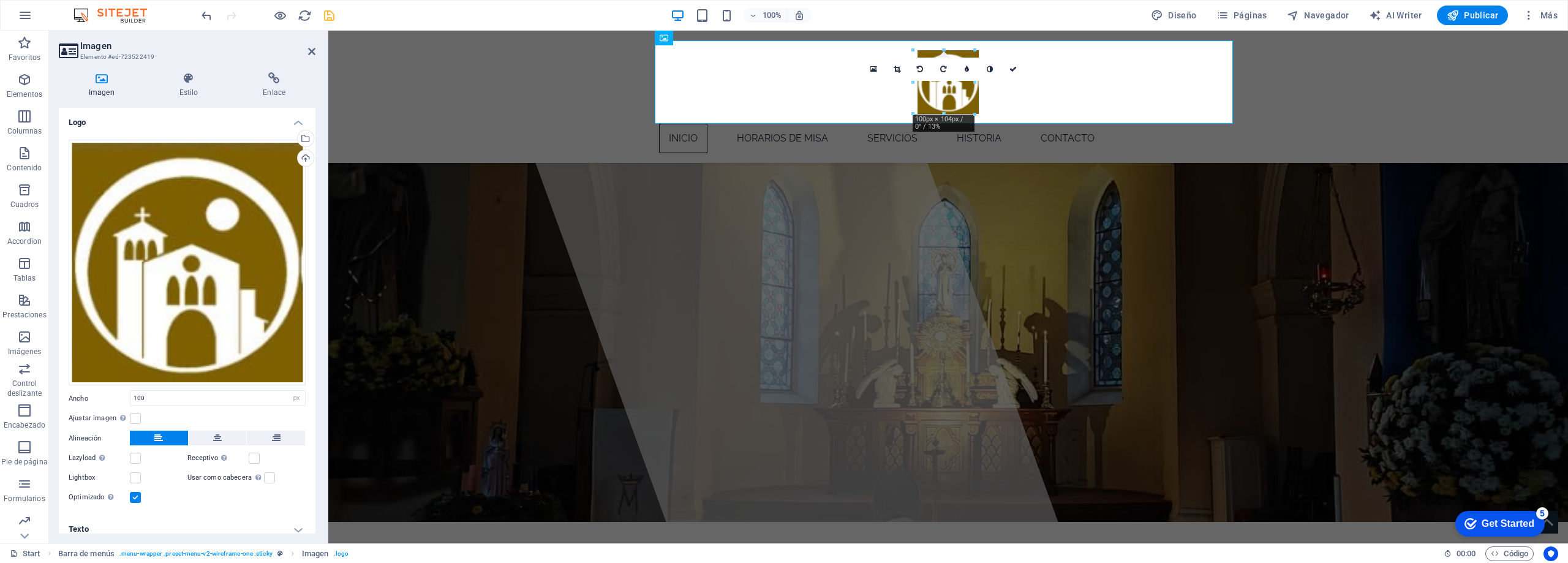
click at [296, 122] on h4 "Logo" at bounding box center [187, 119] width 257 height 22
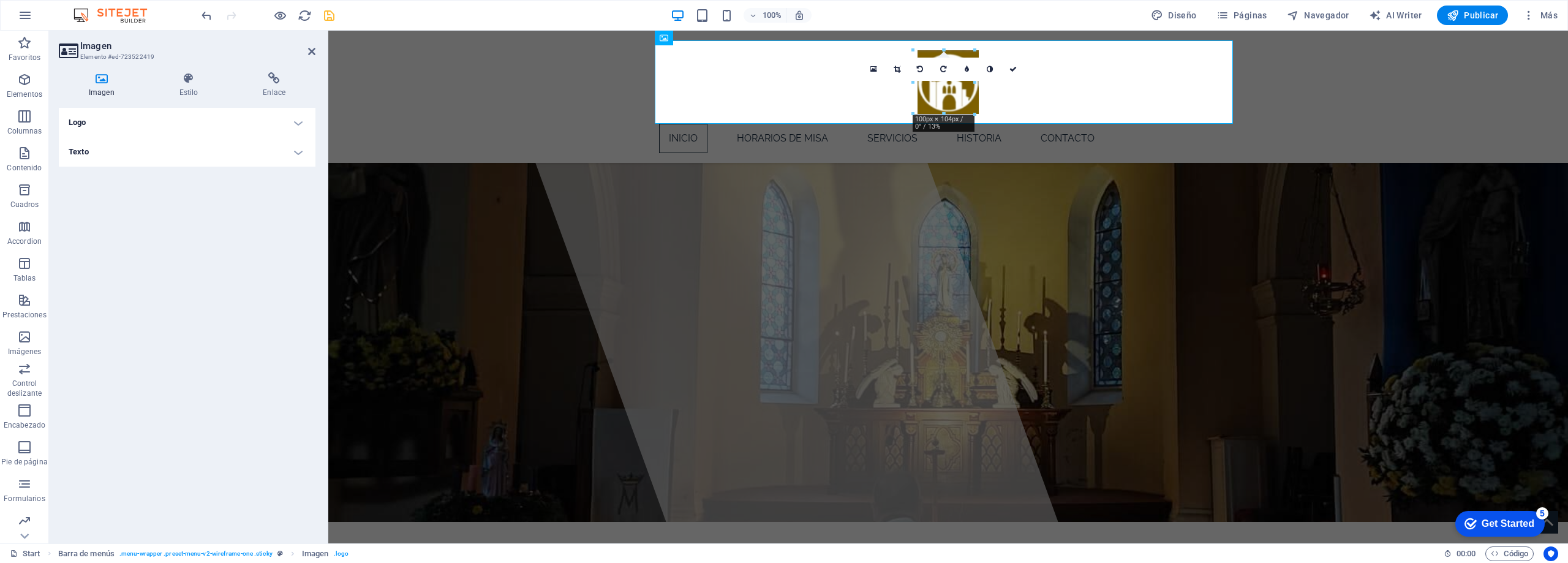
click at [296, 122] on h4 "Logo" at bounding box center [187, 123] width 257 height 29
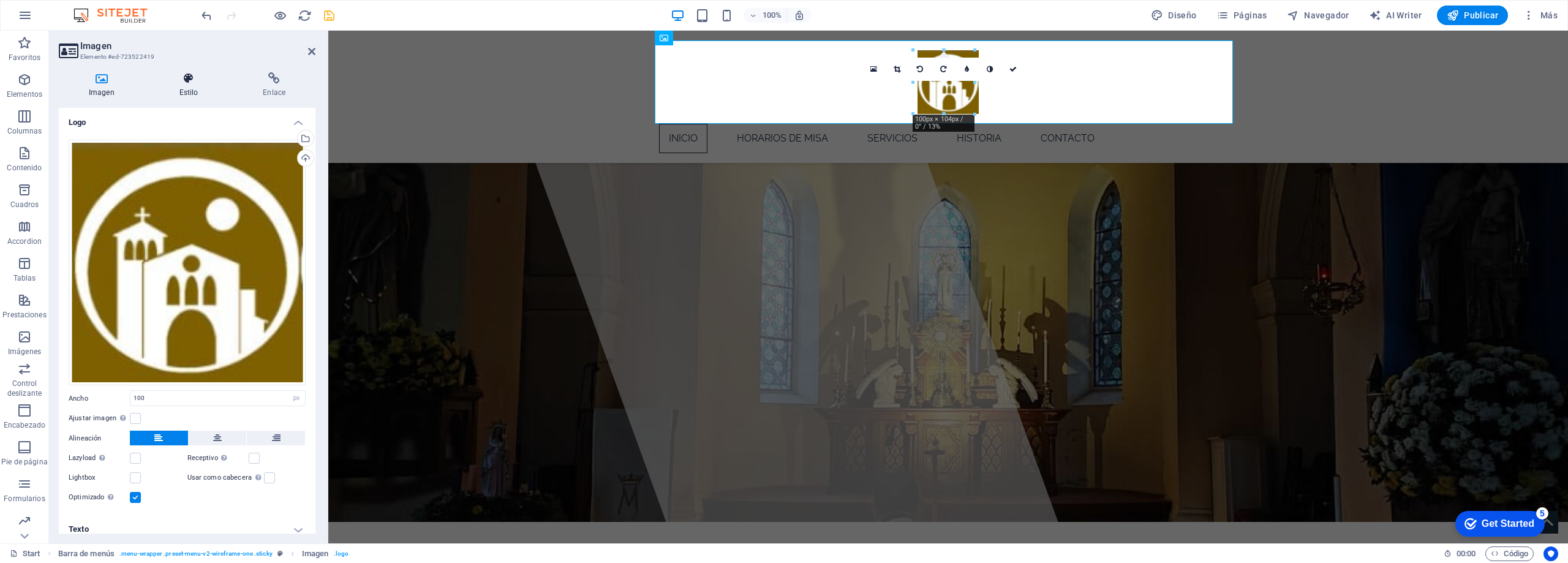
click at [182, 77] on icon at bounding box center [189, 79] width 79 height 12
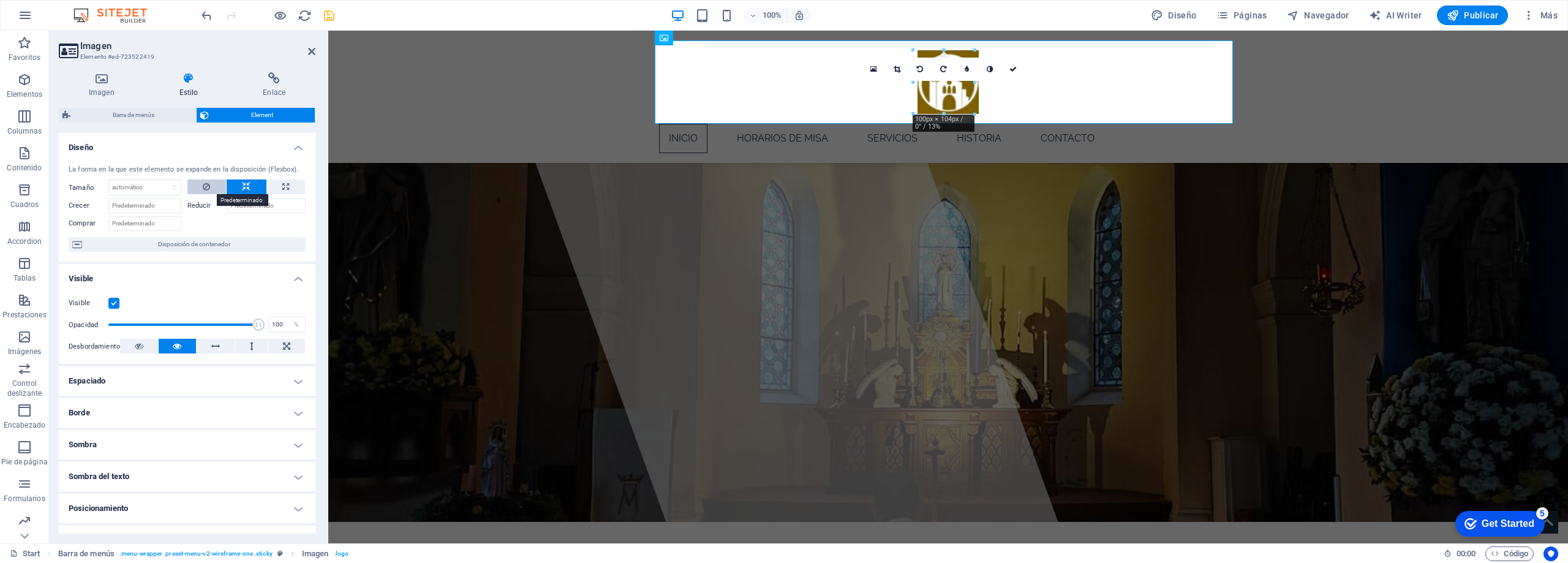
click at [212, 183] on button at bounding box center [206, 187] width 39 height 15
click at [245, 184] on icon at bounding box center [246, 187] width 9 height 15
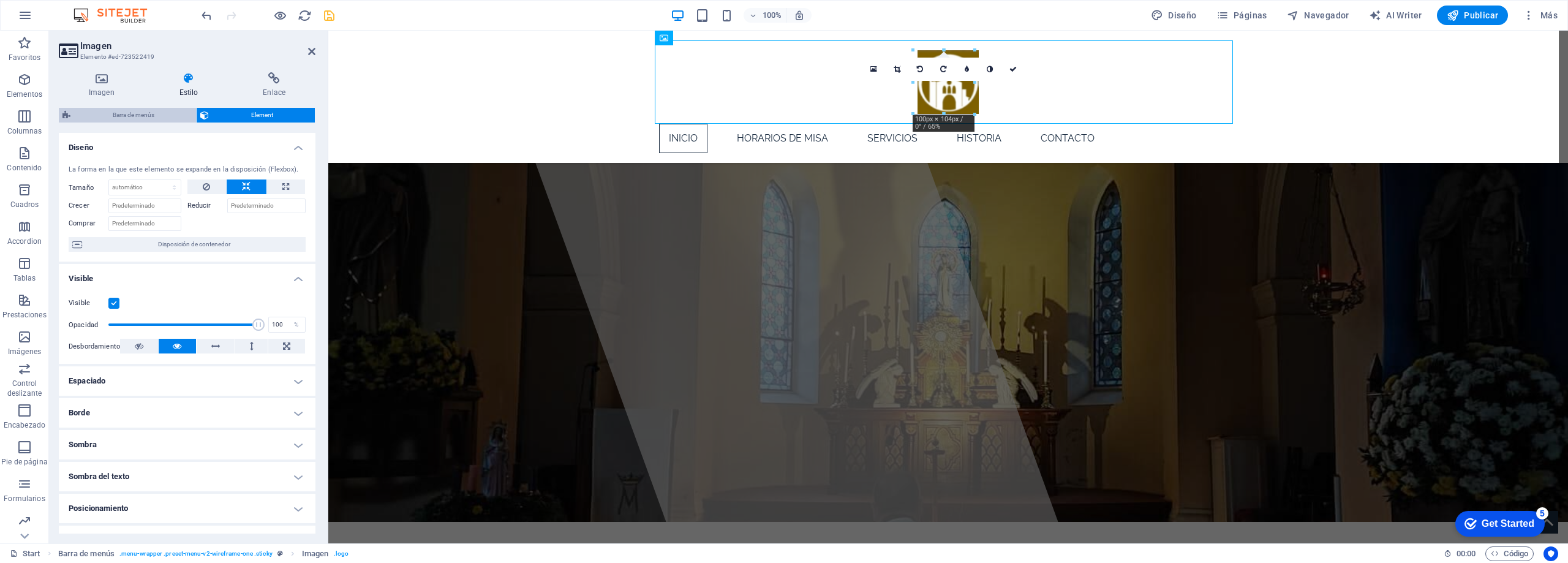
click at [144, 114] on span "Barra de menús" at bounding box center [133, 115] width 118 height 15
select select "rem"
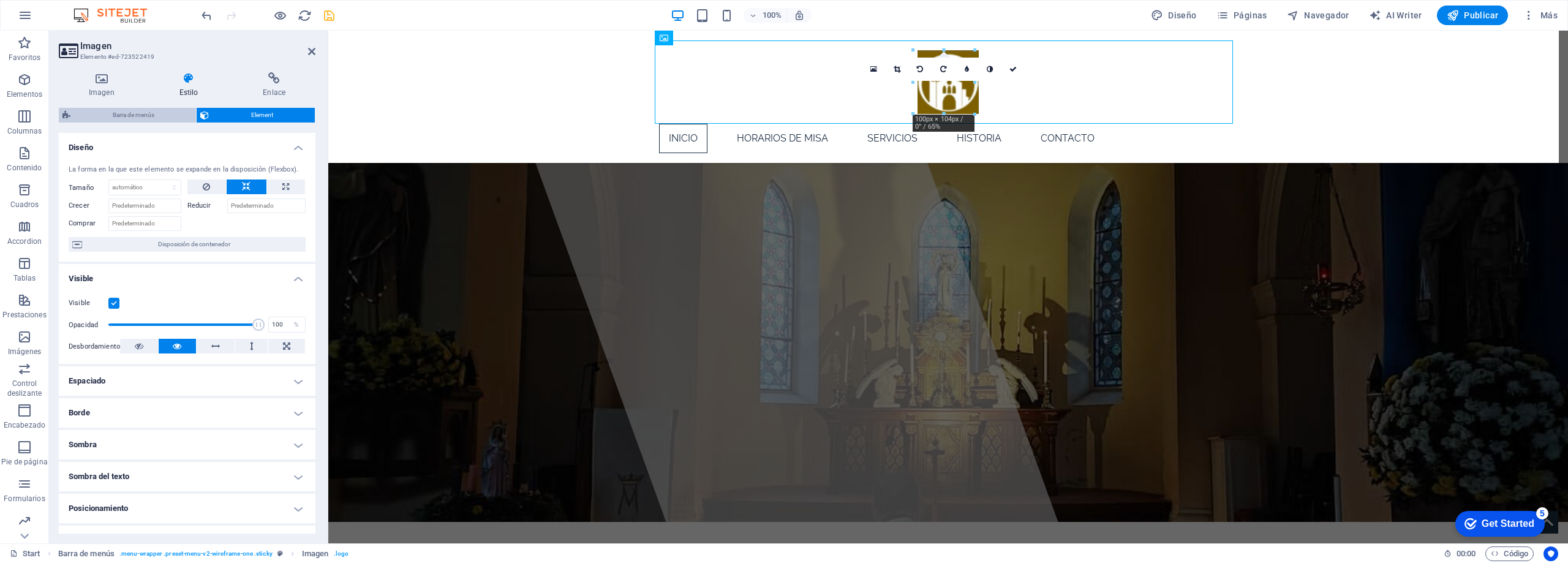
select select "rem"
select select "sticky_instant"
select select "px"
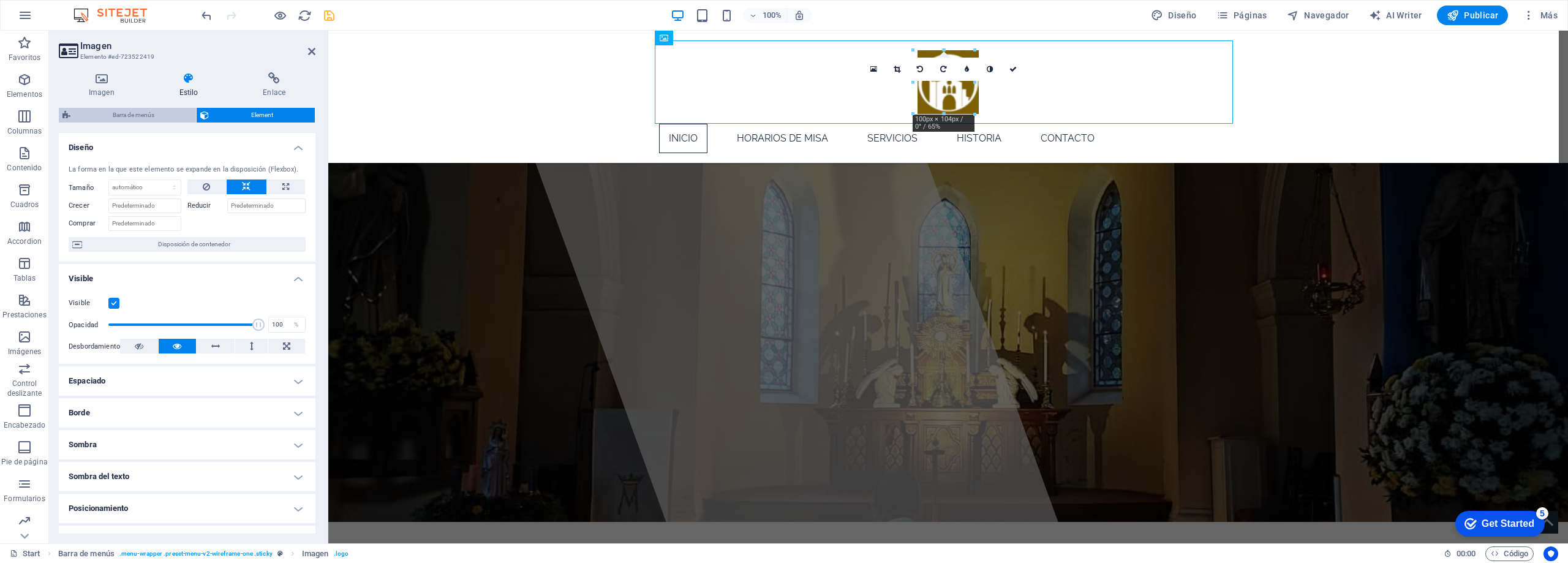
select select "px"
select select "hover_border"
select select "px"
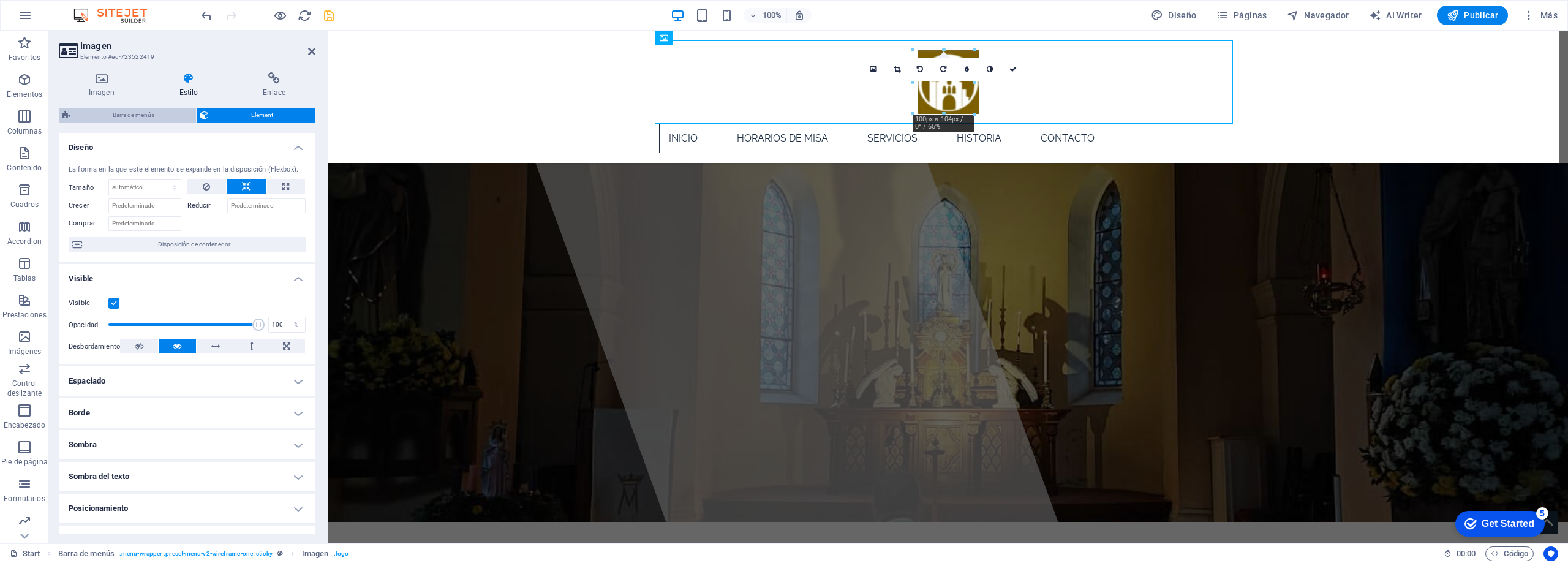
select select "px"
select select "rem"
select select "400"
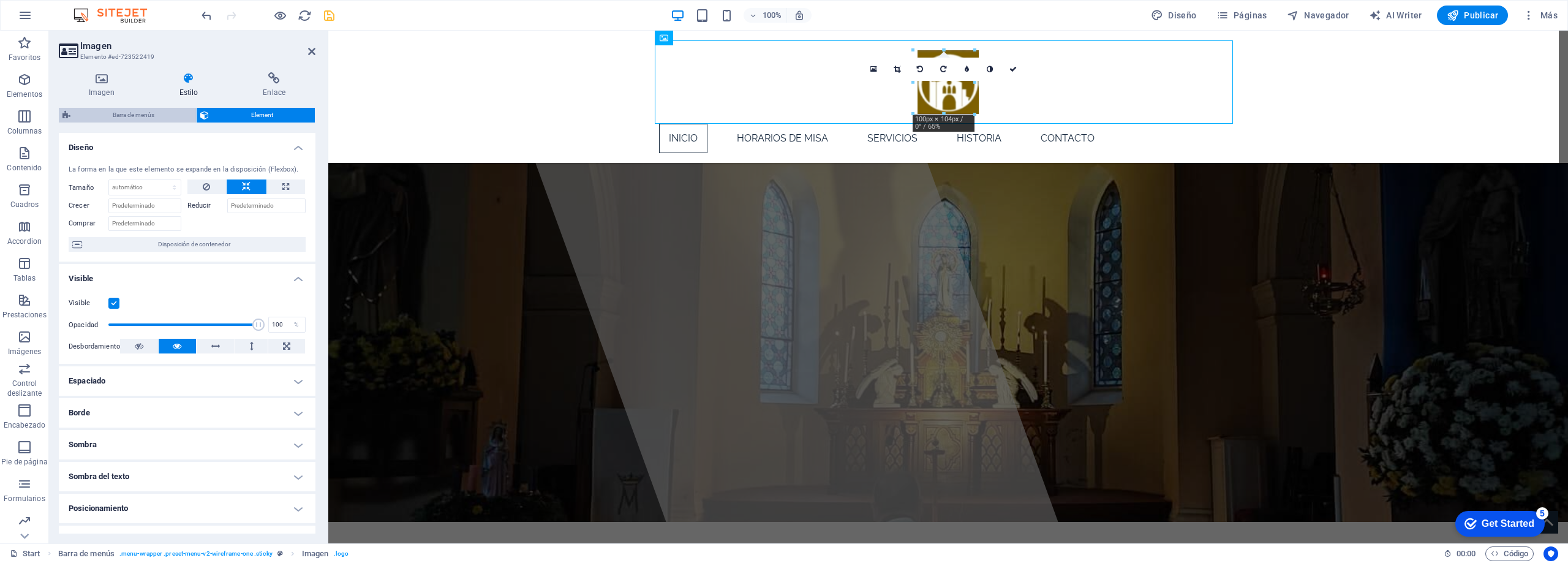
select select "px"
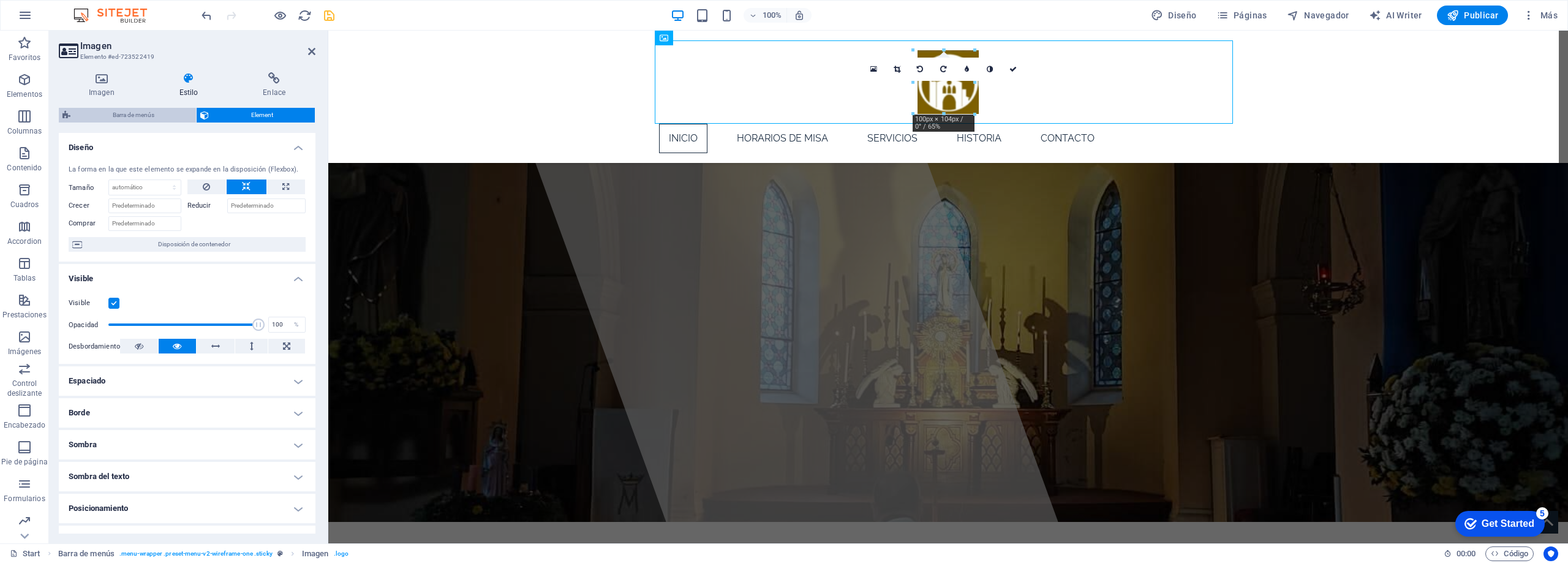
select select "px"
select select "steps"
select select "flip_horizontal-vertical"
select select "rotate"
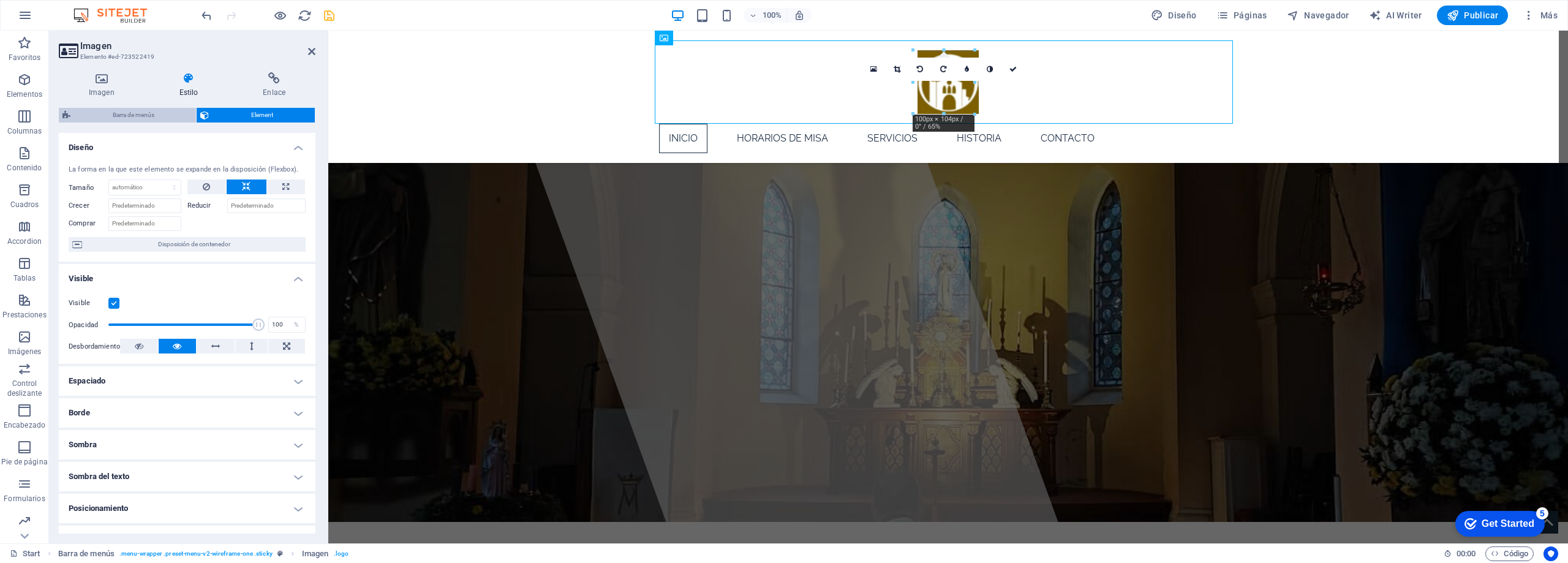
select select "%"
select select "rem"
select select "px"
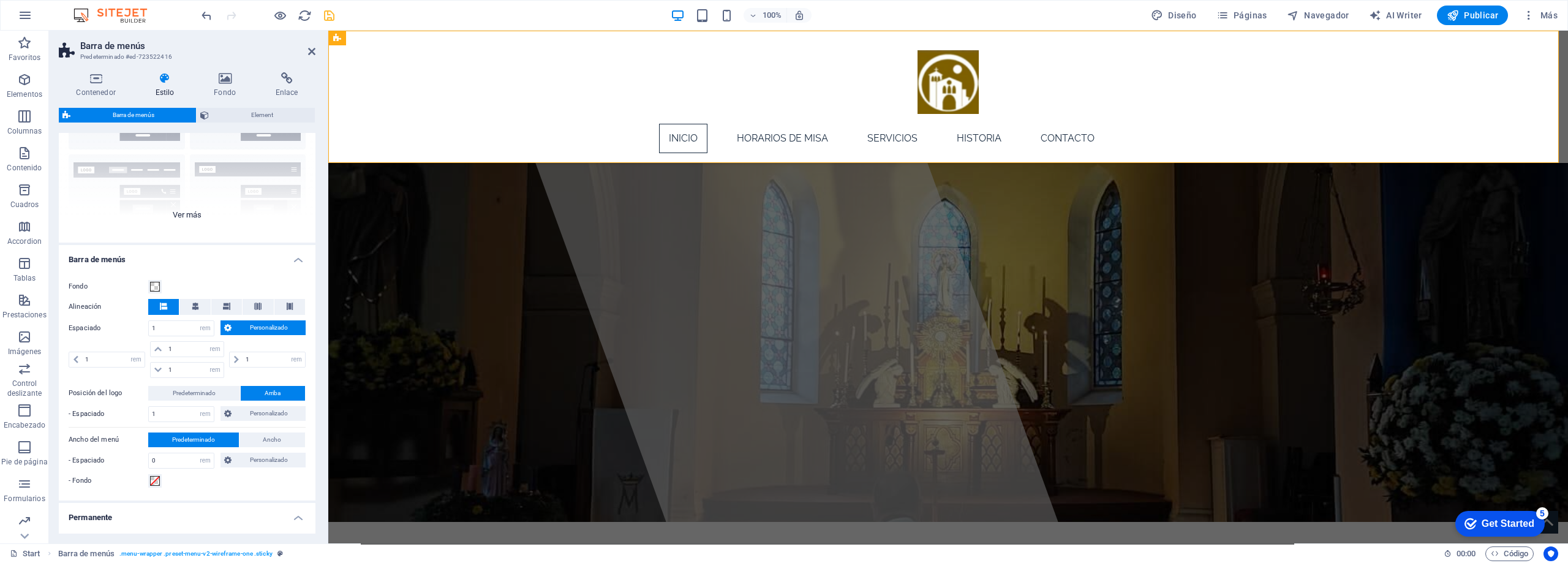
scroll to position [123, 0]
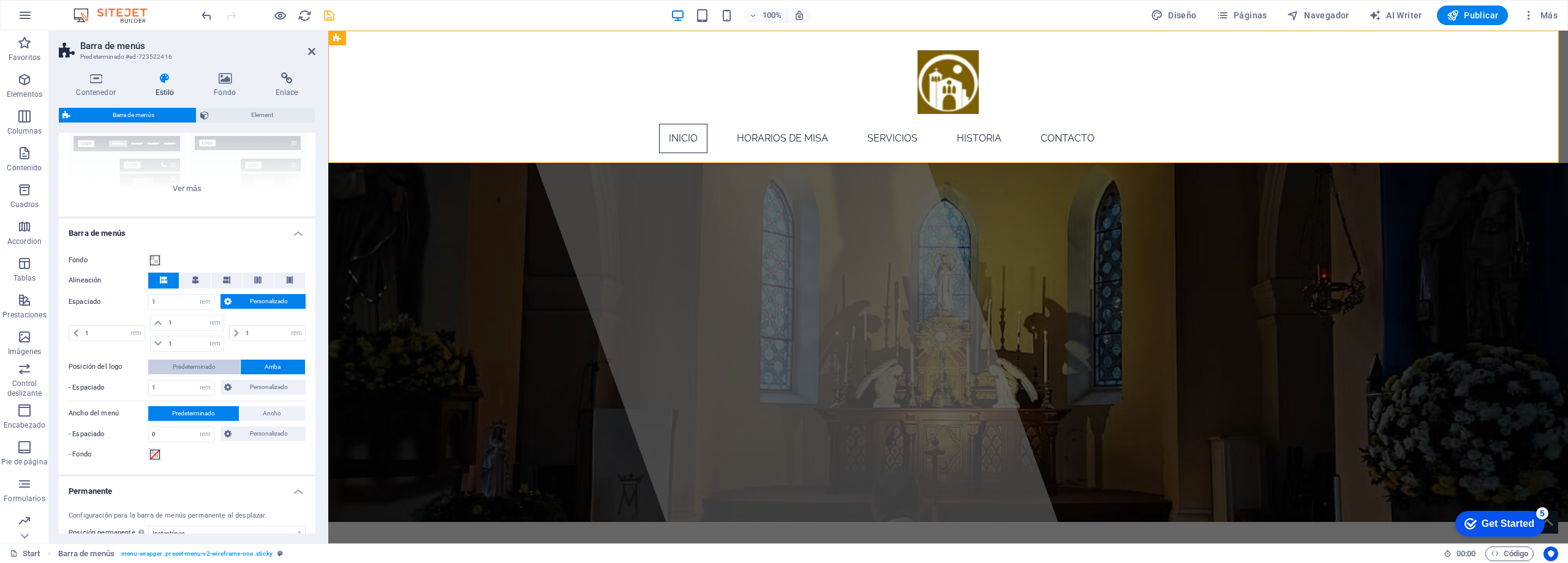
click at [191, 365] on span "Predeterminado" at bounding box center [194, 367] width 43 height 15
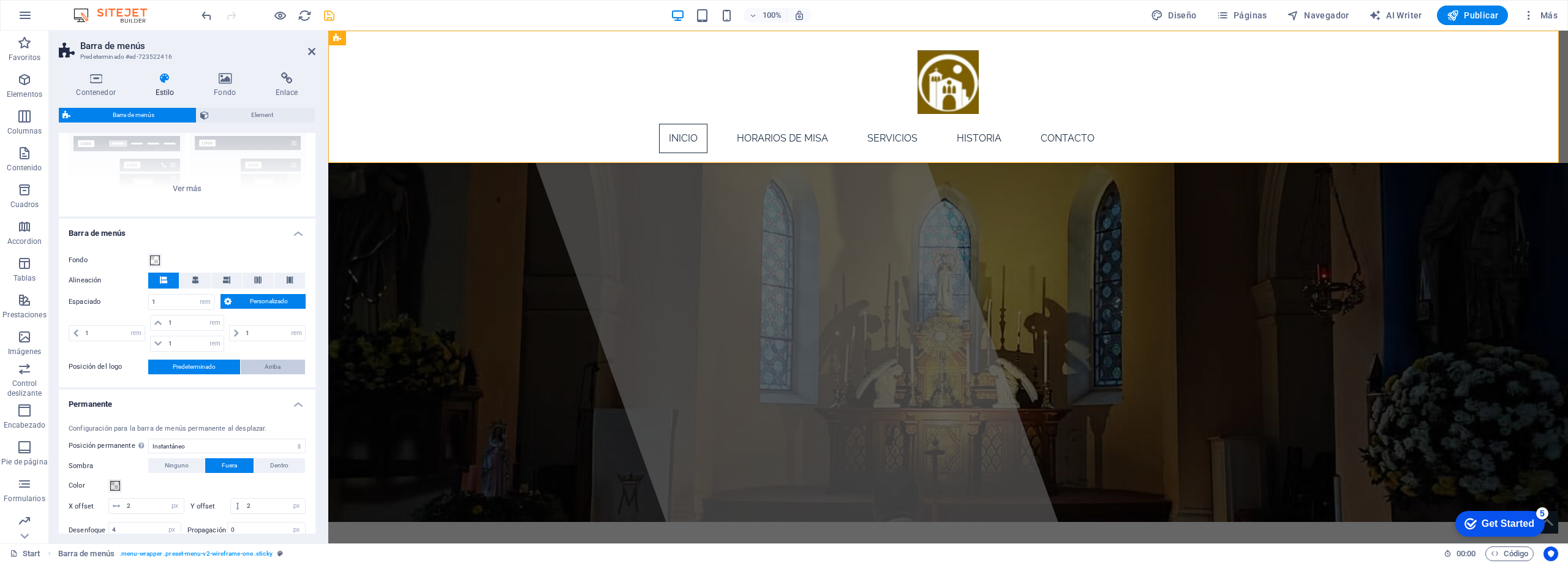
click at [269, 362] on span "Arriba" at bounding box center [272, 367] width 16 height 15
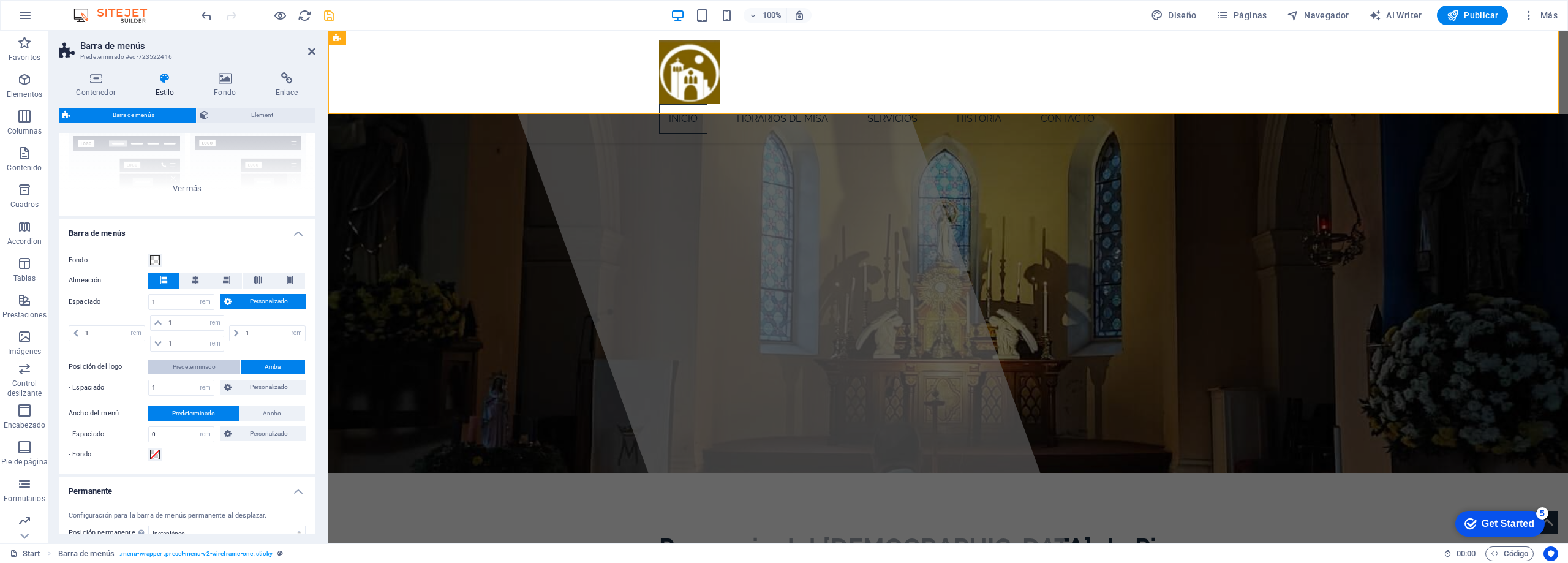
click at [203, 368] on span "Predeterminado" at bounding box center [194, 367] width 43 height 15
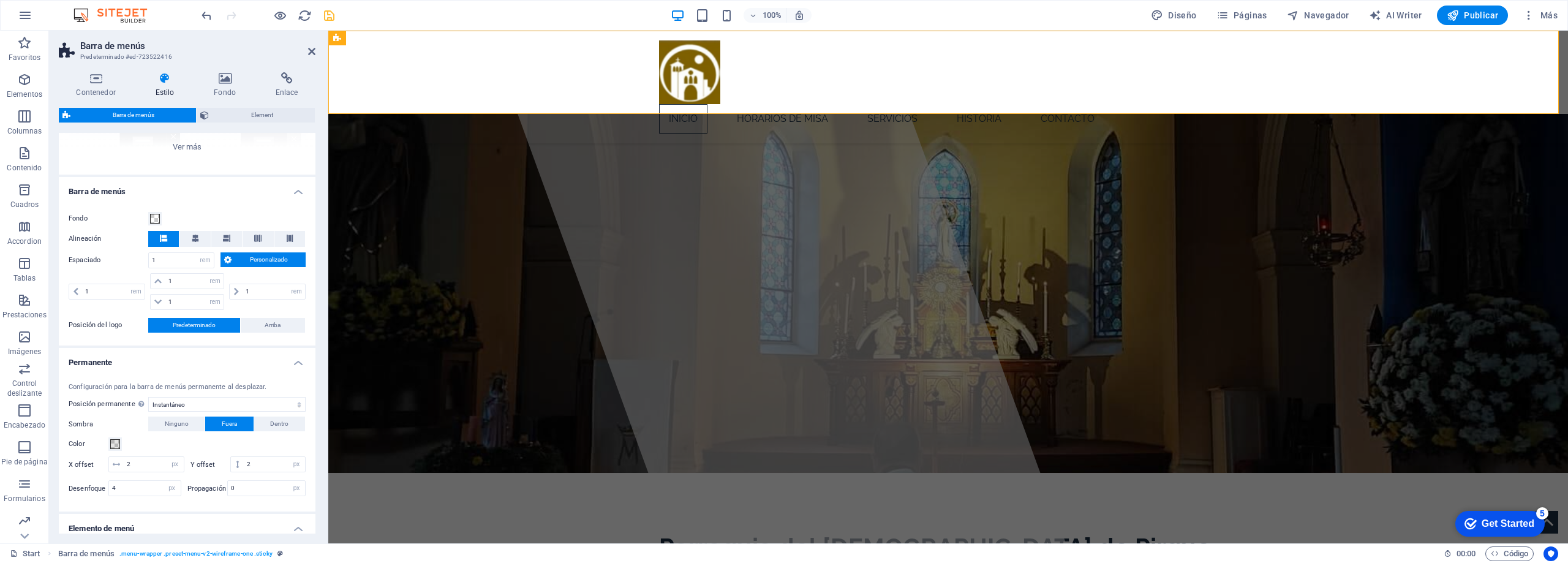
scroll to position [184, 0]
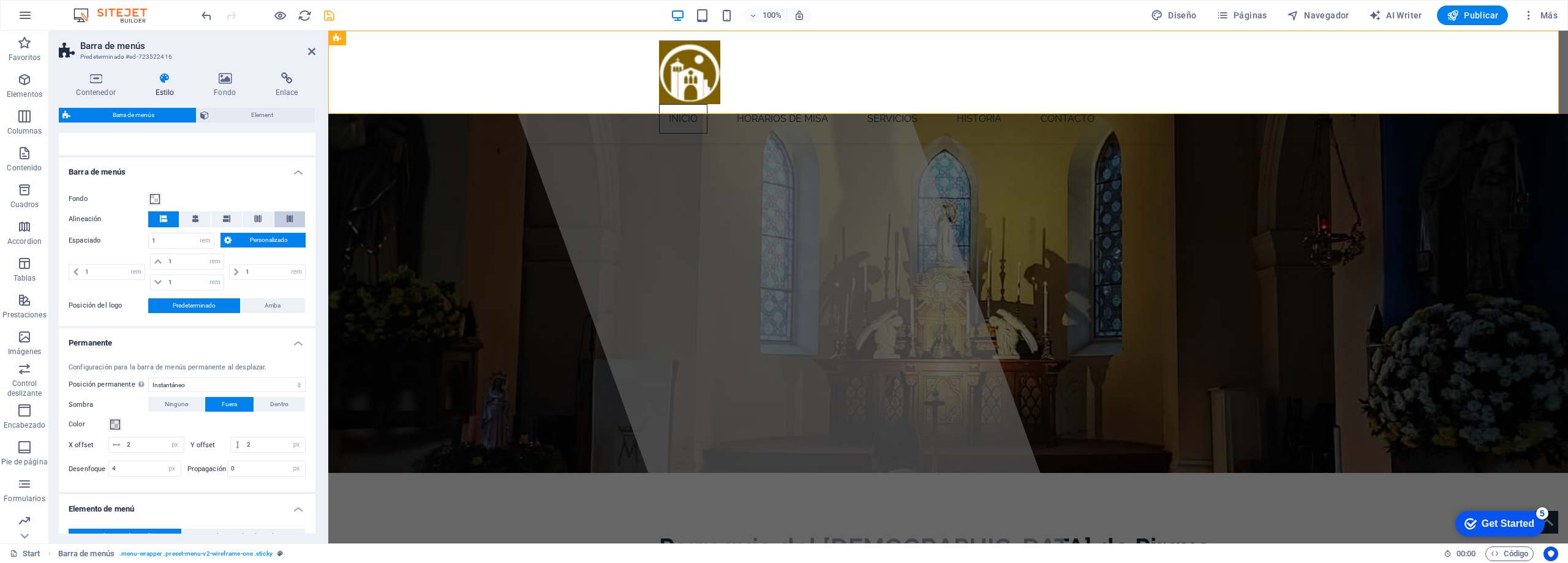
click at [290, 221] on icon at bounding box center [290, 219] width 7 height 7
click at [195, 218] on icon at bounding box center [195, 219] width 7 height 7
click at [288, 220] on icon at bounding box center [290, 219] width 7 height 7
click at [257, 220] on icon at bounding box center [258, 219] width 7 height 7
click at [170, 223] on button at bounding box center [164, 219] width 31 height 16
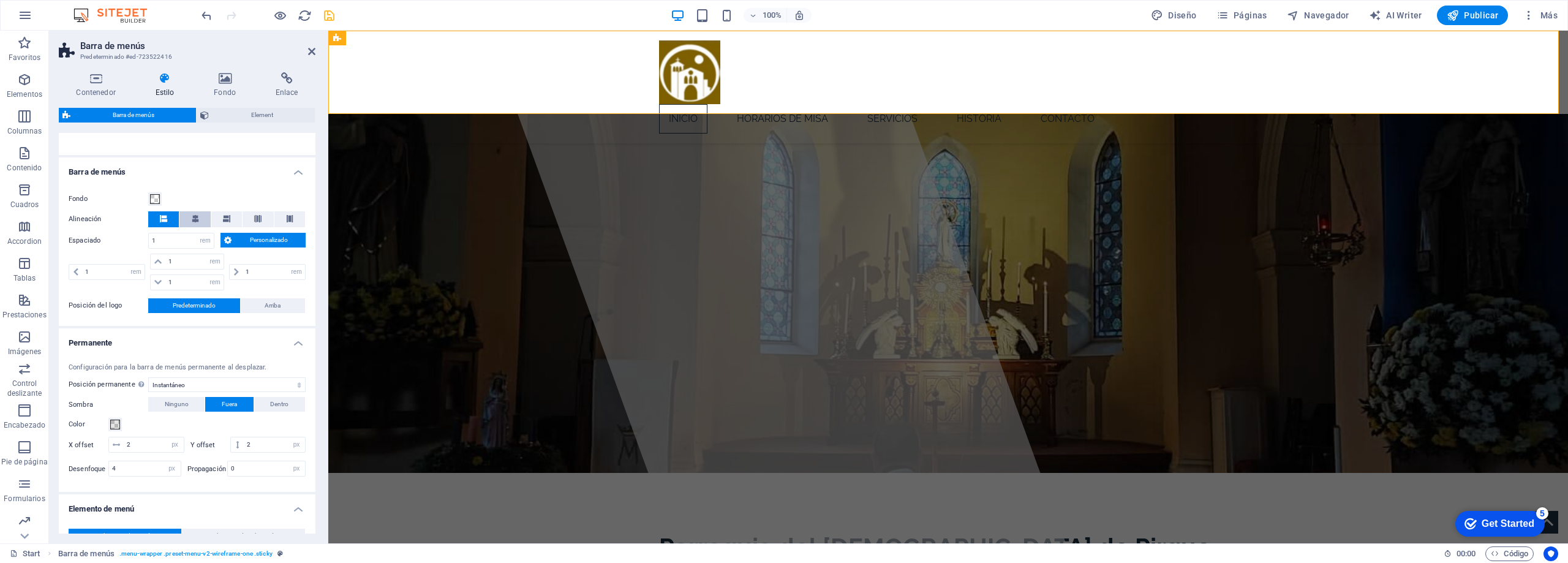
click at [195, 219] on icon at bounding box center [195, 219] width 7 height 7
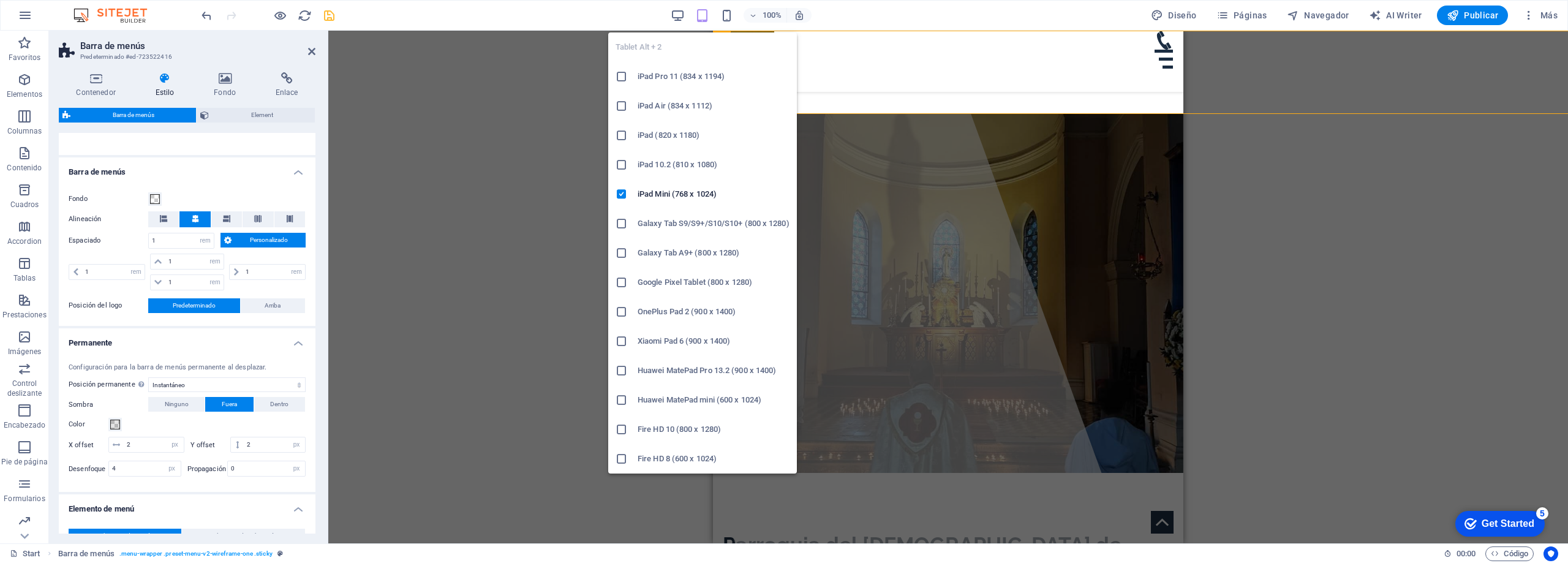
select select "DISABLED_OPTION_VALUE"
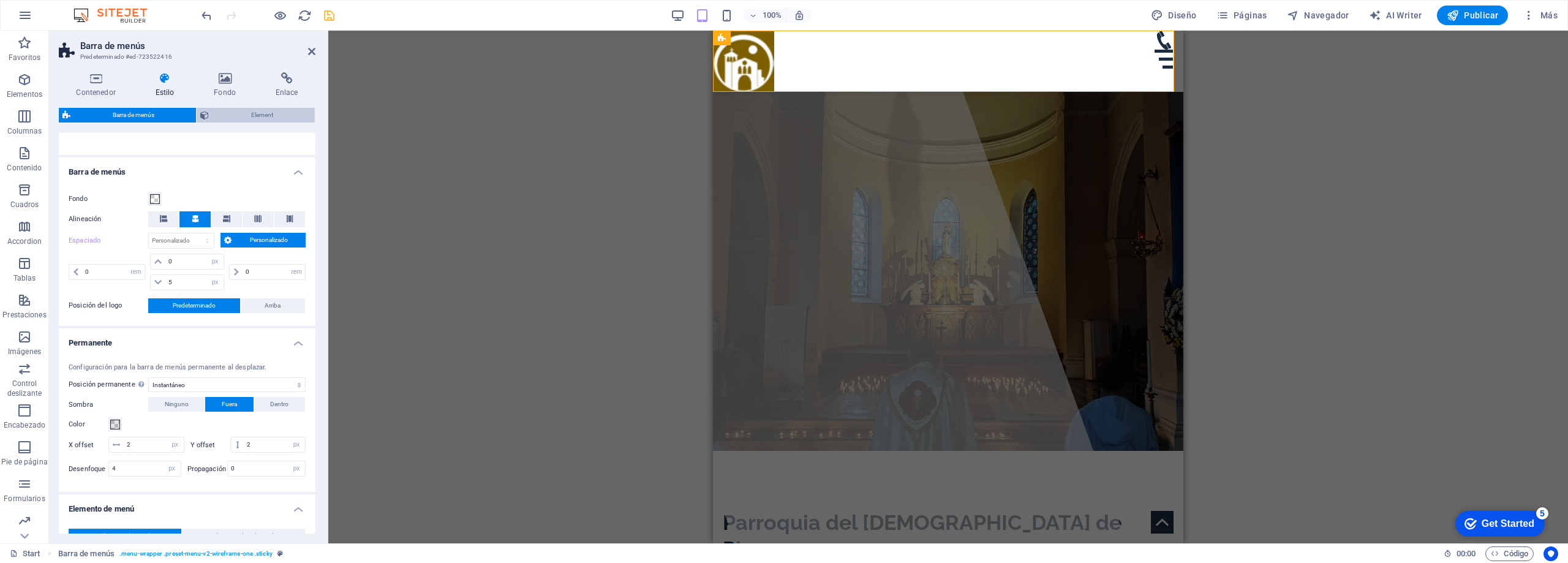
click at [272, 118] on span "Element" at bounding box center [261, 115] width 99 height 15
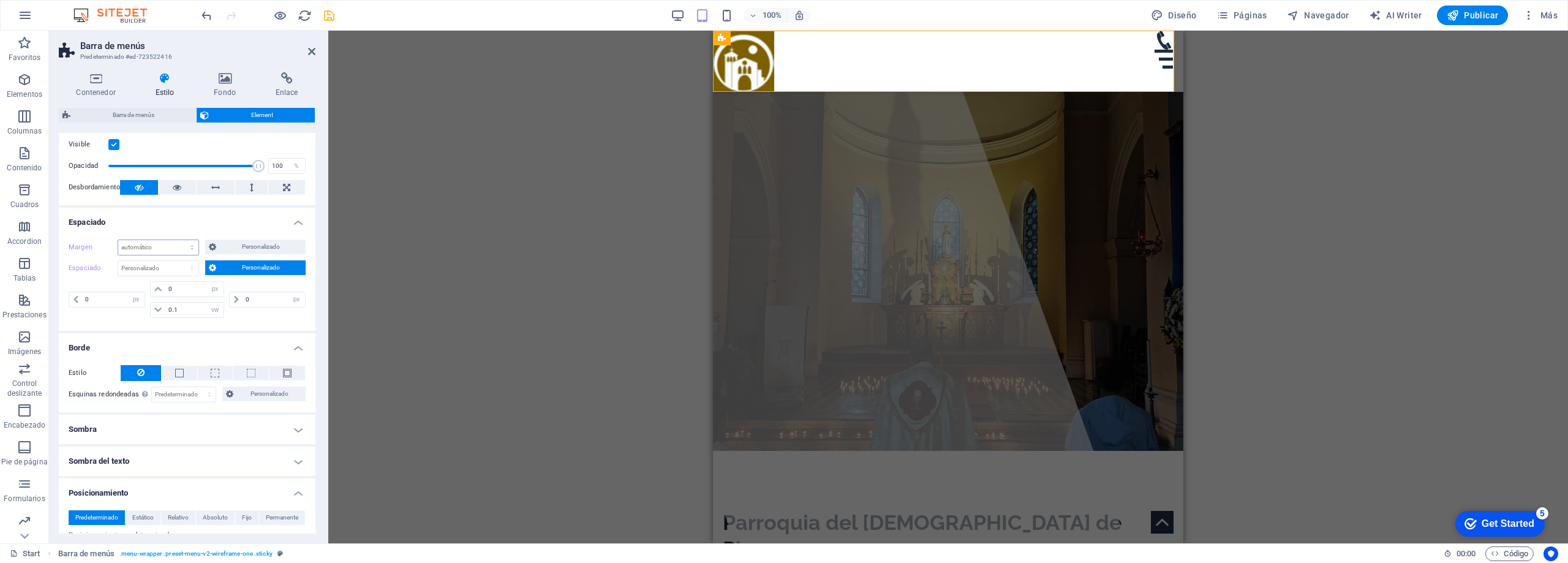
scroll to position [0, 0]
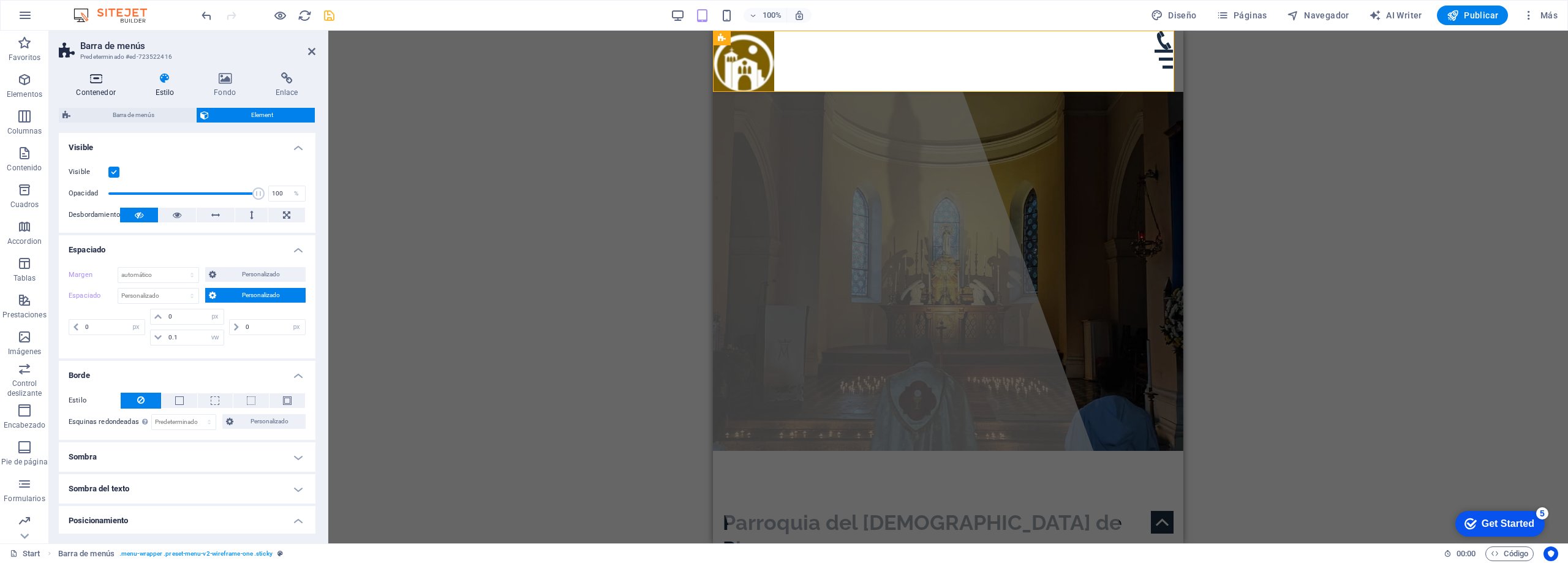
click at [101, 85] on h4 "Contenedor" at bounding box center [98, 85] width 79 height 26
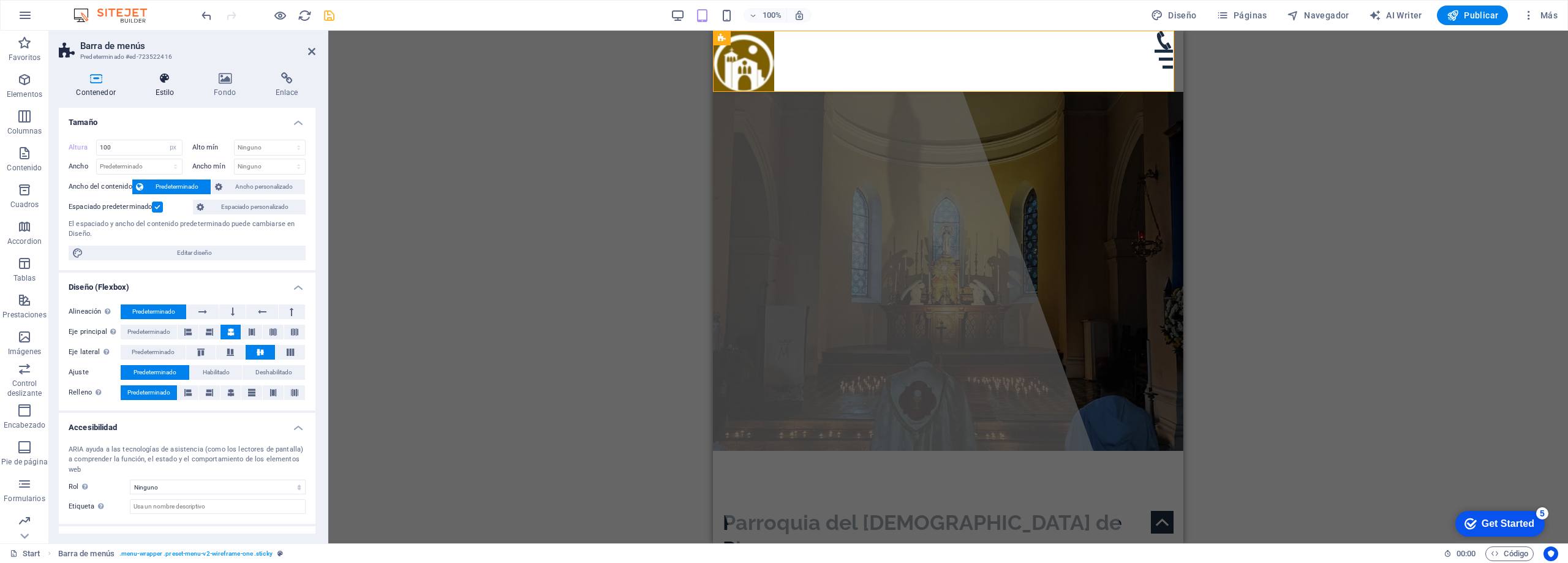
click at [172, 88] on h4 "Estilo" at bounding box center [168, 85] width 59 height 26
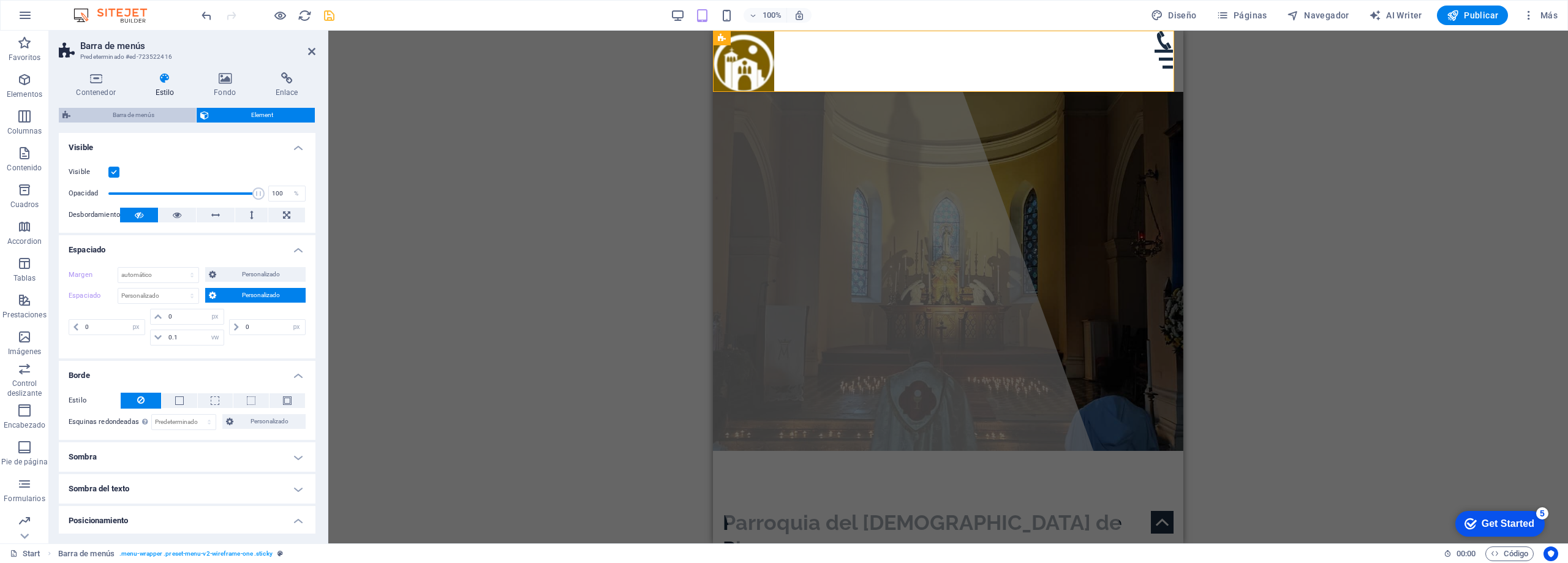
click at [151, 118] on span "Barra de menús" at bounding box center [133, 115] width 118 height 15
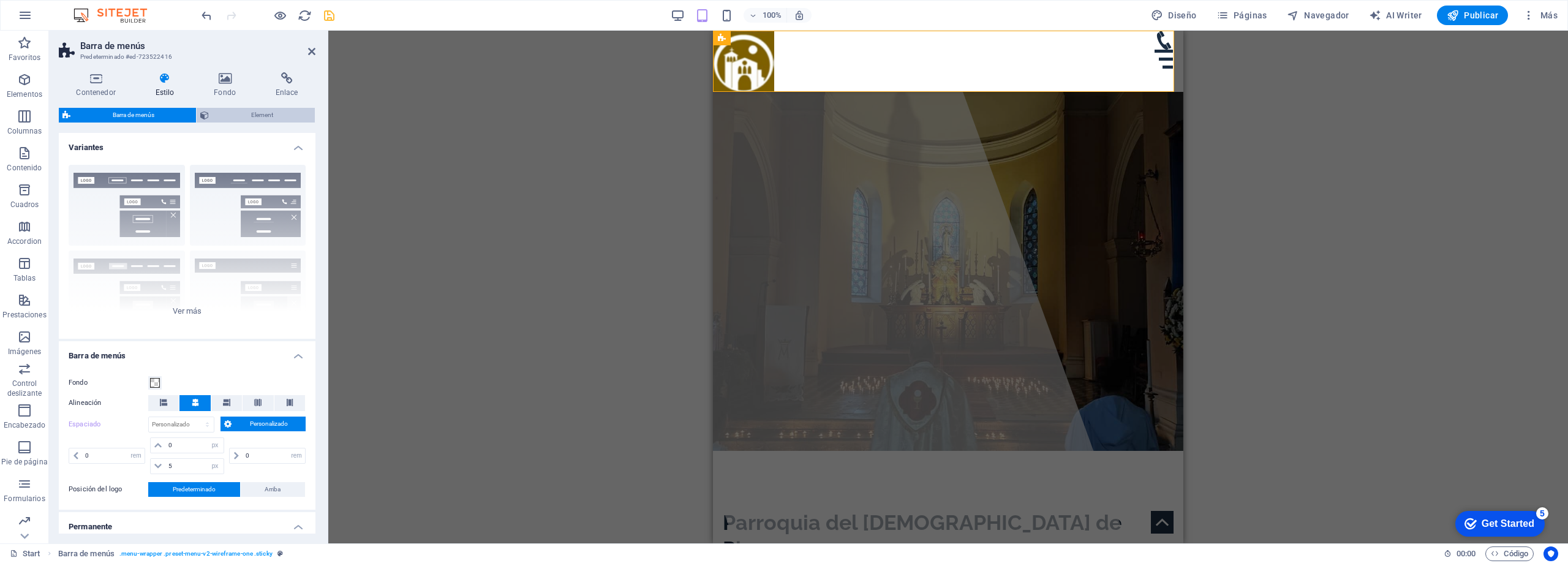
click at [239, 110] on span "Element" at bounding box center [261, 115] width 99 height 15
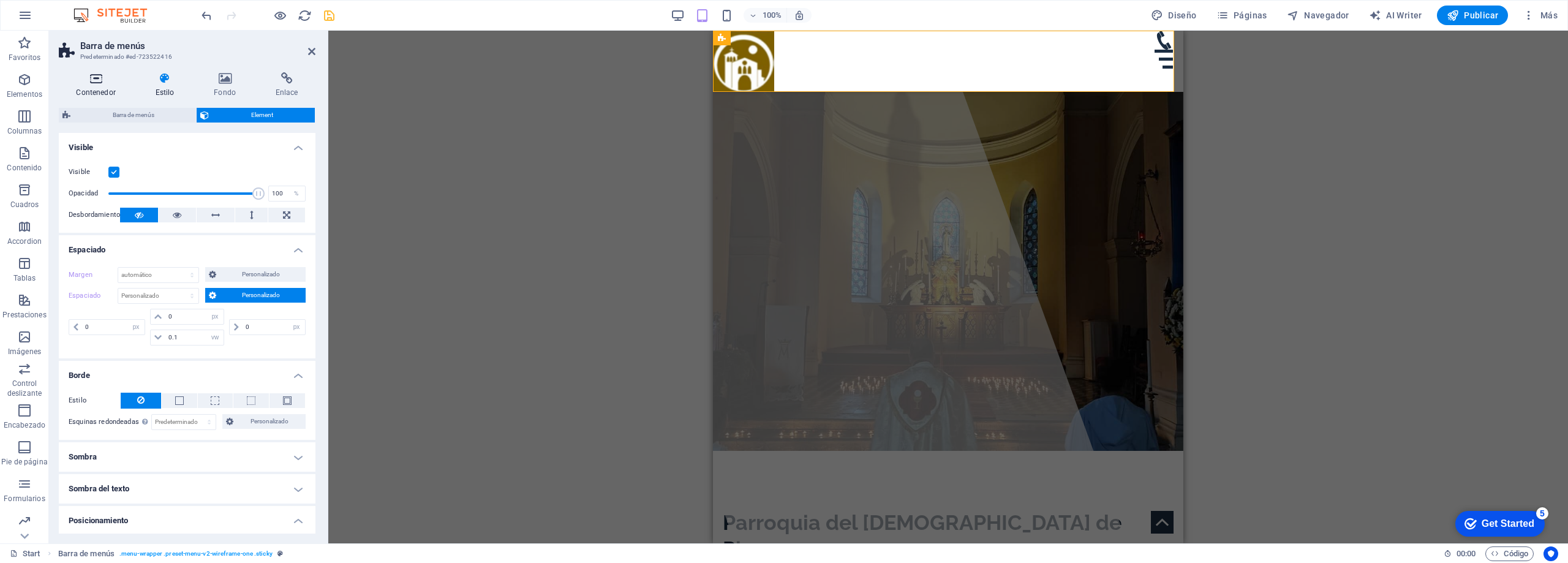
click at [101, 81] on icon at bounding box center [96, 79] width 74 height 12
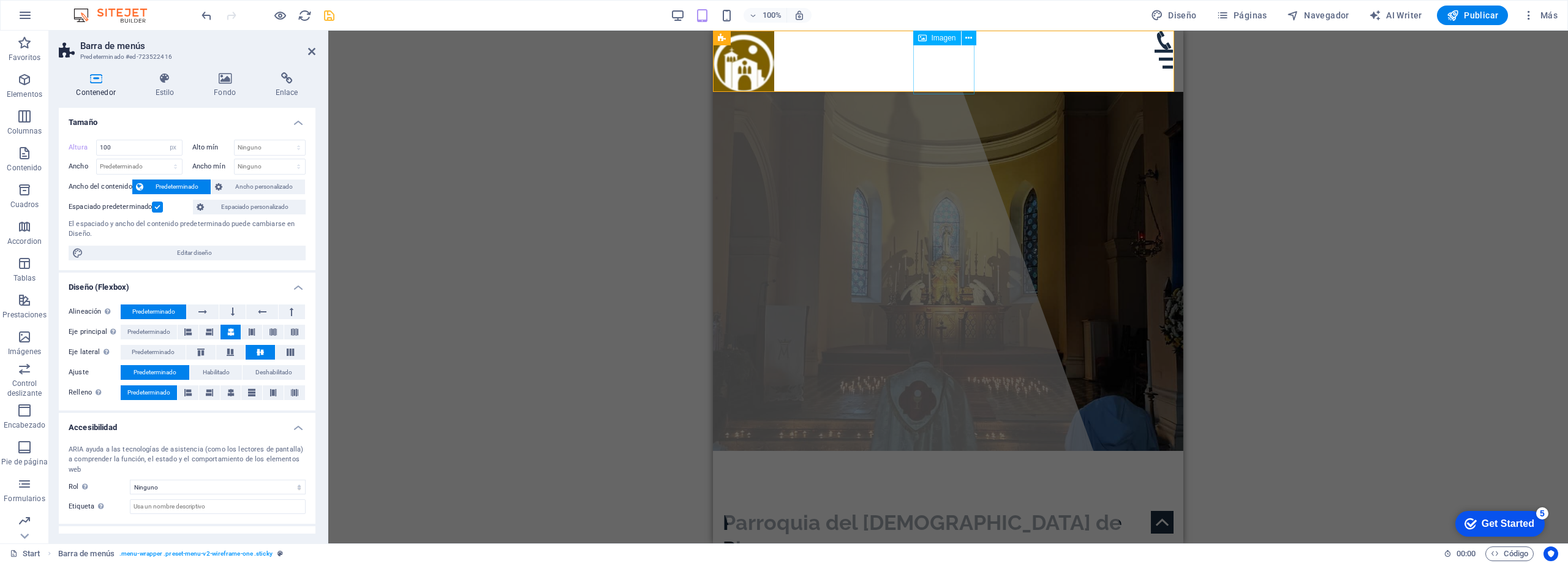
click at [940, 61] on figure at bounding box center [948, 63] width 471 height 64
click at [939, 80] on figure at bounding box center [948, 63] width 471 height 64
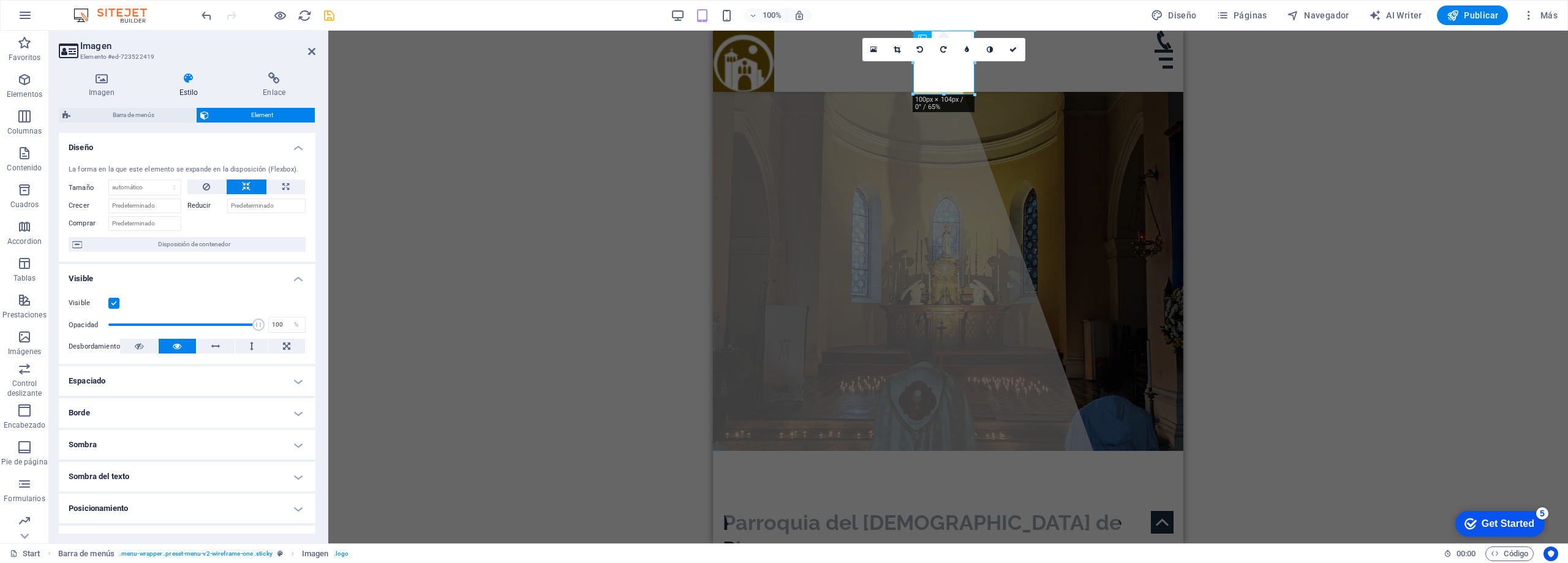
scroll to position [117, 0]
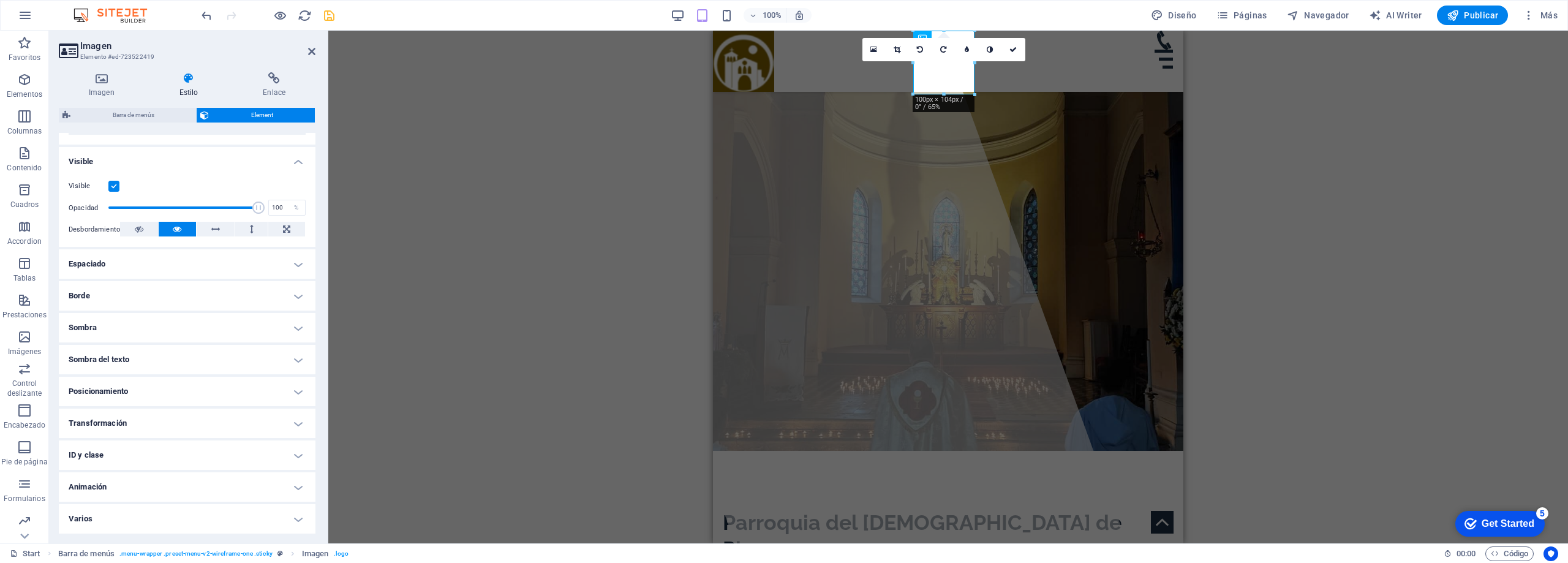
click at [195, 397] on h4 "Posicionamiento" at bounding box center [187, 392] width 257 height 29
click at [244, 413] on span "Fijo" at bounding box center [247, 416] width 10 height 15
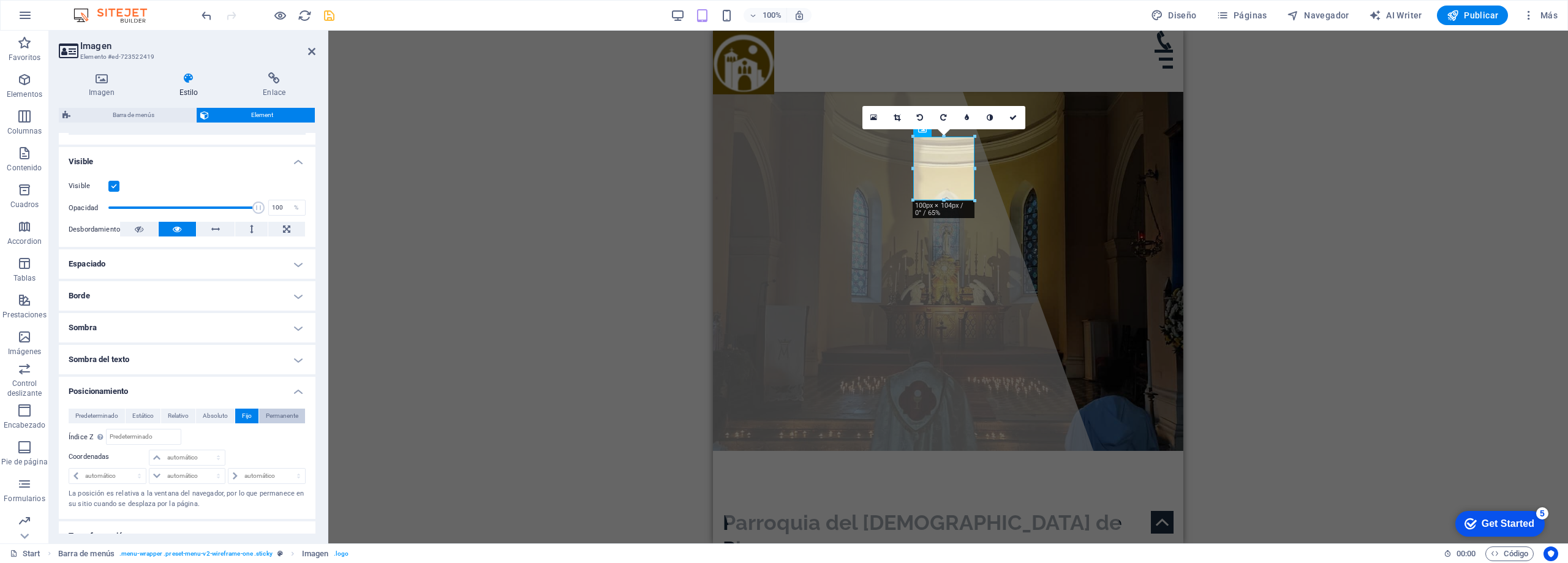
click at [279, 418] on span "Permanente" at bounding box center [282, 416] width 33 height 15
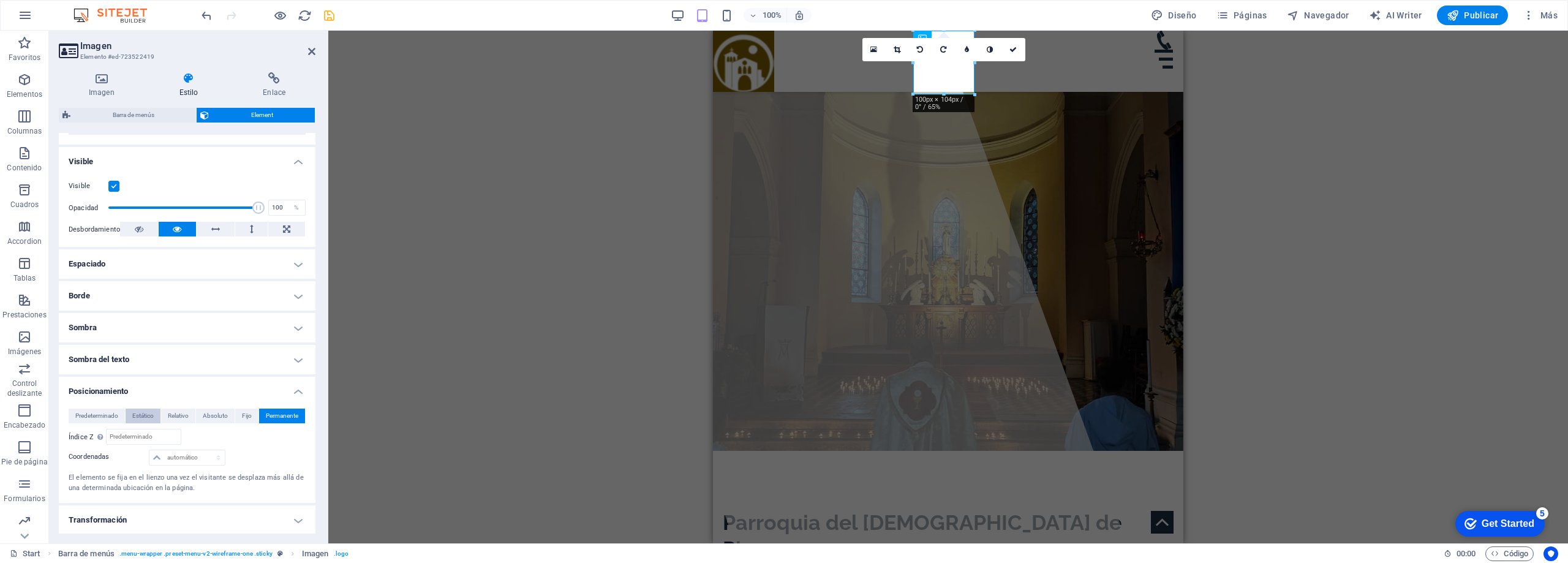
click at [150, 416] on span "Estático" at bounding box center [143, 416] width 21 height 15
click at [91, 416] on span "Predeterminado" at bounding box center [97, 416] width 43 height 15
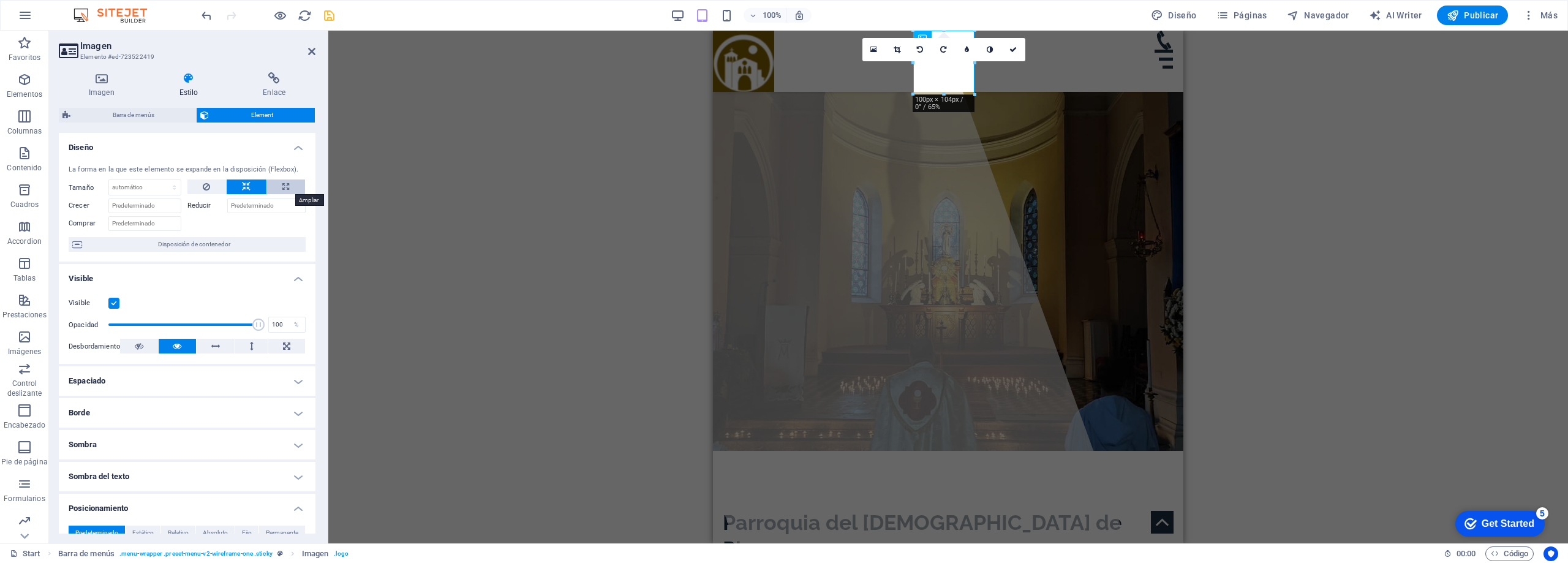
click at [290, 184] on button at bounding box center [286, 187] width 38 height 15
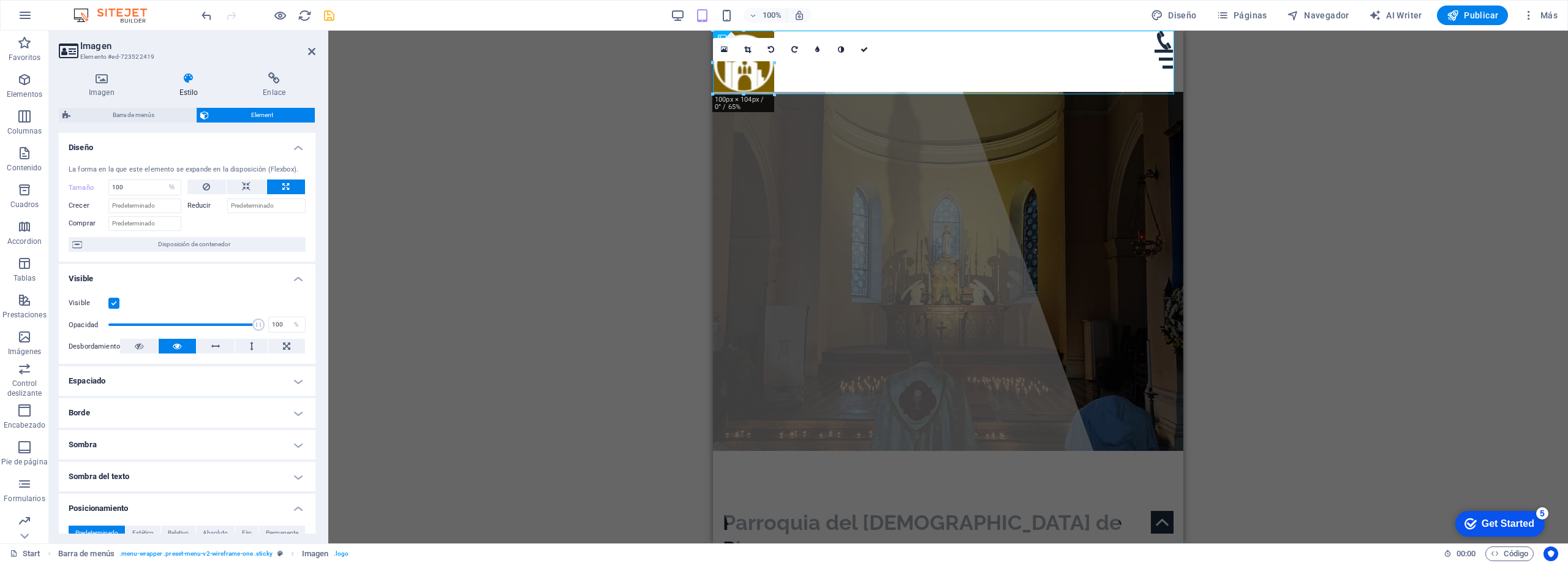
click at [331, 15] on icon "save" at bounding box center [329, 15] width 14 height 14
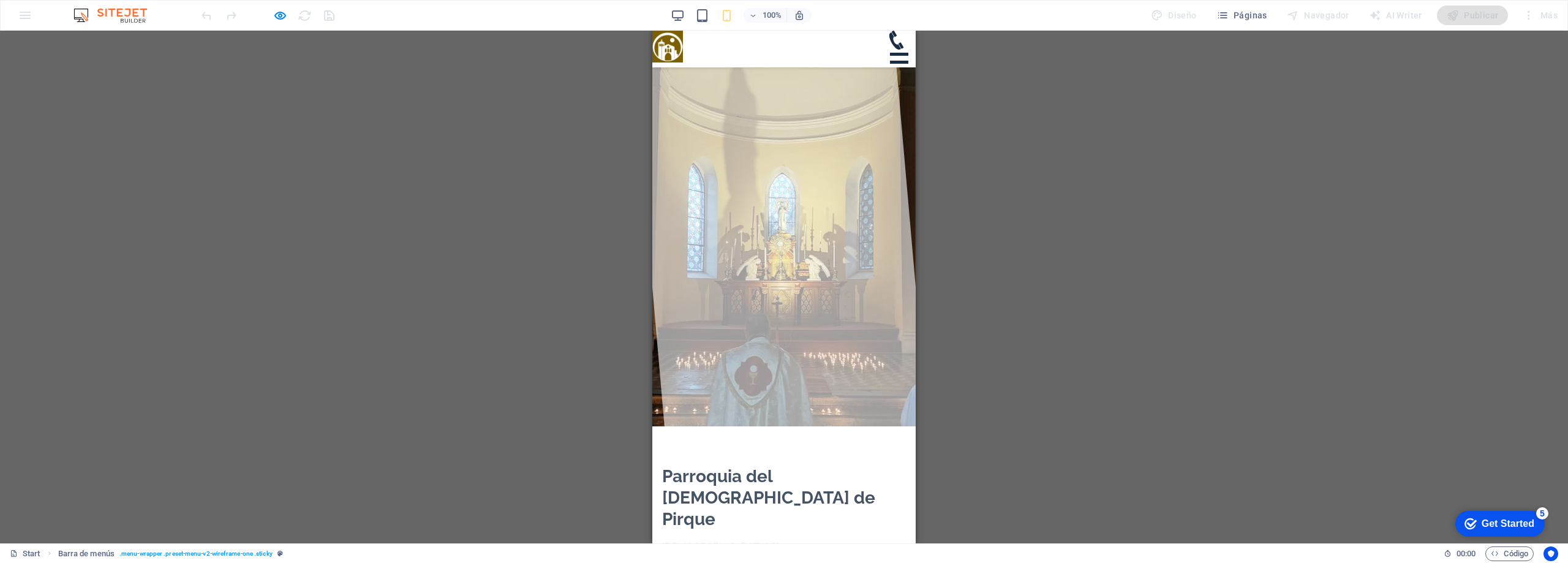
click at [892, 53] on div at bounding box center [899, 62] width 18 height 19
click at [895, 55] on div at bounding box center [899, 62] width 15 height 15
click at [893, 61] on div at bounding box center [899, 62] width 18 height 3
click at [893, 55] on div at bounding box center [899, 62] width 15 height 15
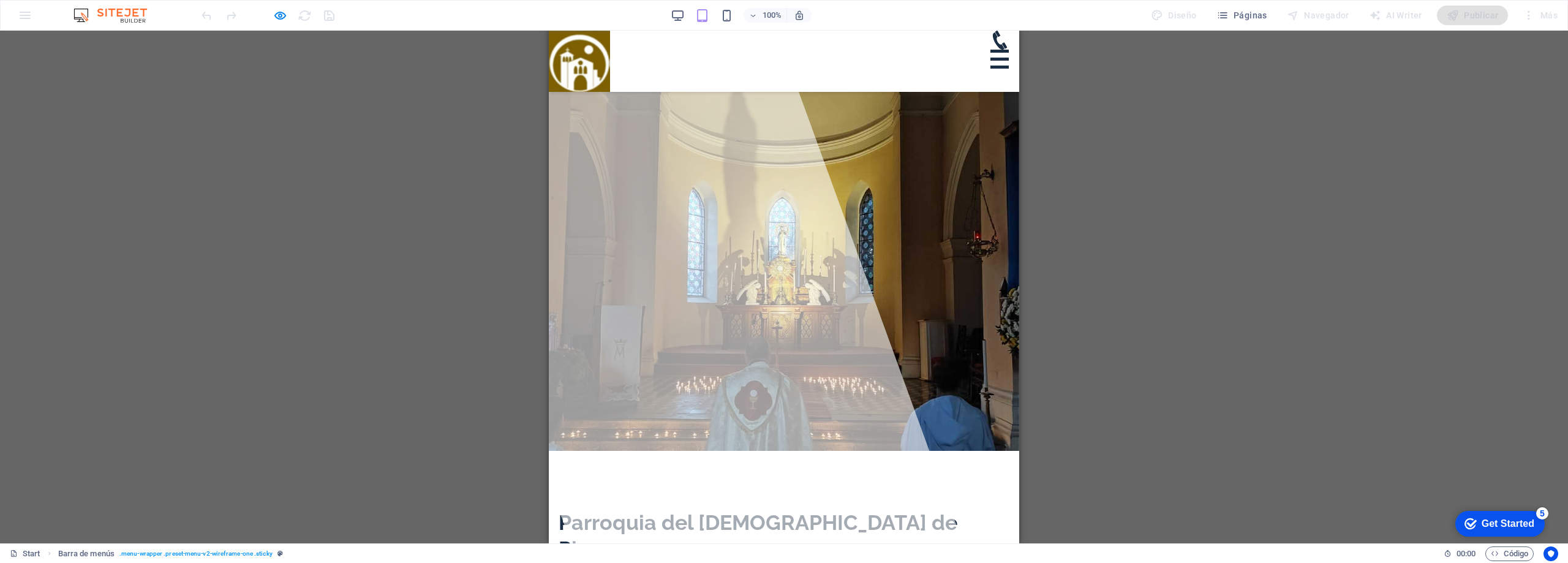
click at [997, 50] on div at bounding box center [1000, 59] width 18 height 19
click at [1005, 50] on div at bounding box center [1000, 59] width 18 height 19
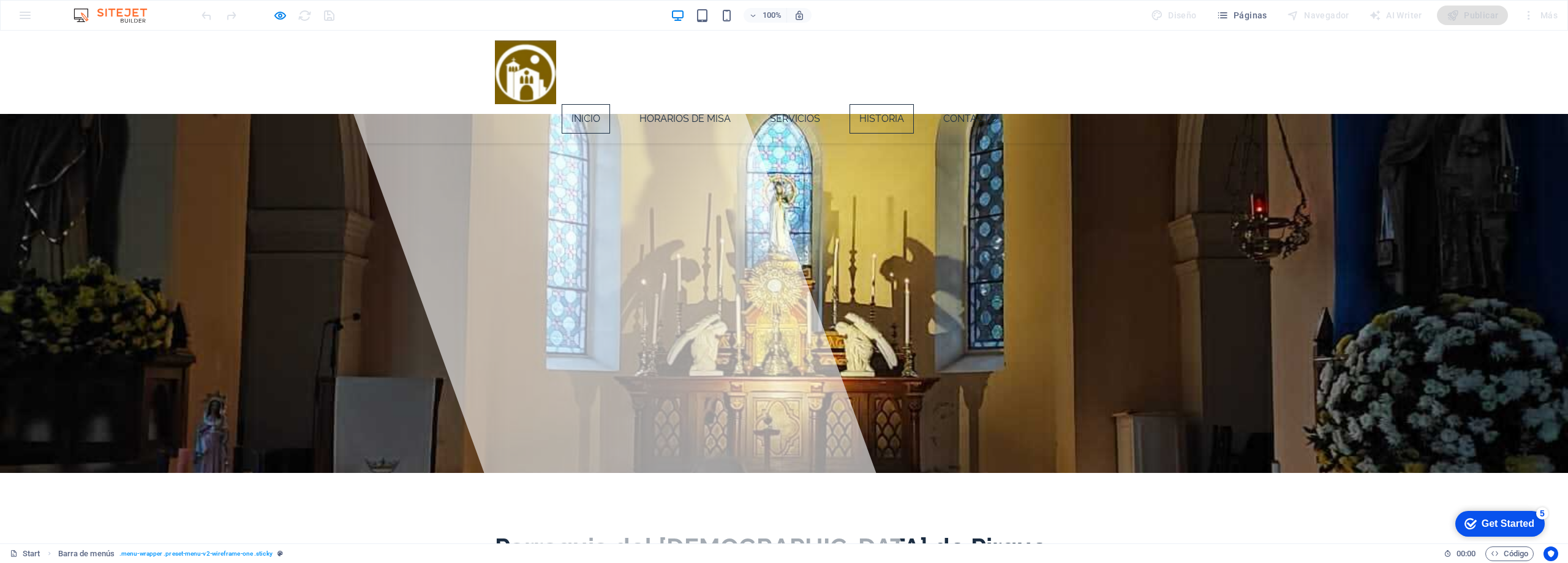
click at [895, 104] on link "Historia" at bounding box center [881, 119] width 64 height 29
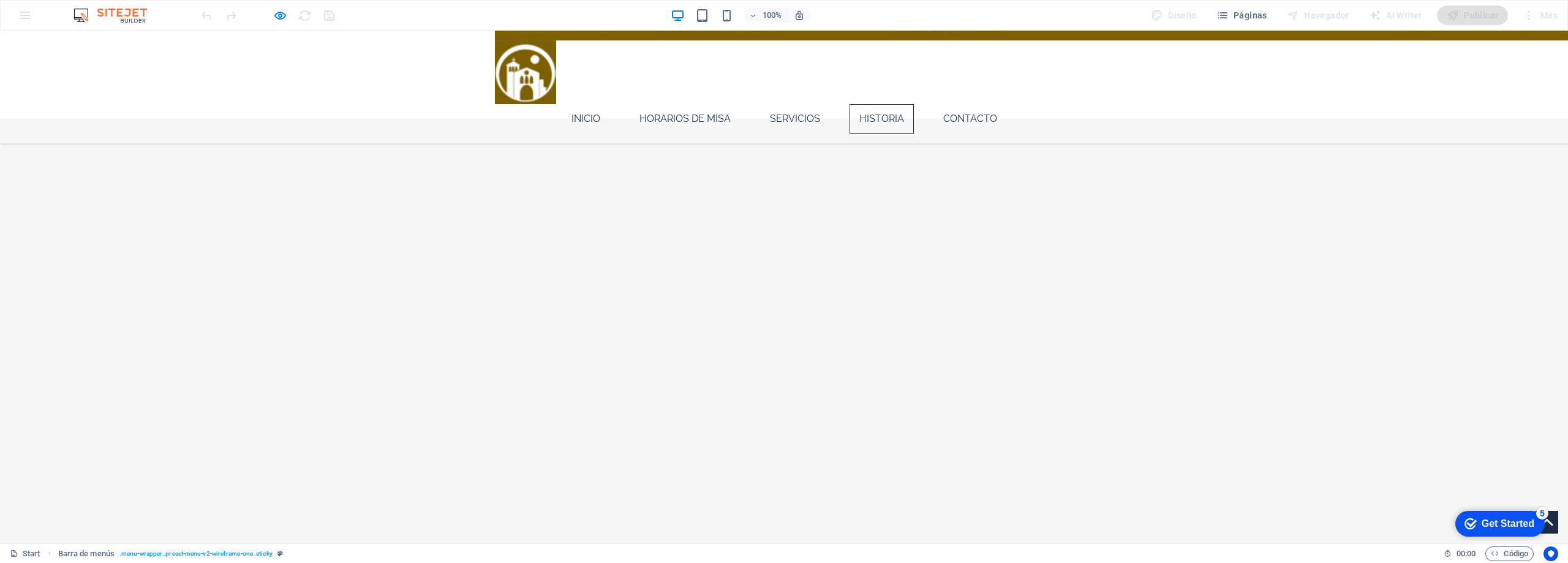
scroll to position [995, 0]
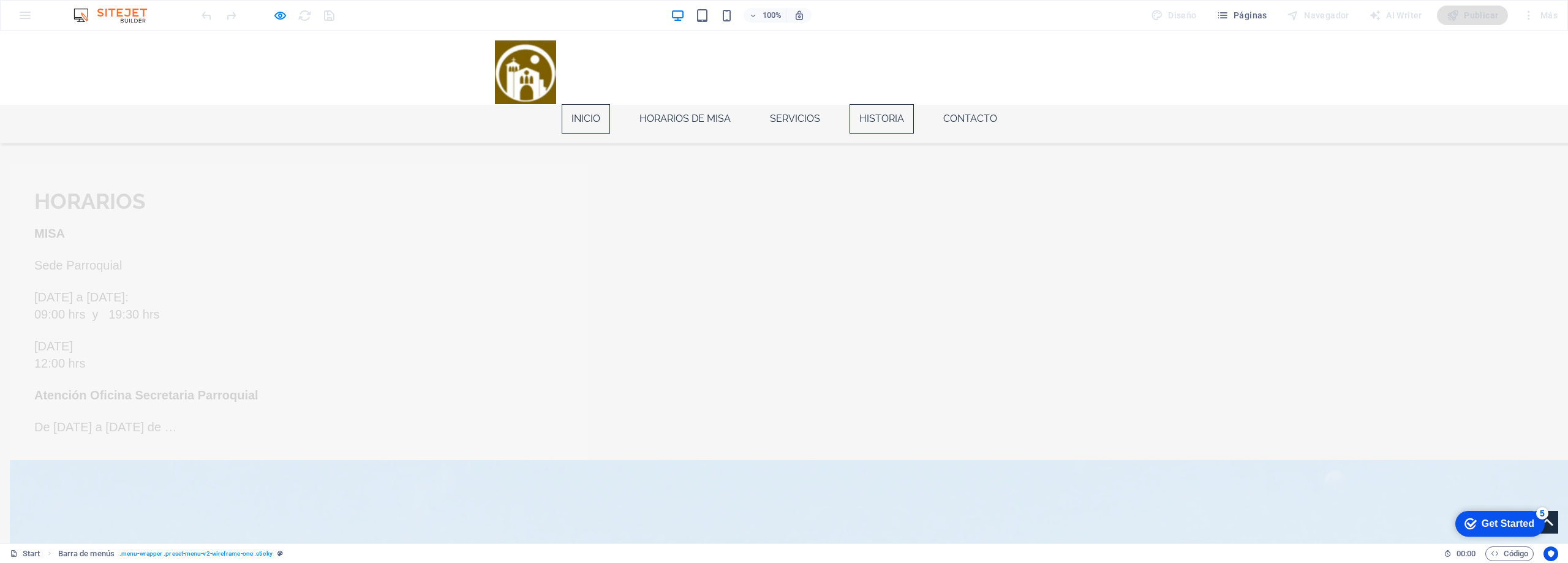
click at [608, 104] on link "Inicio" at bounding box center [585, 119] width 48 height 29
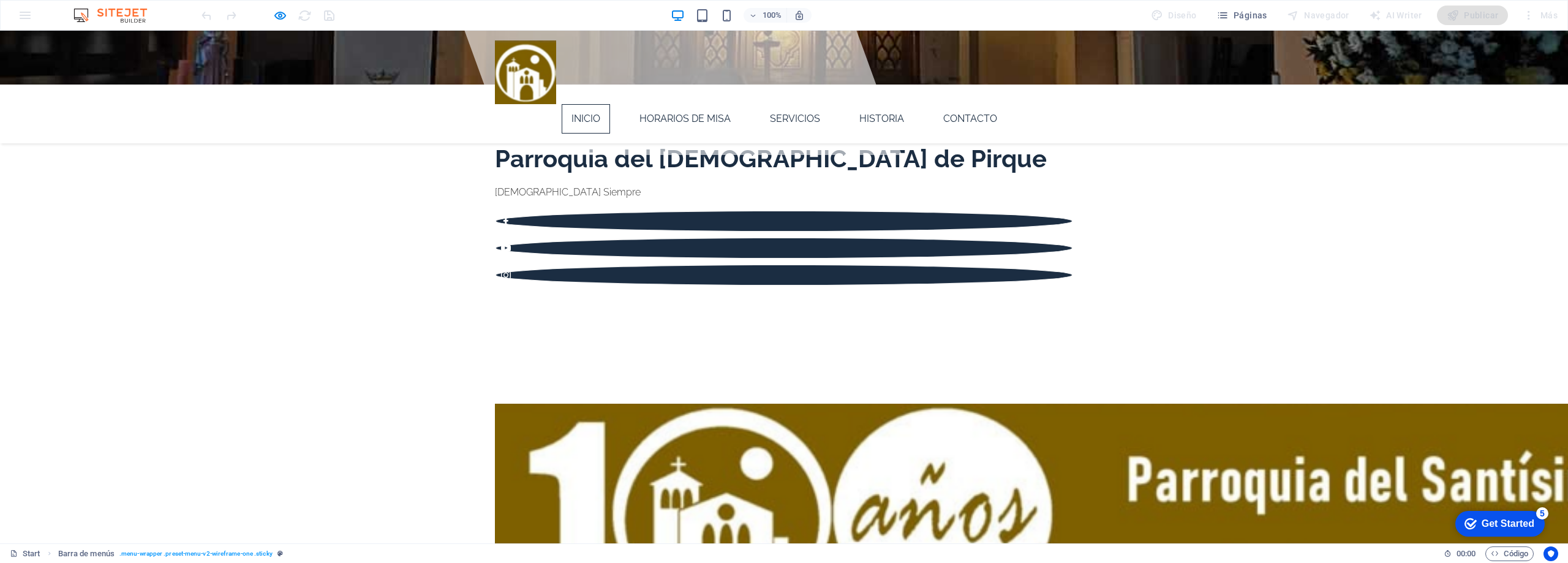
scroll to position [0, 0]
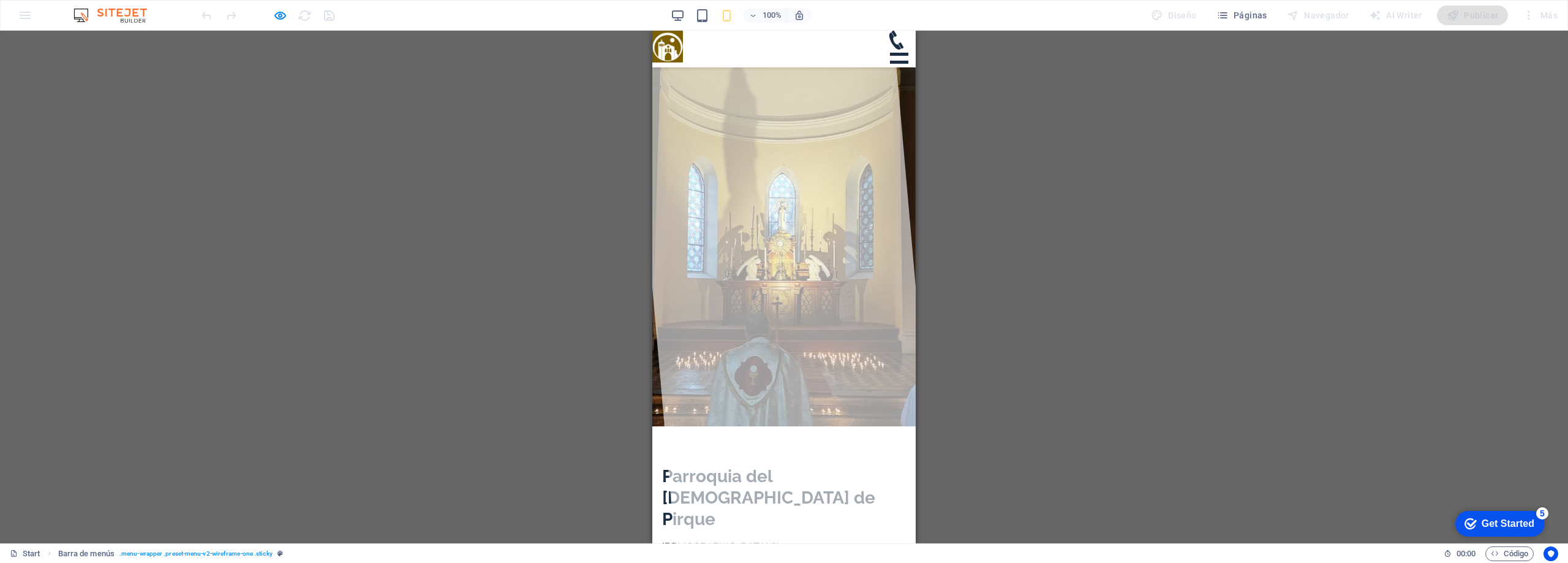
click at [895, 61] on div at bounding box center [899, 62] width 18 height 3
click at [896, 55] on div at bounding box center [899, 62] width 15 height 15
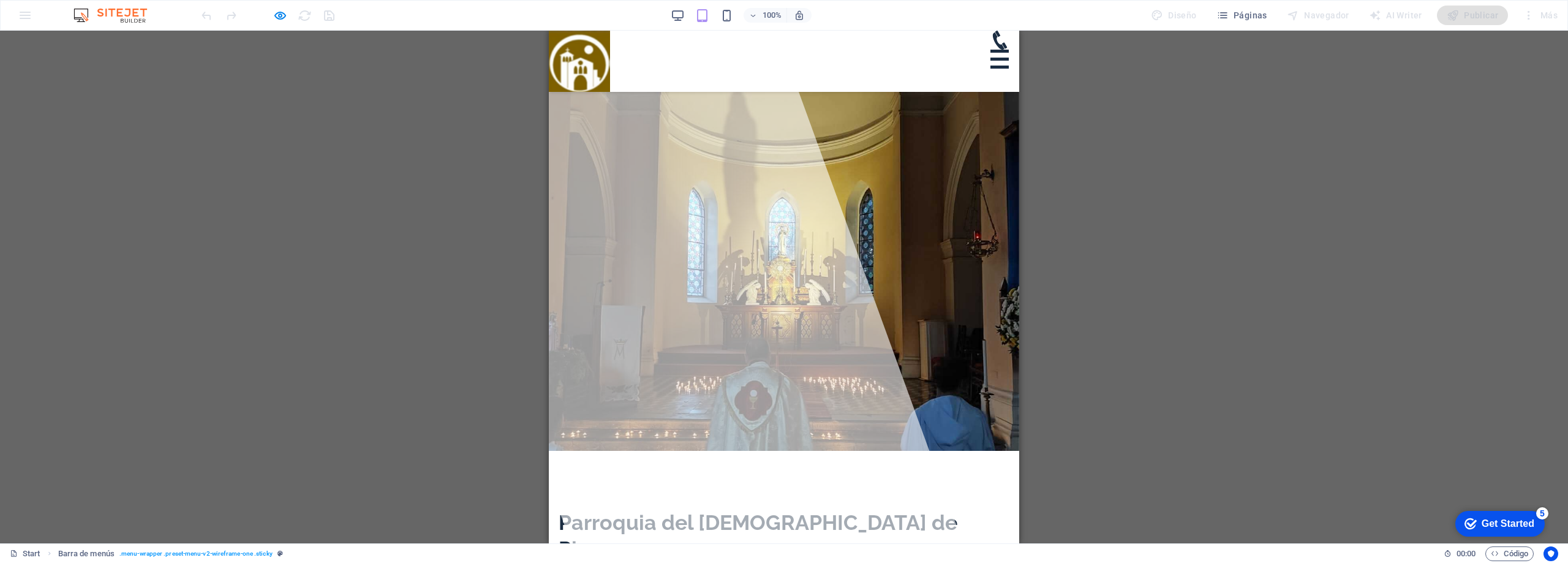
click at [1008, 50] on div at bounding box center [1000, 59] width 18 height 19
click at [1002, 52] on div at bounding box center [1000, 59] width 15 height 15
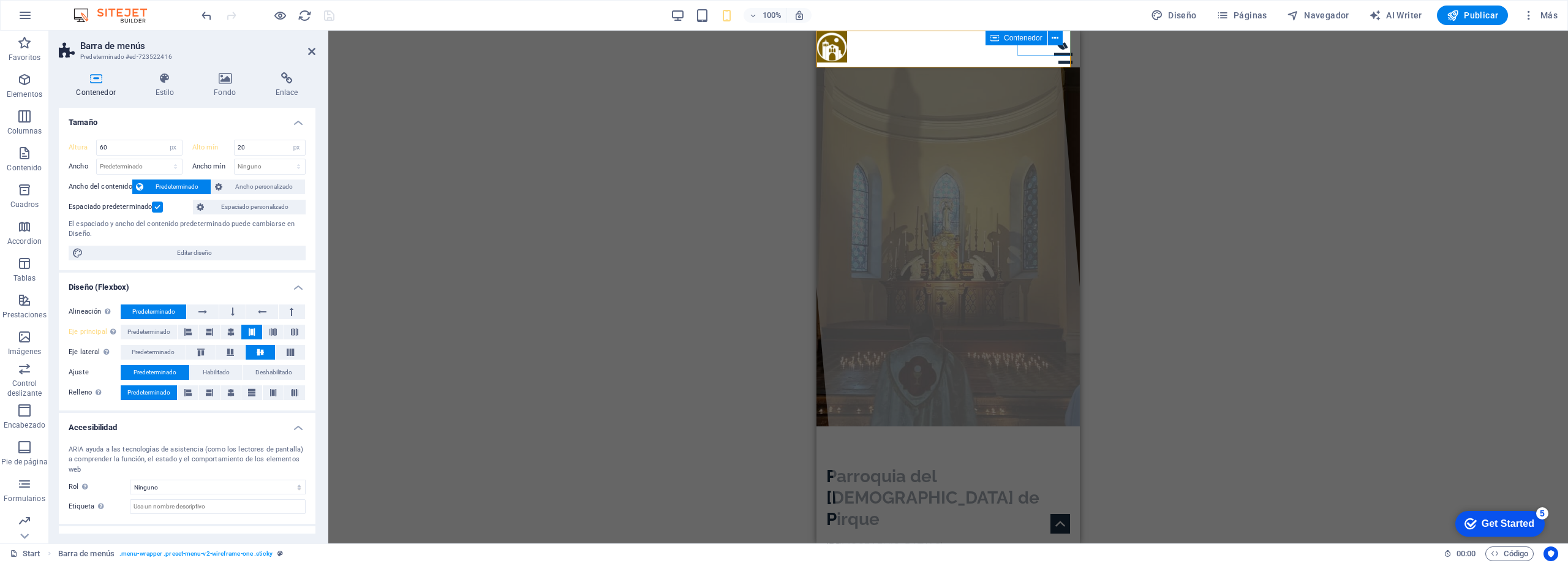
click at [1051, 47] on div at bounding box center [1065, 53] width 29 height 44
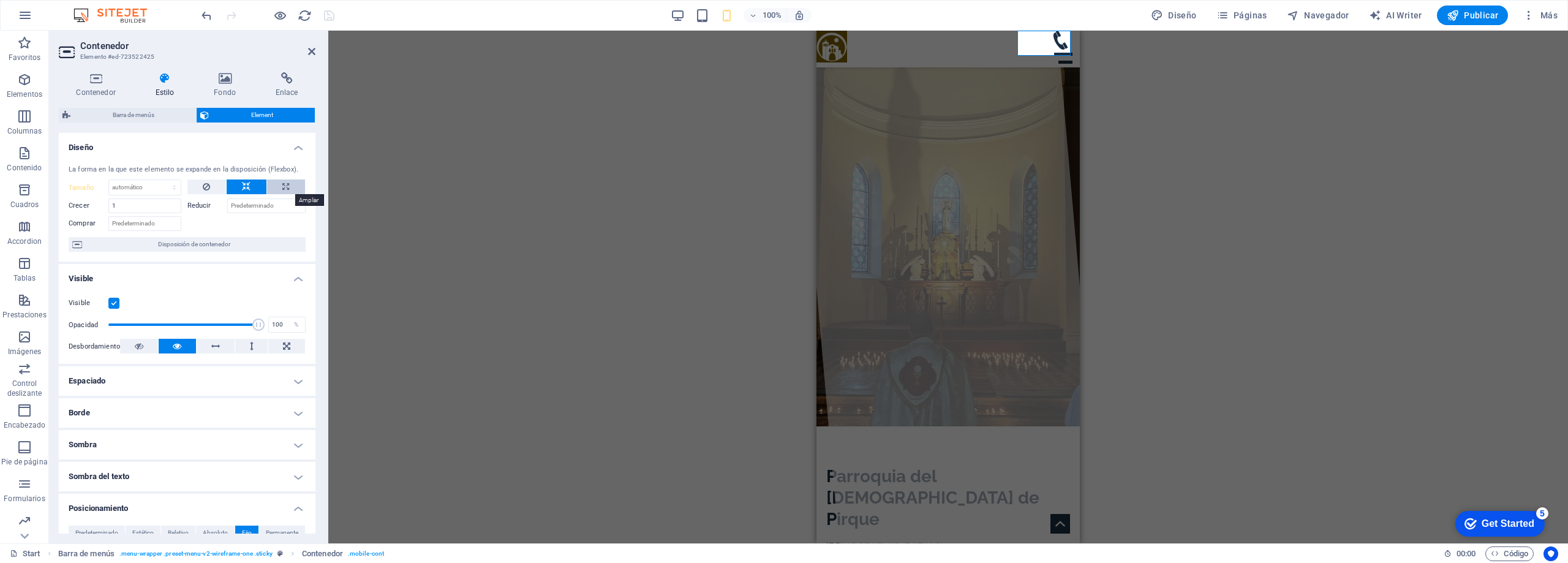
click at [283, 188] on icon at bounding box center [285, 187] width 7 height 15
click at [328, 18] on icon "save" at bounding box center [329, 15] width 14 height 14
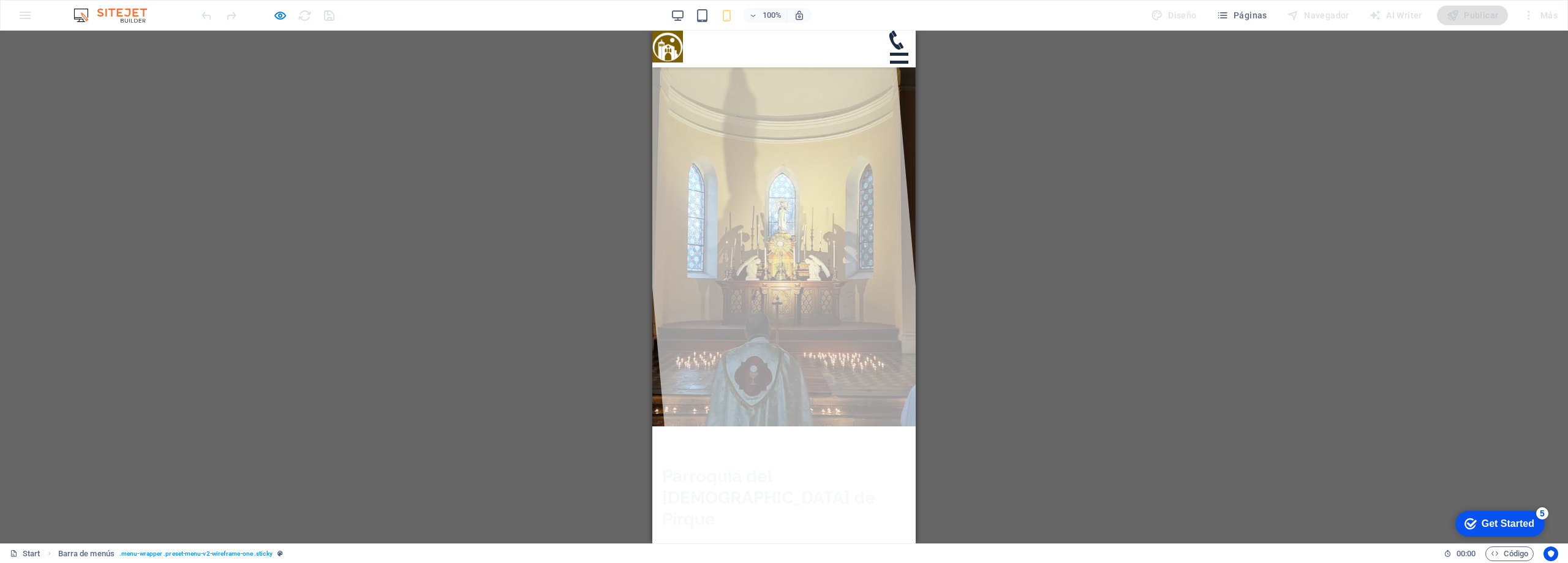
click at [900, 53] on div at bounding box center [899, 62] width 18 height 19
click at [892, 55] on div at bounding box center [899, 62] width 15 height 15
click at [900, 61] on div at bounding box center [899, 62] width 18 height 3
click at [900, 53] on div at bounding box center [899, 62] width 18 height 19
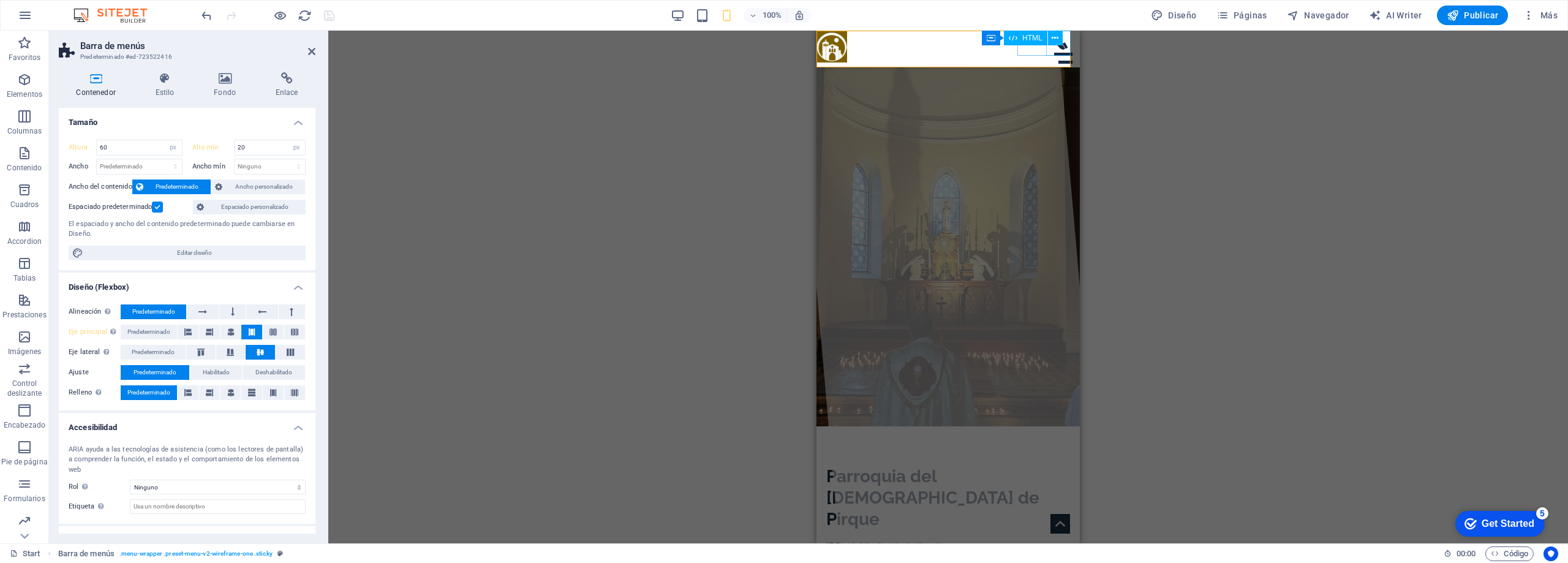
click at [1053, 50] on div at bounding box center [1065, 62] width 29 height 25
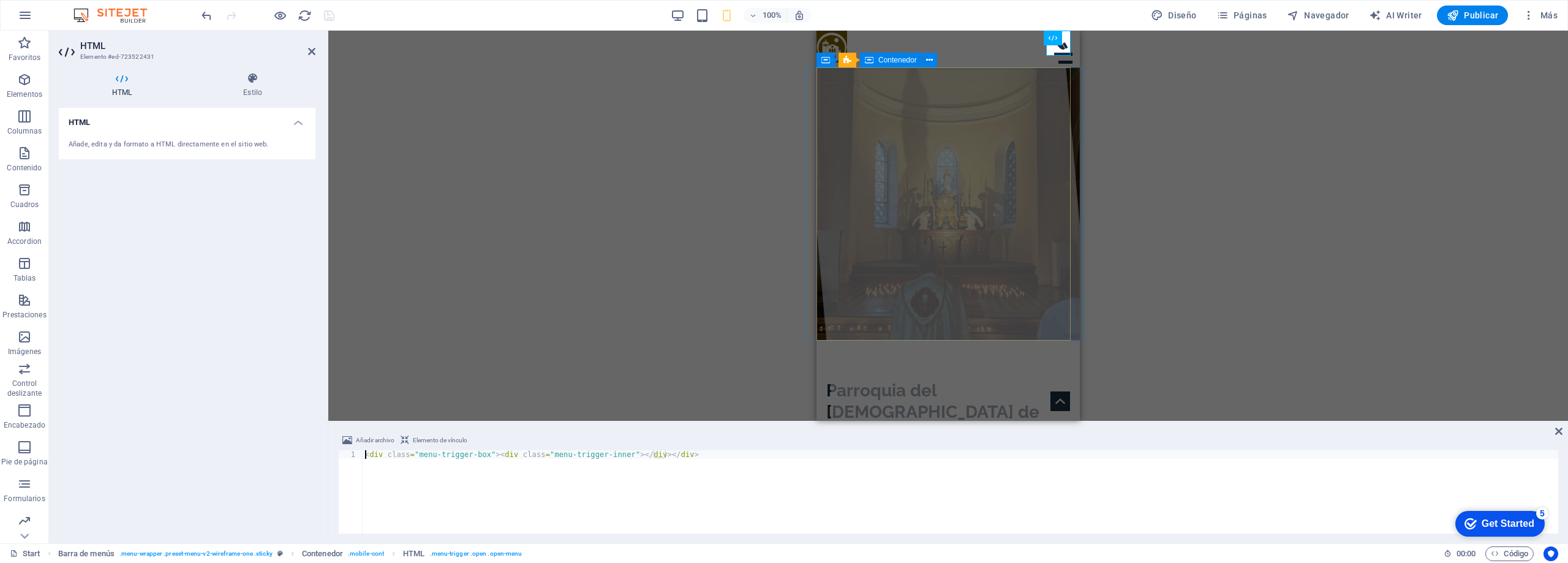
click at [944, 52] on figure at bounding box center [948, 47] width 263 height 32
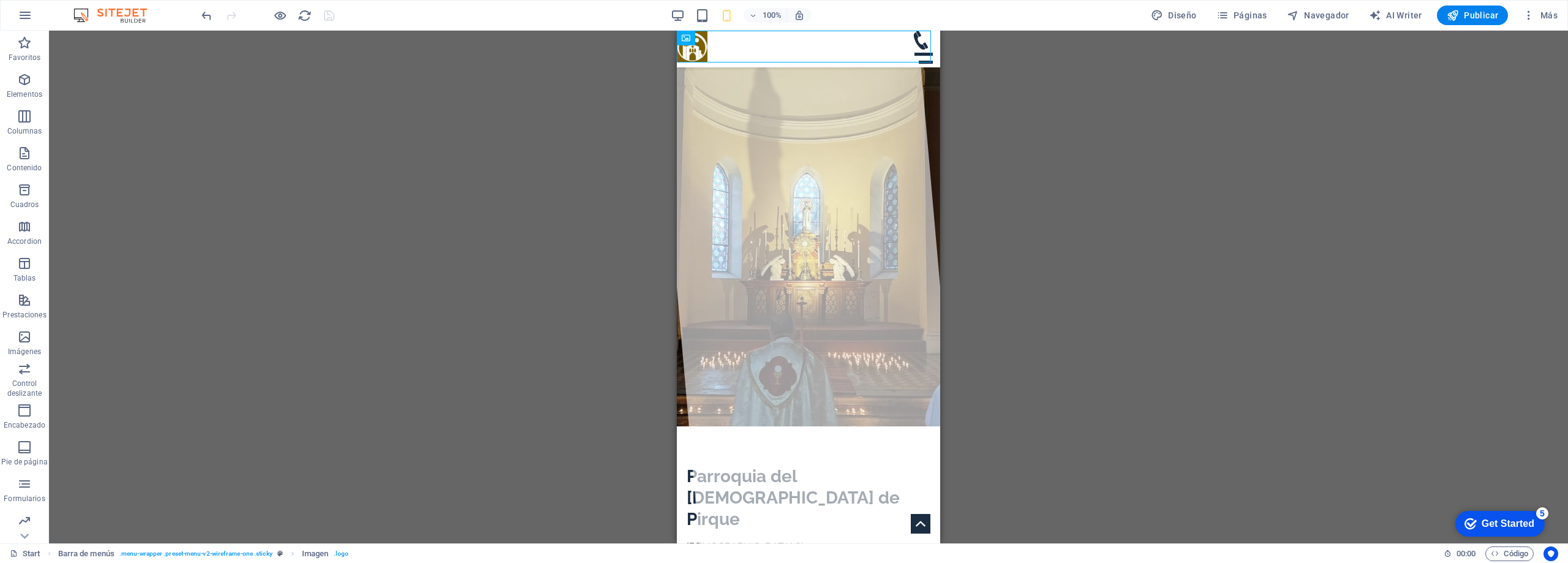
click at [946, 51] on div "Contenedor H1 Banner Banner Contenedor Contenedor Barra de menús Contenedor Ban…" at bounding box center [808, 287] width 1519 height 513
drag, startPoint x: 765, startPoint y: 44, endPoint x: 106, endPoint y: 15, distance: 659.6
click at [765, 44] on div "Barra de menús Imagen" at bounding box center [723, 38] width 93 height 15
click at [794, 47] on figure at bounding box center [808, 47] width 263 height 32
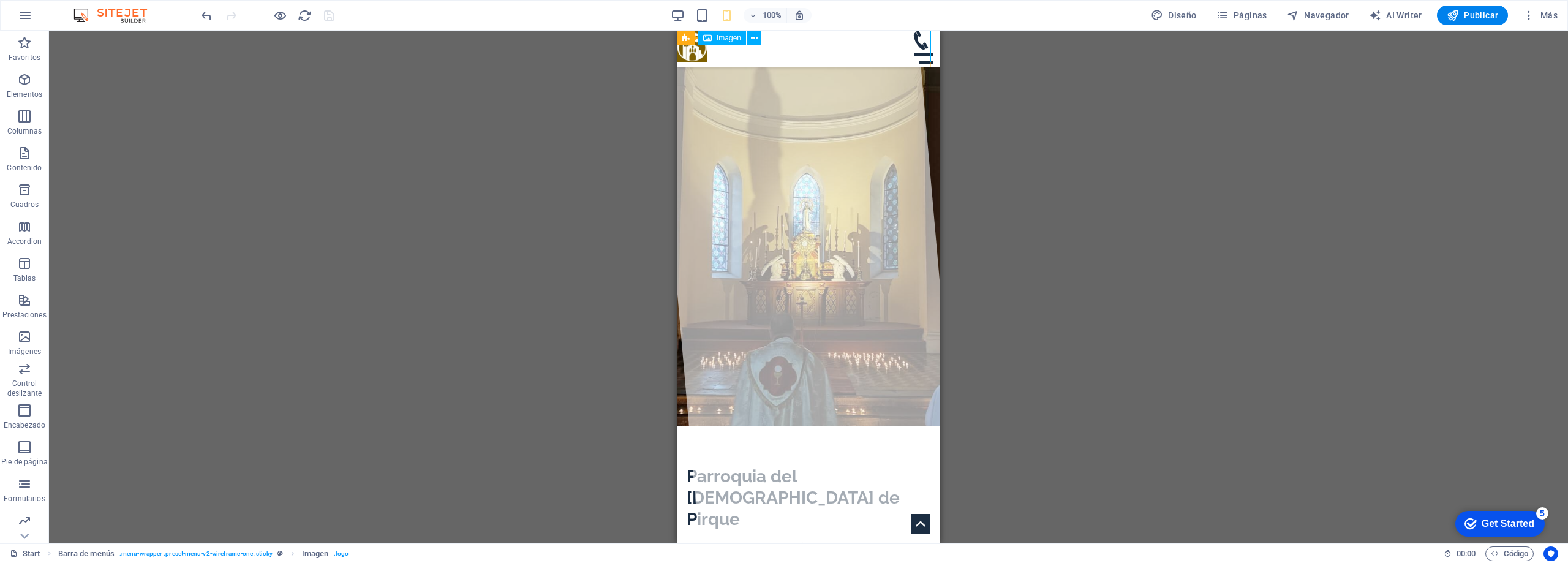
click at [794, 47] on figure at bounding box center [808, 47] width 263 height 32
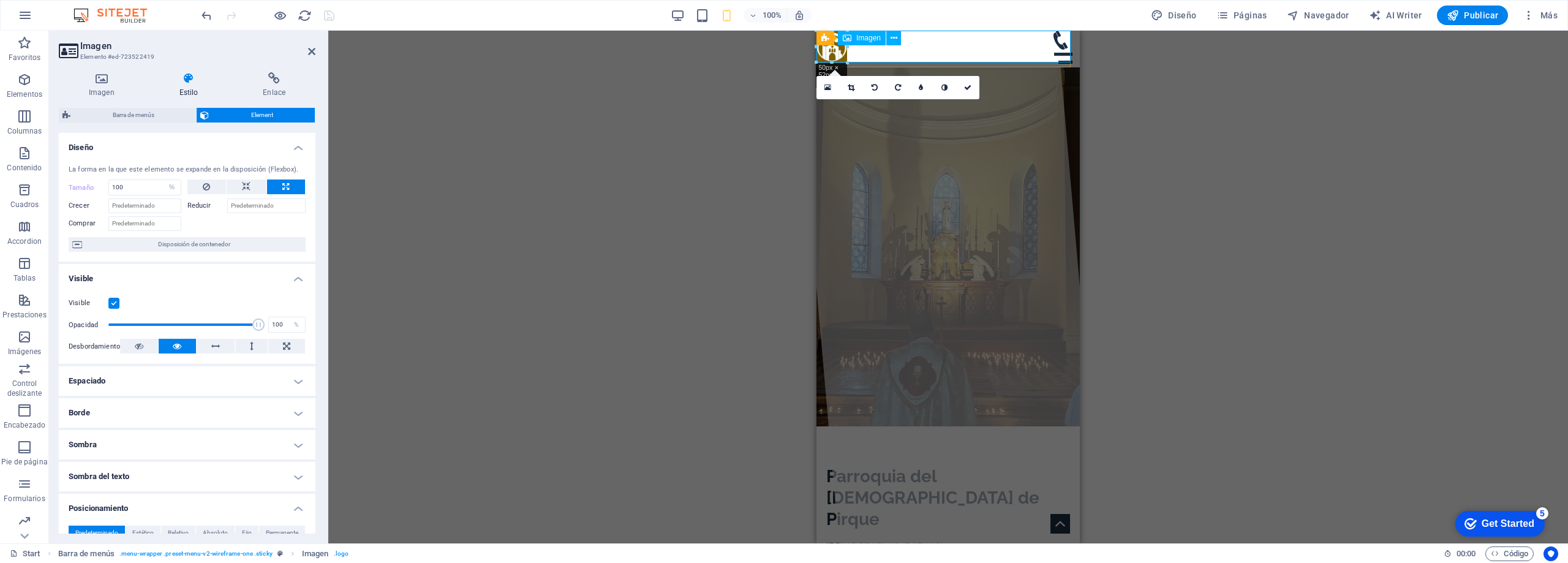
click at [944, 53] on figure at bounding box center [948, 47] width 263 height 32
click at [993, 48] on figure at bounding box center [948, 47] width 263 height 32
click at [1003, 66] on div "Inicio Horarios de Misa Servicios Historia Contacto" at bounding box center [948, 49] width 263 height 37
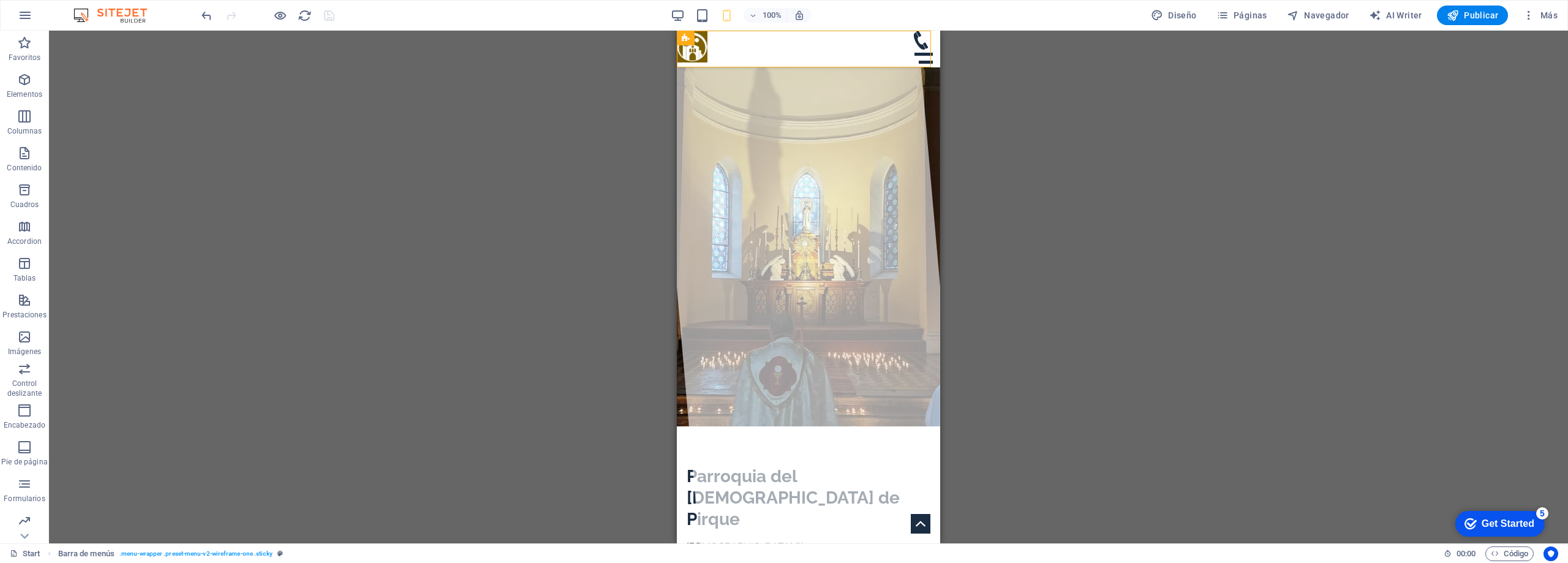
click at [0, 0] on div "Contenedor HTML" at bounding box center [0, 0] width 0 height 0
click at [921, 45] on div "Contenedor HTML" at bounding box center [886, 38] width 89 height 15
click at [887, 57] on figure at bounding box center [808, 47] width 263 height 32
click at [851, 64] on div "Inicio Horarios de Misa Servicios Historia Contacto" at bounding box center [808, 49] width 263 height 37
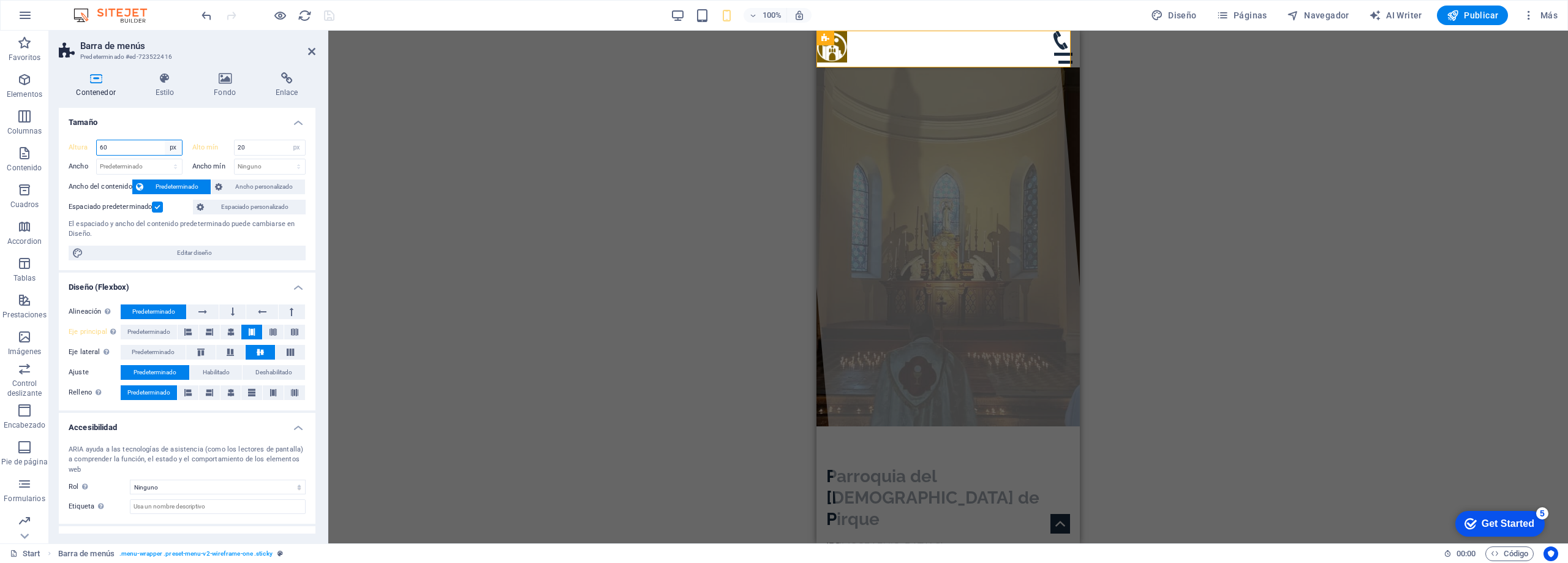
click at [172, 147] on select "Predeterminado px rem % vh vw" at bounding box center [174, 148] width 17 height 15
click at [180, 132] on div "Altura 60 Predeterminado px rem % vh vw Alto mín 20 Ninguno px rem % vh vw Anch…" at bounding box center [187, 200] width 257 height 141
click at [231, 310] on icon at bounding box center [233, 312] width 4 height 15
click at [186, 331] on icon at bounding box center [188, 332] width 15 height 7
click at [326, 14] on icon "save" at bounding box center [329, 15] width 14 height 14
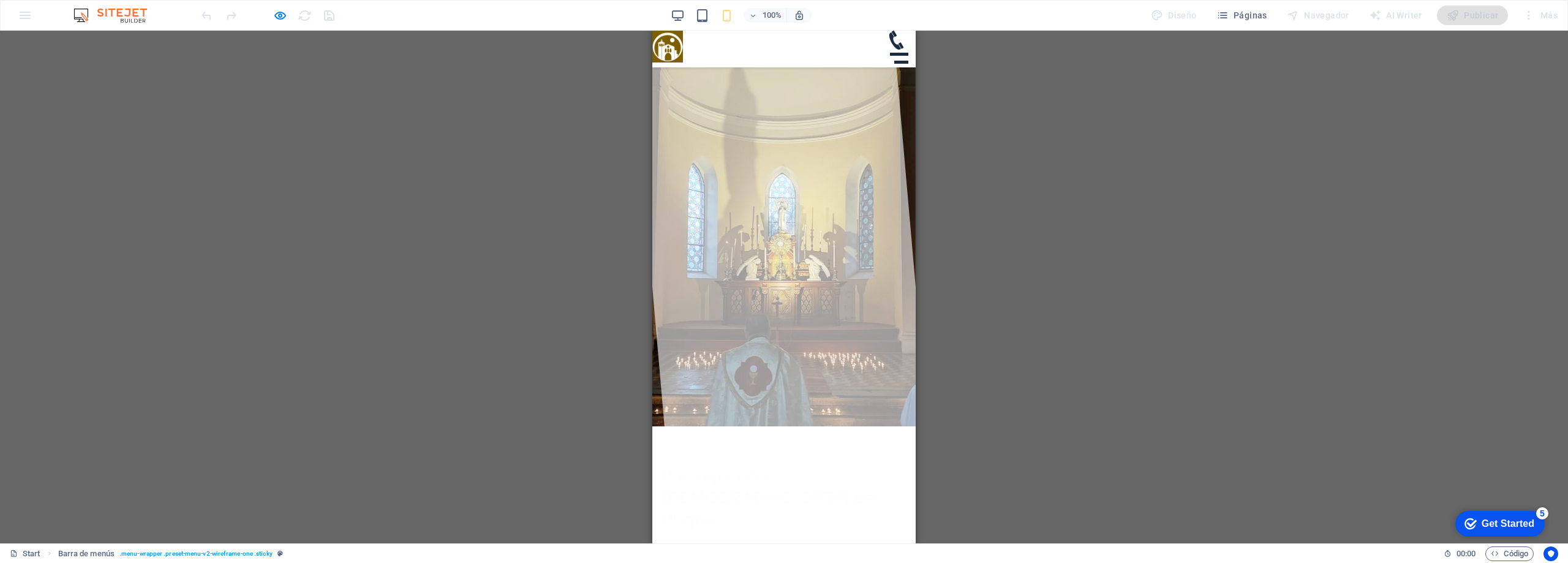
click at [905, 50] on div at bounding box center [901, 62] width 29 height 25
click at [892, 63] on nav "Inicio Horarios de Misa Servicios Historia Contacto" at bounding box center [784, 193] width 263 height 262
click at [895, 63] on nav "Inicio Horarios de Misa Servicios Historia Contacto" at bounding box center [784, 193] width 263 height 262
click at [897, 63] on nav "Inicio Horarios de Misa Servicios Historia Contacto" at bounding box center [784, 193] width 263 height 262
click at [862, 63] on nav "Inicio Horarios de Misa Servicios Historia Contacto" at bounding box center [784, 193] width 263 height 262
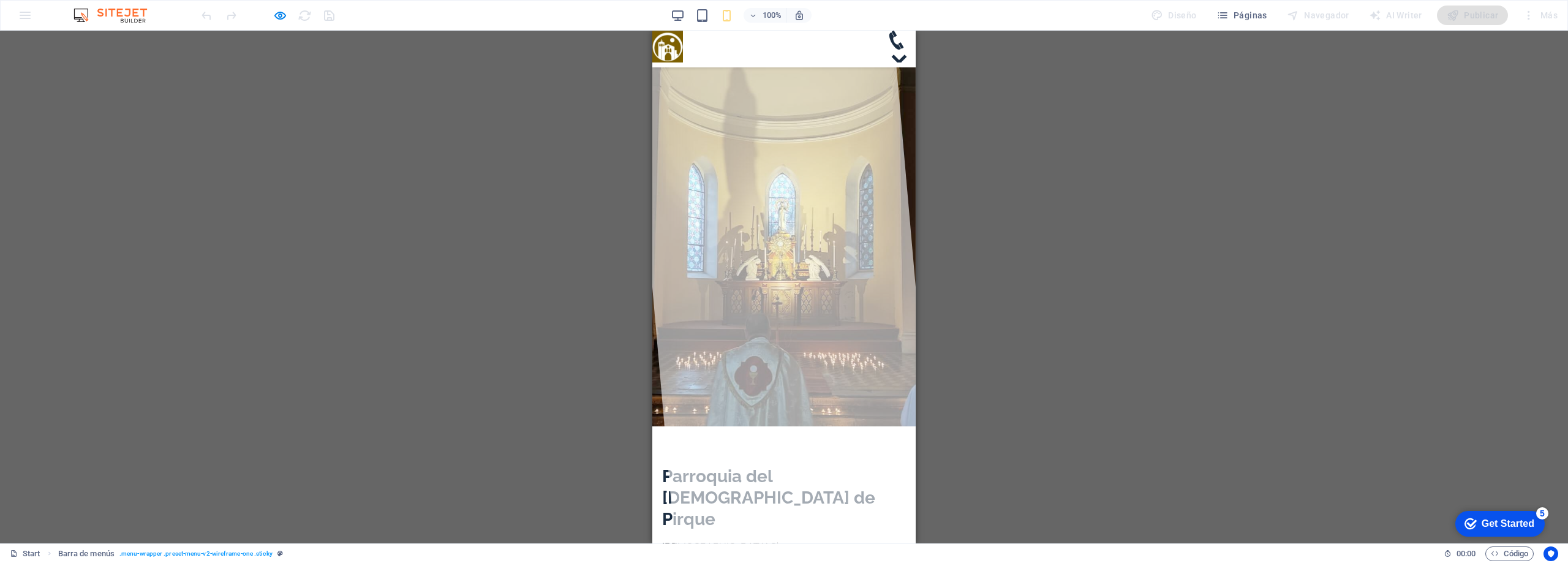
click at [737, 63] on nav "Inicio Horarios de Misa Servicios Historia Contacto" at bounding box center [784, 193] width 263 height 262
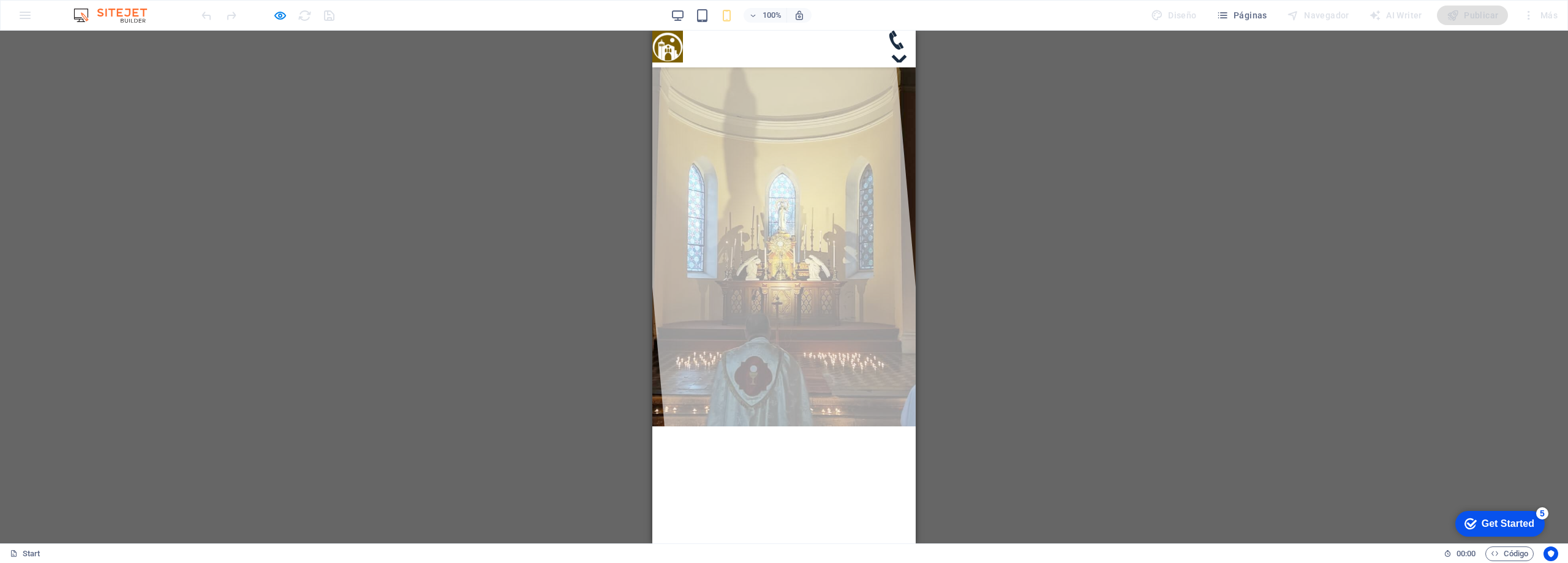
click at [899, 63] on nav "Inicio Horarios de Misa Servicios Historia Contacto" at bounding box center [784, 193] width 263 height 262
click at [898, 63] on nav "Inicio Horarios de Misa Servicios Historia Contacto" at bounding box center [784, 193] width 263 height 262
click at [901, 63] on nav "Inicio Horarios de Misa Servicios Historia Contacto" at bounding box center [784, 193] width 263 height 262
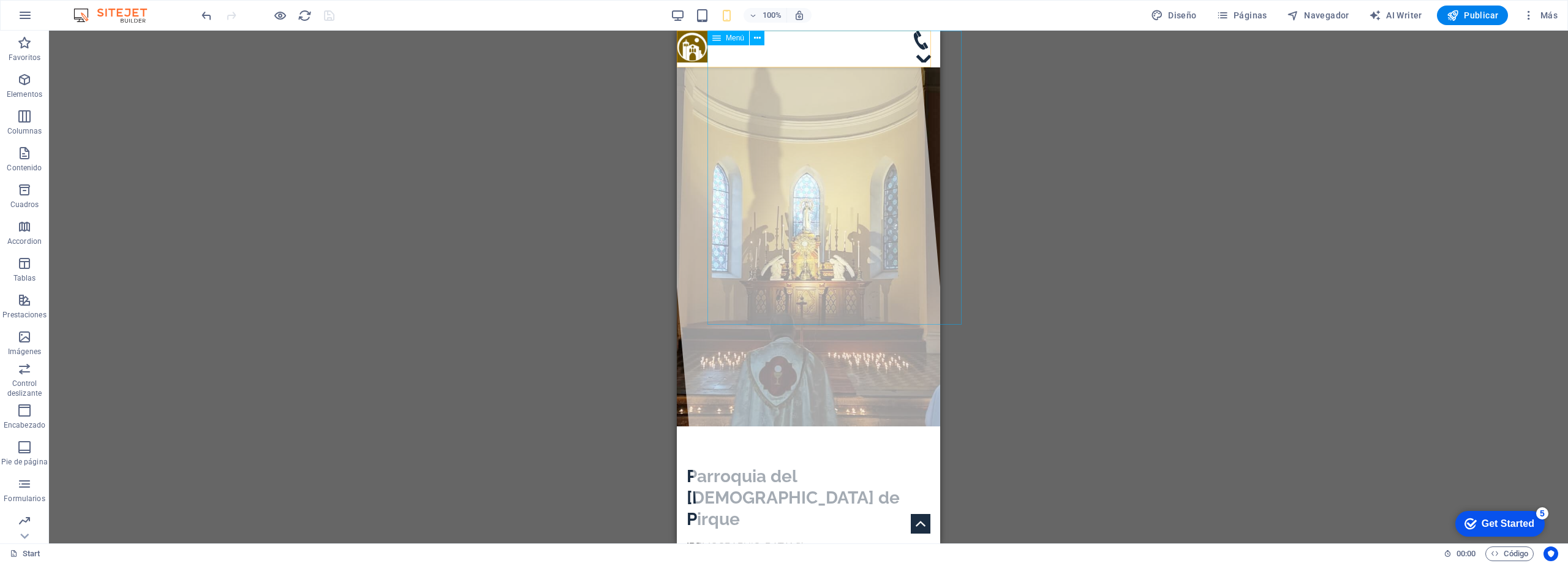
click at [853, 63] on nav "Inicio Horarios de Misa Servicios Historia Contacto" at bounding box center [808, 193] width 263 height 262
click at [725, 39] on div "Menú" at bounding box center [728, 38] width 42 height 15
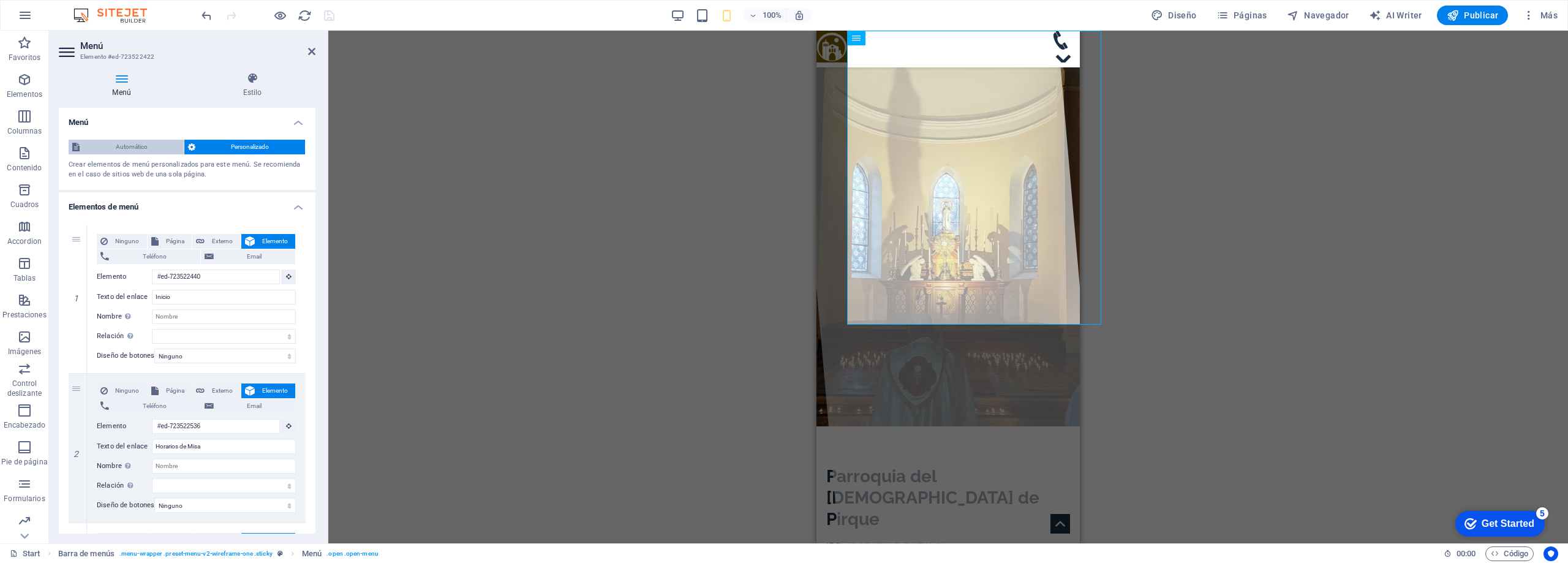
click at [133, 144] on span "Automático" at bounding box center [132, 147] width 97 height 15
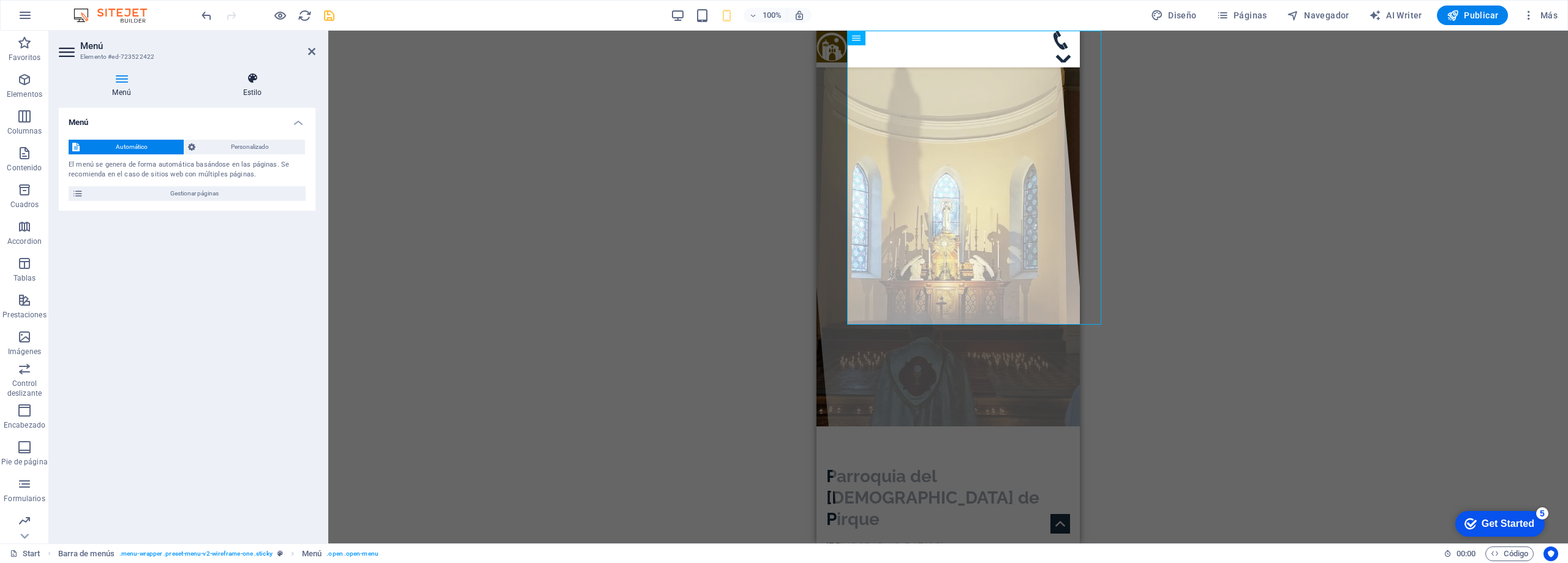
click at [251, 75] on icon at bounding box center [252, 79] width 126 height 12
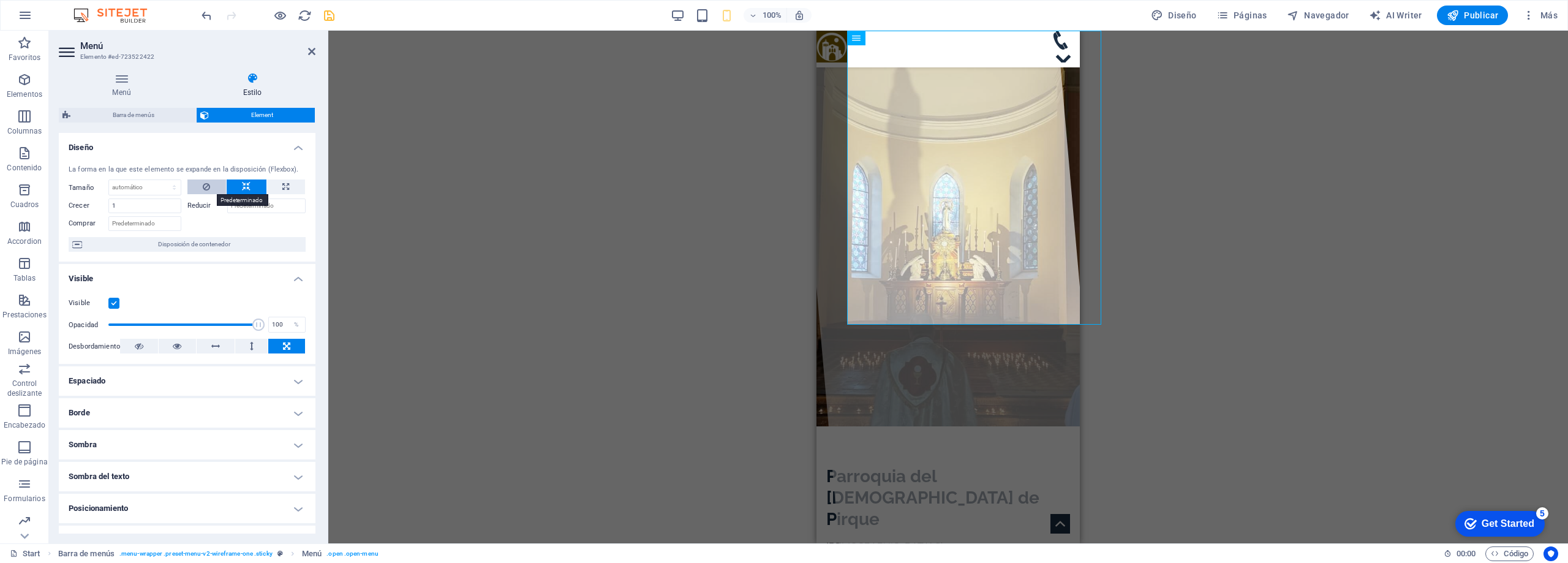
click at [211, 189] on button at bounding box center [206, 187] width 39 height 15
click at [247, 191] on icon at bounding box center [246, 187] width 9 height 15
click at [286, 183] on icon at bounding box center [285, 187] width 7 height 15
click at [238, 184] on button at bounding box center [246, 187] width 40 height 15
click at [208, 190] on icon at bounding box center [206, 187] width 7 height 15
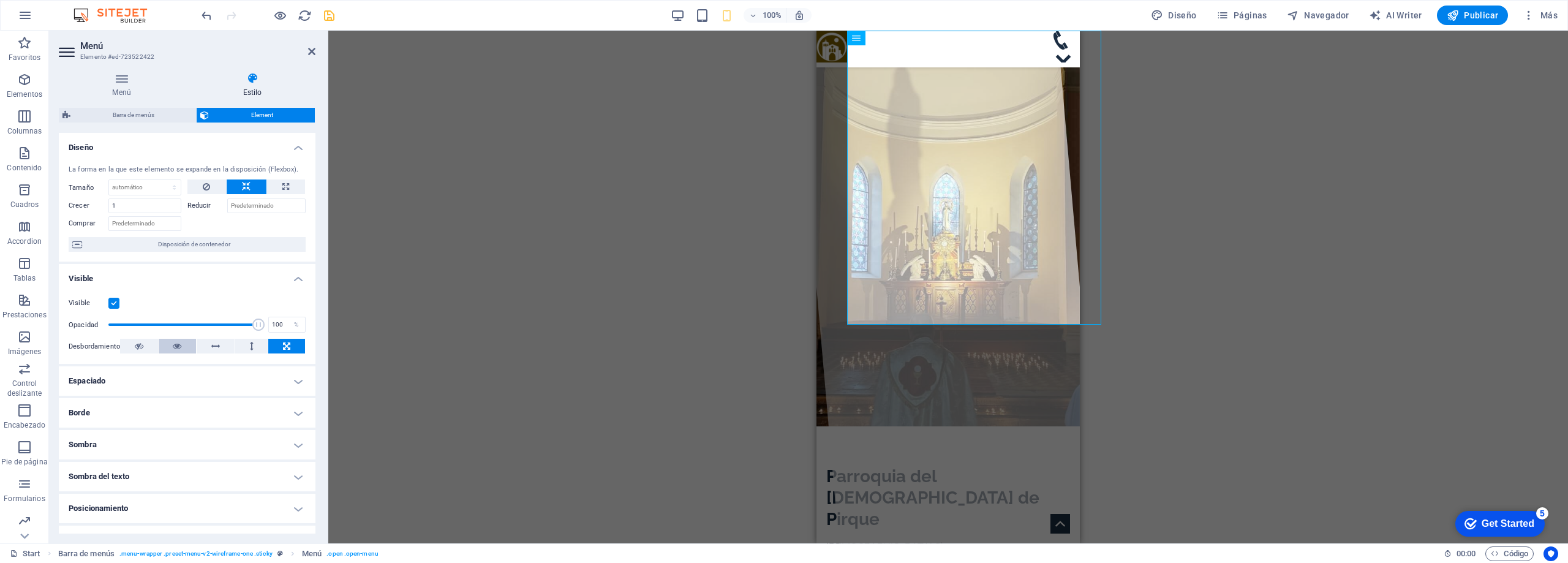
click at [171, 343] on button at bounding box center [178, 346] width 38 height 15
click at [250, 346] on icon at bounding box center [252, 346] width 4 height 15
click at [225, 347] on button at bounding box center [215, 346] width 38 height 15
click at [286, 346] on icon at bounding box center [287, 346] width 7 height 15
click at [183, 344] on button at bounding box center [178, 346] width 38 height 15
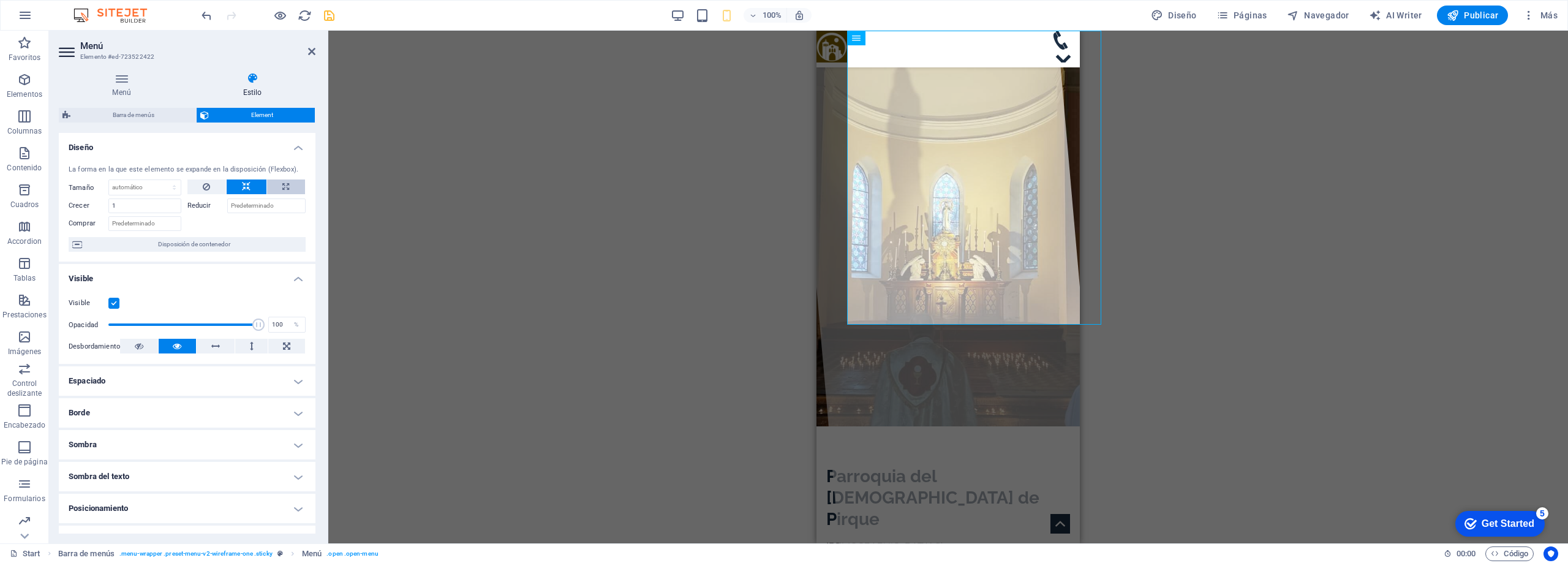
click at [283, 181] on icon at bounding box center [285, 187] width 7 height 15
click at [326, 16] on icon "save" at bounding box center [329, 15] width 14 height 14
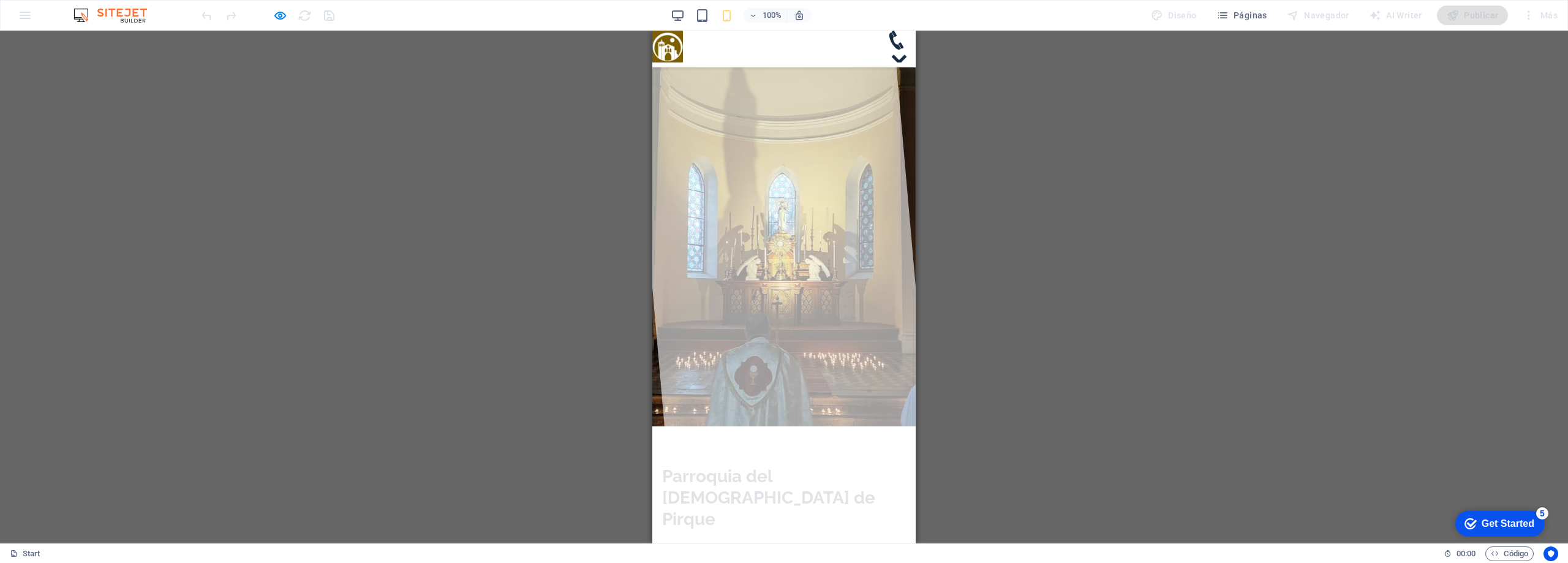
click at [809, 69] on link "Start" at bounding box center [784, 83] width 50 height 29
click at [786, 177] on div at bounding box center [784, 287] width 308 height 513
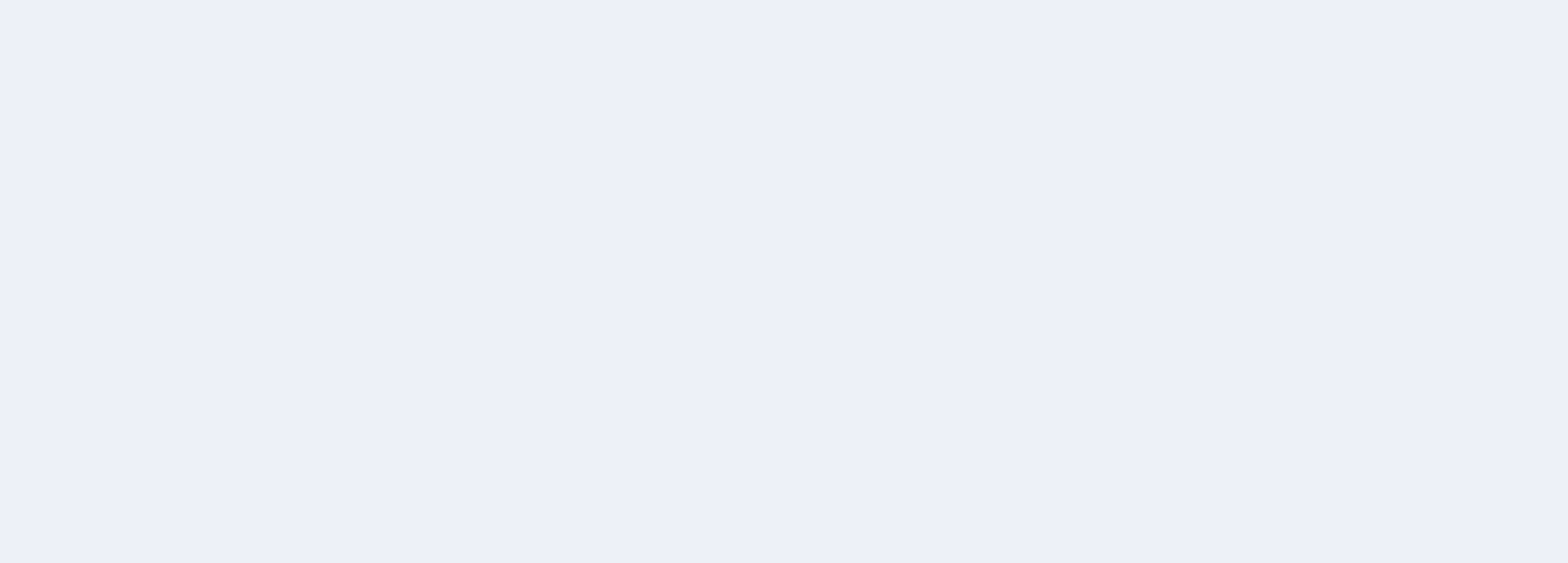
click at [857, 322] on div at bounding box center [784, 281] width 1568 height 563
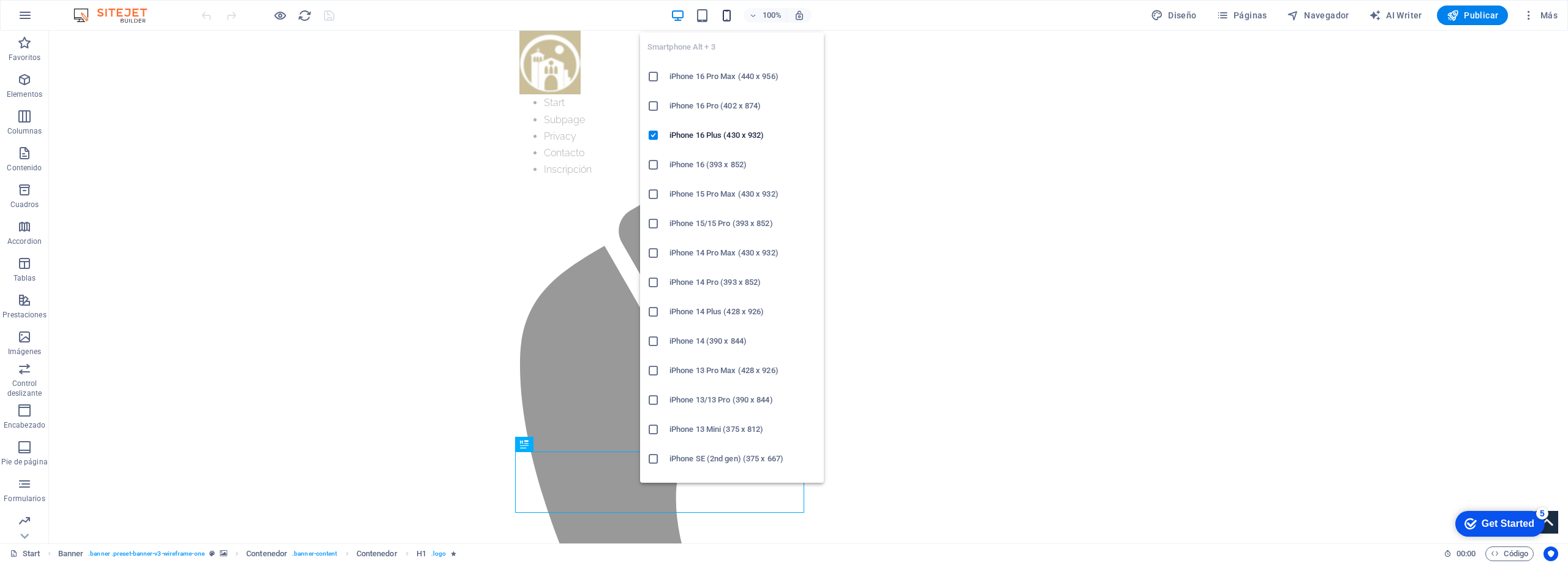
click at [729, 15] on icon "button" at bounding box center [727, 15] width 14 height 14
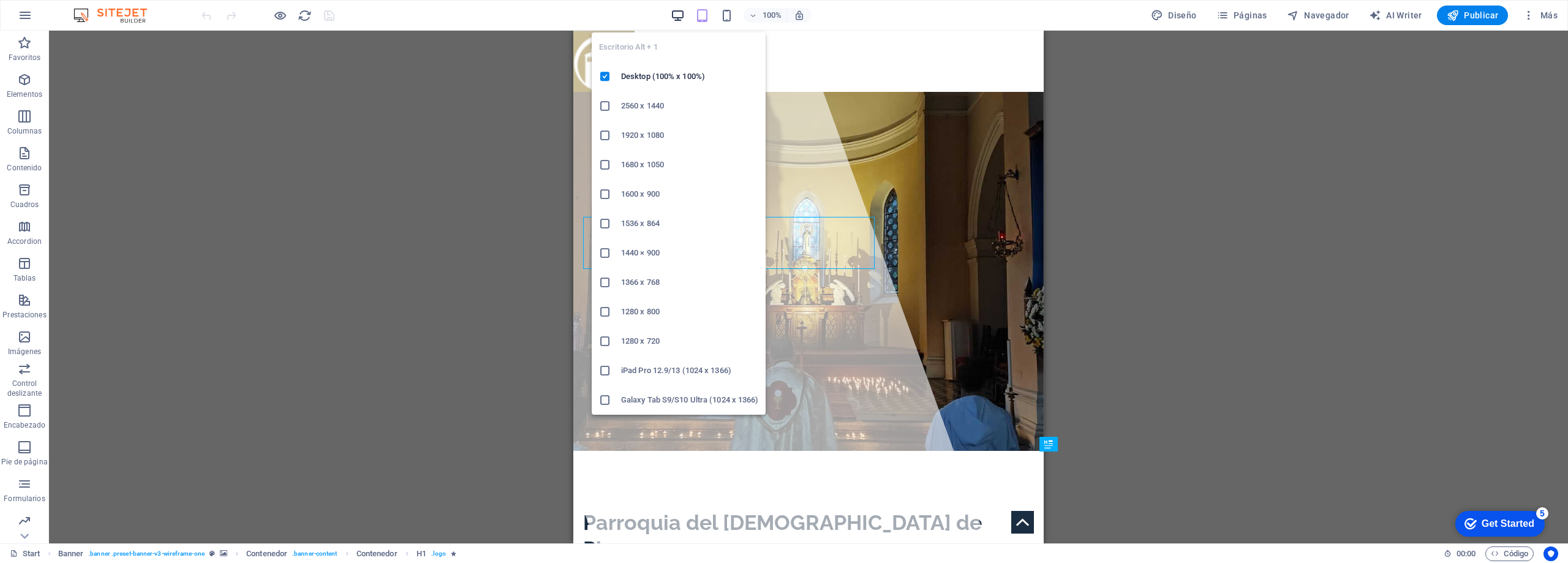
click at [676, 14] on icon "button" at bounding box center [678, 15] width 14 height 14
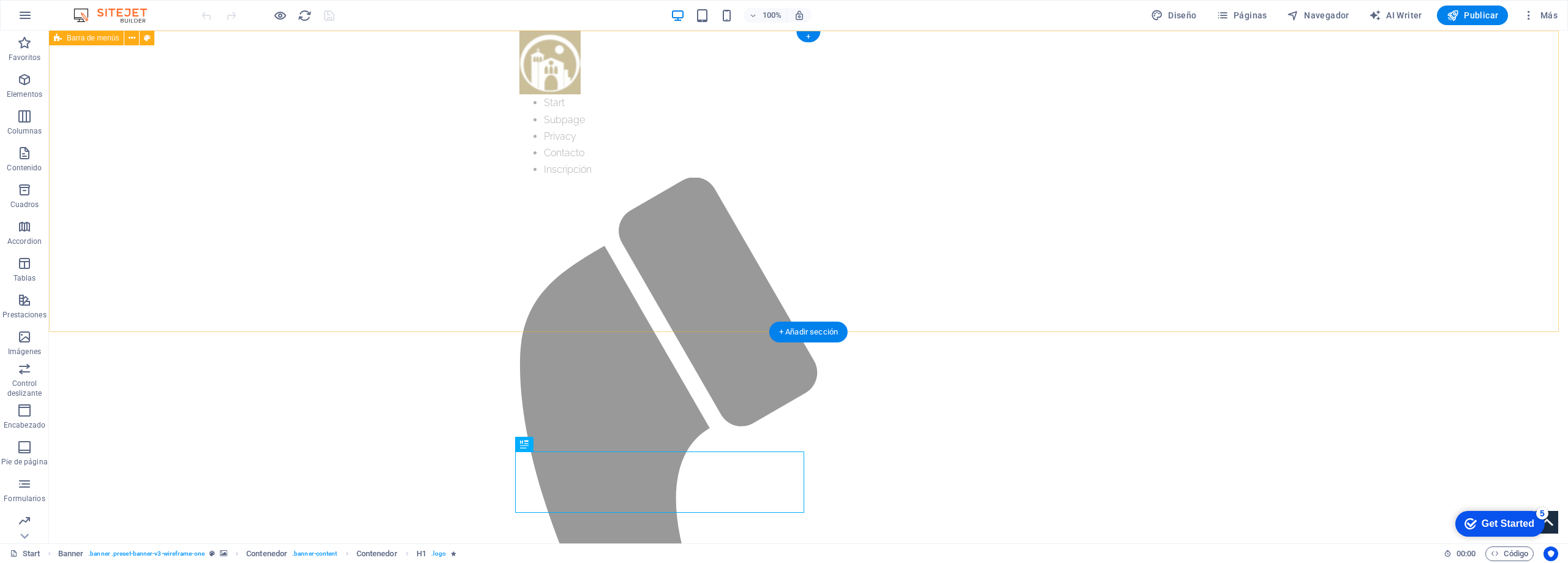
click at [398, 157] on div "Start Subpage Privacy Contacto Inscripción" at bounding box center [808, 484] width 1519 height 907
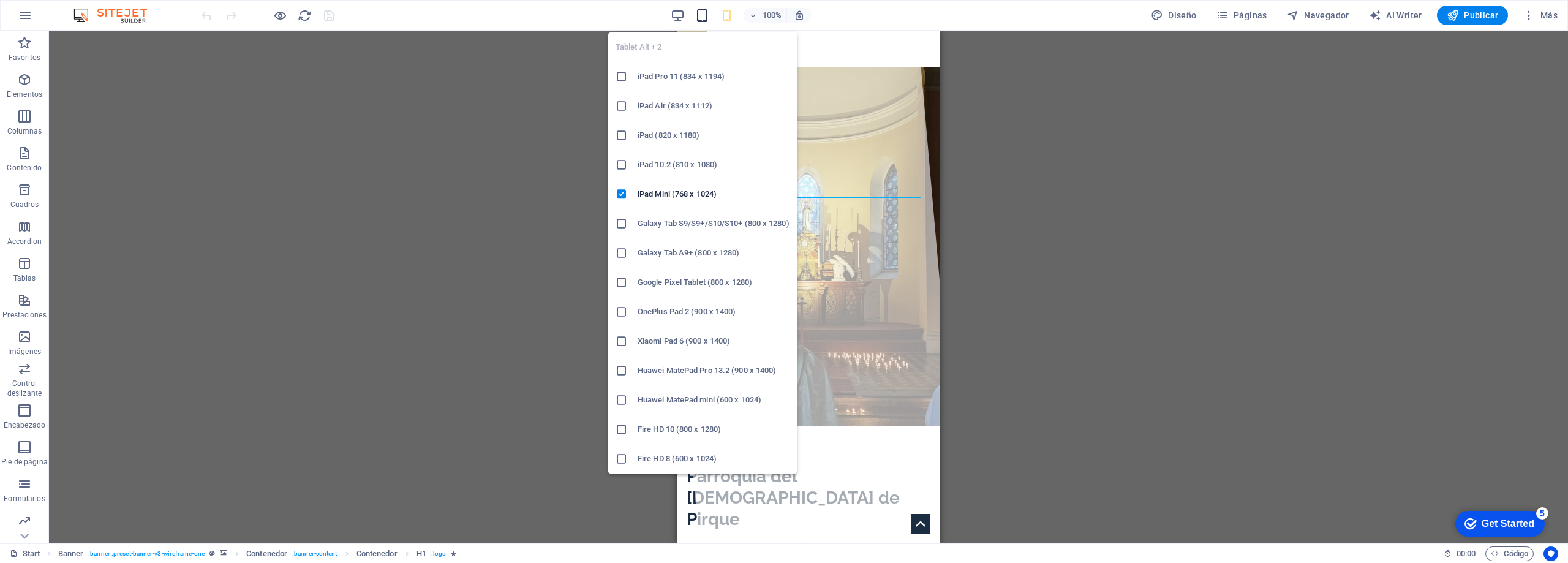
click at [707, 14] on icon "button" at bounding box center [702, 15] width 14 height 14
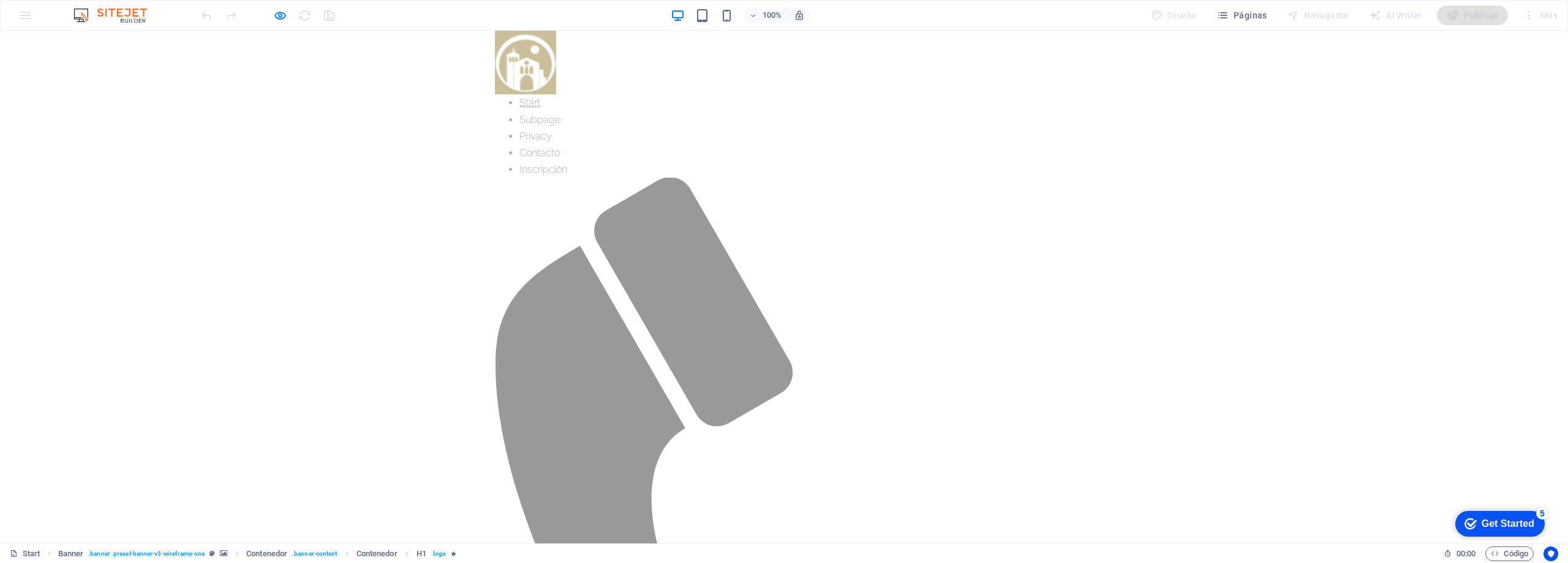
click at [540, 109] on link "Start" at bounding box center [530, 103] width 21 height 12
click at [560, 126] on link "Subpage" at bounding box center [539, 120] width 41 height 12
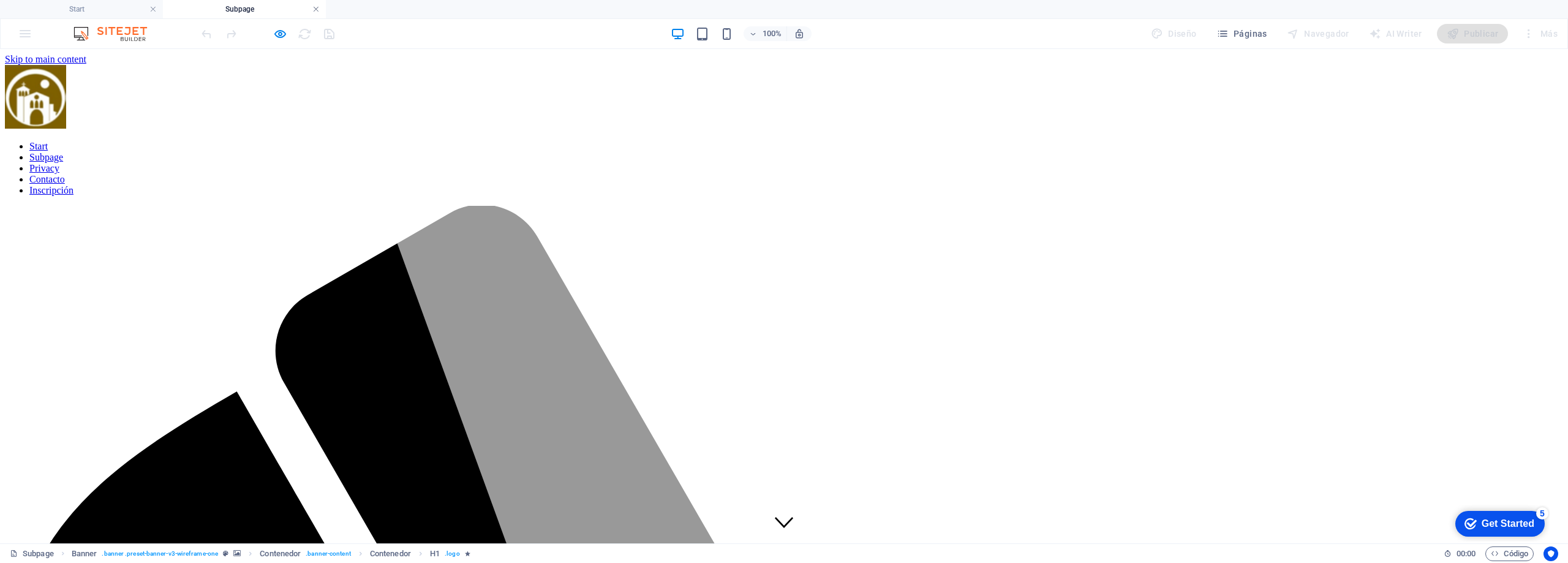
click at [317, 7] on link at bounding box center [316, 9] width 7 height 12
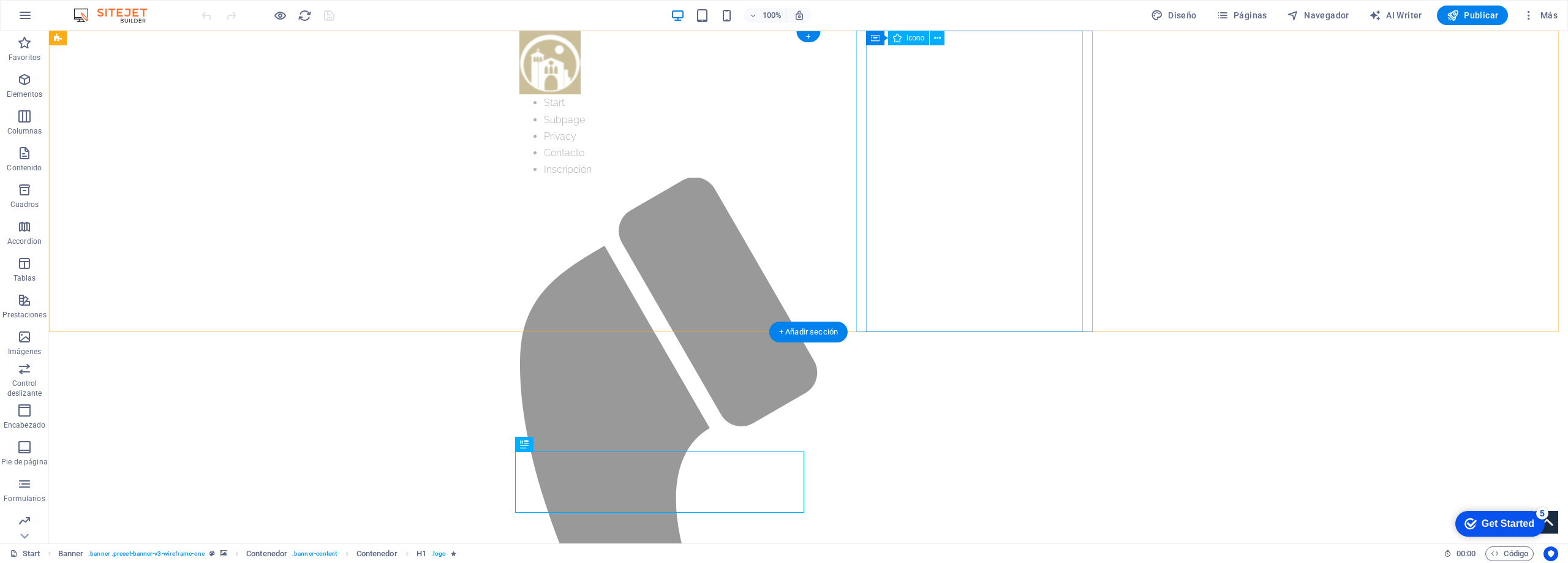
click at [975, 177] on figure at bounding box center [803, 557] width 568 height 760
click at [960, 227] on figure at bounding box center [803, 557] width 568 height 760
select select "xMidYMid"
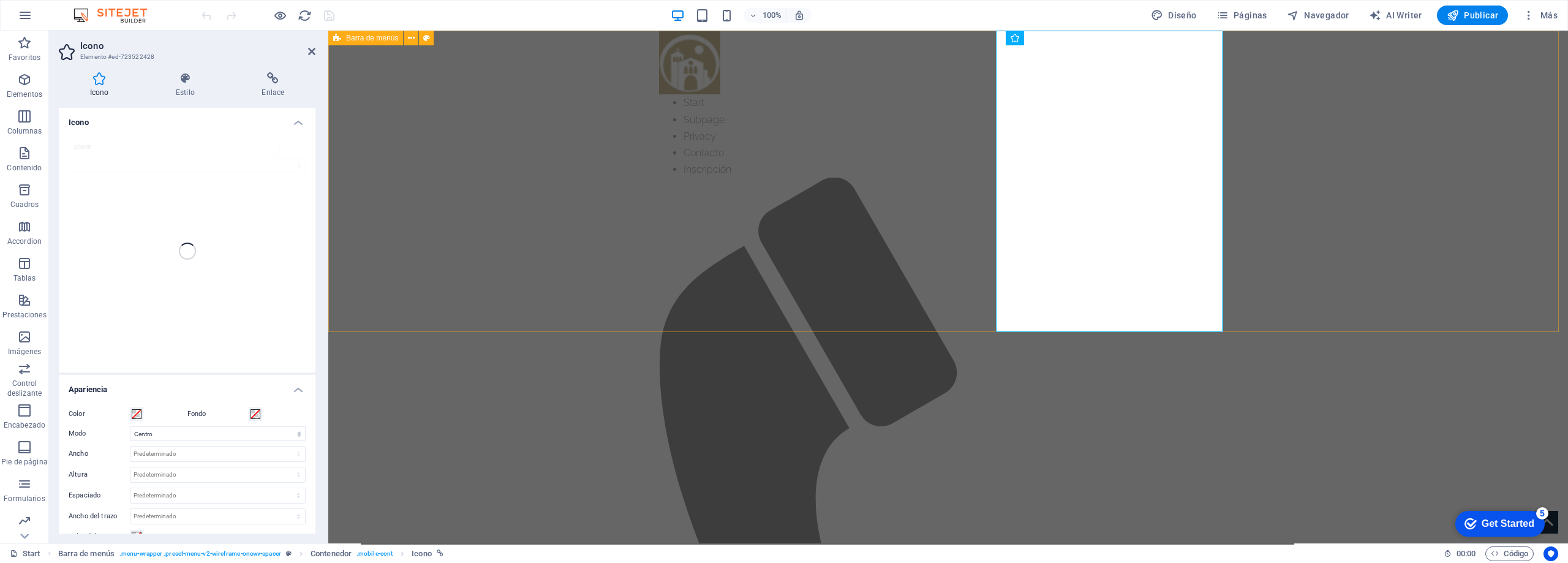
click at [750, 265] on div "Start Subpage Privacy Contacto Inscripción" at bounding box center [948, 484] width 1240 height 907
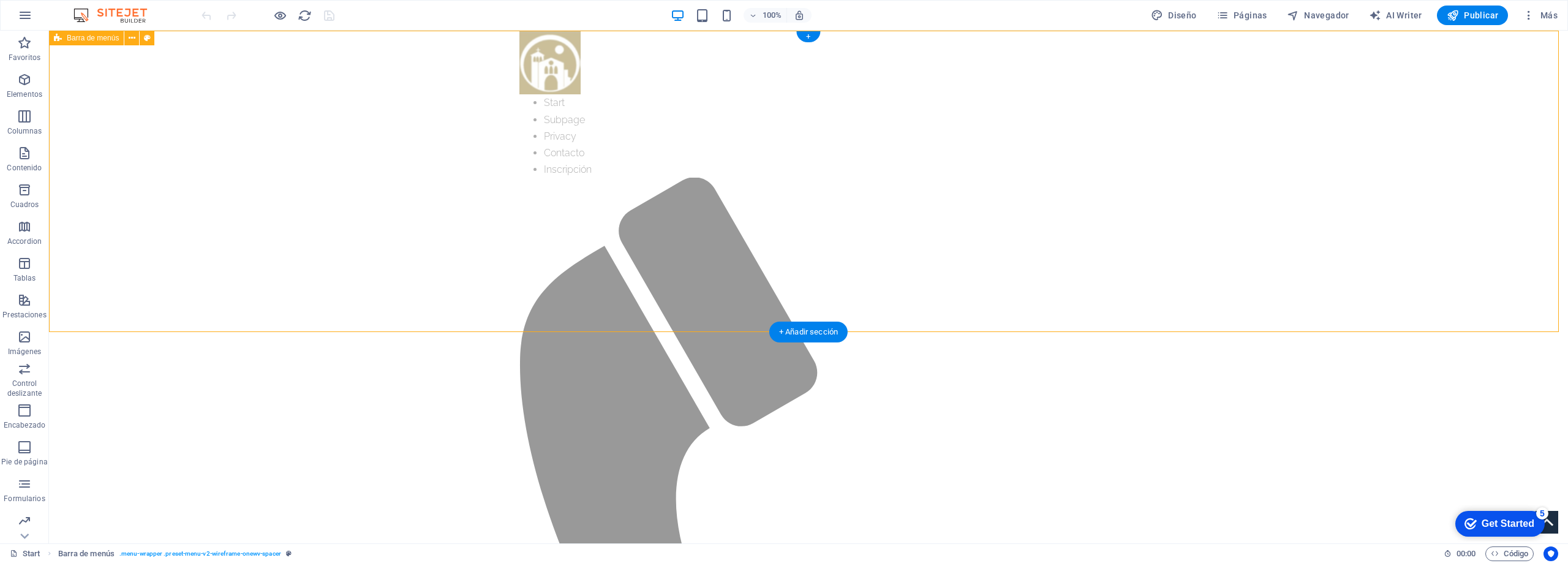
click at [669, 108] on div "Start Subpage Privacy Contacto Inscripción" at bounding box center [808, 484] width 1519 height 907
click at [245, 149] on div "Start Subpage Privacy Contacto Inscripción" at bounding box center [808, 484] width 1519 height 907
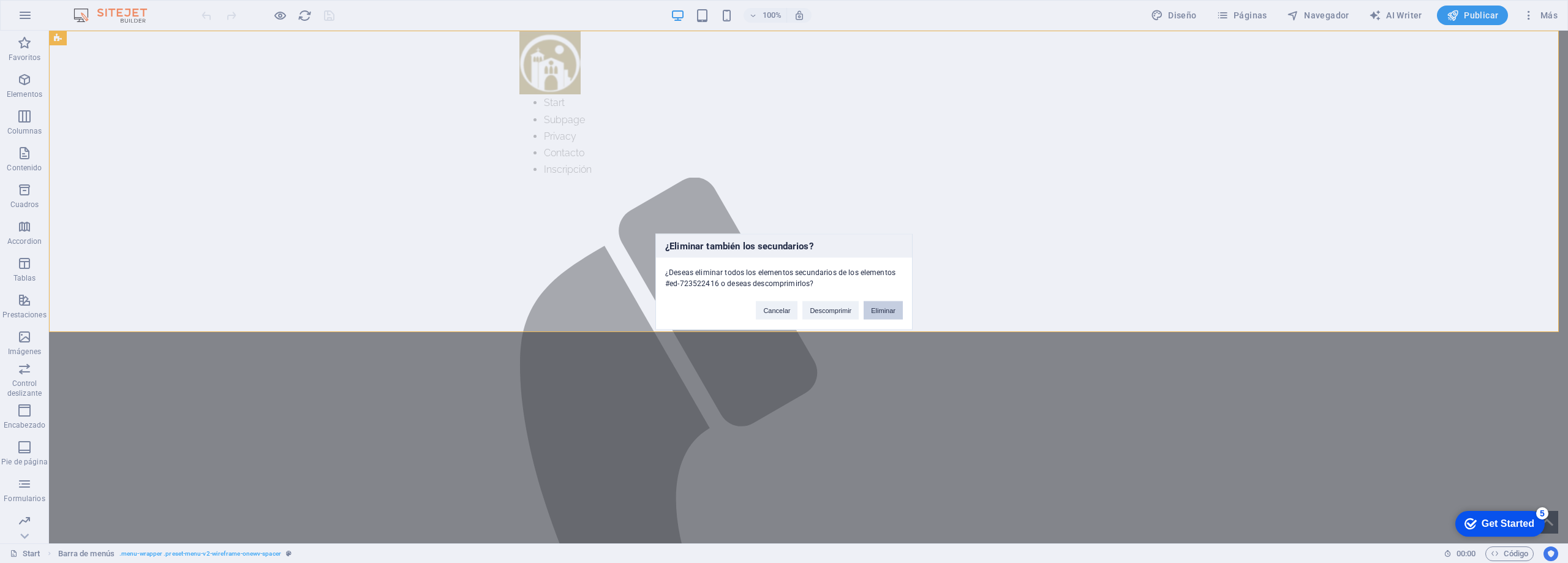
click at [889, 312] on button "Eliminar" at bounding box center [883, 310] width 39 height 18
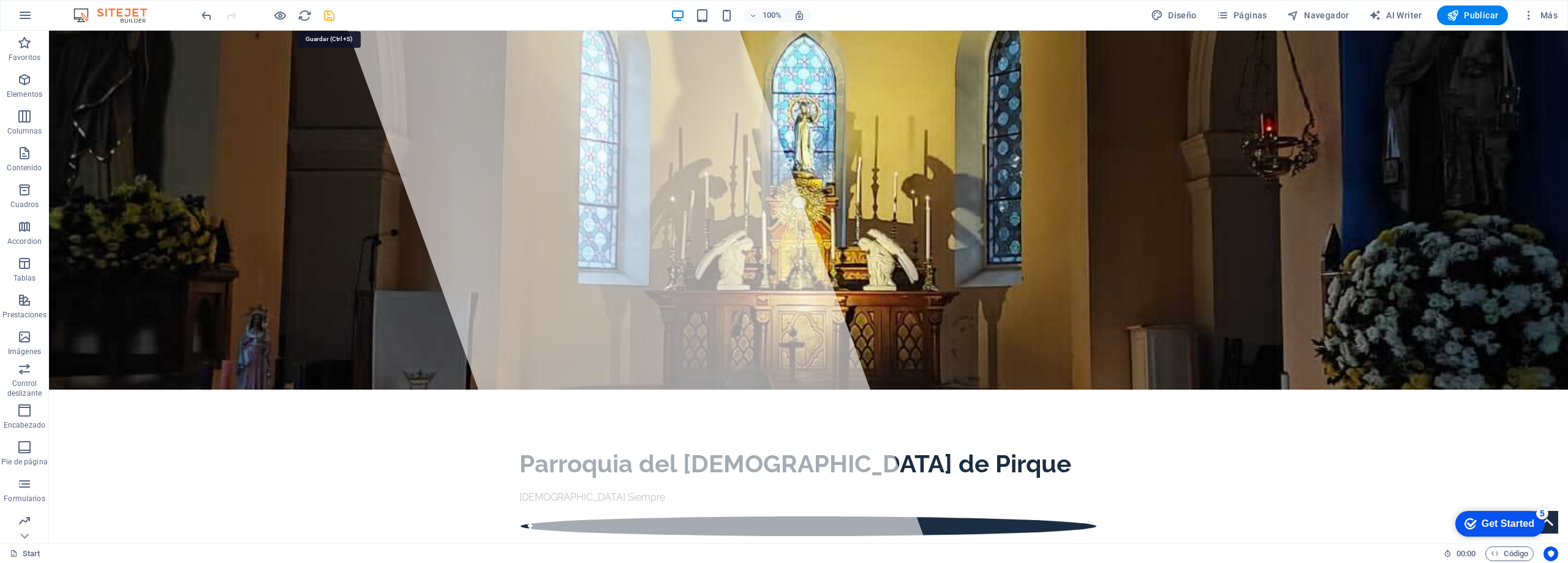
click at [331, 14] on icon "save" at bounding box center [329, 15] width 14 height 14
click at [1461, 12] on span "Publicar" at bounding box center [1473, 15] width 52 height 12
drag, startPoint x: 1243, startPoint y: 13, endPoint x: 1207, endPoint y: 45, distance: 48.2
click at [1243, 13] on span "Páginas" at bounding box center [1242, 15] width 51 height 12
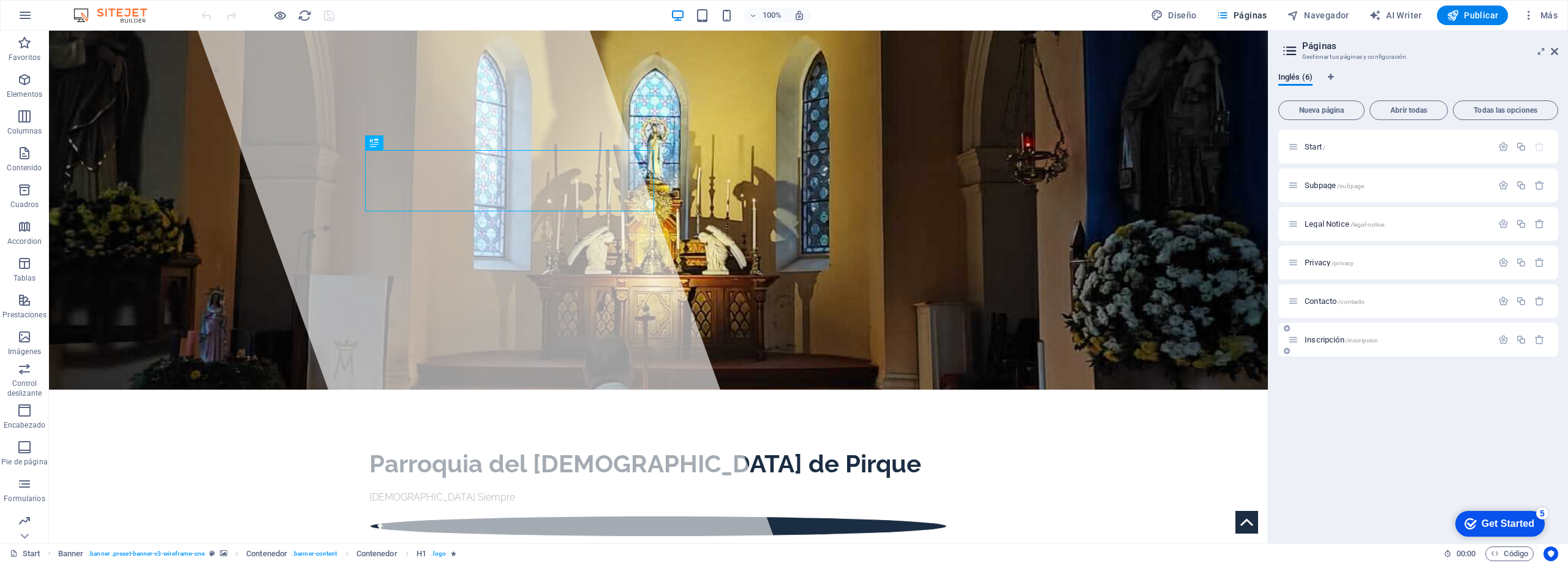
click at [1330, 336] on span "Inscripción /inscripcion" at bounding box center [1342, 340] width 74 height 9
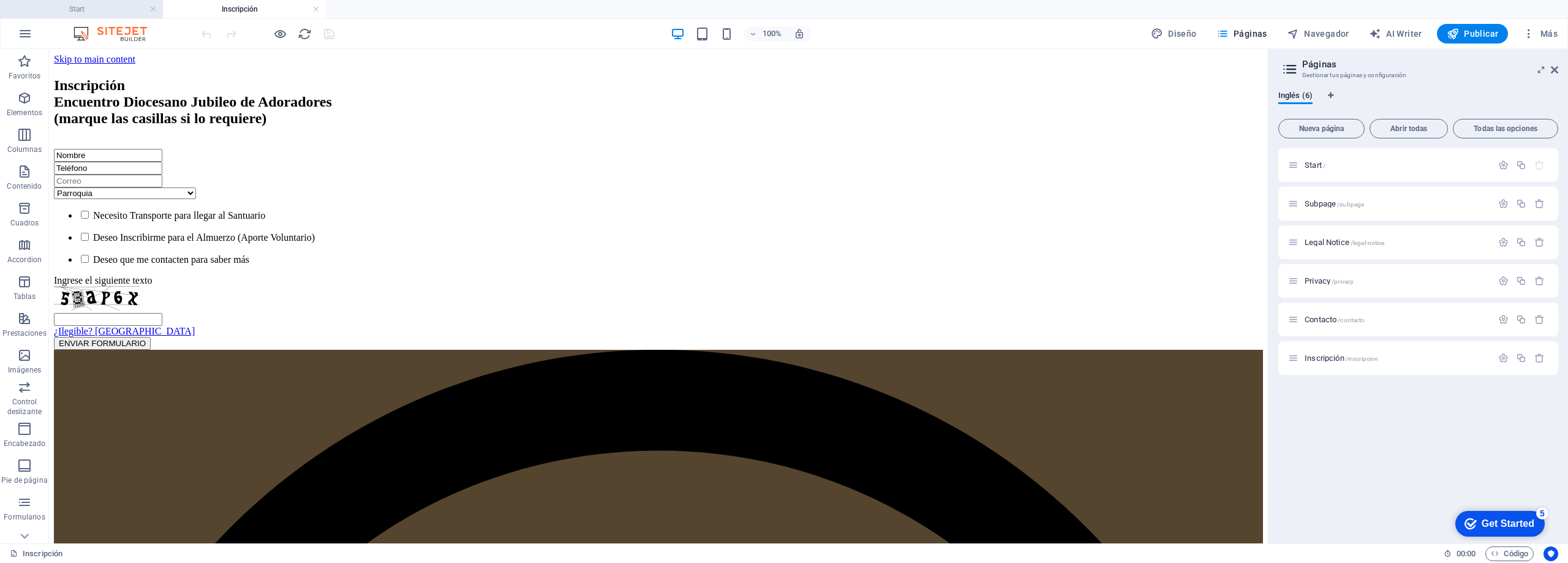
drag, startPoint x: 88, startPoint y: 7, endPoint x: 231, endPoint y: 23, distance: 143.9
click at [88, 7] on h4 "Start" at bounding box center [82, 9] width 163 height 14
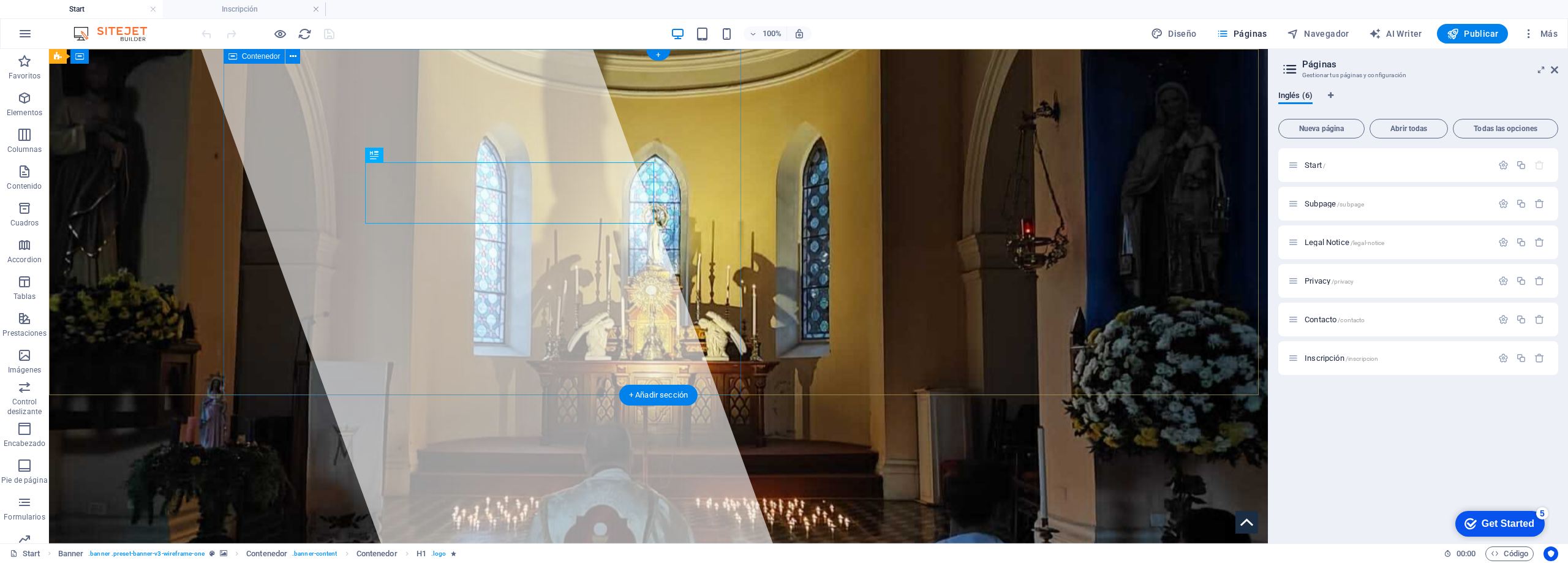
click at [529, 129] on div at bounding box center [487, 297] width 572 height 495
click at [703, 395] on div "Parroquia del Santísimo Sacramento de Pirque Cristo Siempre" at bounding box center [658, 526] width 1219 height 260
click at [840, 395] on div "Parroquia del Santísimo Sacramento de Pirque Cristo Siempre" at bounding box center [658, 526] width 1219 height 260
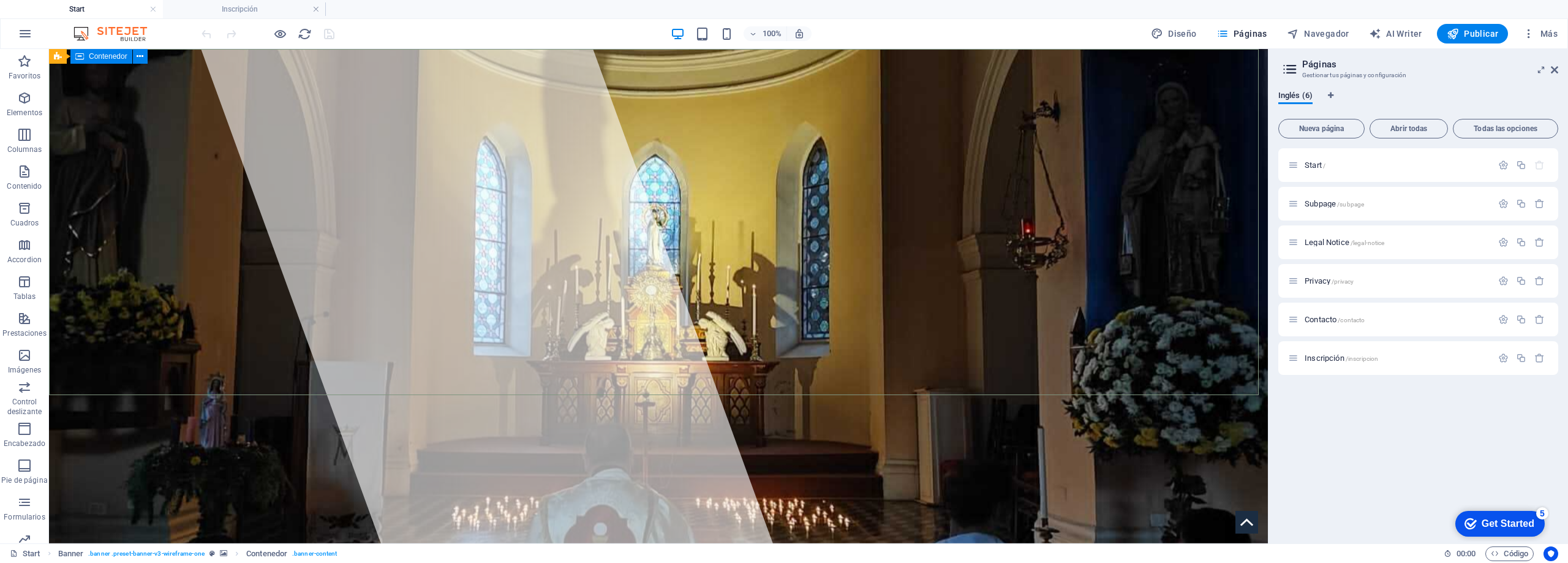
click at [107, 60] on span "Contenedor" at bounding box center [108, 56] width 39 height 7
click at [141, 55] on icon at bounding box center [140, 56] width 7 height 13
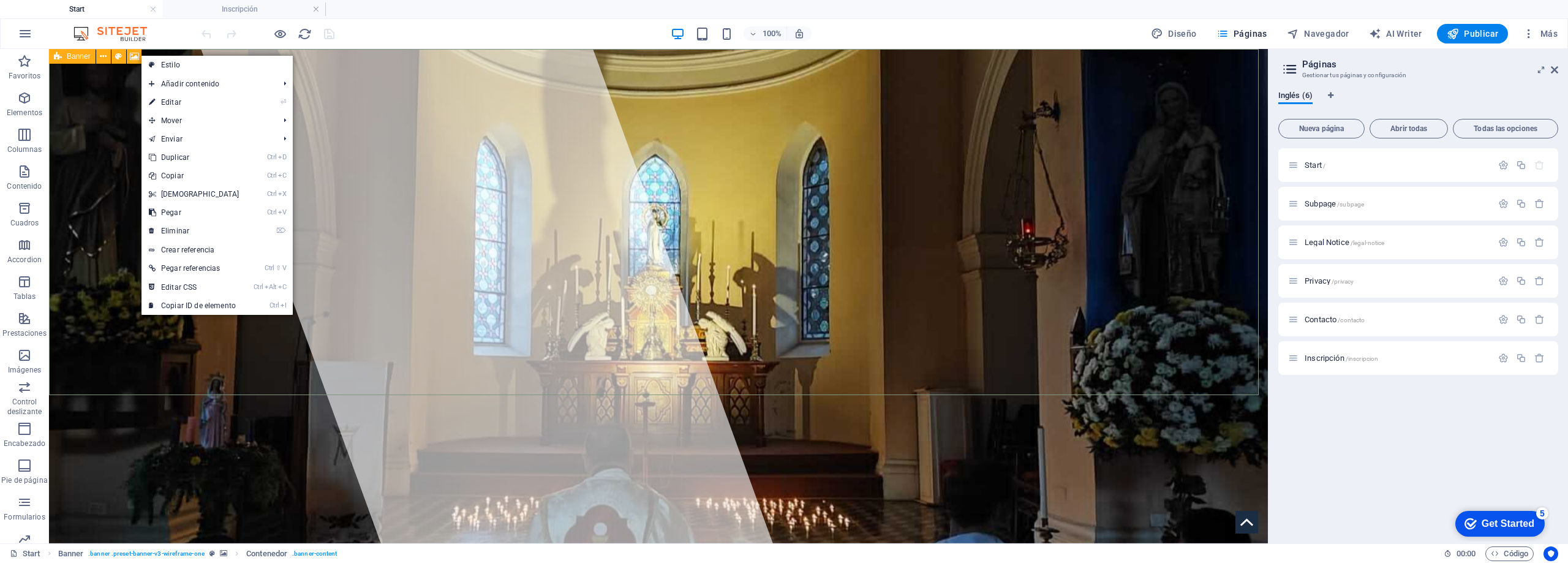
click at [71, 56] on span "Banner" at bounding box center [79, 56] width 24 height 7
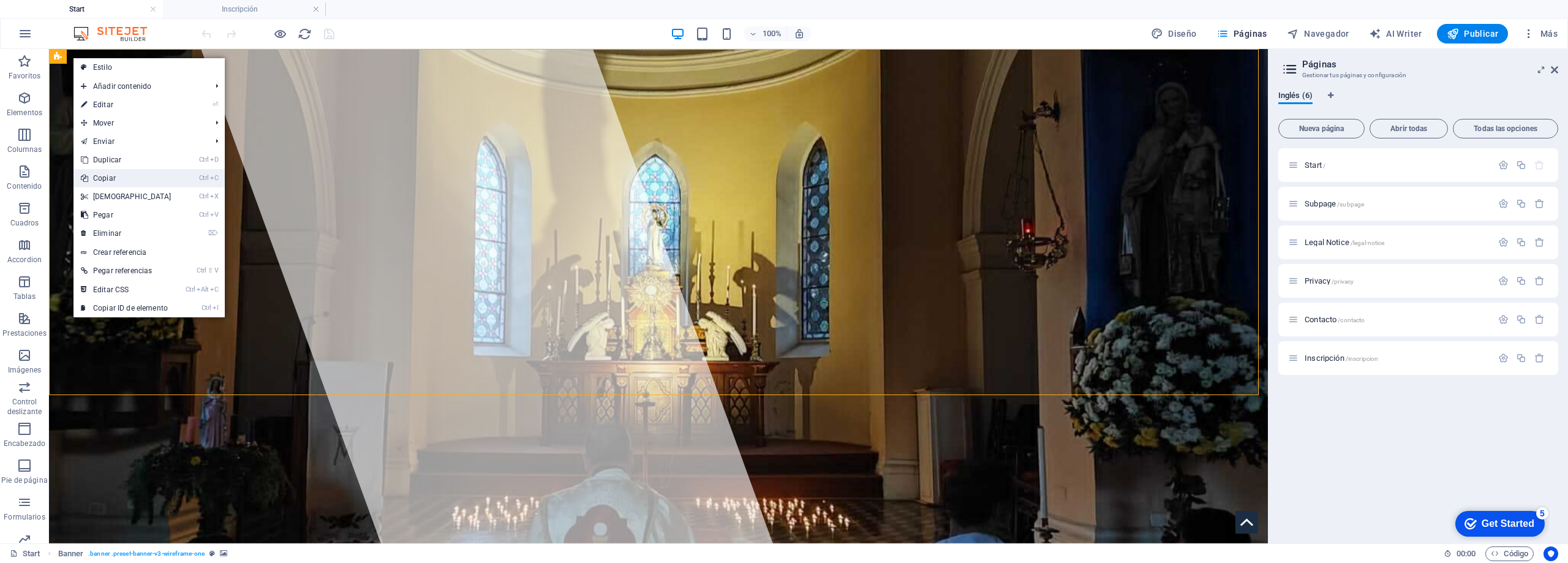
click at [117, 176] on link "Ctrl C Copiar" at bounding box center [126, 178] width 106 height 18
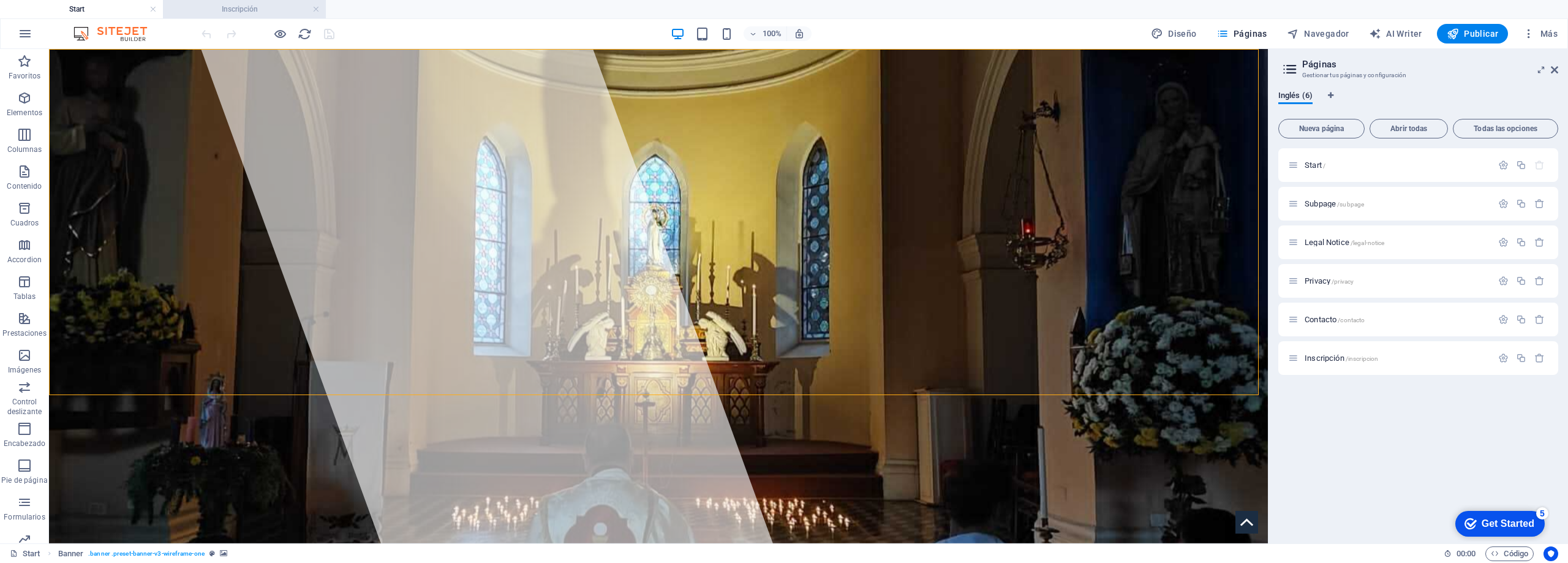
click at [257, 4] on h4 "Inscripción" at bounding box center [245, 9] width 163 height 14
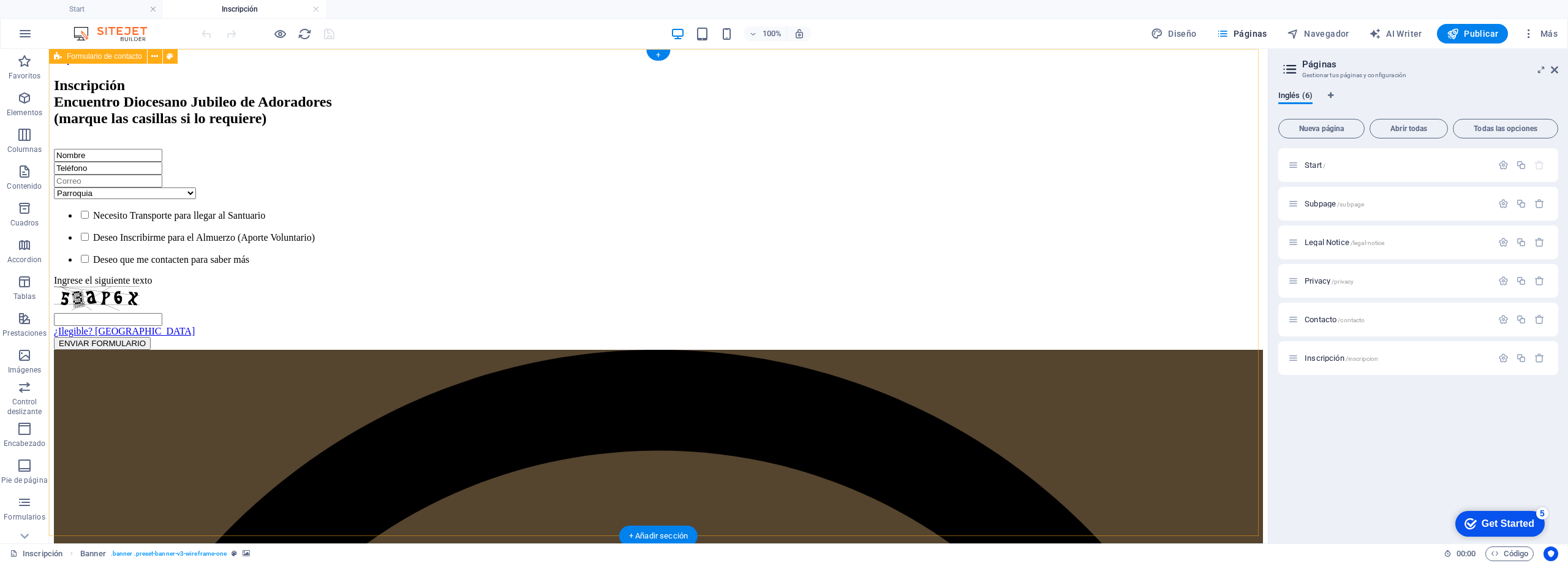
click at [203, 77] on div "Inscripción Encuentro Diocesano Jubileo de Adoradores (marque las casillas si l…" at bounding box center [658, 214] width 1209 height 273
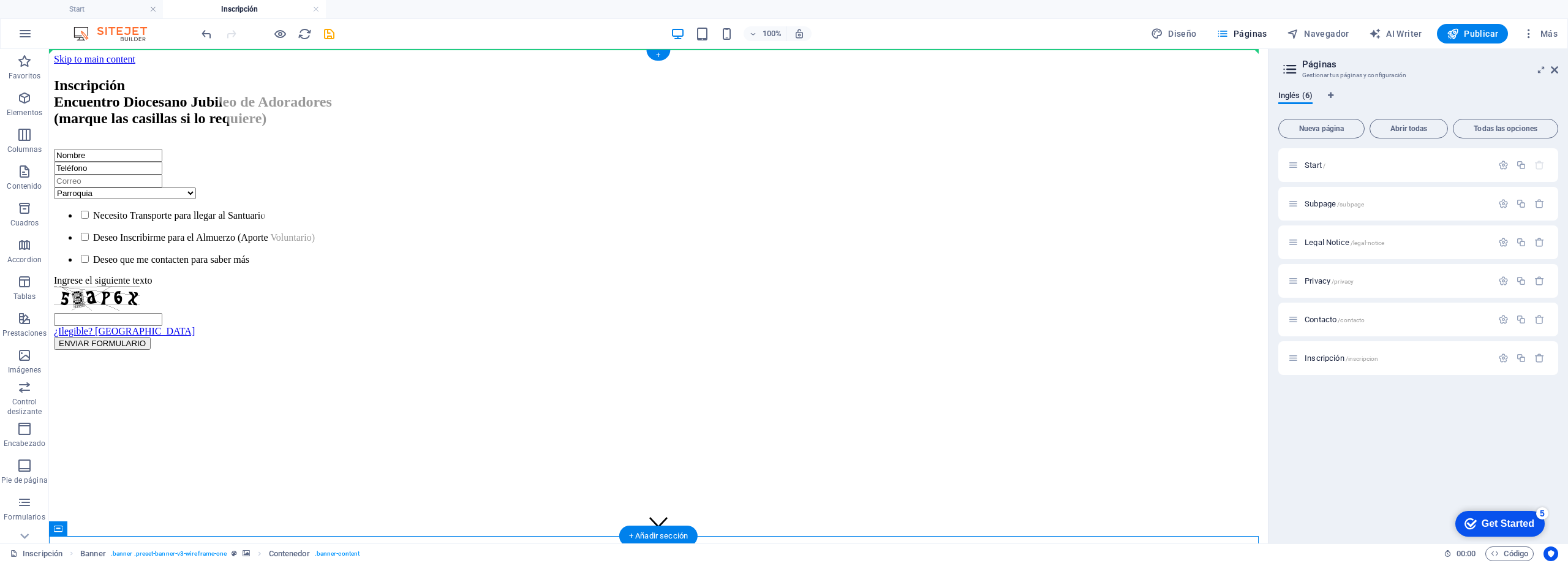
drag, startPoint x: 153, startPoint y: 540, endPoint x: 179, endPoint y: 93, distance: 447.8
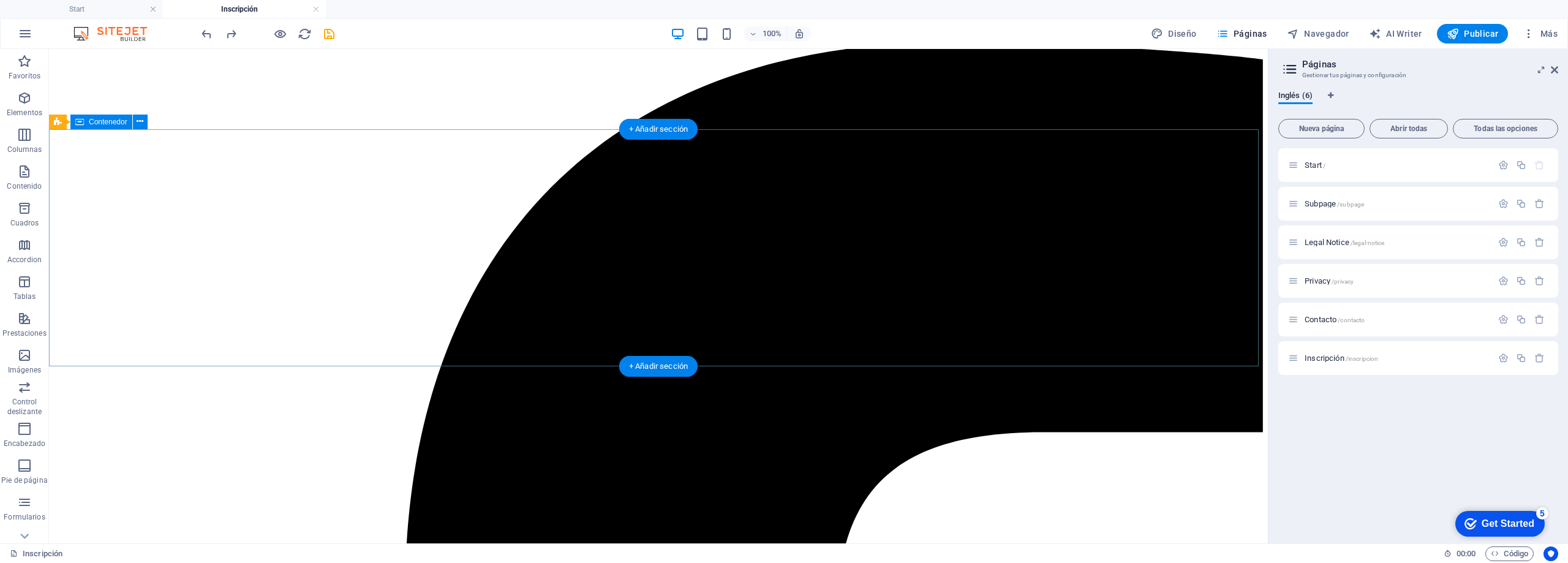
scroll to position [407, 0]
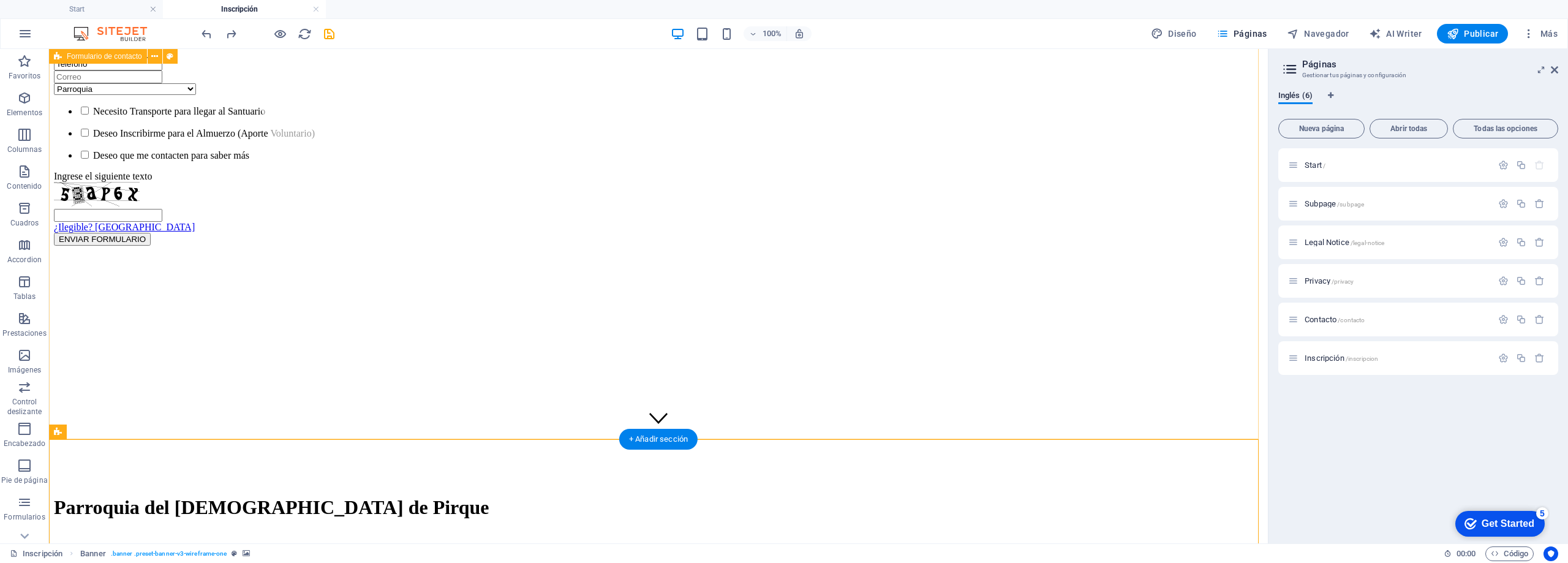
scroll to position [0, 0]
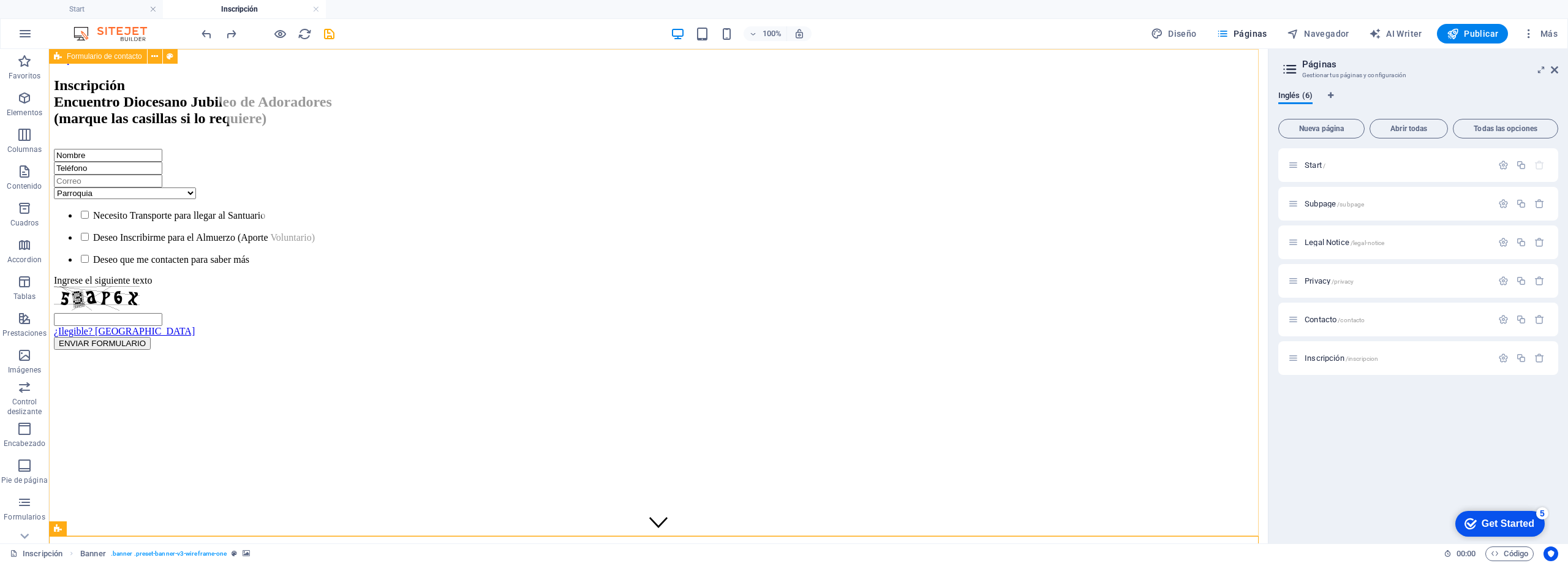
drag, startPoint x: 60, startPoint y: 123, endPoint x: 102, endPoint y: 52, distance: 82.5
click at [102, 52] on div "Arrastra aquí para reemplazar el contenido existente. Si quieres crear un eleme…" at bounding box center [658, 297] width 1219 height 495
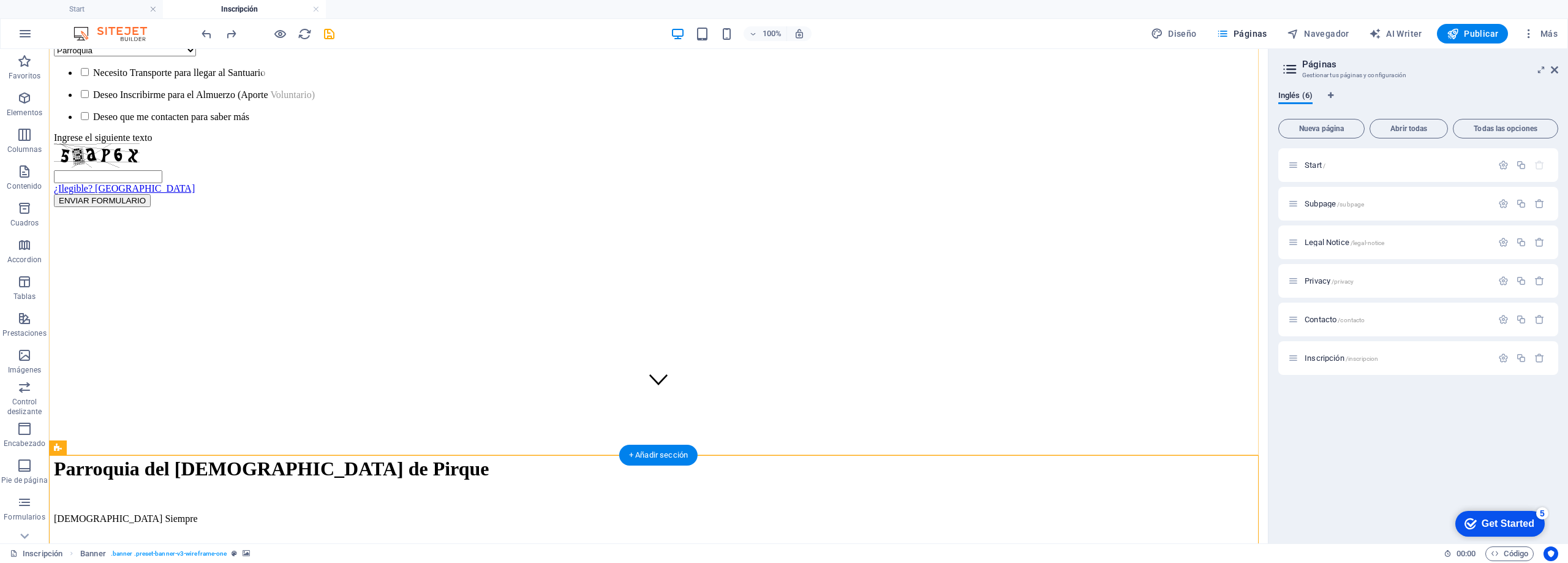
scroll to position [184, 0]
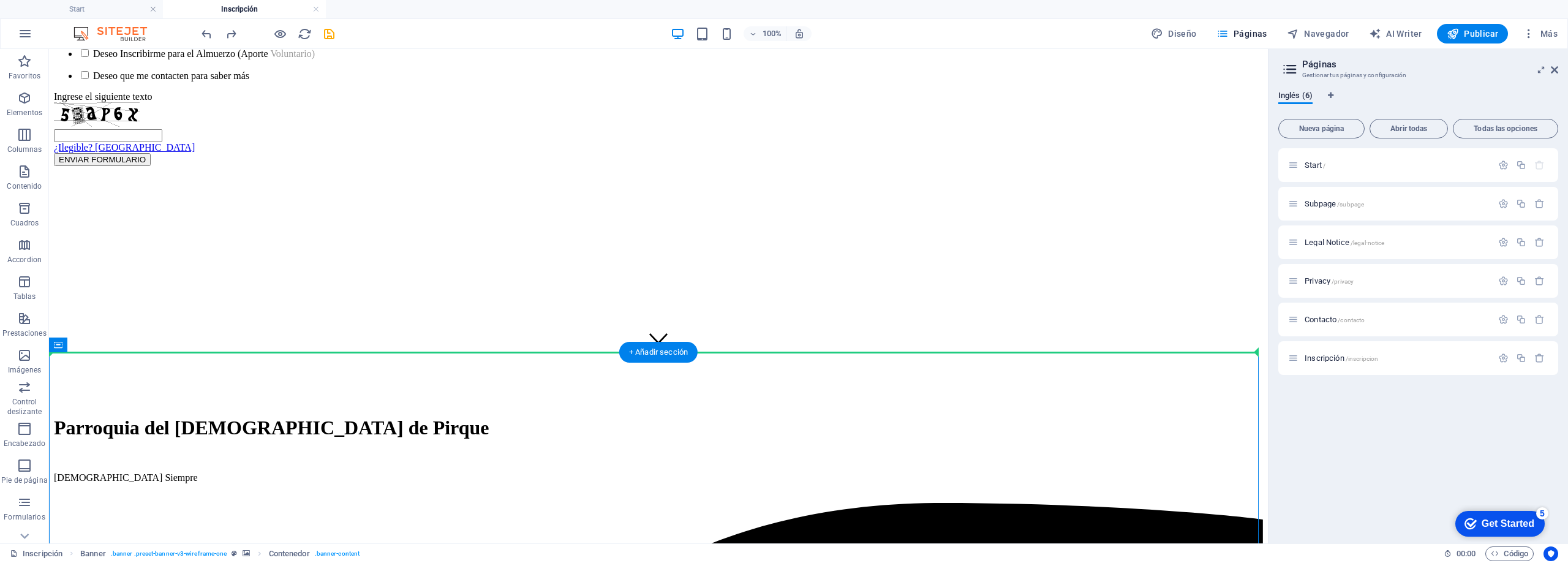
drag, startPoint x: 118, startPoint y: 374, endPoint x: 114, endPoint y: 225, distance: 149.1
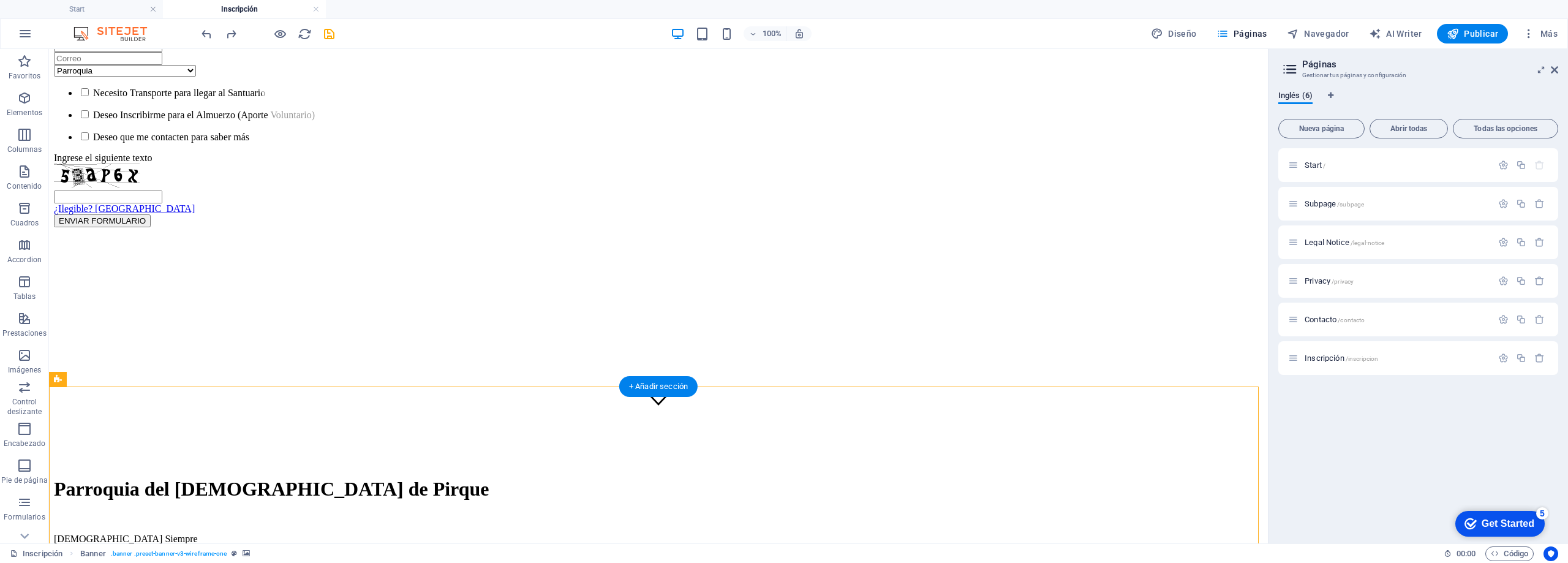
scroll to position [0, 0]
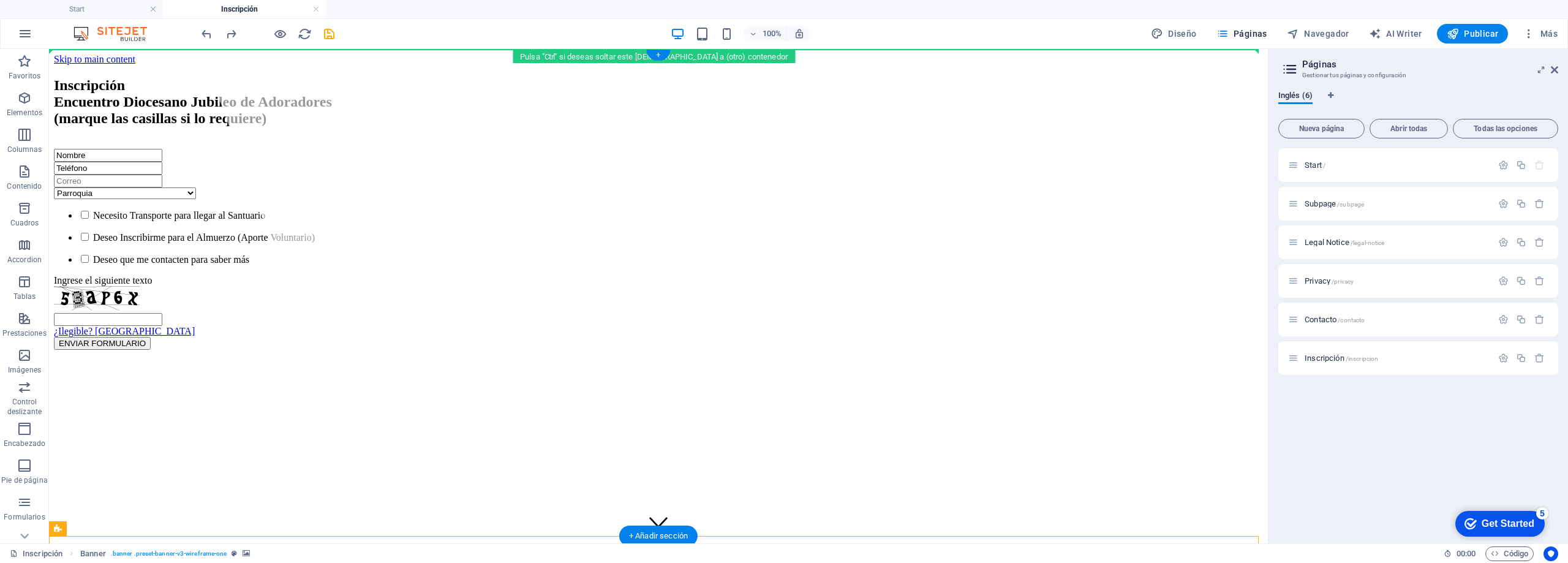
drag, startPoint x: 107, startPoint y: 395, endPoint x: 85, endPoint y: 49, distance: 346.7
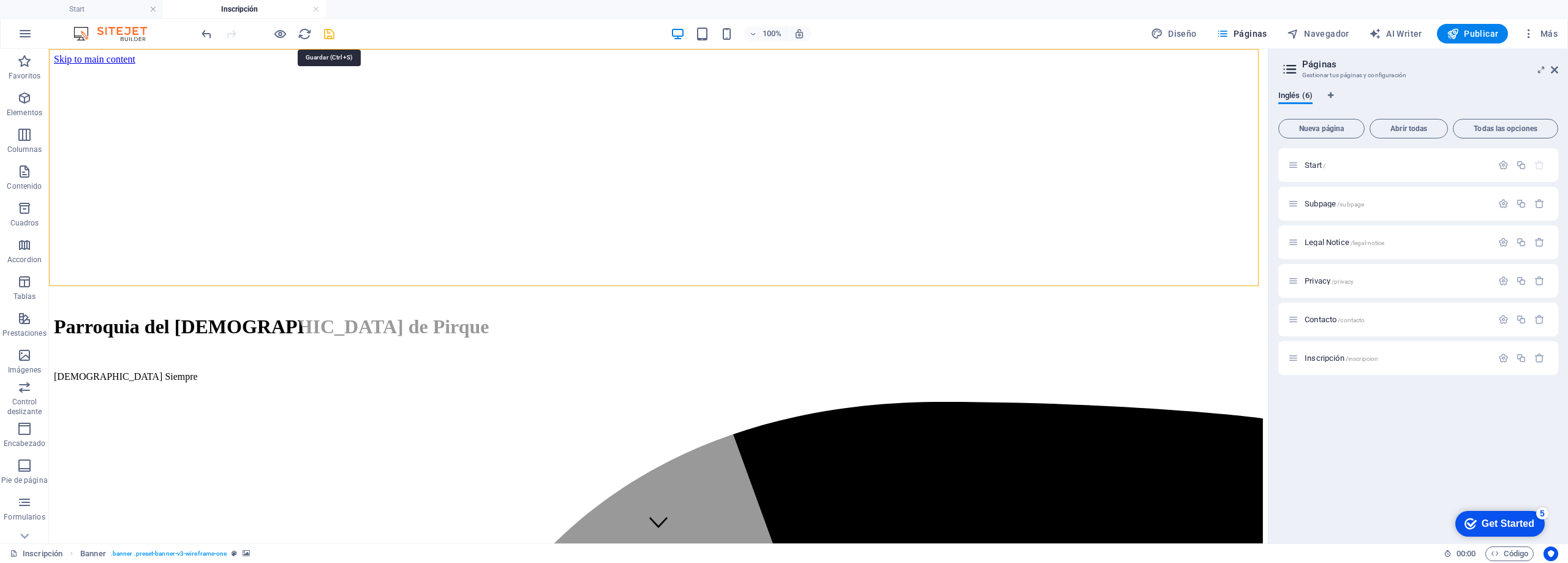
click at [330, 33] on icon "save" at bounding box center [329, 34] width 14 height 14
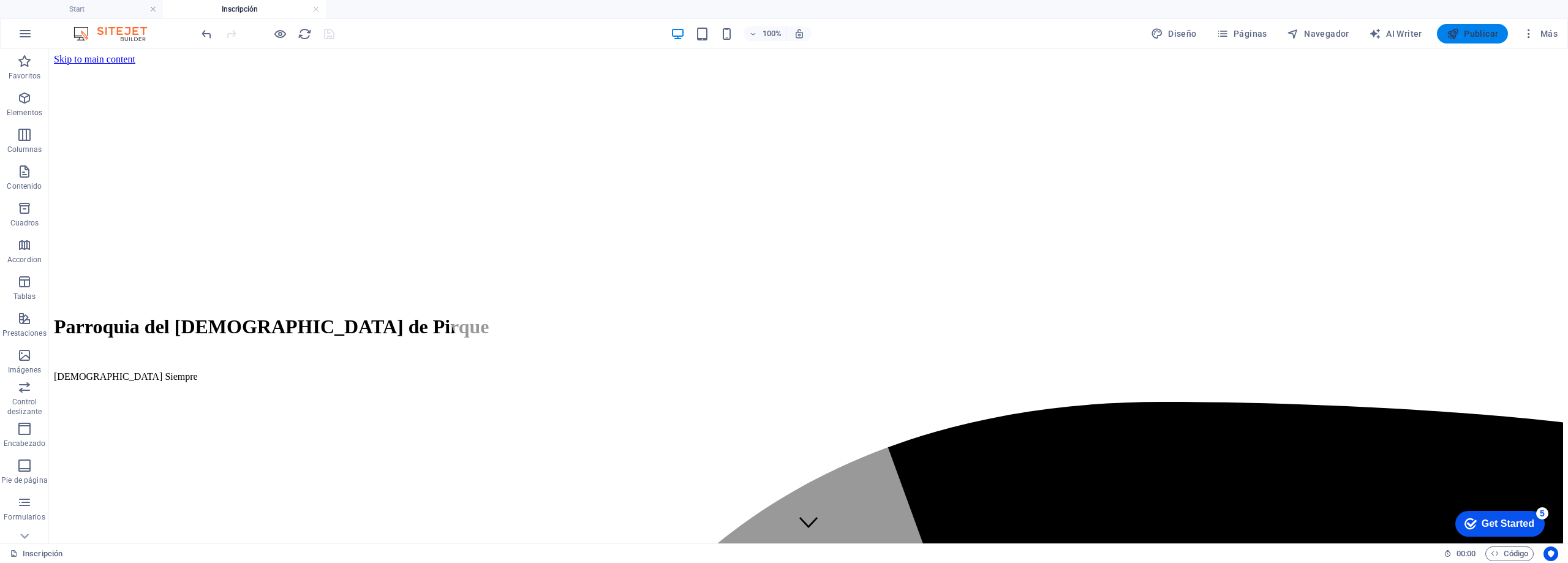
click at [1470, 33] on span "Publicar" at bounding box center [1473, 34] width 52 height 12
